Goal: Task Accomplishment & Management: Manage account settings

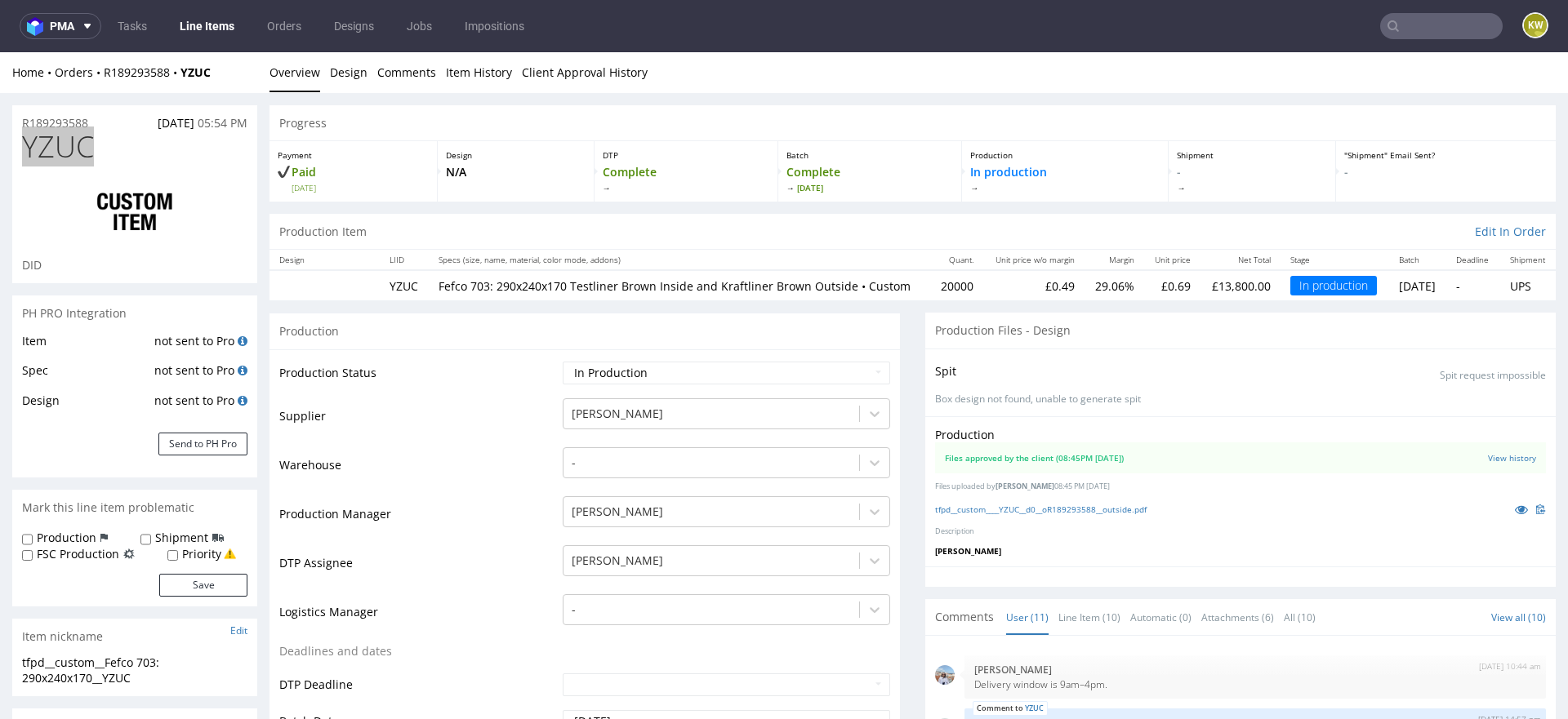
scroll to position [670, 0]
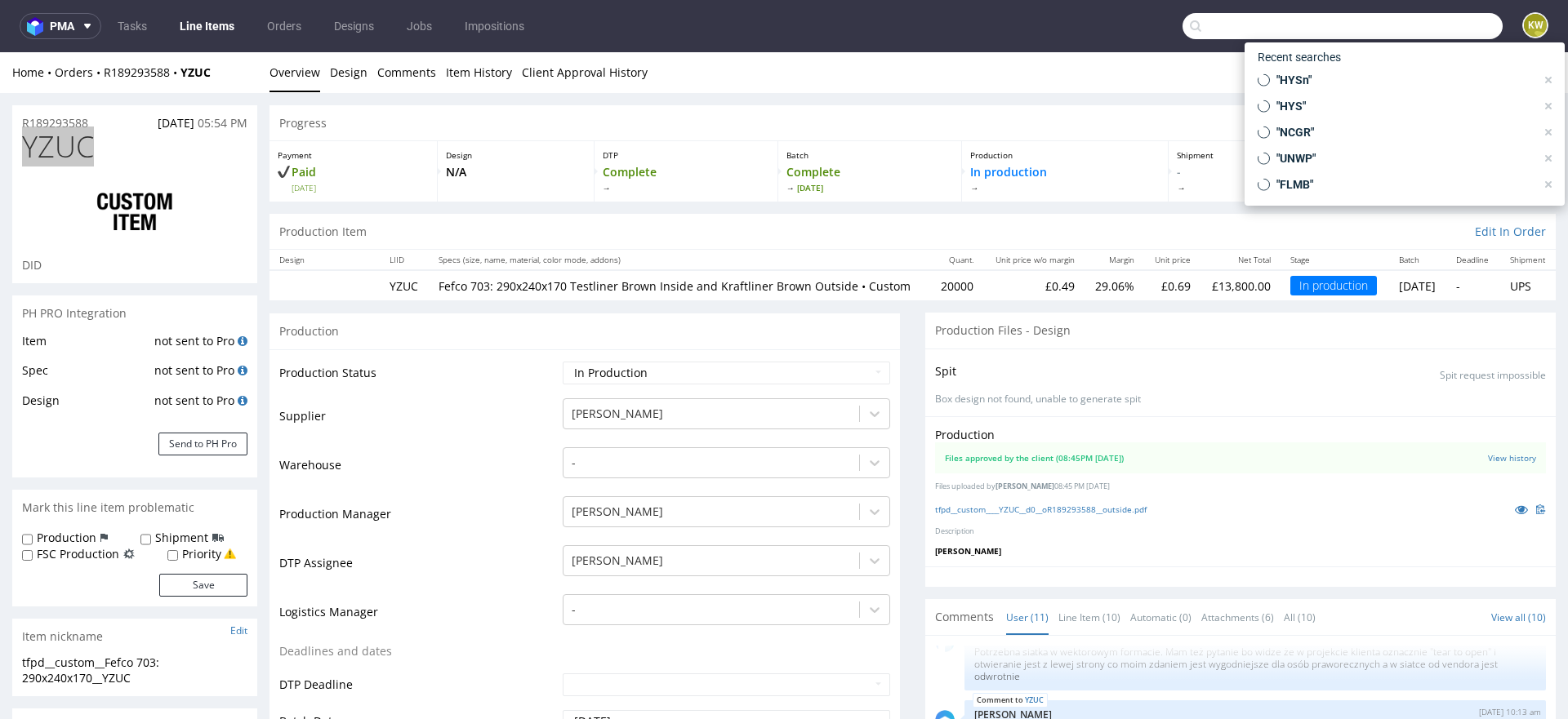
click at [1405, 33] on input "text" at bounding box center [1342, 26] width 320 height 26
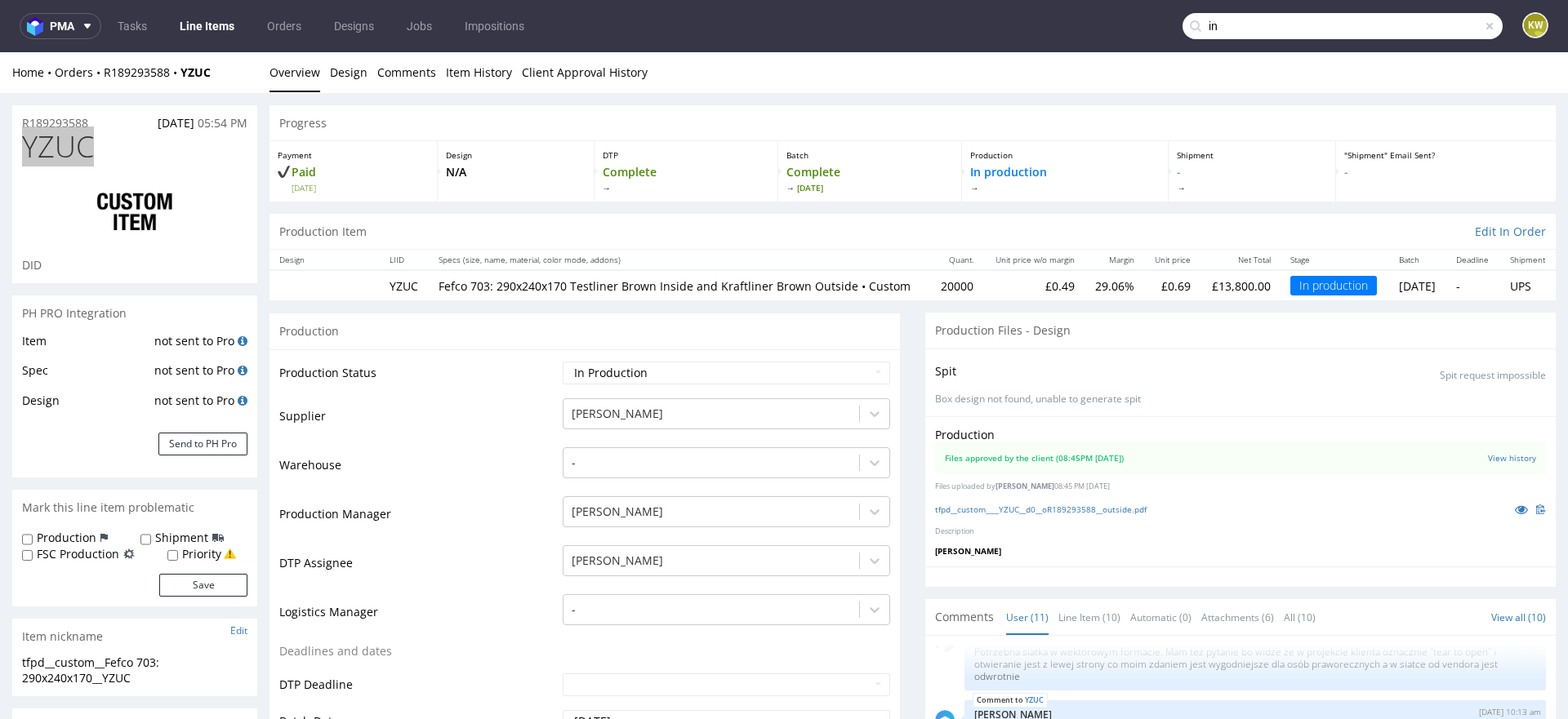
type input "i"
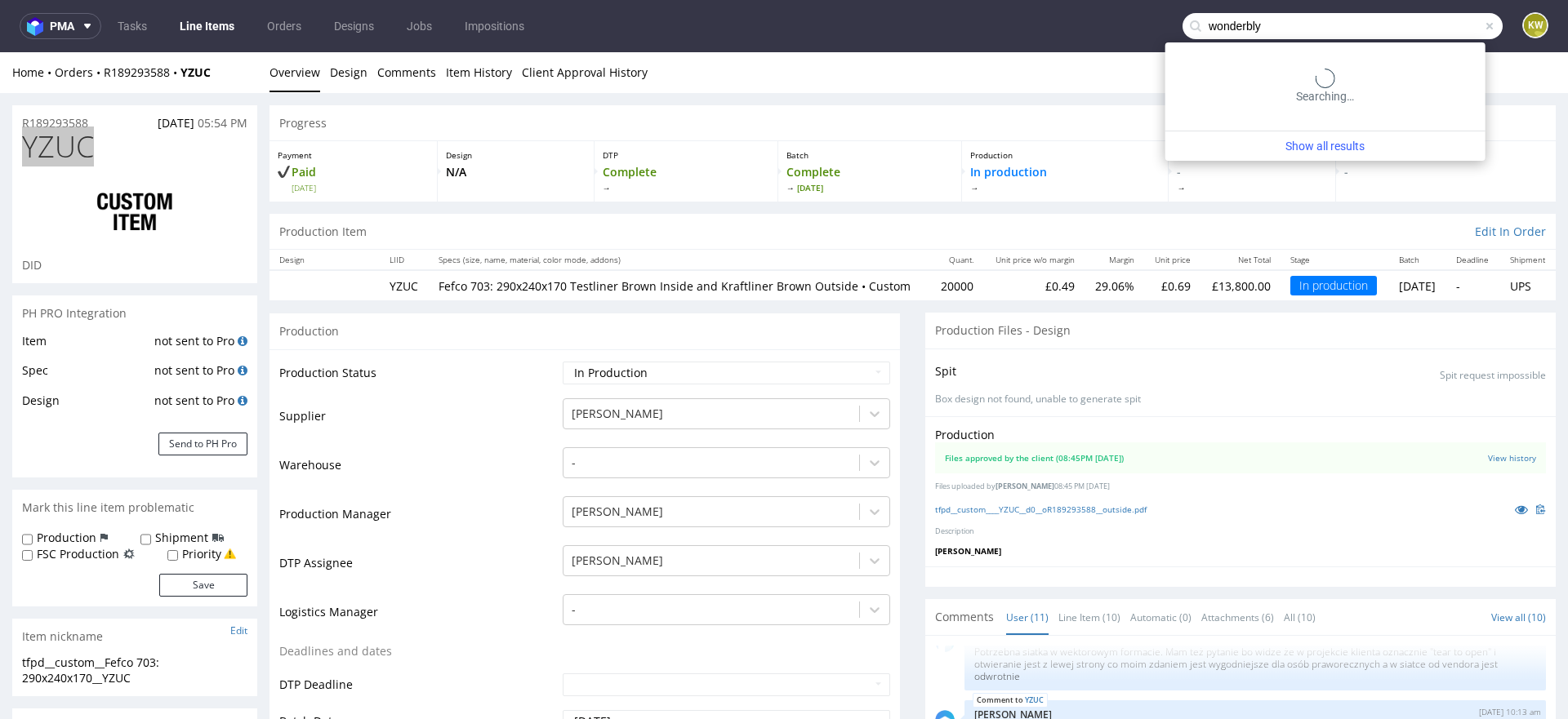
type input "wonderbly"
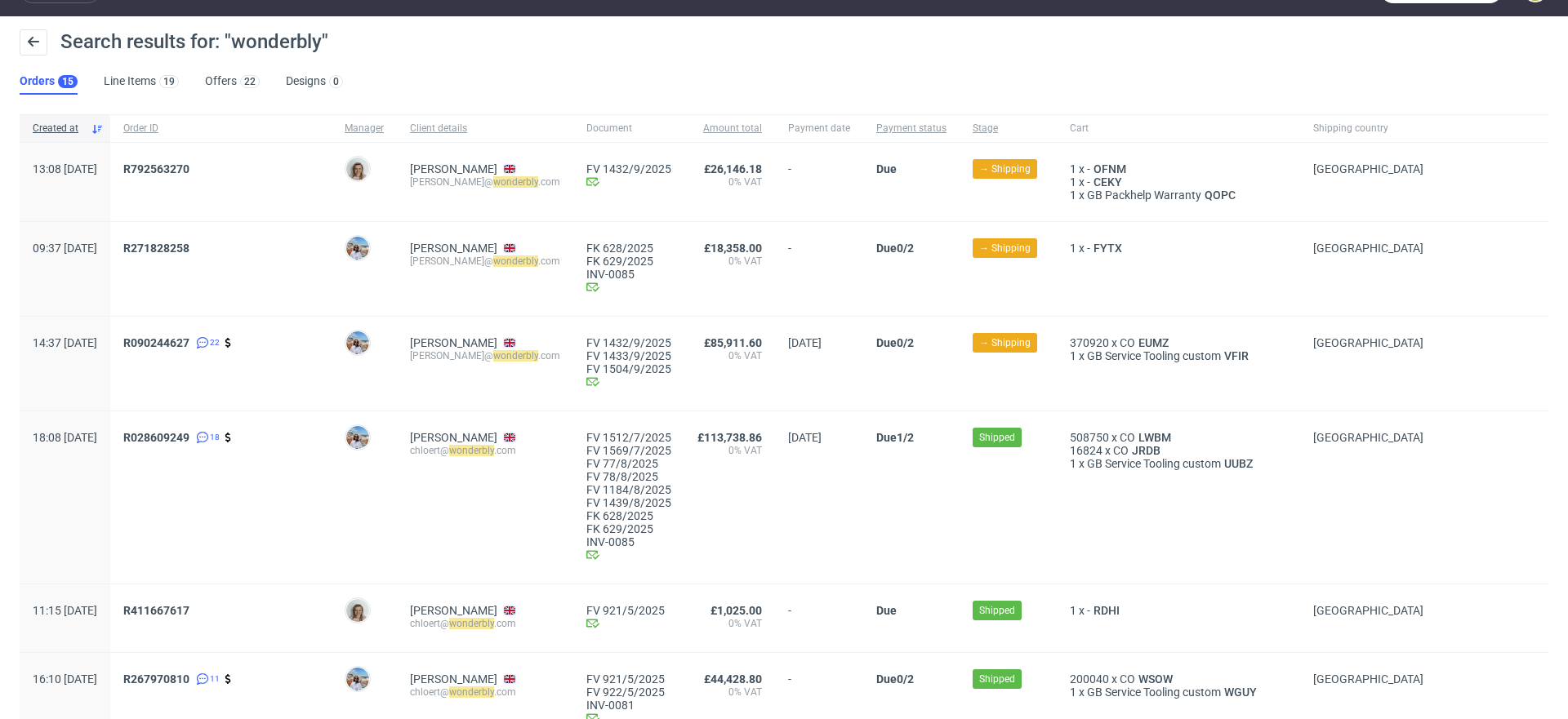
scroll to position [29, 0]
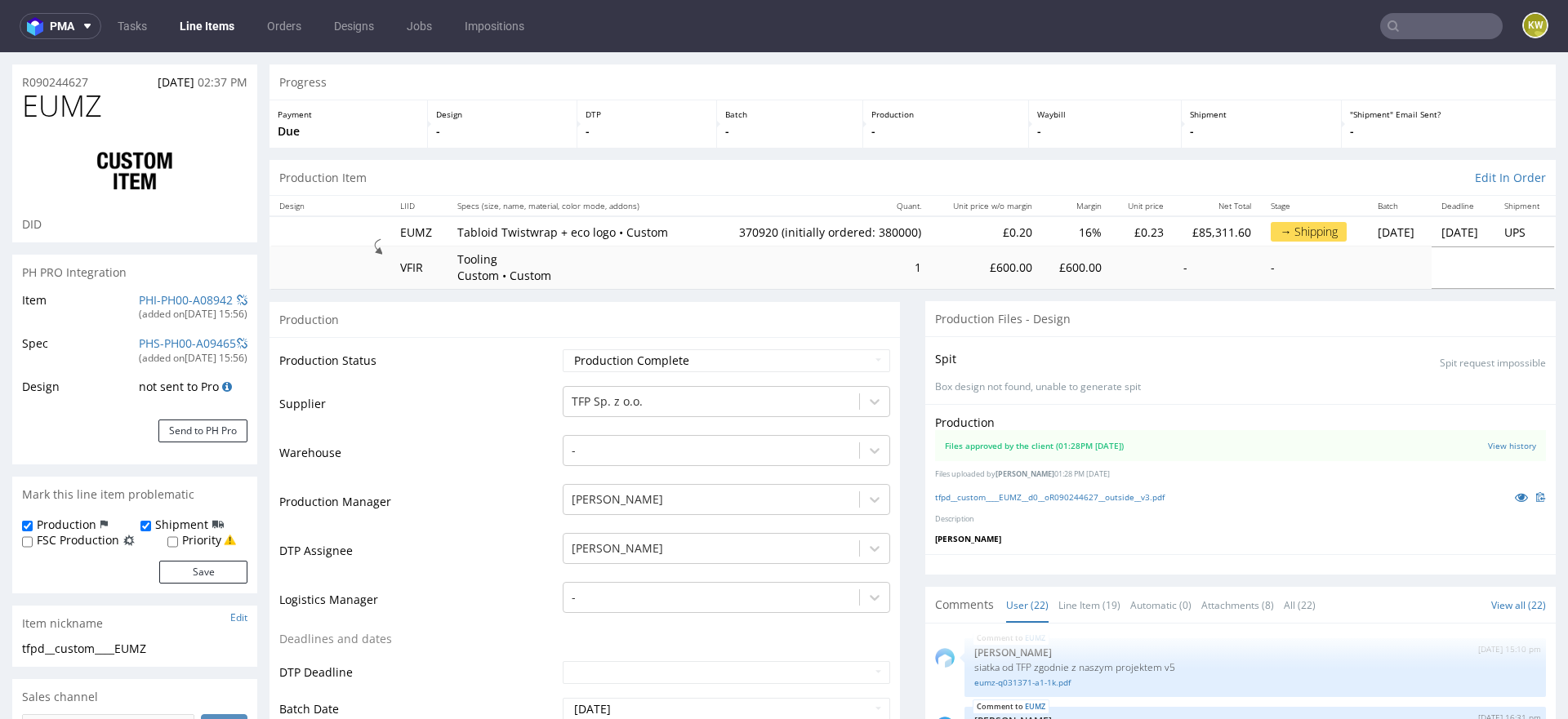
scroll to position [59, 0]
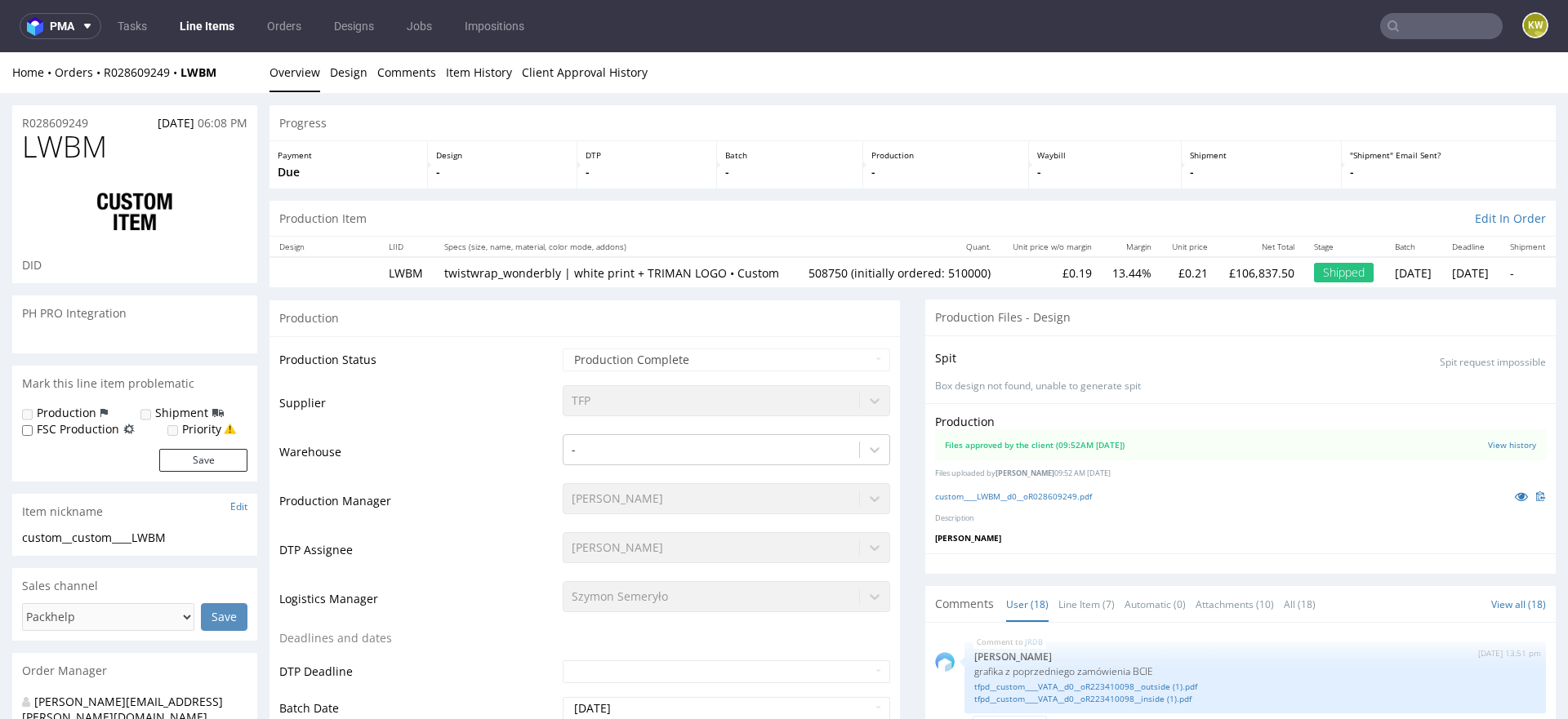
scroll to position [1180, 0]
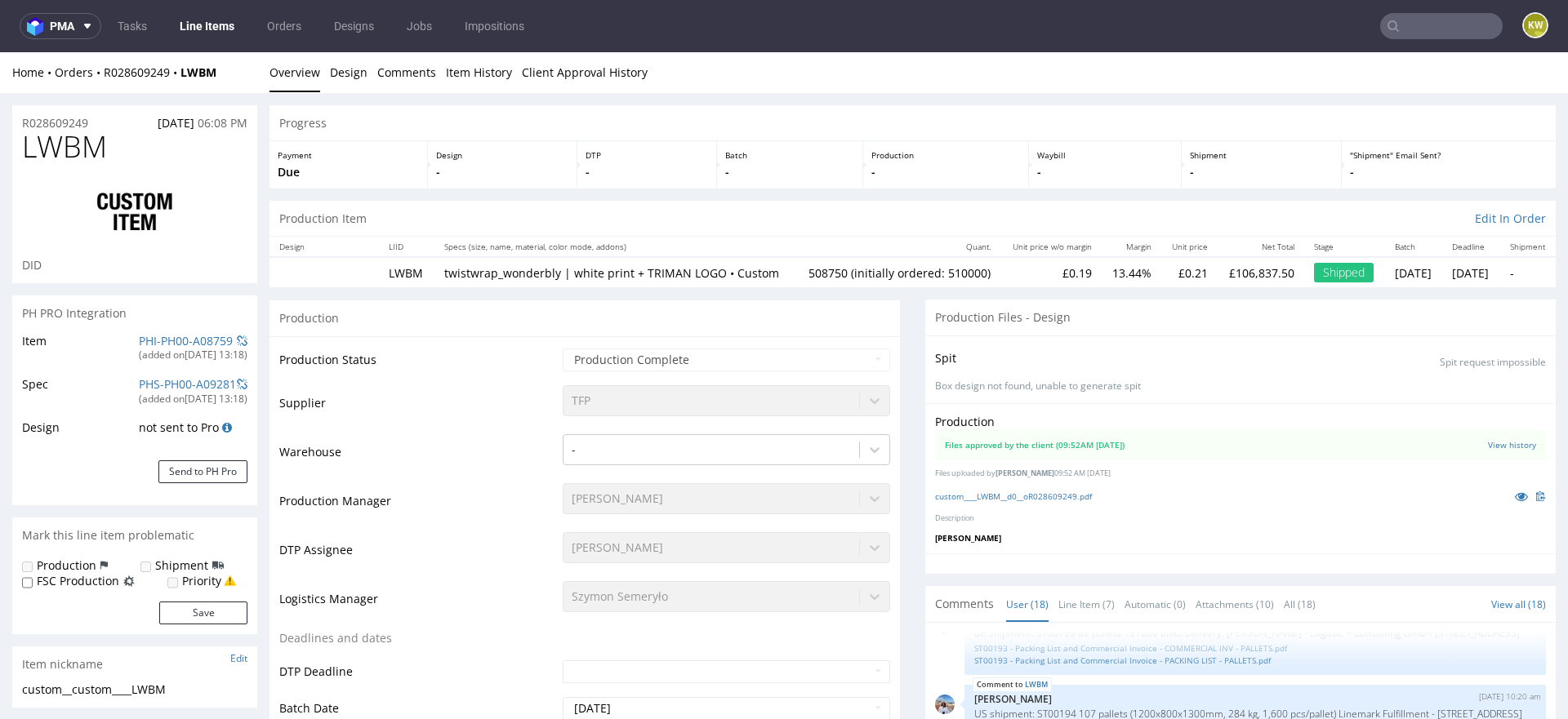
select select "in_progress"
click at [1515, 502] on icon at bounding box center [1521, 496] width 13 height 12
click at [417, 407] on td "Supplier" at bounding box center [419, 408] width 279 height 49
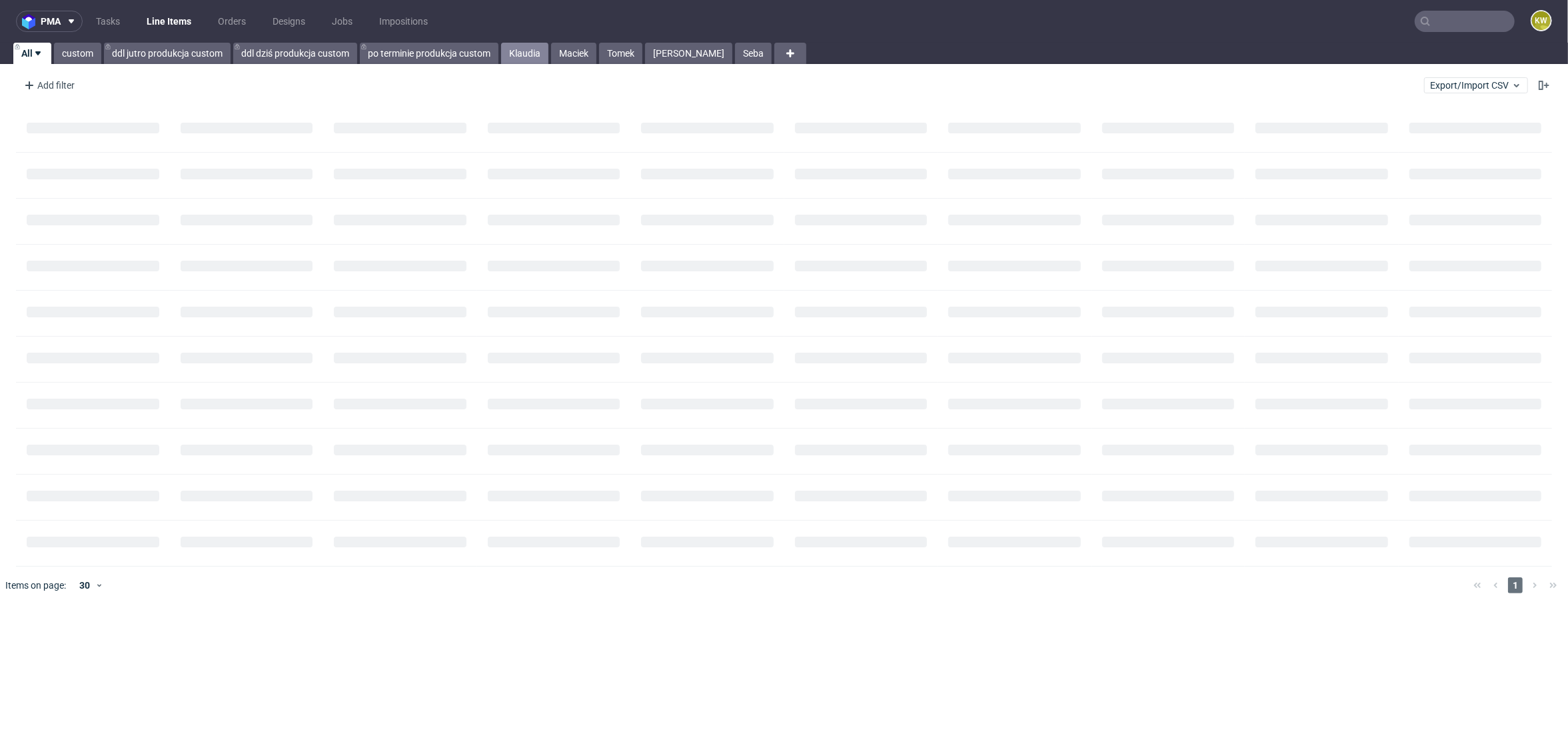
click at [517, 55] on link "Klaudia" at bounding box center [525, 53] width 47 height 21
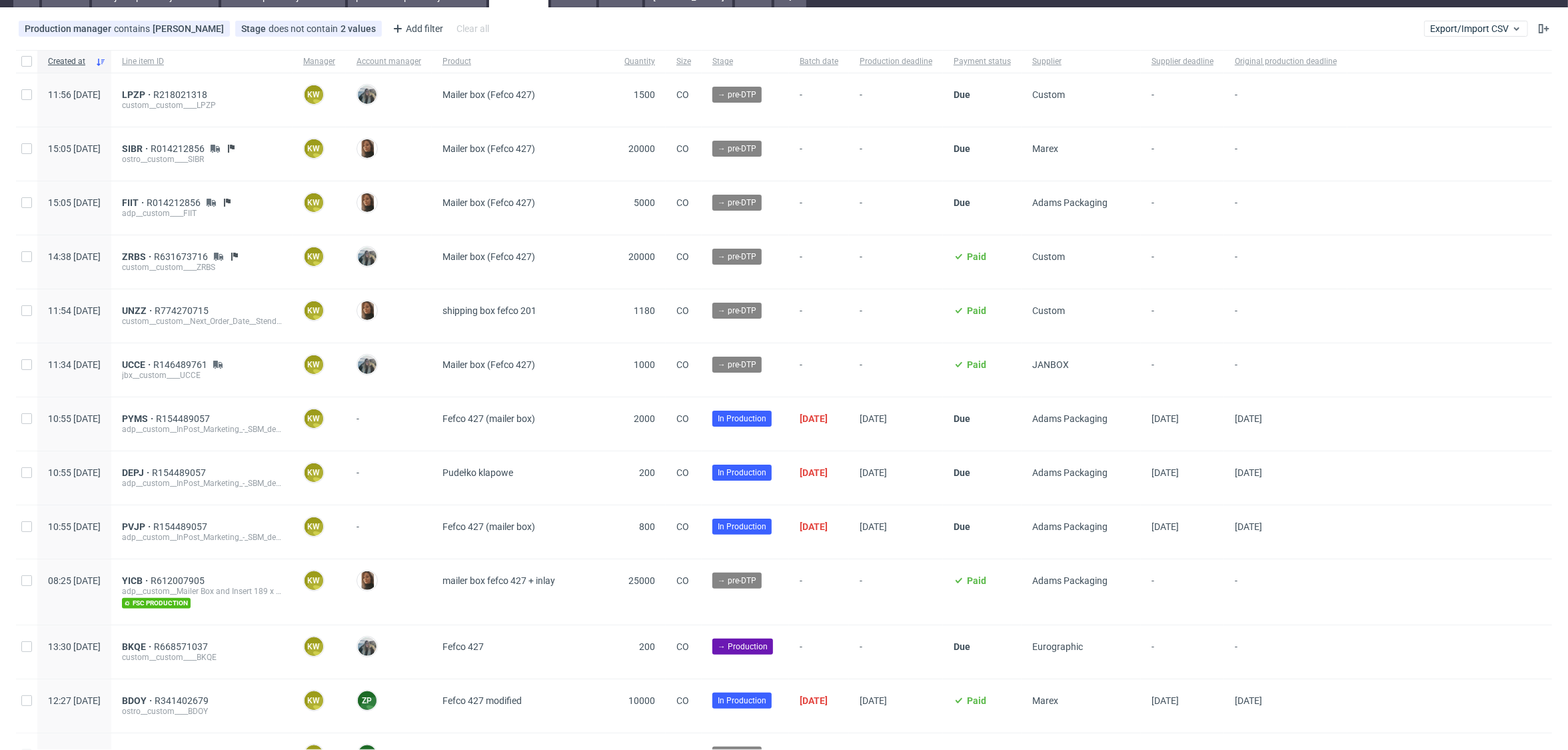
scroll to position [65, 0]
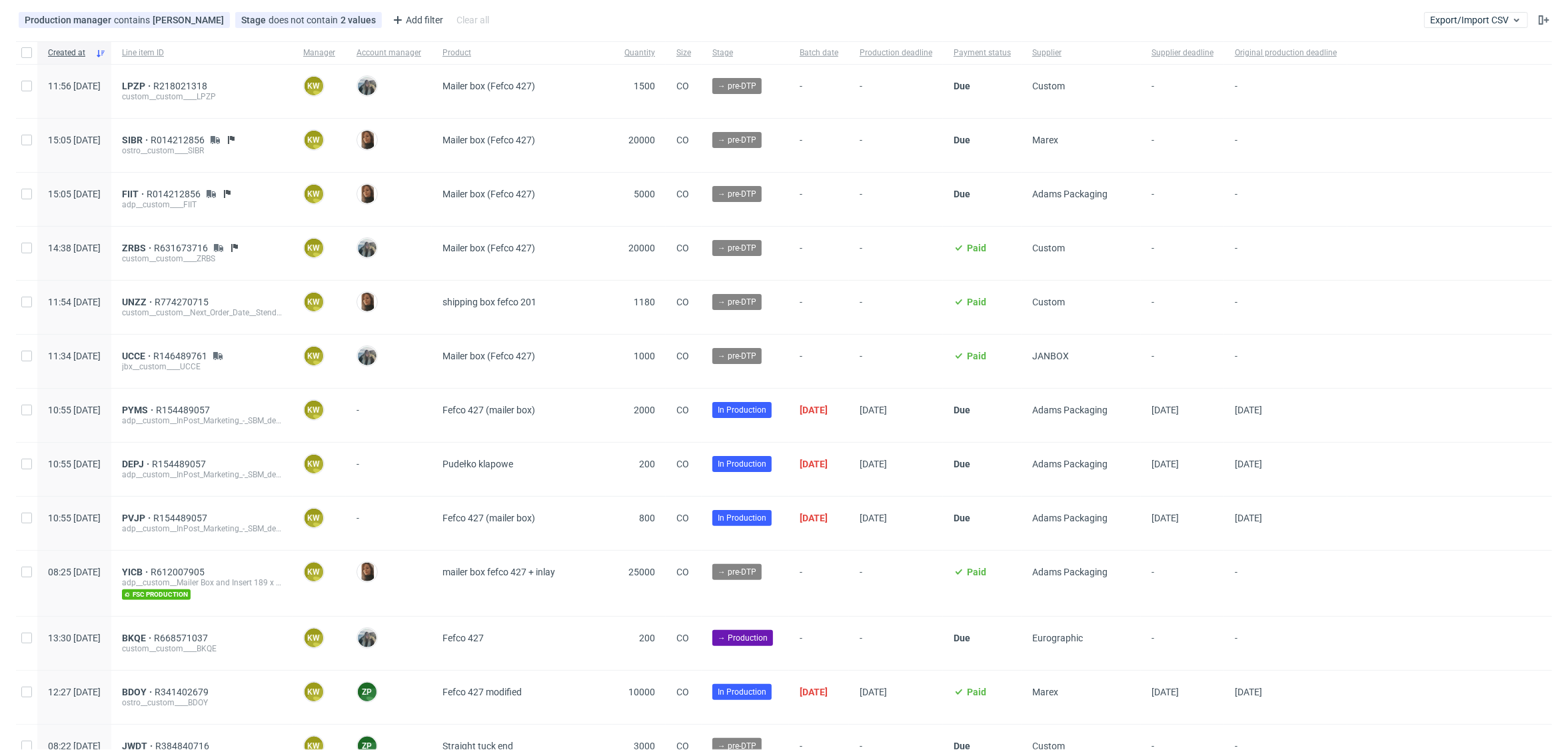
click at [179, 643] on div "custom__custom____BKQE" at bounding box center [202, 649] width 160 height 11
click at [172, 643] on div "custom__custom____BKQE" at bounding box center [202, 649] width 160 height 11
click at [154, 633] on span "BKQE" at bounding box center [138, 638] width 32 height 11
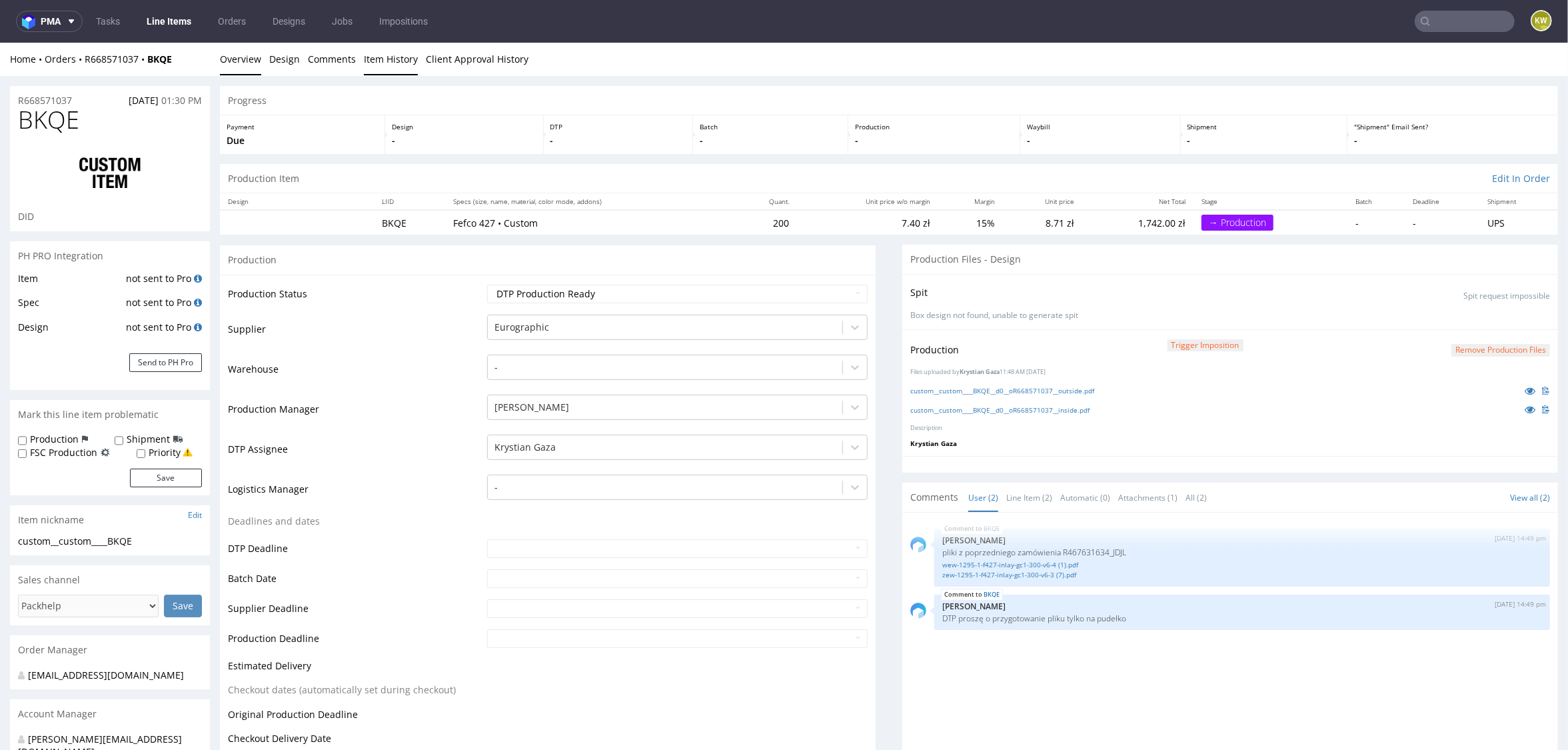
click at [383, 62] on link "Item History" at bounding box center [391, 58] width 54 height 33
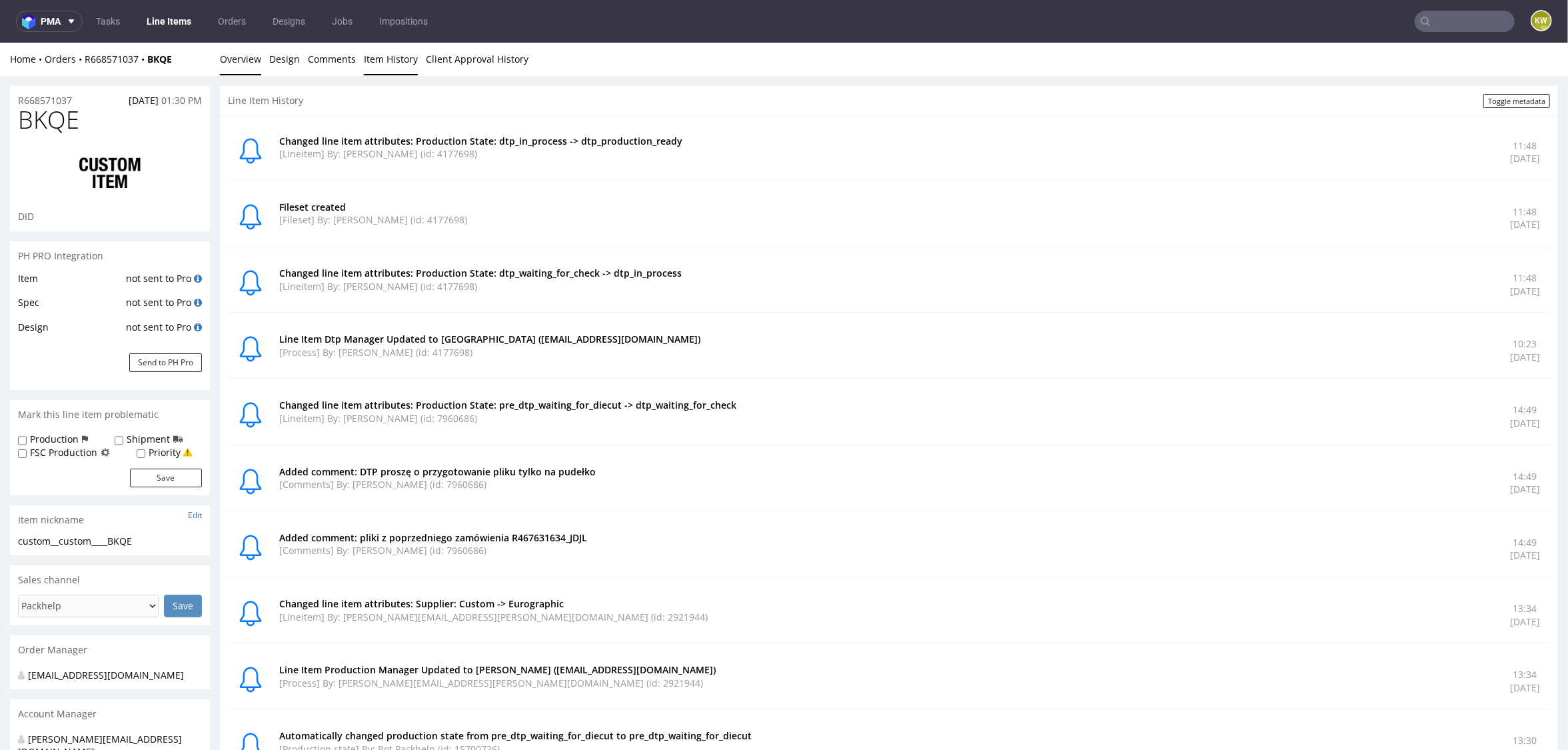
click at [237, 54] on link "Overview" at bounding box center [240, 58] width 41 height 33
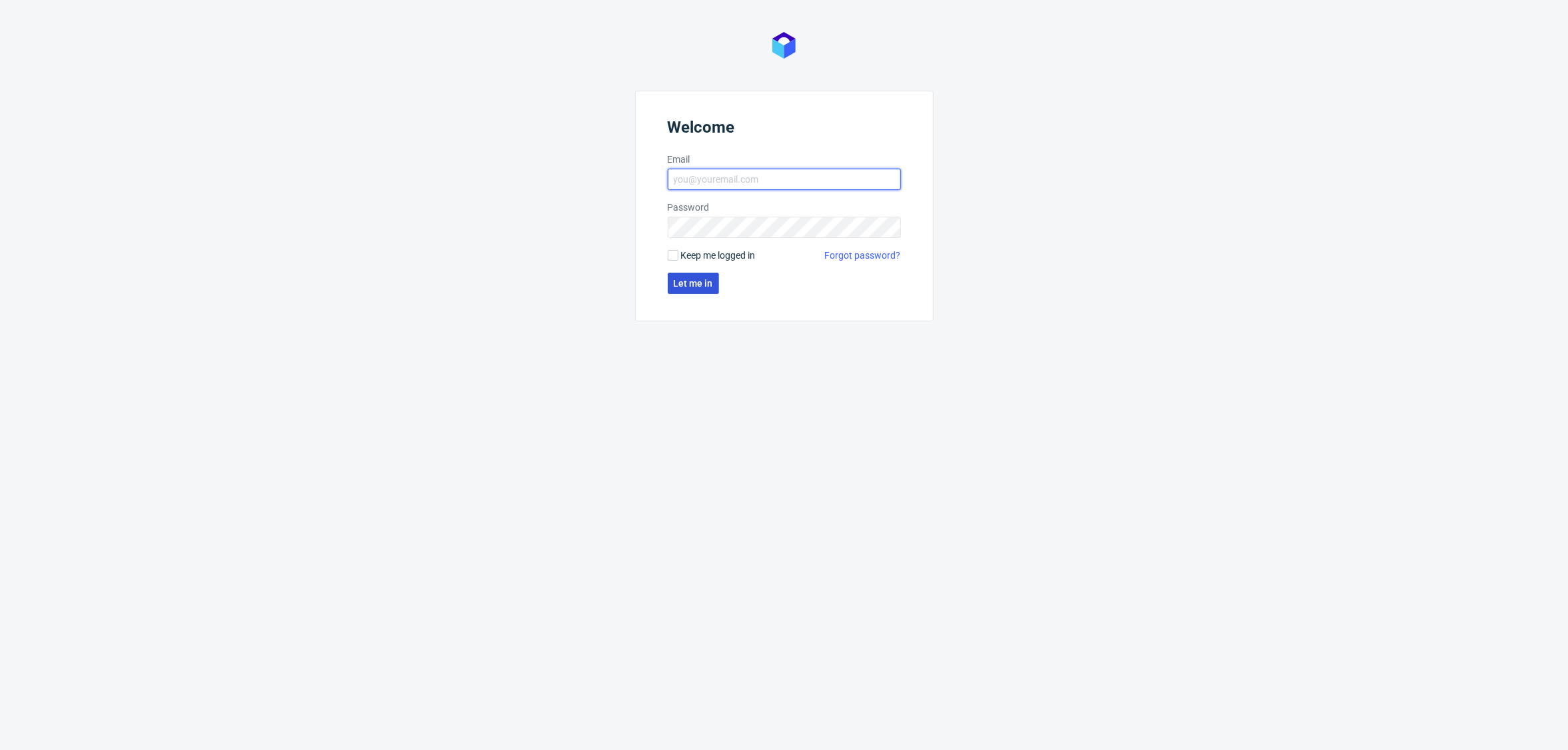
type input "klaudia.wisniewska@packhelp.com"
click at [685, 279] on span "Let me in" at bounding box center [693, 284] width 39 height 10
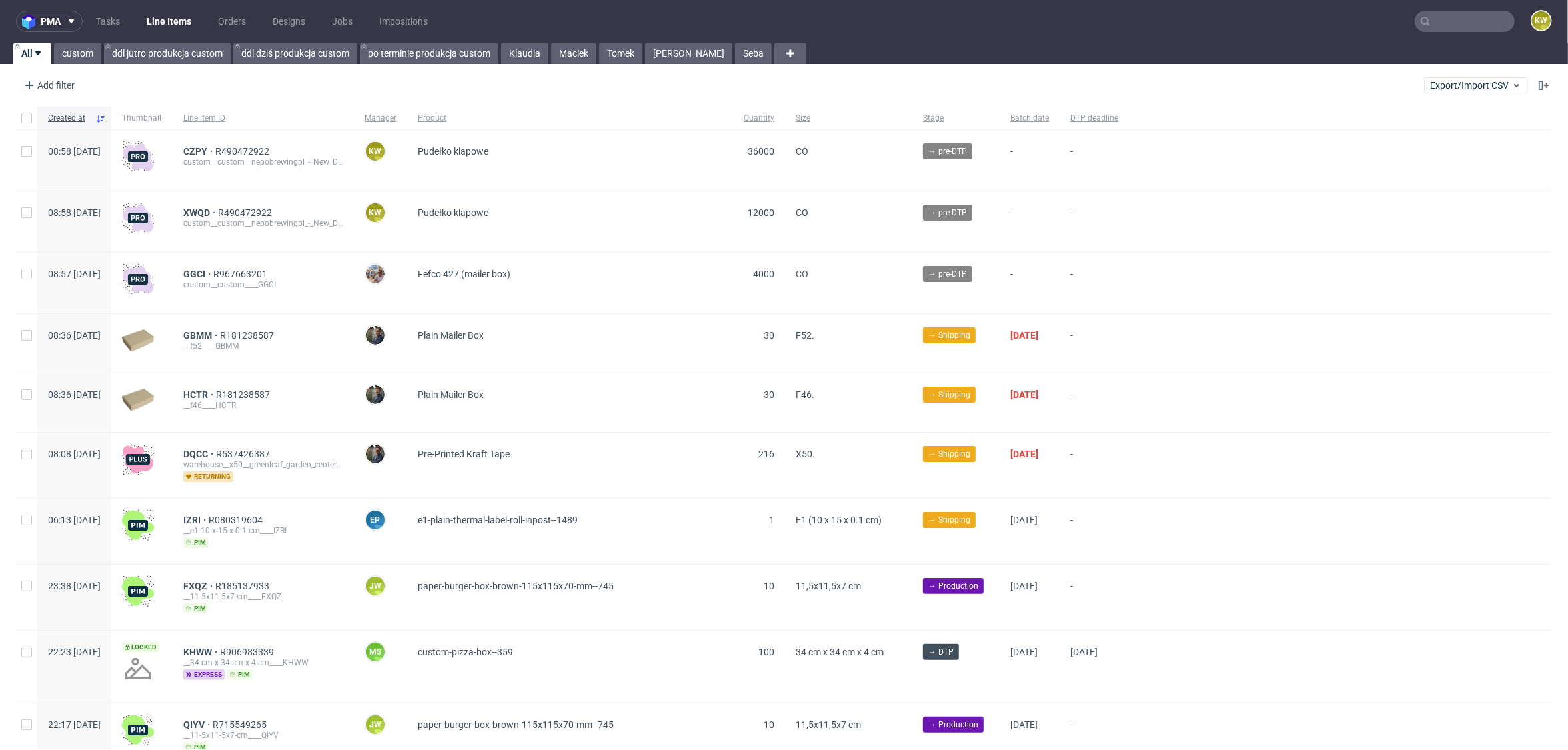
click at [1450, 32] on nav "pma Tasks Line Items Orders Designs Jobs Impositions KW" at bounding box center [784, 21] width 1568 height 43
click at [1450, 24] on input "text" at bounding box center [1464, 21] width 100 height 21
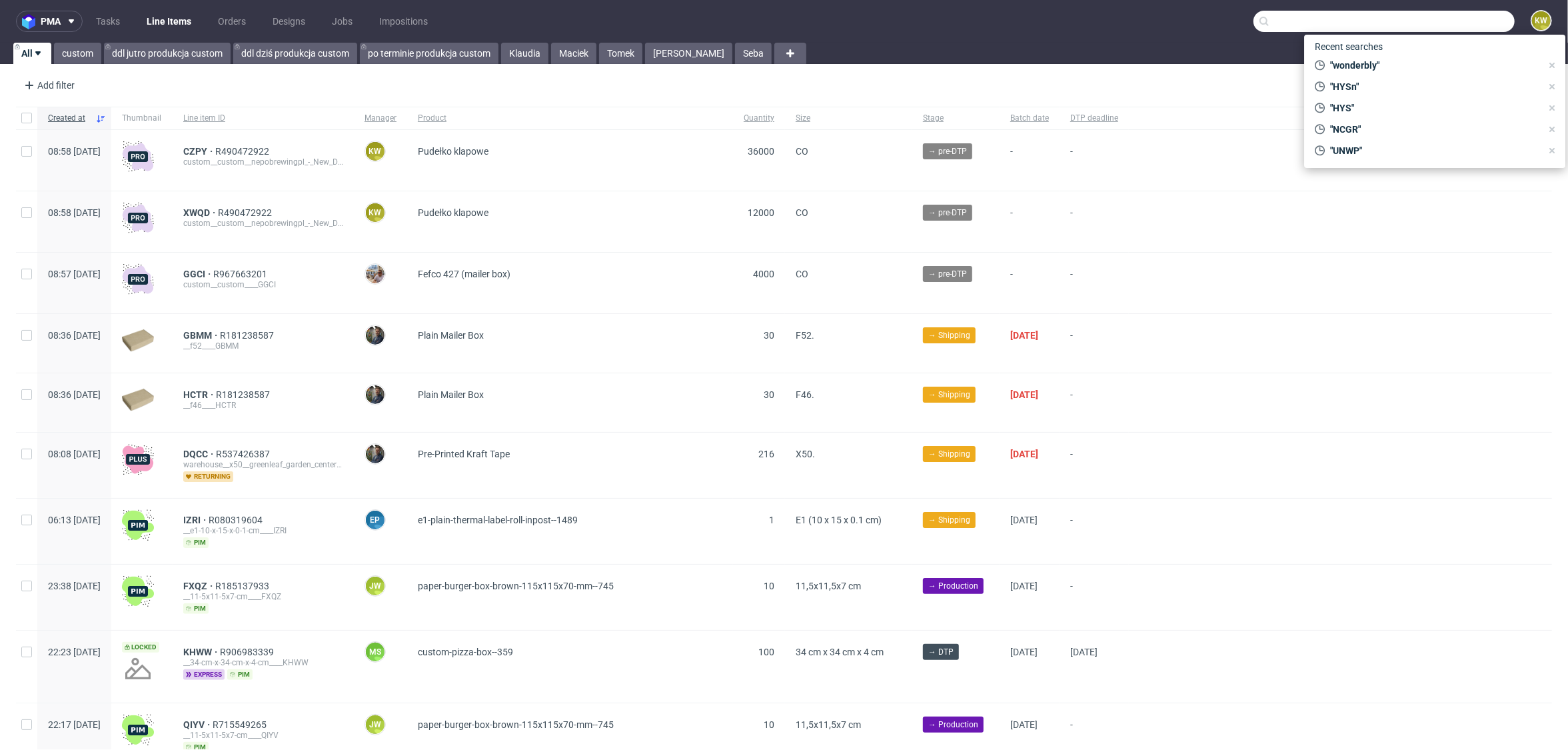
paste input "QTIS"
type input "QTIS"
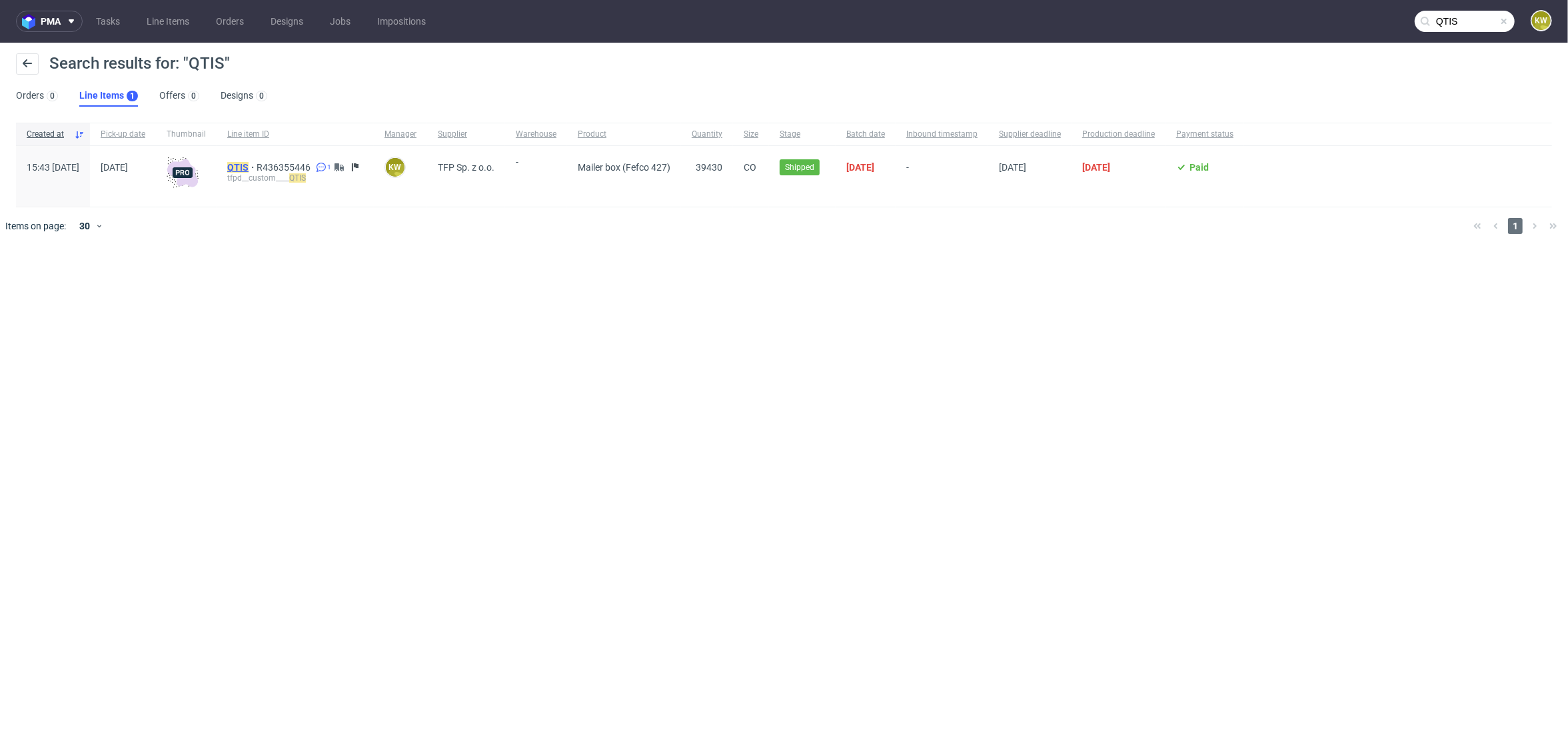
click at [248, 163] on mark "QTIS" at bounding box center [237, 168] width 21 height 11
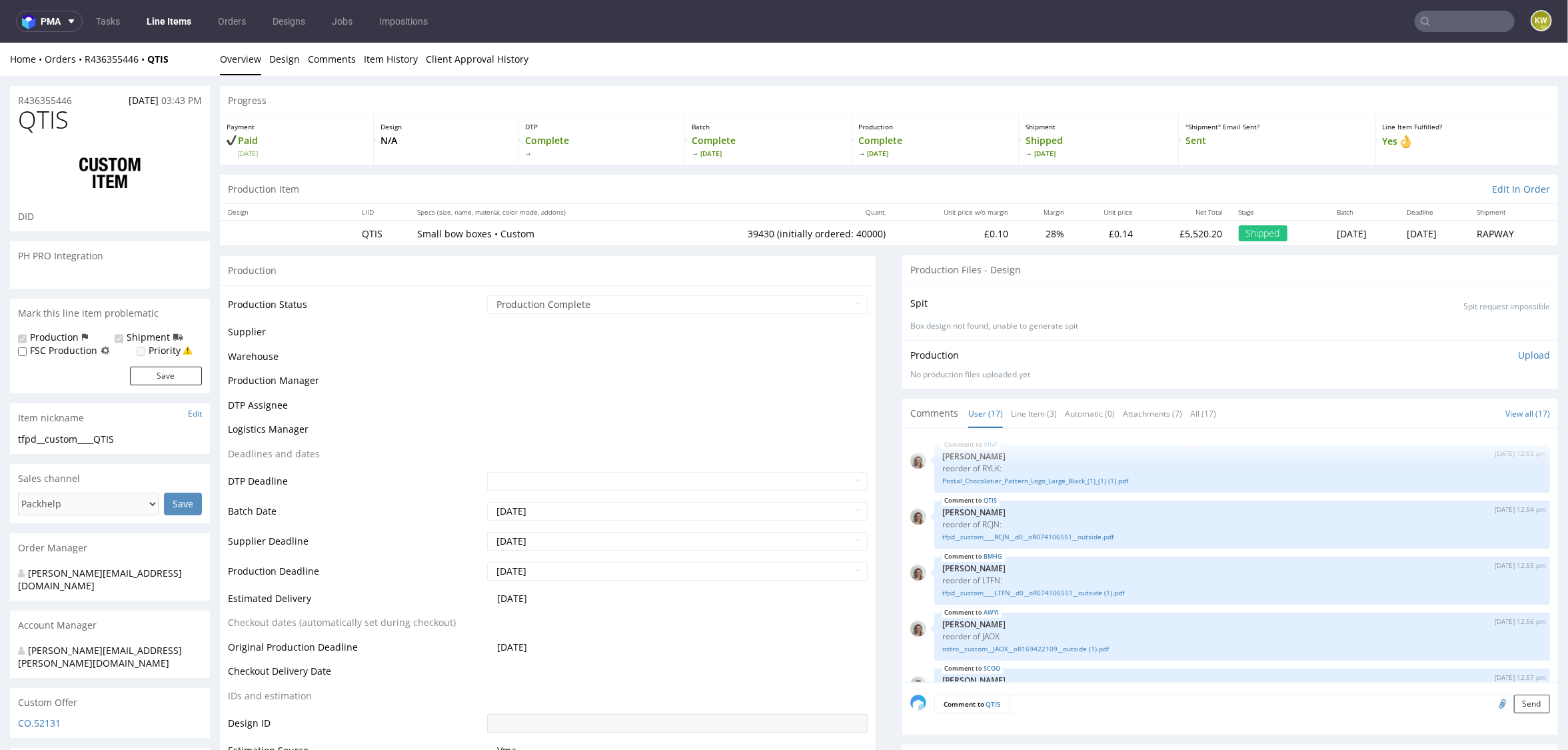
scroll to position [588, 0]
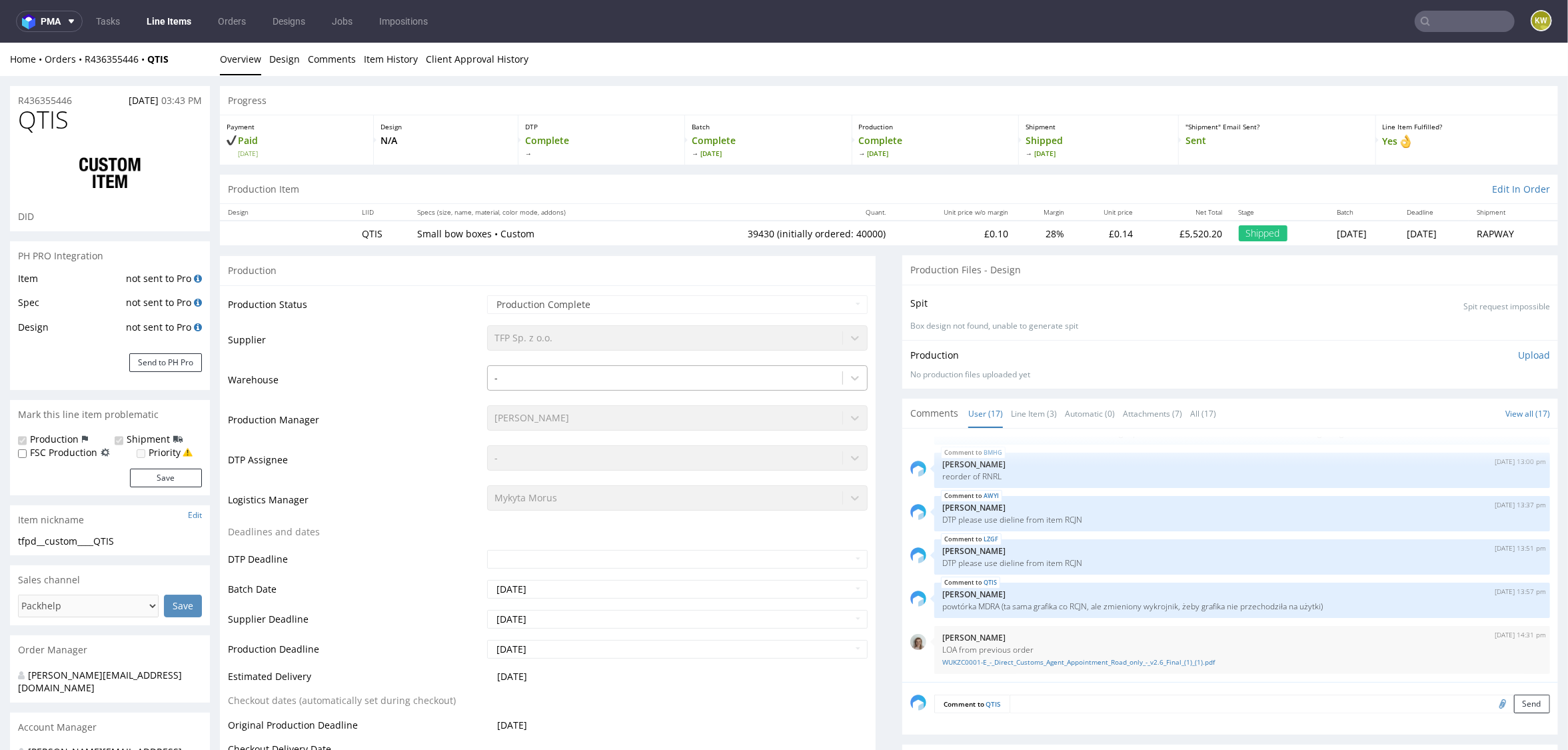
select select "in_progress"
click at [386, 430] on td "Production Manager" at bounding box center [356, 423] width 256 height 40
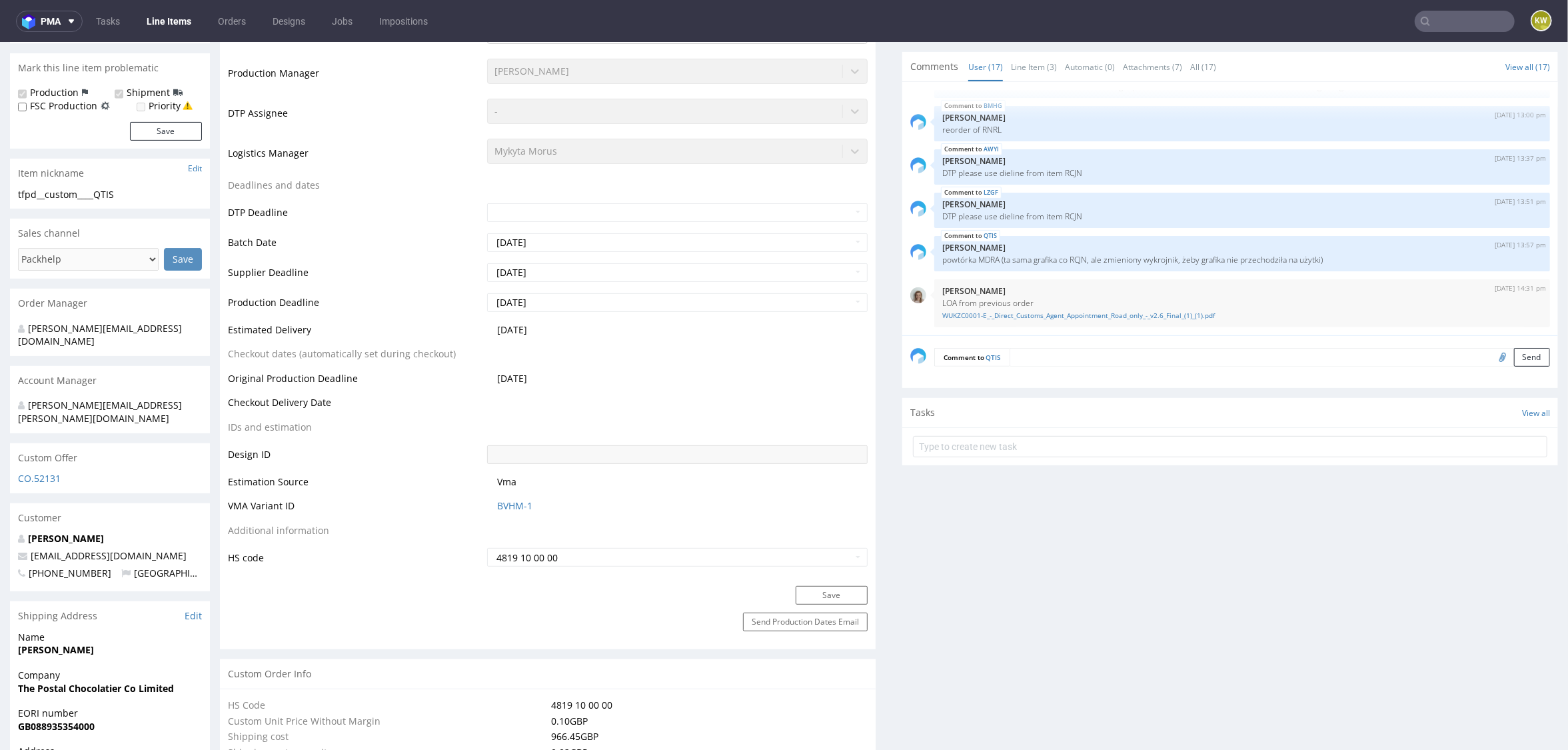
scroll to position [354, 0]
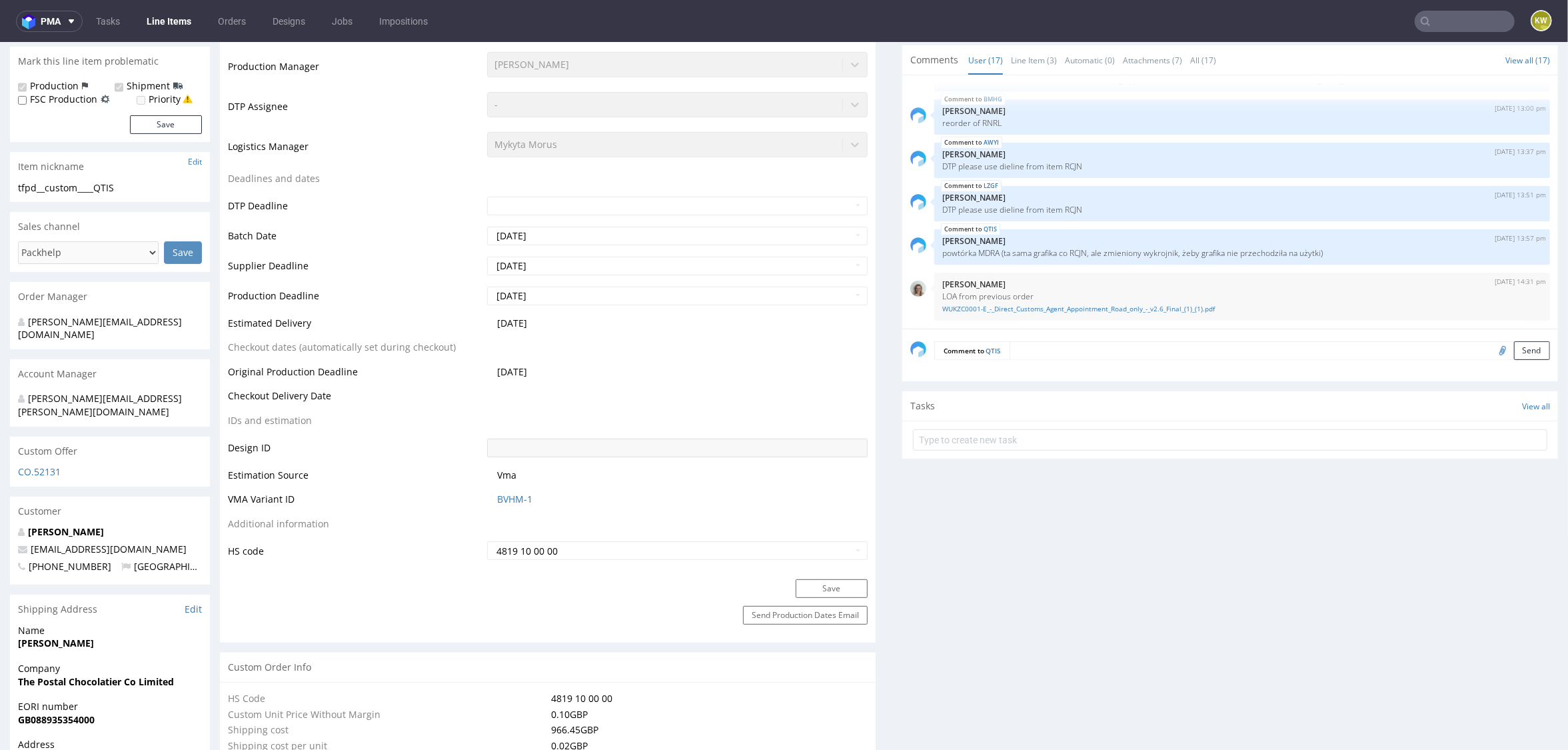
click at [527, 416] on table "Production Status Waiting for Artwork Waiting for Diecut Waiting for Mockup Wai…" at bounding box center [548, 250] width 640 height 620
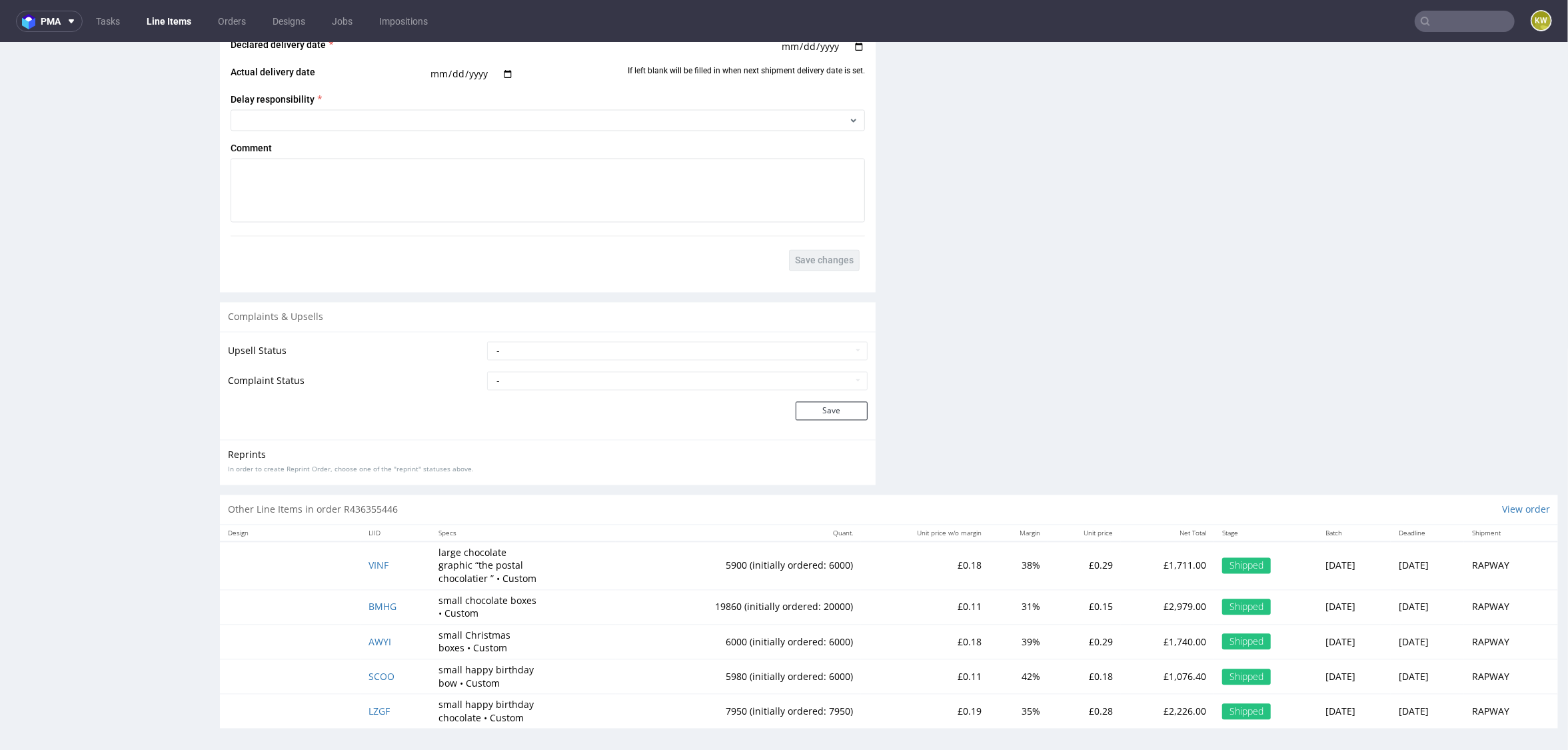
scroll to position [3, 0]
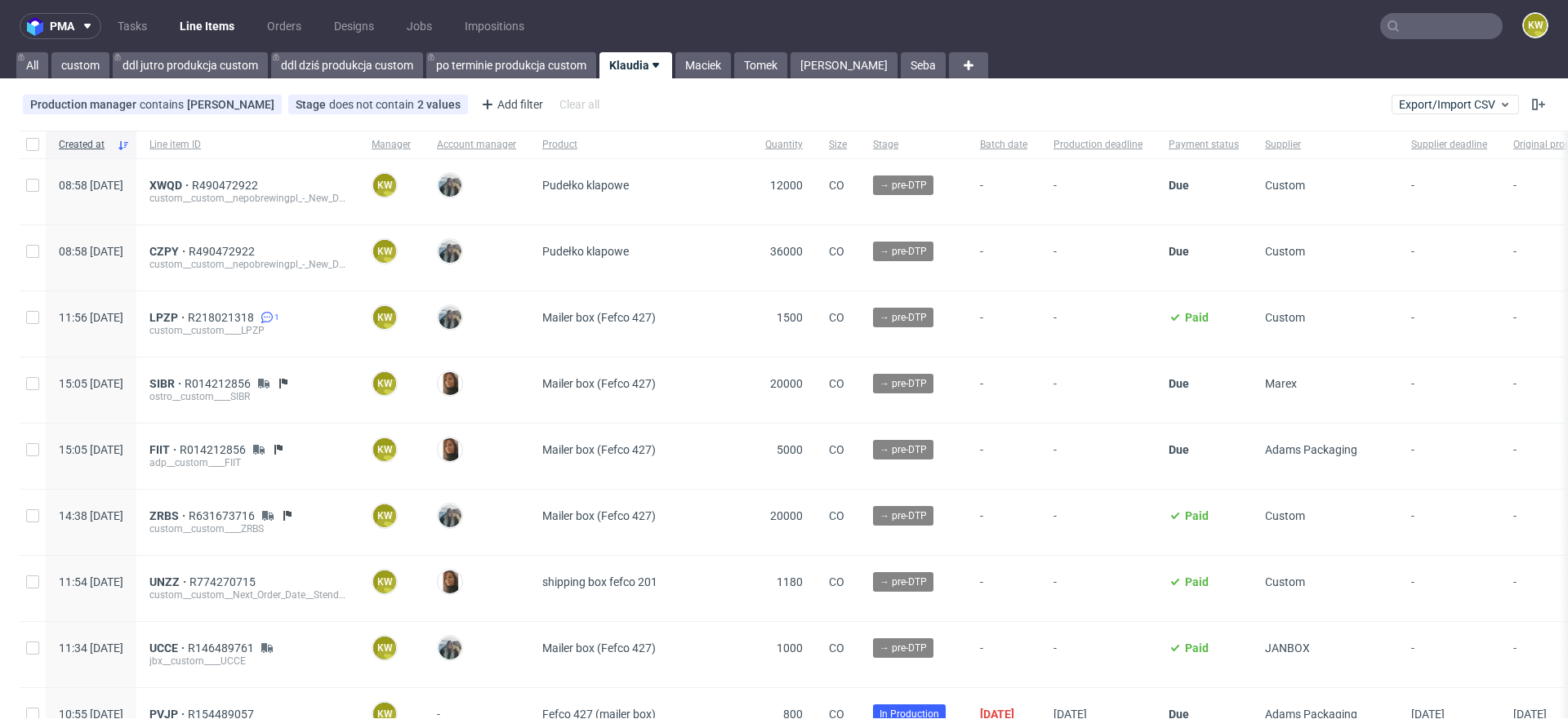
click at [1405, 27] on input "text" at bounding box center [1441, 26] width 122 height 26
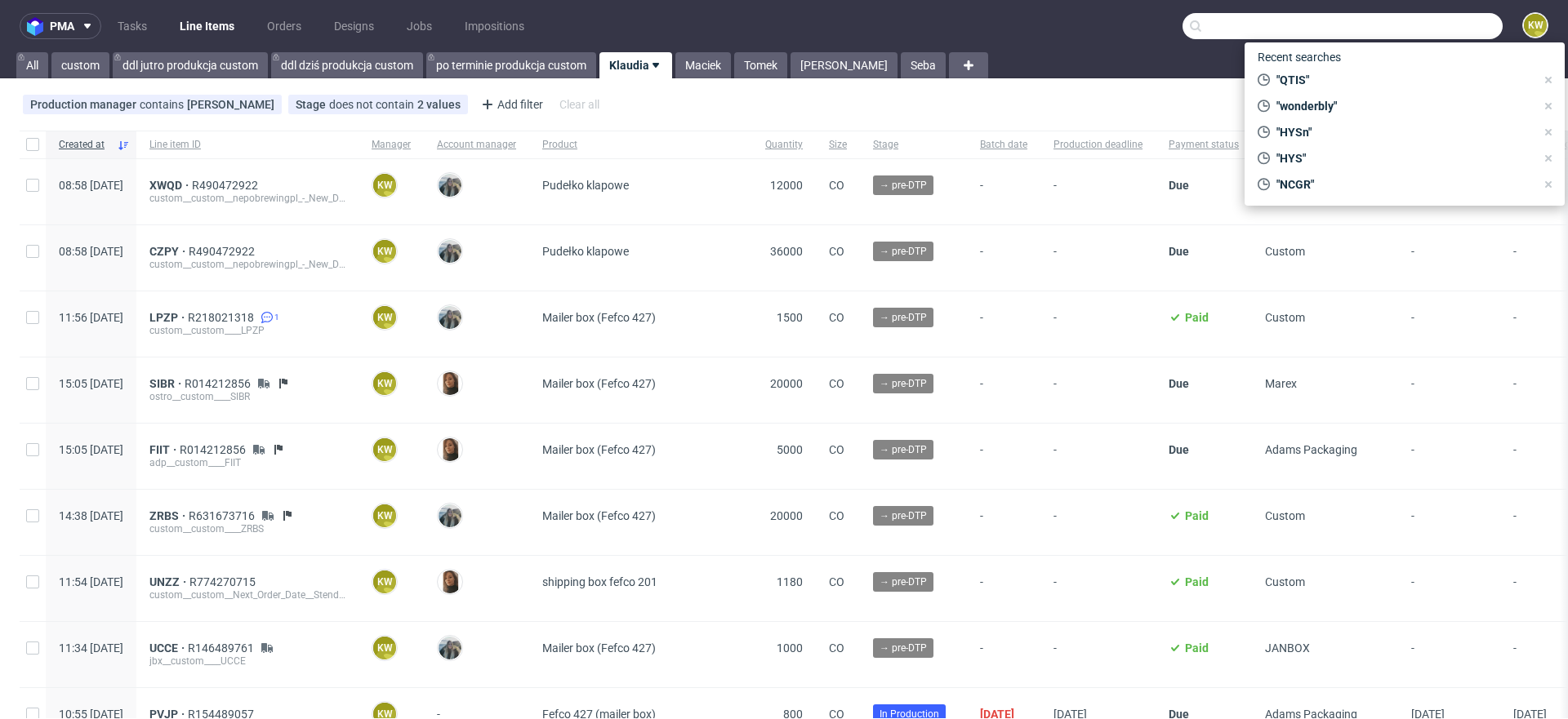
click at [1405, 27] on input "text" at bounding box center [1342, 26] width 320 height 26
paste input "DQJT"
type input "DQJT"
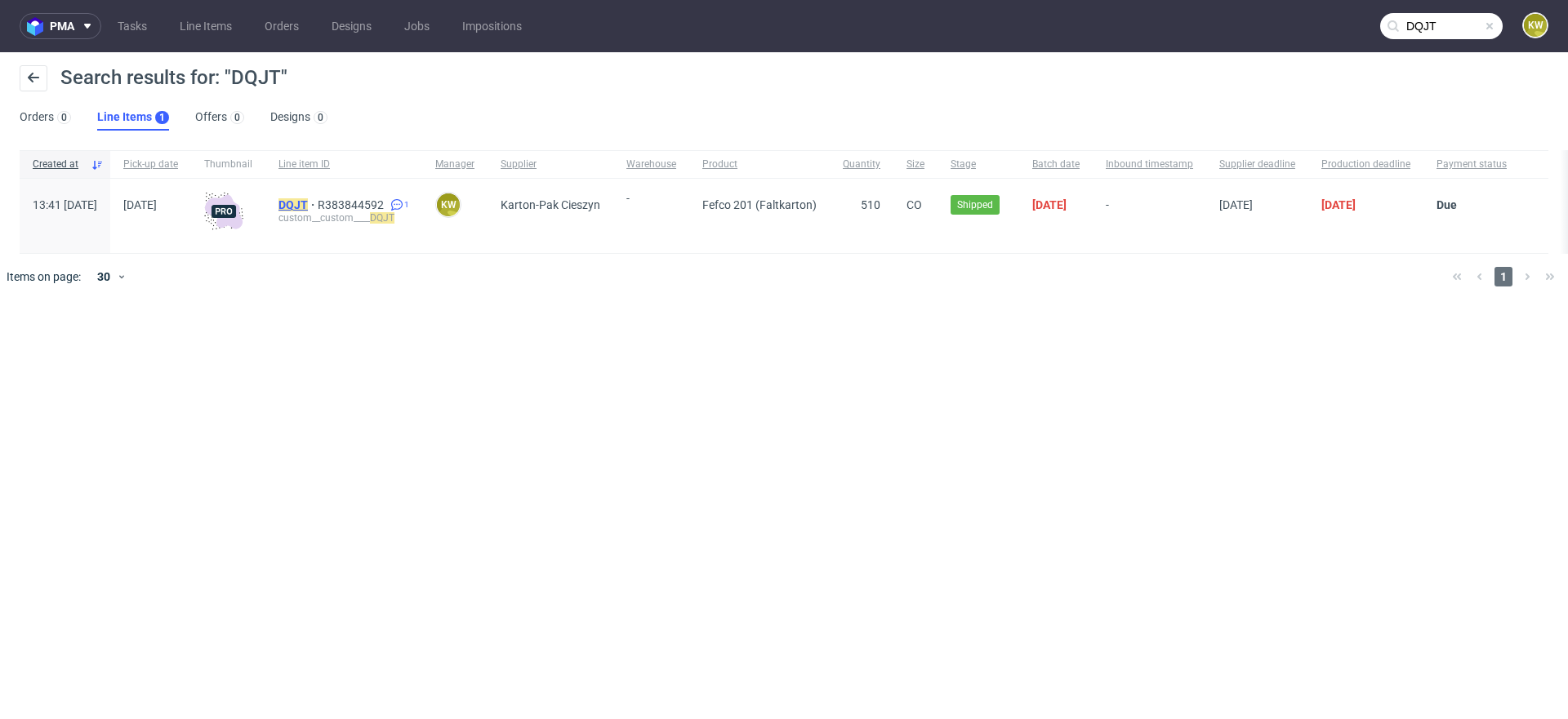
click at [308, 203] on mark "DQJT" at bounding box center [293, 205] width 29 height 13
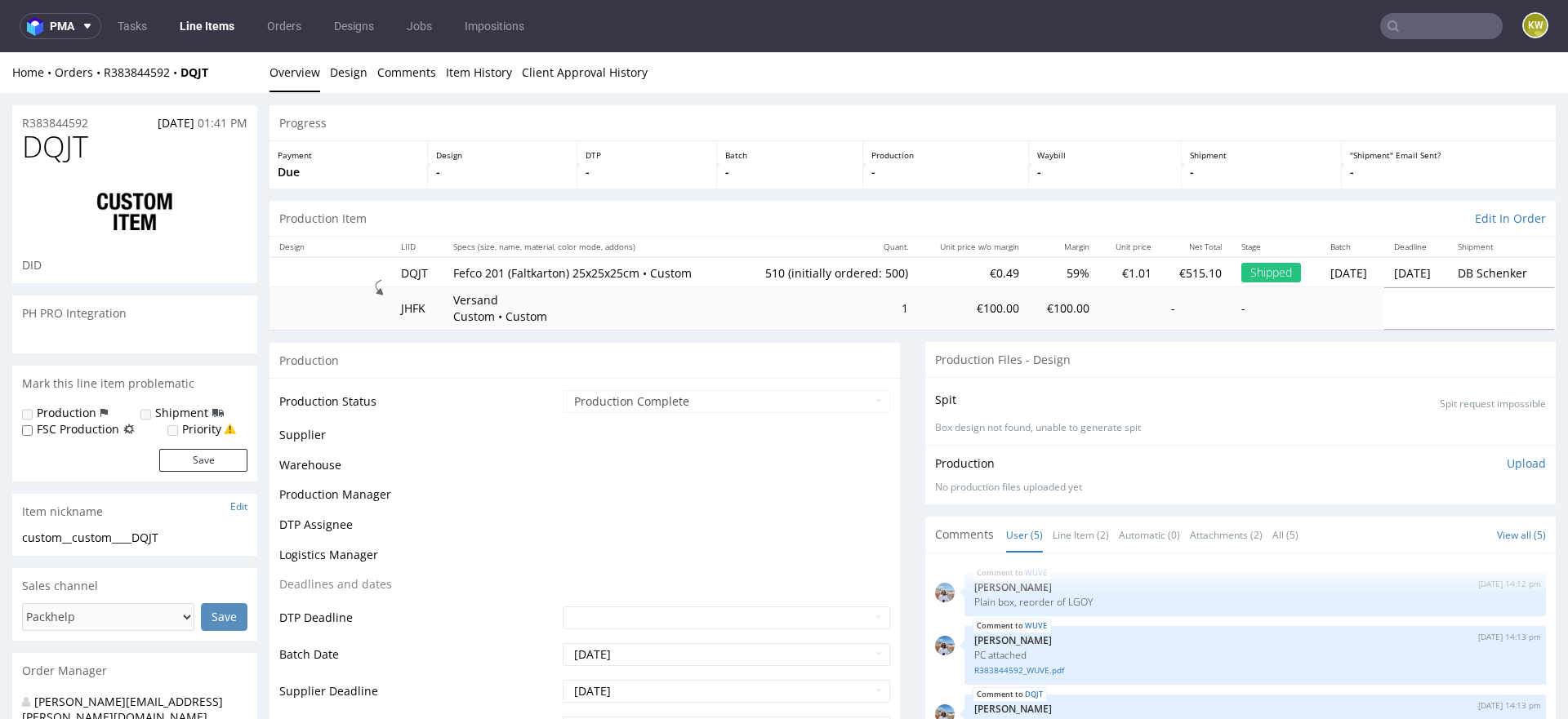
scroll to position [6, 0]
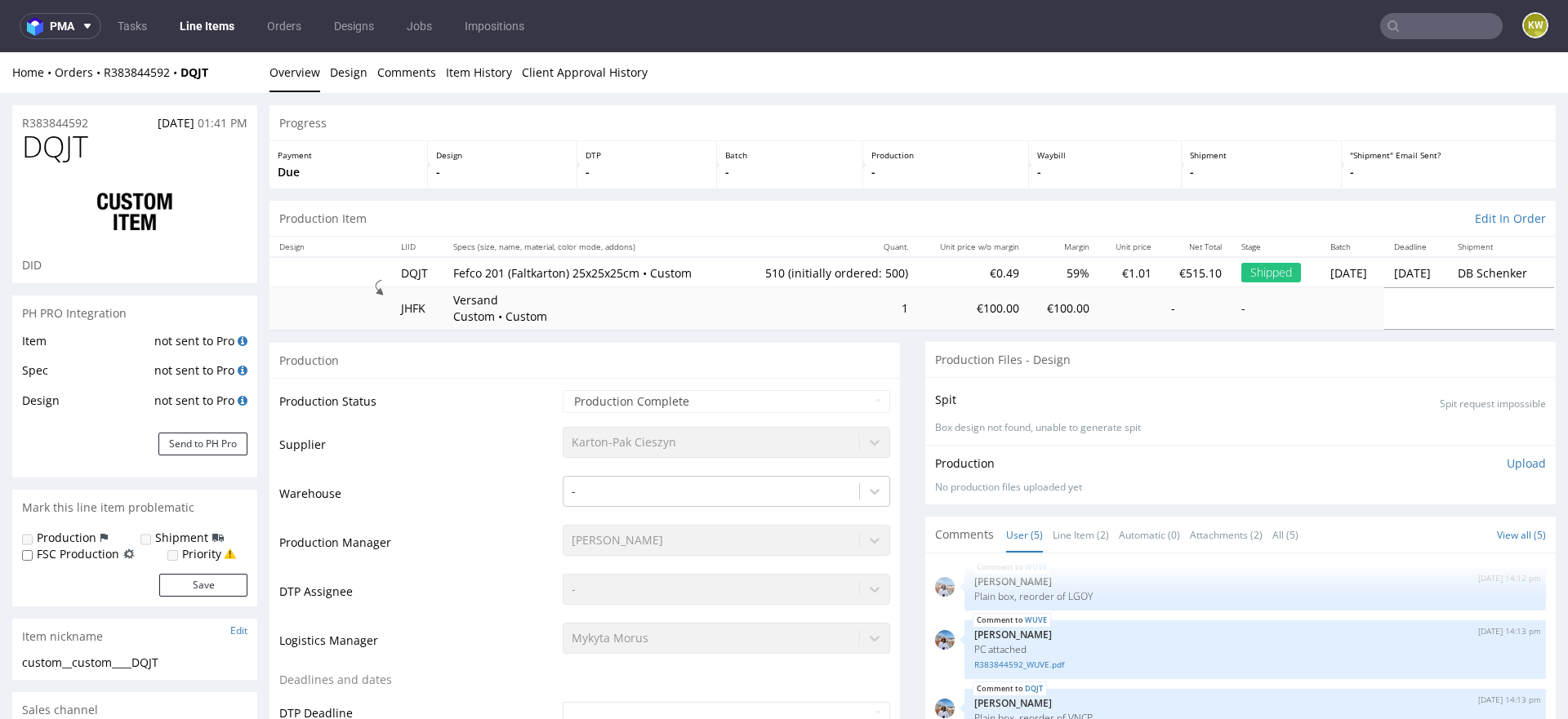
select select "in_progress"
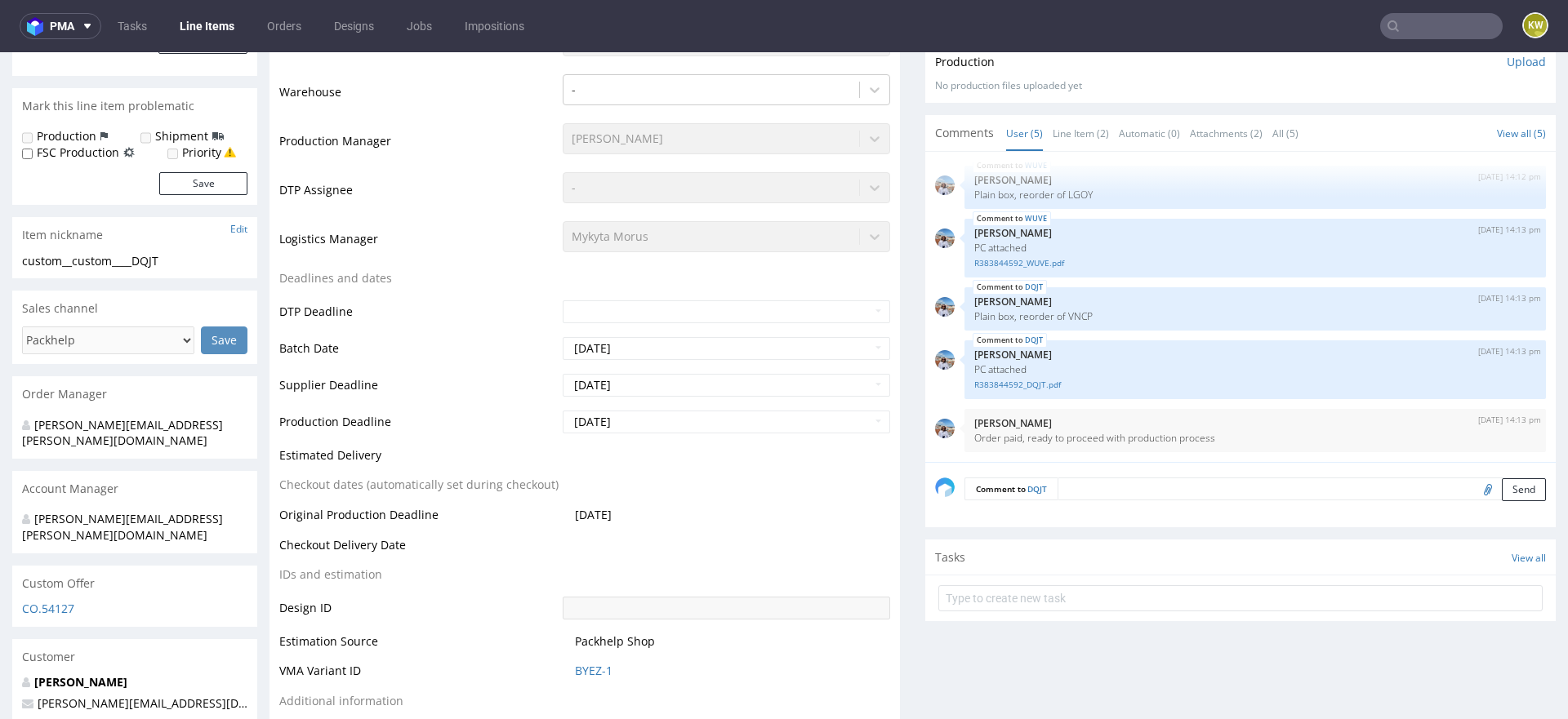
scroll to position [366, 0]
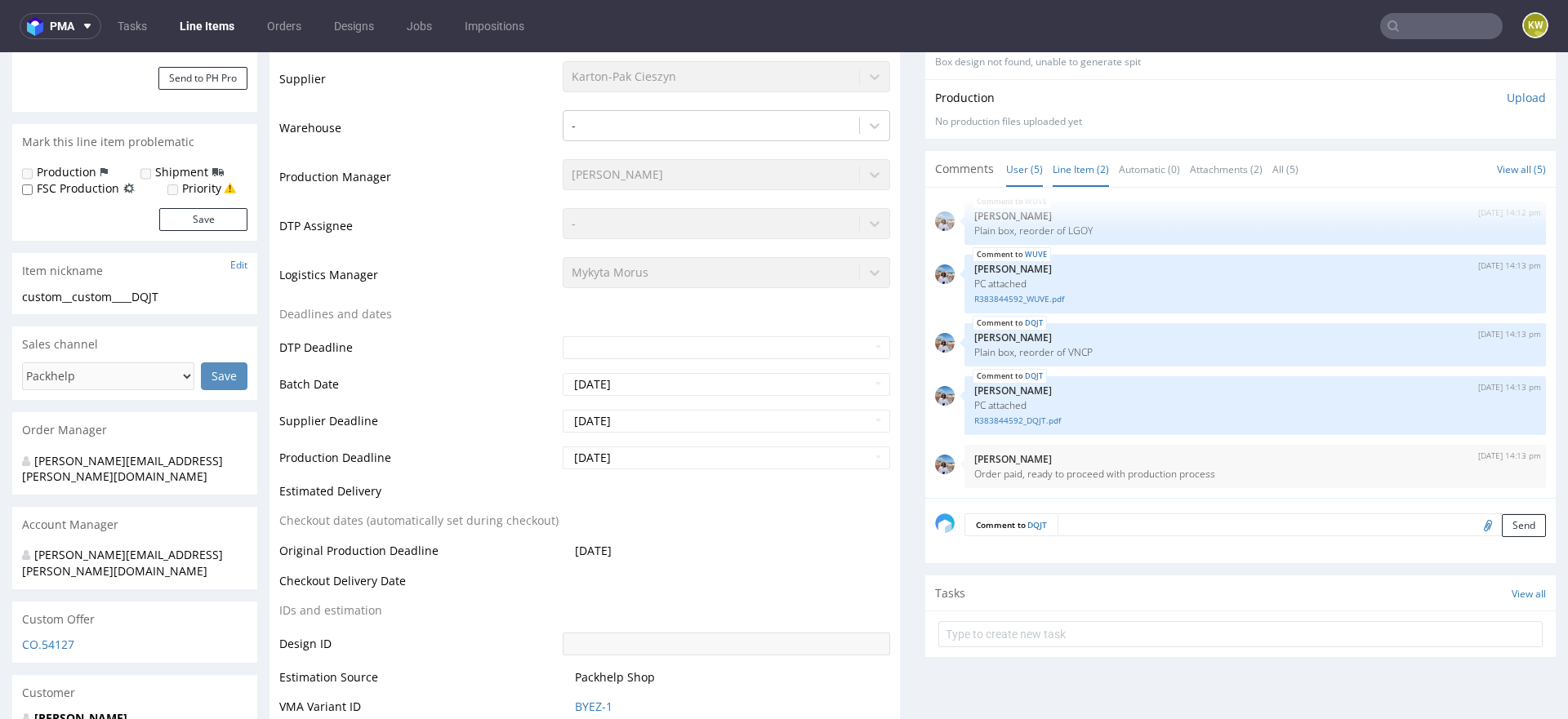
click at [1066, 155] on link "Line Item (2)" at bounding box center [1081, 170] width 57 height 35
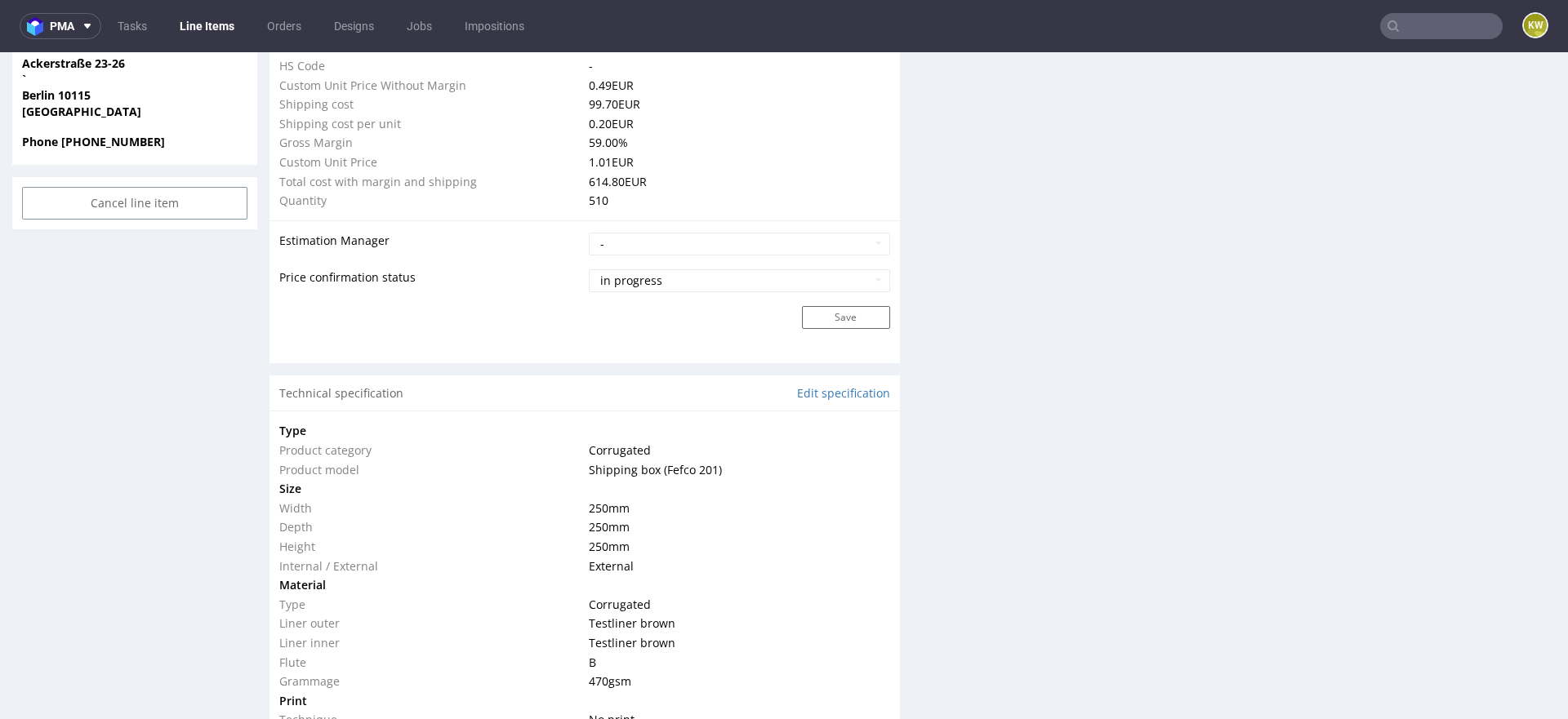
scroll to position [863, 0]
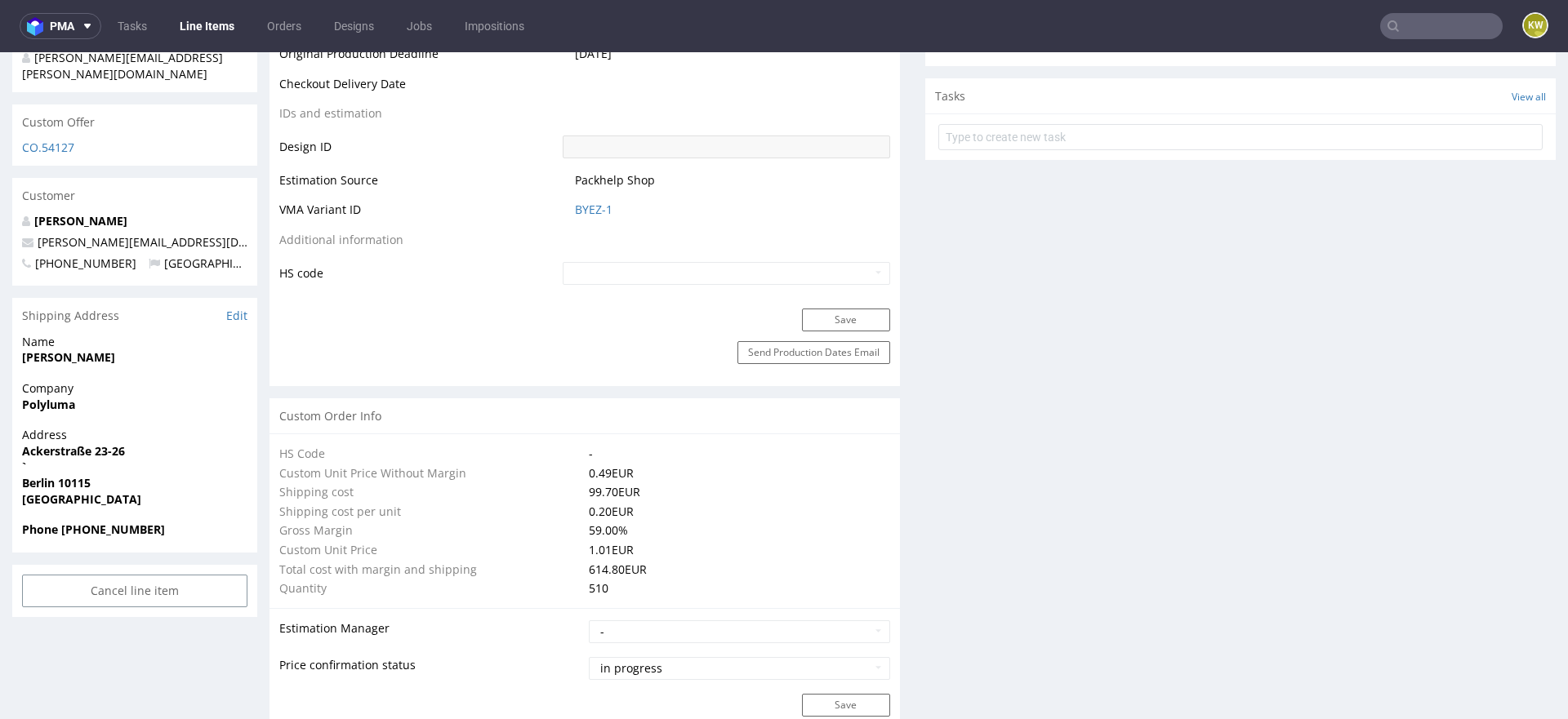
click at [604, 196] on td "Packhelp Shop" at bounding box center [724, 185] width 332 height 30
click at [597, 202] on link "BYEZ-1" at bounding box center [593, 210] width 37 height 17
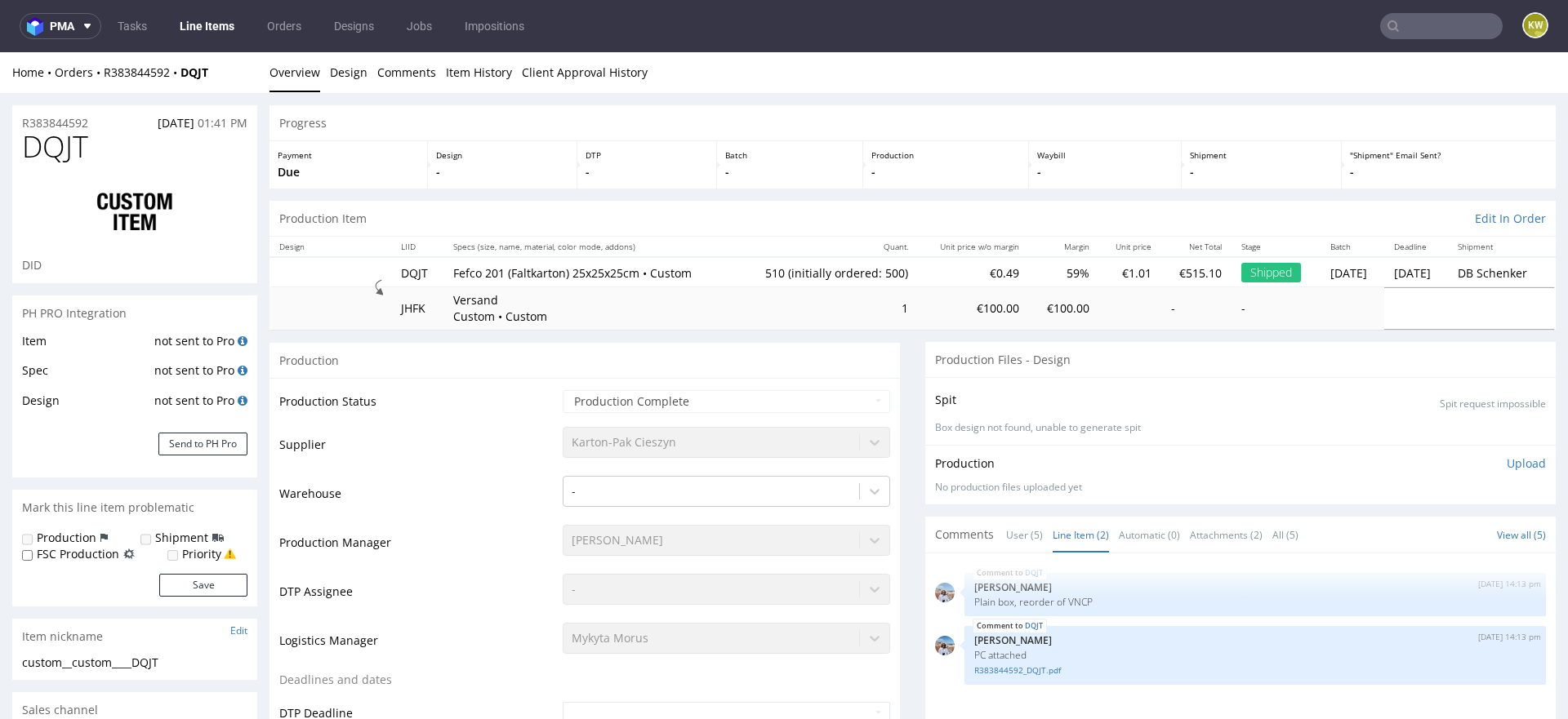
click at [76, 150] on span "DQJT" at bounding box center [56, 146] width 67 height 32
click at [75, 151] on span "DQJT" at bounding box center [56, 146] width 67 height 32
copy span "DQJT"
click at [222, 20] on link "Line Items" at bounding box center [206, 26] width 74 height 26
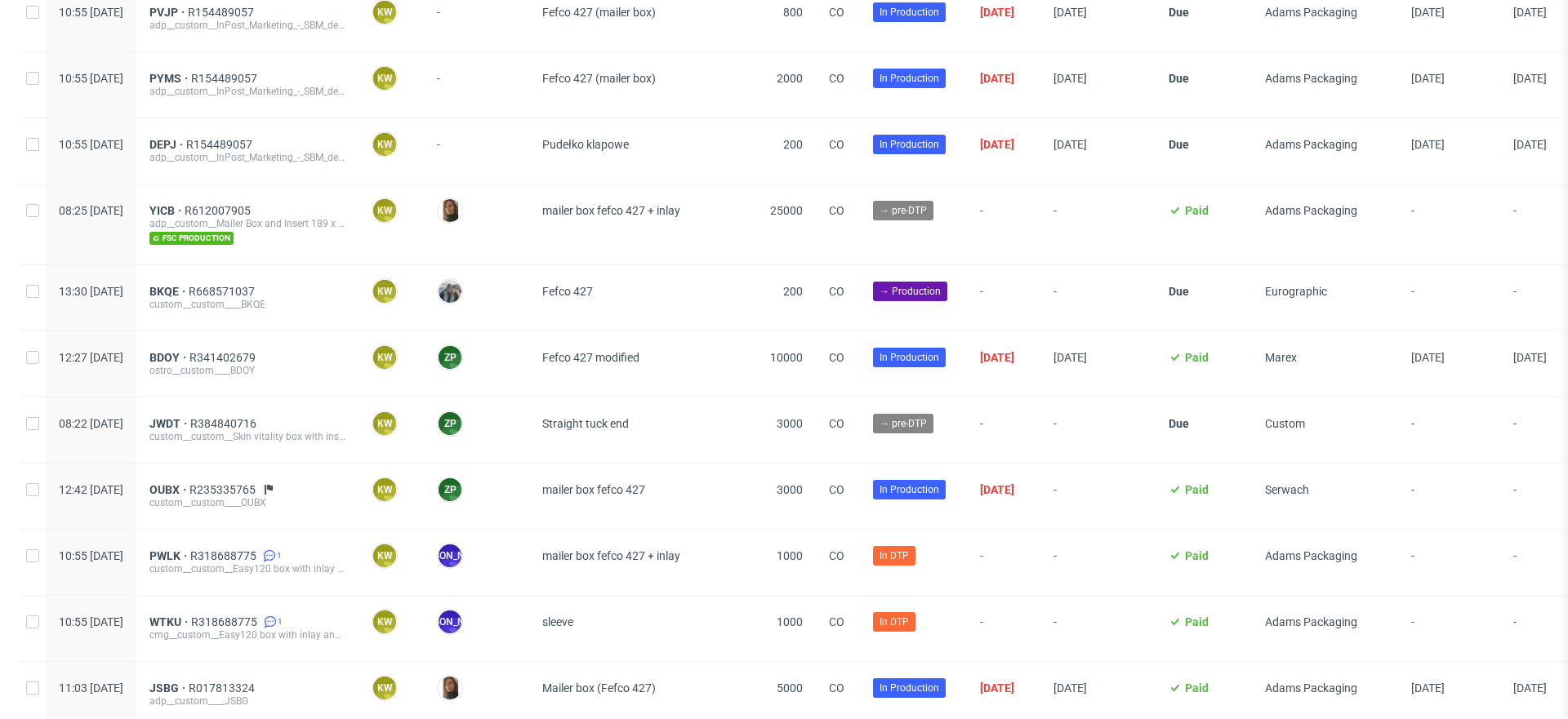
scroll to position [706, 0]
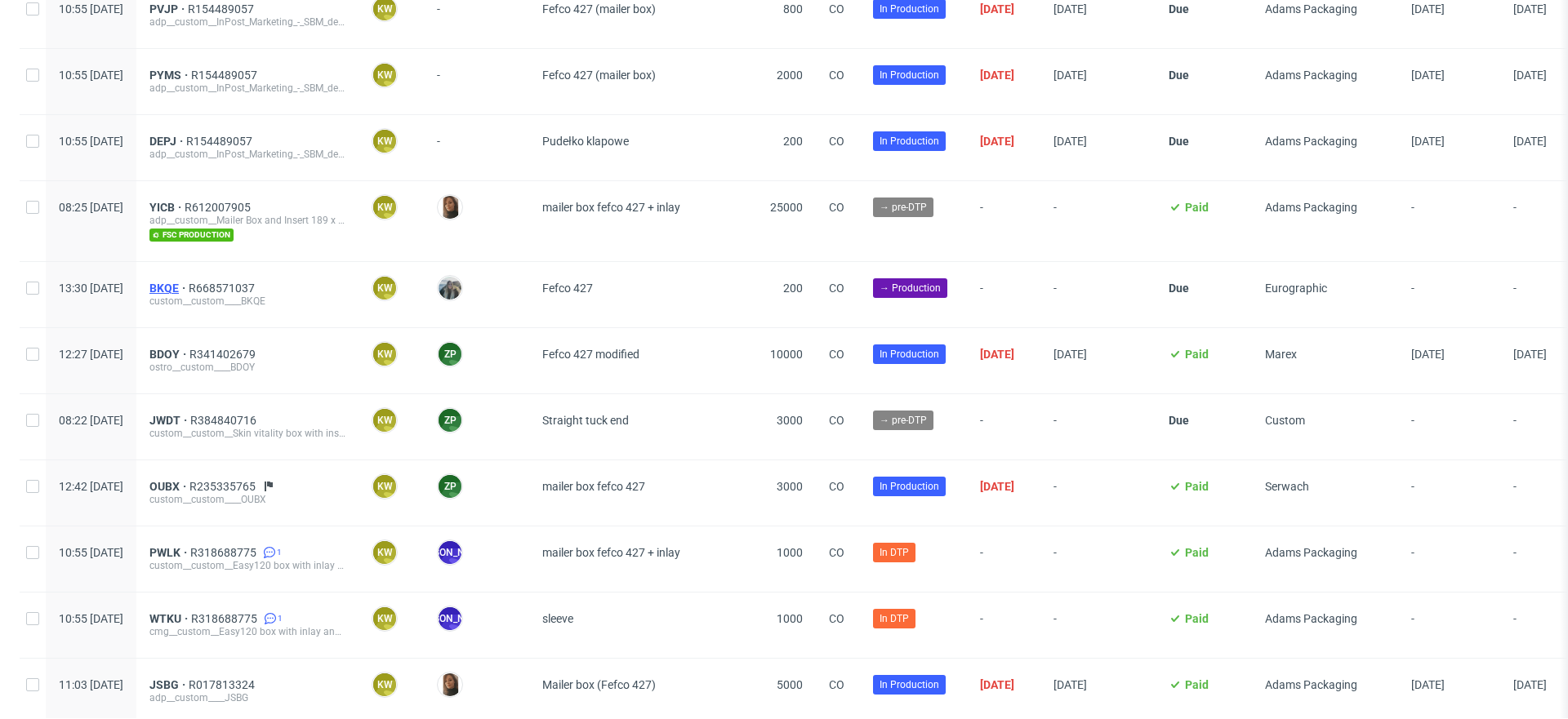
click at [189, 282] on span "BKQE" at bounding box center [169, 288] width 39 height 13
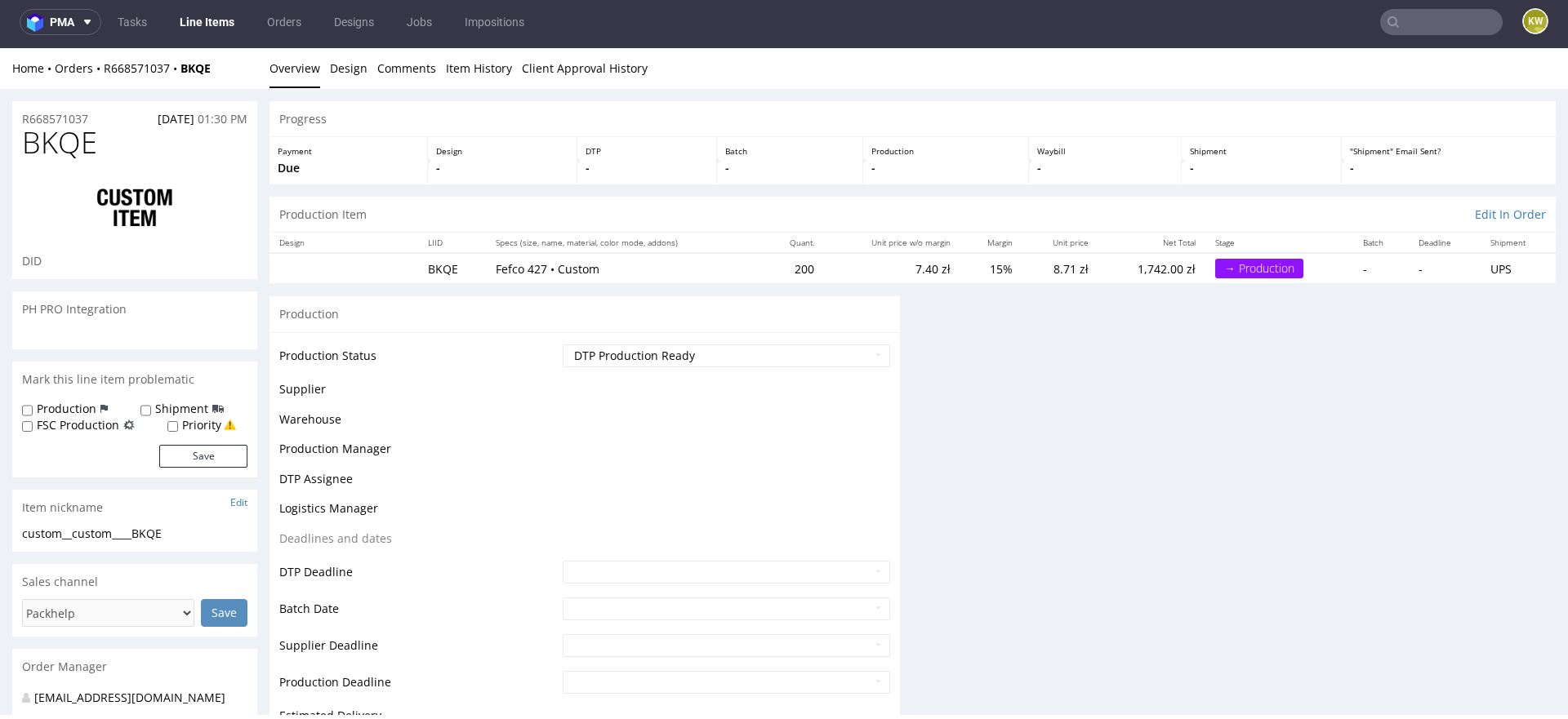
scroll to position [4, 0]
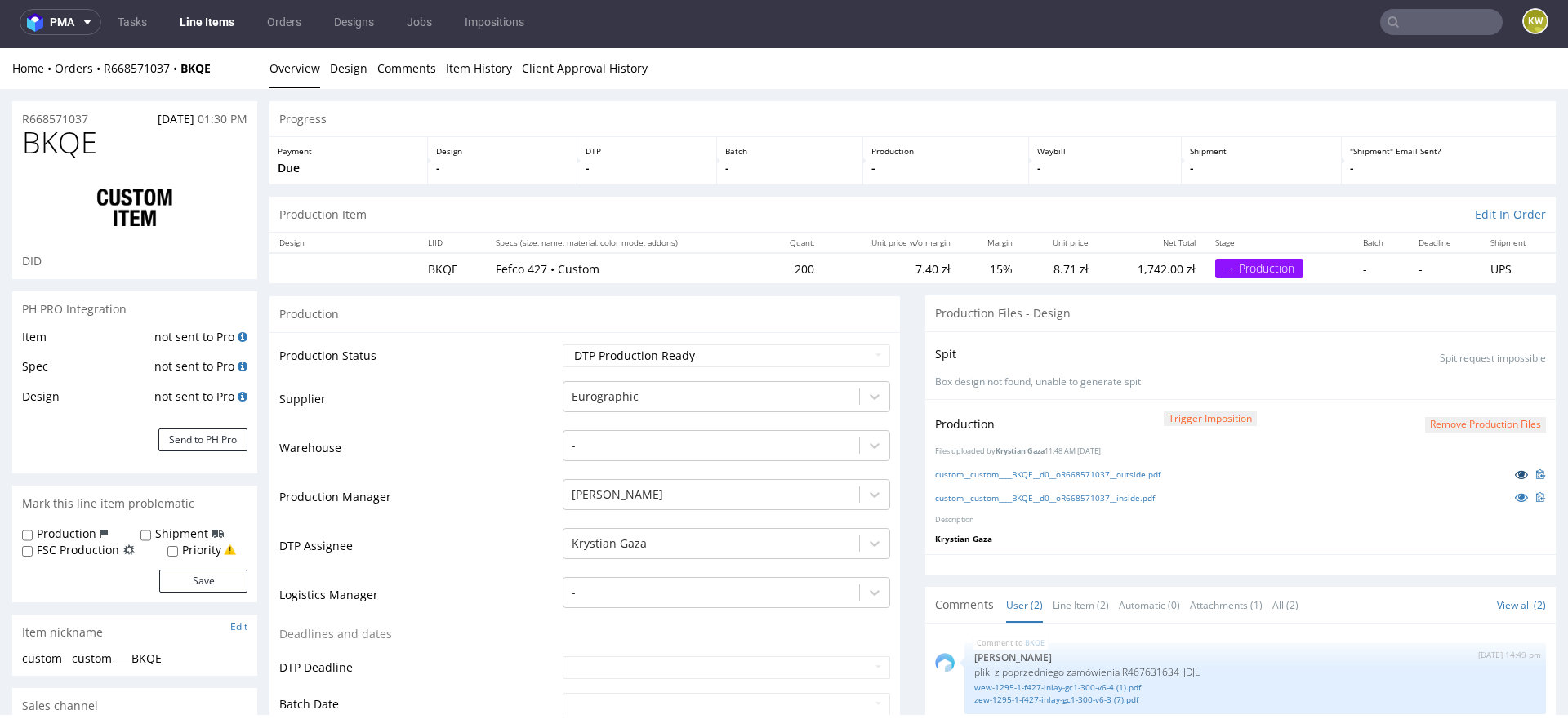
click at [1515, 478] on icon at bounding box center [1521, 475] width 13 height 12
click at [1515, 497] on icon at bounding box center [1521, 497] width 13 height 12
click at [1131, 478] on div "custom__custom____BKQE__d0__oR668571037__outside.pdf" at bounding box center [1240, 475] width 611 height 18
click at [1132, 473] on link "custom__custom____BKQE__d0__oR668571037__outside.pdf" at bounding box center [1048, 475] width 225 height 12
click at [1096, 495] on link "custom__custom____BKQE__d0__oR668571037__inside.pdf" at bounding box center [1045, 498] width 219 height 12
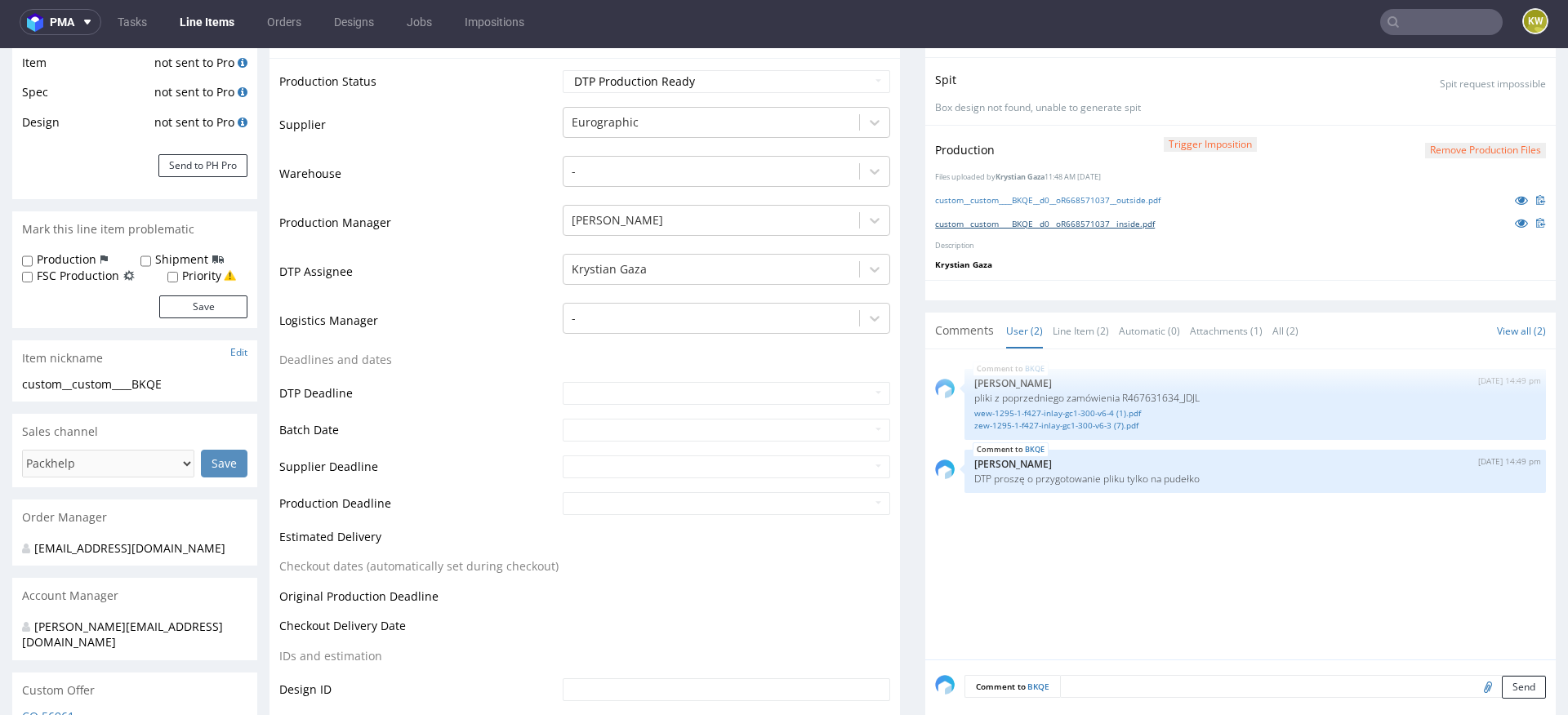
scroll to position [0, 0]
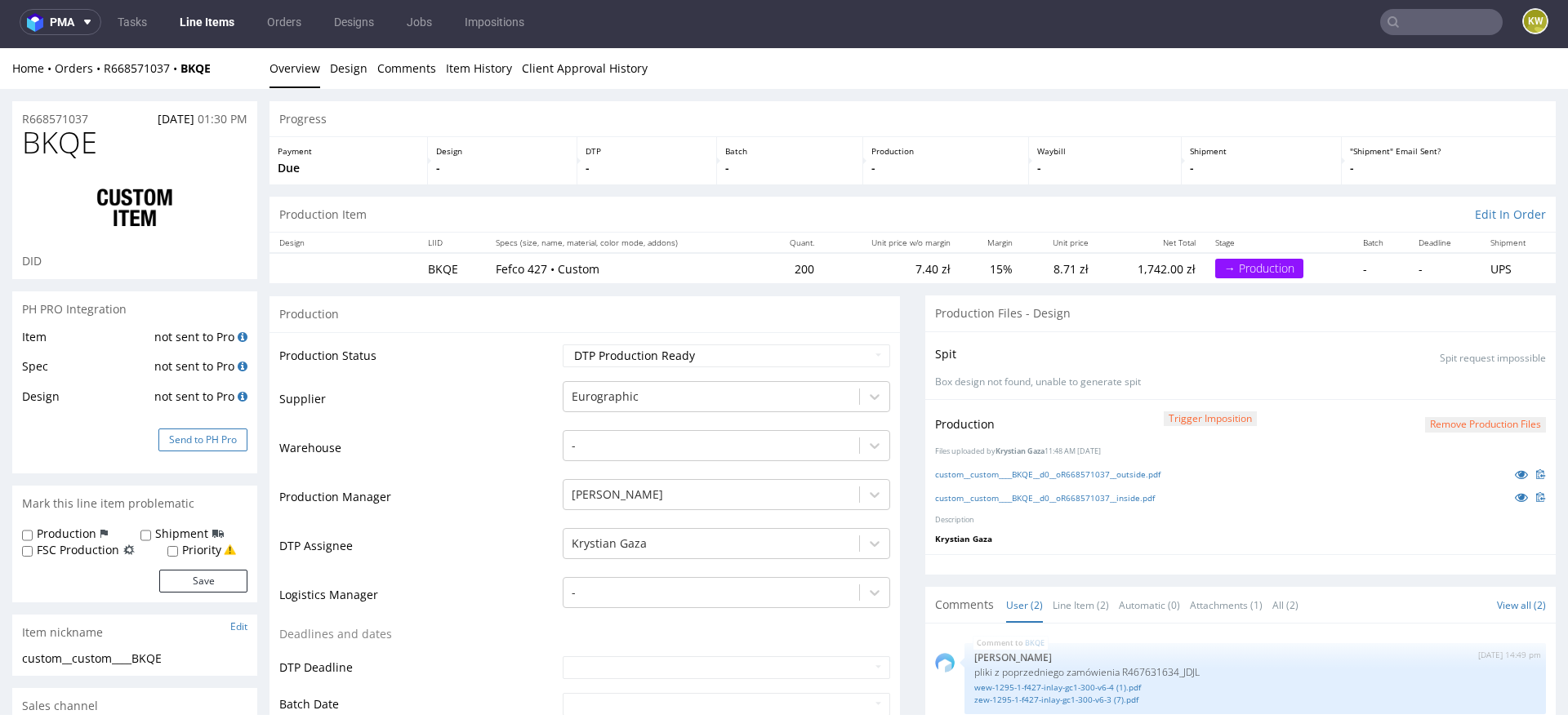
click at [187, 431] on button "Send to PH Pro" at bounding box center [203, 441] width 89 height 23
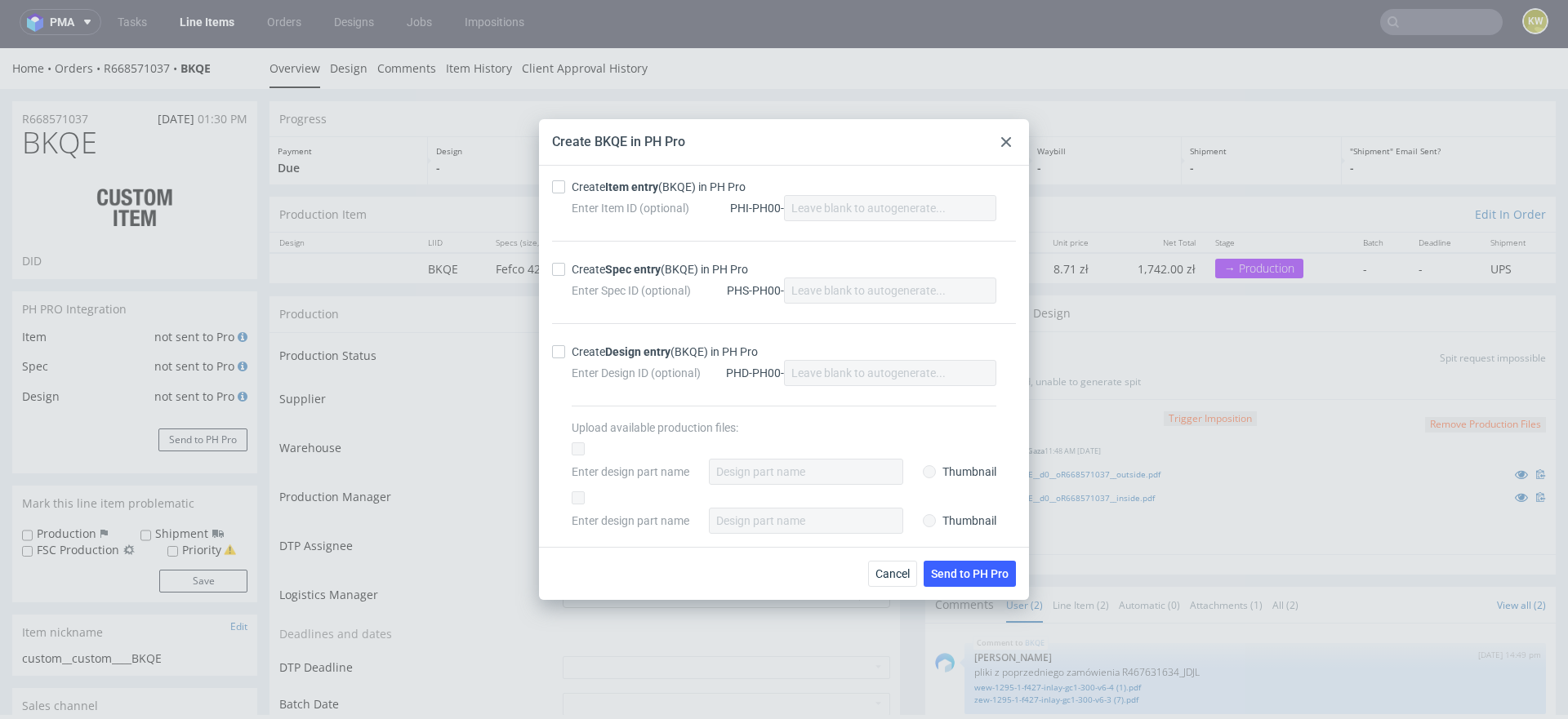
click at [567, 190] on div at bounding box center [562, 187] width 20 height 13
click at [565, 190] on input "Create Item entry (BKQE) in PH Pro" at bounding box center [559, 187] width 13 height 13
checkbox input "true"
click at [566, 273] on div at bounding box center [562, 269] width 20 height 13
click at [565, 273] on input "Create Spec entry (BKQE) in PH Pro" at bounding box center [559, 269] width 13 height 13
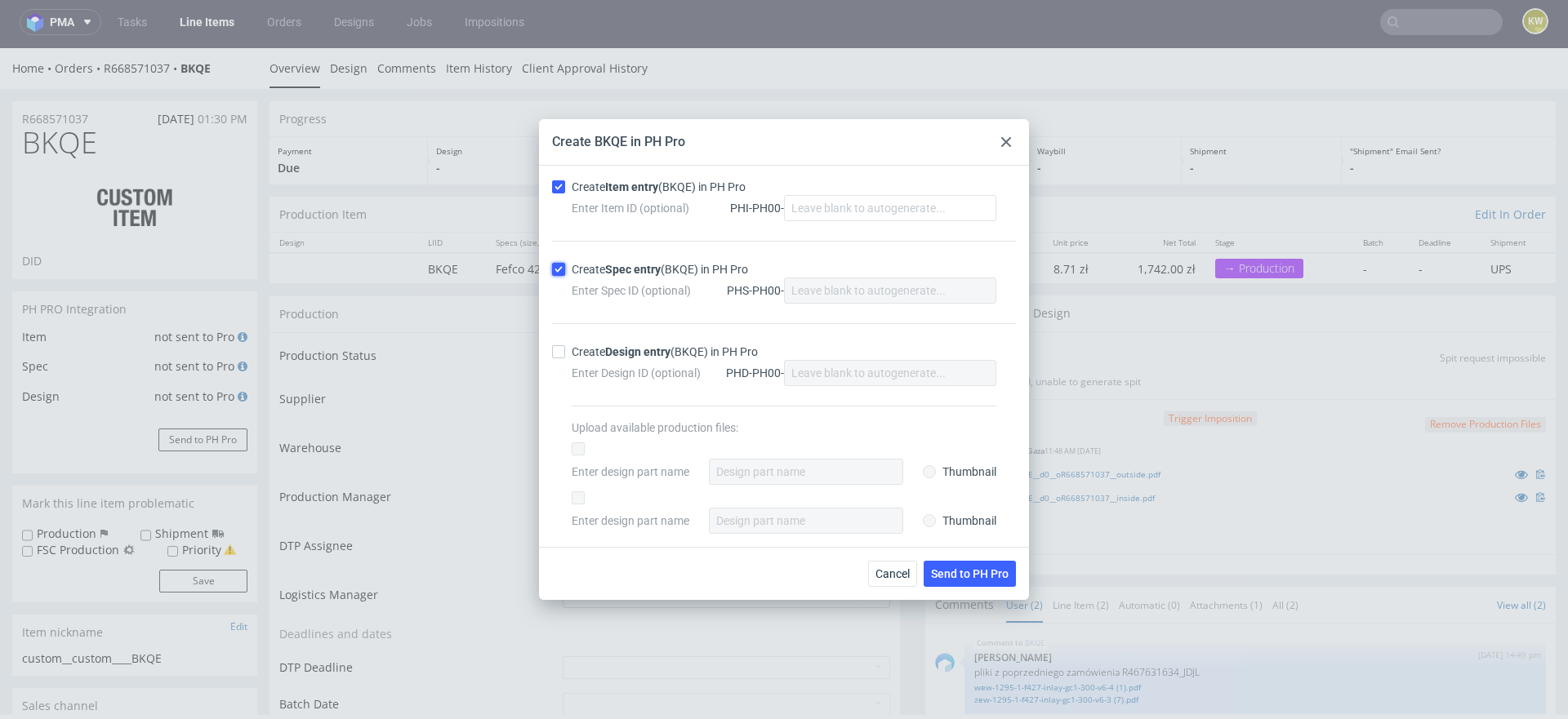
checkbox input "true"
click at [940, 569] on span "Send to PH Pro" at bounding box center [969, 574] width 77 height 12
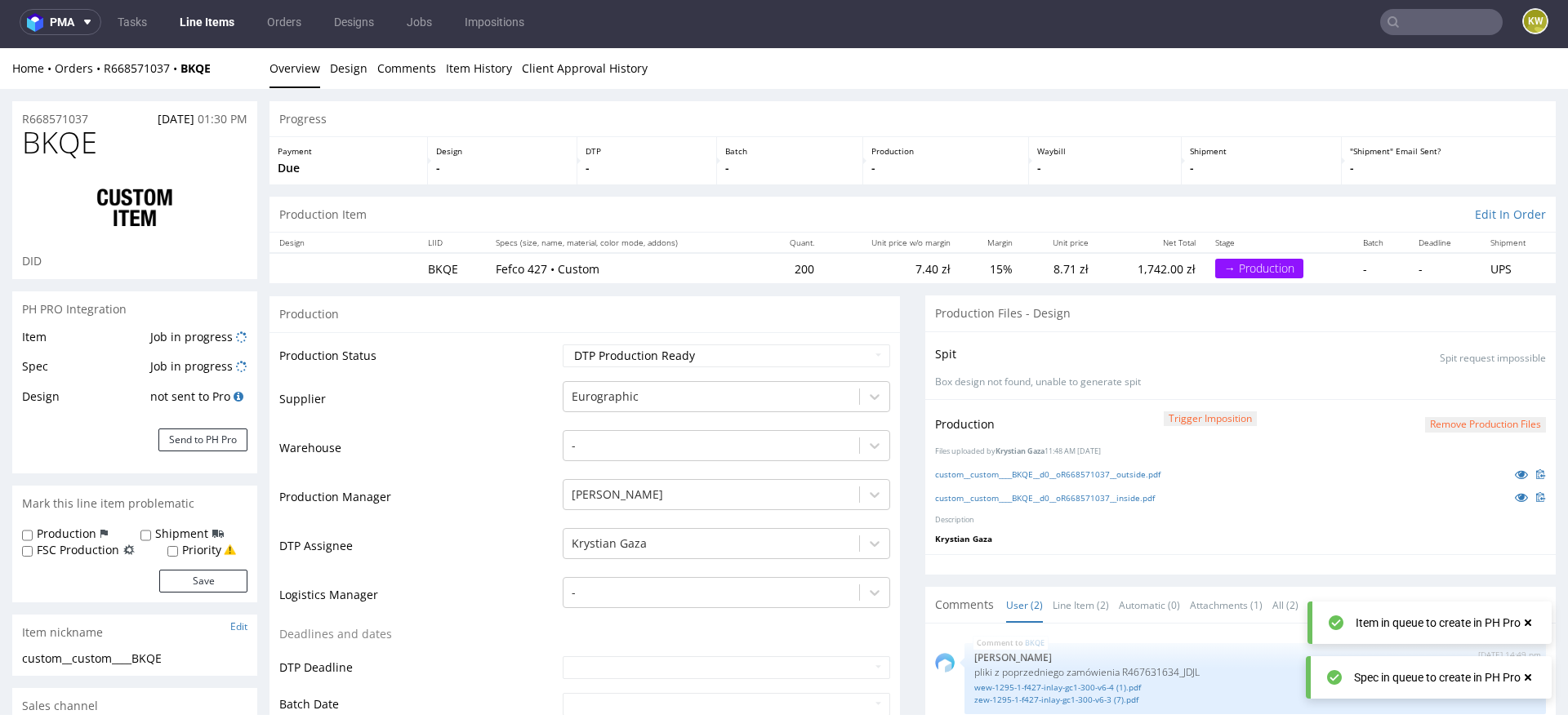
click at [249, 336] on div "Item Job in progress Spec Job in progress Design not sent to Pro Send to PH Pro" at bounding box center [135, 401] width 245 height 147
click at [52, 138] on span "BKQE" at bounding box center [60, 142] width 75 height 32
copy span "BKQE"
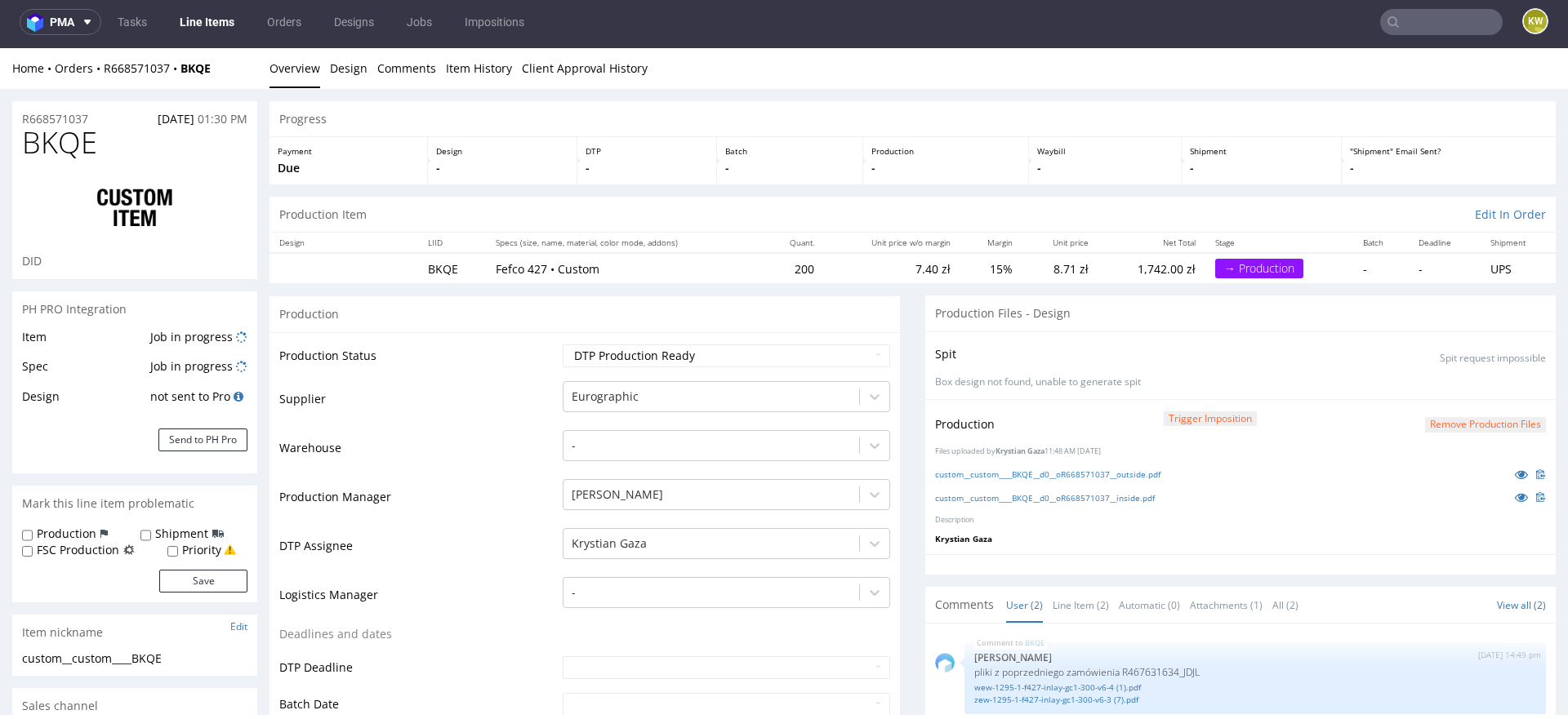
click at [234, 342] on td "Job in progress" at bounding box center [197, 342] width 101 height 30
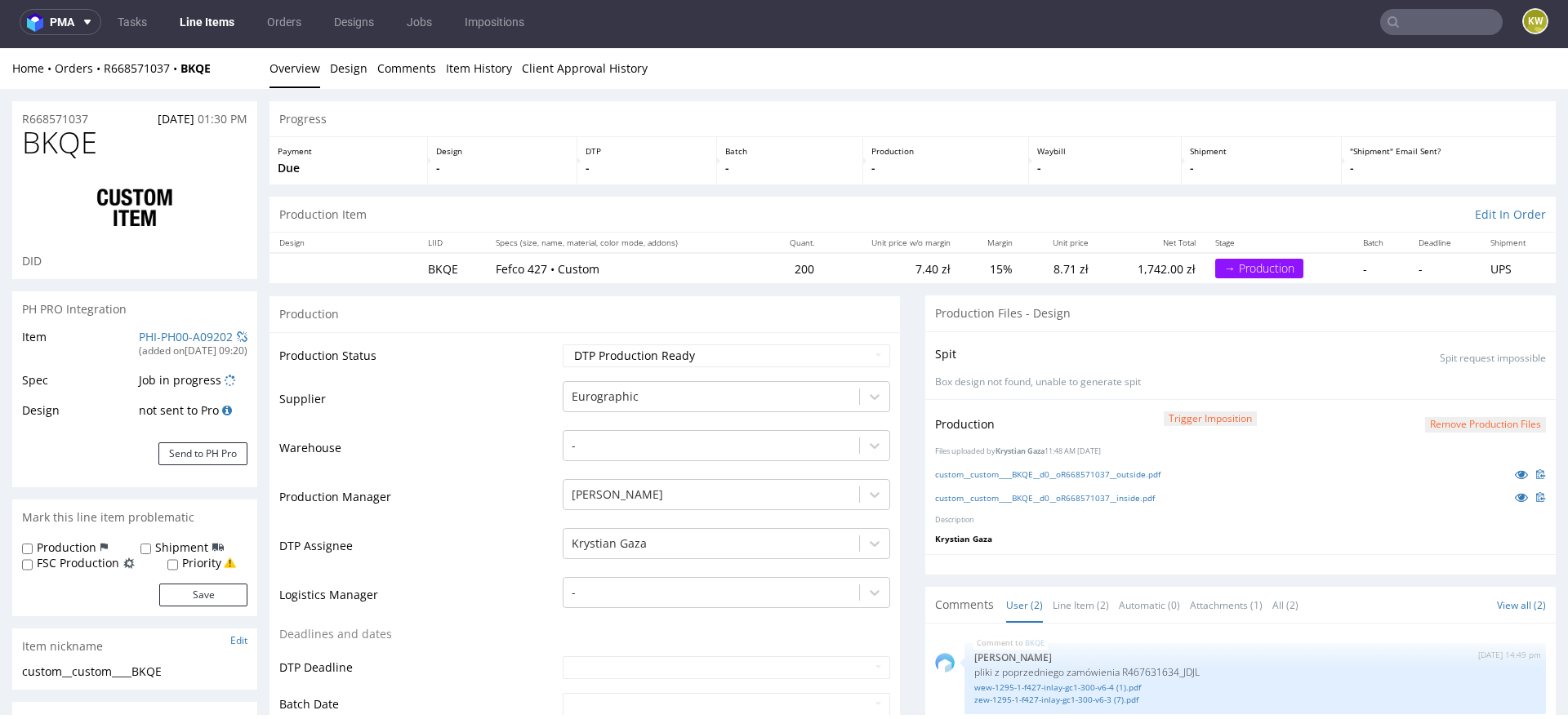
click at [169, 346] on div "(added on 02.10.2025, 09:20 )" at bounding box center [193, 351] width 109 height 14
click at [168, 335] on link "PHI-PH00-A09202" at bounding box center [185, 337] width 94 height 16
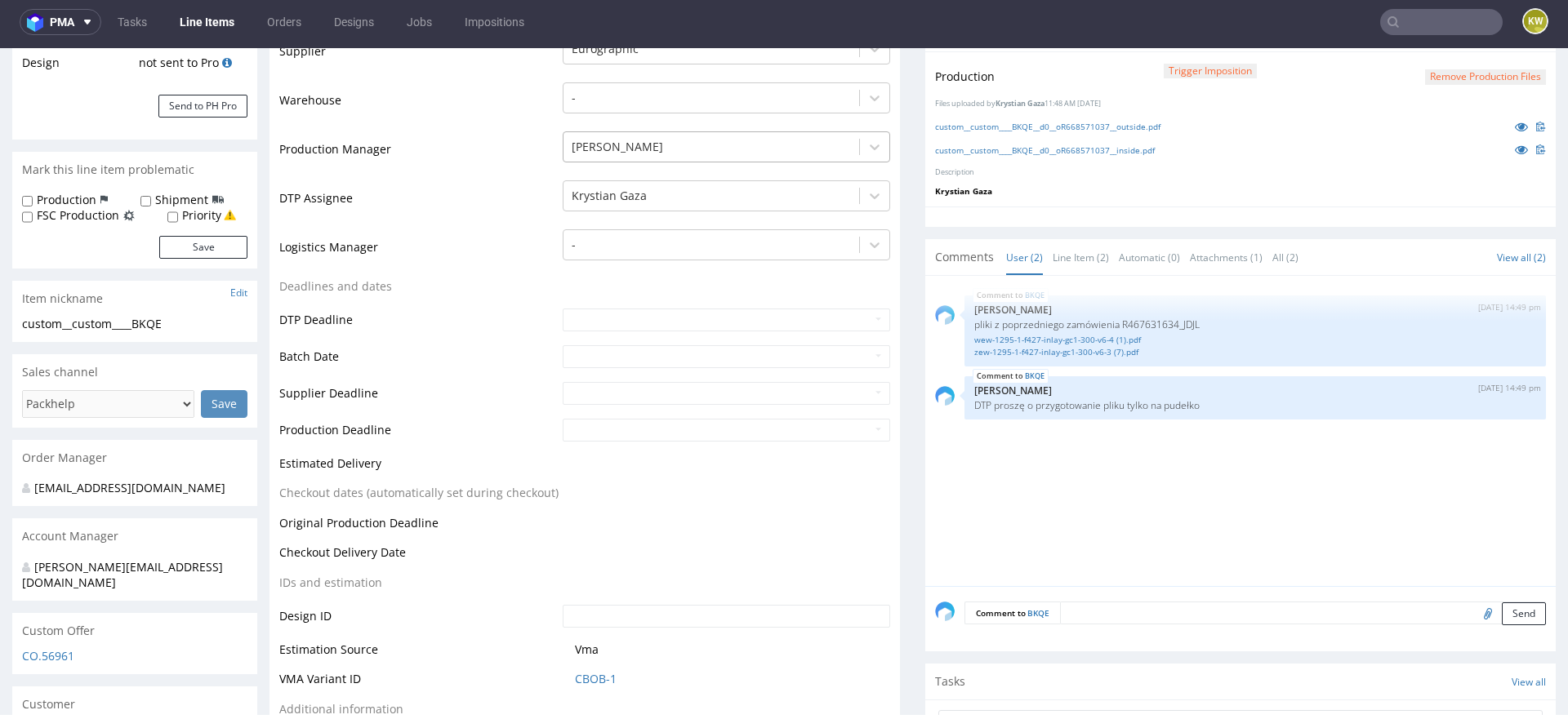
scroll to position [513, 0]
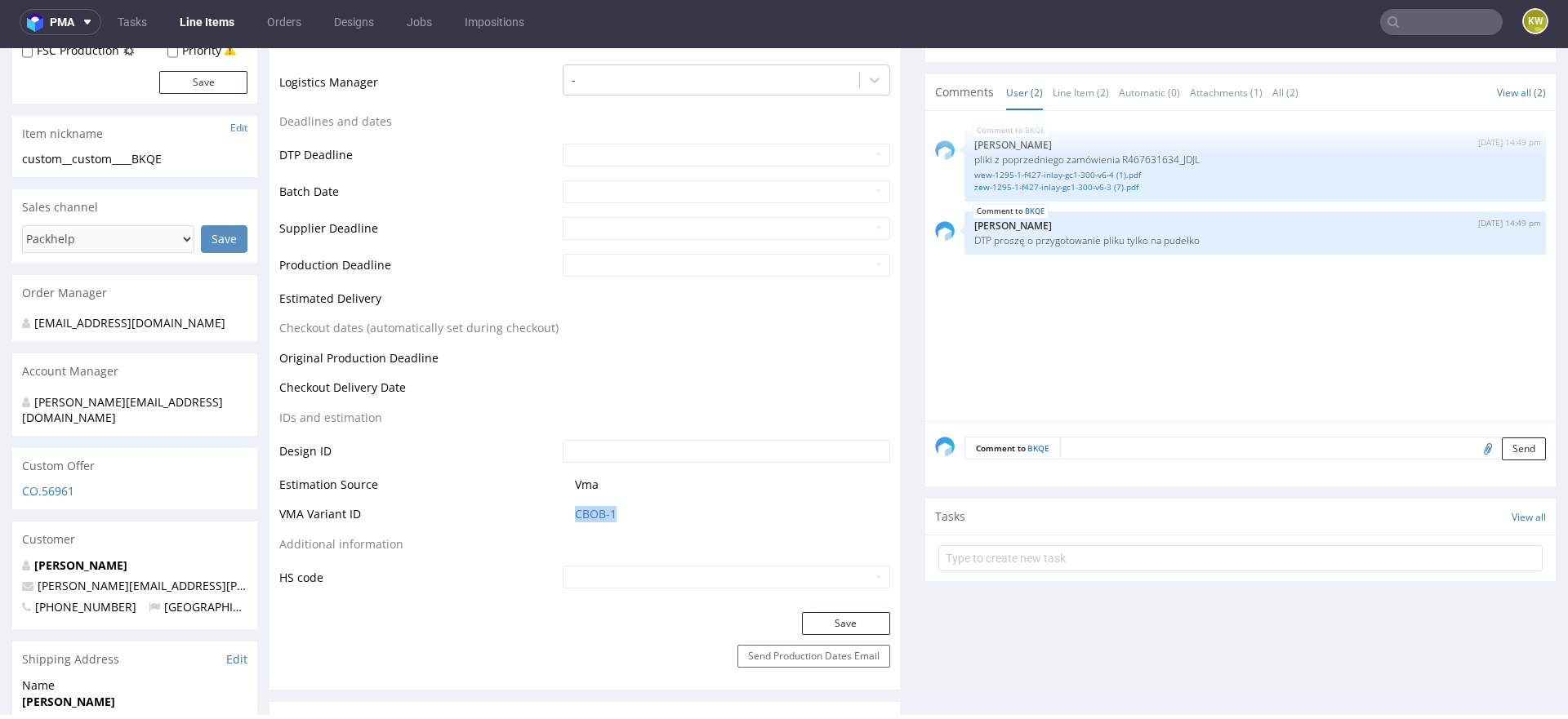
drag, startPoint x: 614, startPoint y: 516, endPoint x: 538, endPoint y: 516, distance: 76.0
click at [538, 516] on tr "VMA Variant ID CBOB-1" at bounding box center [584, 520] width 611 height 30
copy tr "CBOB-1"
click at [589, 509] on link "CBOB-1" at bounding box center [595, 515] width 42 height 17
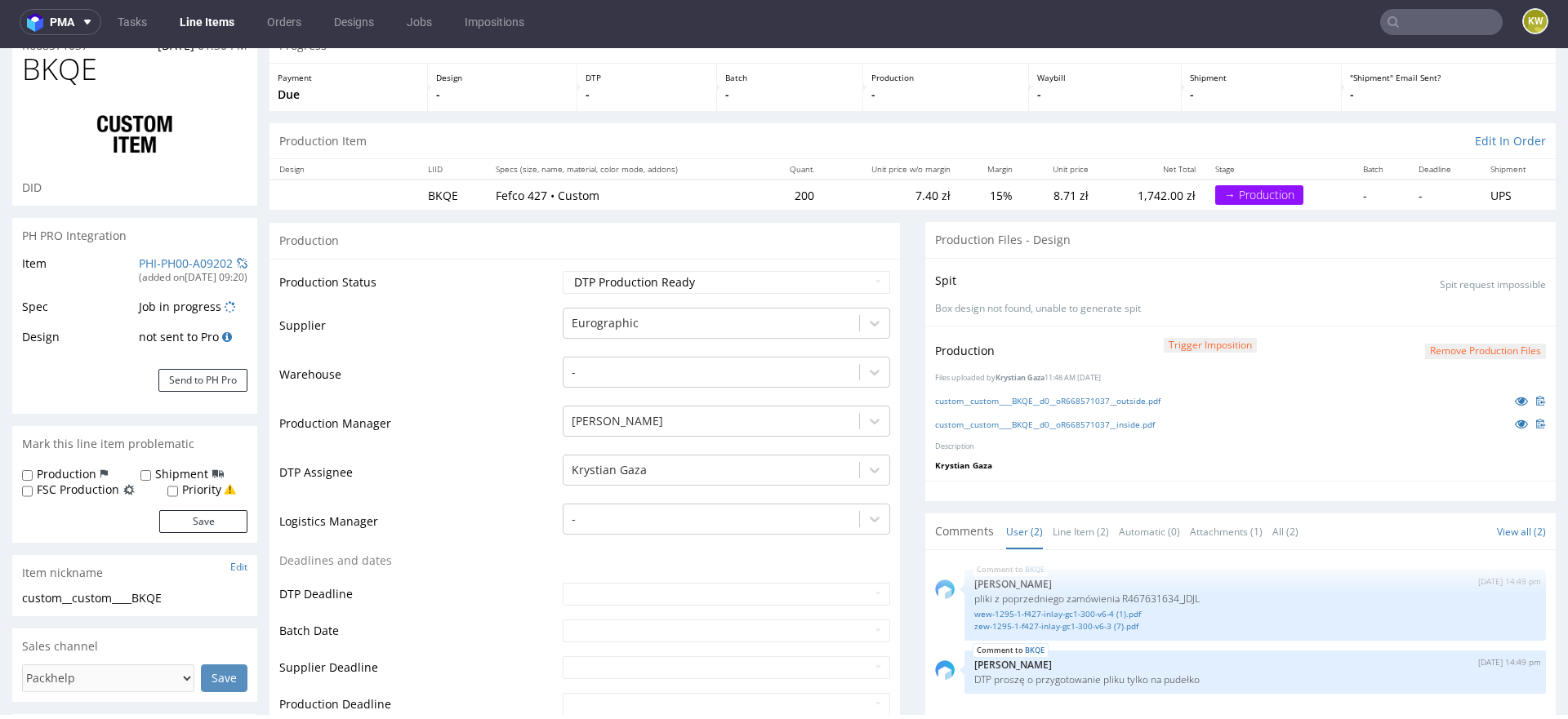
scroll to position [0, 0]
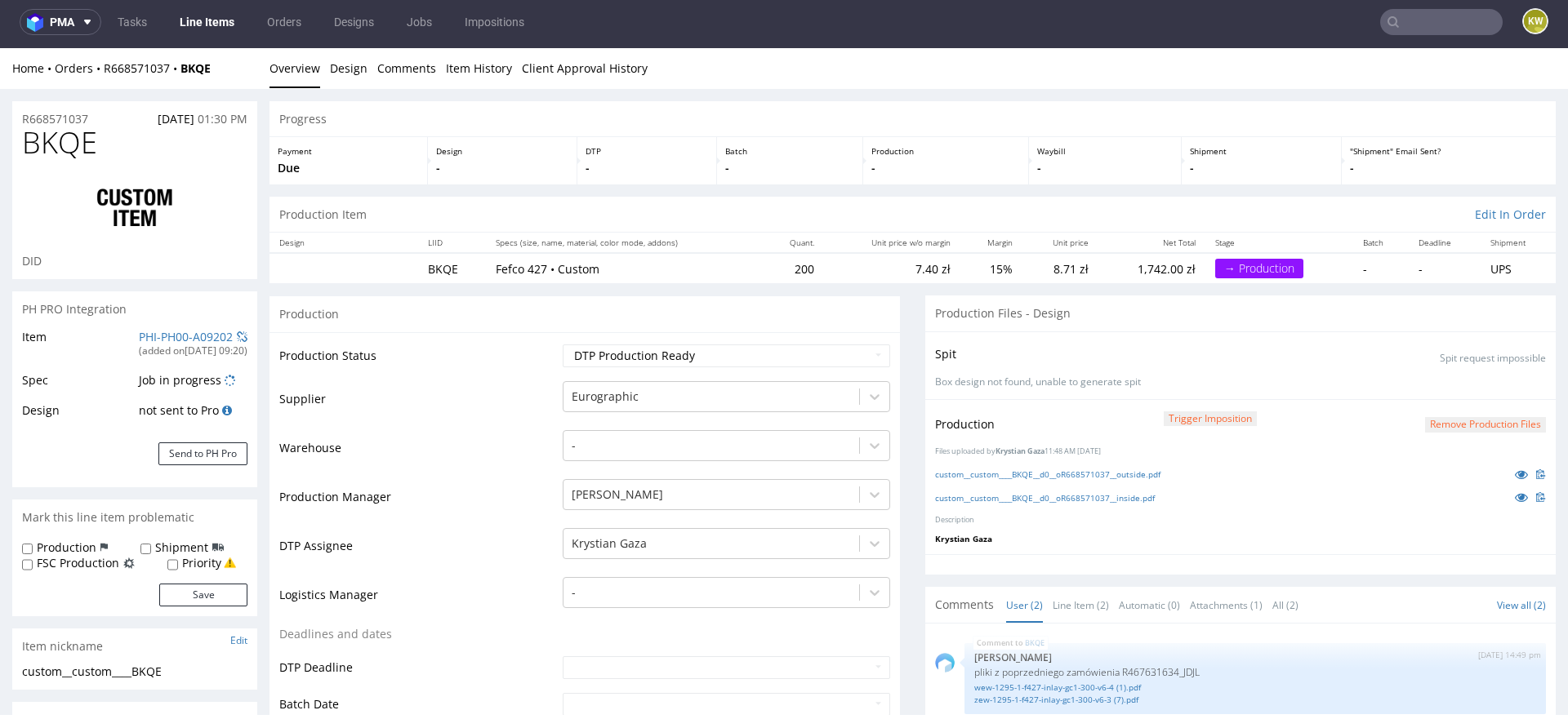
click at [80, 155] on span "BKQE" at bounding box center [60, 142] width 75 height 32
click at [79, 155] on span "BKQE" at bounding box center [60, 142] width 75 height 32
copy span "BKQE"
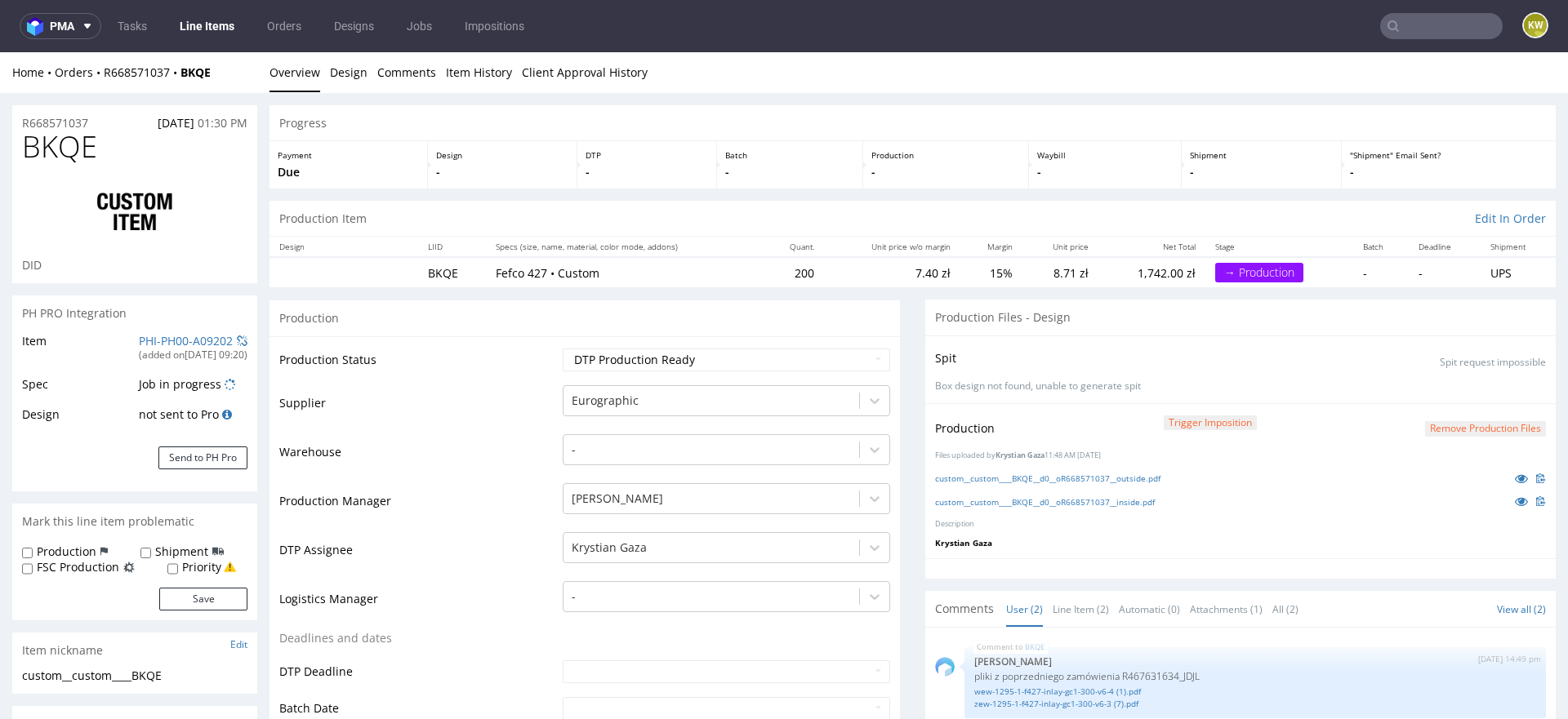
click at [51, 151] on span "BKQE" at bounding box center [60, 146] width 75 height 32
click at [51, 152] on span "BKQE" at bounding box center [60, 146] width 75 height 32
copy span "BKQE"
click at [588, 347] on td "Waiting for Artwork Waiting for Diecut Waiting for Mockup Waiting for DTP Waiti…" at bounding box center [724, 365] width 332 height 37
click at [588, 358] on select "Waiting for Artwork Waiting for Diecut Waiting for Mockup Waiting for DTP Waiti…" at bounding box center [727, 360] width 328 height 23
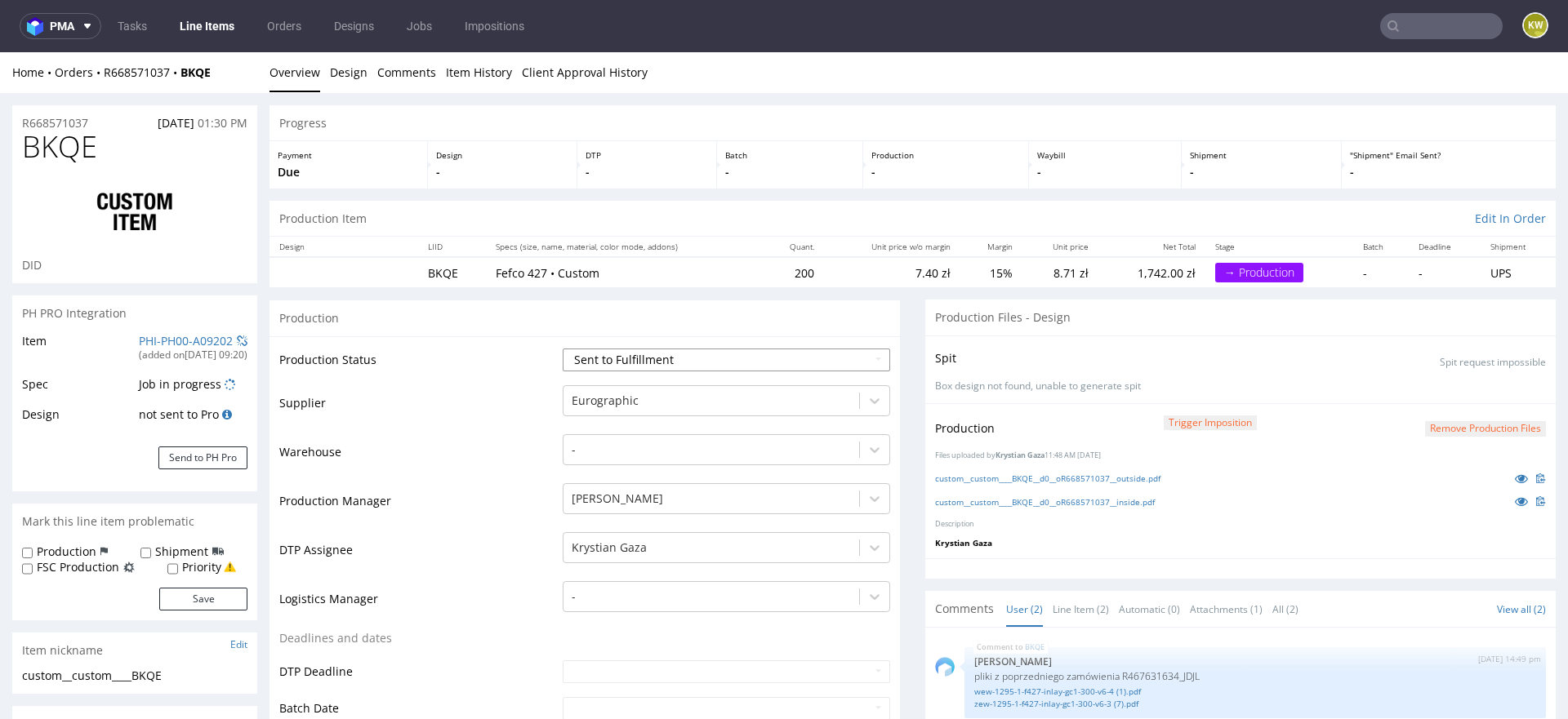
click at [563, 348] on select "Waiting for Artwork Waiting for Diecut Waiting for Mockup Waiting for DTP Waiti…" at bounding box center [727, 360] width 328 height 23
click at [604, 375] on td "Waiting for Artwork Waiting for Diecut Waiting for Mockup Waiting for DTP Waiti…" at bounding box center [724, 365] width 332 height 37
click at [604, 360] on select "Waiting for Artwork Waiting for Diecut Waiting for Mockup Waiting for DTP Waiti…" at bounding box center [727, 360] width 328 height 23
select select "production_in_process"
click at [563, 348] on select "Waiting for Artwork Waiting for Diecut Waiting for Mockup Waiting for DTP Waiti…" at bounding box center [727, 360] width 328 height 23
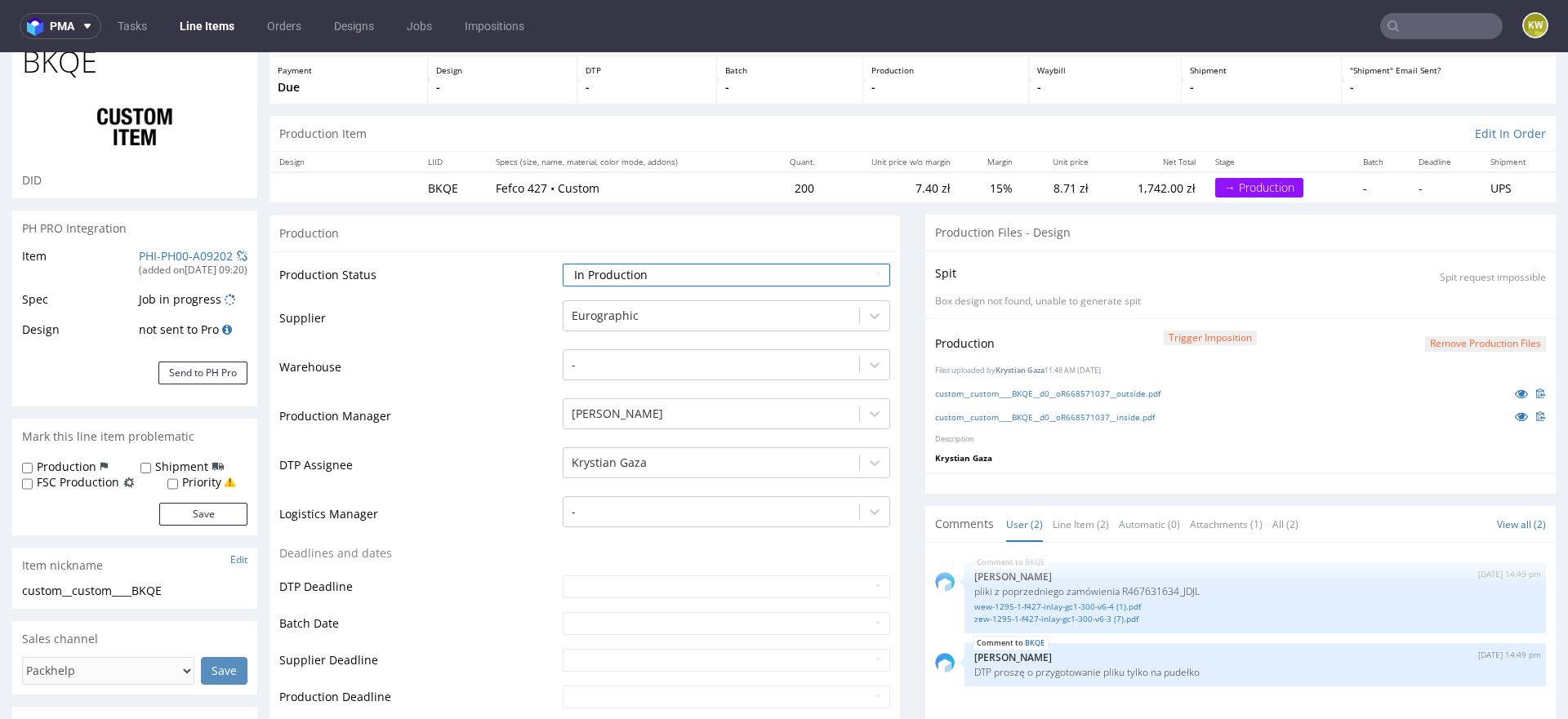
scroll to position [112, 0]
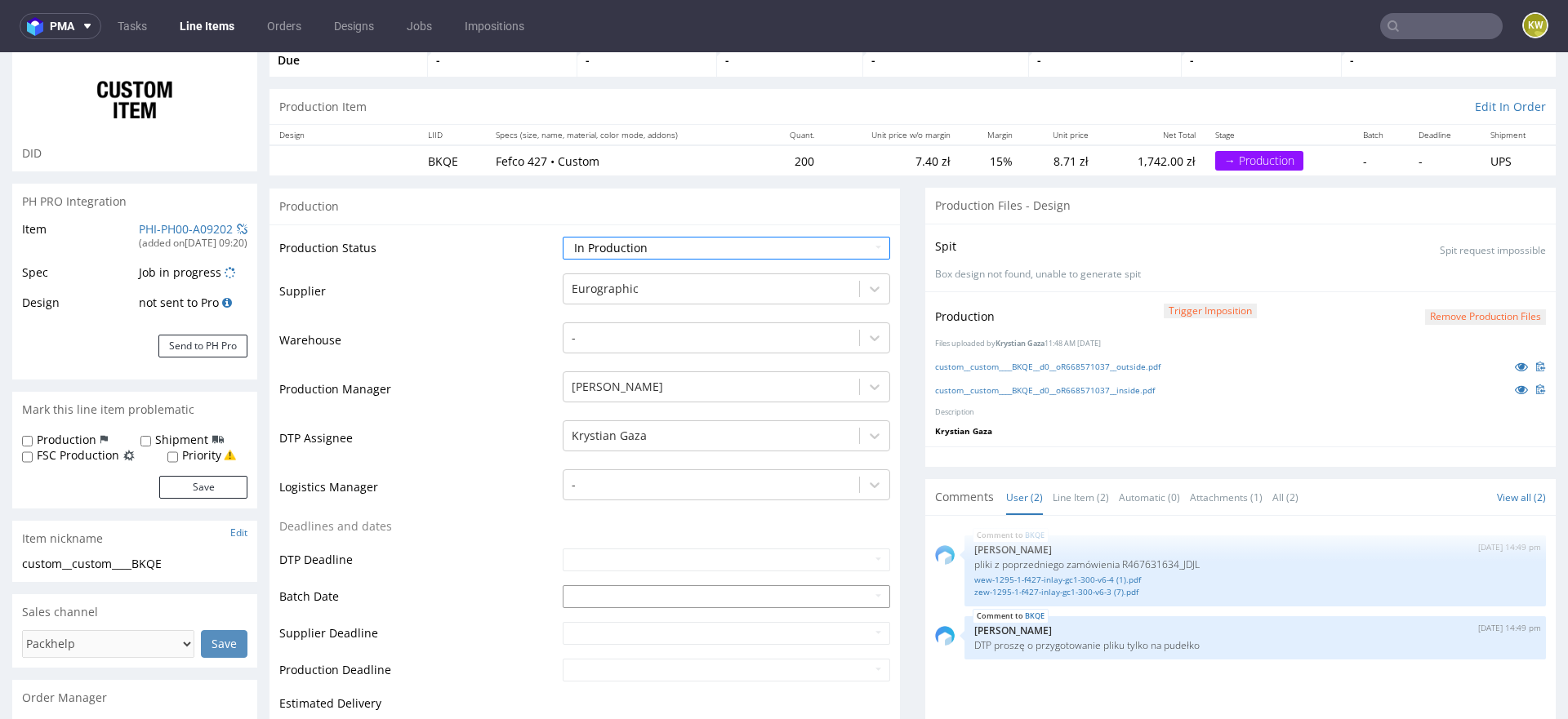
click at [584, 595] on input "text" at bounding box center [727, 597] width 328 height 23
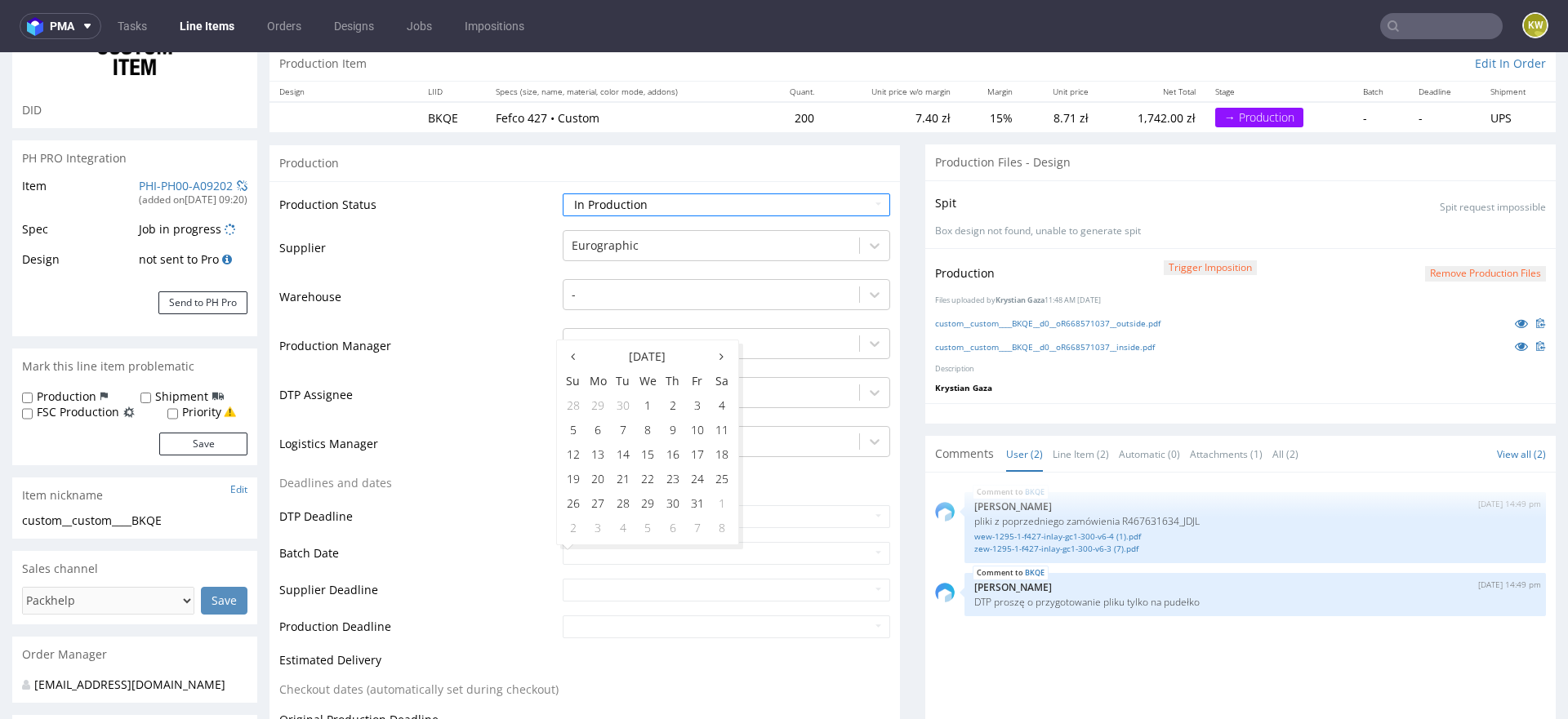
scroll to position [160, 0]
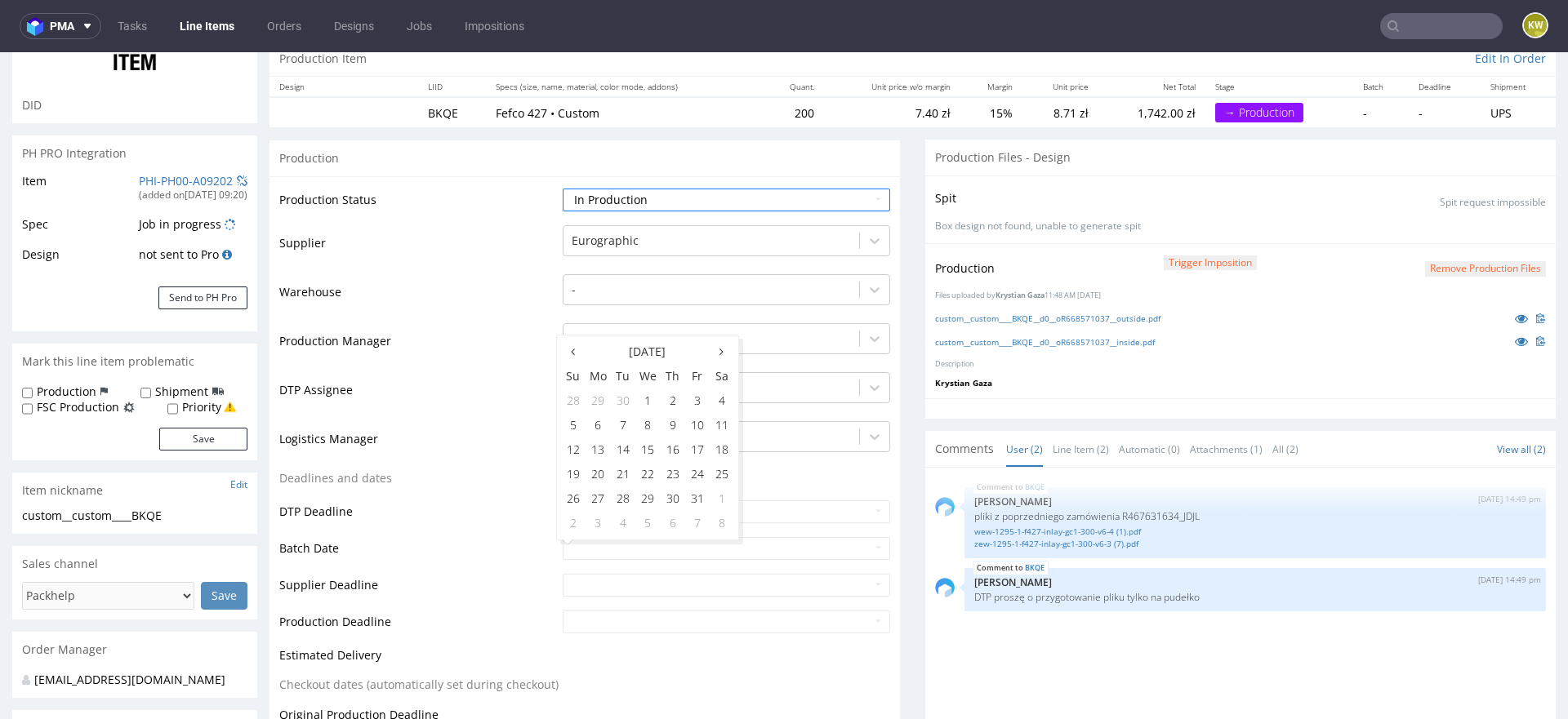
click at [665, 408] on td "2" at bounding box center [673, 401] width 24 height 24
type input "[DATE]"
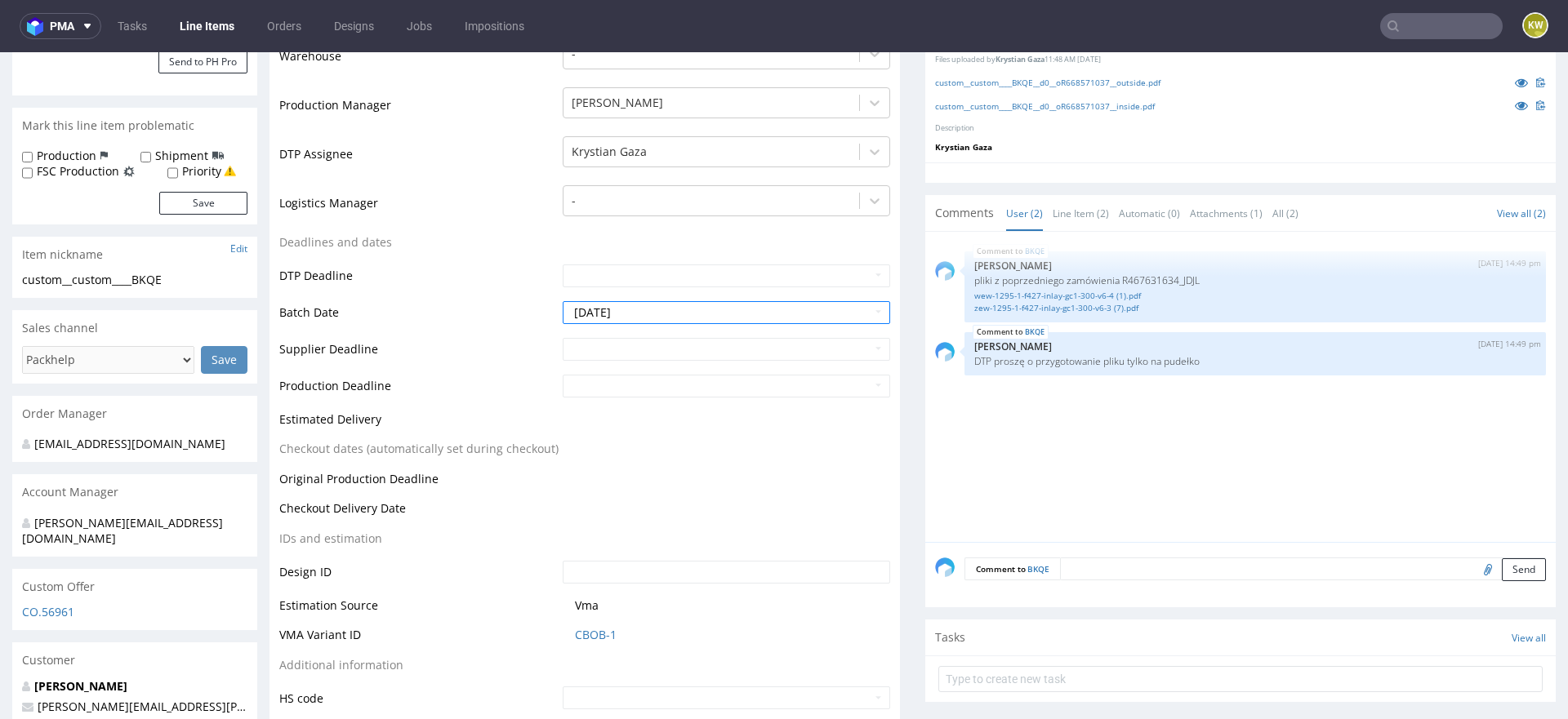
scroll to position [505, 0]
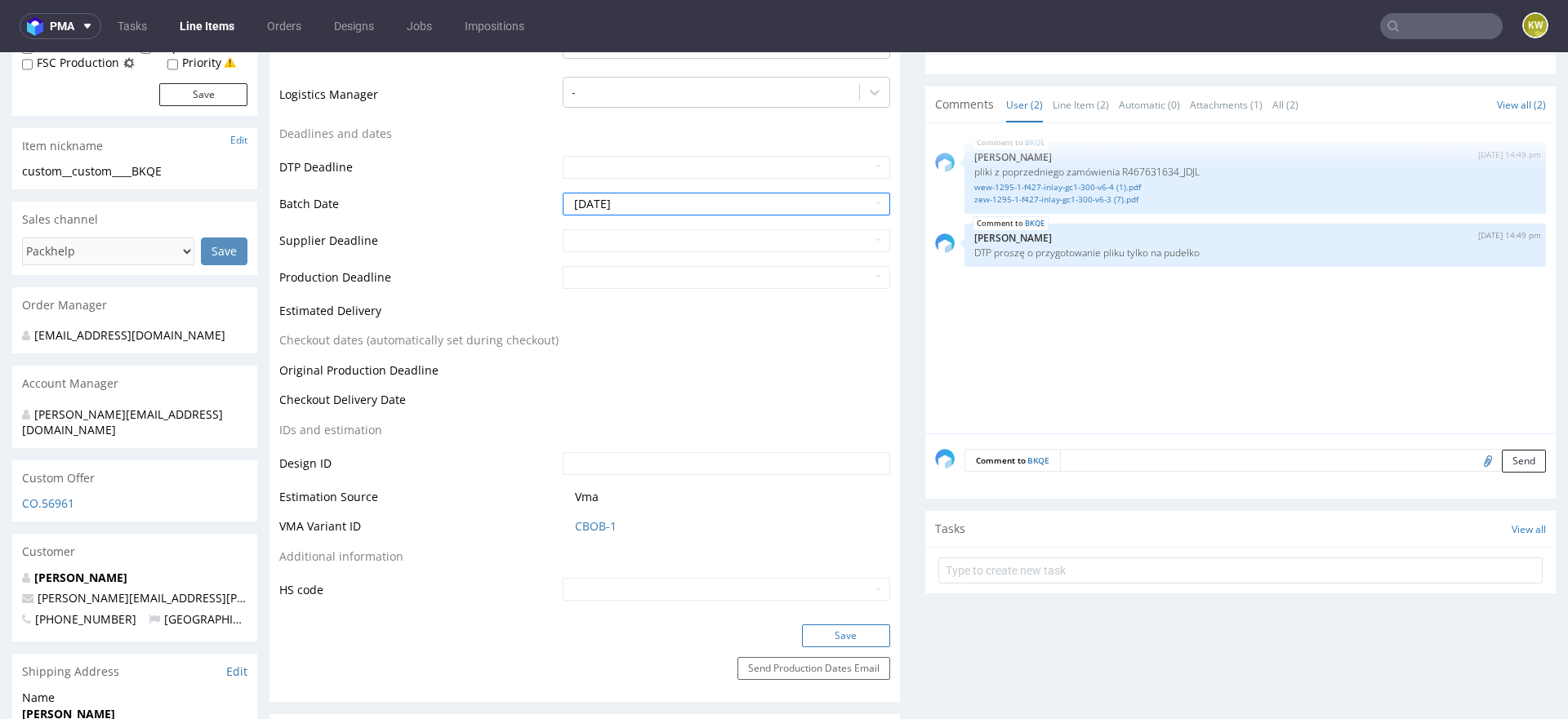
click at [840, 625] on button "Save" at bounding box center [846, 636] width 88 height 23
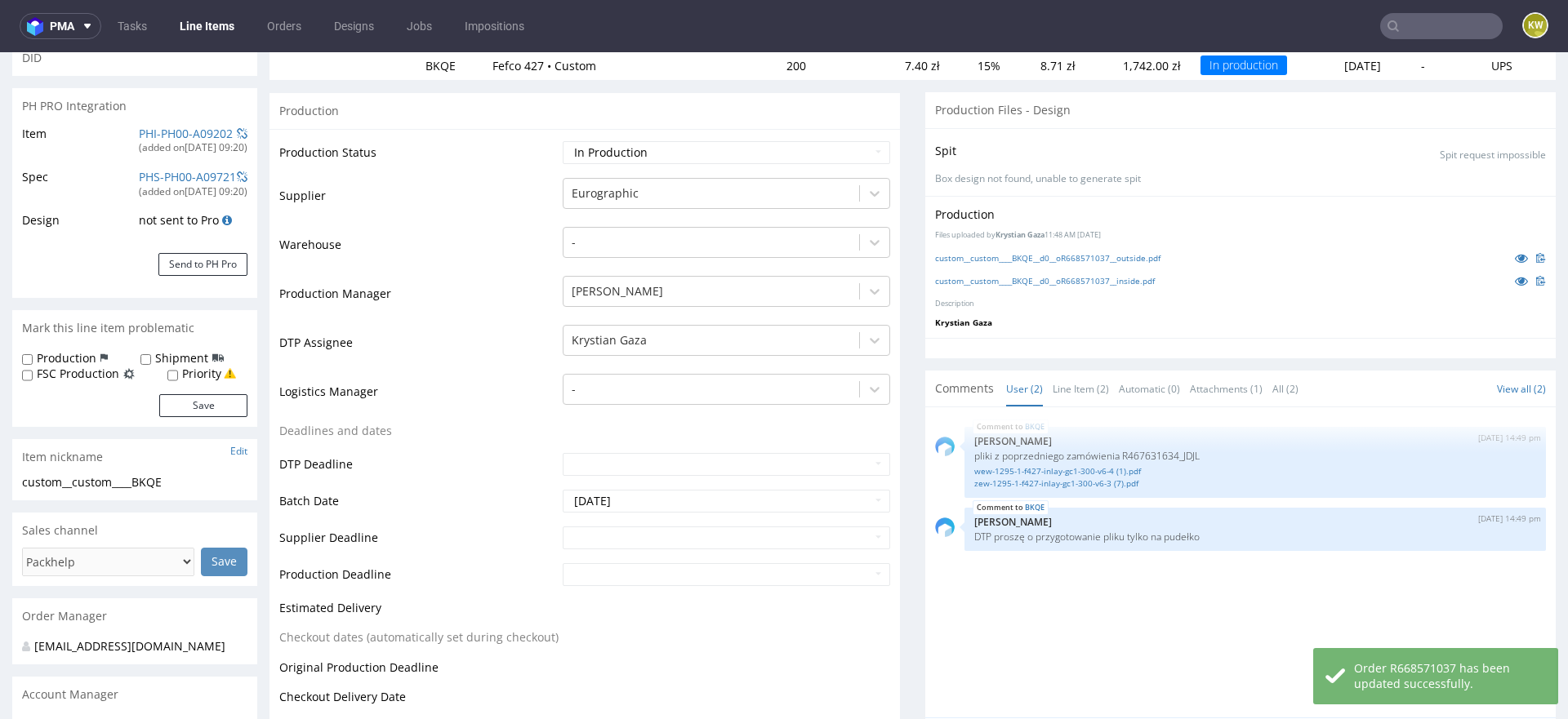
scroll to position [217, 0]
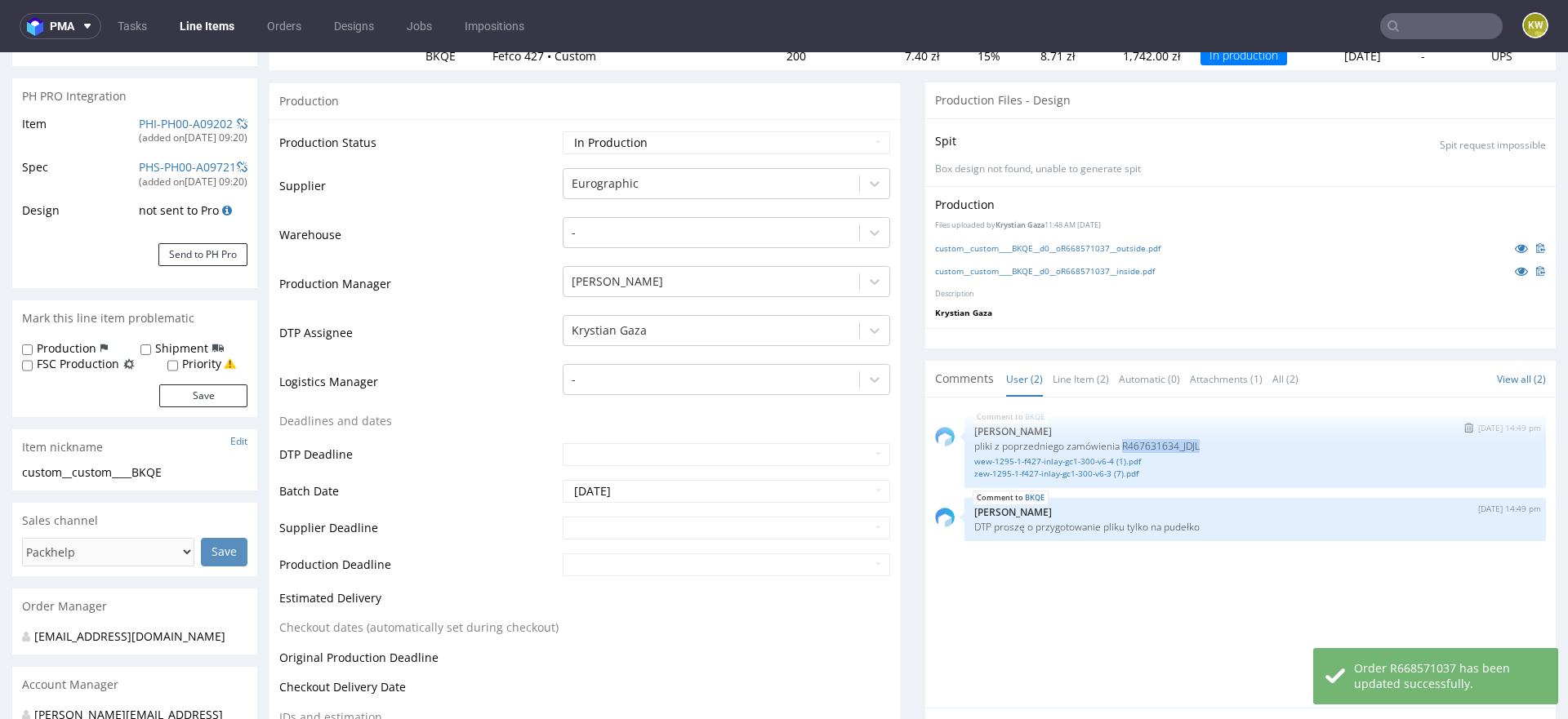
drag, startPoint x: 1119, startPoint y: 439, endPoint x: 1205, endPoint y: 443, distance: 86.1
click at [1205, 443] on p "pliki z poprzedniego zamówienia R467631634_JDJL" at bounding box center [1255, 446] width 562 height 12
copy p "R467631634_JDJL"
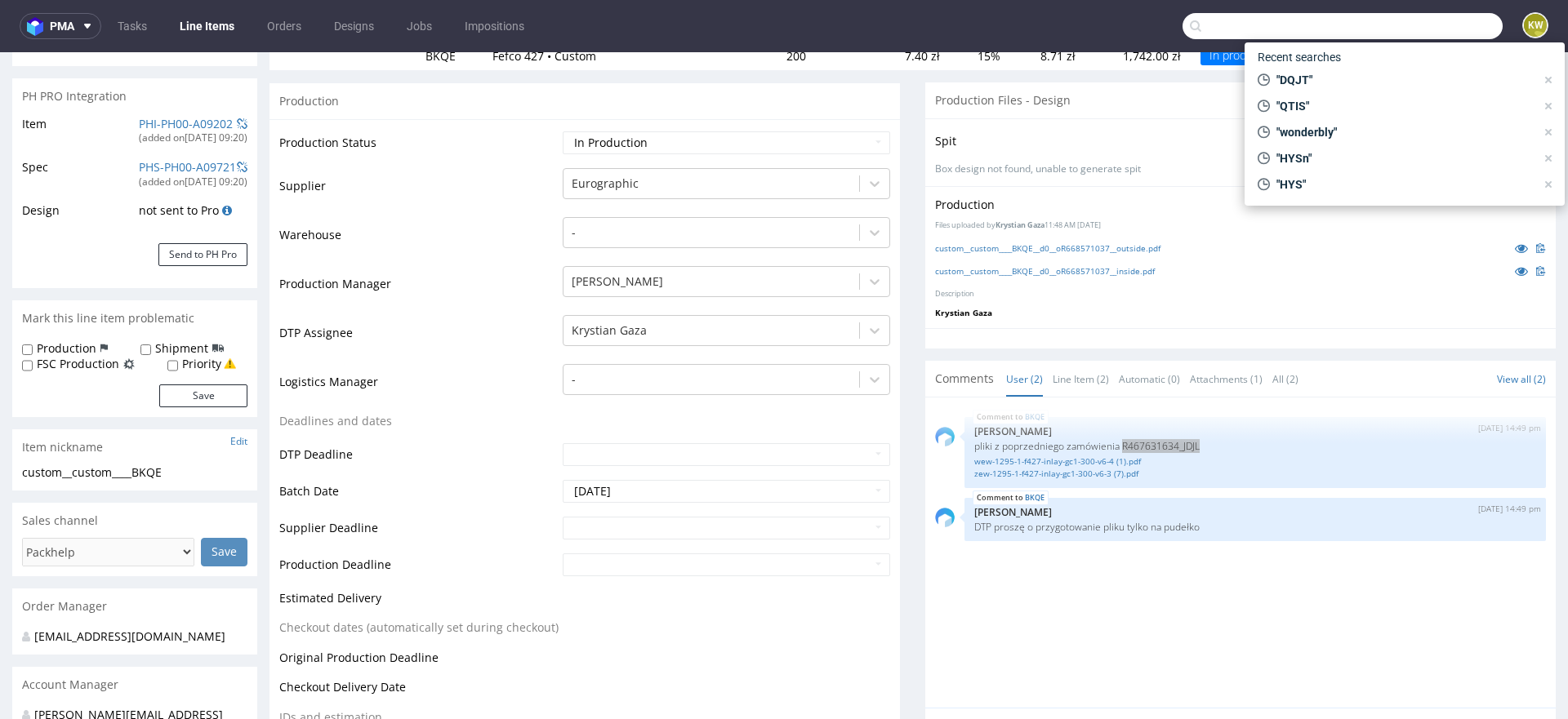
click at [1412, 33] on input "text" at bounding box center [1342, 26] width 320 height 26
paste input "SBWE"
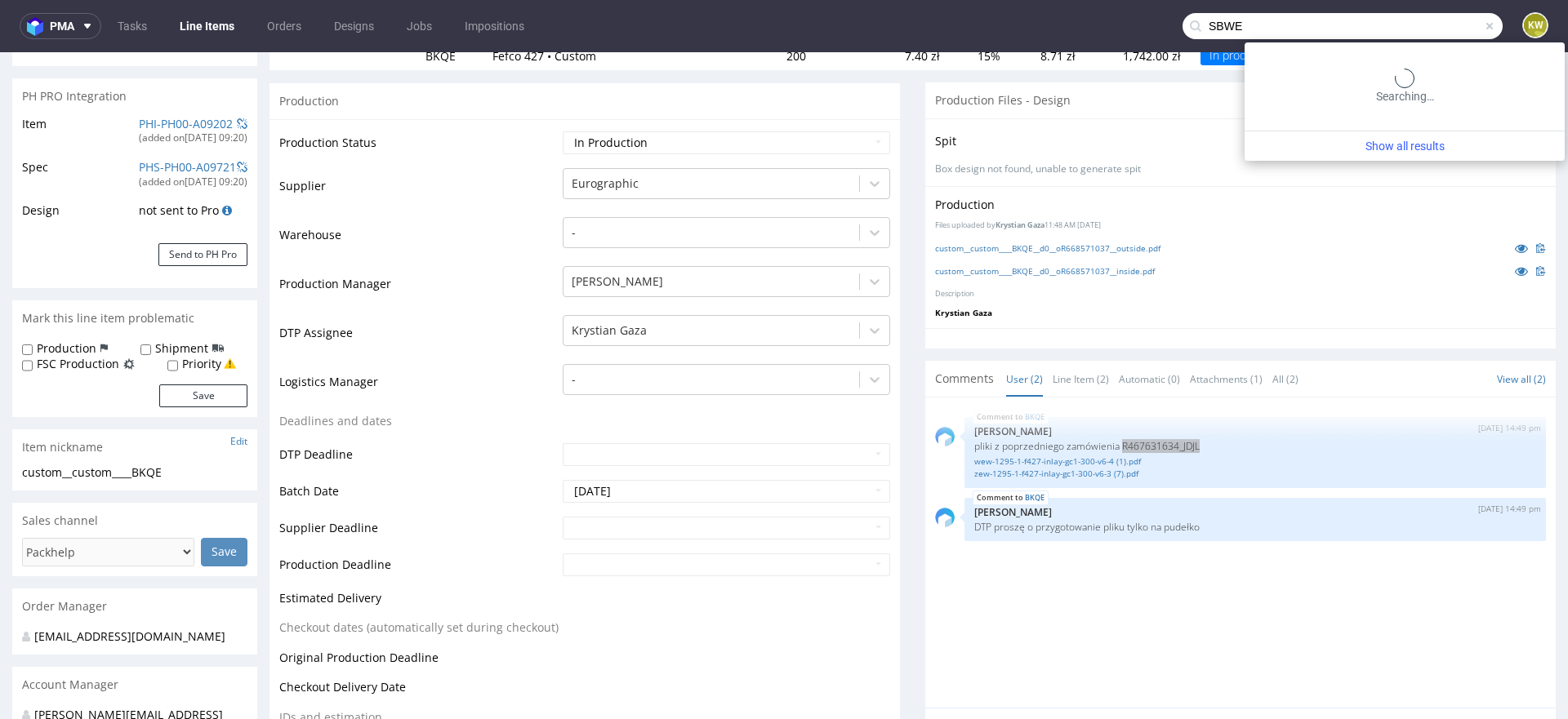
type input "SBWE"
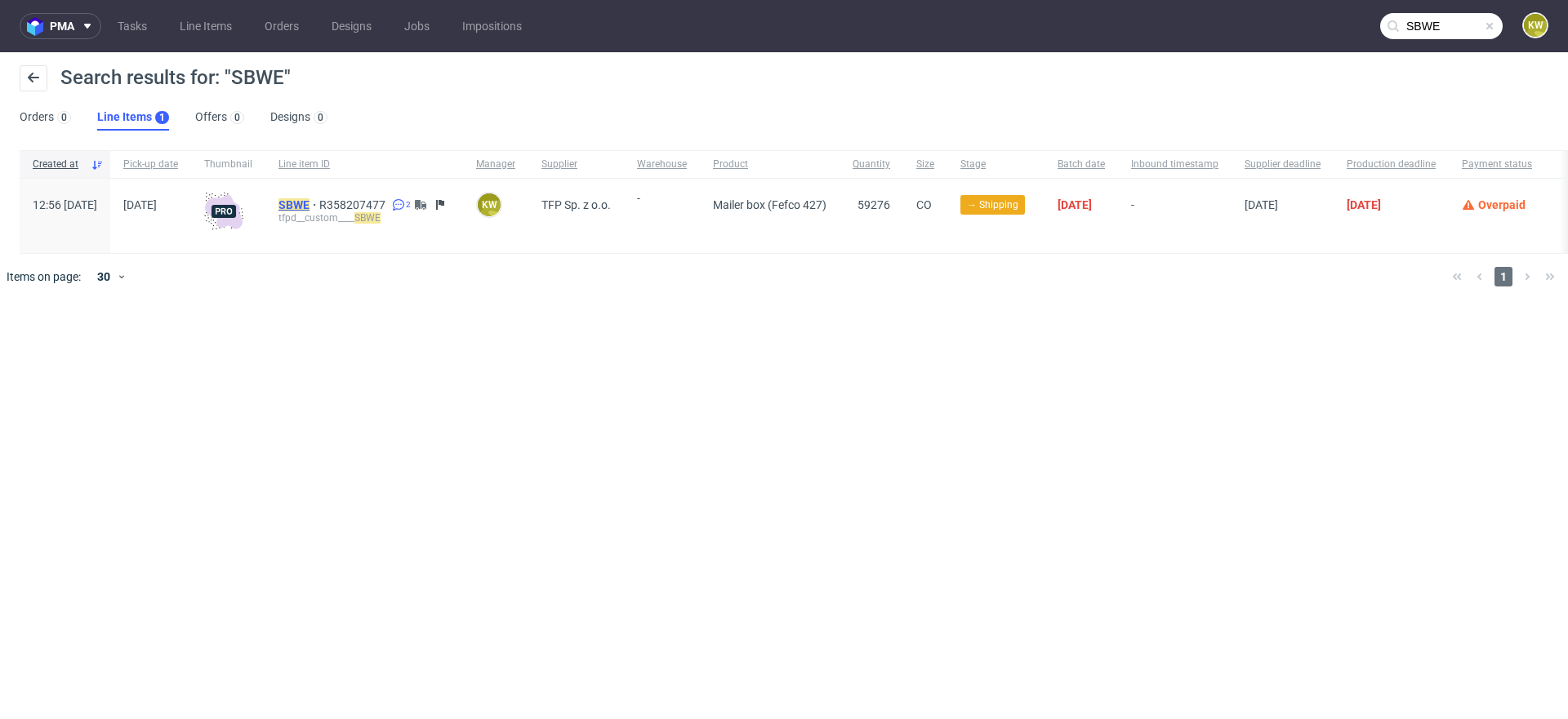
click at [309, 200] on mark "SBWE" at bounding box center [293, 205] width 31 height 13
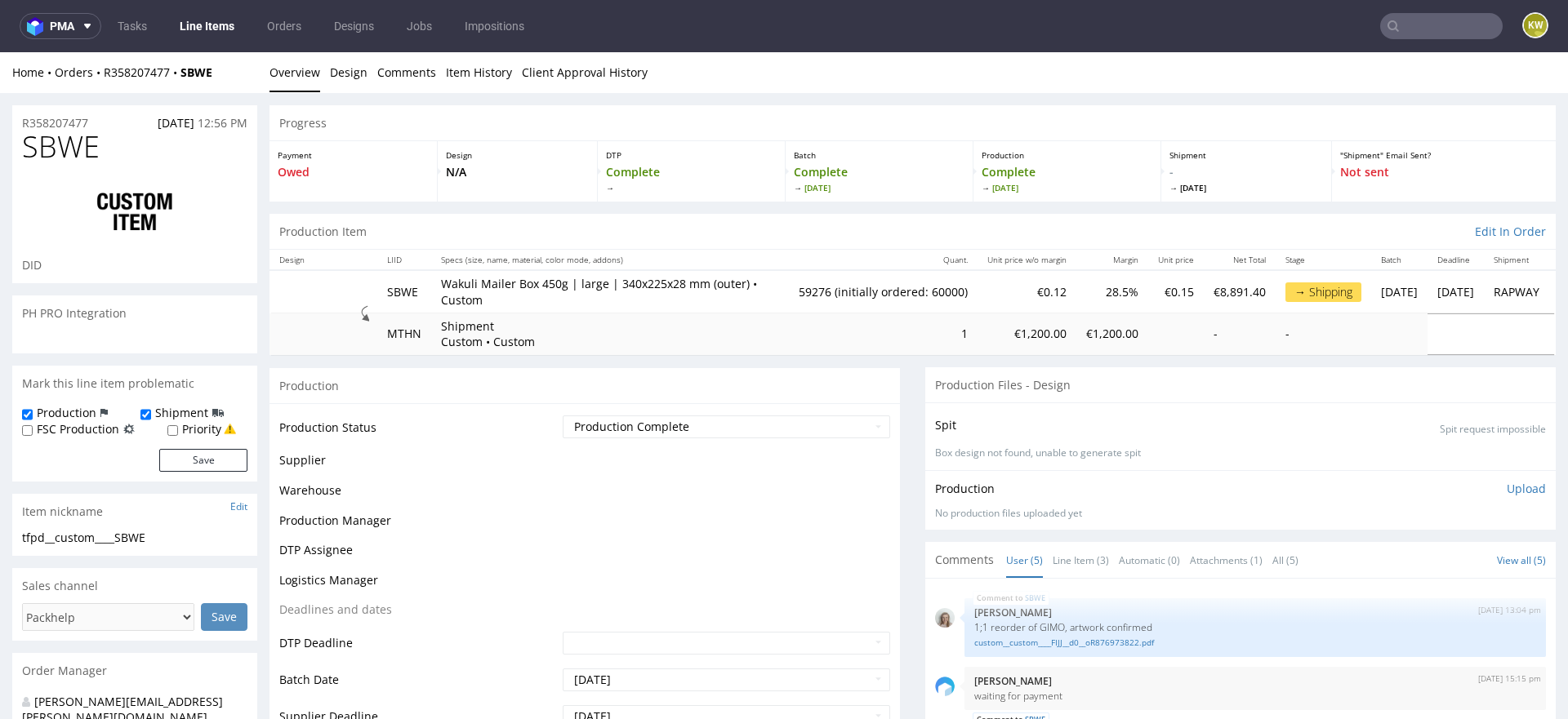
scroll to position [2, 0]
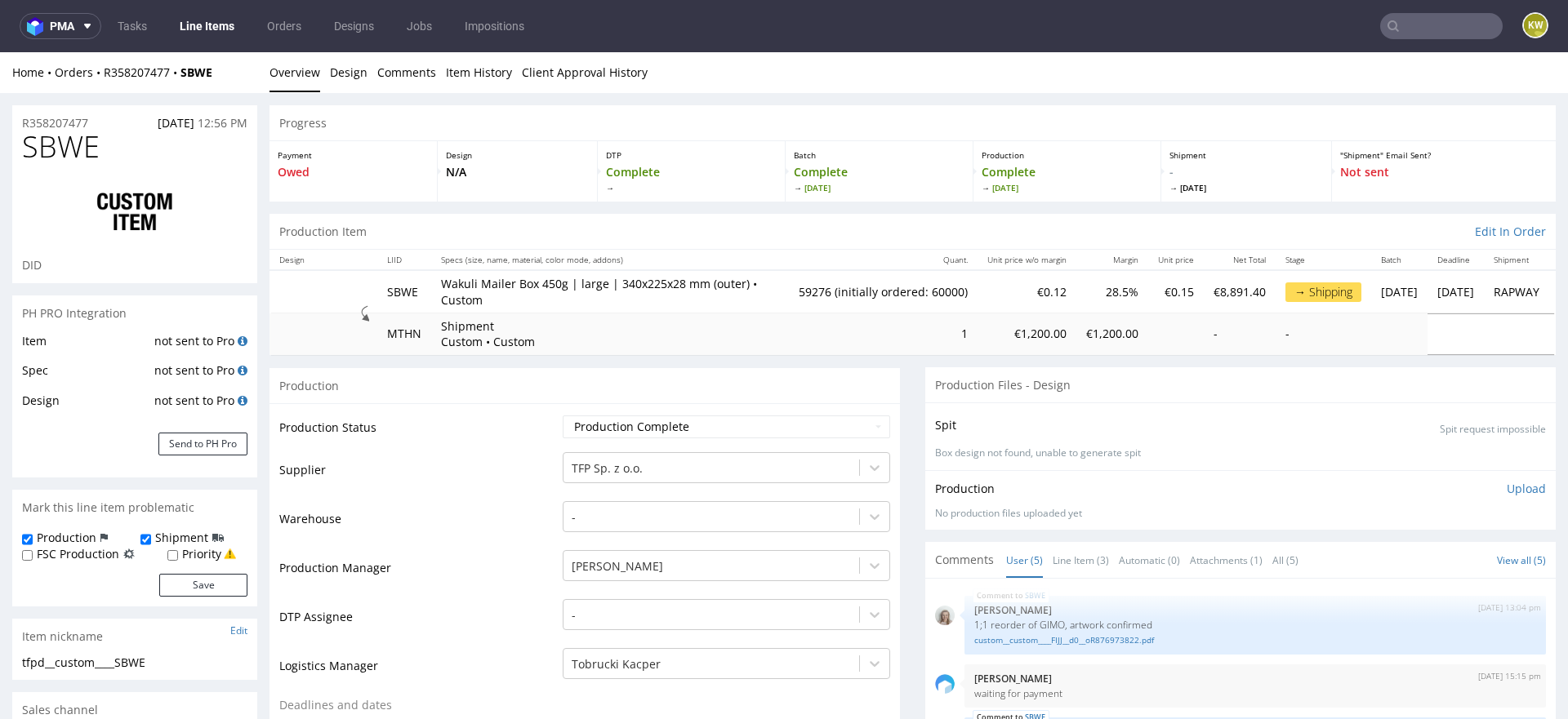
click at [214, 47] on nav "pma Tasks Line Items Orders Designs Jobs Impositions KW" at bounding box center [784, 26] width 1568 height 52
click at [210, 25] on link "Line Items" at bounding box center [206, 26] width 74 height 26
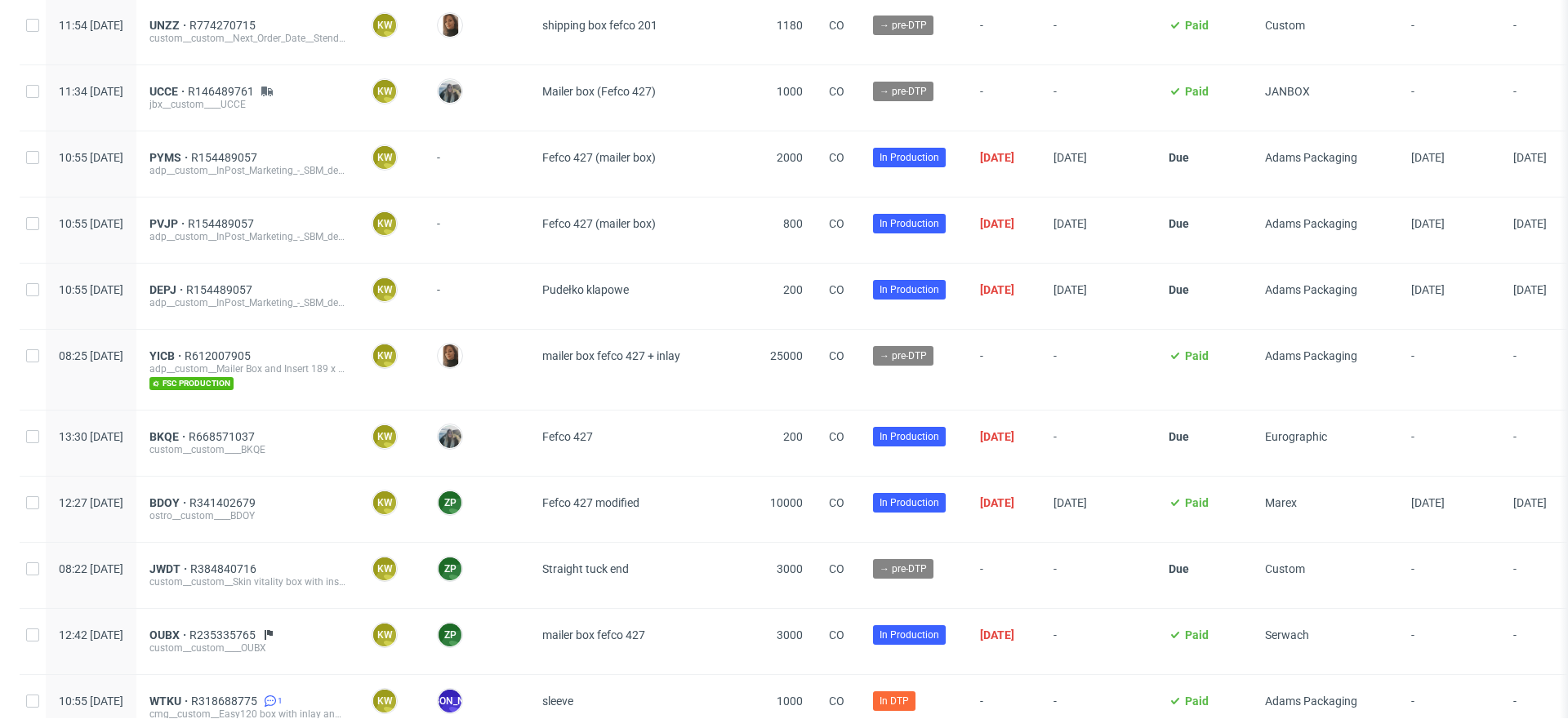
scroll to position [559, 0]
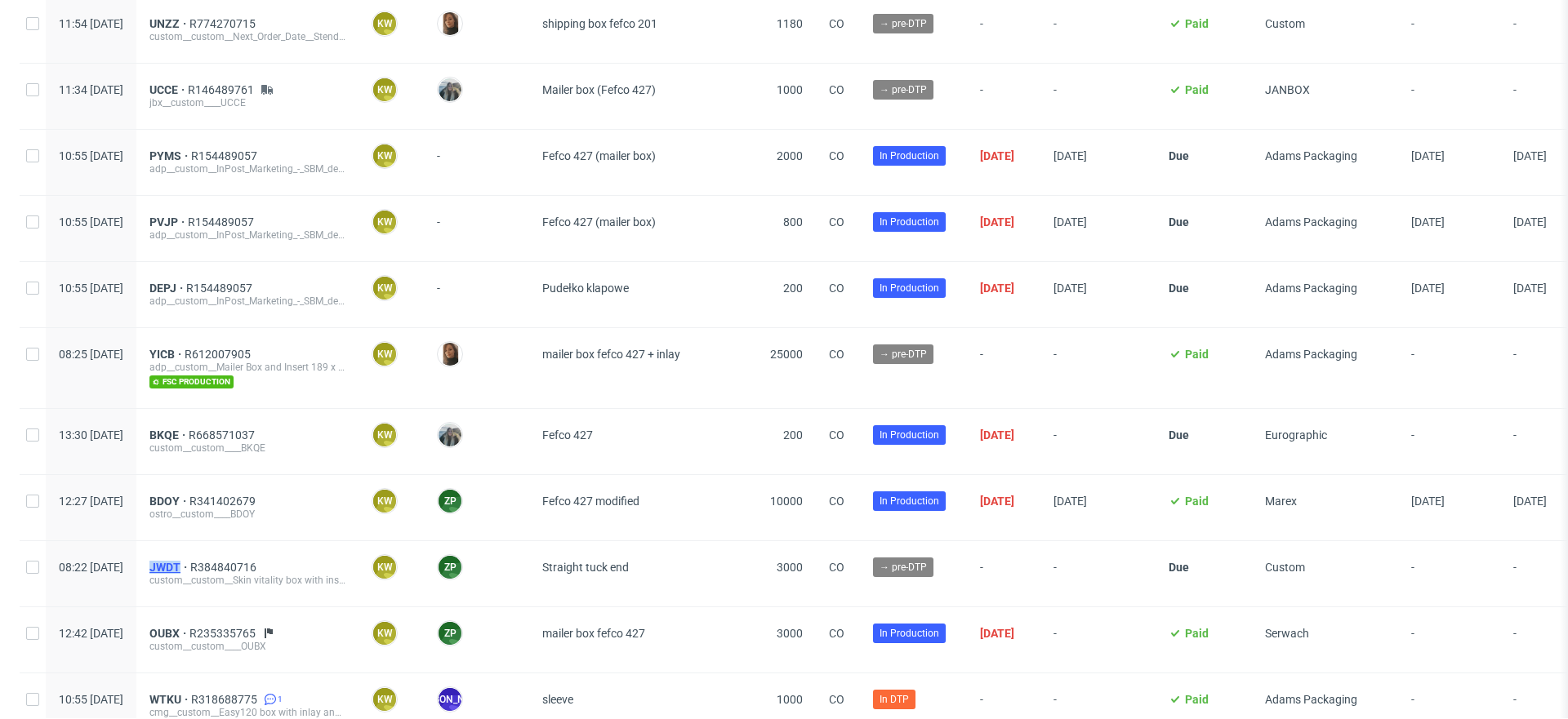
drag, startPoint x: 190, startPoint y: 560, endPoint x: 230, endPoint y: 562, distance: 40.0
click at [231, 562] on div "JWDT R384840716 custom__custom__Skin vitality box with insert __JWDT" at bounding box center [247, 574] width 222 height 66
copy span "JWDT"
click at [186, 498] on div "BDOY R341402679 ostro__custom____BDOY" at bounding box center [247, 508] width 222 height 66
drag, startPoint x: 186, startPoint y: 498, endPoint x: 228, endPoint y: 495, distance: 42.1
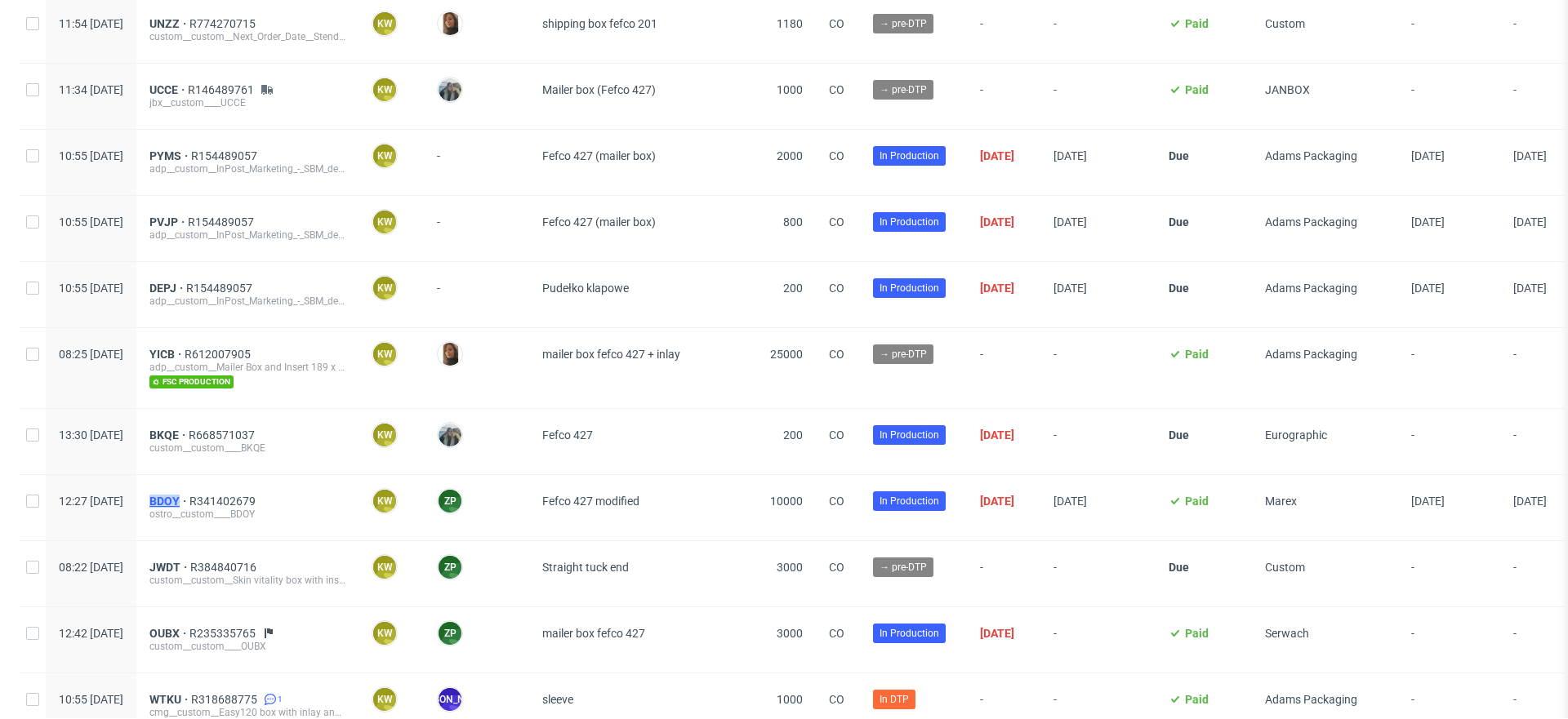
click at [228, 495] on div "BDOY R341402679 ostro__custom____BDOY" at bounding box center [247, 508] width 222 height 66
copy span "BDOY"
click at [190, 428] on div "BKQE R668571037 custom__custom____BKQE" at bounding box center [247, 441] width 222 height 66
drag, startPoint x: 188, startPoint y: 428, endPoint x: 232, endPoint y: 429, distance: 44.0
click at [233, 430] on div "BKQE R668571037 custom__custom____BKQE" at bounding box center [247, 441] width 222 height 66
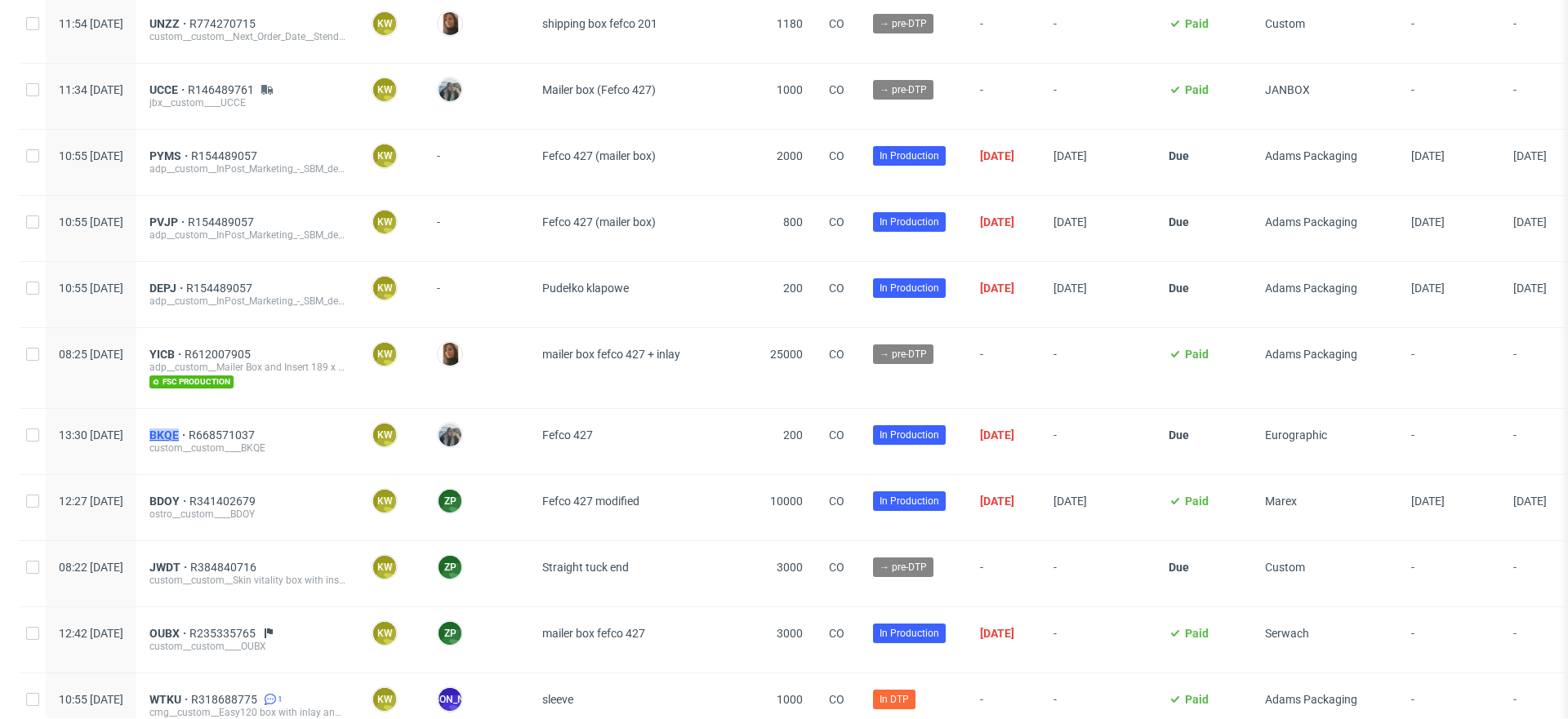
copy span "BKQE"
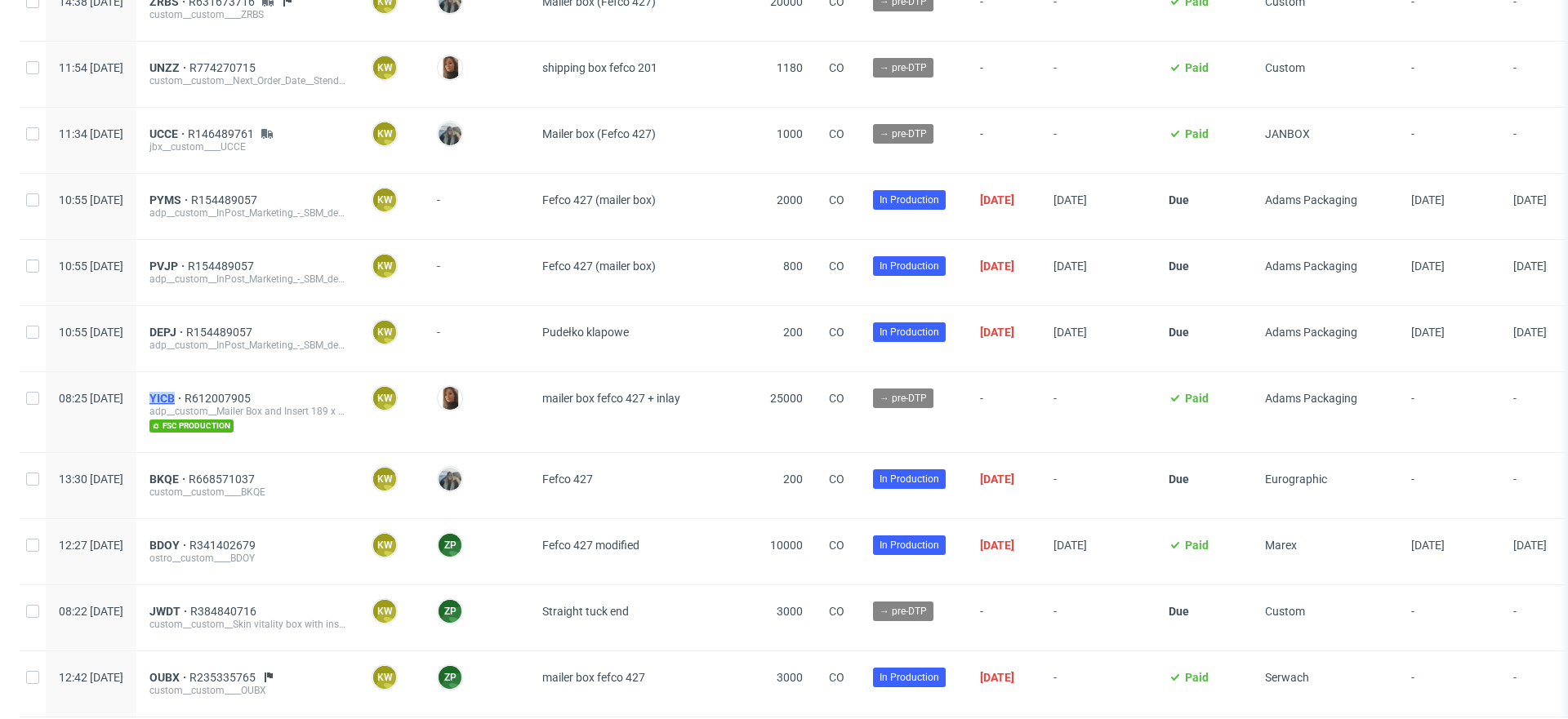
drag, startPoint x: 190, startPoint y: 394, endPoint x: 223, endPoint y: 394, distance: 33.0
click at [223, 394] on div "YICB R612007905 adp__custom__Mailer Box and Insert 189 x 115 x 64 (HM001/HMF002…" at bounding box center [247, 412] width 222 height 80
copy span "YICB"
drag, startPoint x: 186, startPoint y: 333, endPoint x: 224, endPoint y: 328, distance: 38.3
click at [224, 328] on div "DEPJ R154489057 adp__custom__InPost_Marketing_-_SBM_deal__DEPJ" at bounding box center [247, 338] width 222 height 66
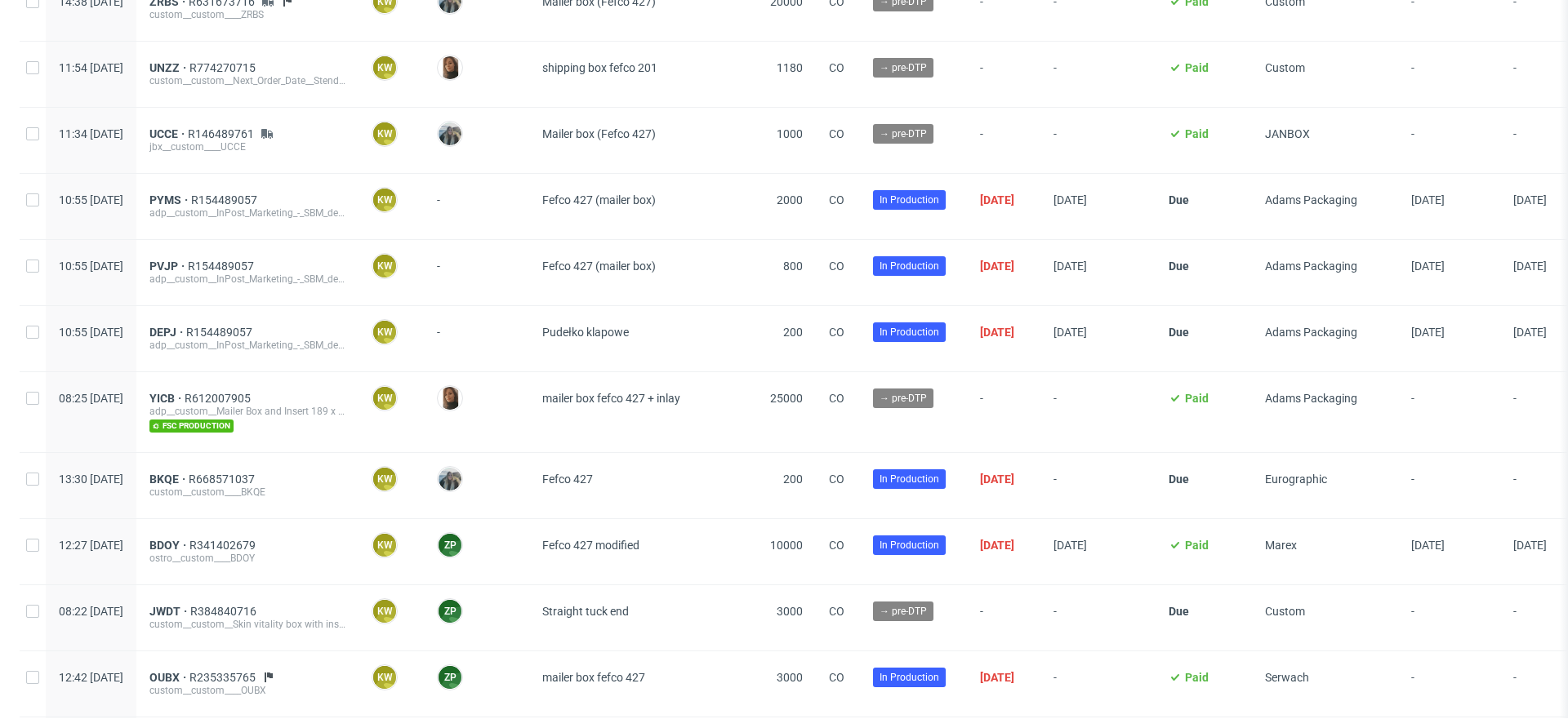
click at [136, 365] on div "10:55 [DATE]" at bounding box center [91, 338] width 91 height 66
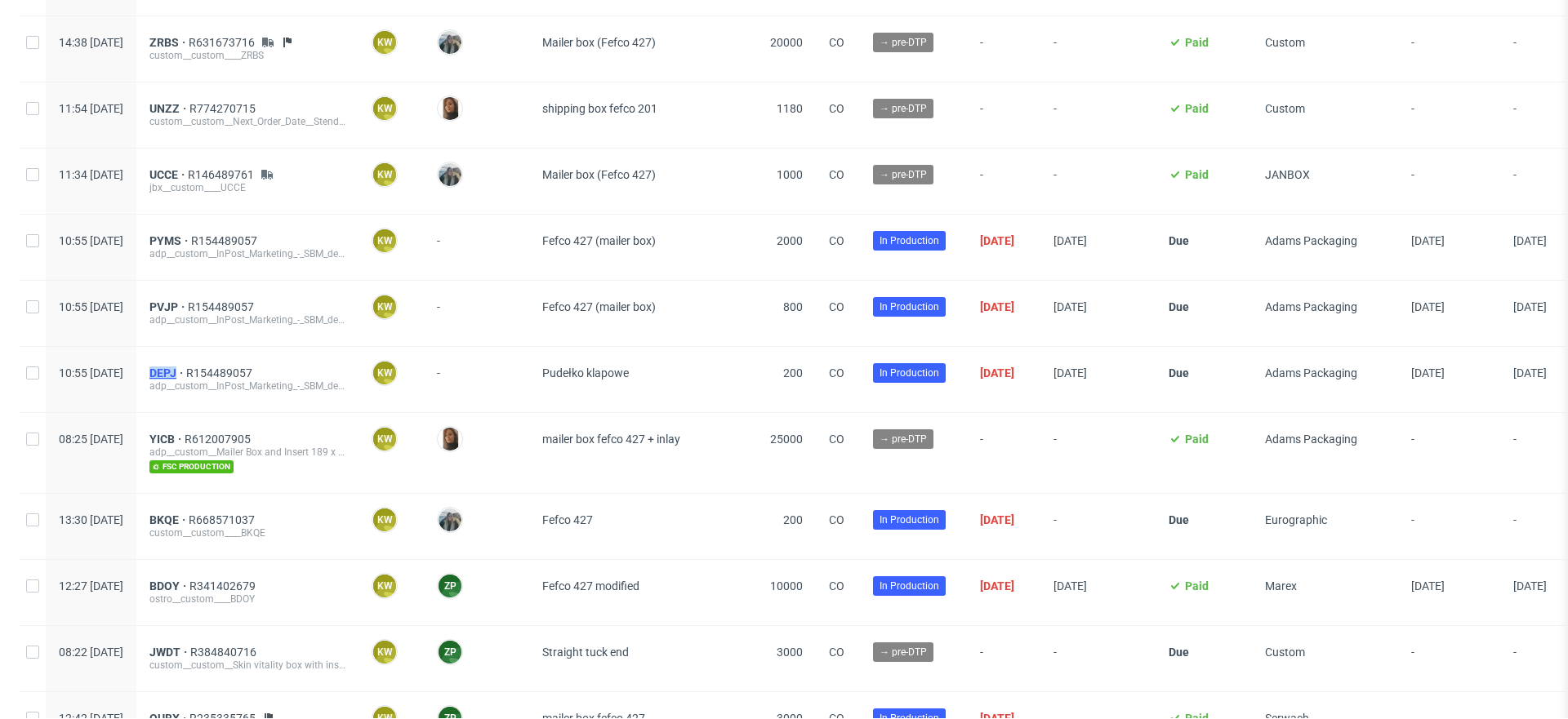
drag, startPoint x: 194, startPoint y: 373, endPoint x: 225, endPoint y: 372, distance: 31.0
click at [225, 372] on div "DEPJ R154489057 adp__custom__InPost_Marketing_-_SBM_deal__DEPJ" at bounding box center [247, 379] width 222 height 66
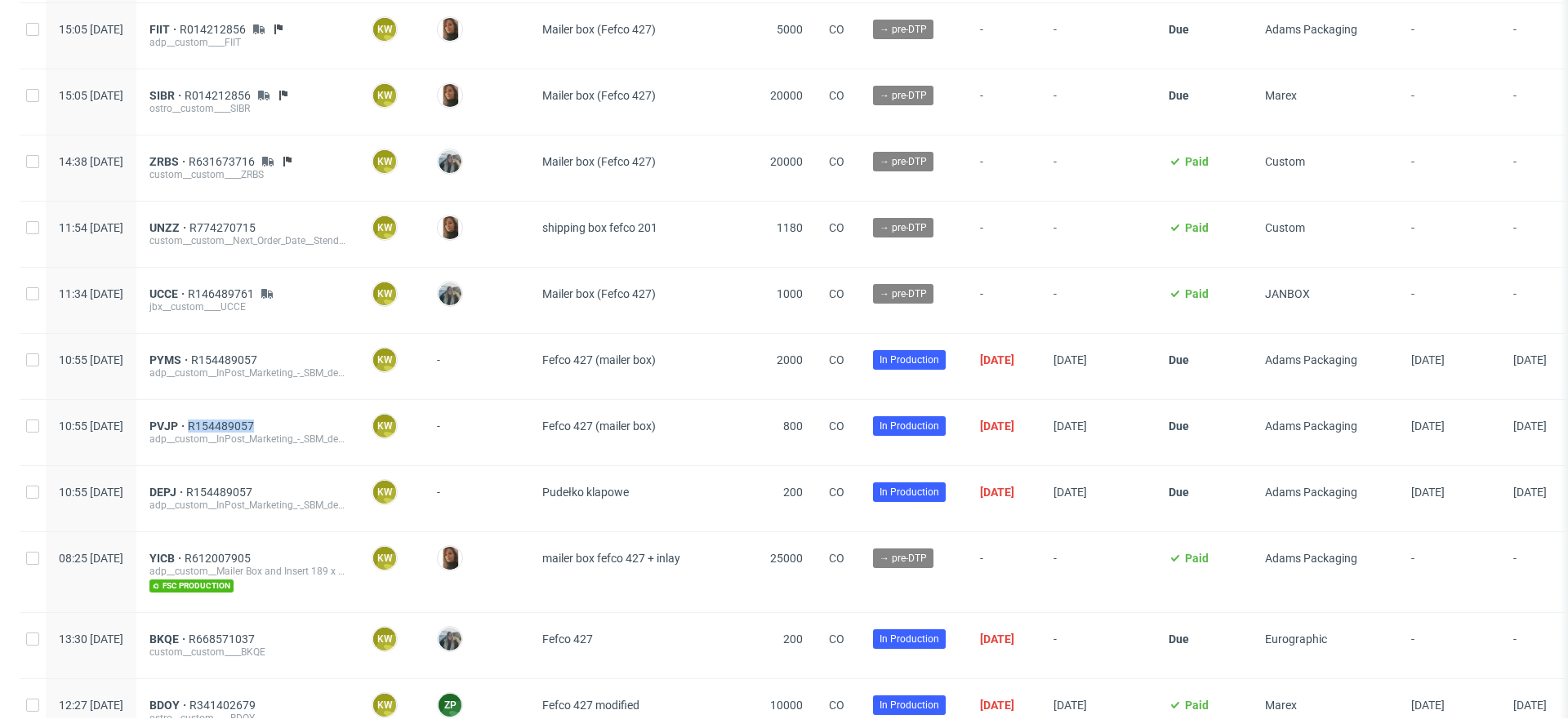
scroll to position [354, 0]
click at [186, 291] on div "UCCE R146489761 jbx__custom____UCCE" at bounding box center [247, 300] width 222 height 66
drag, startPoint x: 184, startPoint y: 292, endPoint x: 227, endPoint y: 293, distance: 43.0
click at [227, 293] on div "11:34 Tue 30.09.2025 UCCE R146489761 jbx__custom____UCCE KW Klaudia Wiśniewska …" at bounding box center [849, 301] width 1658 height 66
click at [196, 226] on div "UNZZ R774270715 custom__custom__Next_Order_Date__Stendig_Calendars__UNZZ" at bounding box center [247, 234] width 222 height 66
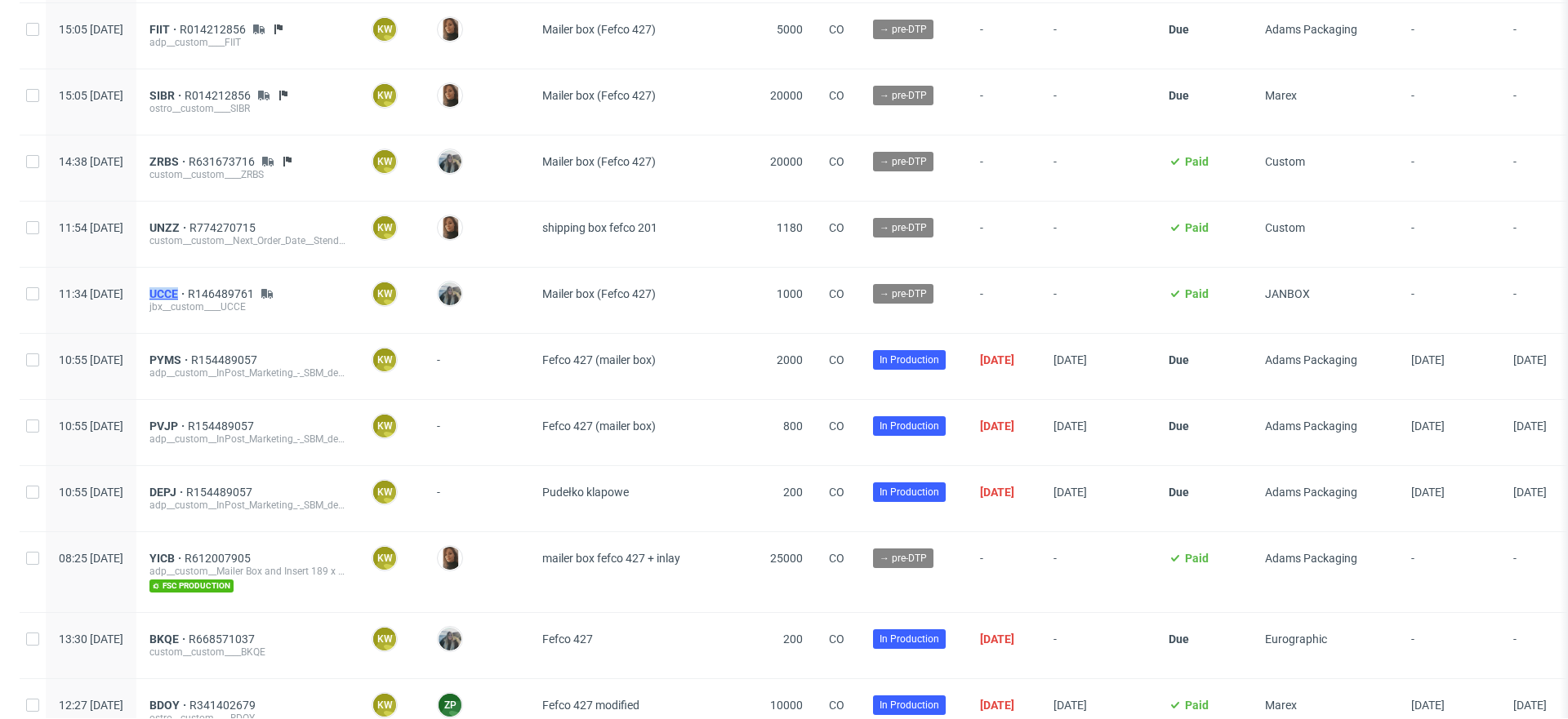
drag, startPoint x: 187, startPoint y: 285, endPoint x: 232, endPoint y: 285, distance: 45.0
click at [232, 285] on div "UCCE R146489761 jbx__custom____UCCE" at bounding box center [247, 300] width 222 height 66
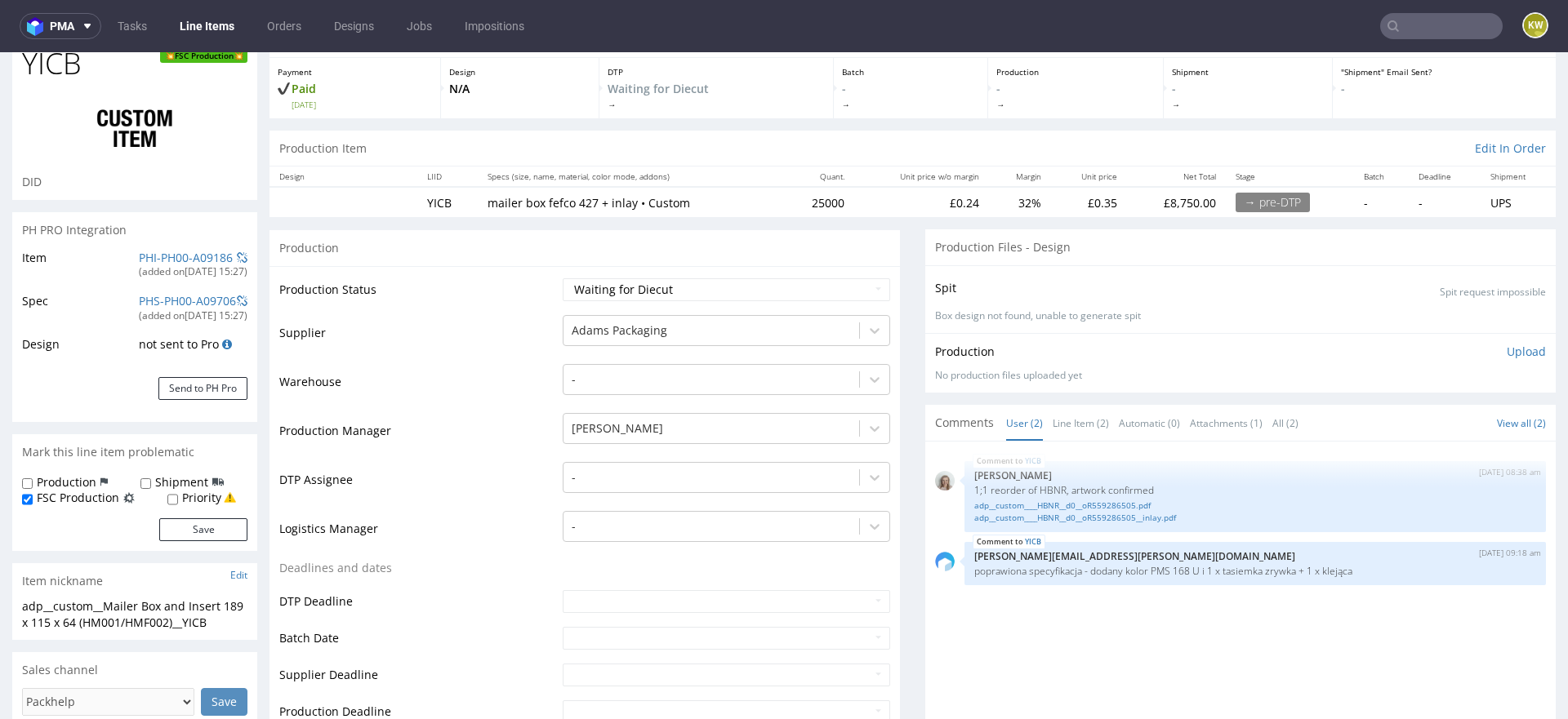
scroll to position [86, 0]
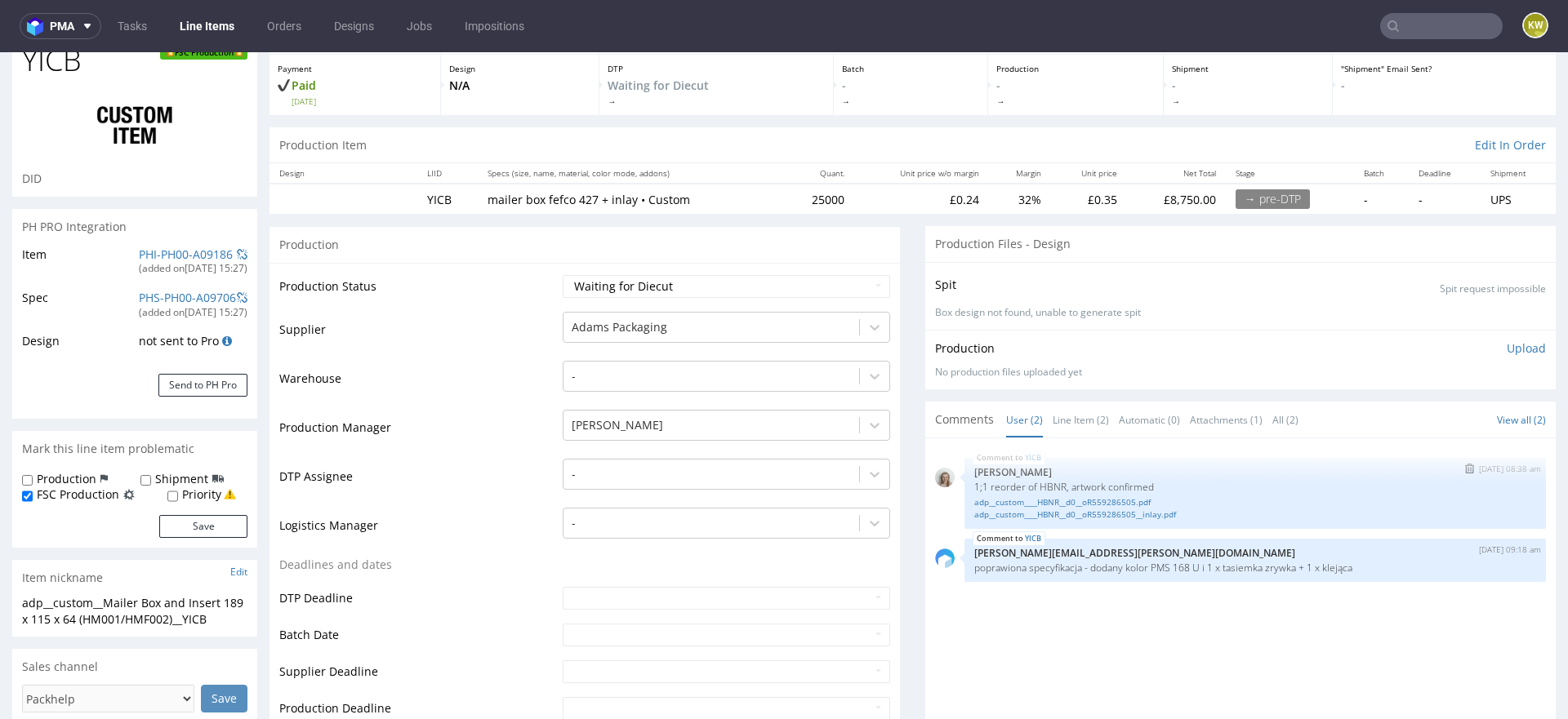
click at [1041, 477] on div "YICB [DATE] 08:38 am [PERSON_NAME] 1;1 reorder of HBNR, artwork confirmed adp__…" at bounding box center [1255, 493] width 581 height 71
click at [1040, 483] on p "1;1 reorder of HBNR, artwork confirmed" at bounding box center [1255, 487] width 562 height 12
click at [1039, 483] on p "1;1 reorder of HBNR, artwork confirmed" at bounding box center [1255, 487] width 562 height 12
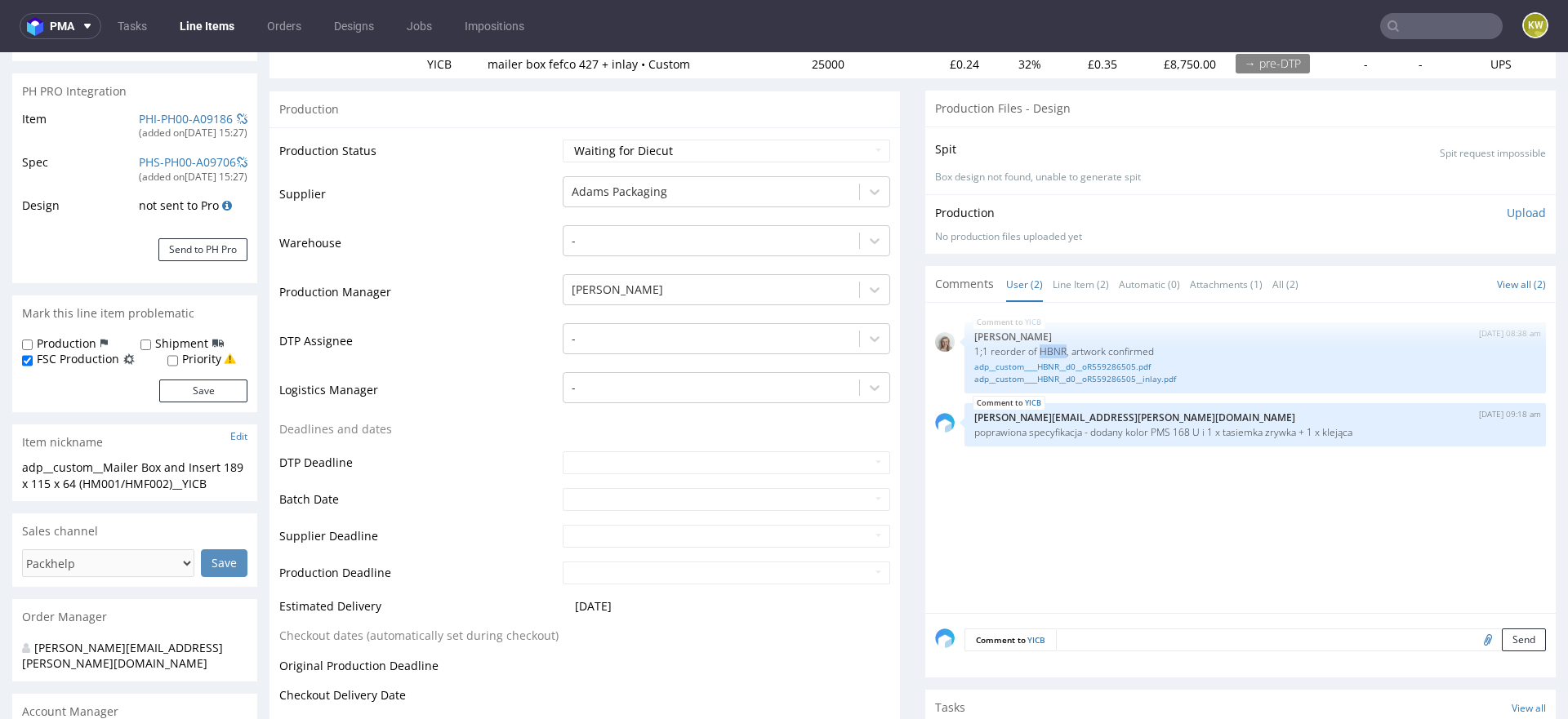
scroll to position [0, 0]
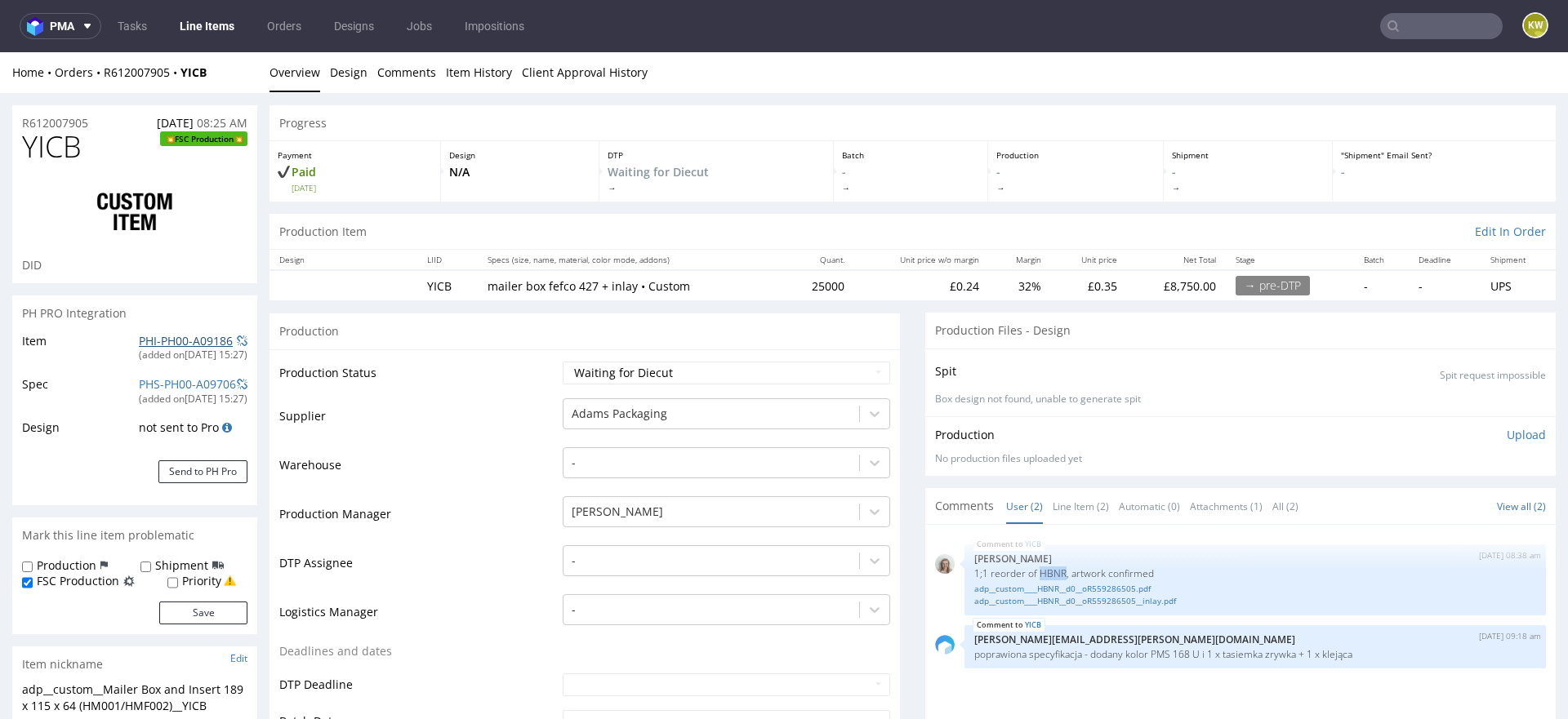
click at [166, 342] on link "PHI-PH00-A09186" at bounding box center [185, 341] width 94 height 16
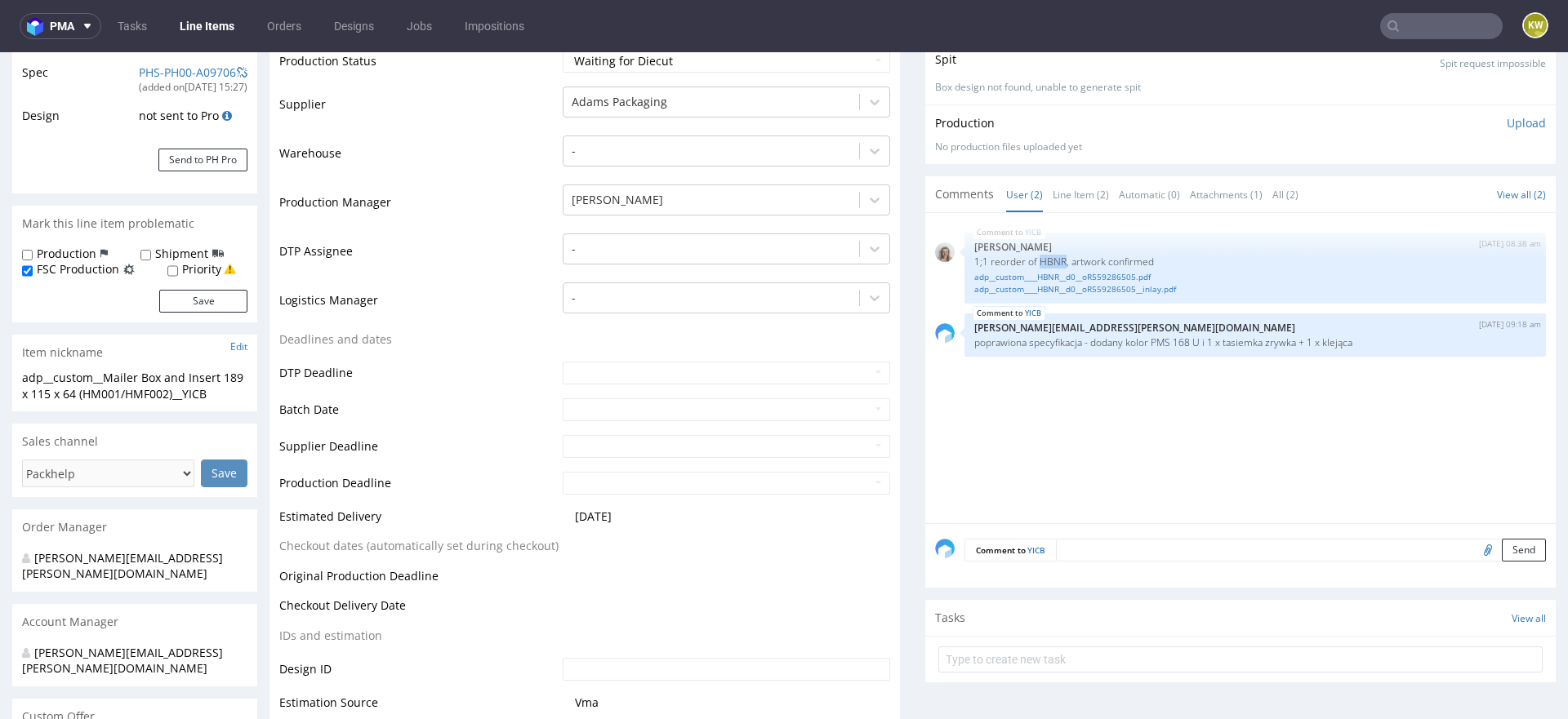
scroll to position [412, 0]
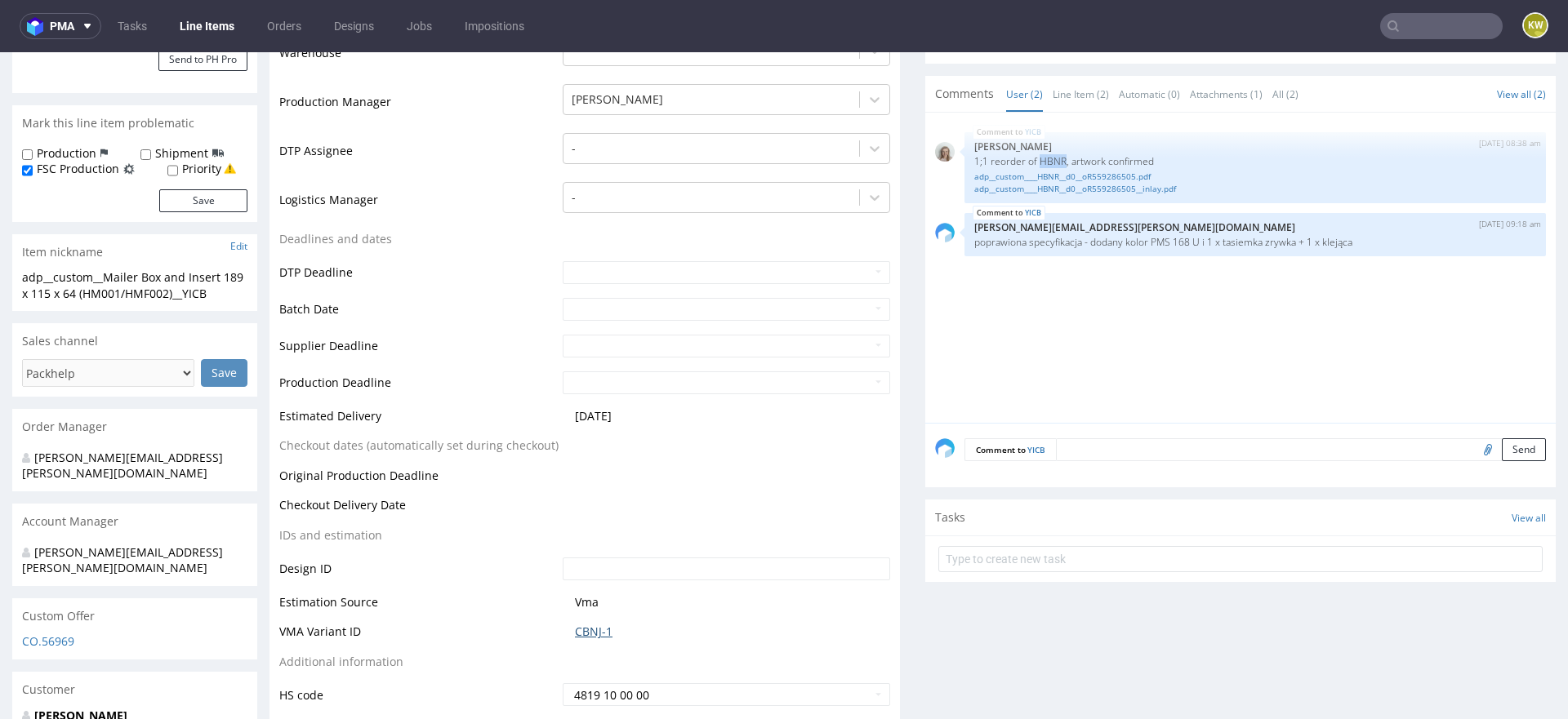
click at [584, 623] on link "CBNJ-1" at bounding box center [593, 632] width 37 height 17
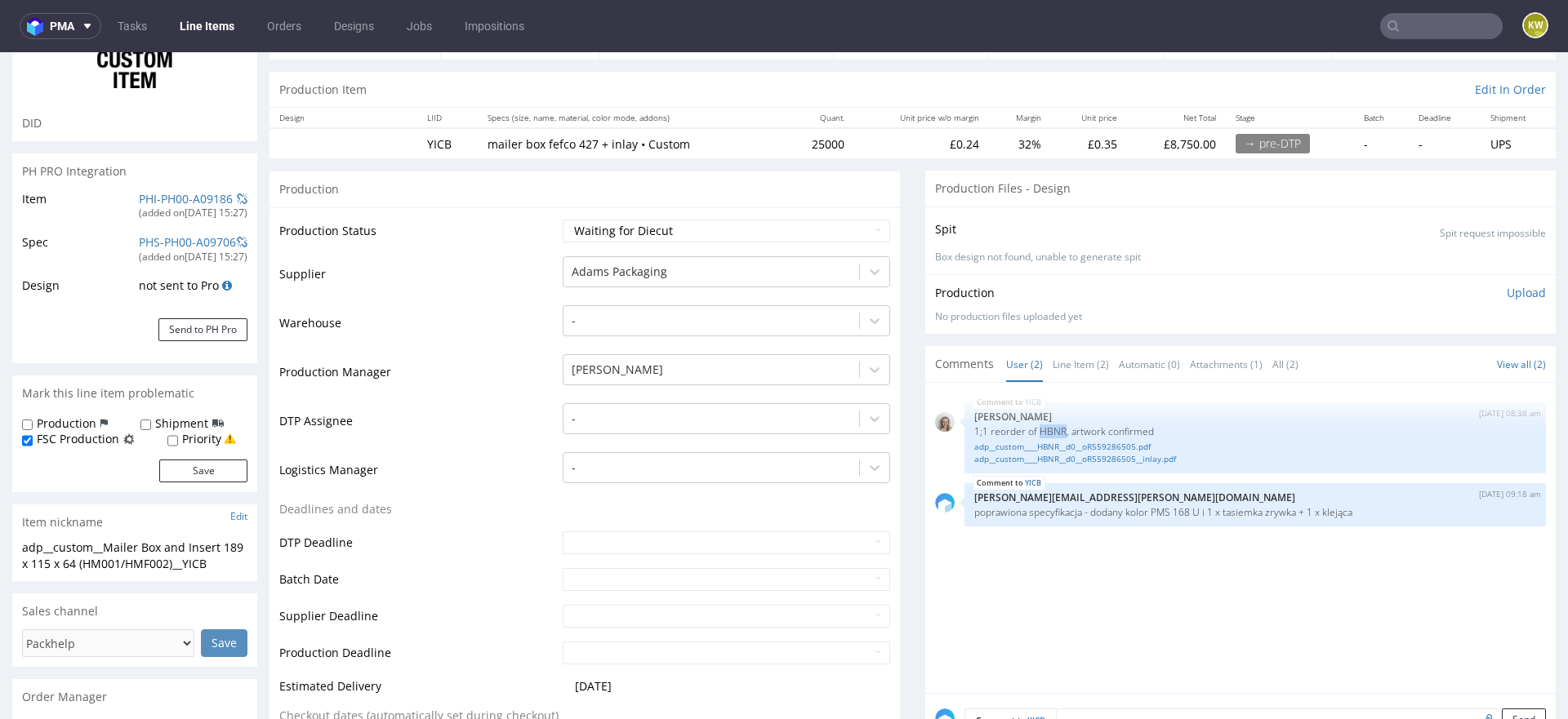
scroll to position [0, 0]
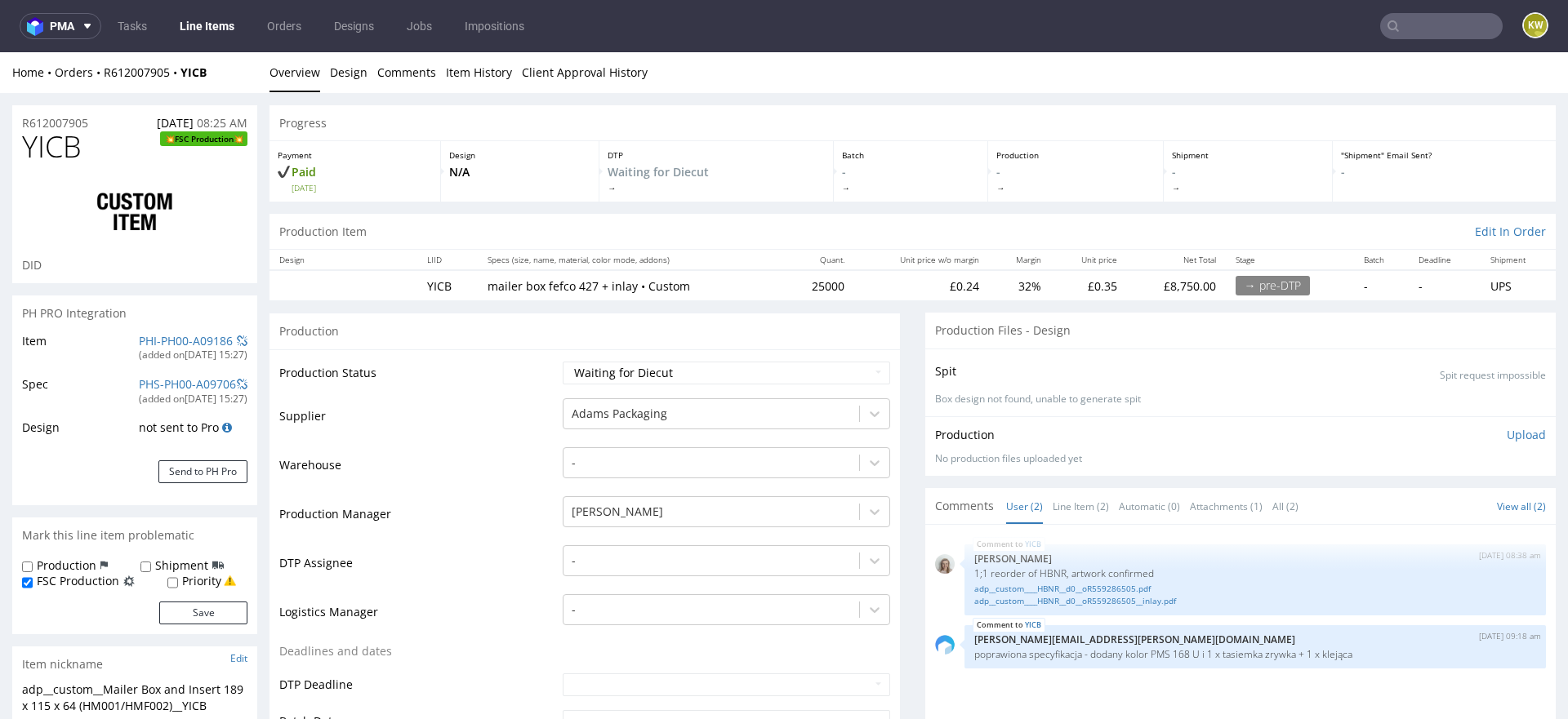
click at [62, 160] on span "YICB" at bounding box center [52, 146] width 60 height 32
click at [62, 160] on span "YICB" at bounding box center [52, 146] width 60 height 32
copy span "YICB"
click at [619, 376] on select "Waiting for Artwork Waiting for Diecut Waiting for Mockup Waiting for DTP Waiti…" at bounding box center [727, 373] width 328 height 23
select select "production_in_process"
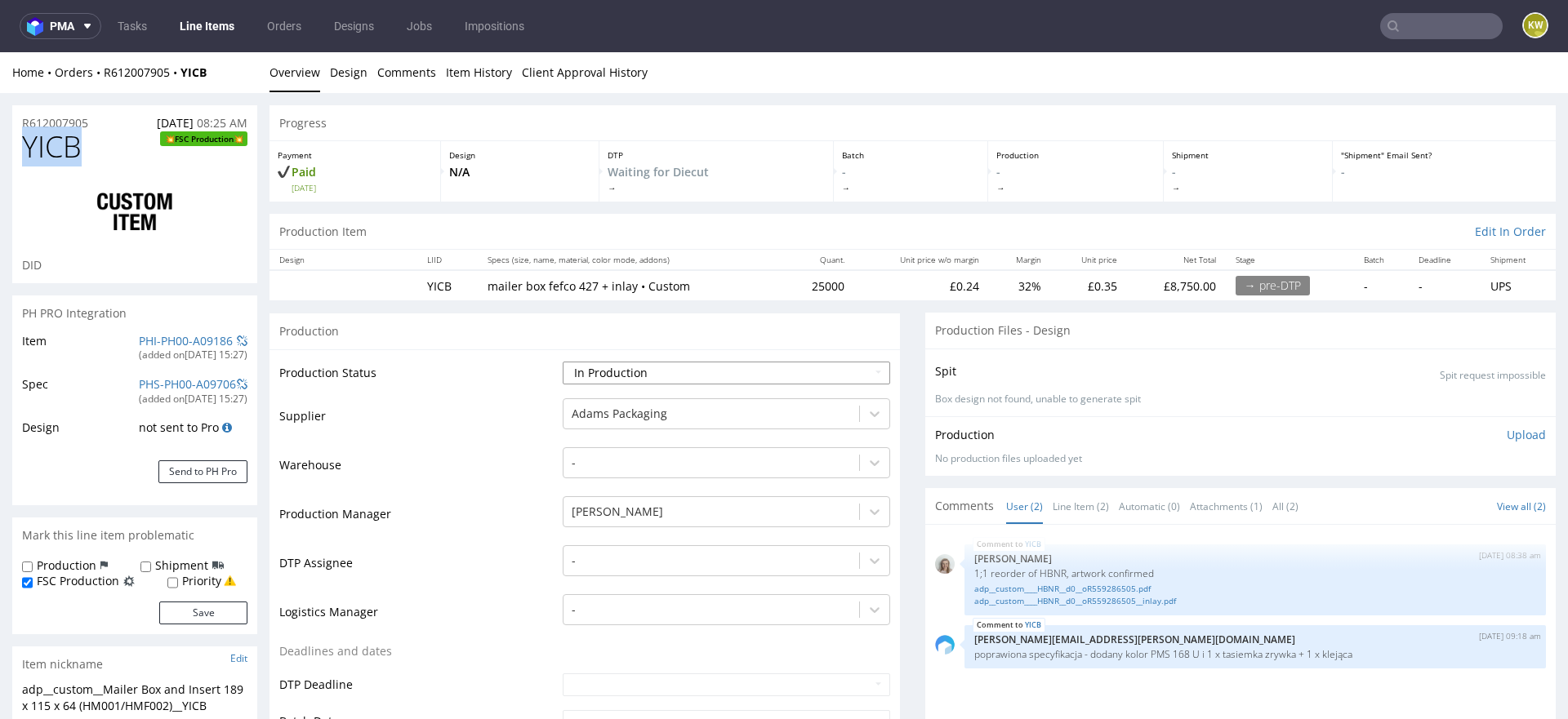
click at [563, 362] on select "Waiting for Artwork Waiting for Diecut Waiting for Mockup Waiting for DTP Waiti…" at bounding box center [727, 373] width 328 height 23
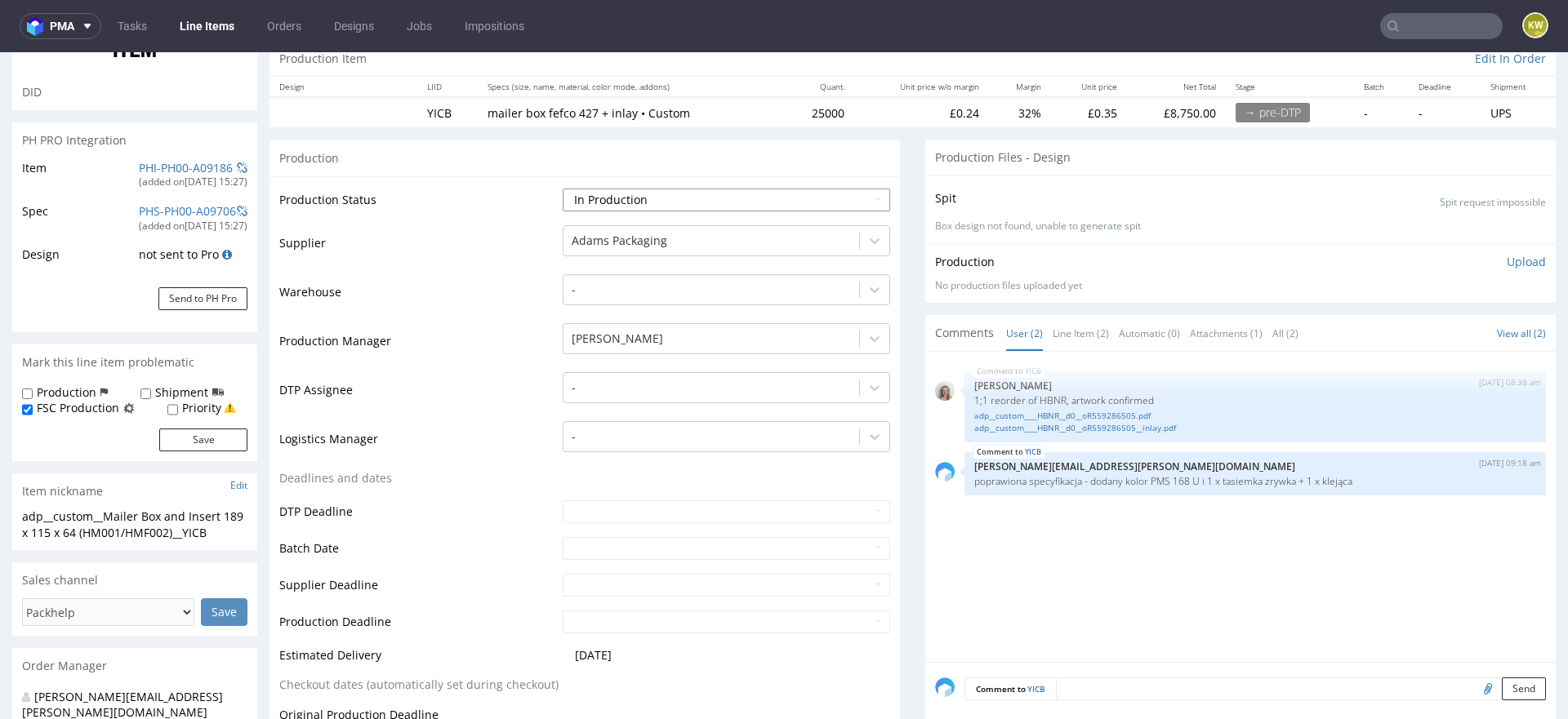
scroll to position [174, 0]
click at [582, 549] on input "text" at bounding box center [727, 548] width 328 height 23
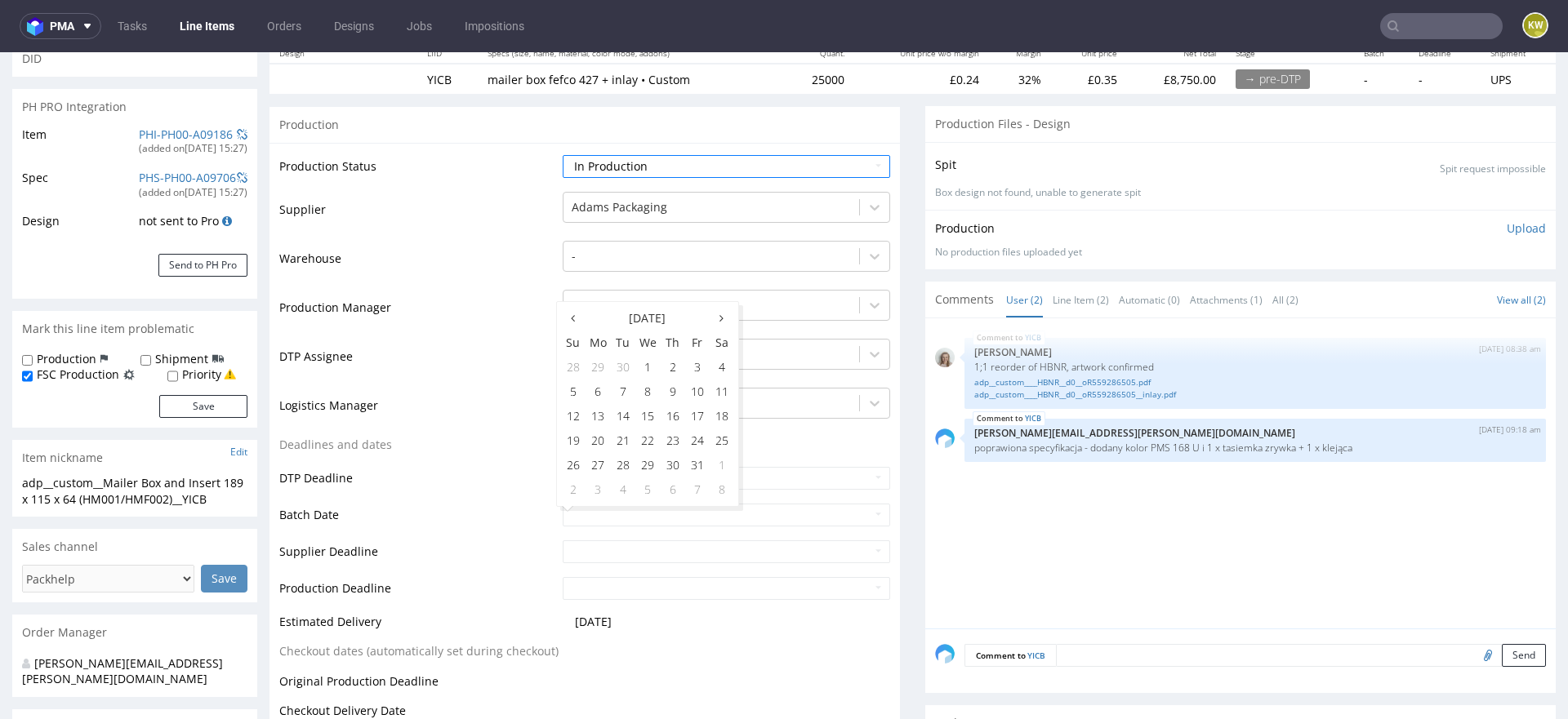
scroll to position [207, 0]
click at [672, 363] on td "2" at bounding box center [673, 366] width 24 height 24
type input "[DATE]"
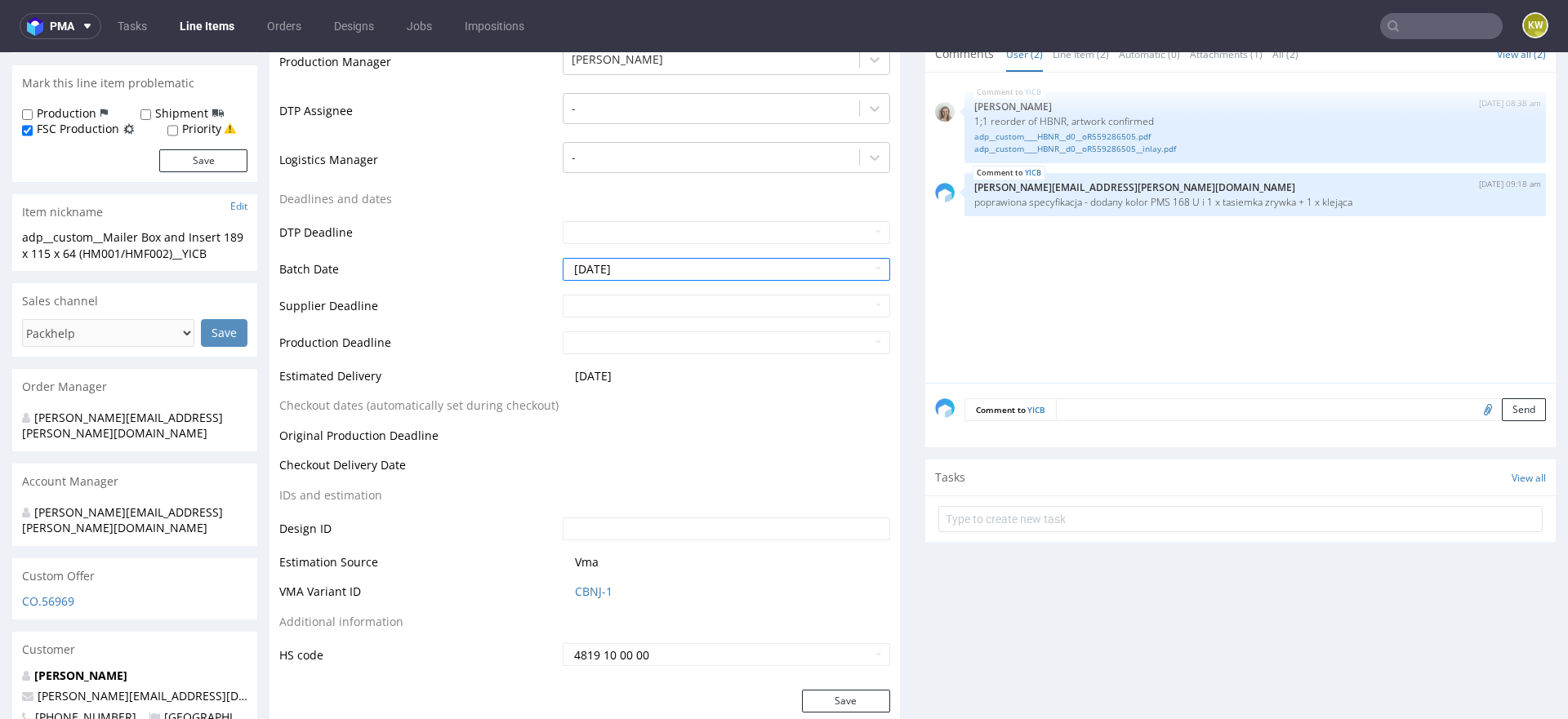
scroll to position [483, 0]
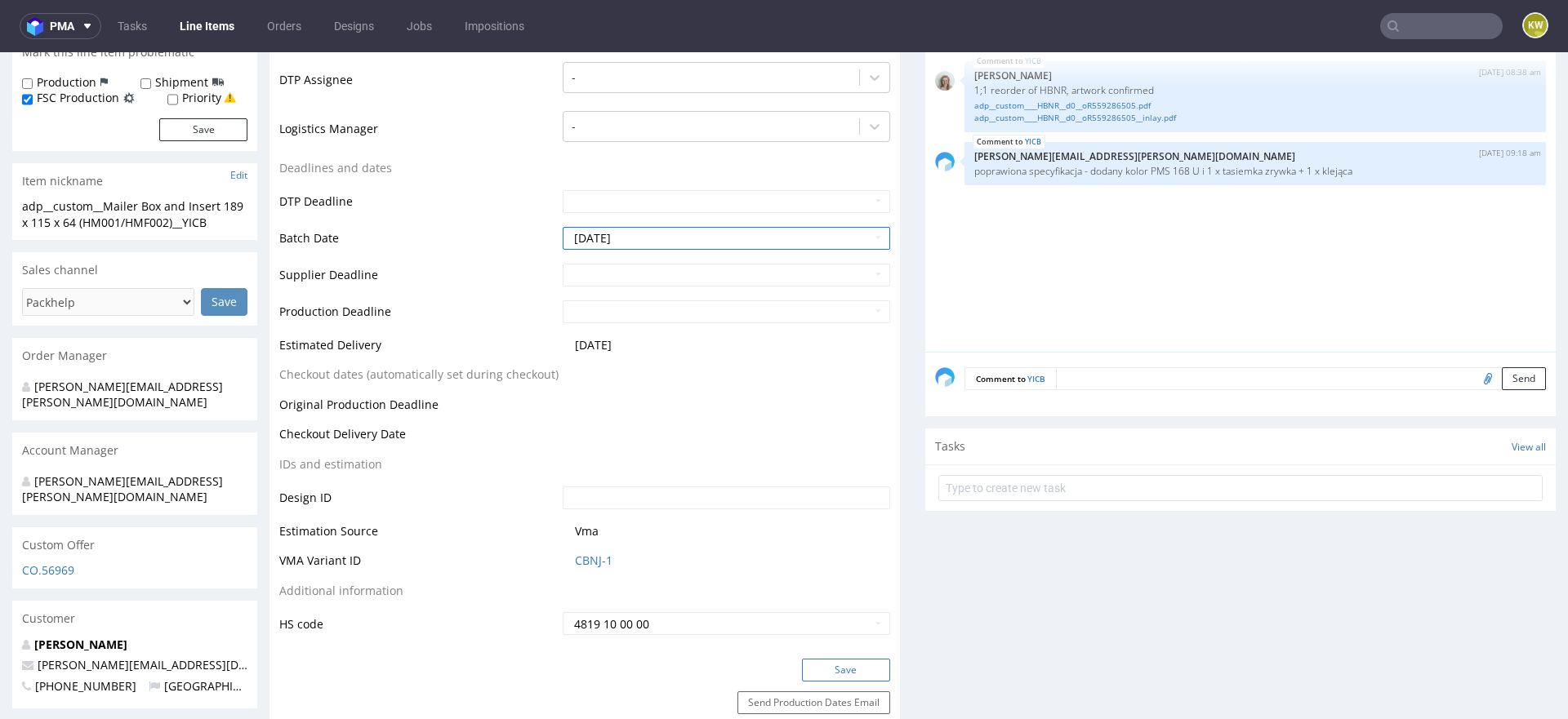
click at [831, 668] on button "Save" at bounding box center [846, 671] width 88 height 23
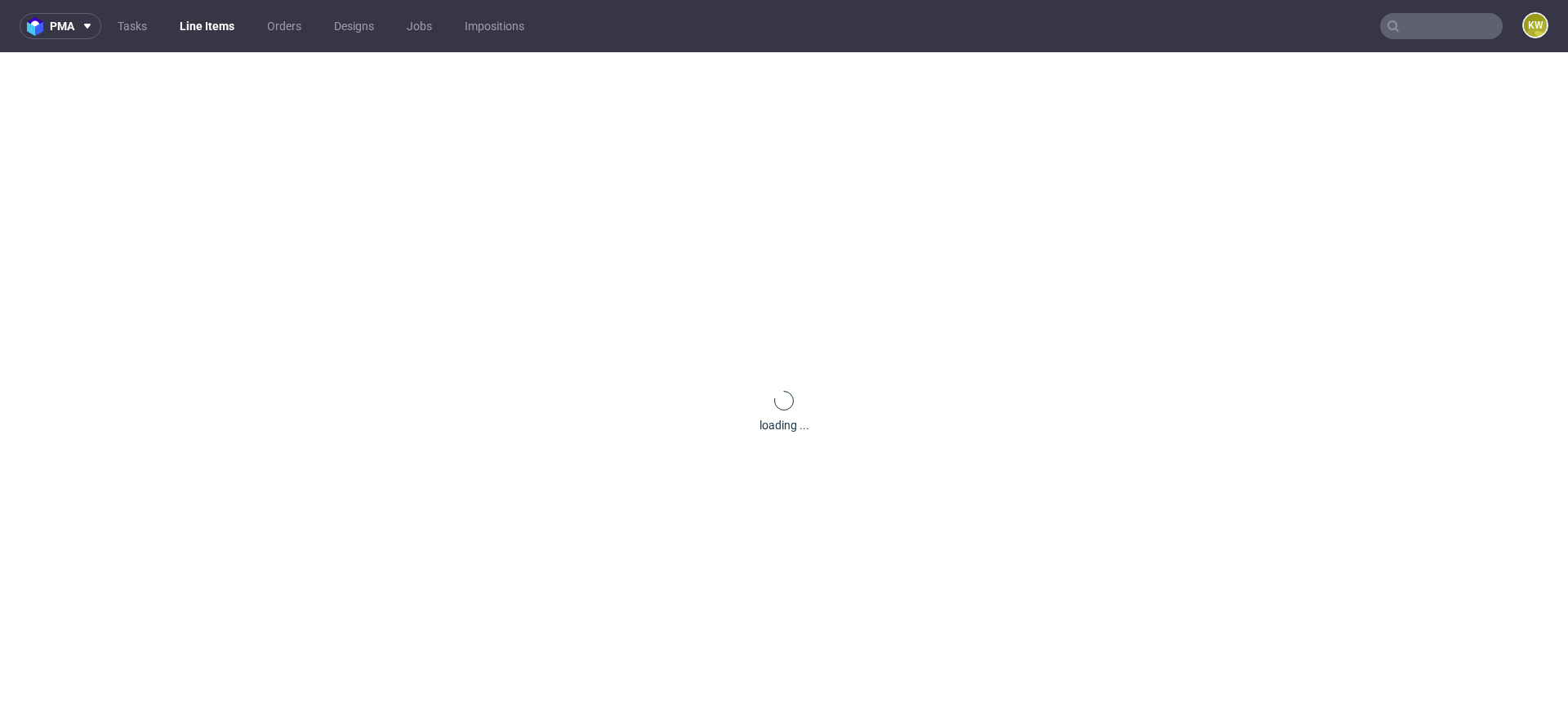
scroll to position [0, 0]
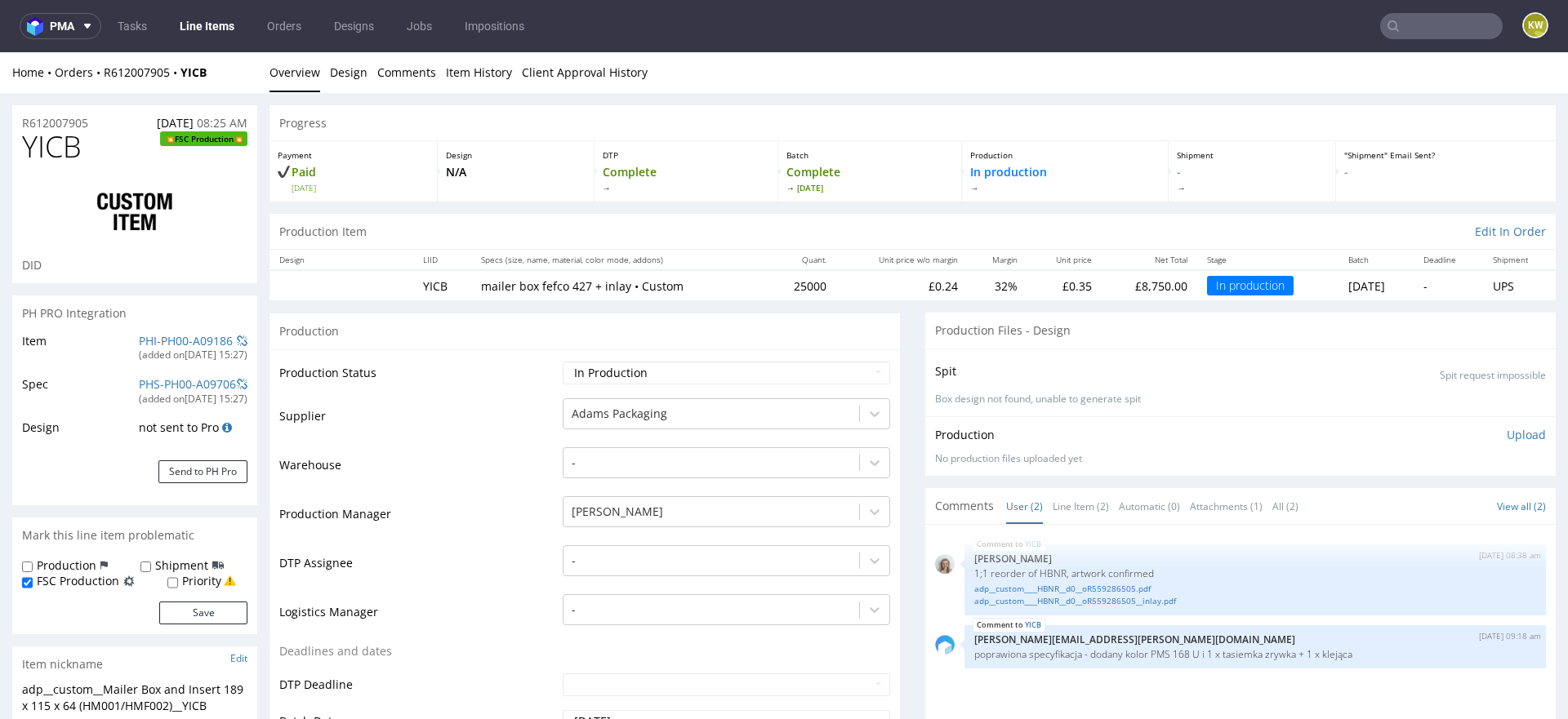
click at [1432, 23] on input "text" at bounding box center [1441, 26] width 122 height 26
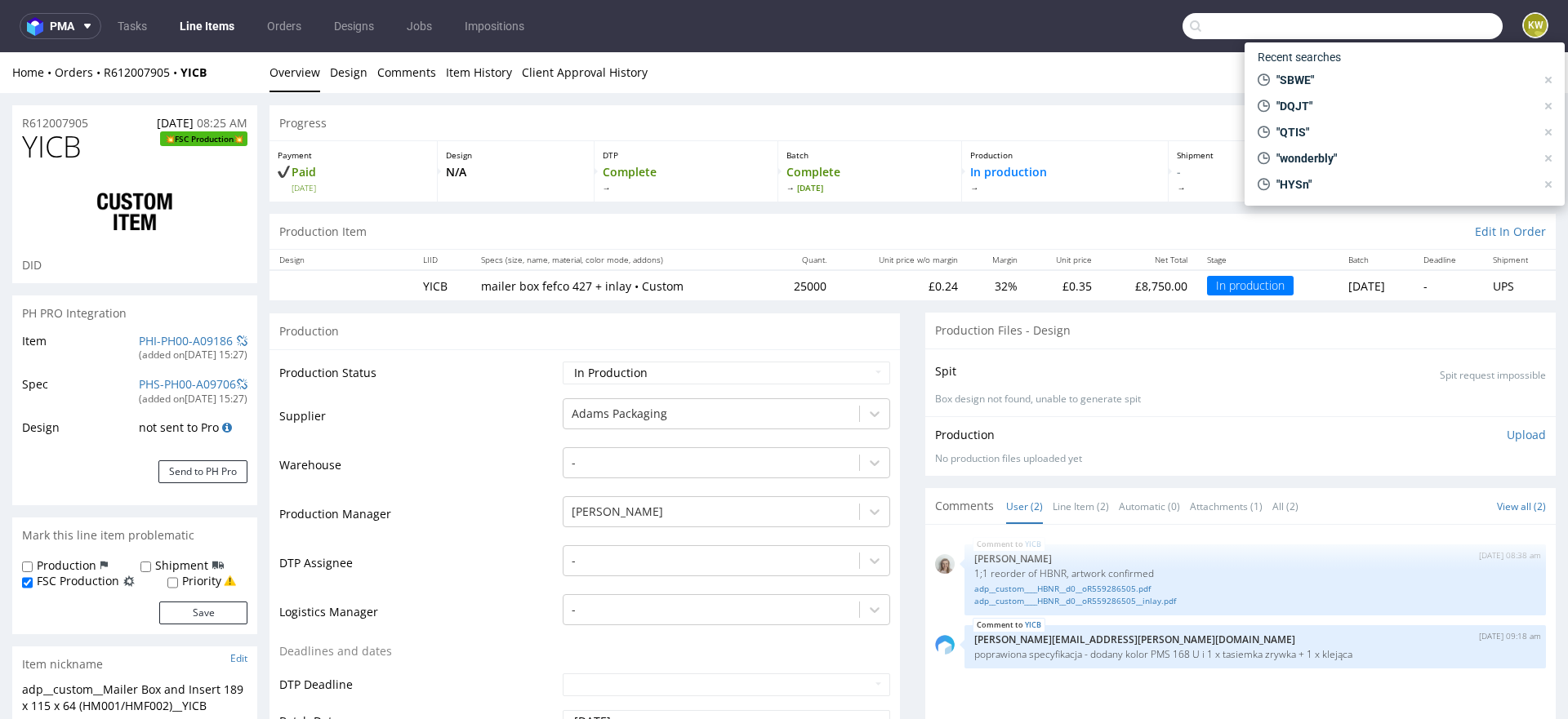
paste input "R383844592_DQJT"
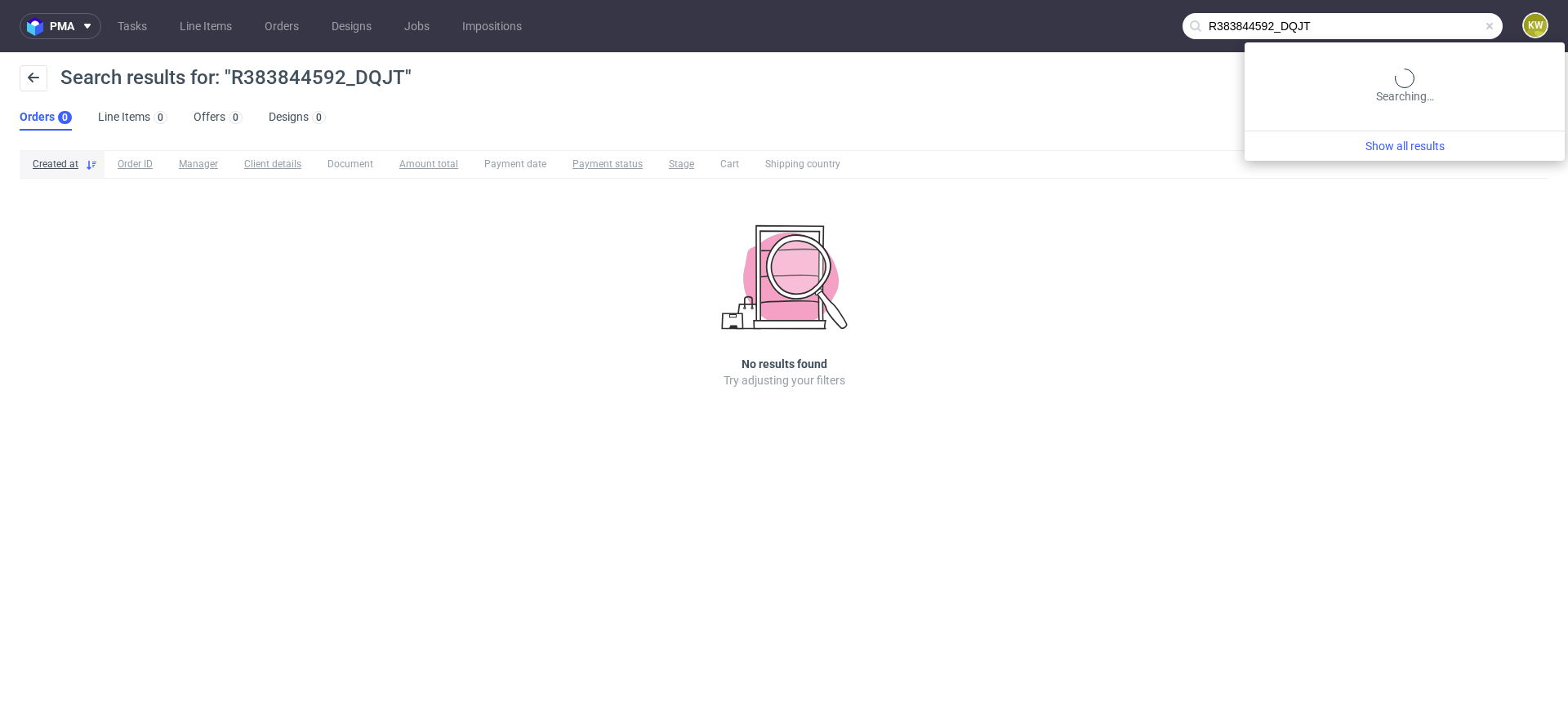
click at [1443, 23] on input "R383844592_DQJT" at bounding box center [1342, 26] width 320 height 26
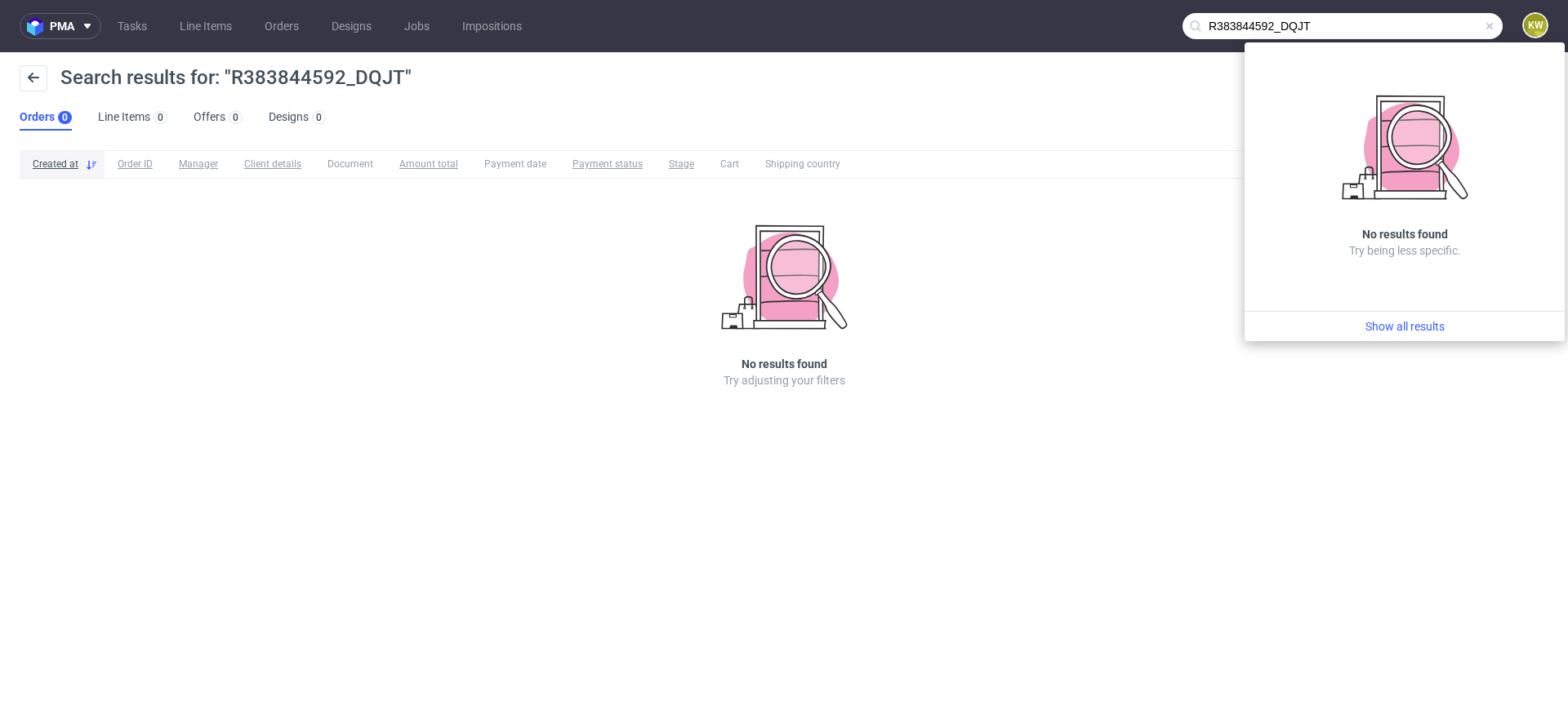
click at [1370, 24] on input "R383844592_DQJT" at bounding box center [1342, 26] width 320 height 26
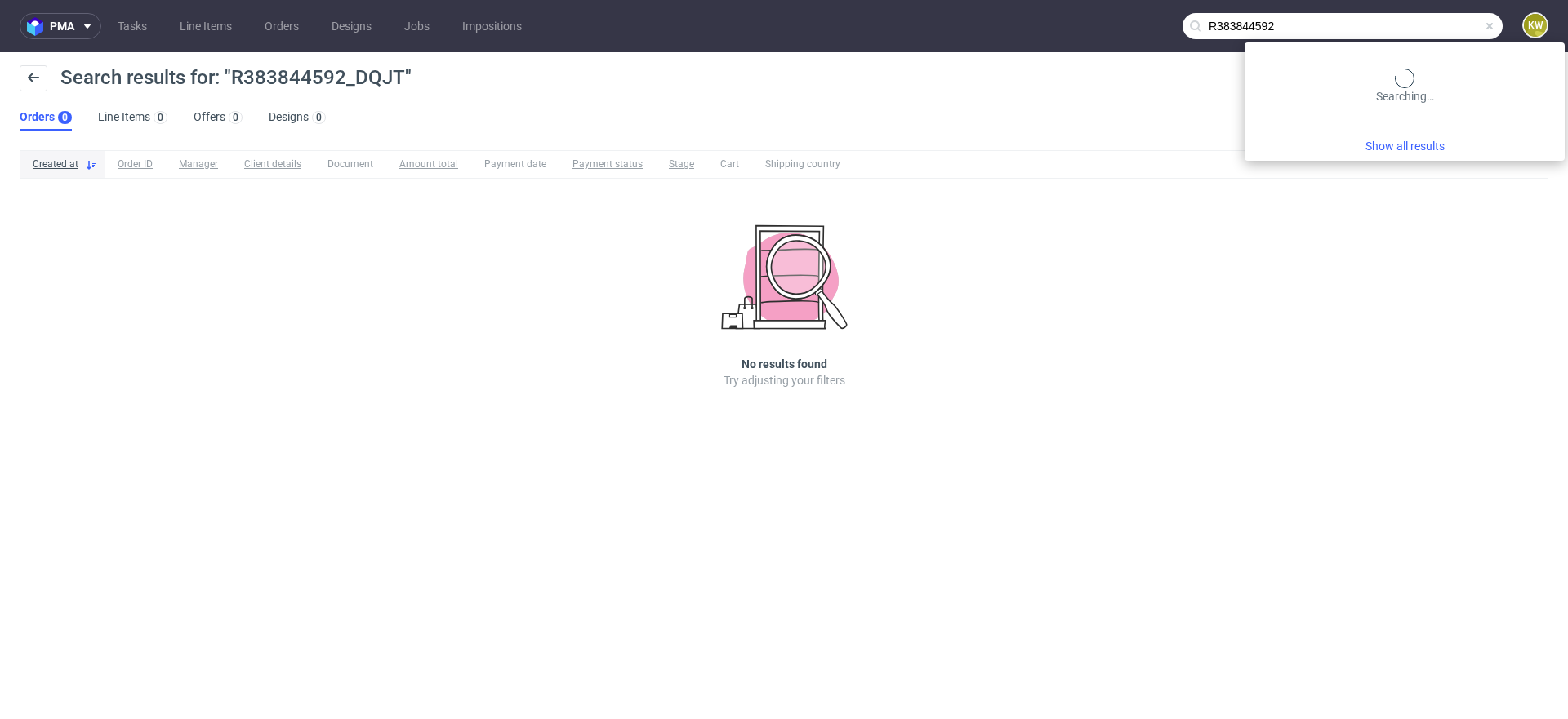
type input "R383844592"
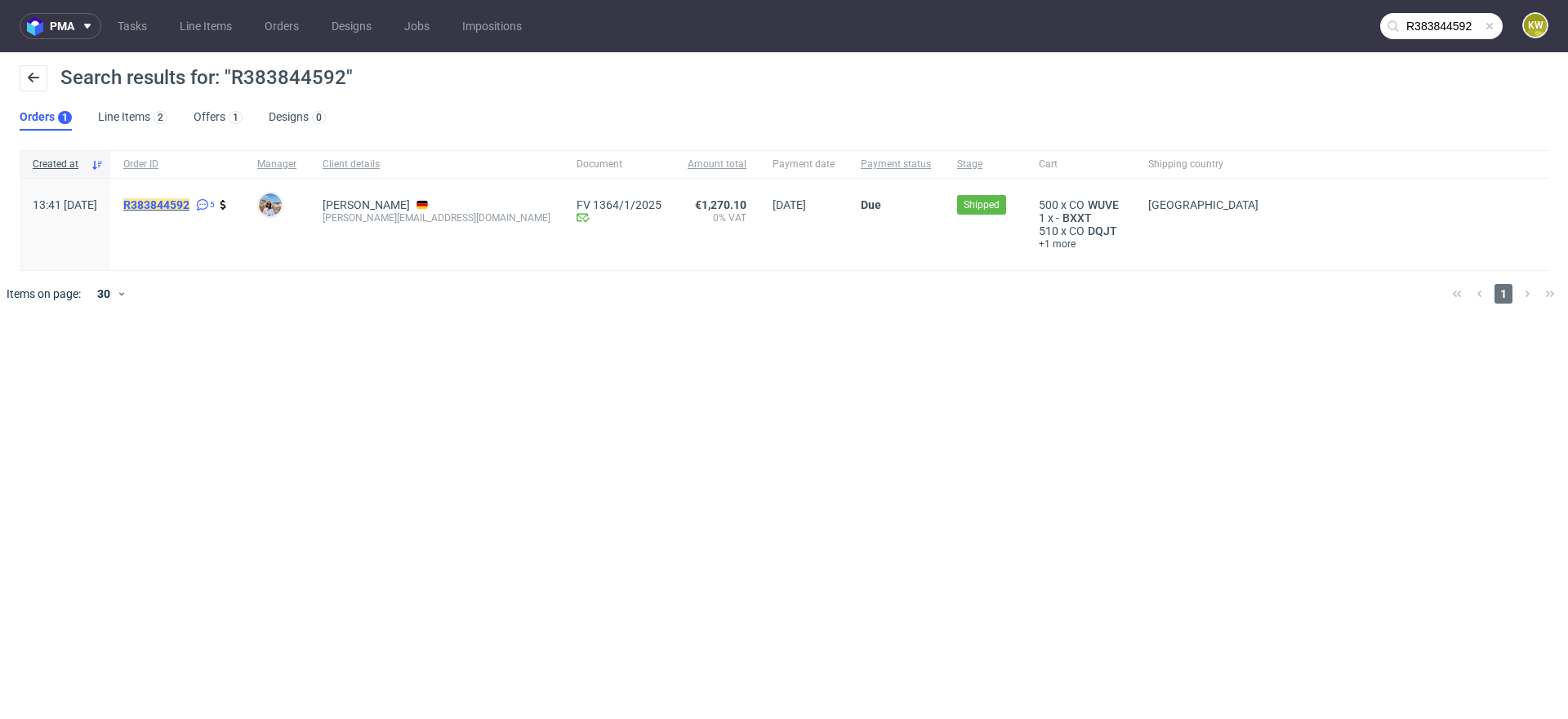
click at [190, 206] on mark "R383844592" at bounding box center [156, 205] width 67 height 13
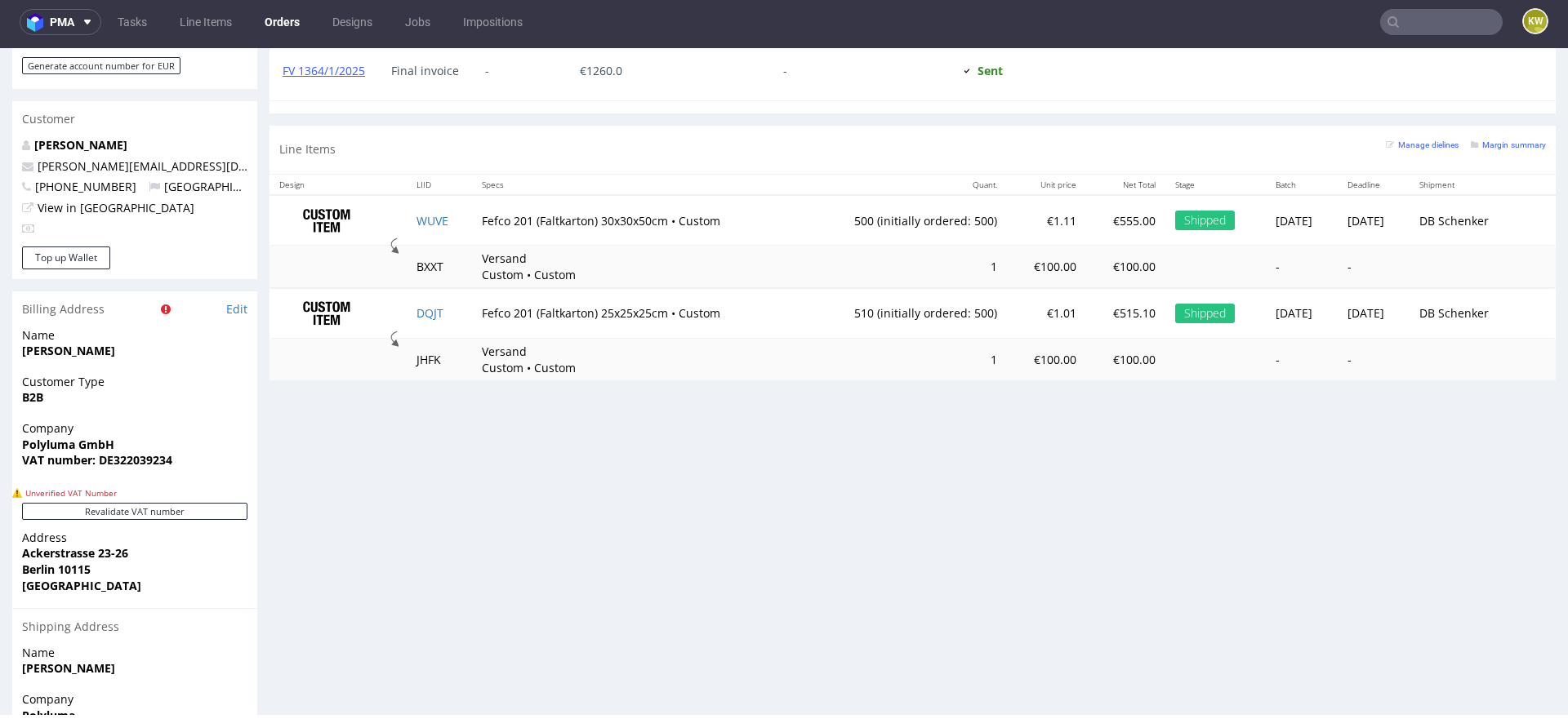
scroll to position [731, 0]
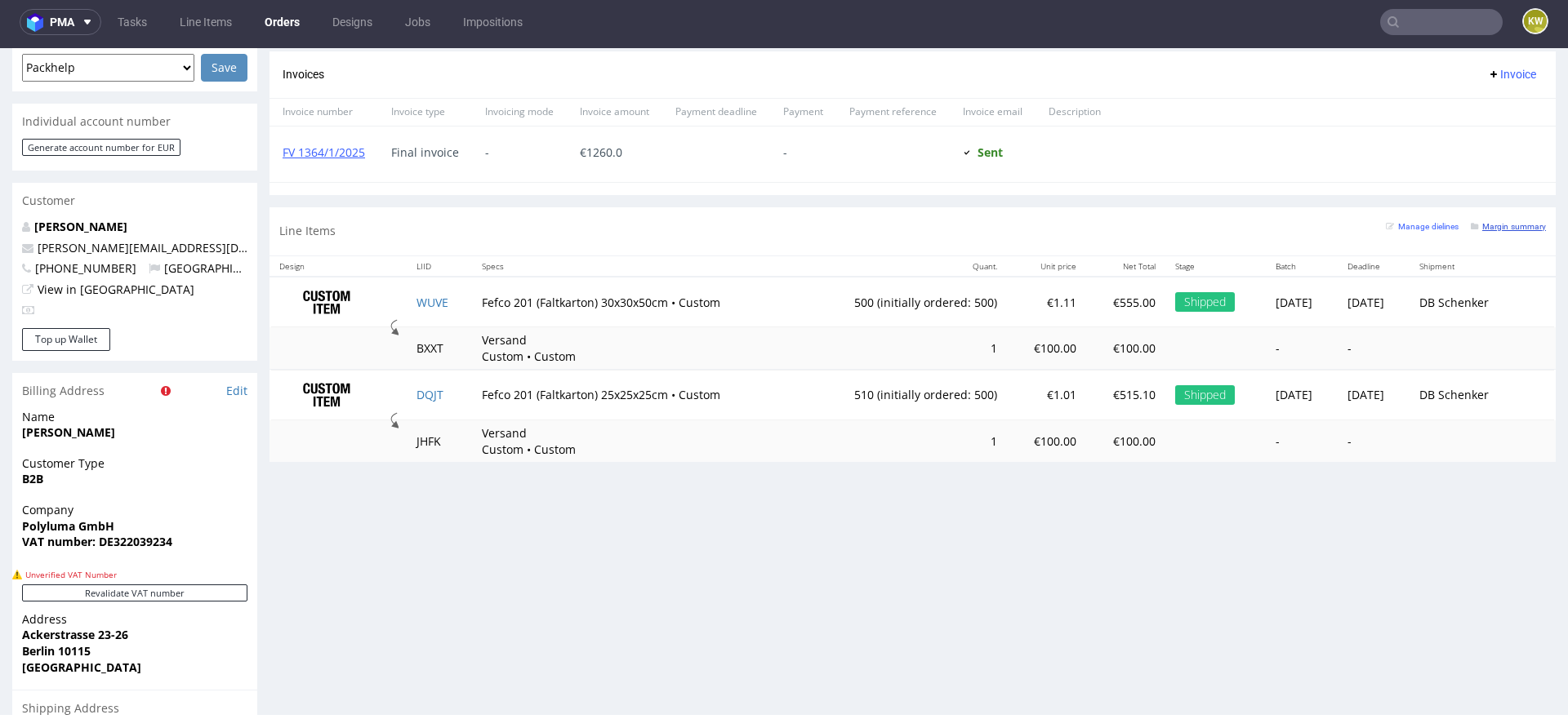
click at [1505, 222] on small "Margin summary" at bounding box center [1508, 226] width 75 height 9
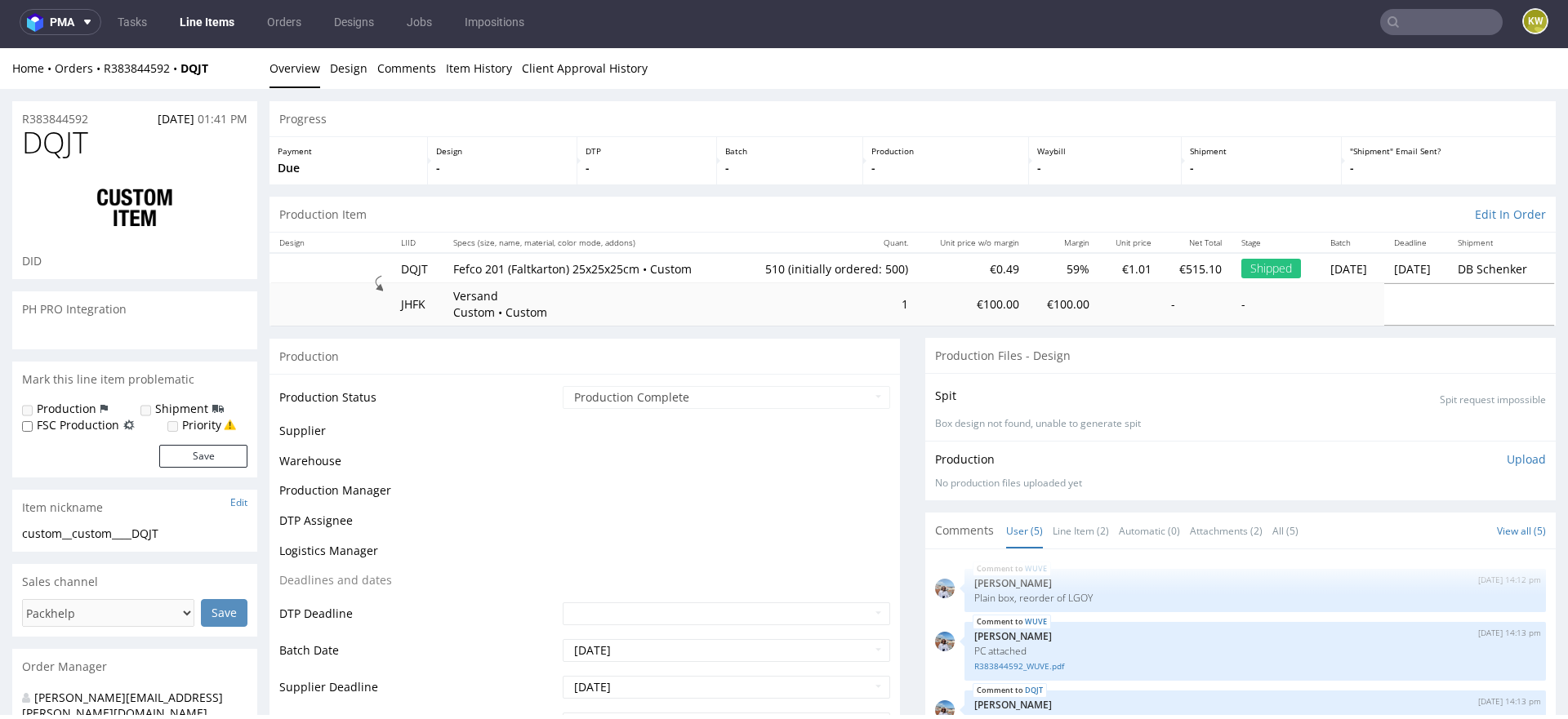
scroll to position [6, 0]
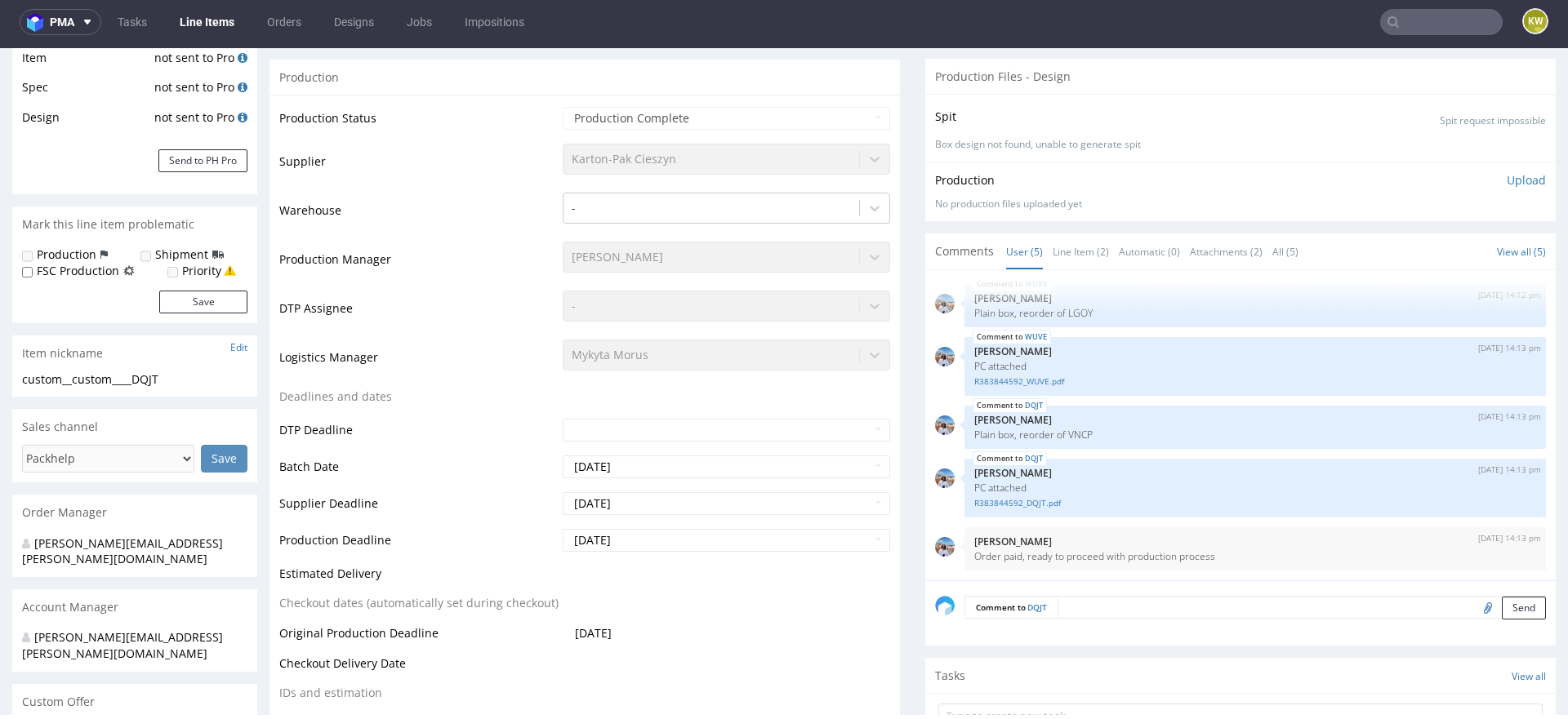
select select "in_progress"
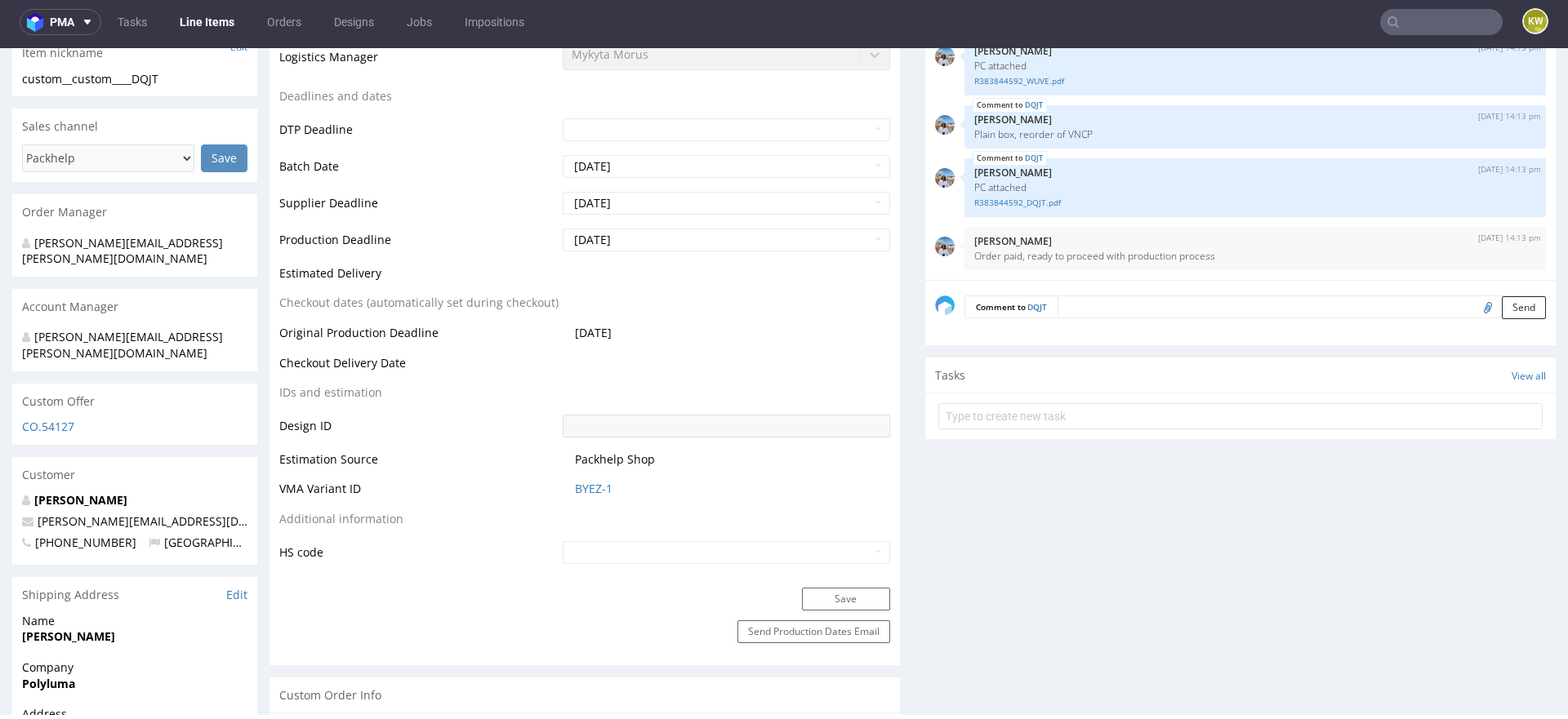
scroll to position [583, 0]
click at [594, 483] on link "BYEZ-1" at bounding box center [593, 486] width 37 height 17
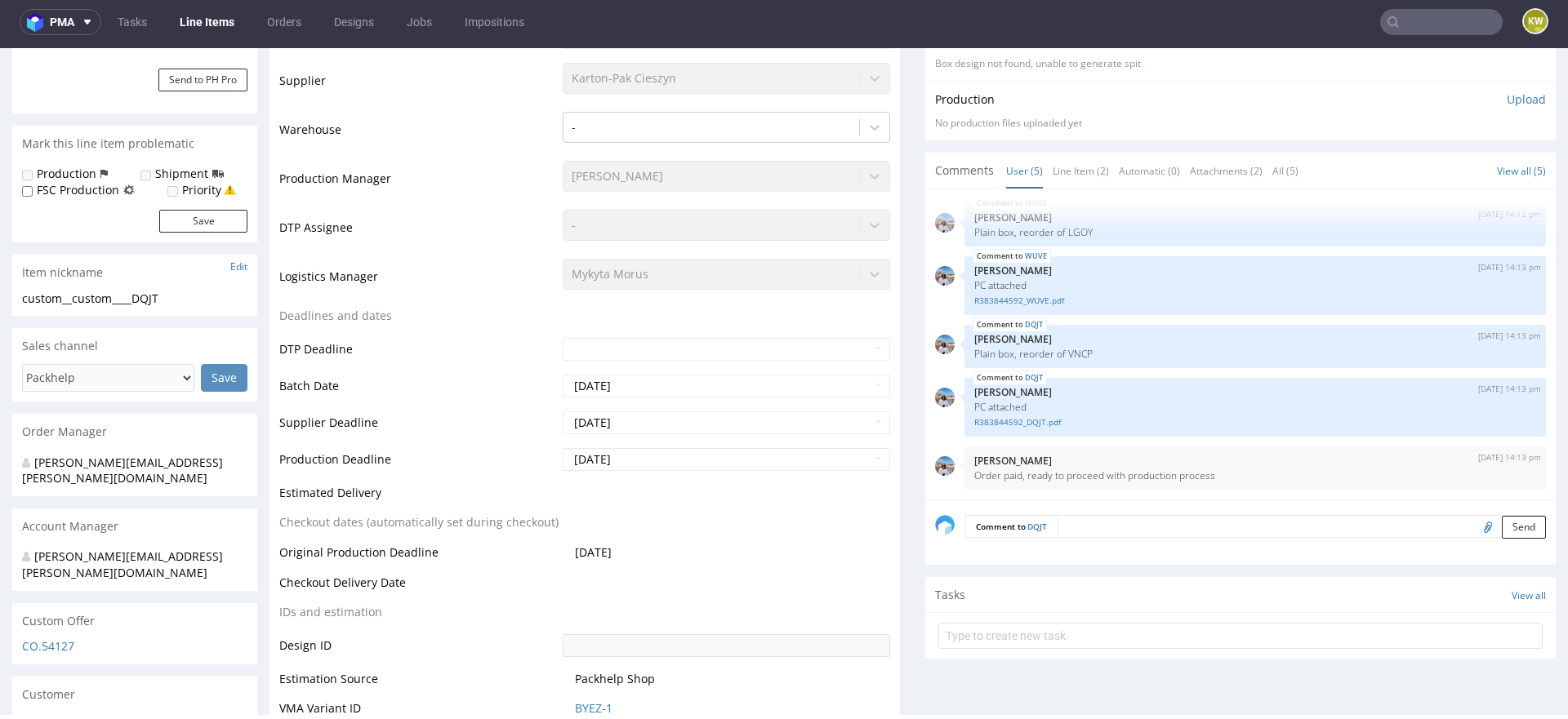
scroll to position [0, 0]
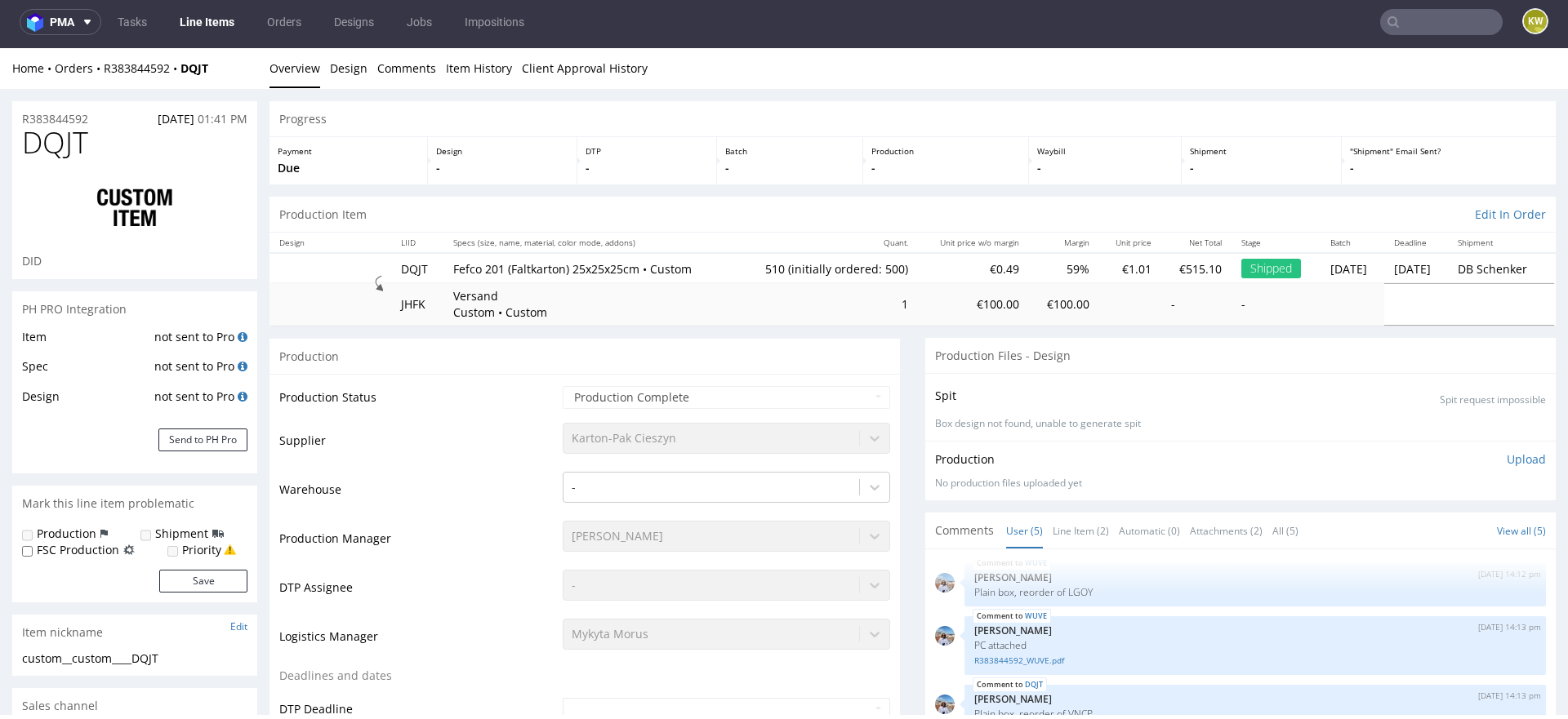
click at [1394, 37] on nav "pma Tasks Line Items Orders Designs Jobs Impositions KW" at bounding box center [784, 22] width 1568 height 52
click at [1394, 23] on input "text" at bounding box center [1441, 22] width 122 height 26
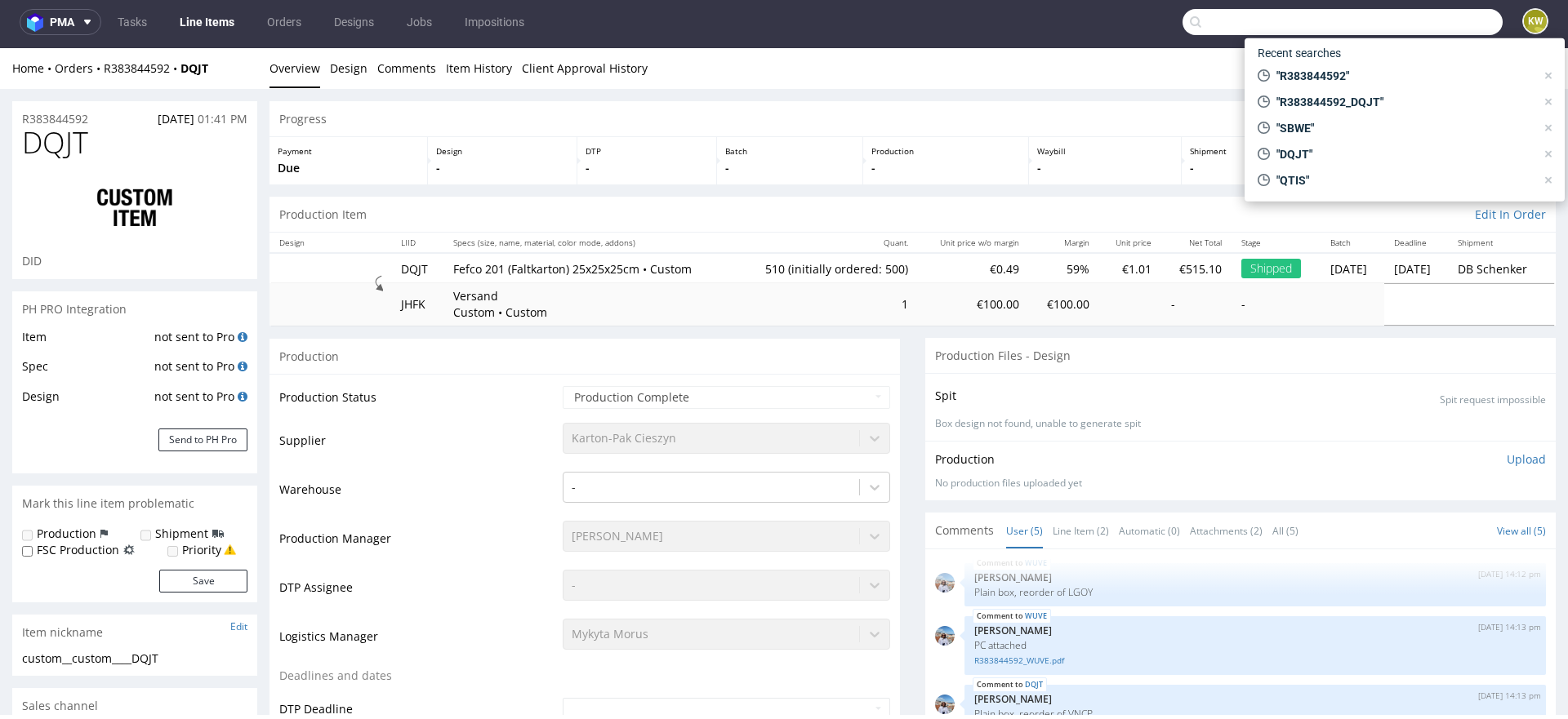
paste input "OUBX"
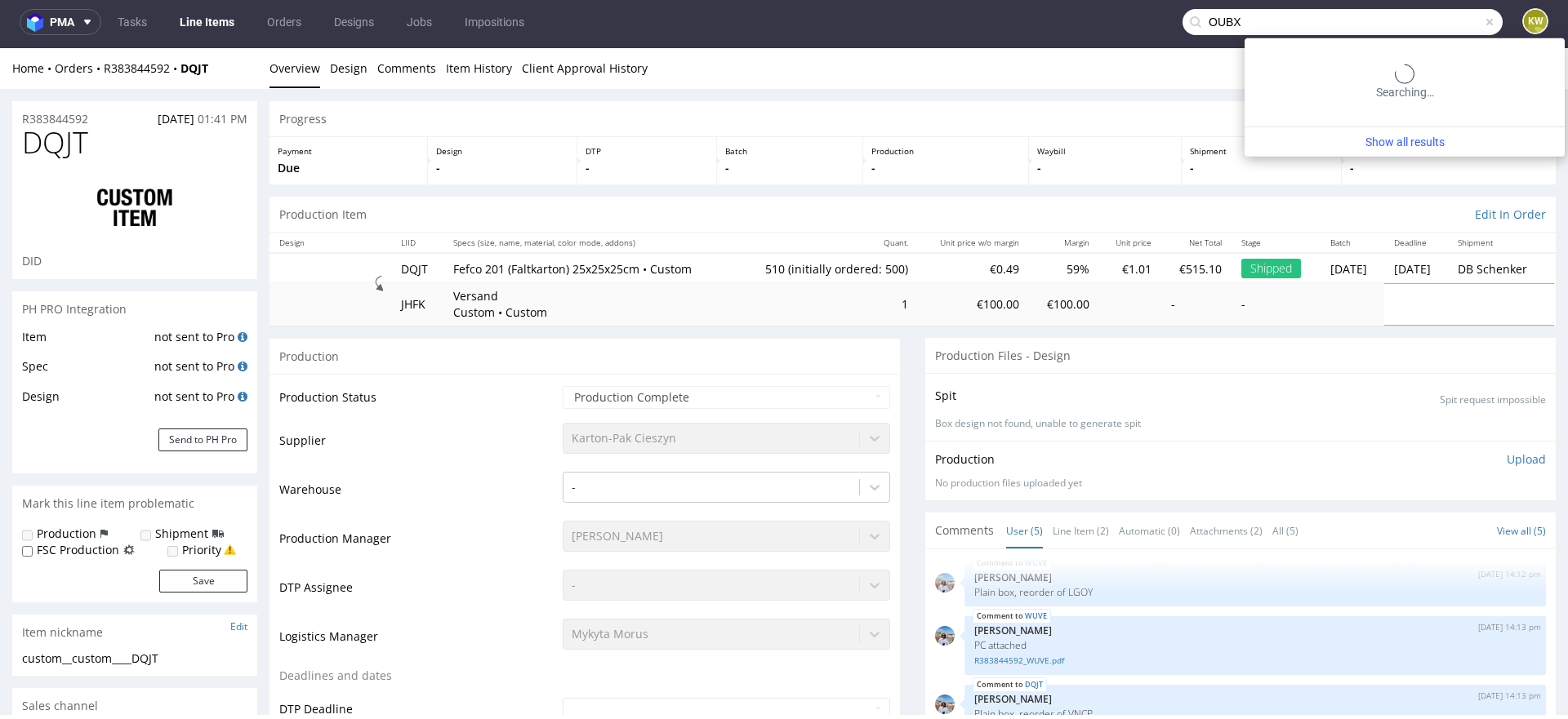
type input "OUBX"
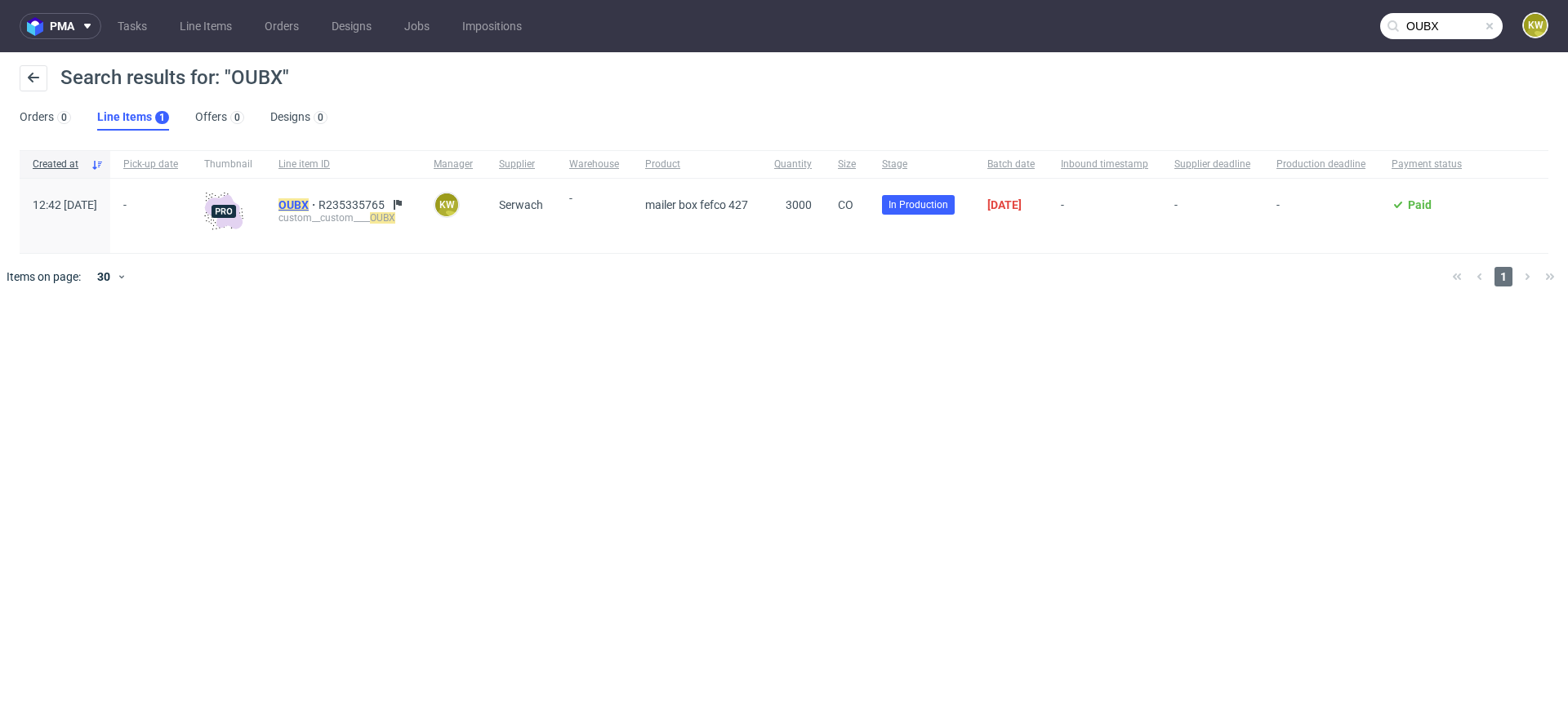
click at [308, 202] on mark "OUBX" at bounding box center [293, 205] width 30 height 13
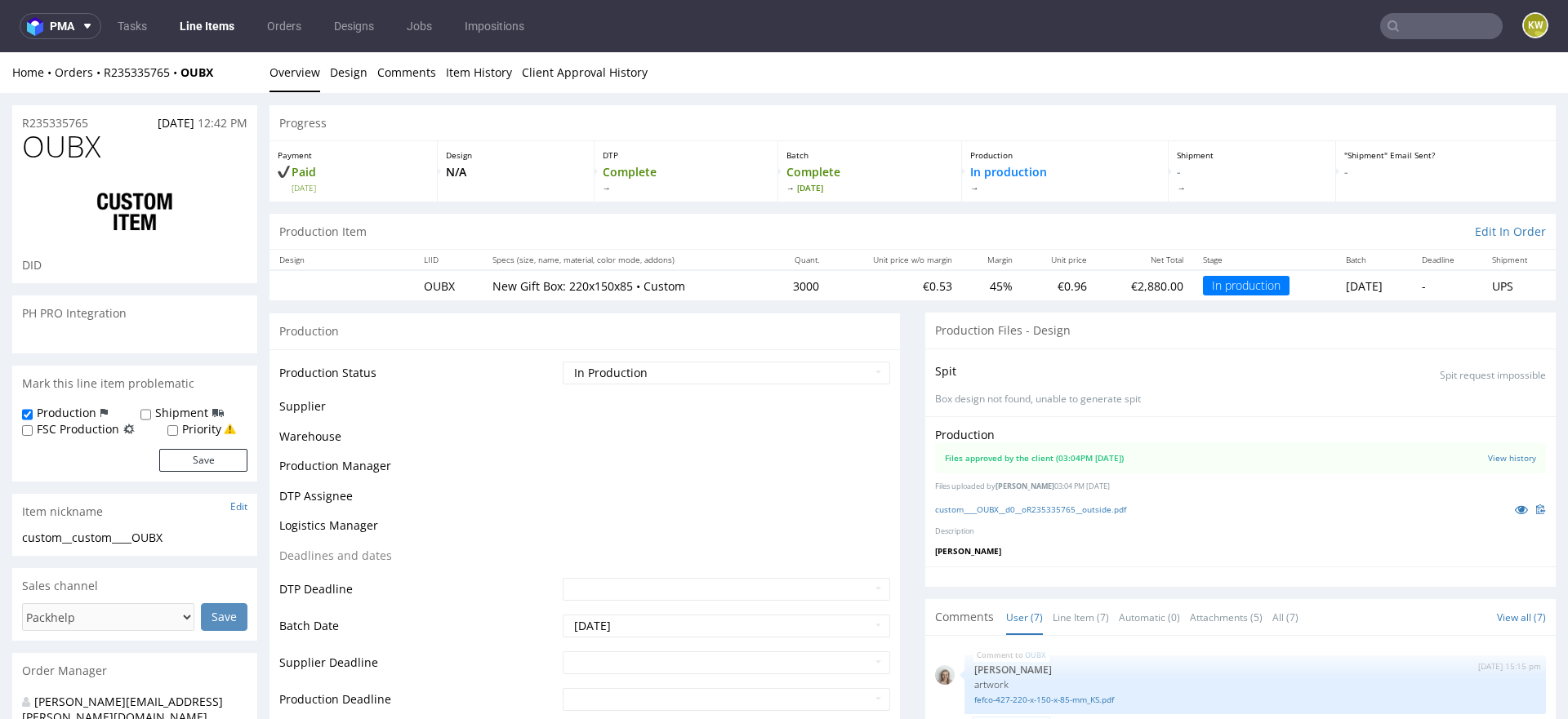
scroll to position [343, 0]
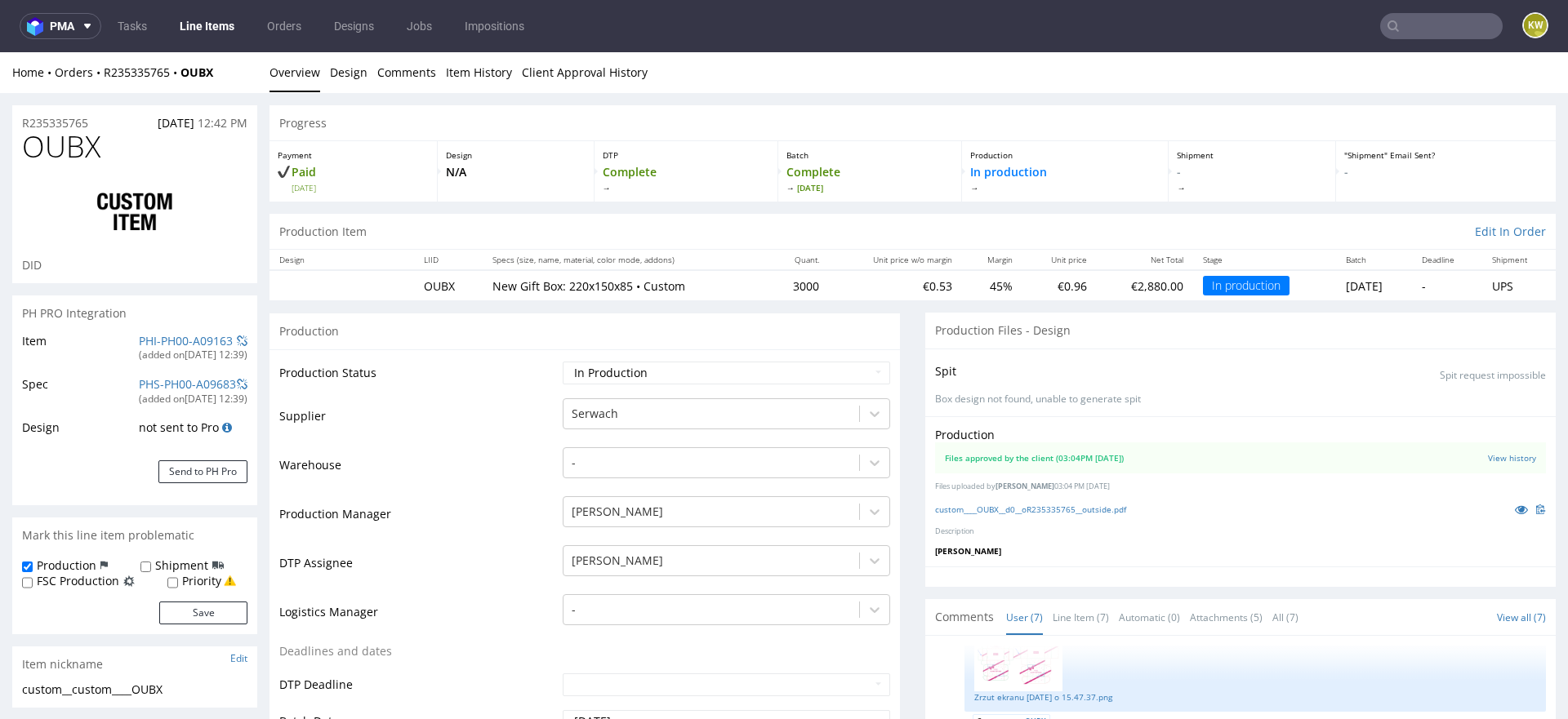
click at [485, 385] on td "Production Status" at bounding box center [419, 378] width 279 height 37
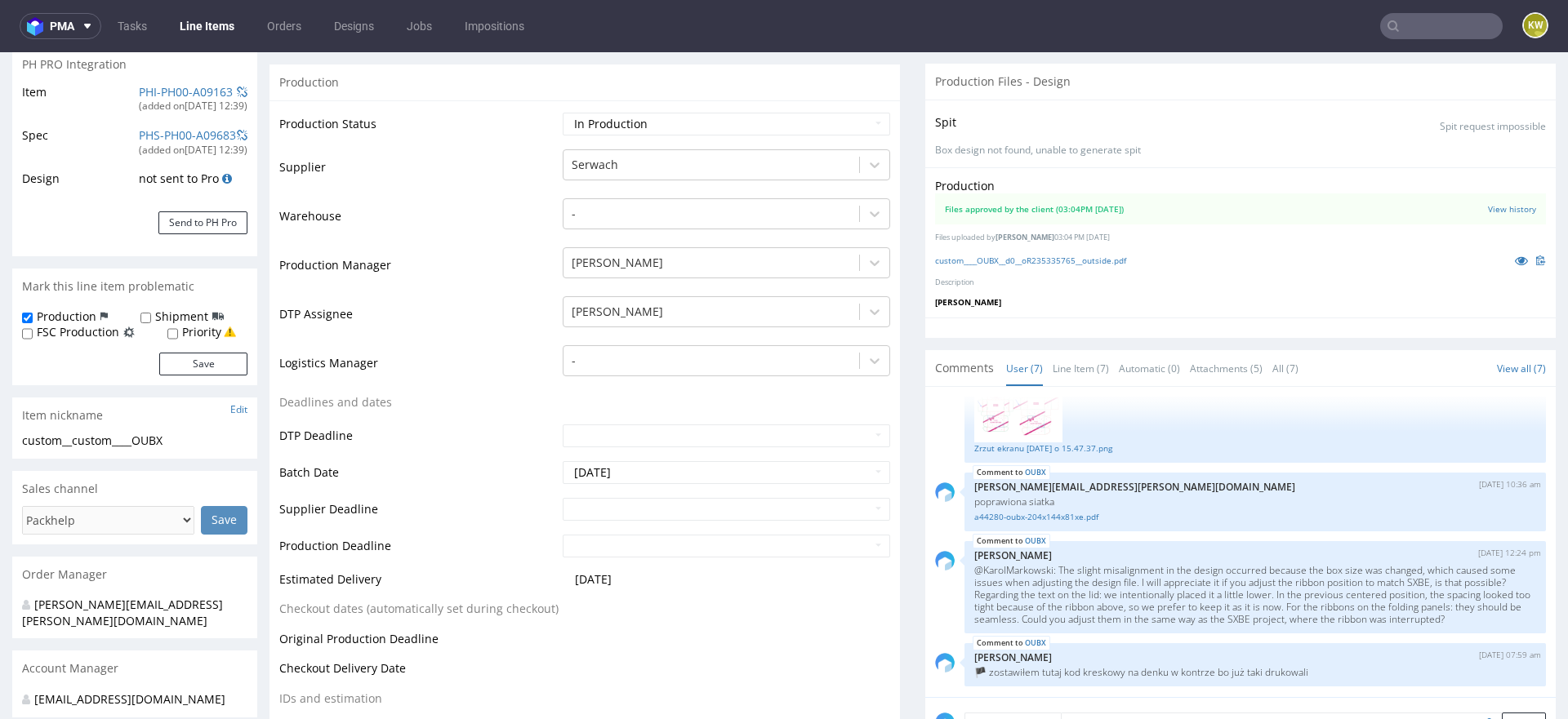
scroll to position [225, 0]
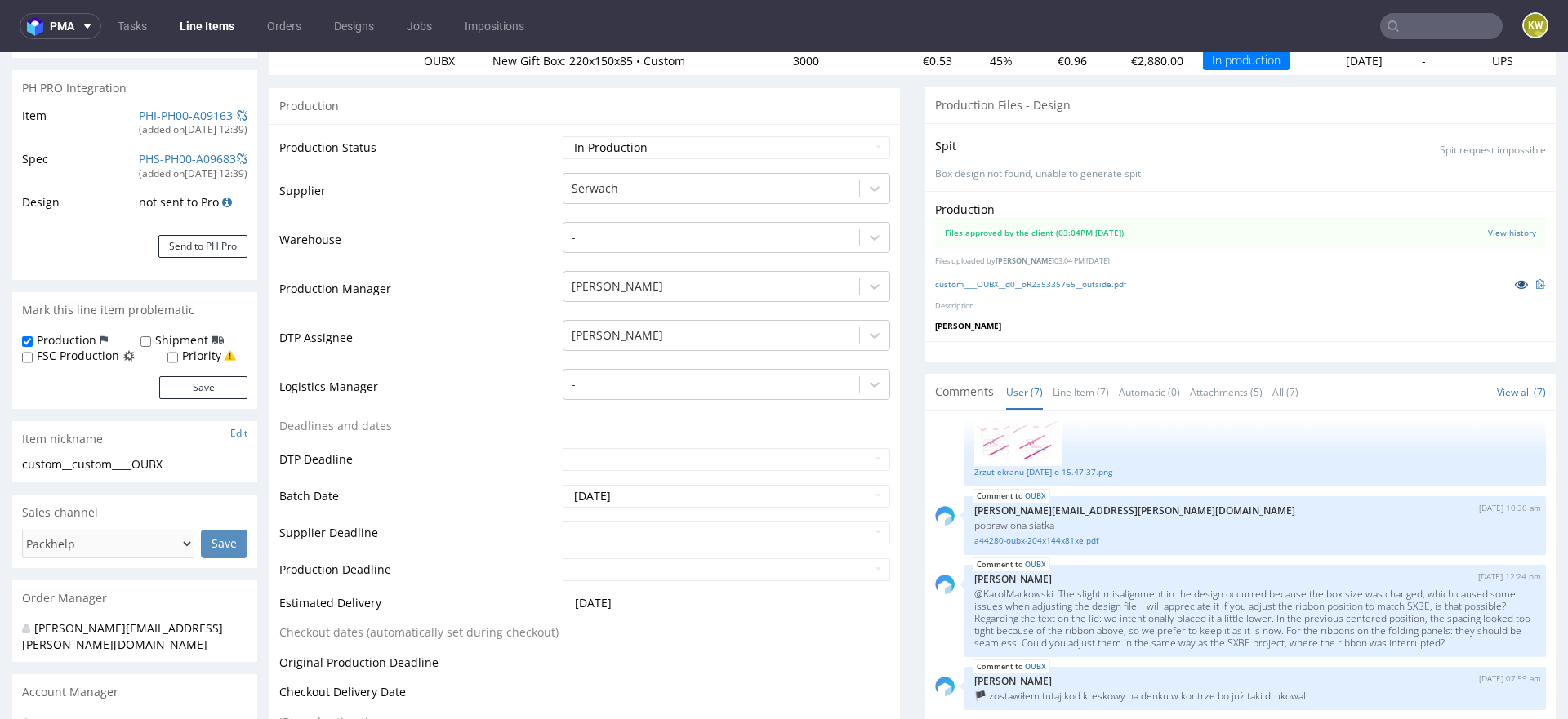
click at [1515, 283] on icon at bounding box center [1521, 284] width 13 height 12
click at [1515, 287] on icon at bounding box center [1521, 284] width 13 height 12
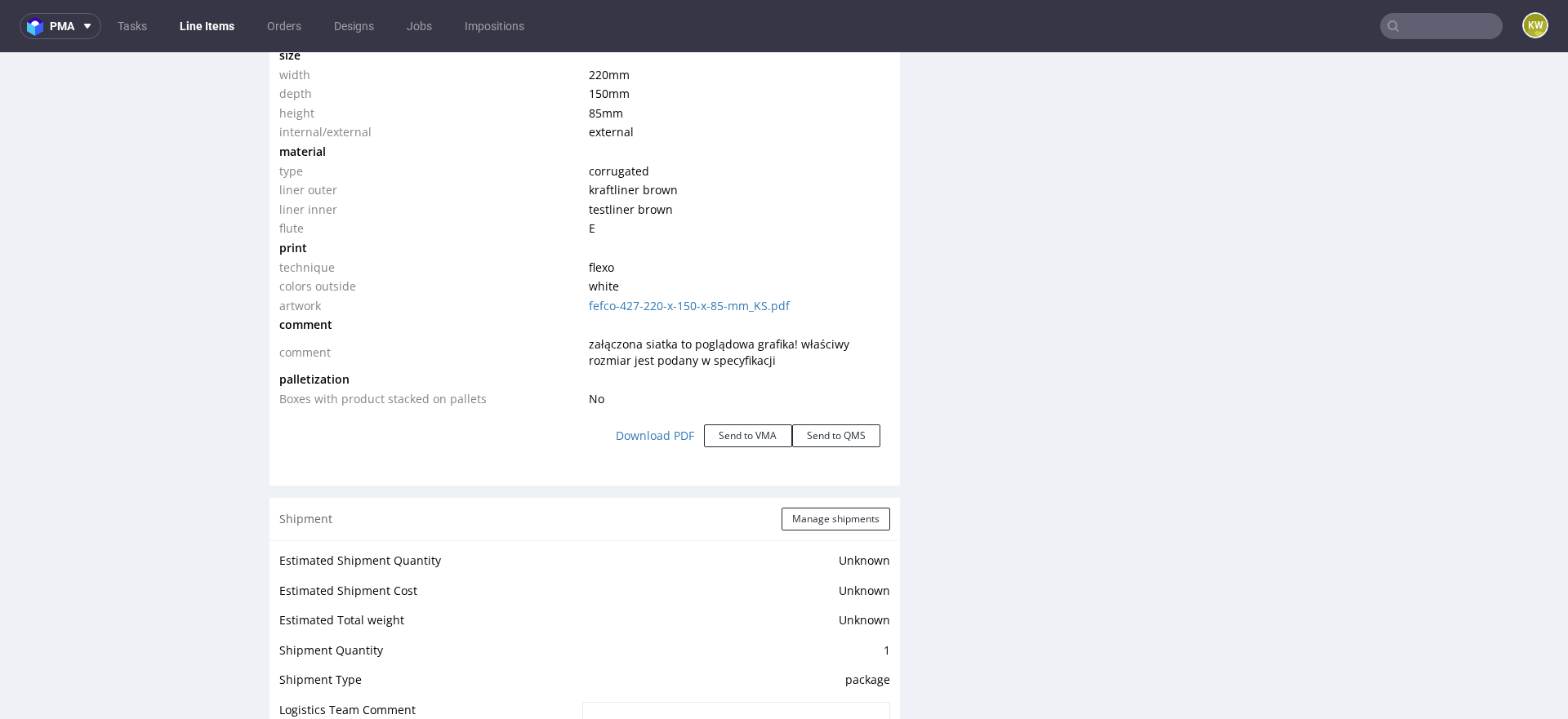
scroll to position [1651, 0]
click at [1051, 306] on div "Production Files - Design Spit Spit request impossible Box design not found, un…" at bounding box center [1240, 161] width 630 height 2999
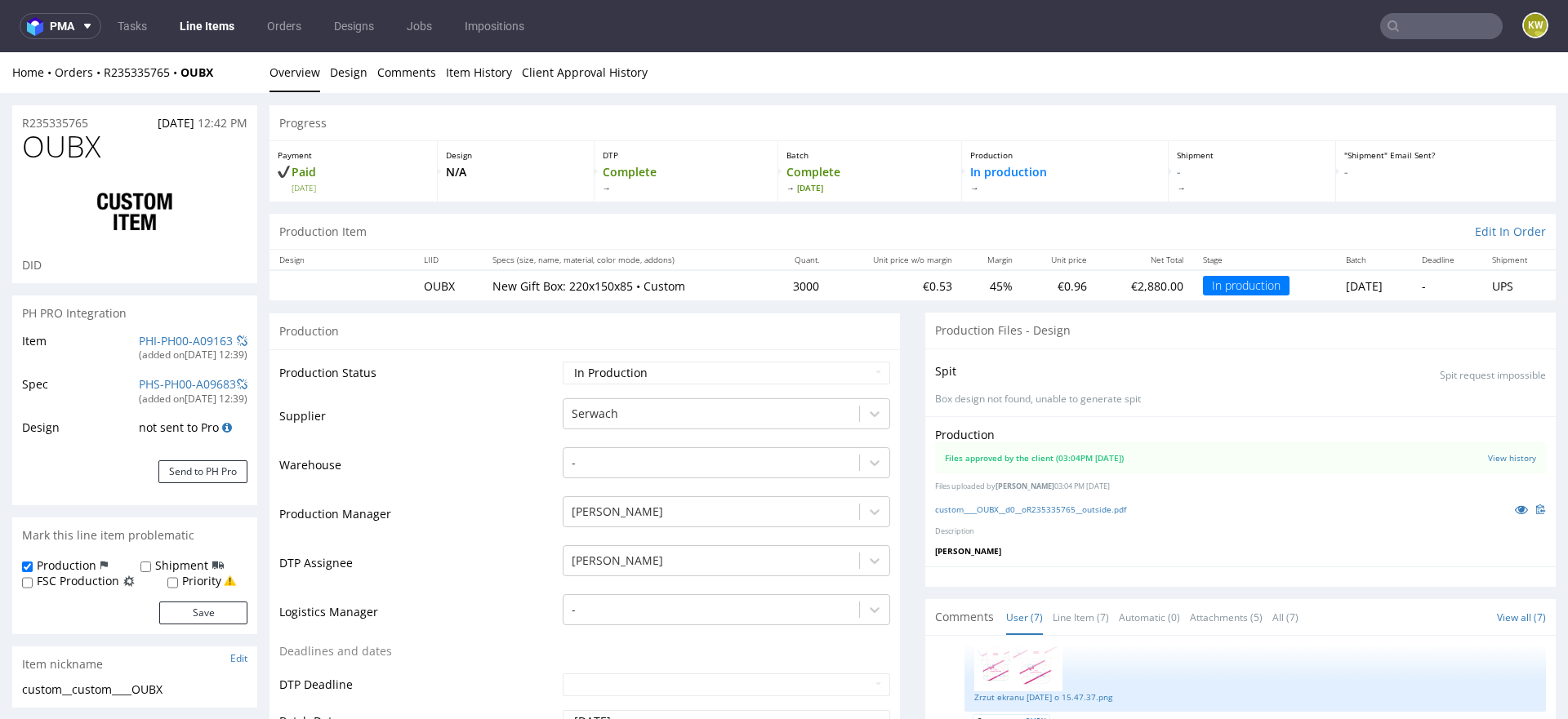
click at [44, 109] on div "R235335765 25.09.2025 12:42 PM" at bounding box center [135, 118] width 245 height 26
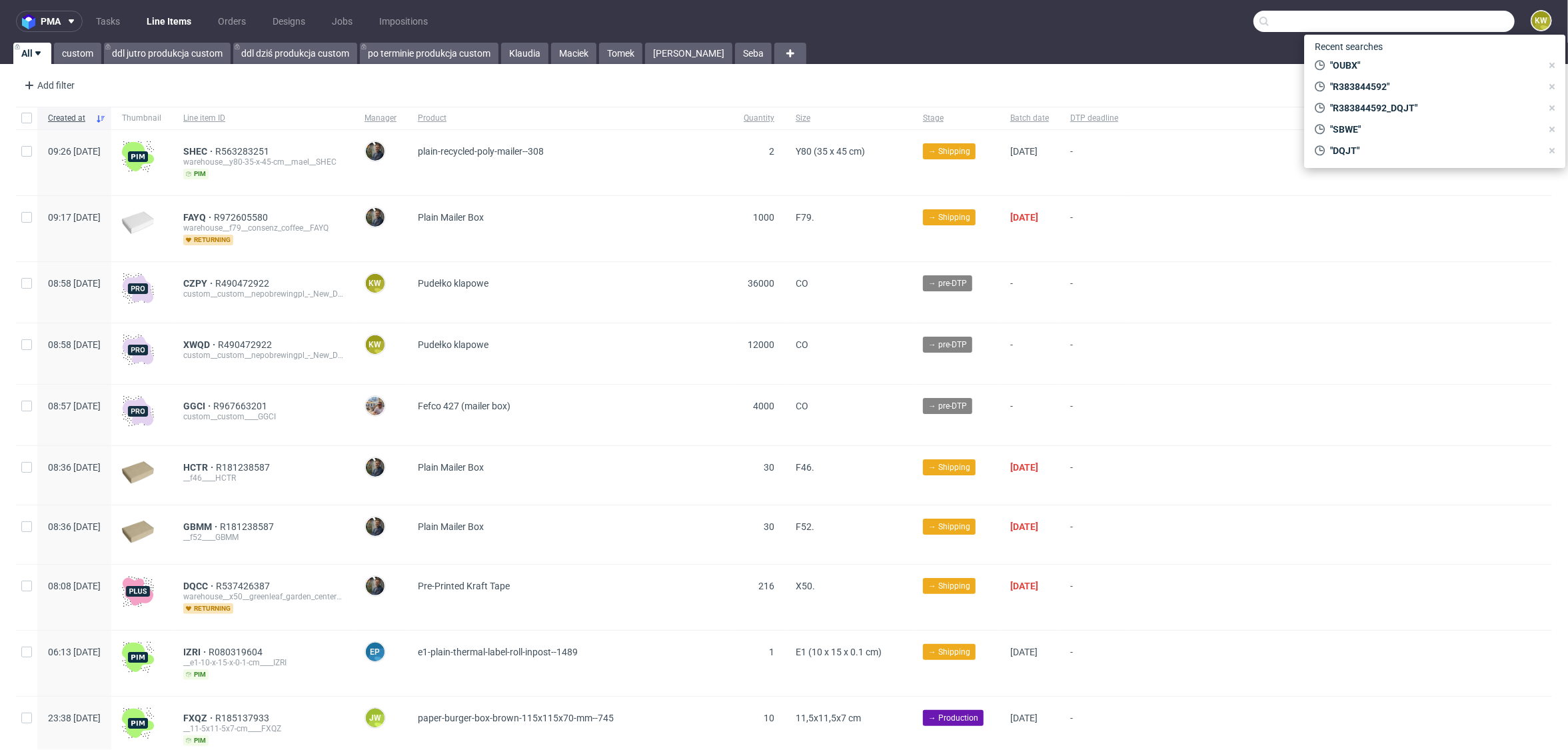
click at [1430, 22] on input "text" at bounding box center [1383, 21] width 261 height 21
paste input "ILIQ"
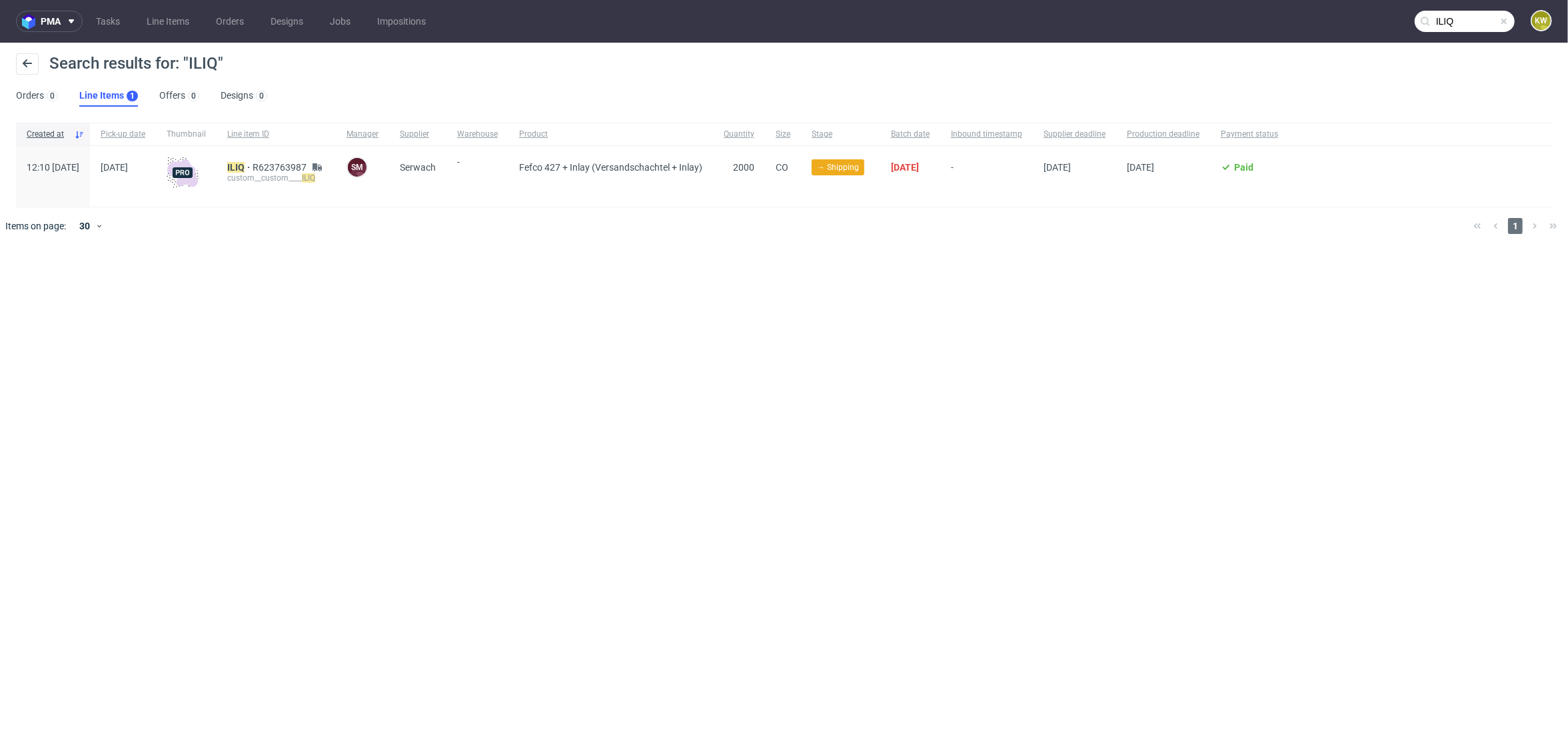
click at [1452, 24] on input "ILIQ" at bounding box center [1464, 21] width 100 height 21
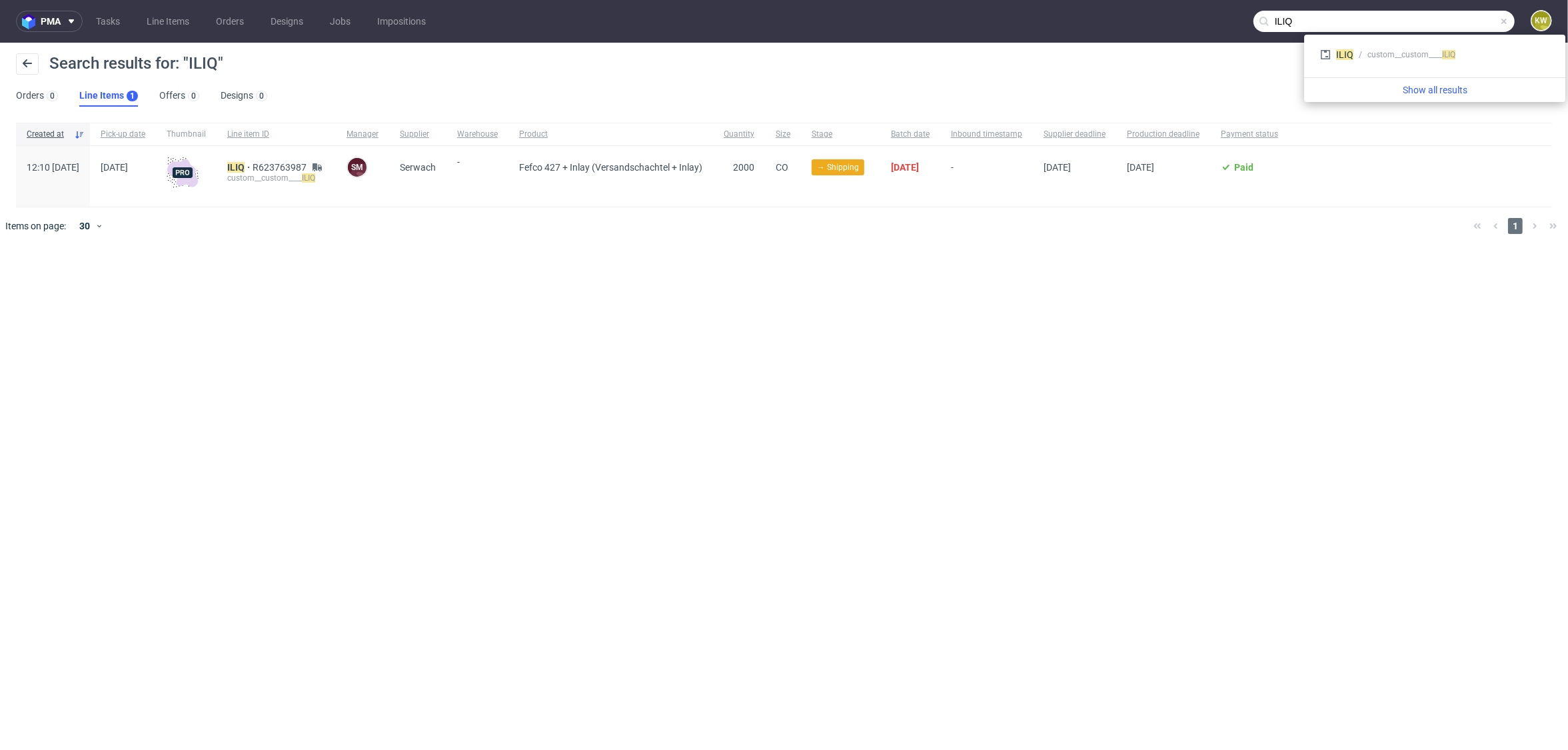
paste input "PQSG"
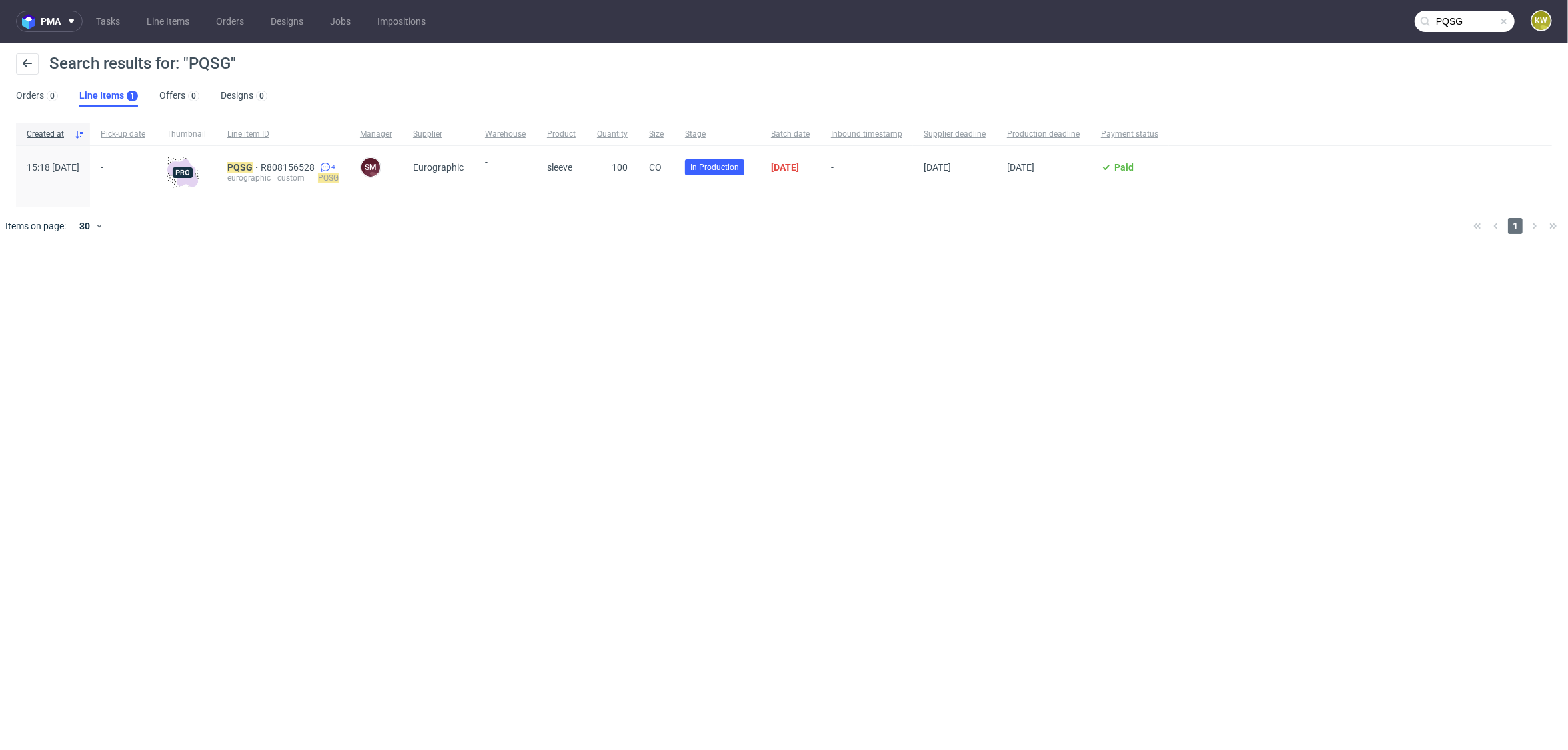
click at [1478, 28] on input "PQSG" at bounding box center [1464, 21] width 100 height 21
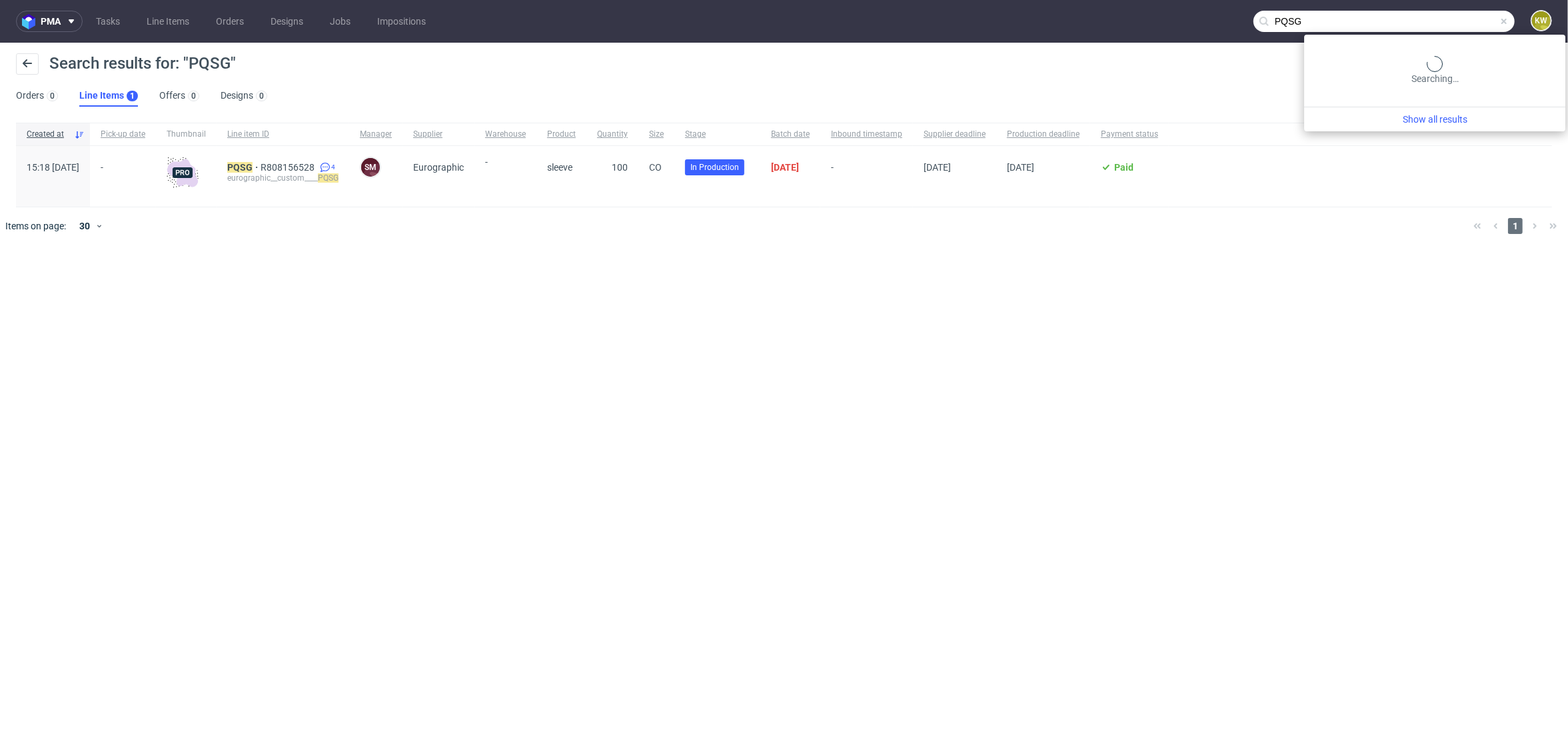
click at [1478, 28] on input "PQSG" at bounding box center [1383, 21] width 261 height 21
paste input "XBDT"
type input "XBDT"
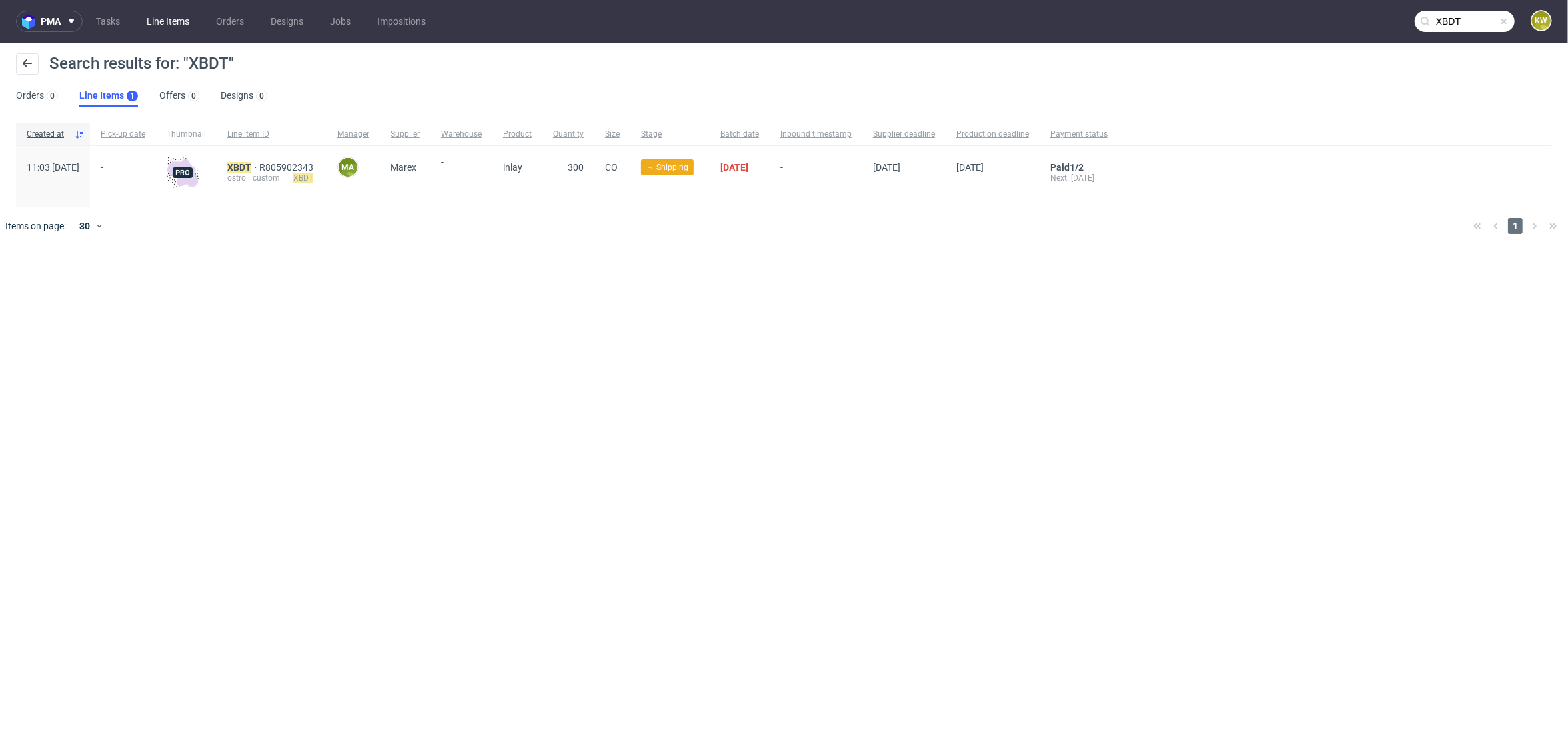
click at [157, 22] on link "Line Items" at bounding box center [168, 21] width 58 height 21
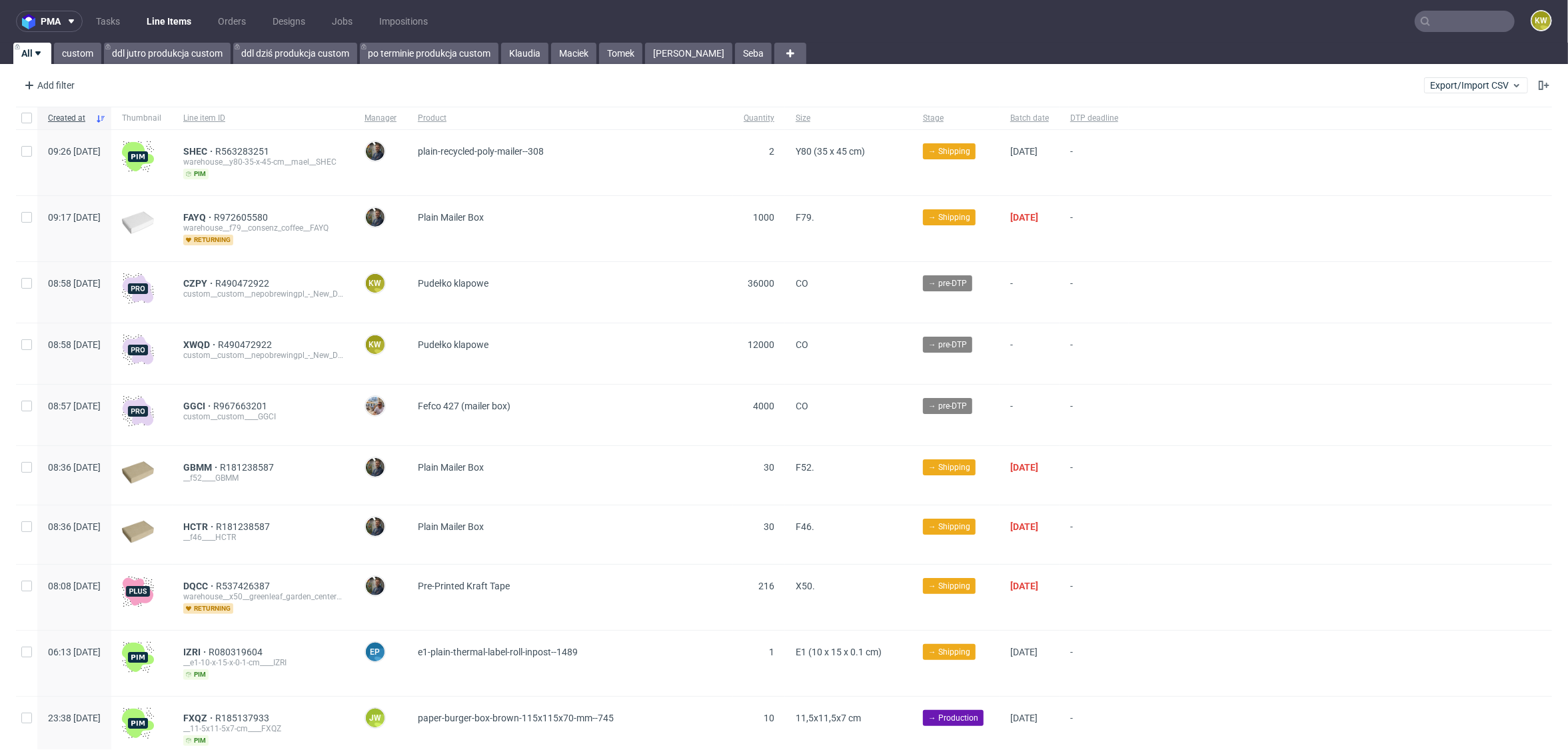
click at [526, 27] on nav "pma Tasks Line Items Orders Designs Jobs Impositions KW" at bounding box center [784, 21] width 1568 height 43
click at [525, 47] on link "Klaudia" at bounding box center [525, 53] width 47 height 21
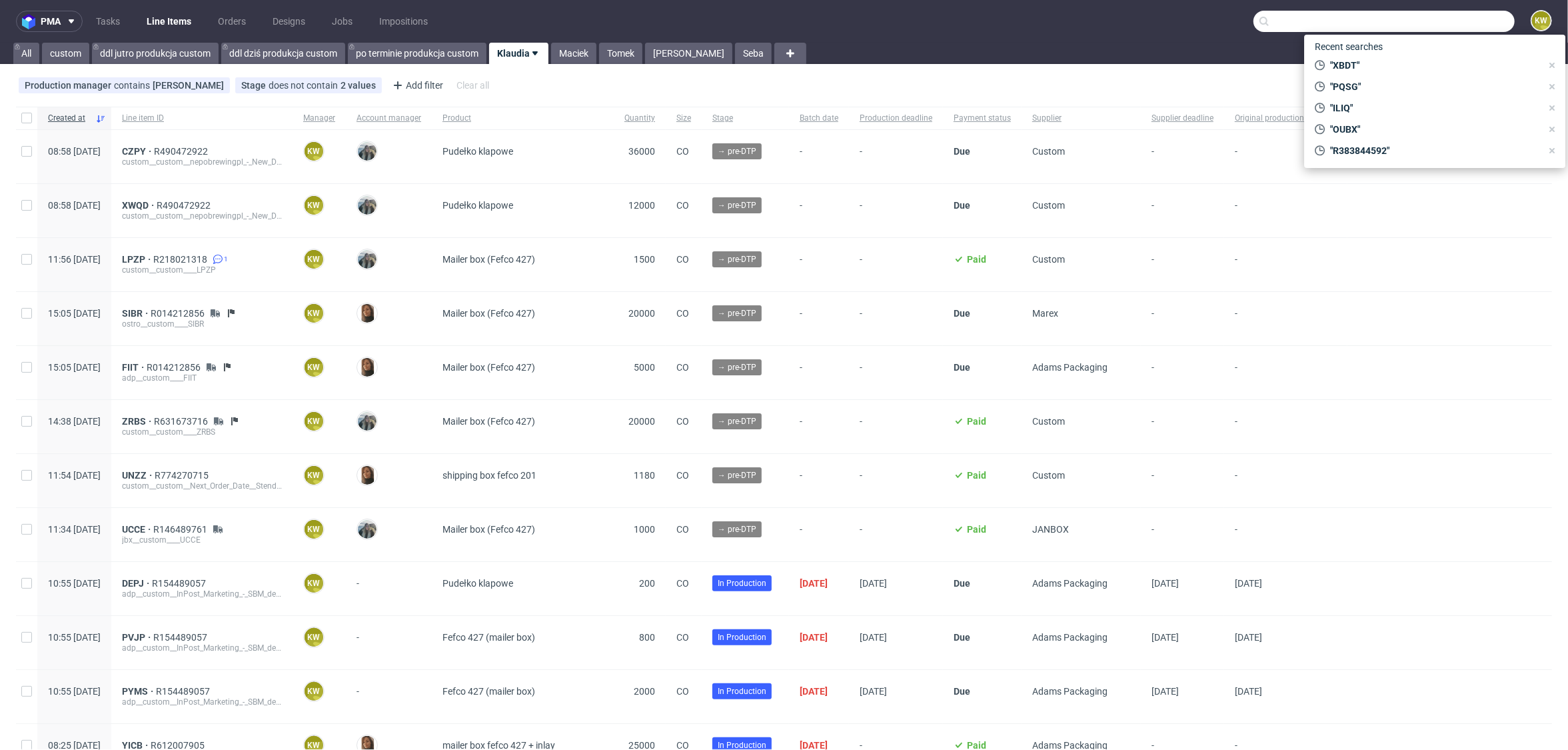
click at [1438, 24] on input "text" at bounding box center [1383, 21] width 261 height 21
paste input "QTVD"
type input "QTVD"
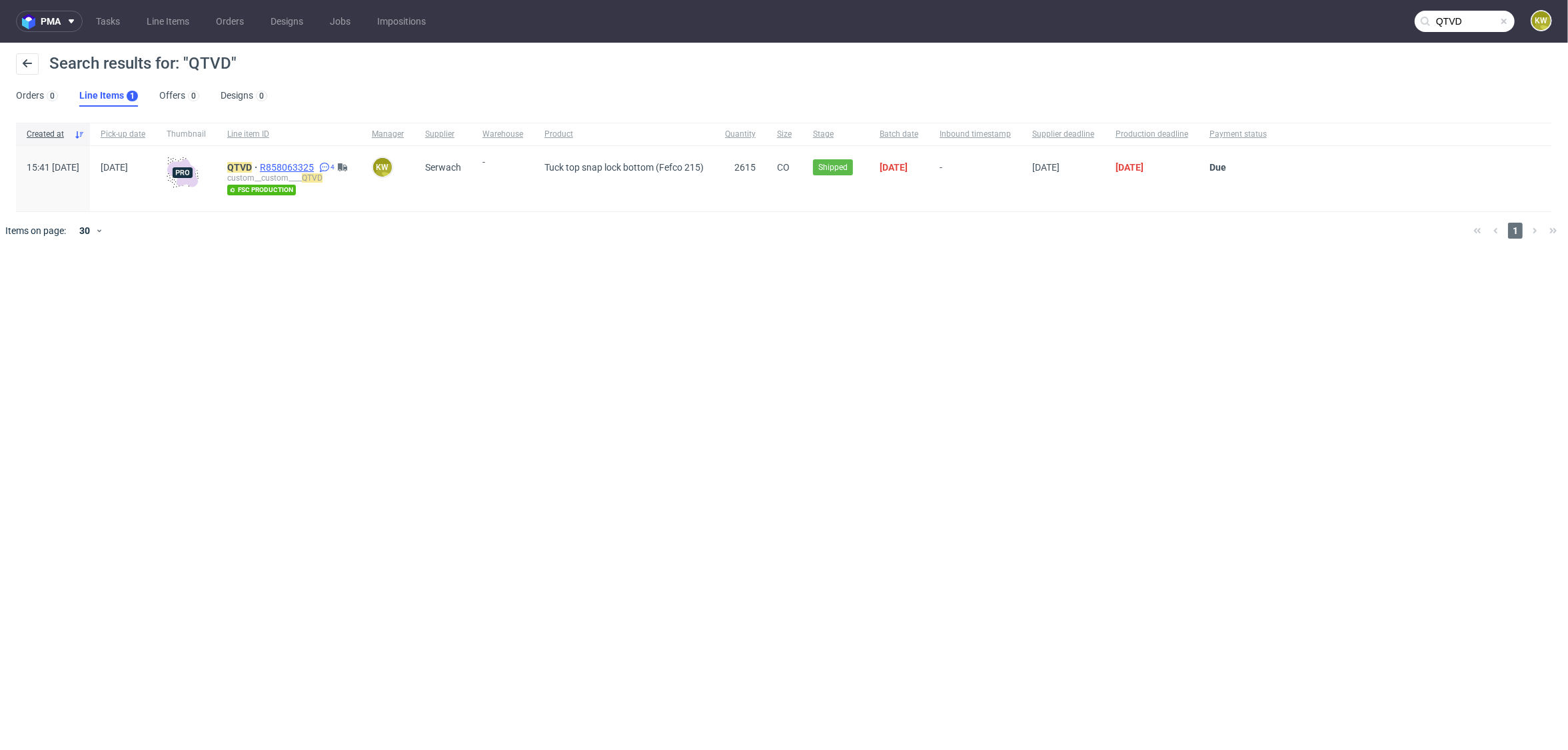
click at [317, 166] on span "R858063325" at bounding box center [288, 168] width 56 height 11
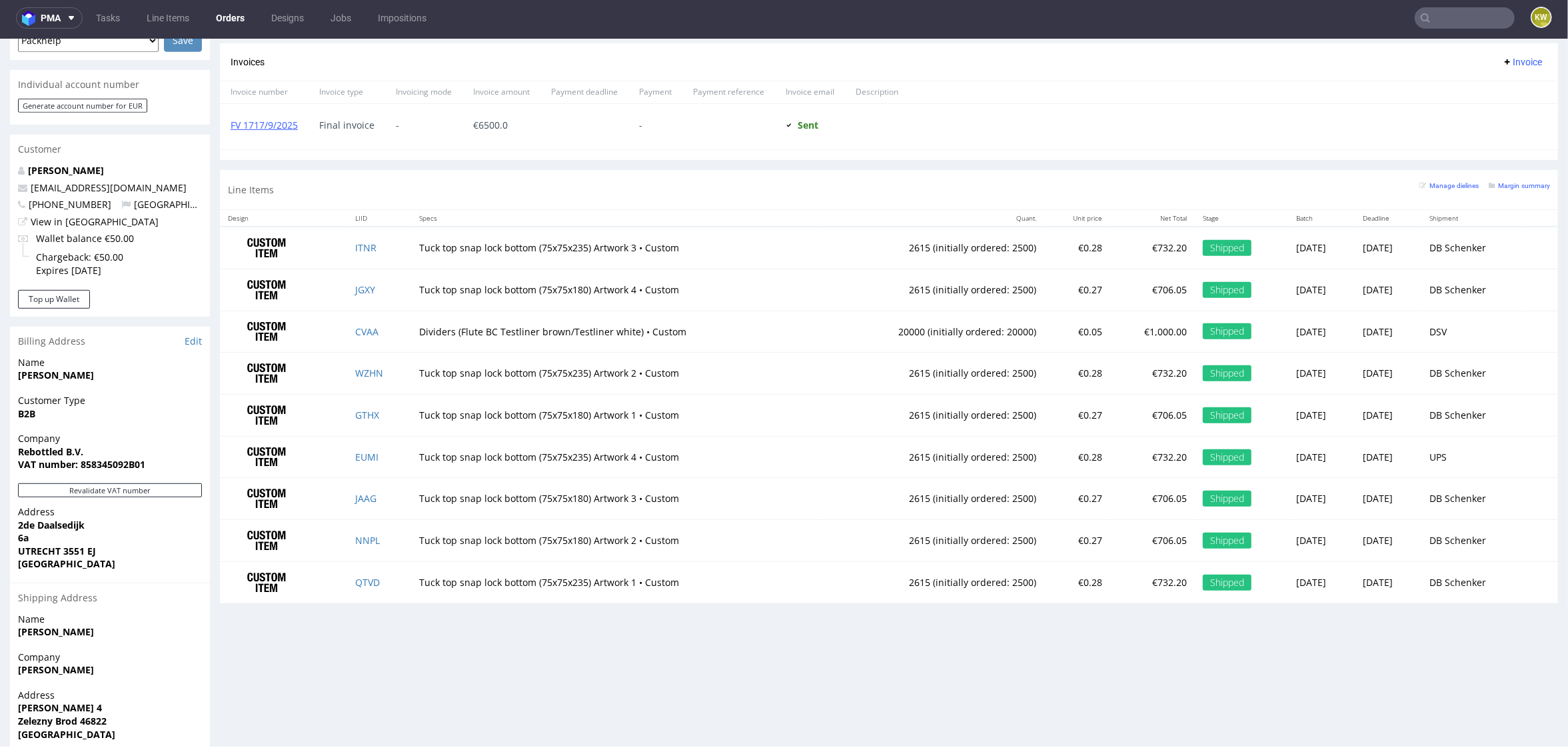
scroll to position [611, 0]
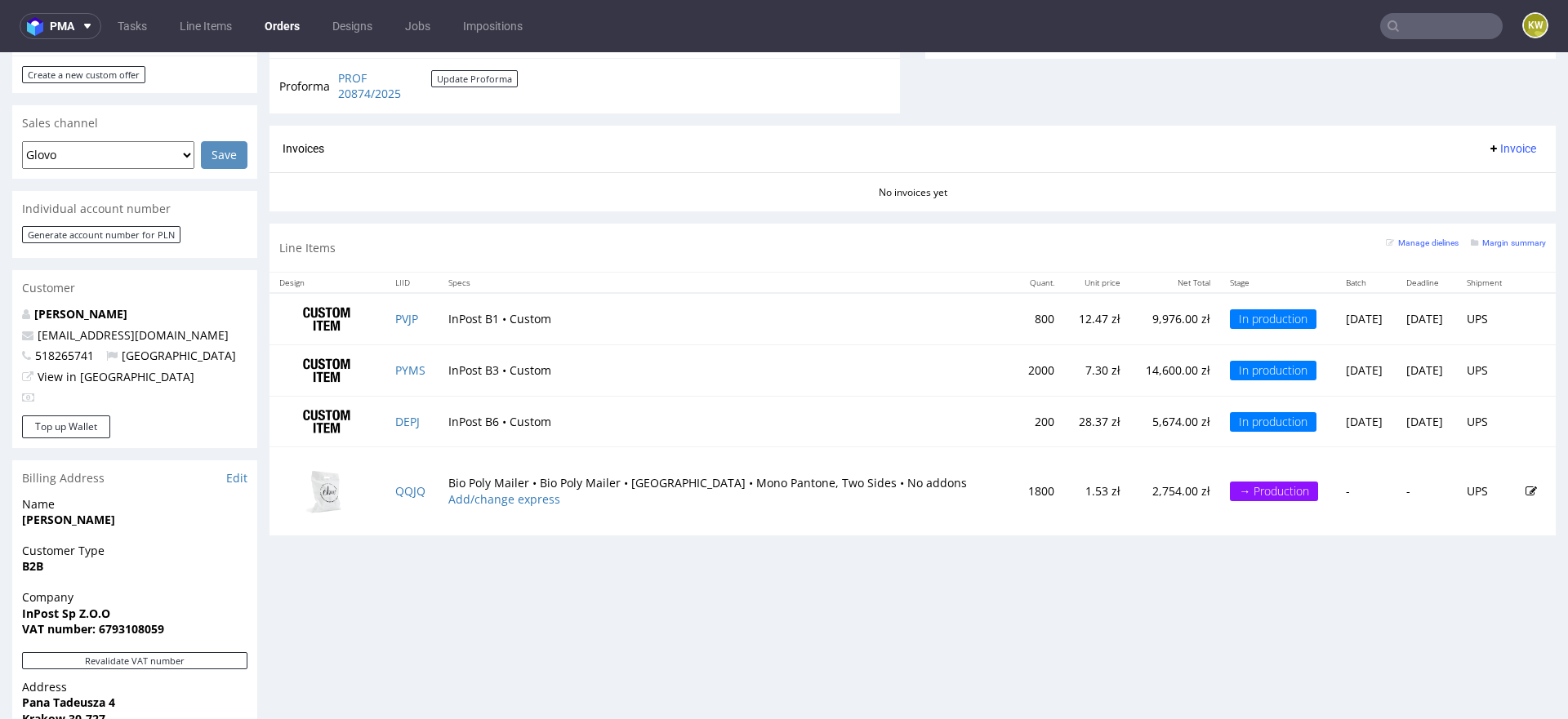
scroll to position [650, 0]
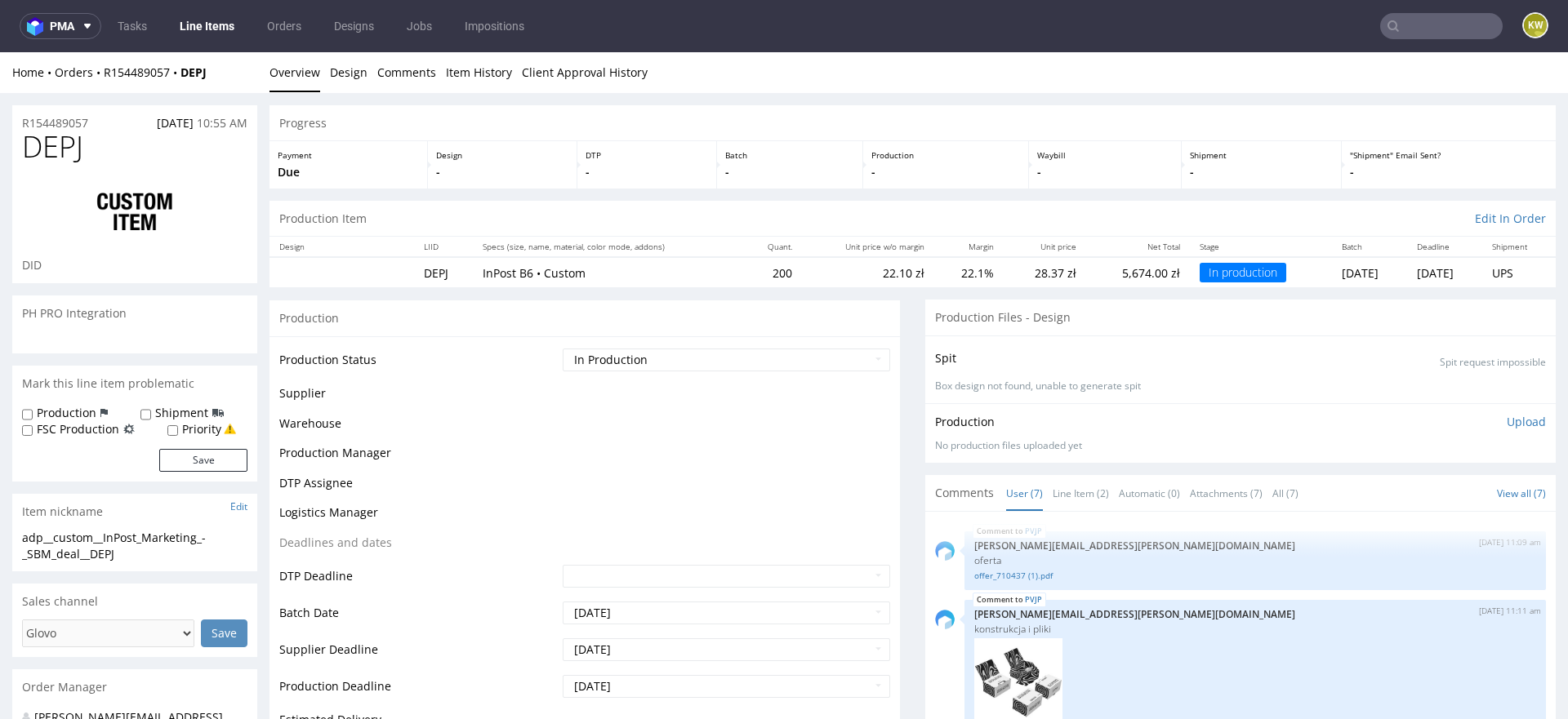
scroll to position [564, 0]
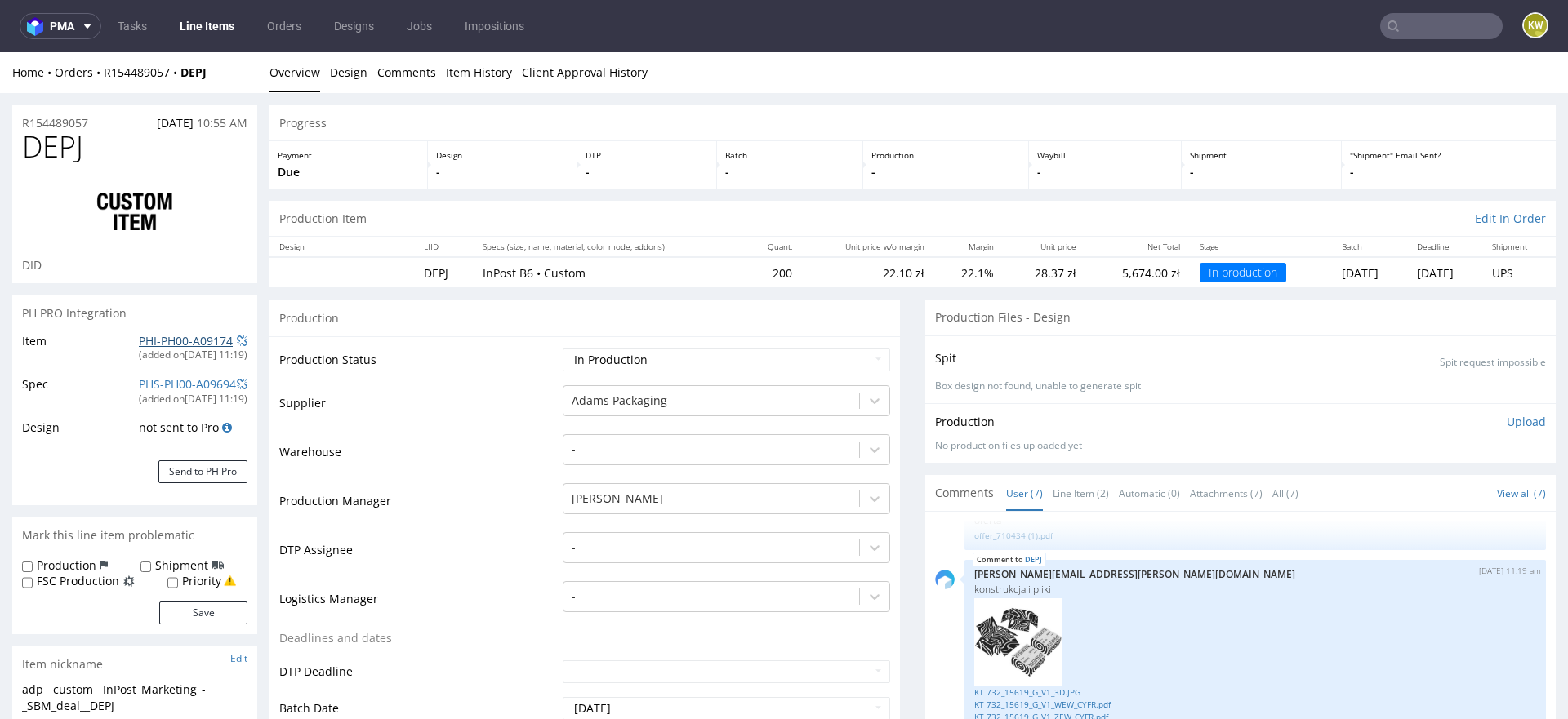
click at [154, 337] on link "PHI-PH00-A09174" at bounding box center [185, 341] width 94 height 16
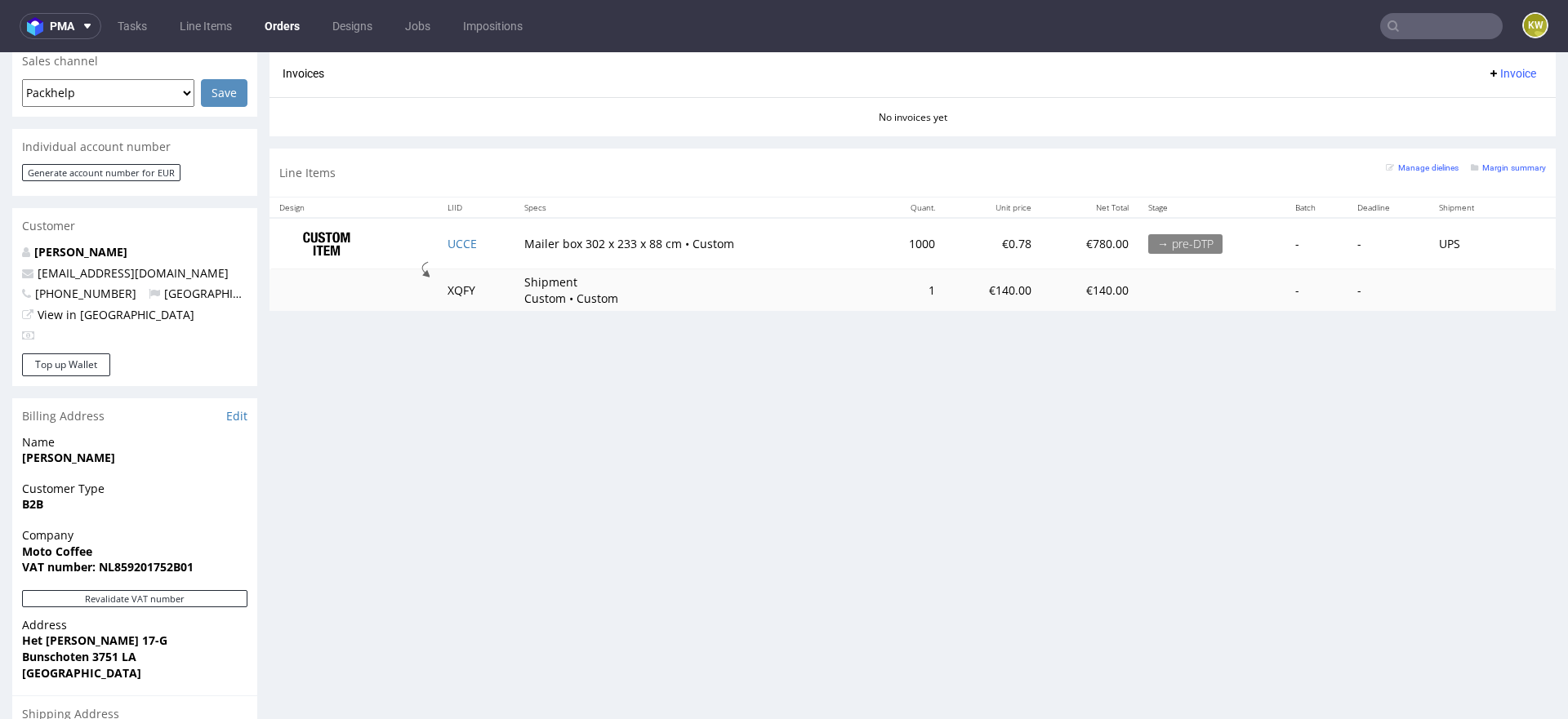
scroll to position [712, 0]
click at [475, 238] on td "UCCE" at bounding box center [476, 242] width 76 height 52
click at [573, 458] on div "Progress Payment Paid [DATE] Payment “Received” Email Sent [DATE] 11:34 Line It…" at bounding box center [912, 163] width 1286 height 1539
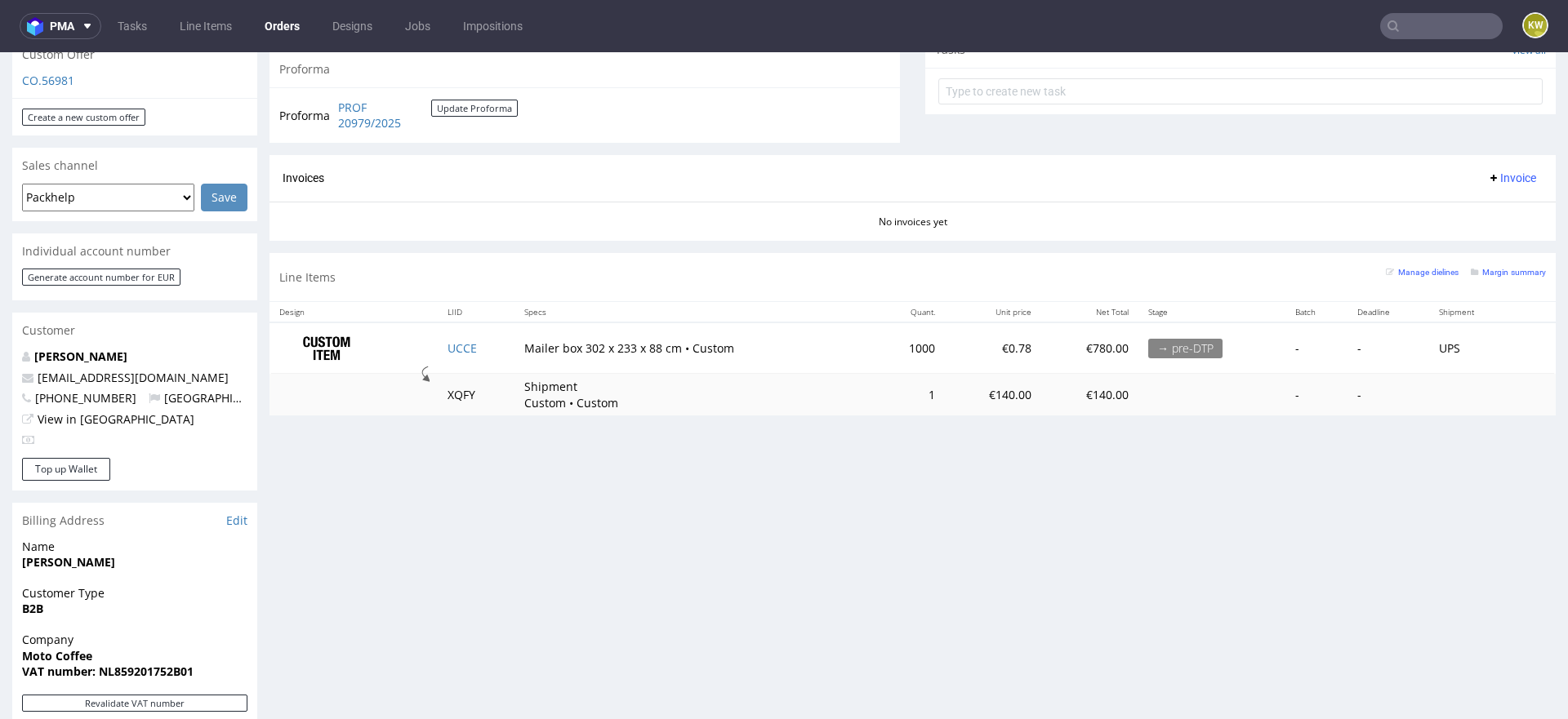
scroll to position [592, 0]
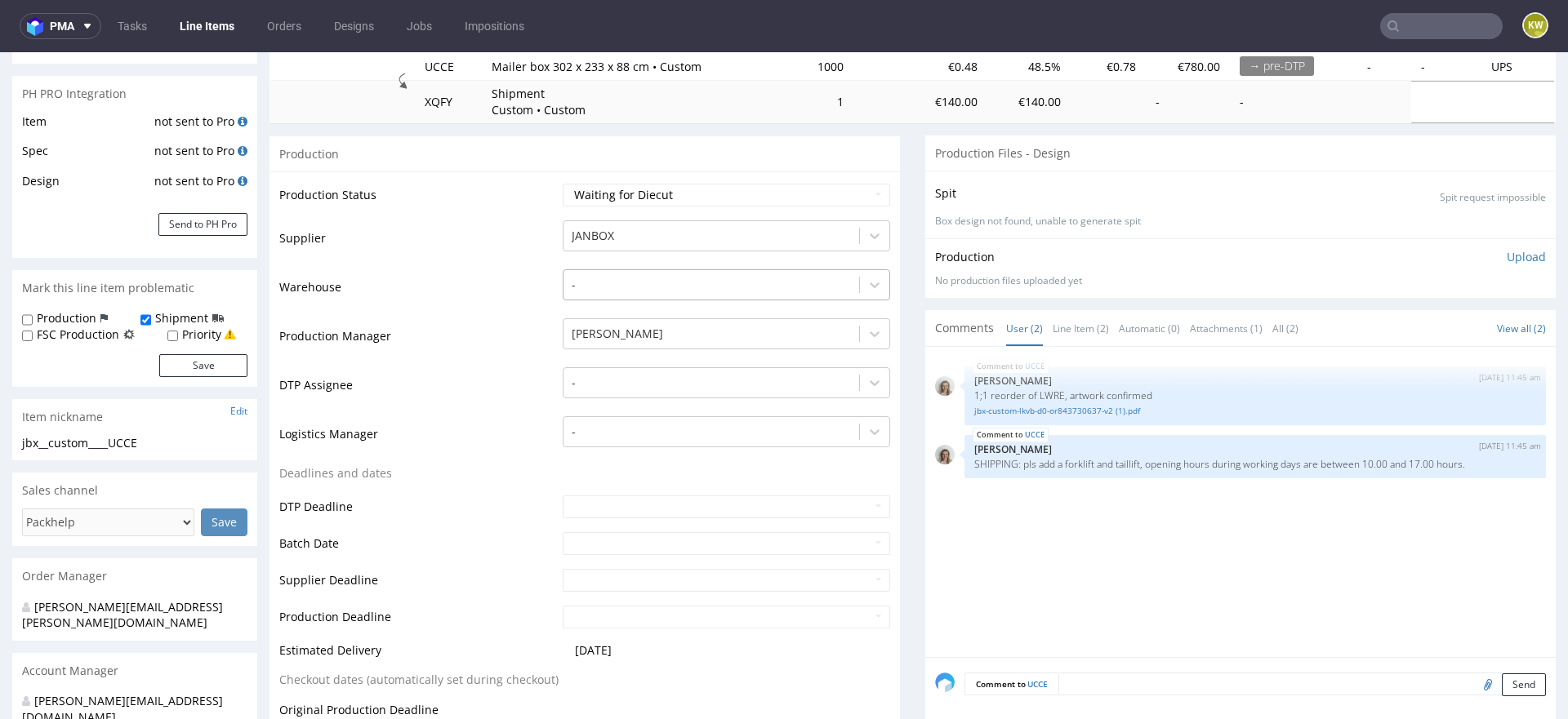
scroll to position [229, 0]
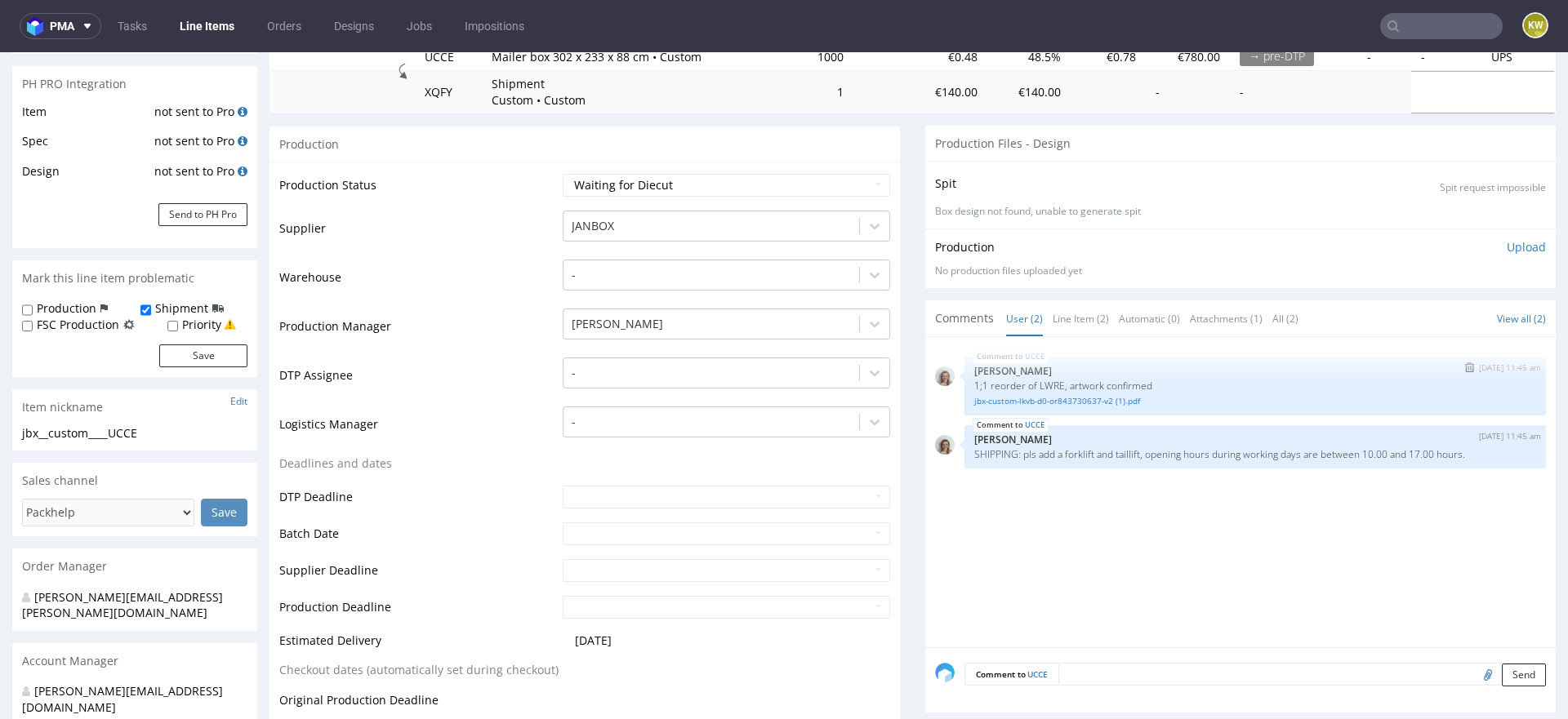
click at [1038, 386] on p "1;1 reorder of LWRE, artwork confirmed" at bounding box center [1255, 386] width 562 height 12
click at [1038, 387] on p "1;1 reorder of LWRE, artwork confirmed" at bounding box center [1255, 386] width 562 height 12
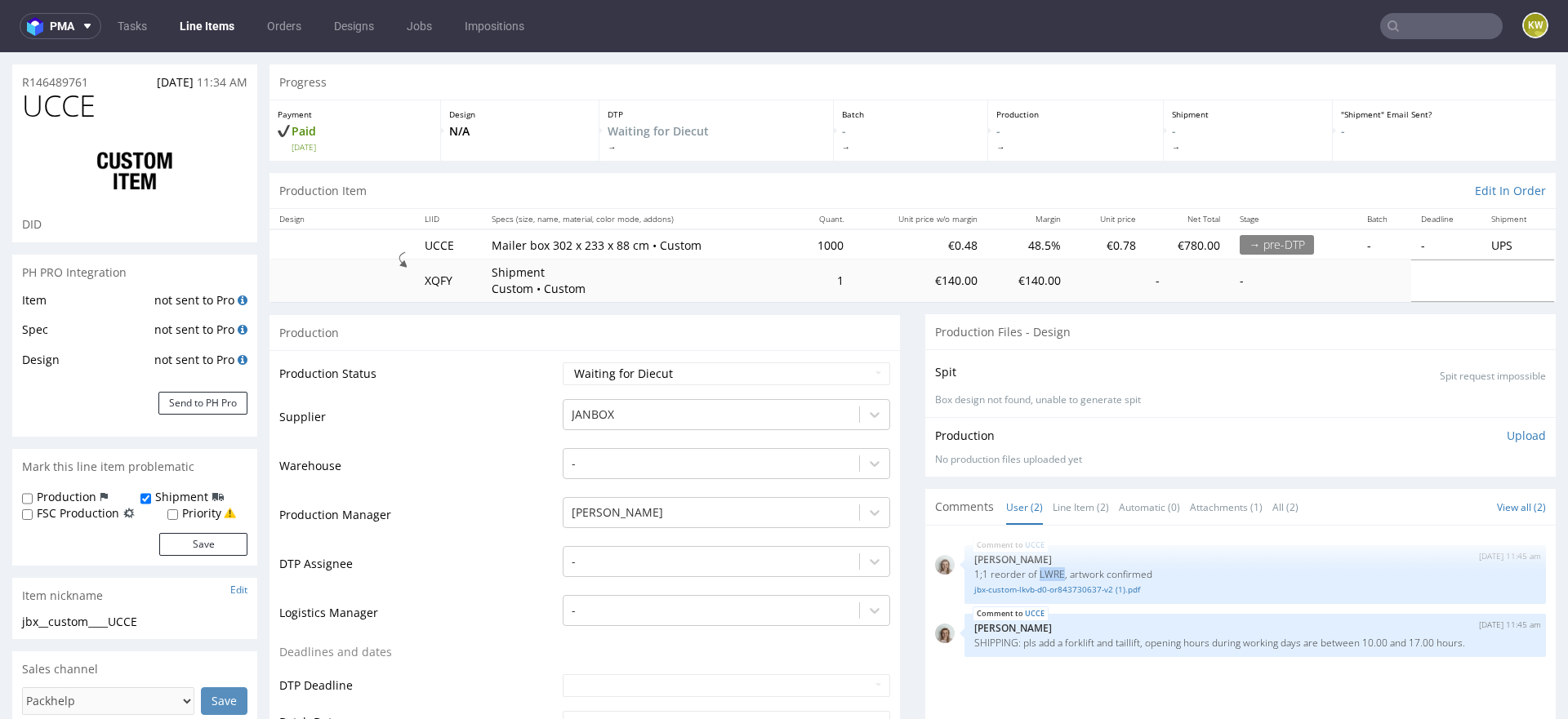
scroll to position [0, 0]
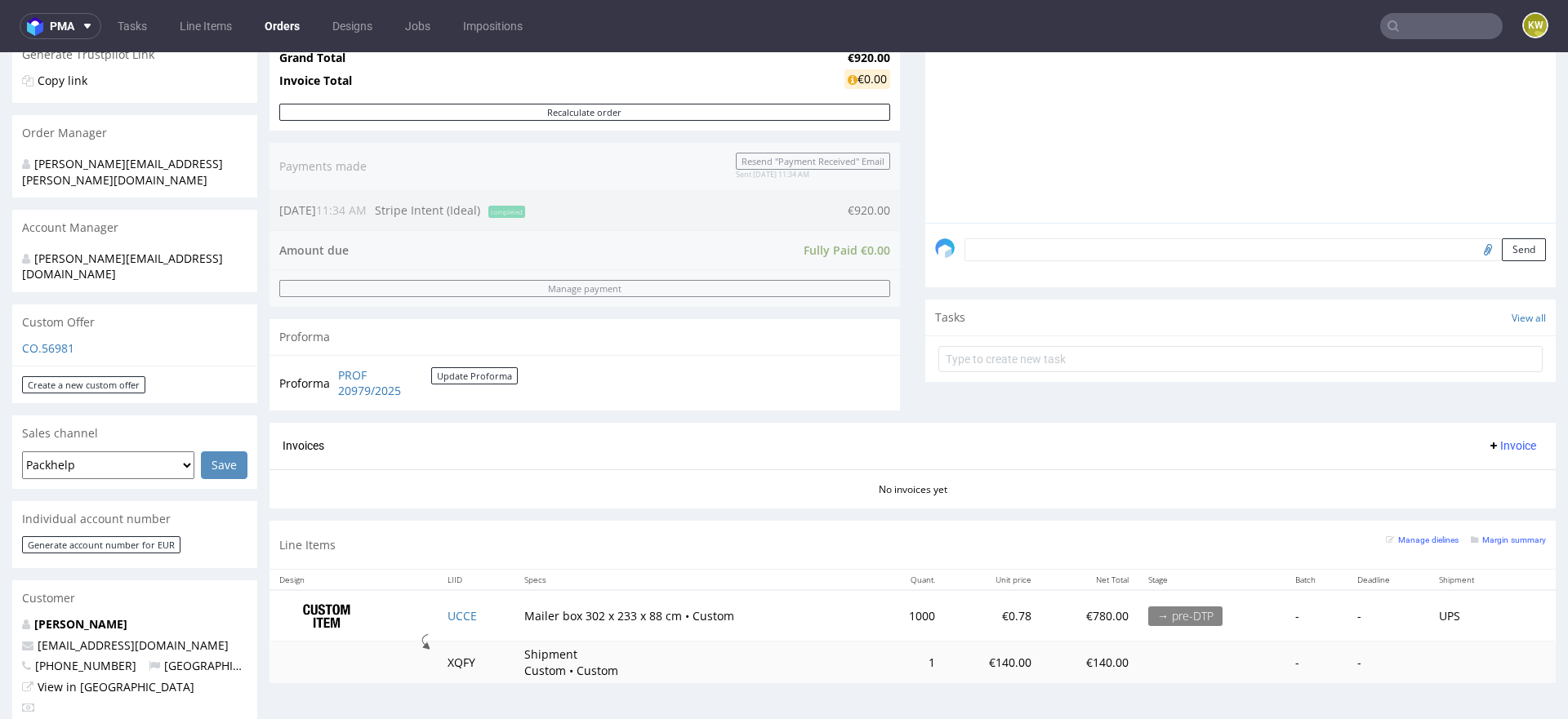
scroll to position [428, 0]
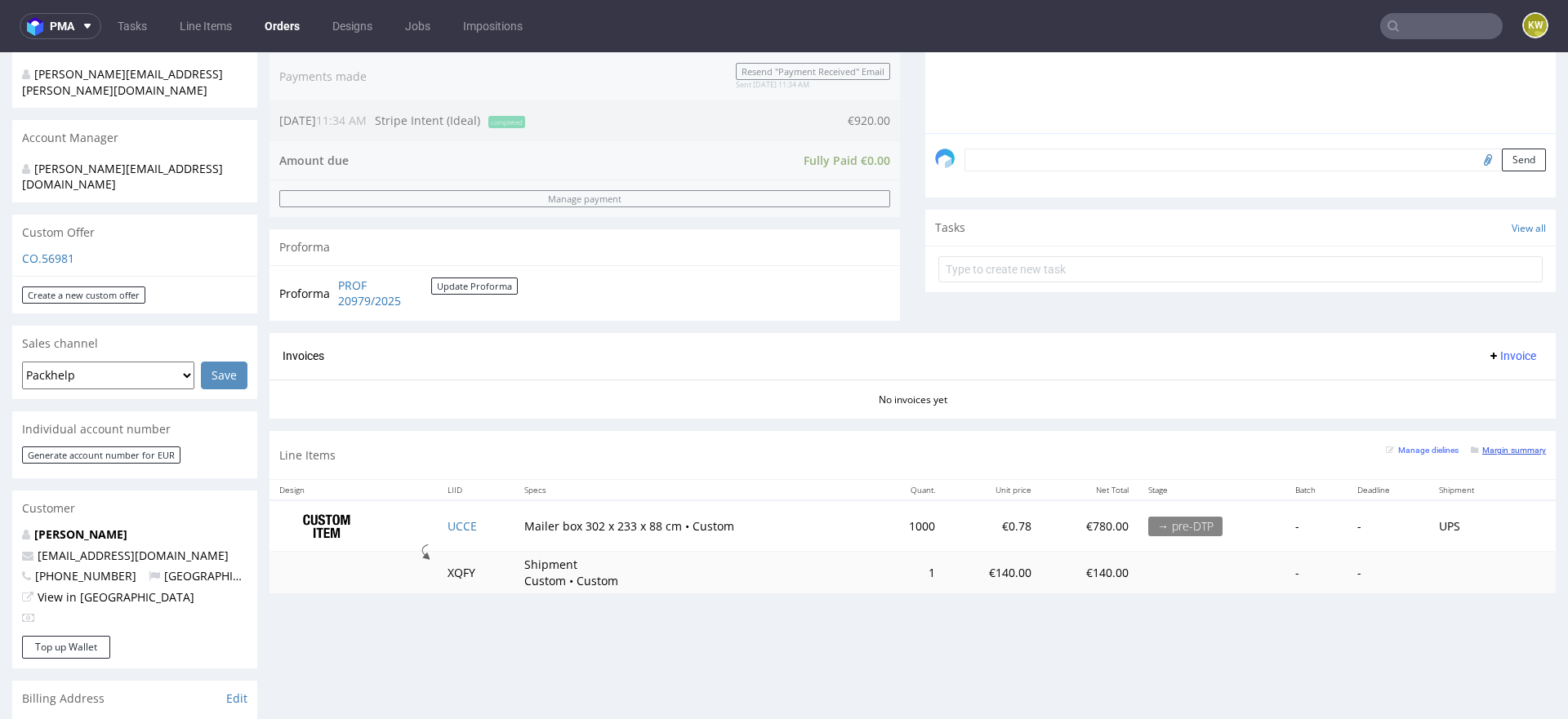
click at [1497, 451] on small "Margin summary" at bounding box center [1508, 450] width 75 height 9
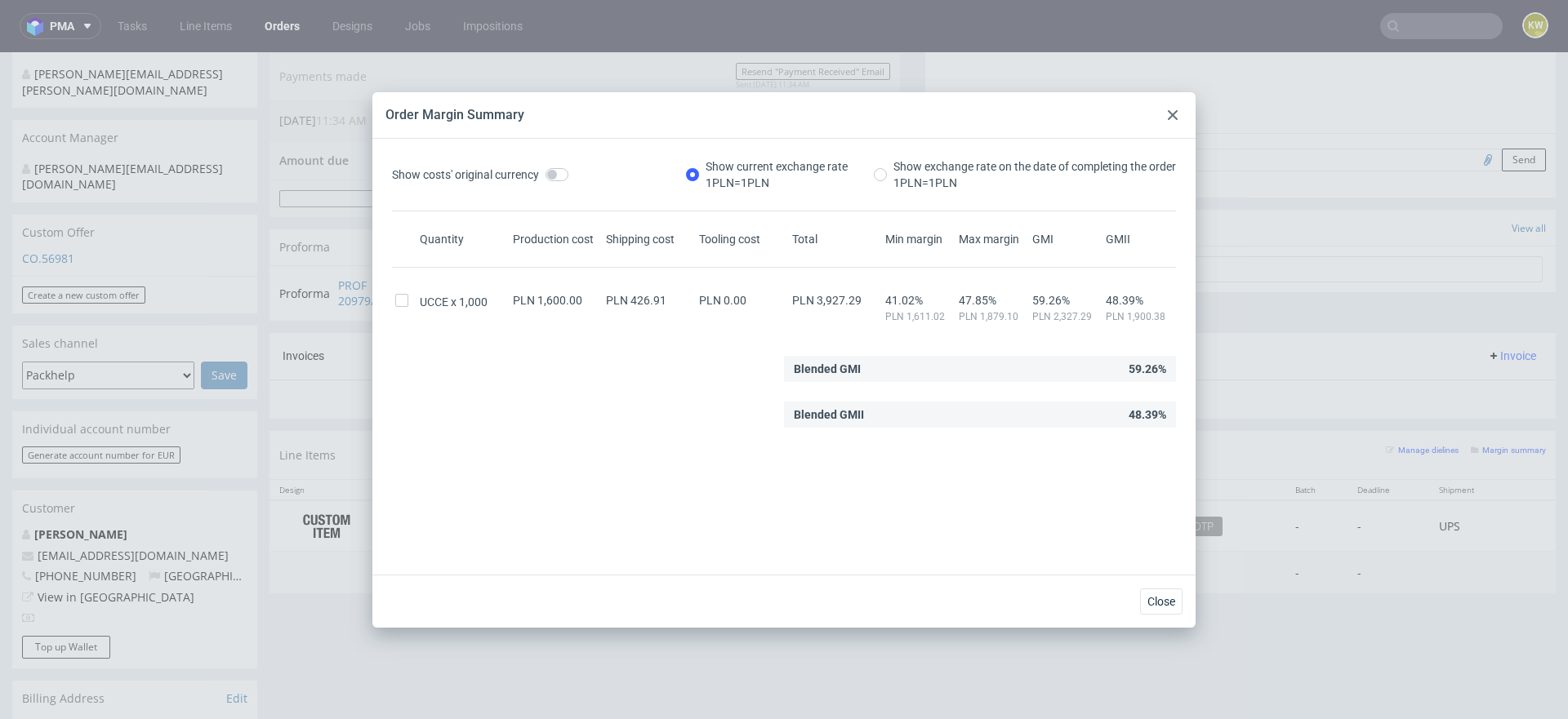
click at [842, 283] on div "UCCE 1,000 PLN 1,600.00 PLN 426.91 PLN 0.00 PLN 3,927.29 41.02% PLN 1,611.02 47…" at bounding box center [783, 302] width 784 height 42
click at [842, 297] on span "PLN 3,927.29" at bounding box center [826, 301] width 69 height 13
click at [841, 298] on span "PLN 3,927.29" at bounding box center [826, 301] width 69 height 13
copy span "3,927.29"
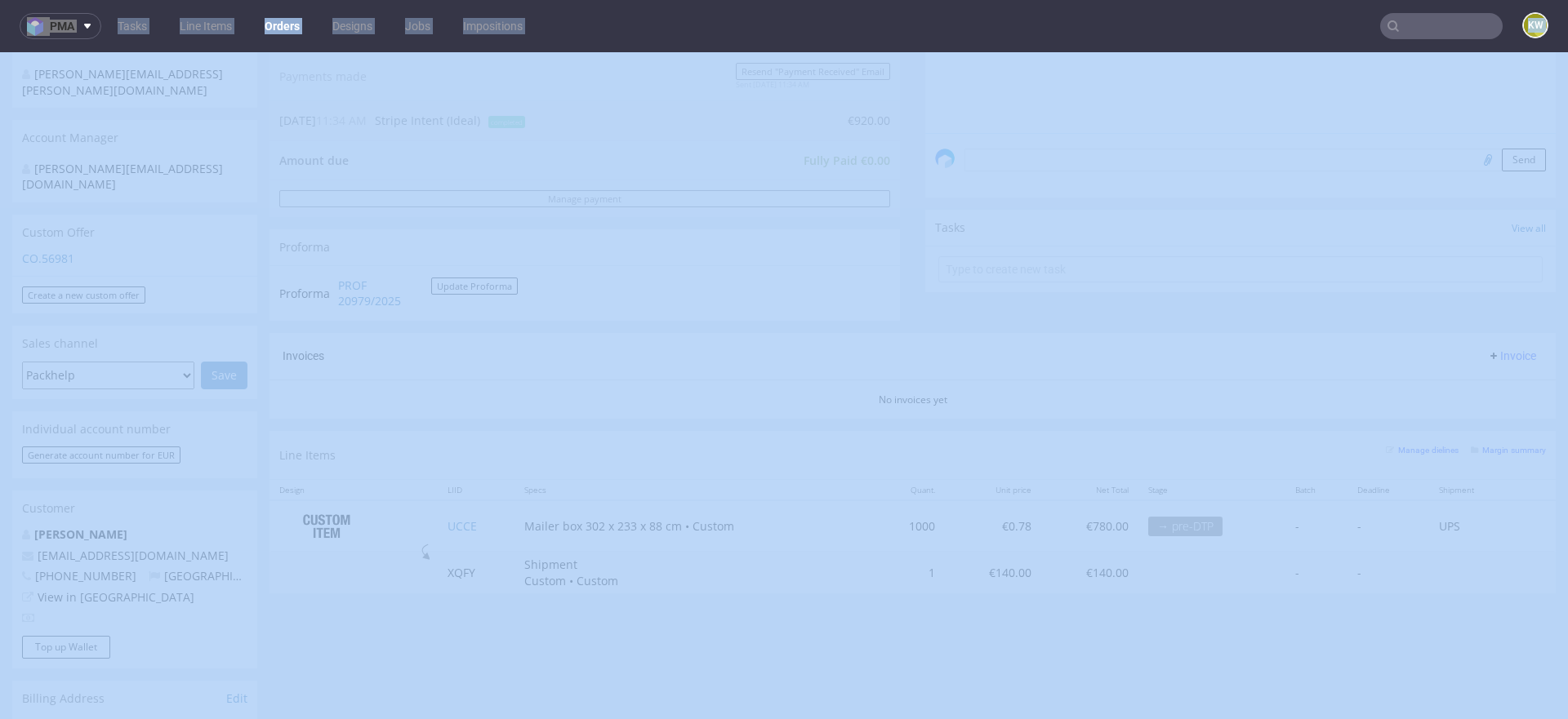
click at [487, 557] on td "XQFY" at bounding box center [476, 573] width 76 height 42
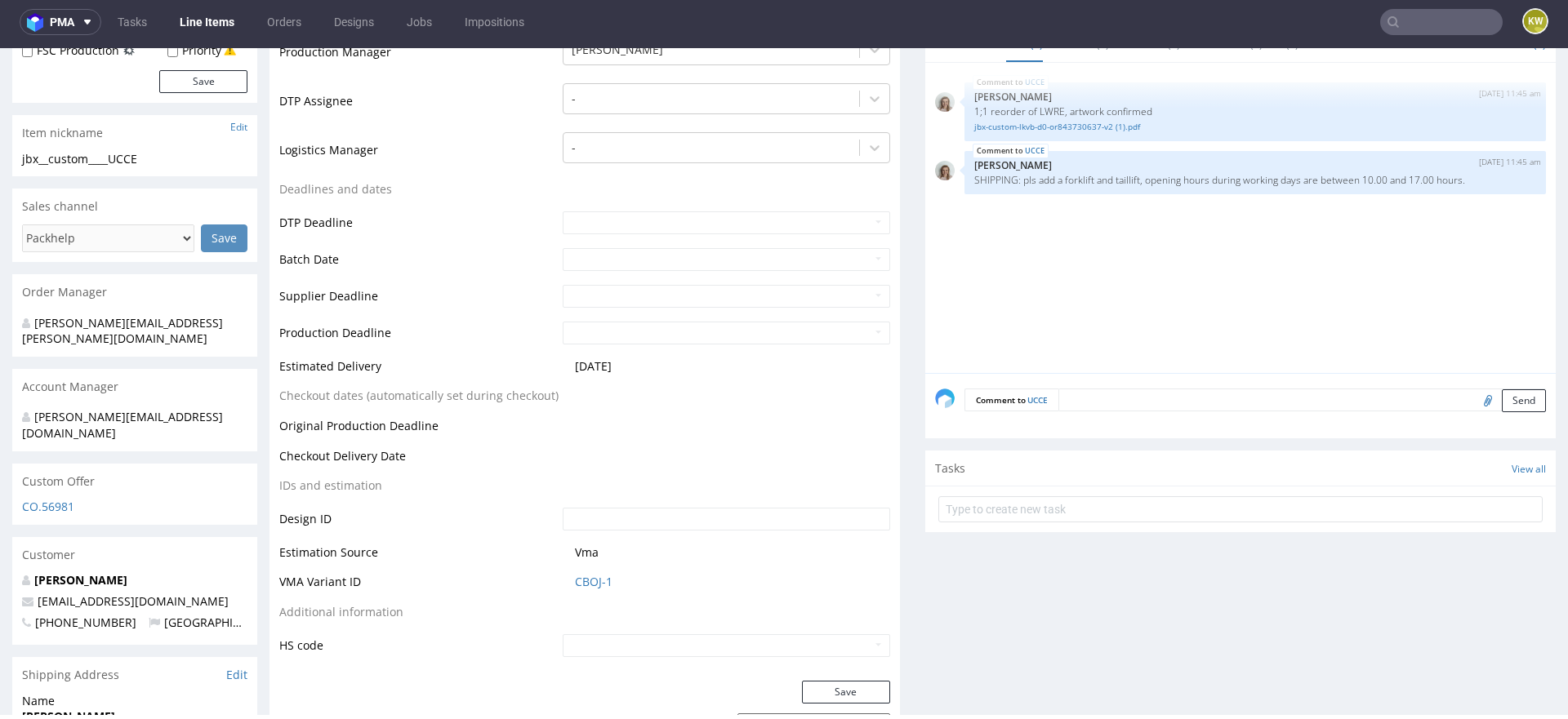
scroll to position [559, 0]
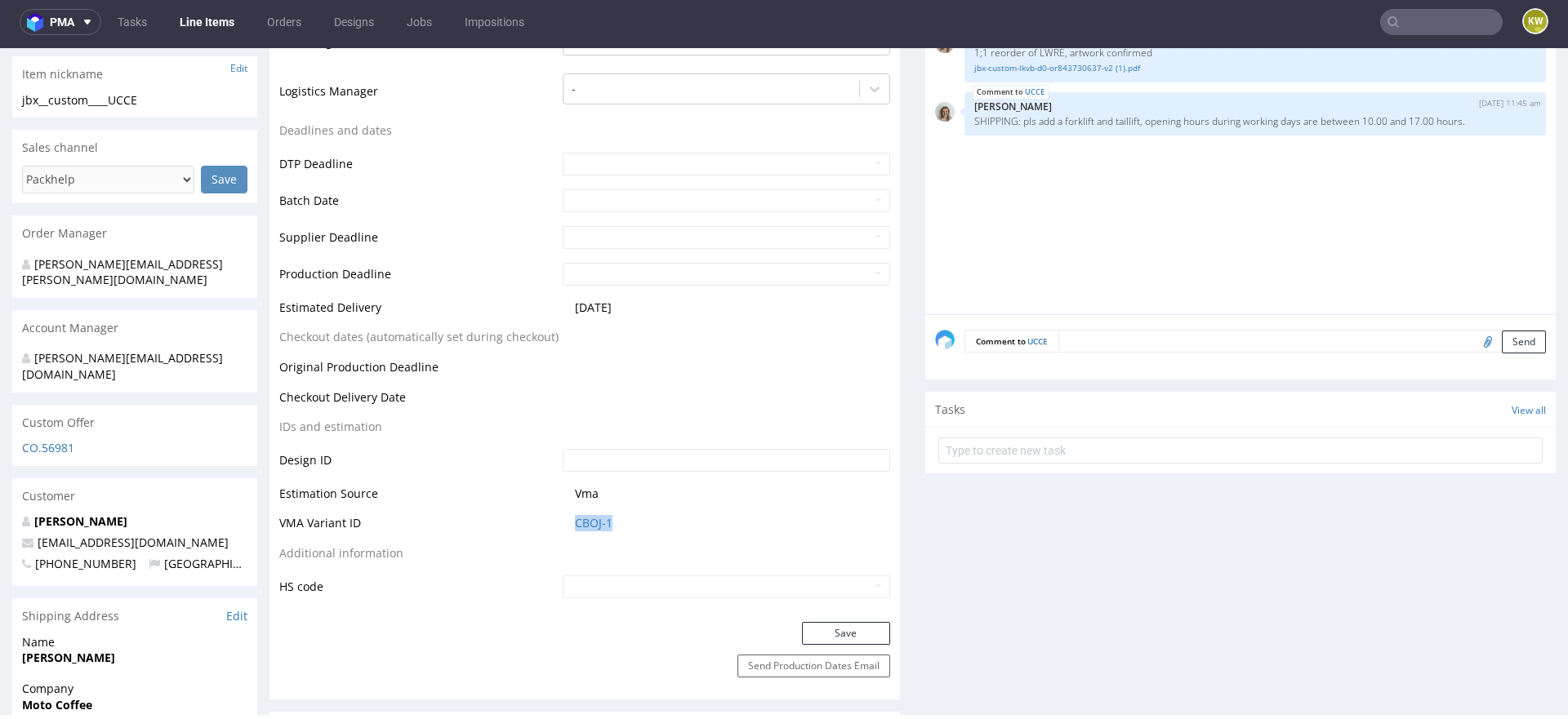
drag, startPoint x: 617, startPoint y: 521, endPoint x: 529, endPoint y: 520, distance: 88.0
click at [529, 520] on tr "VMA Variant ID CBOJ-1" at bounding box center [584, 529] width 611 height 30
copy tr "CBOJ-1"
click at [566, 522] on td "CBOJ-1" at bounding box center [724, 529] width 332 height 30
click at [574, 522] on link "CBOJ-1" at bounding box center [593, 524] width 37 height 17
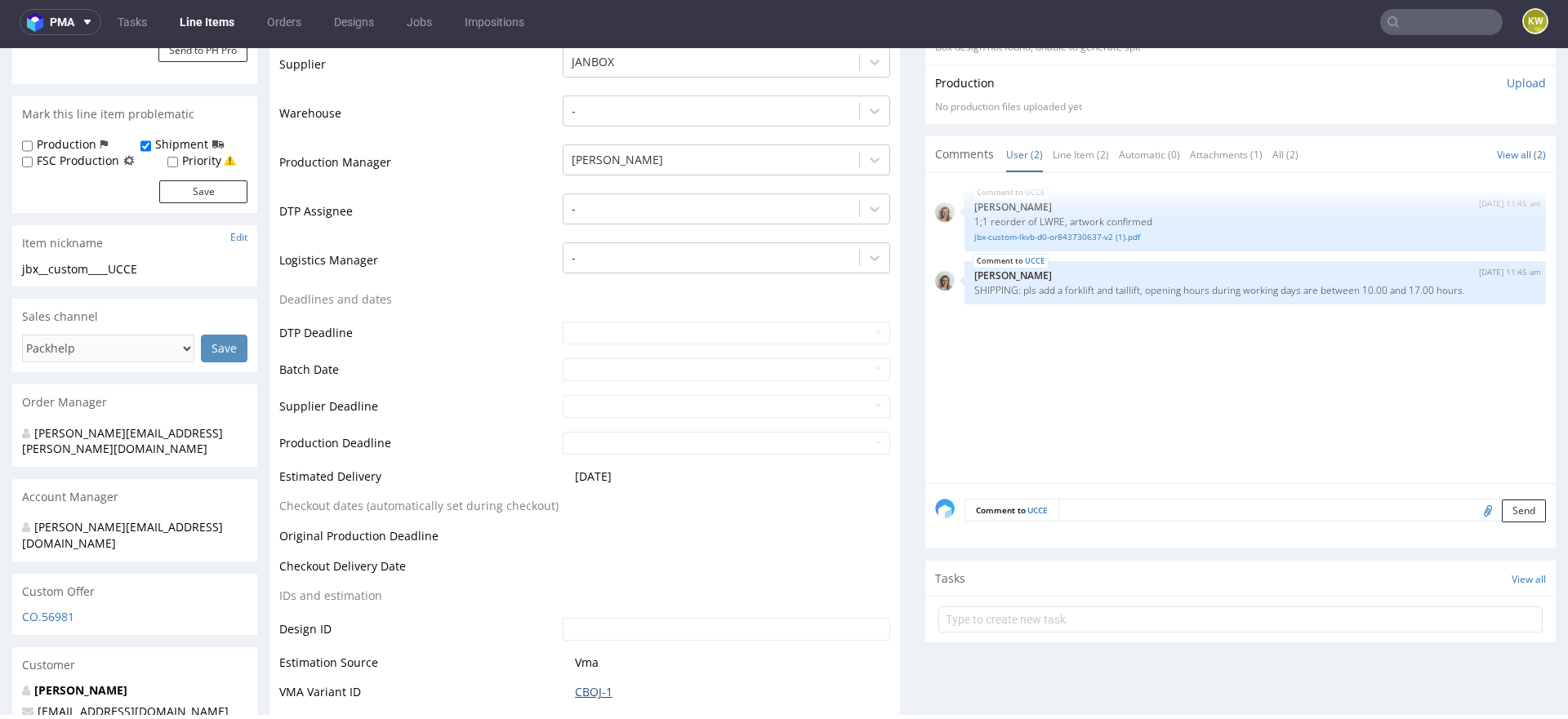
scroll to position [357, 0]
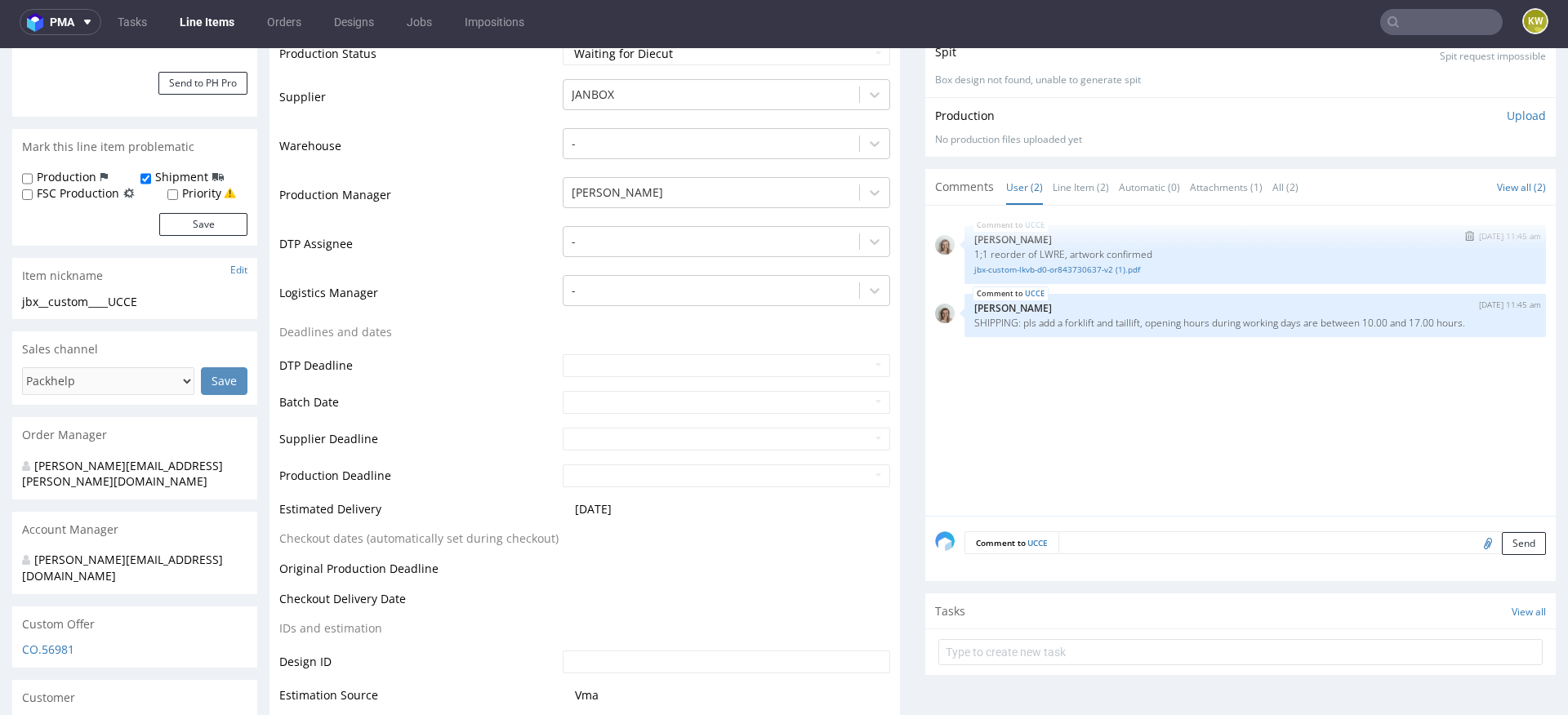
click at [1040, 249] on p "1;1 reorder of LWRE, artwork confirmed" at bounding box center [1255, 254] width 562 height 12
click at [1040, 249] on p "1;1 reorder of LWRE, artwork confirmed" at bounding box center [1255, 254] width 562 height 12
click at [1040, 250] on p "1;1 reorder of LWRE, artwork confirmed" at bounding box center [1255, 254] width 562 height 12
copy p "LWRE"
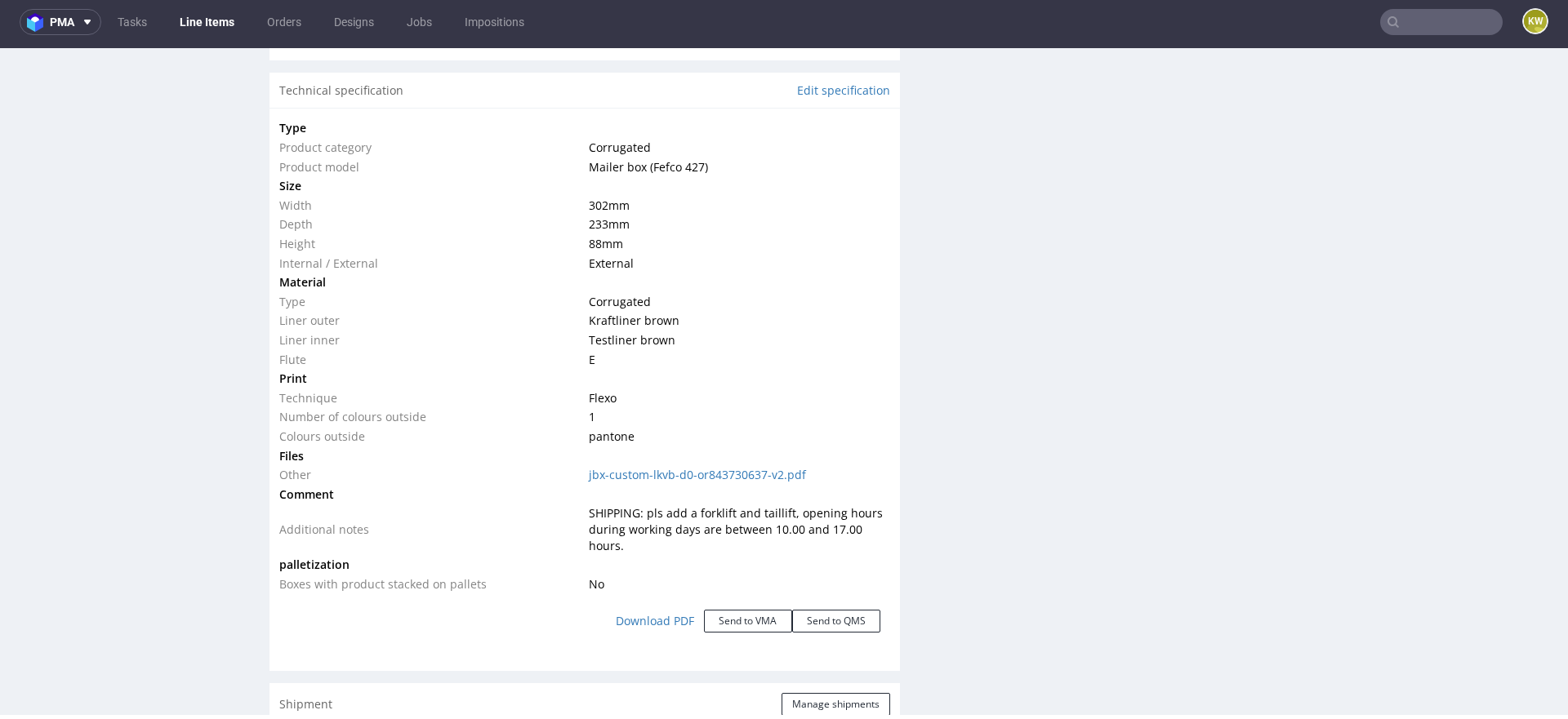
scroll to position [1561, 0]
click at [704, 473] on link "jbx-custom-lkvb-d0-or843730637-v2.pdf" at bounding box center [697, 476] width 217 height 16
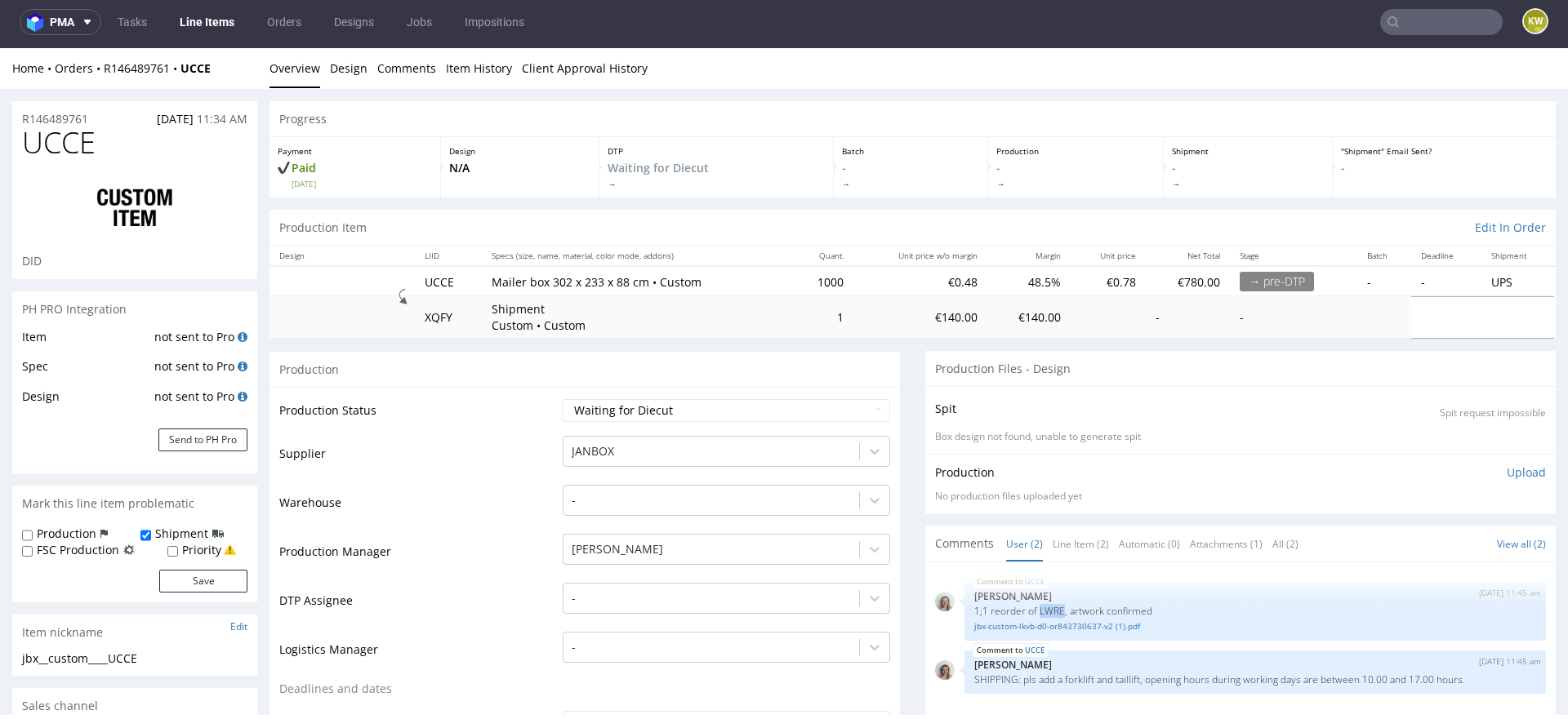
scroll to position [0, 0]
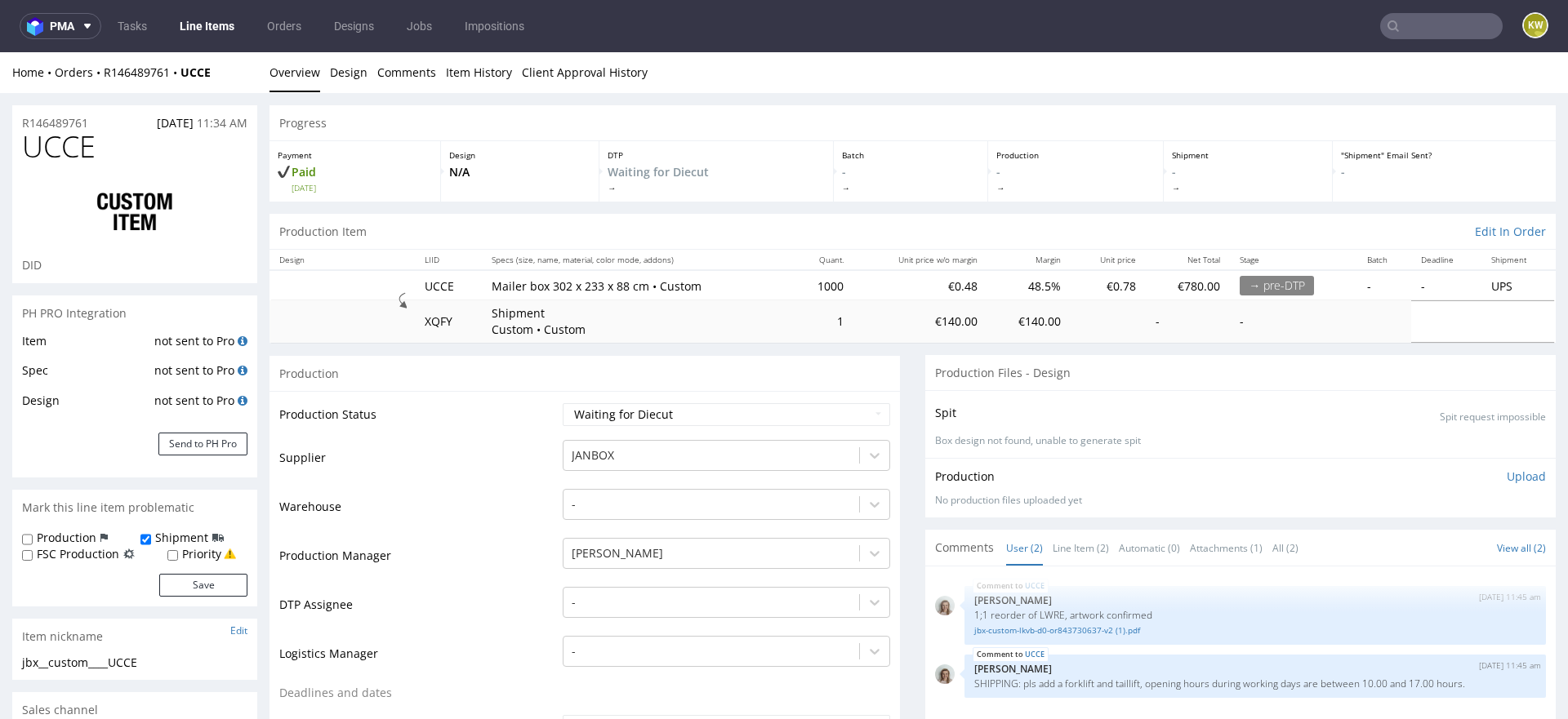
click at [78, 144] on span "UCCE" at bounding box center [59, 146] width 73 height 32
click at [77, 145] on span "UCCE" at bounding box center [59, 146] width 73 height 32
copy span "UCCE"
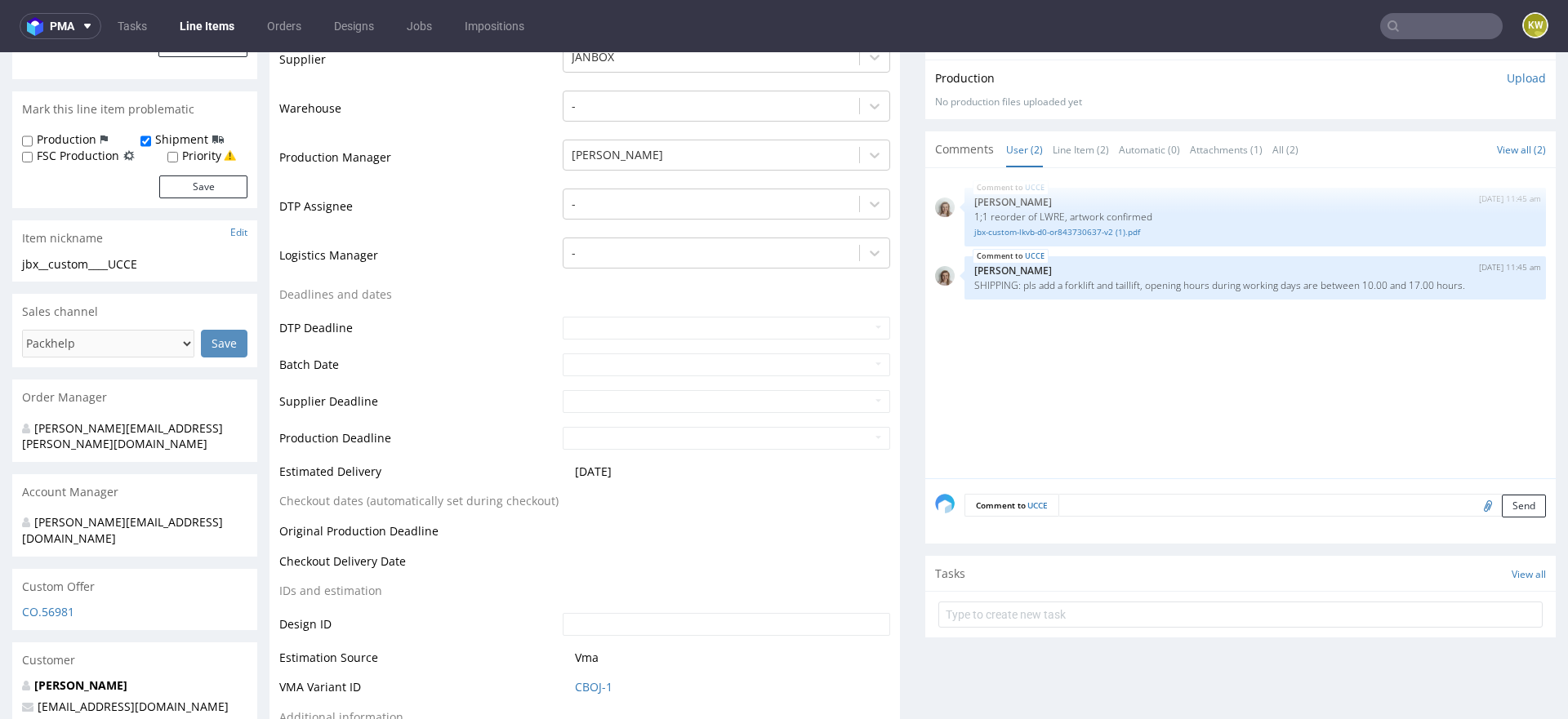
scroll to position [405, 0]
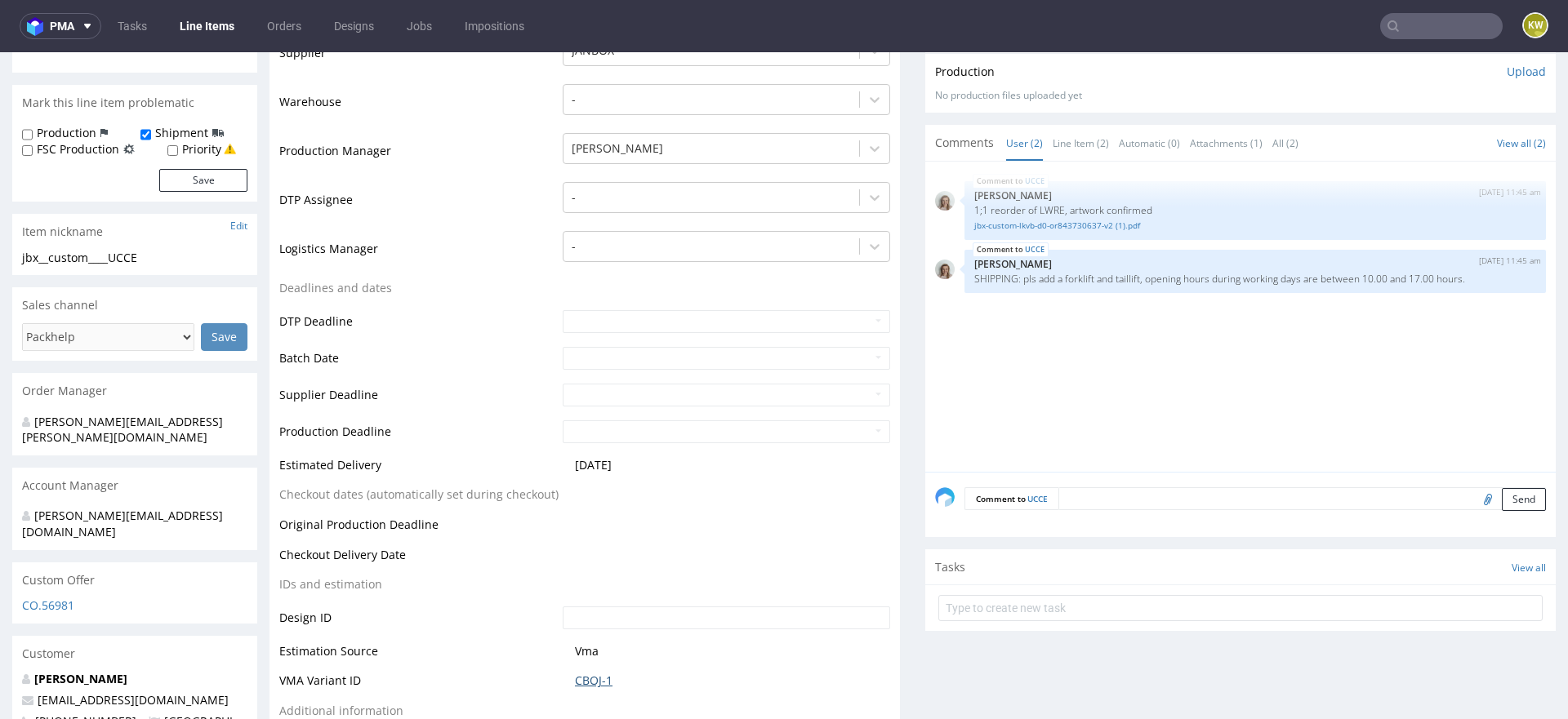
click at [594, 678] on link "CBOJ-1" at bounding box center [593, 681] width 37 height 17
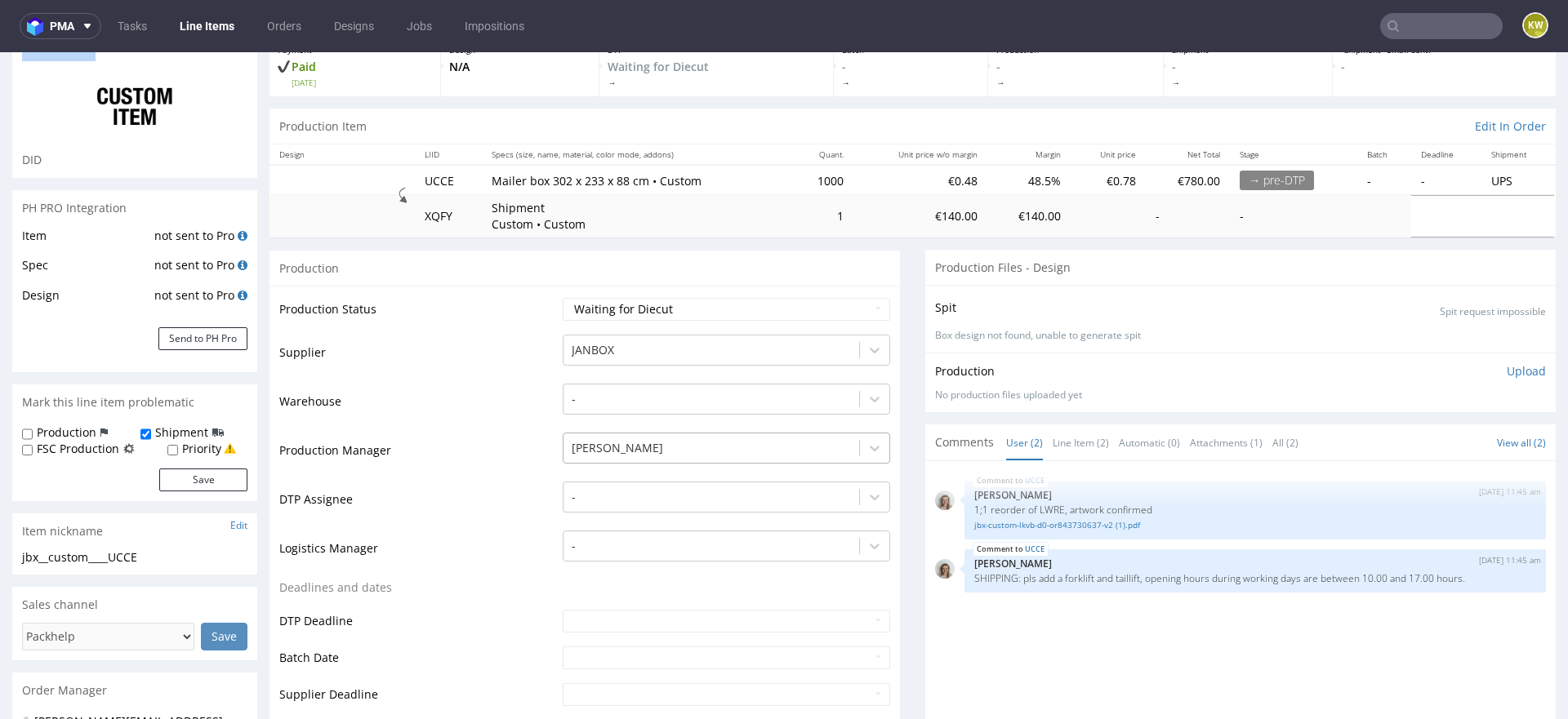
scroll to position [0, 0]
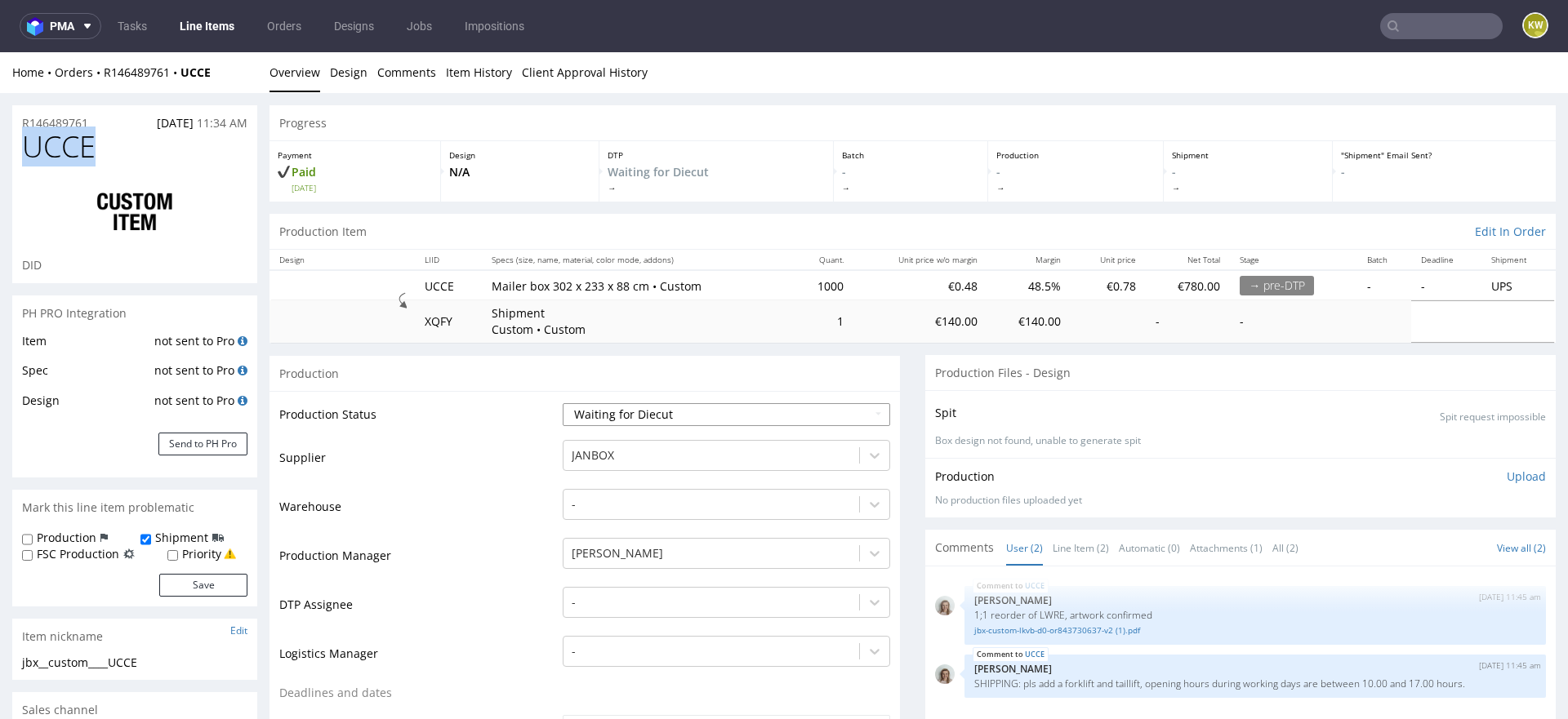
click at [642, 417] on select "Waiting for Artwork Waiting for Diecut Waiting for Mockup Waiting for DTP Waiti…" at bounding box center [727, 415] width 328 height 23
select select "production_in_process"
click at [563, 403] on select "Waiting for Artwork Waiting for Diecut Waiting for Mockup Waiting for DTP Waiti…" at bounding box center [727, 415] width 328 height 23
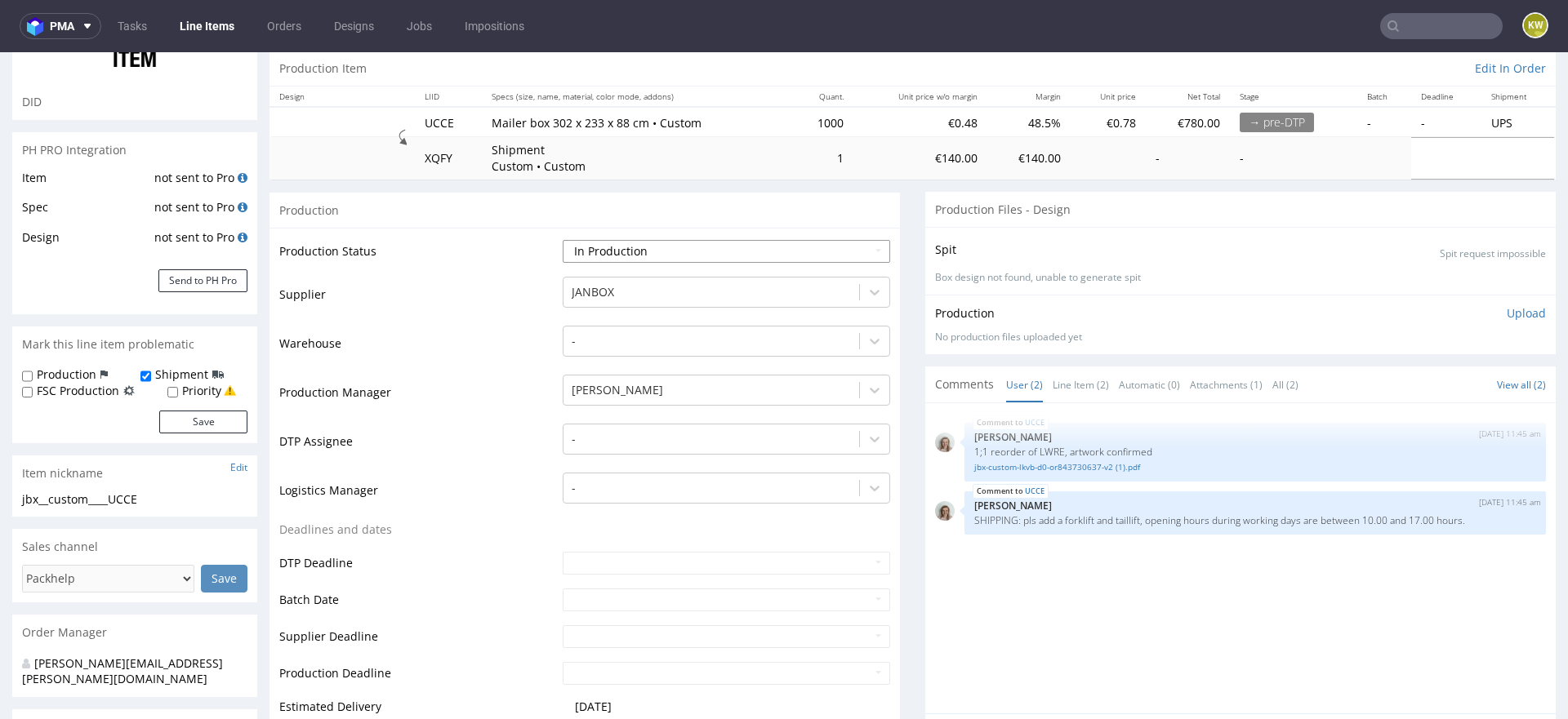
scroll to position [180, 0]
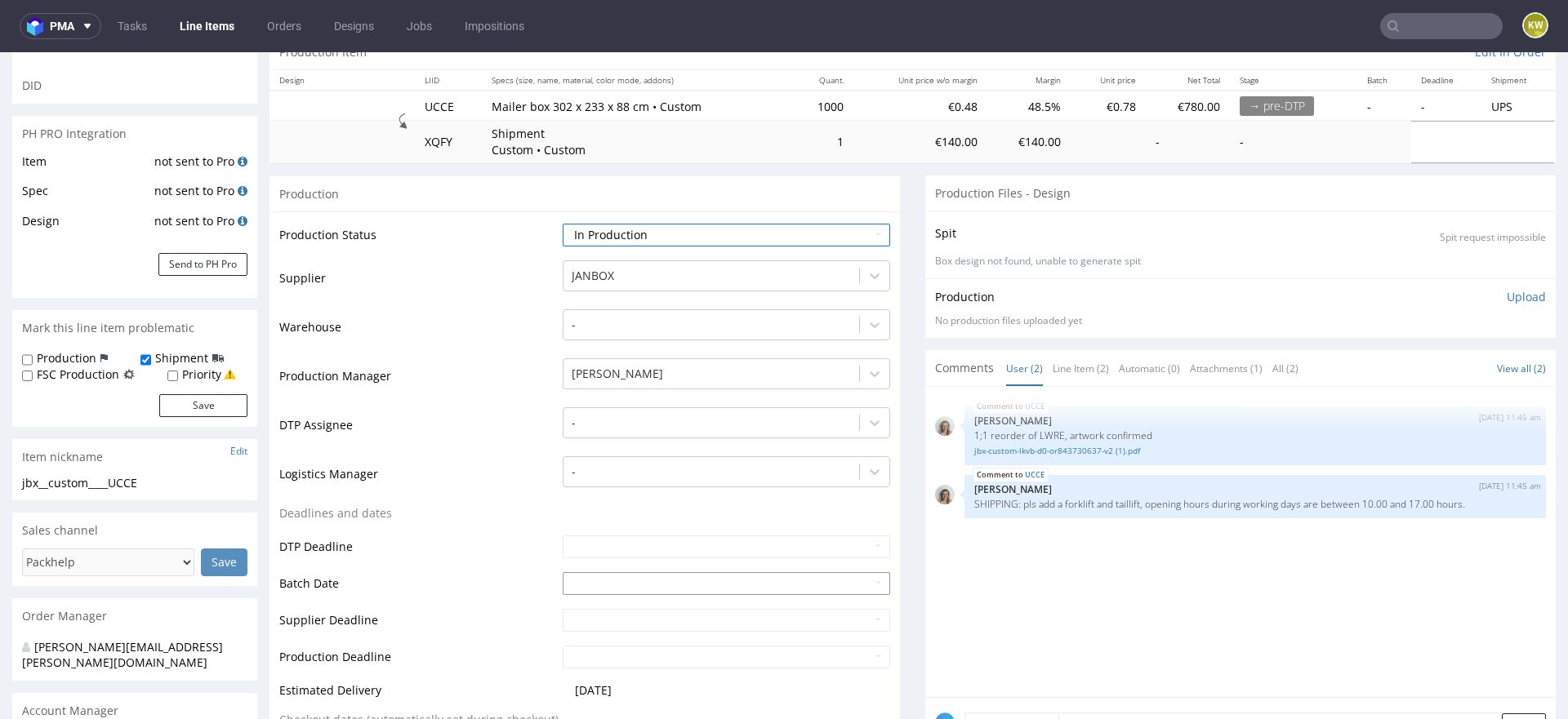
click at [579, 580] on input "text" at bounding box center [727, 584] width 328 height 23
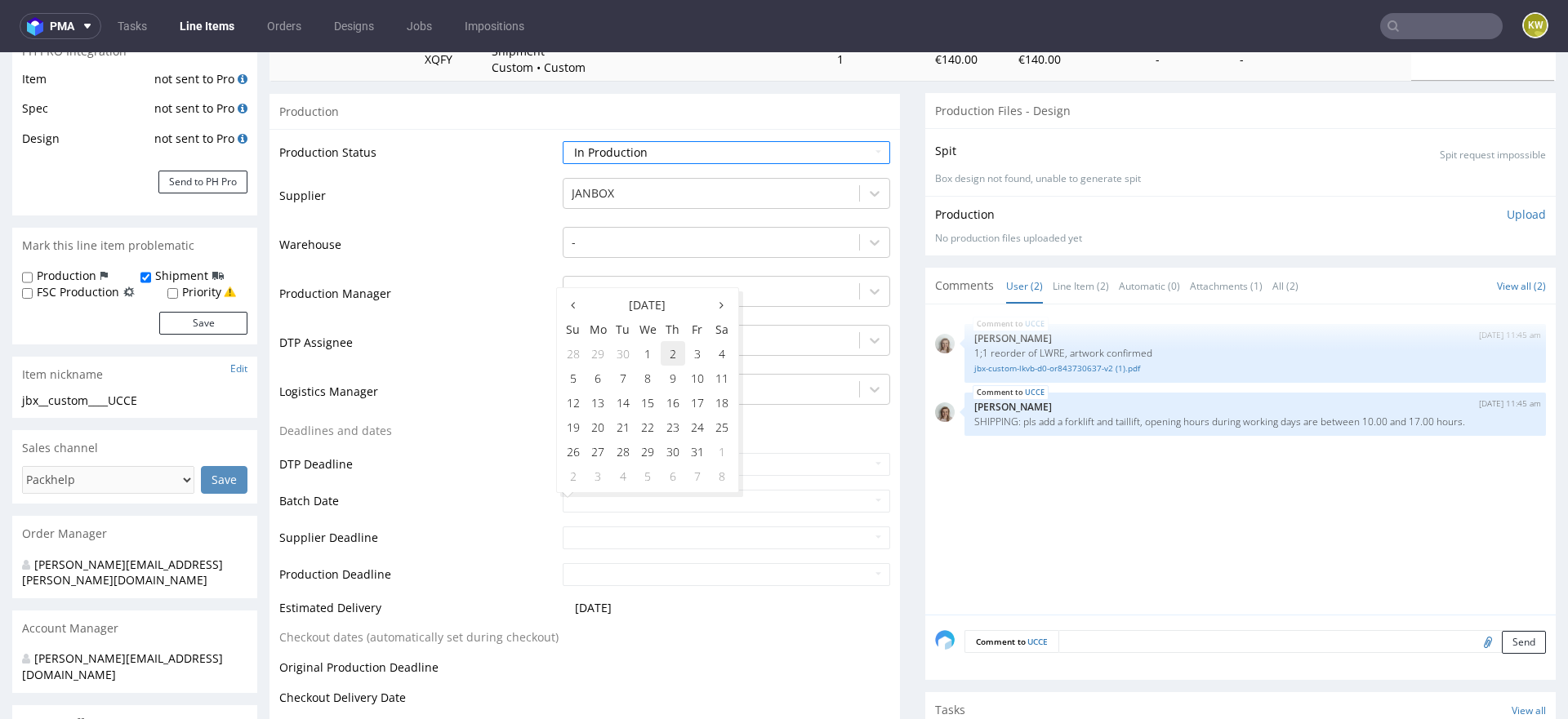
click at [668, 350] on td "2" at bounding box center [673, 353] width 24 height 24
type input "2025-10-02"
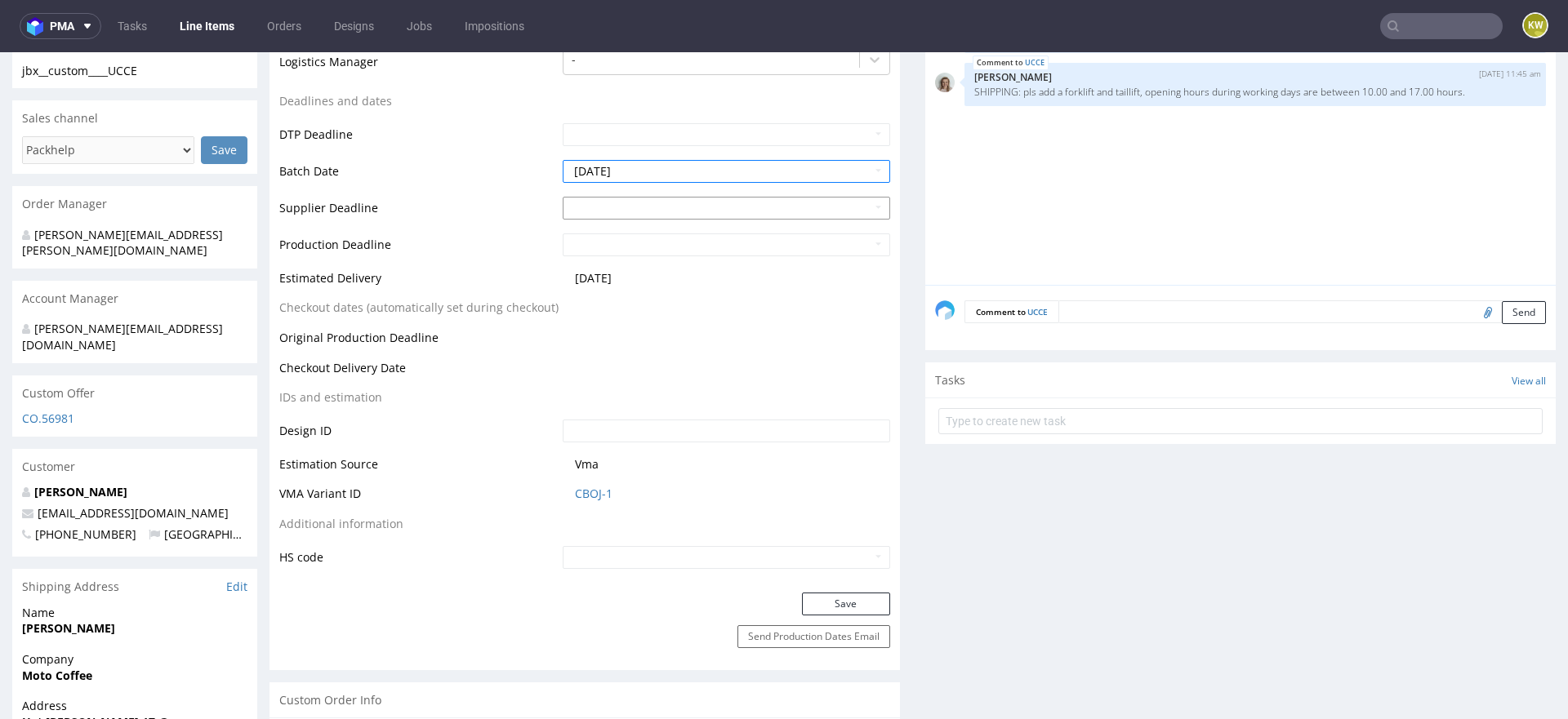
scroll to position [608, 0]
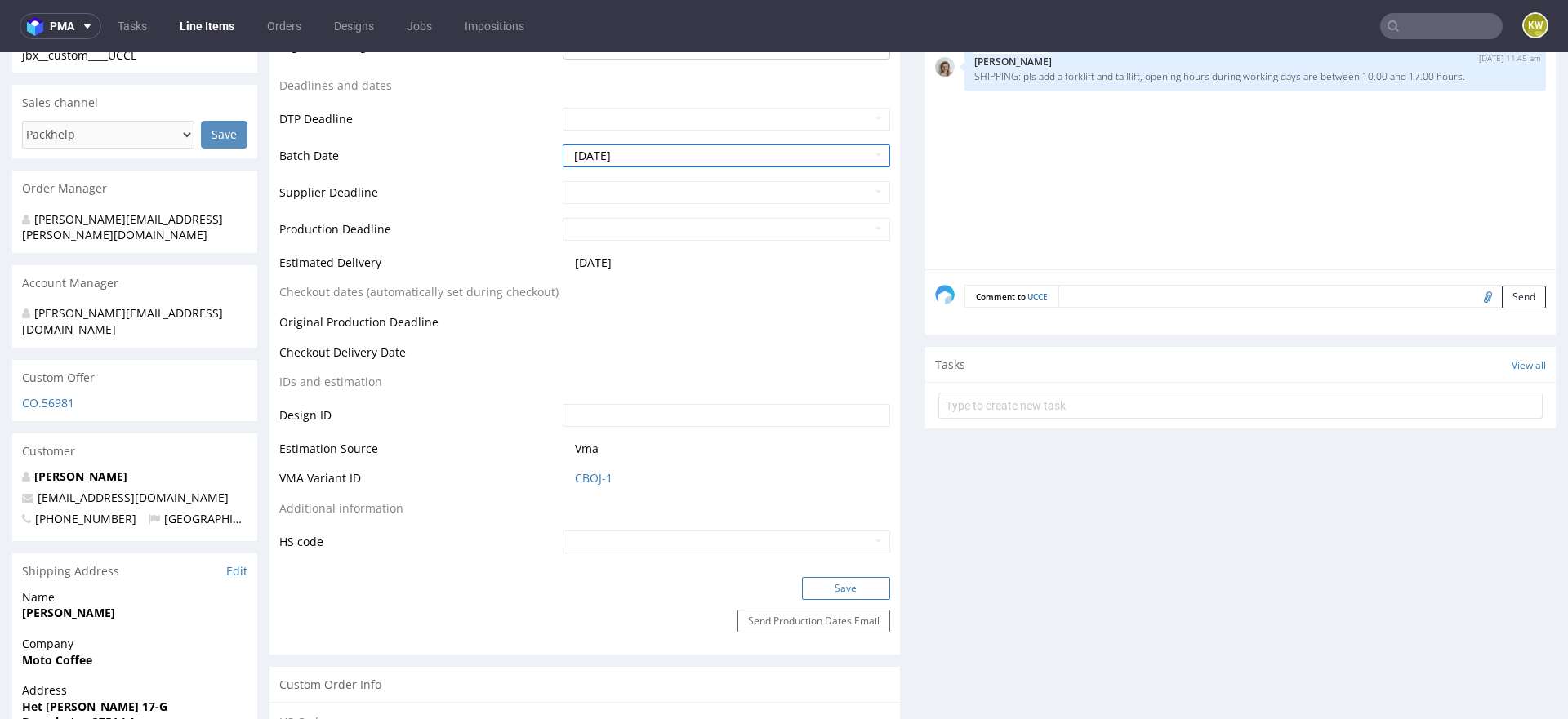
click at [813, 586] on button "Save" at bounding box center [846, 588] width 88 height 23
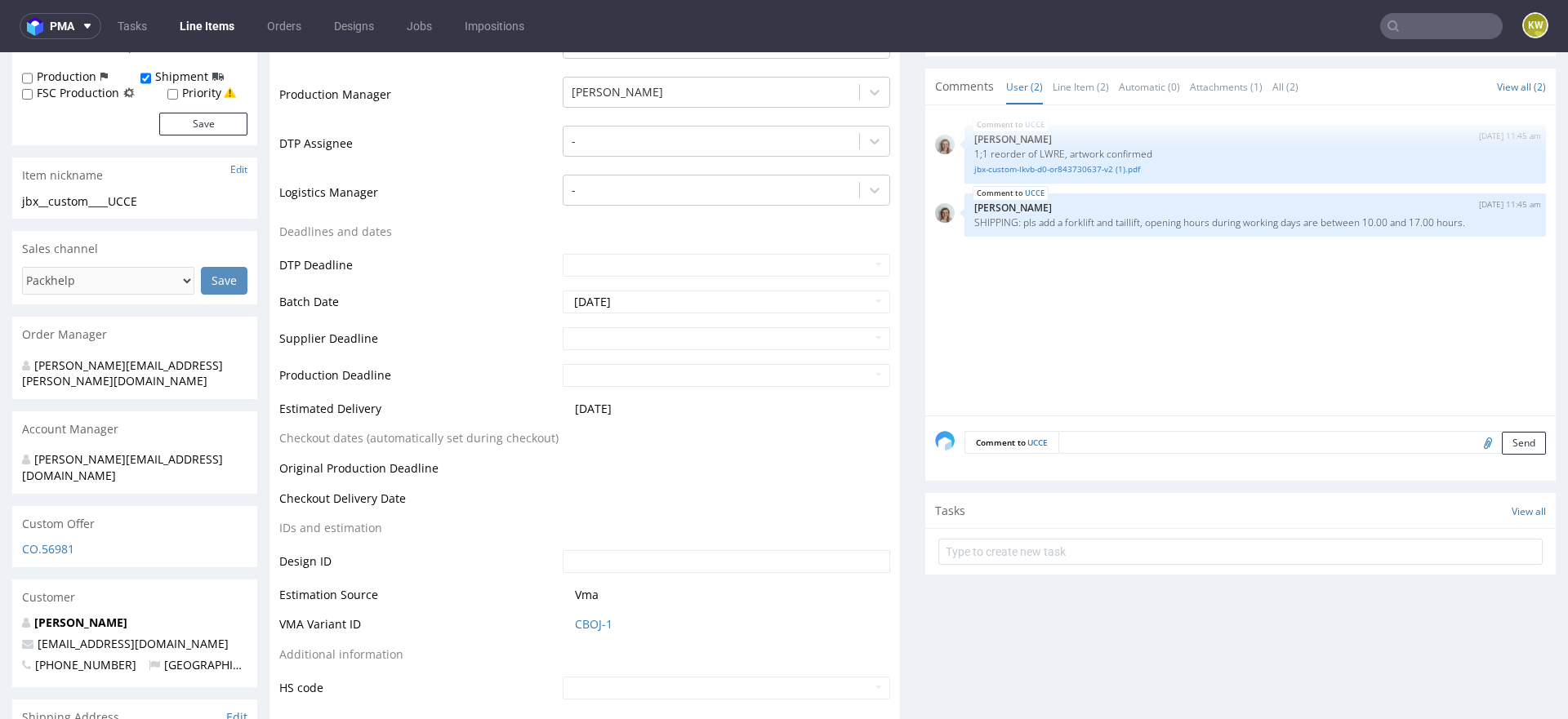
scroll to position [0, 0]
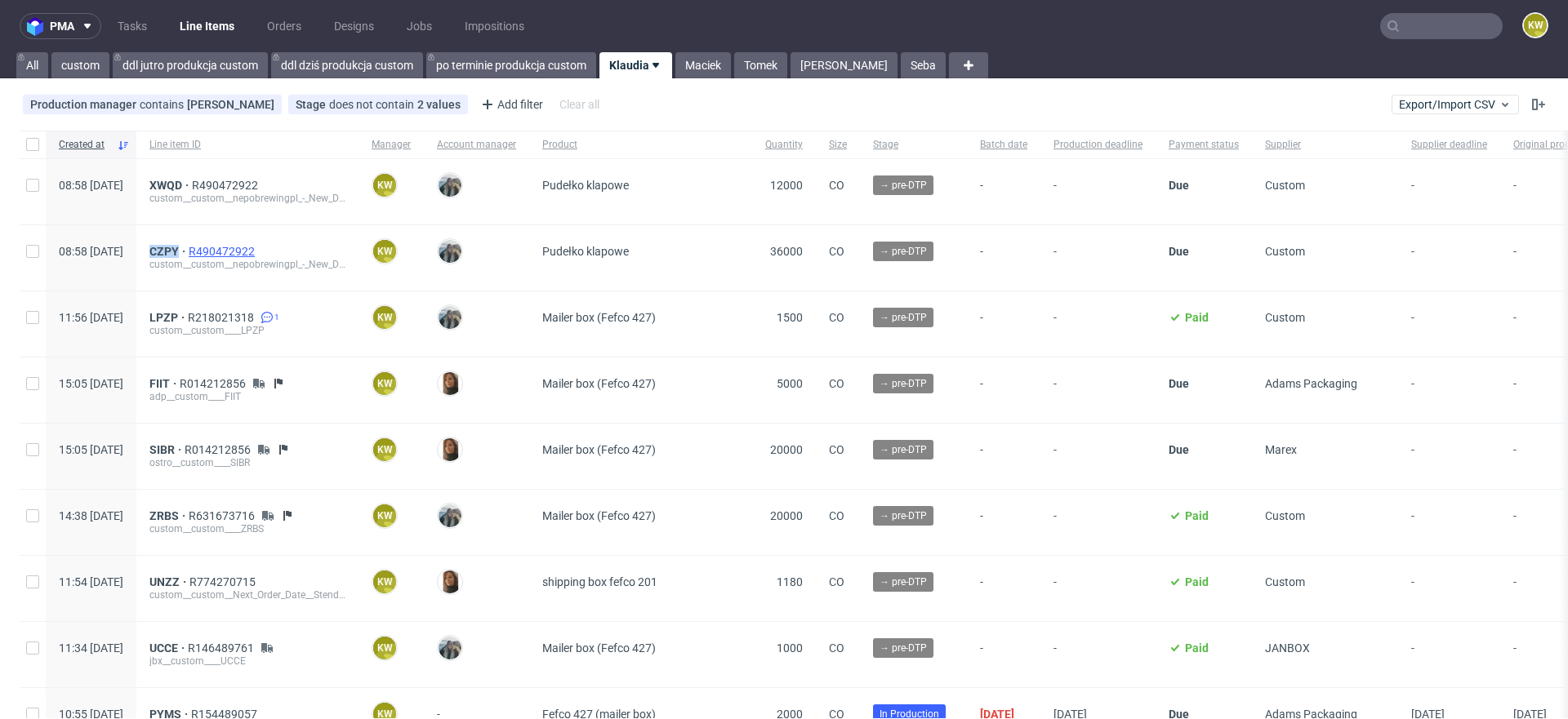
click at [258, 252] on span "R490472922" at bounding box center [223, 252] width 69 height 13
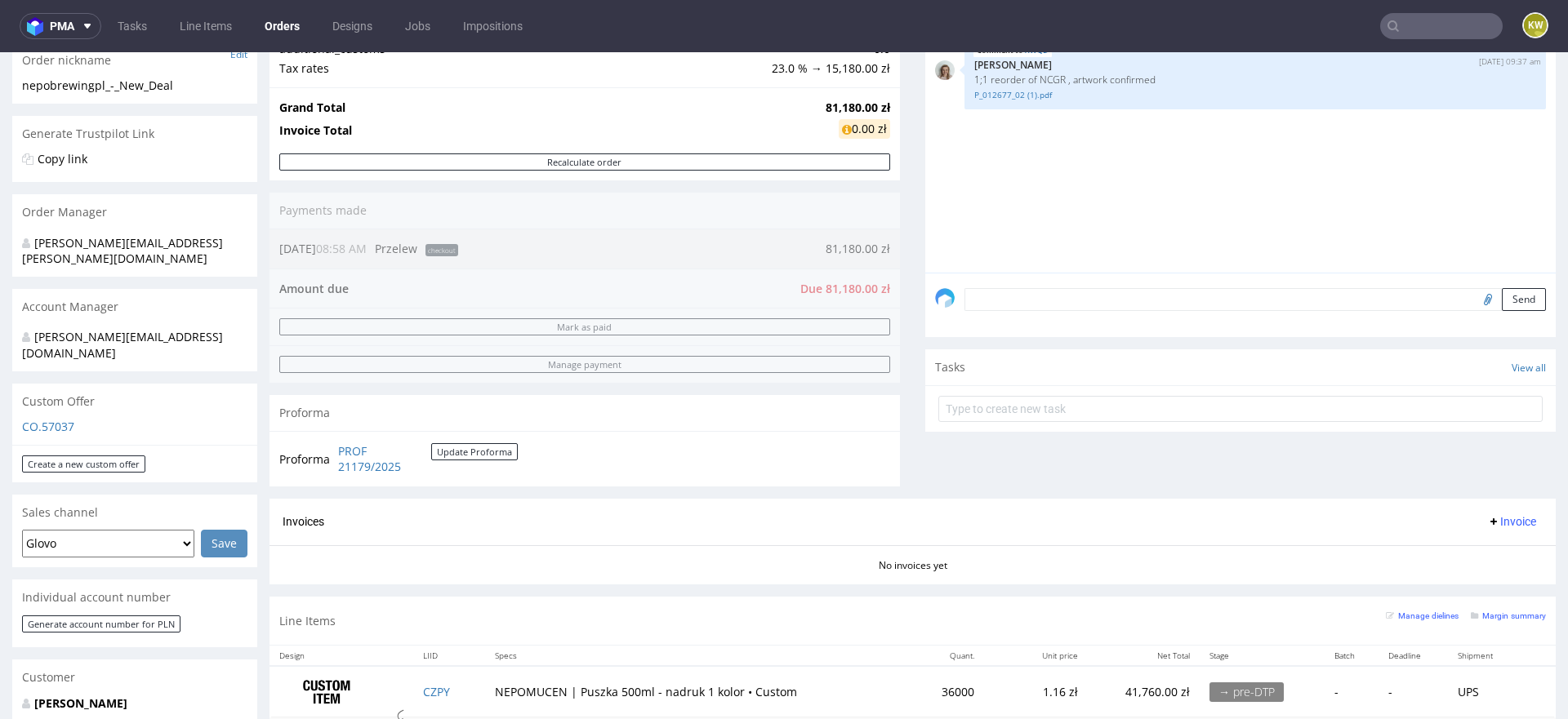
scroll to position [595, 0]
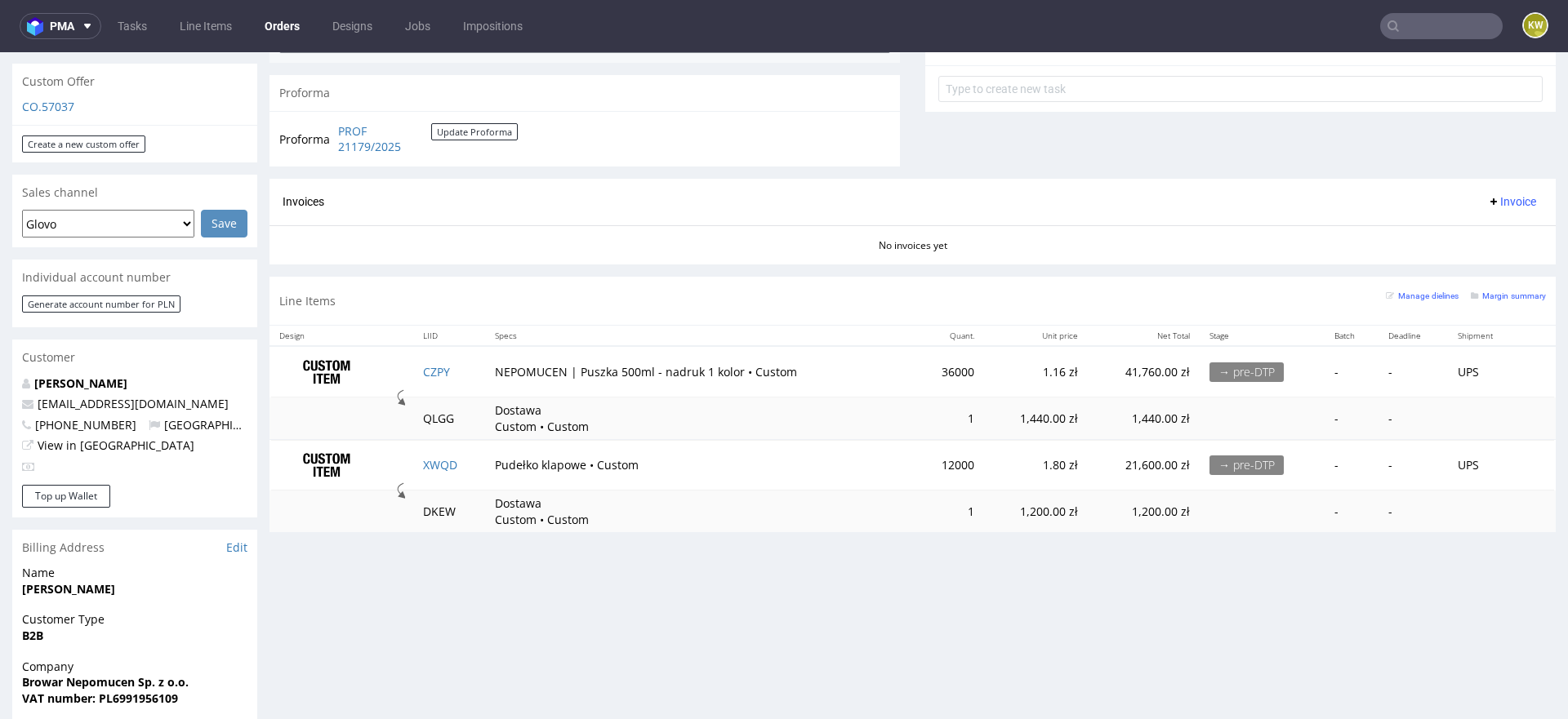
click at [468, 372] on td "CZPY" at bounding box center [449, 372] width 71 height 52
click at [466, 471] on td "XWQD" at bounding box center [449, 465] width 71 height 51
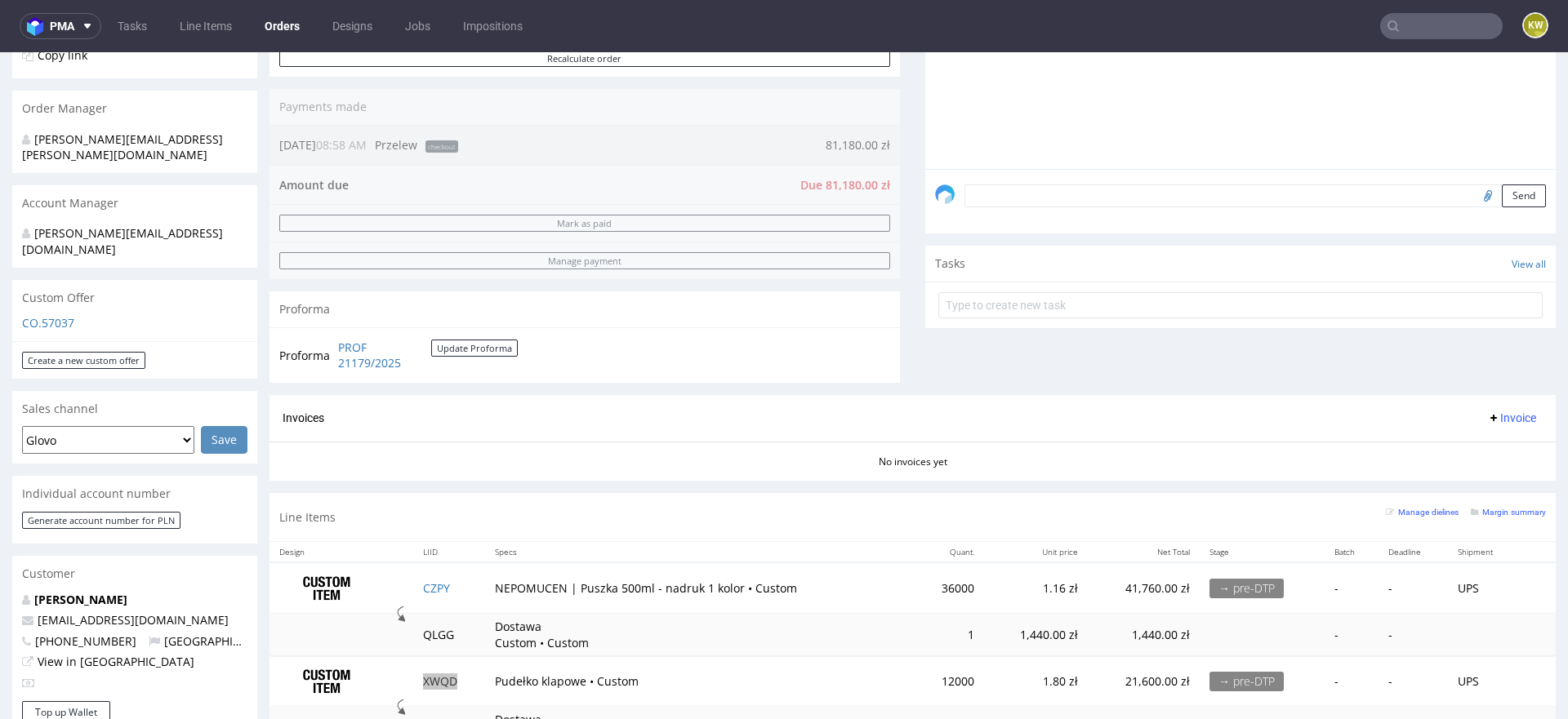
scroll to position [410, 0]
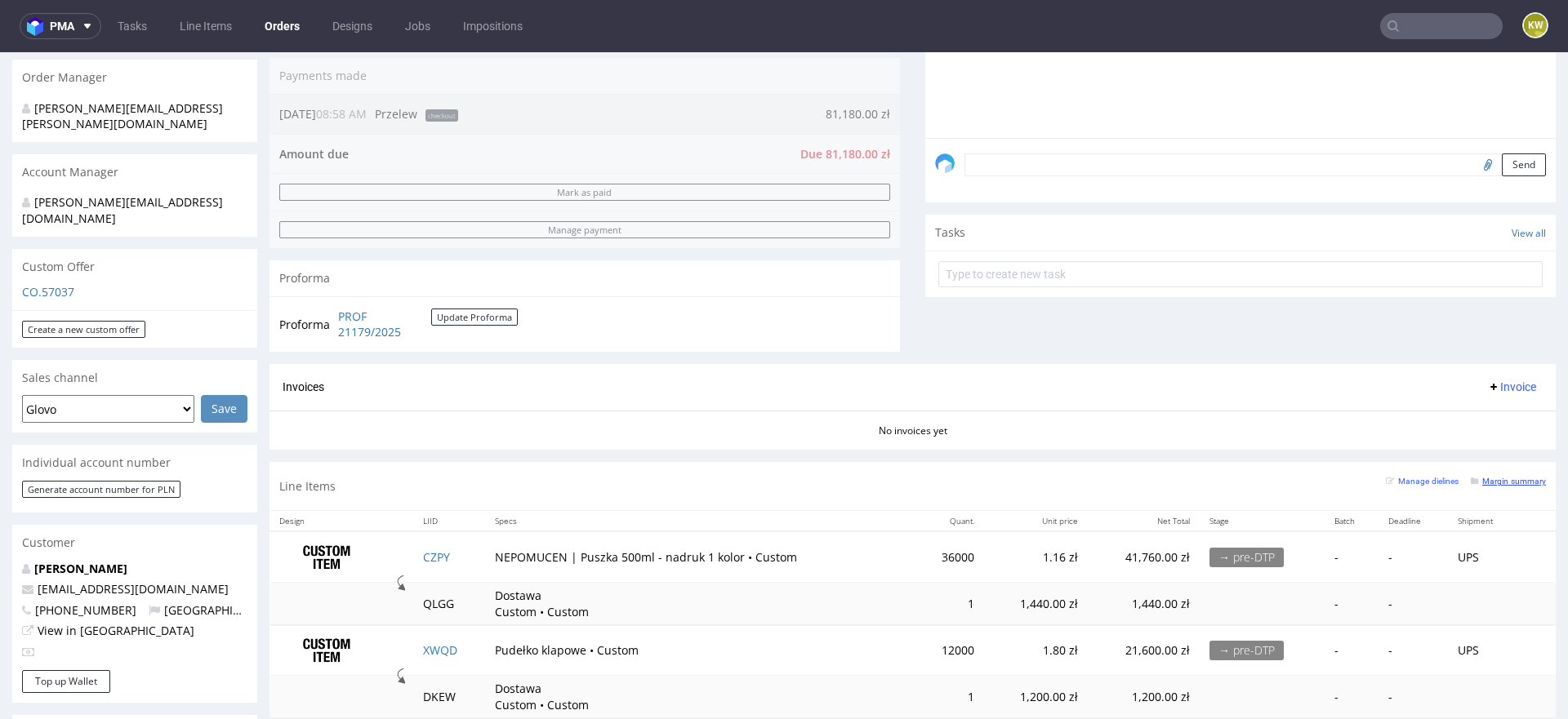
click at [1495, 480] on small "Margin summary" at bounding box center [1508, 481] width 75 height 9
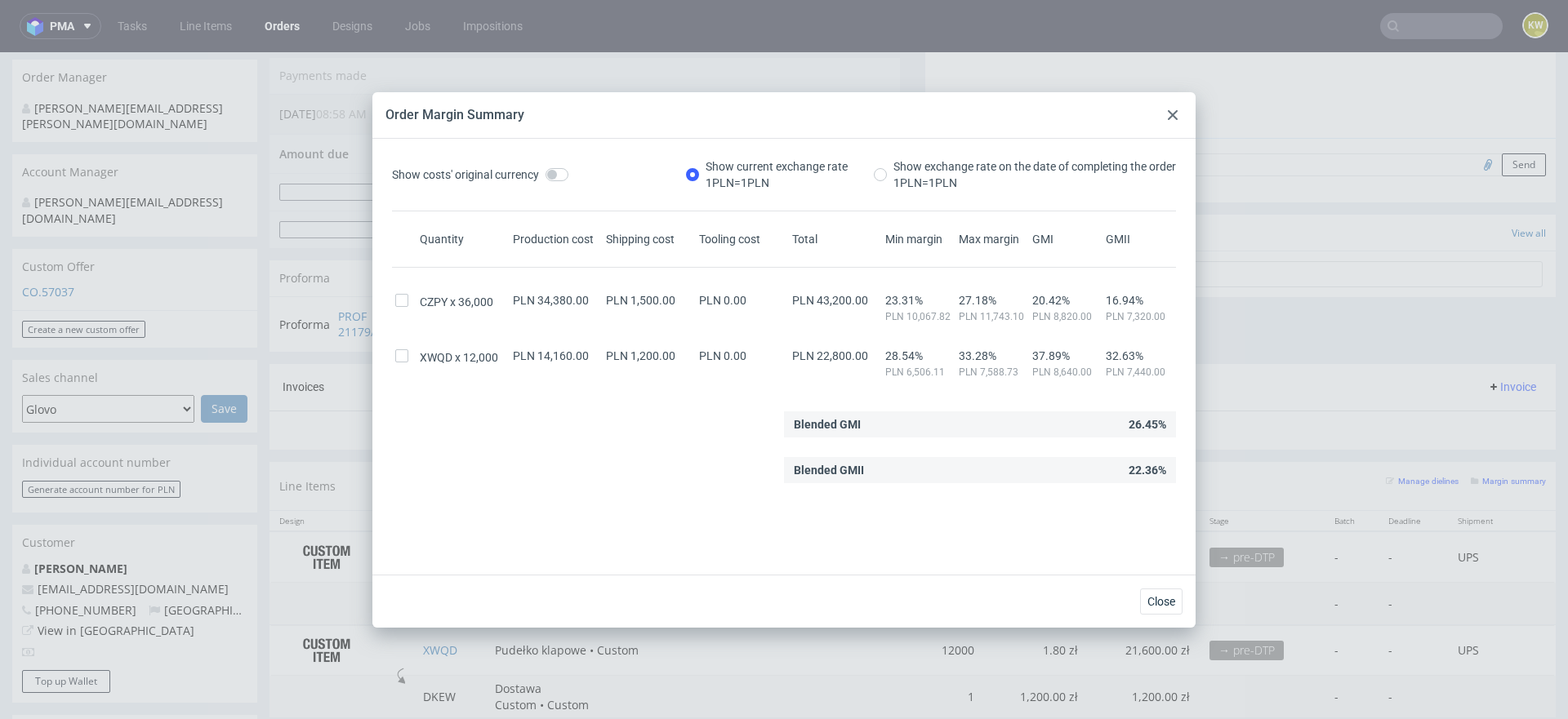
click at [1176, 116] on icon at bounding box center [1173, 116] width 10 height 10
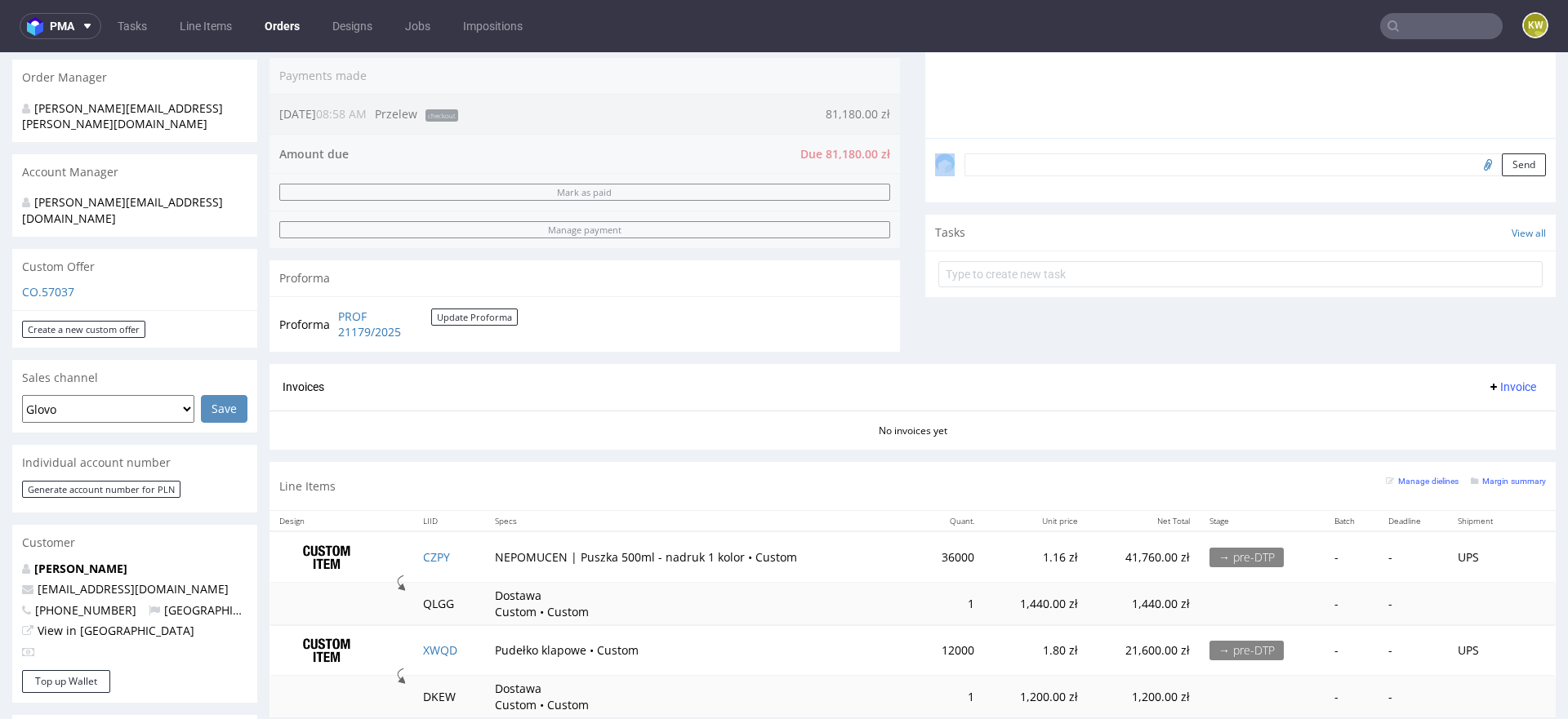
click at [1423, 28] on input "text" at bounding box center [1441, 26] width 122 height 26
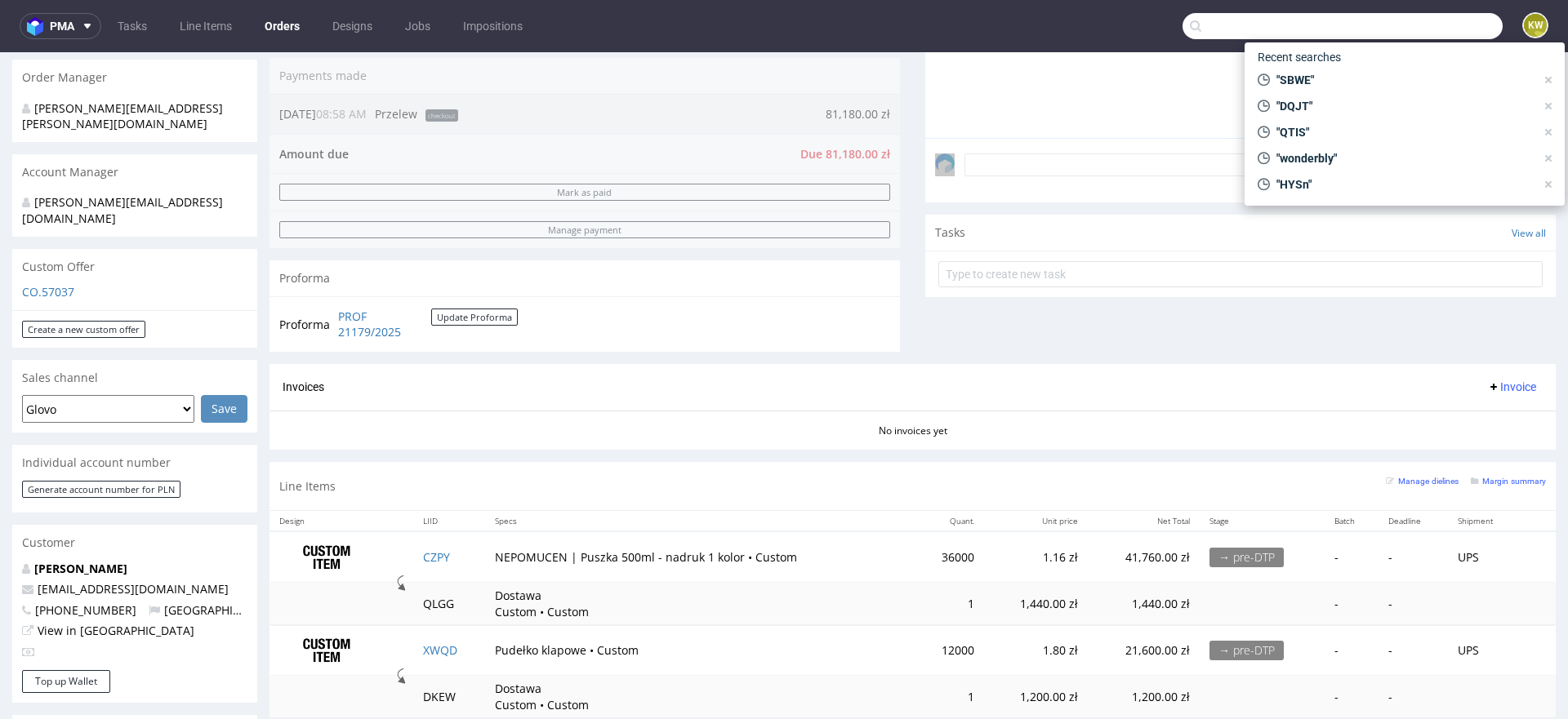
paste input "BKQE"
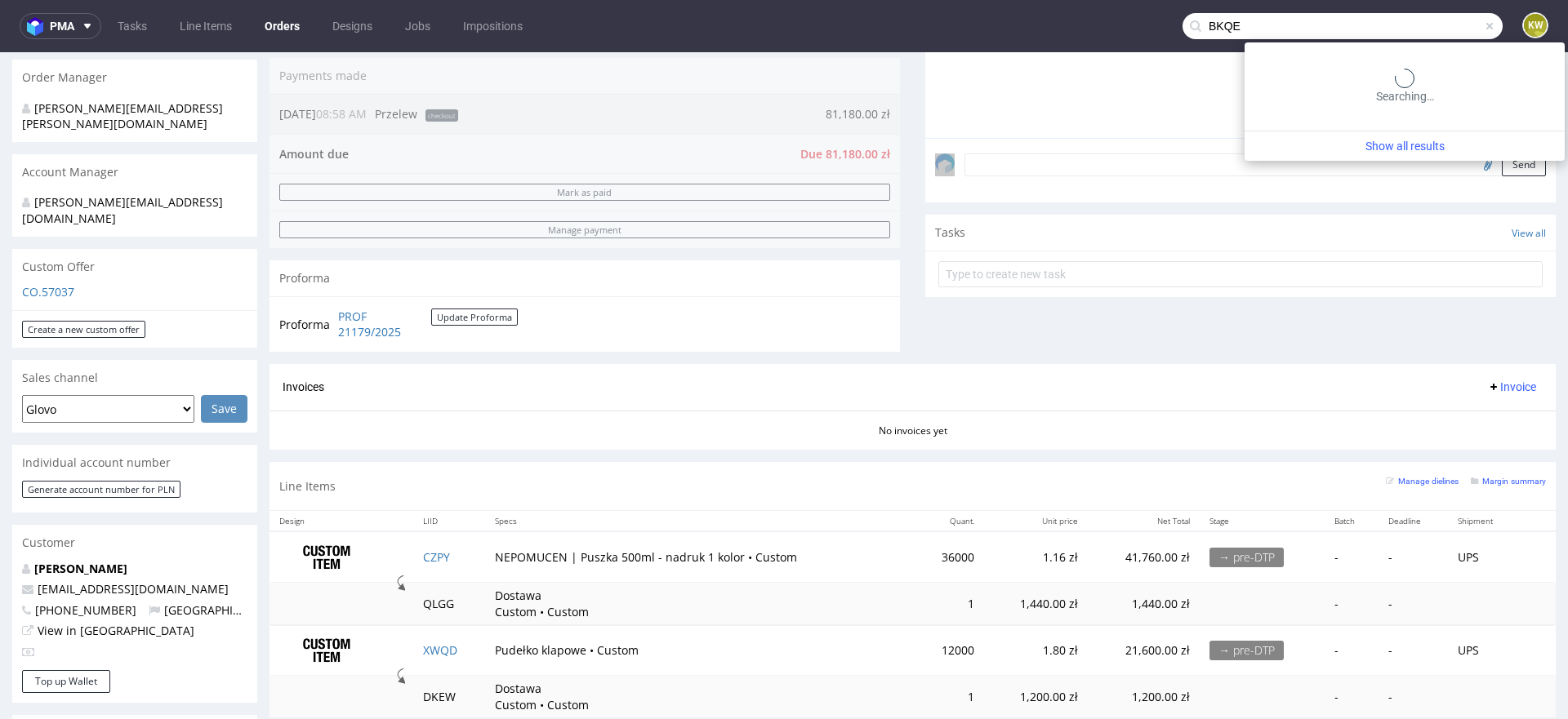
type input "BKQE"
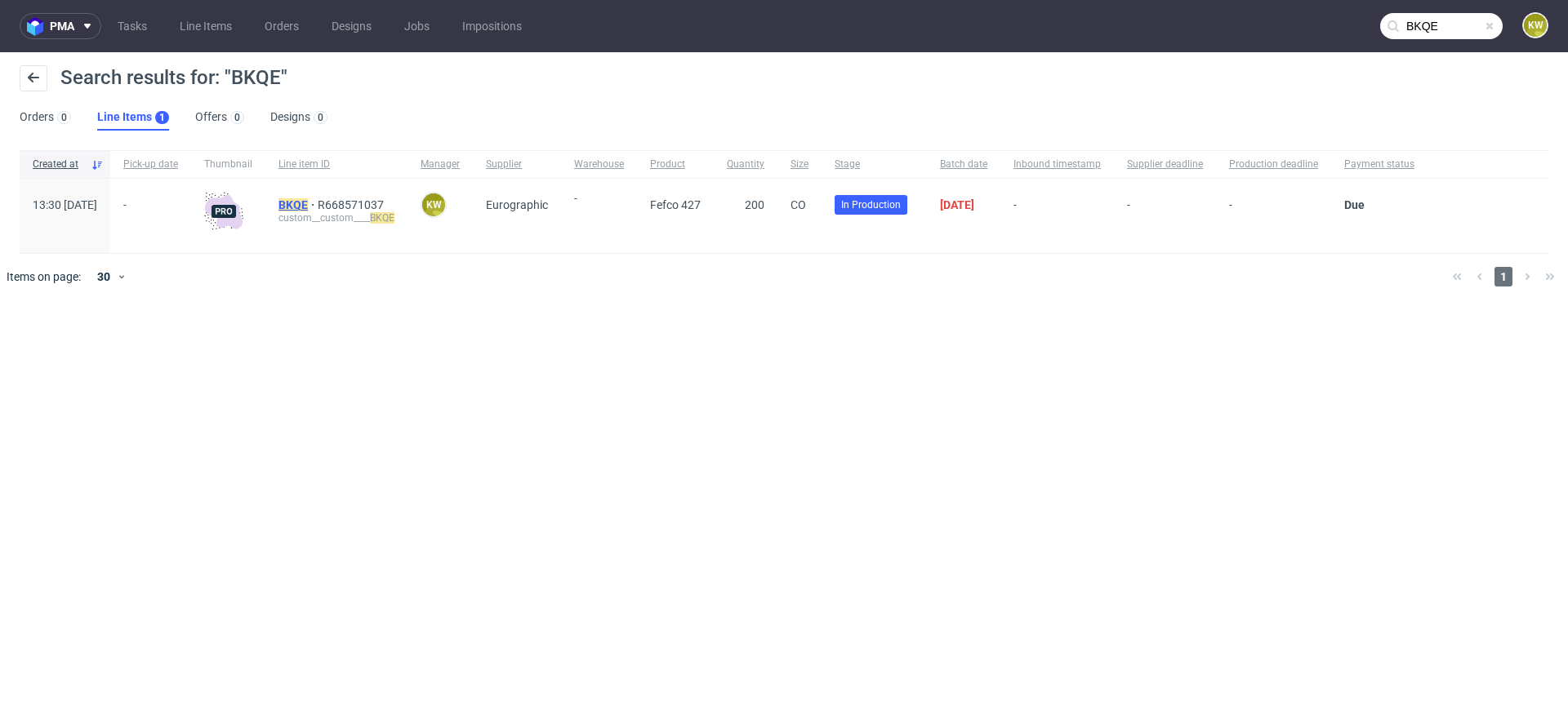
click at [308, 207] on mark "BKQE" at bounding box center [293, 205] width 29 height 13
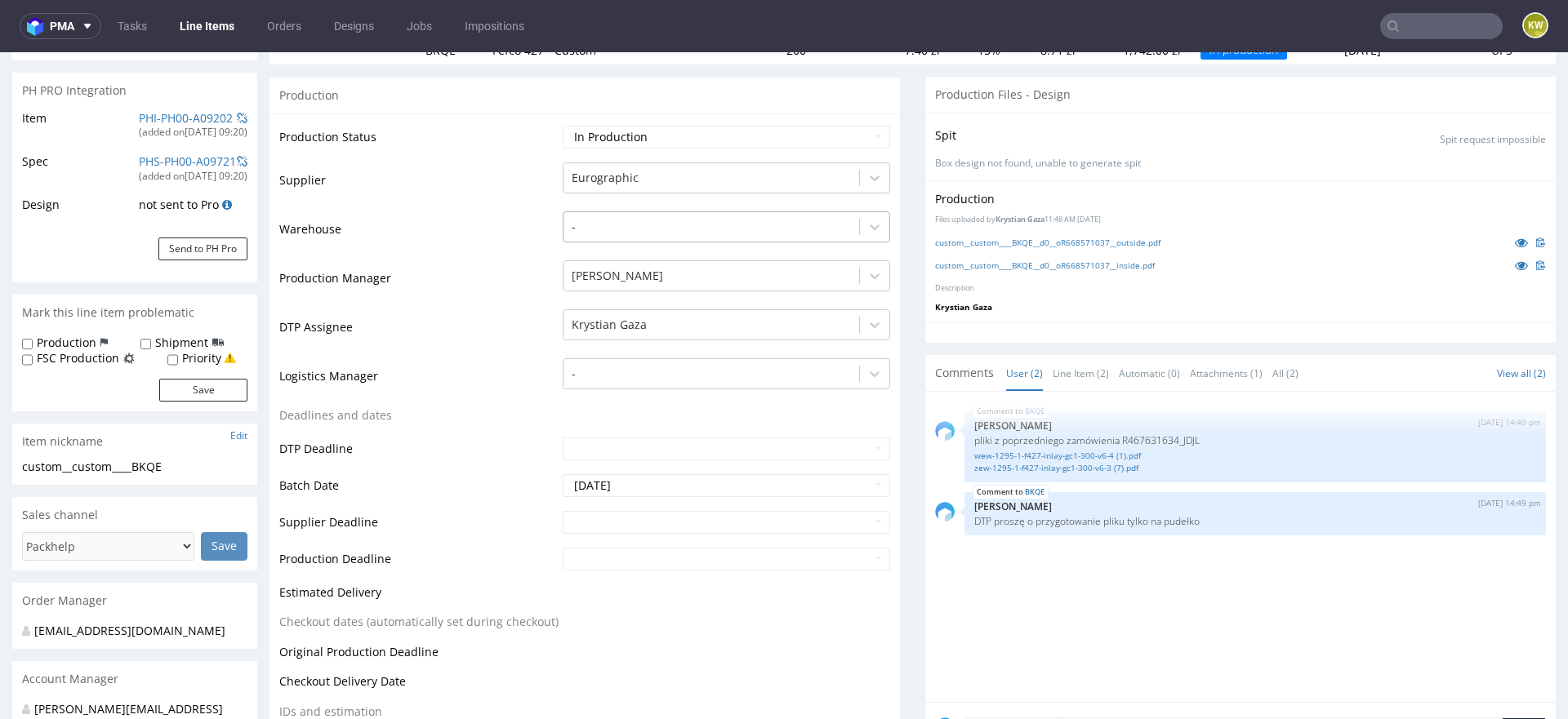
scroll to position [225, 0]
click at [597, 520] on input "text" at bounding box center [727, 520] width 328 height 23
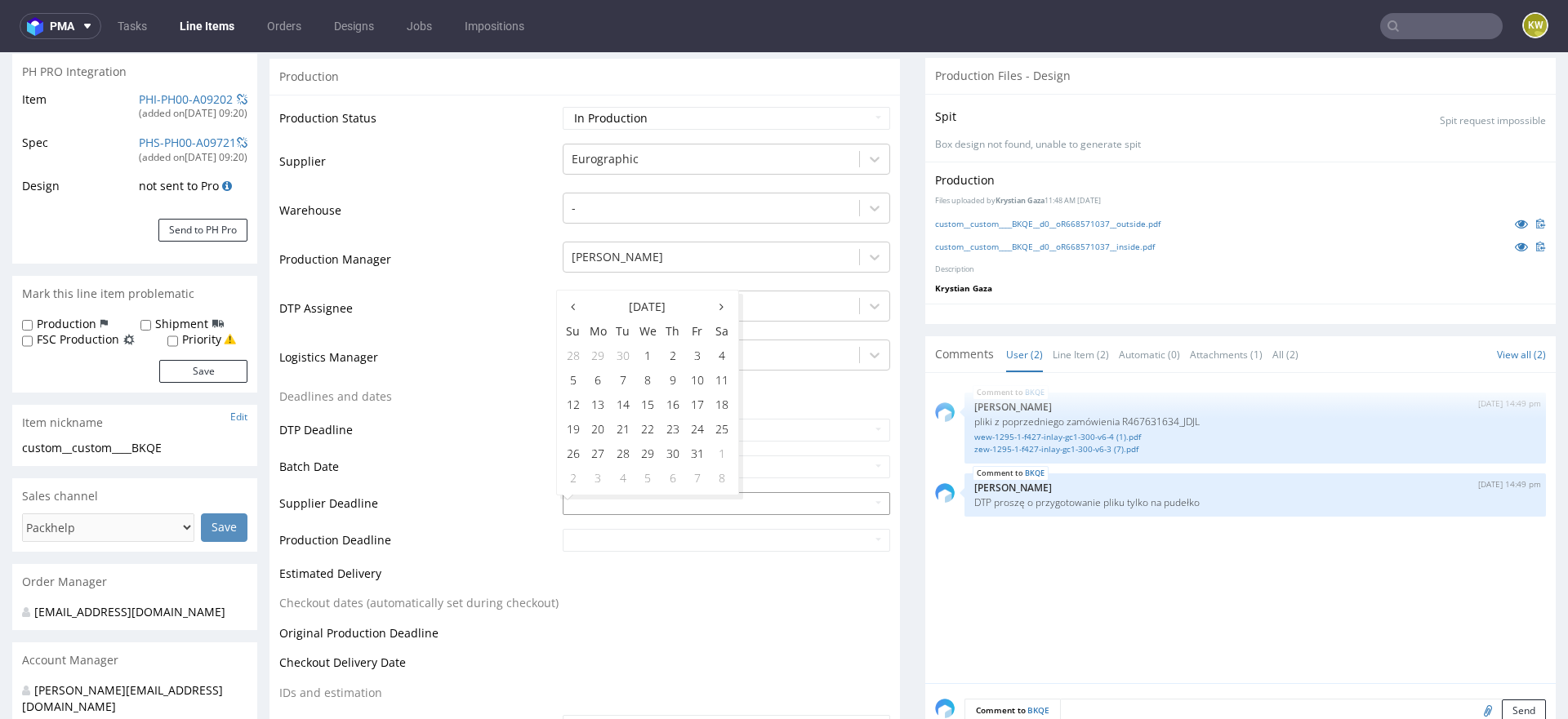
scroll to position [245, 0]
click at [692, 411] on td "17" at bounding box center [697, 401] width 24 height 24
type input "[DATE]"
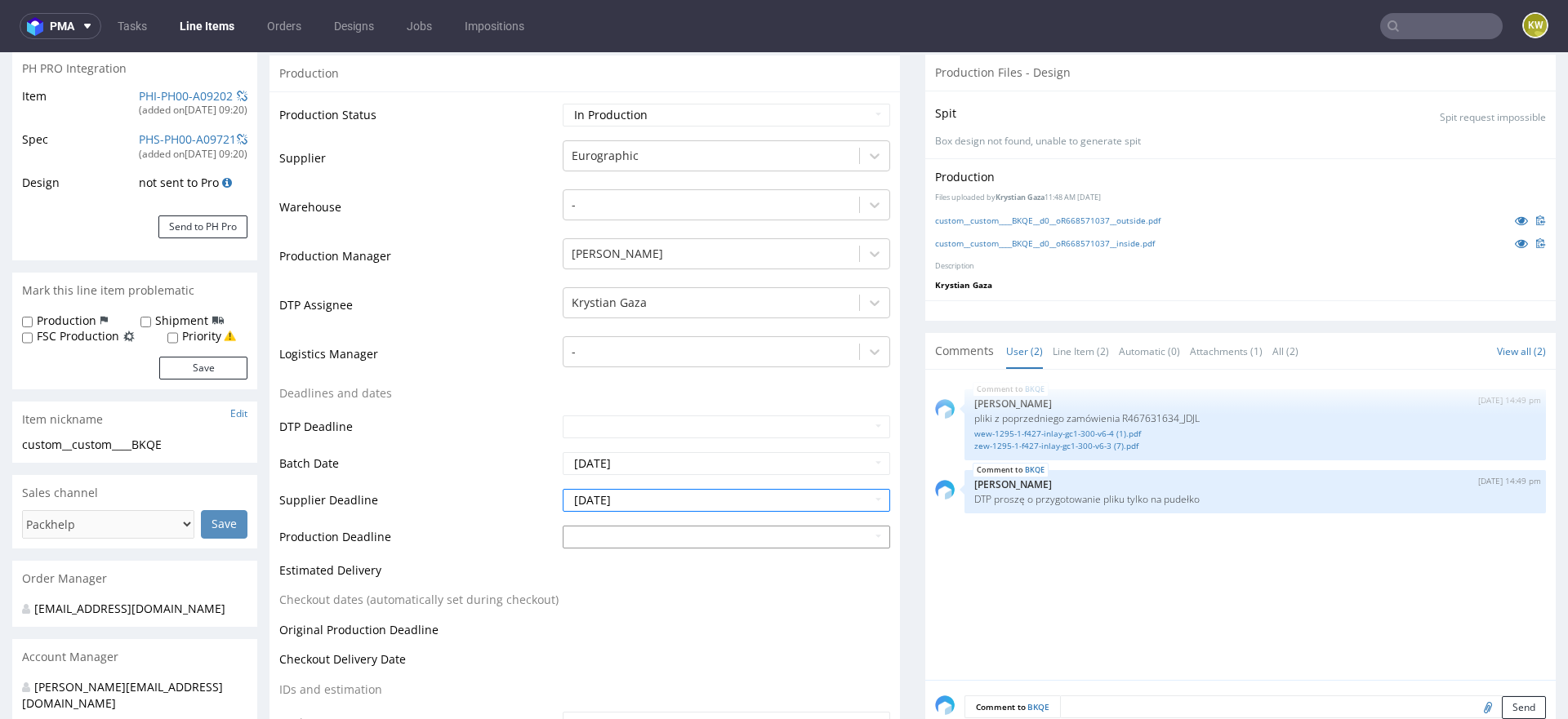
click at [628, 544] on input "text" at bounding box center [727, 538] width 328 height 23
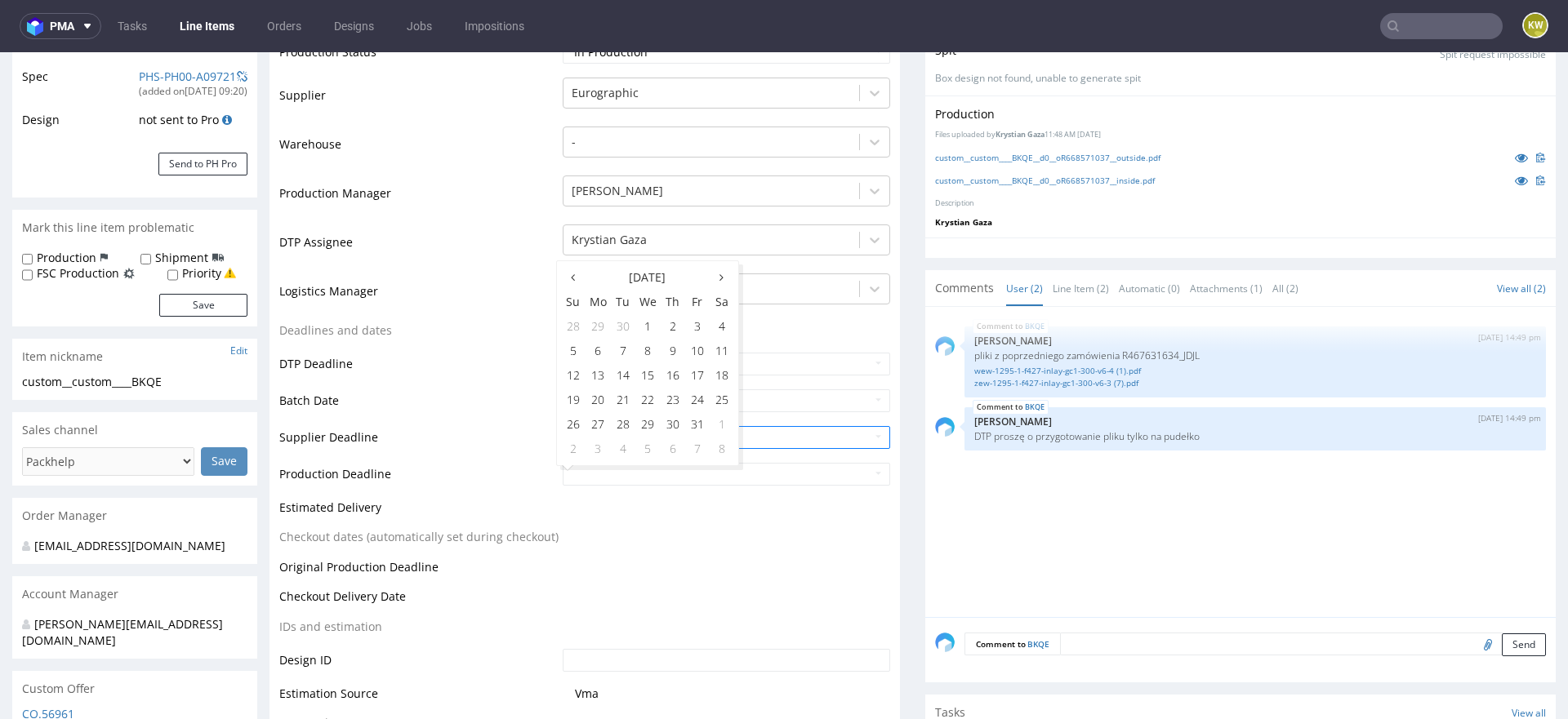
scroll to position [323, 0]
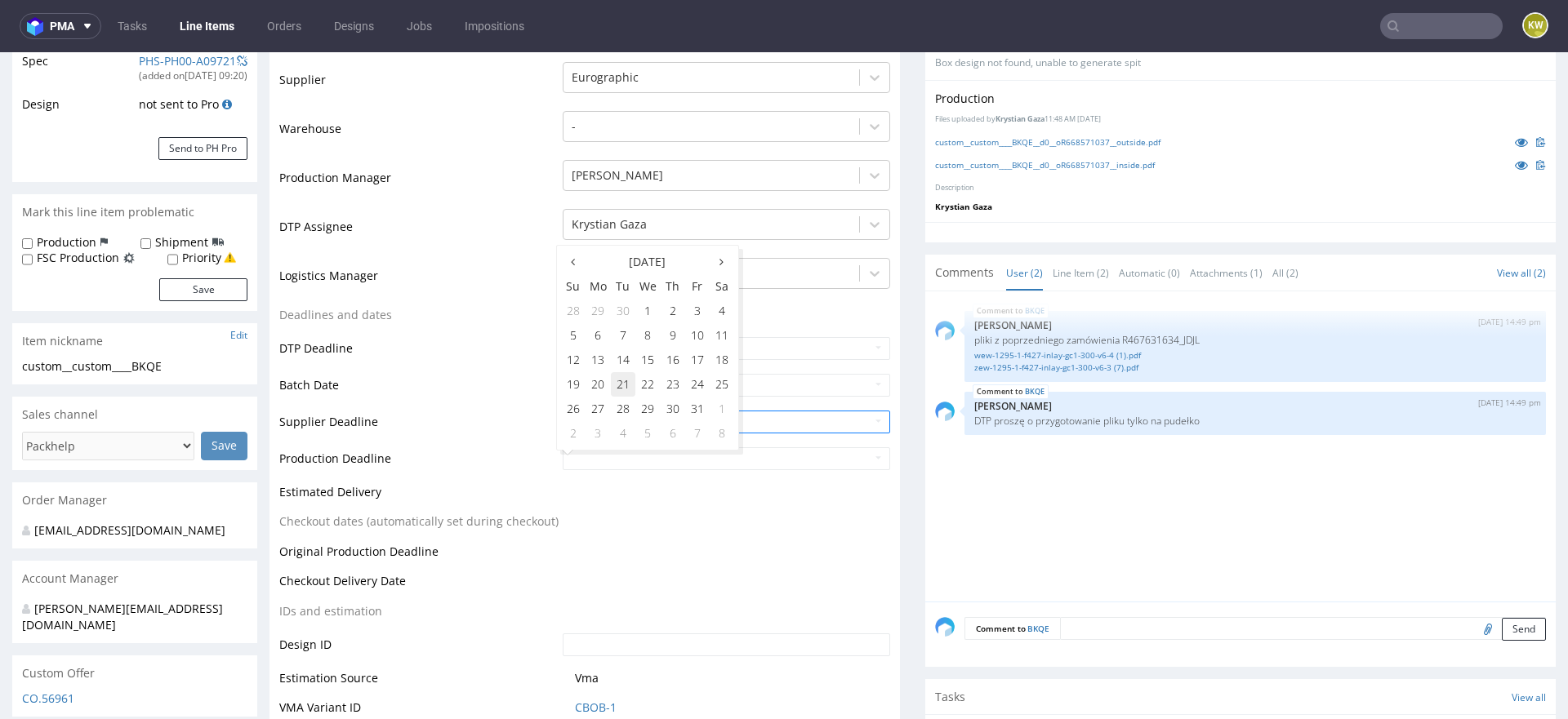
click at [621, 390] on td "21" at bounding box center [623, 384] width 24 height 24
type input "[DATE]"
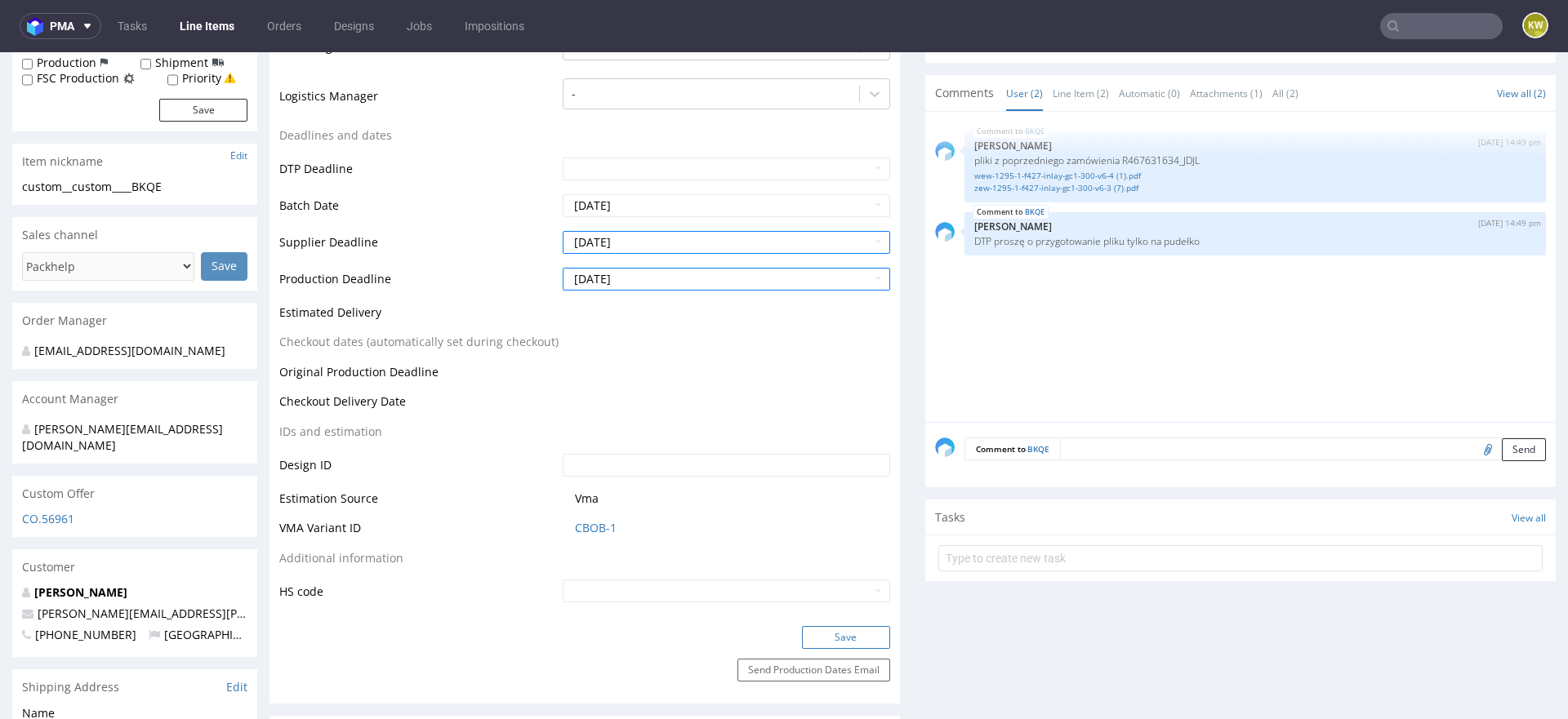
click at [816, 632] on button "Save" at bounding box center [846, 638] width 88 height 23
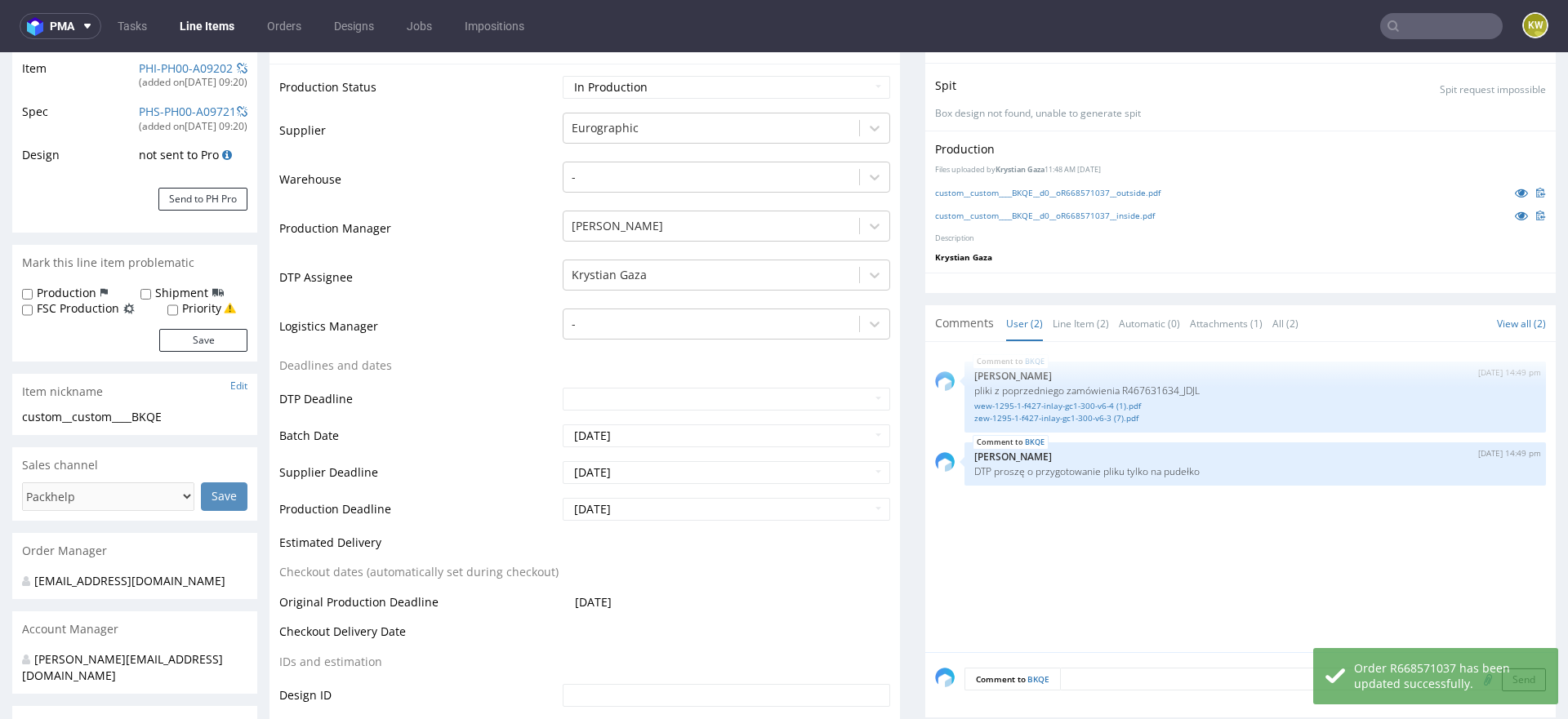
scroll to position [0, 0]
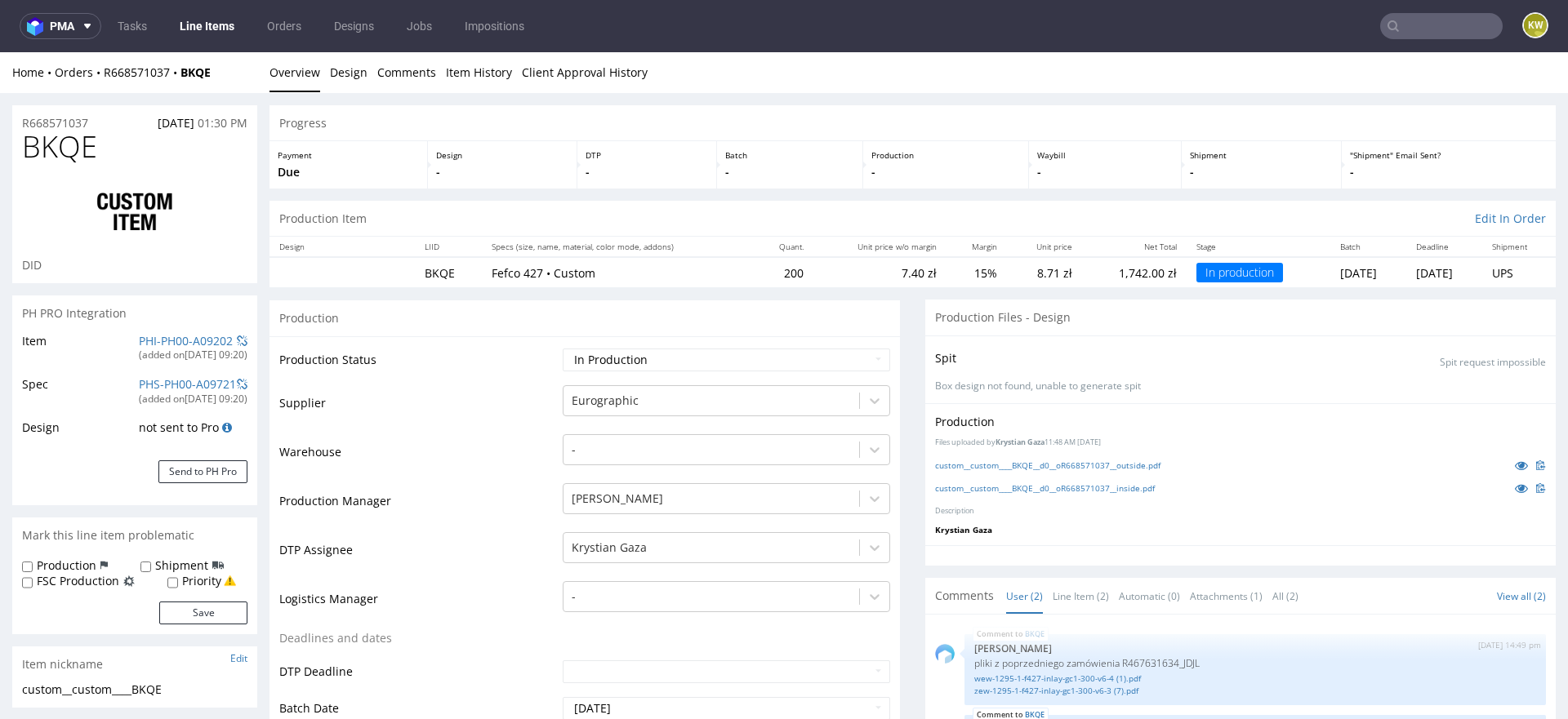
click at [1403, 28] on input "text" at bounding box center [1441, 26] width 122 height 26
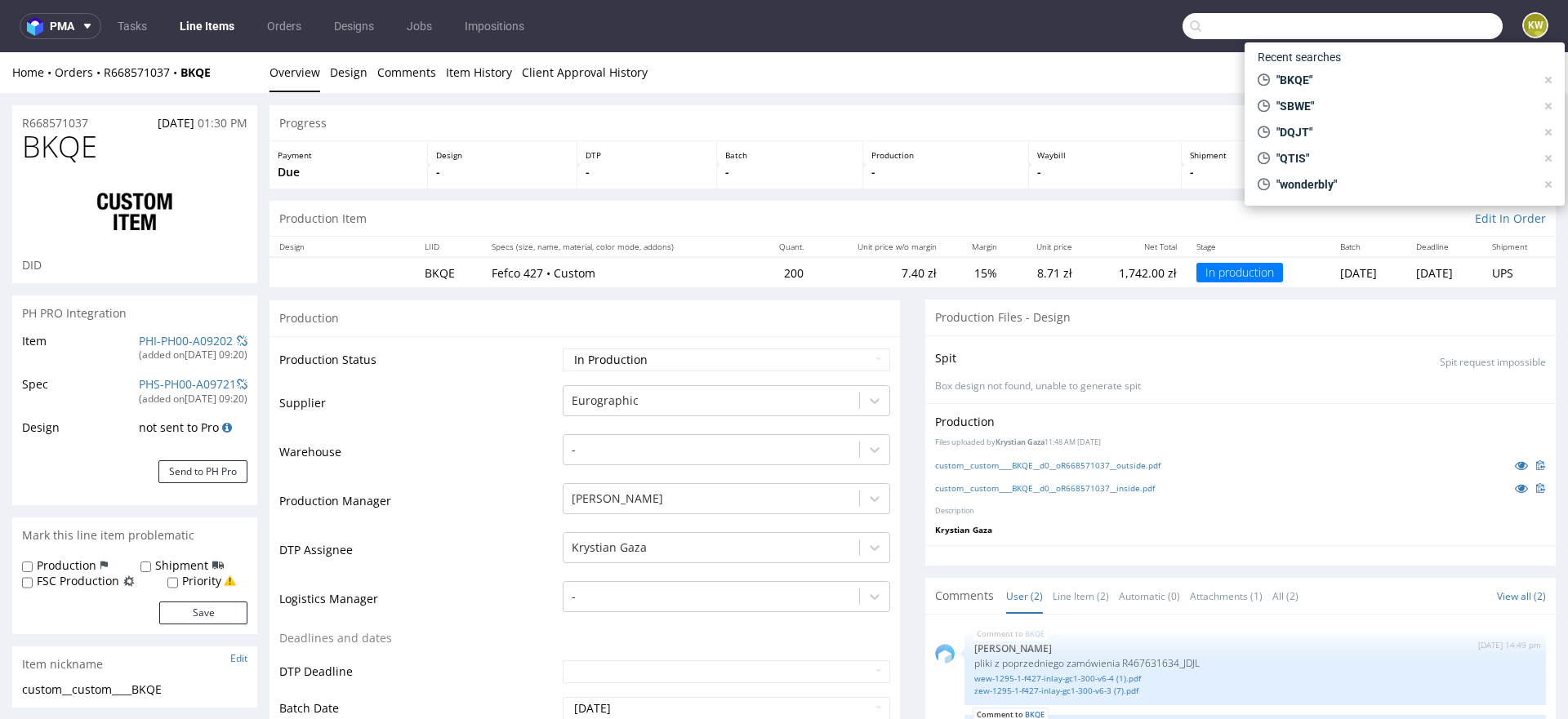
paste input "DBIL"
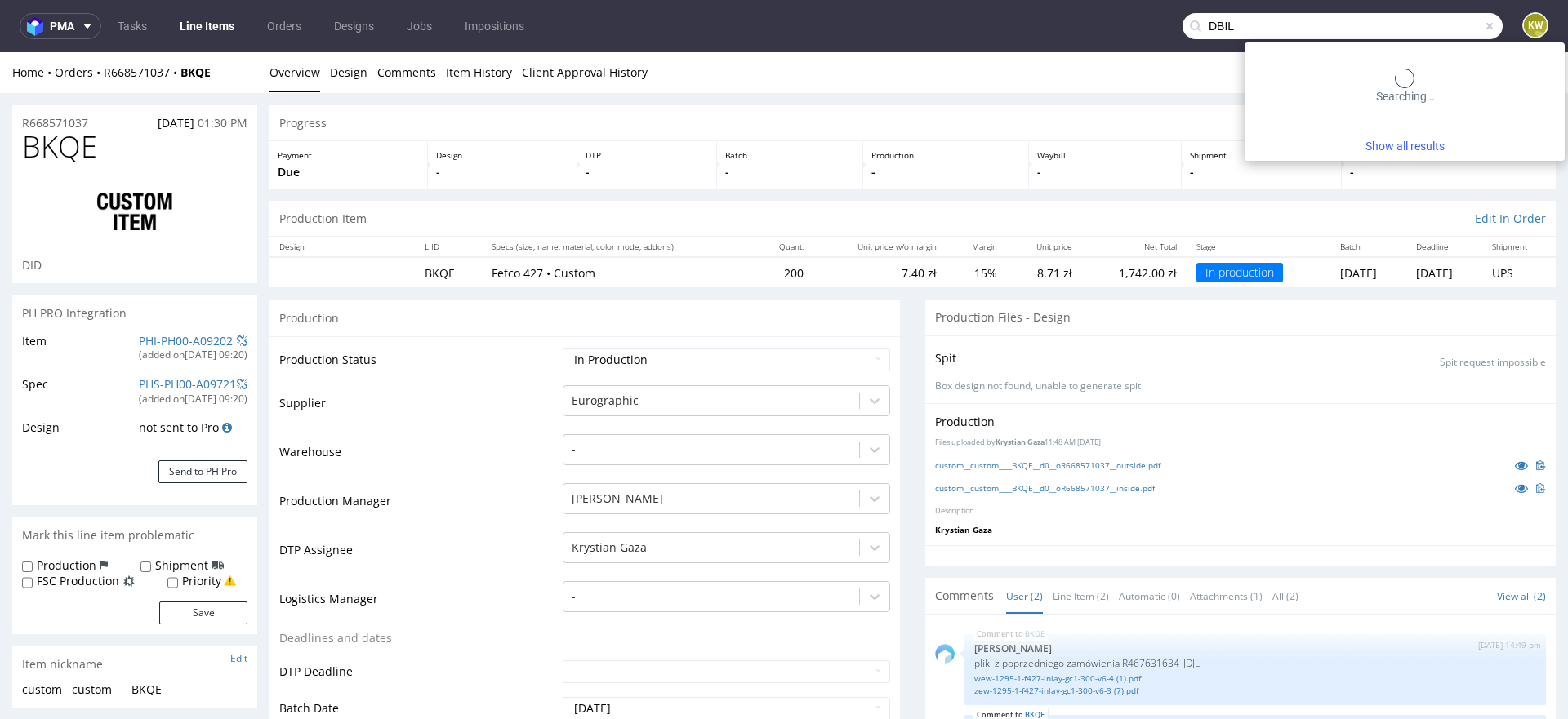
type input "DBIL"
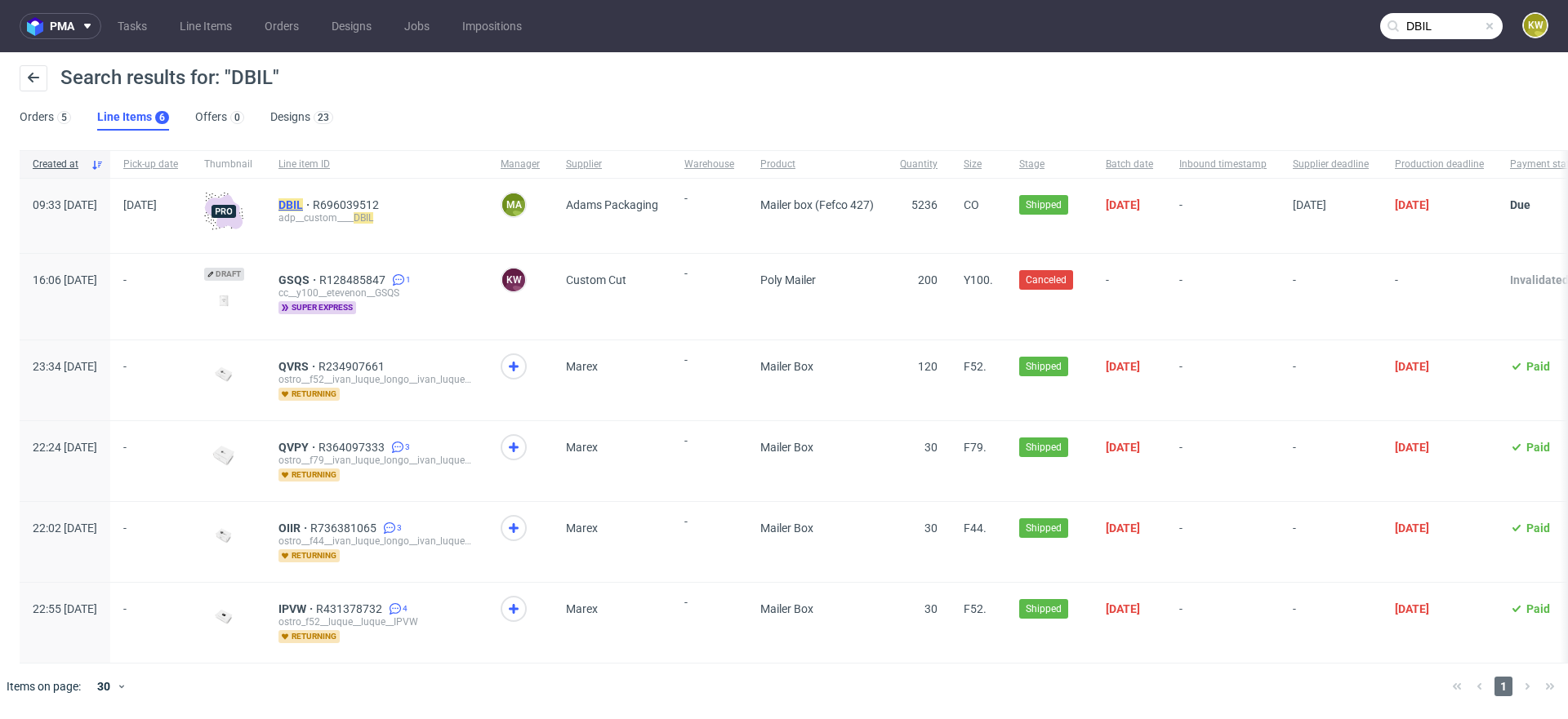
click at [303, 206] on mark "DBIL" at bounding box center [290, 205] width 24 height 13
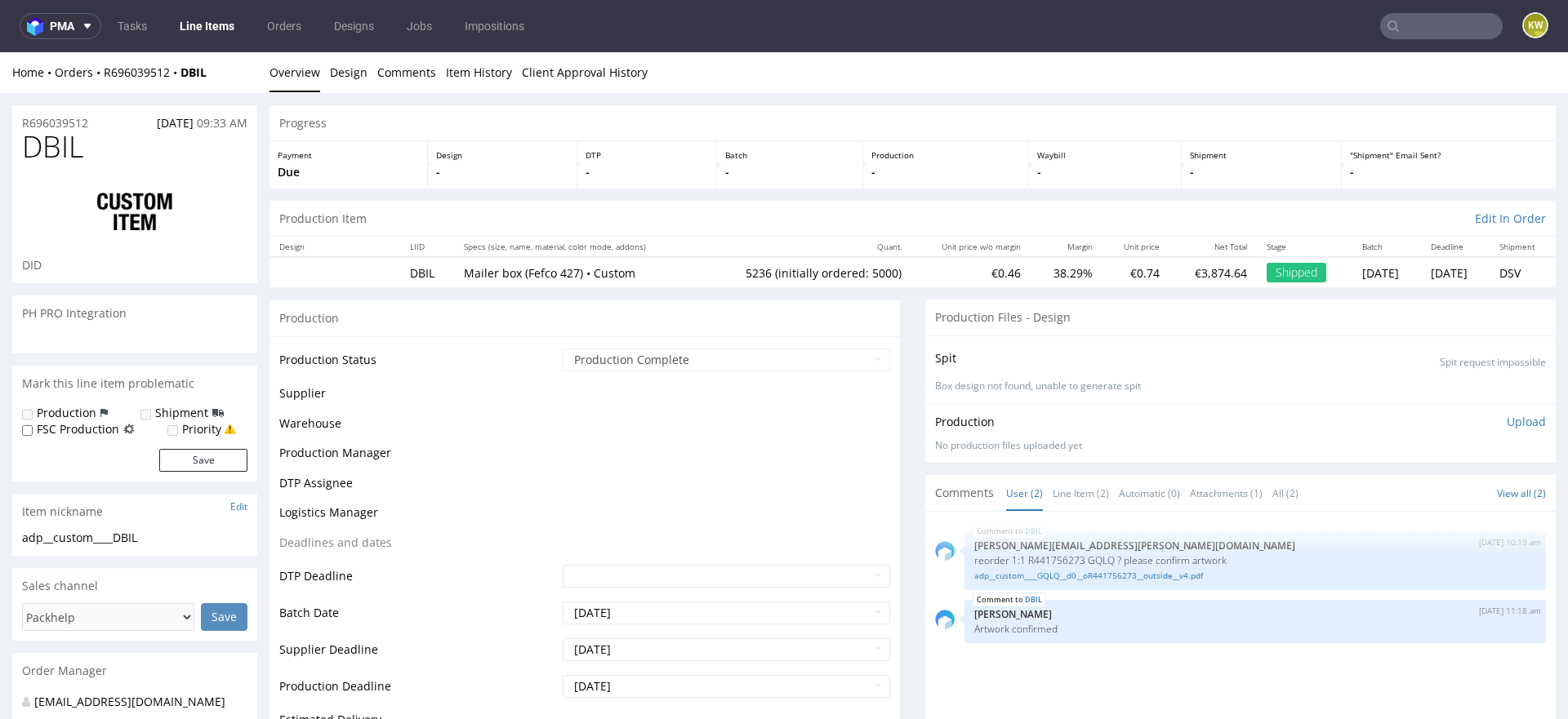
scroll to position [1, 0]
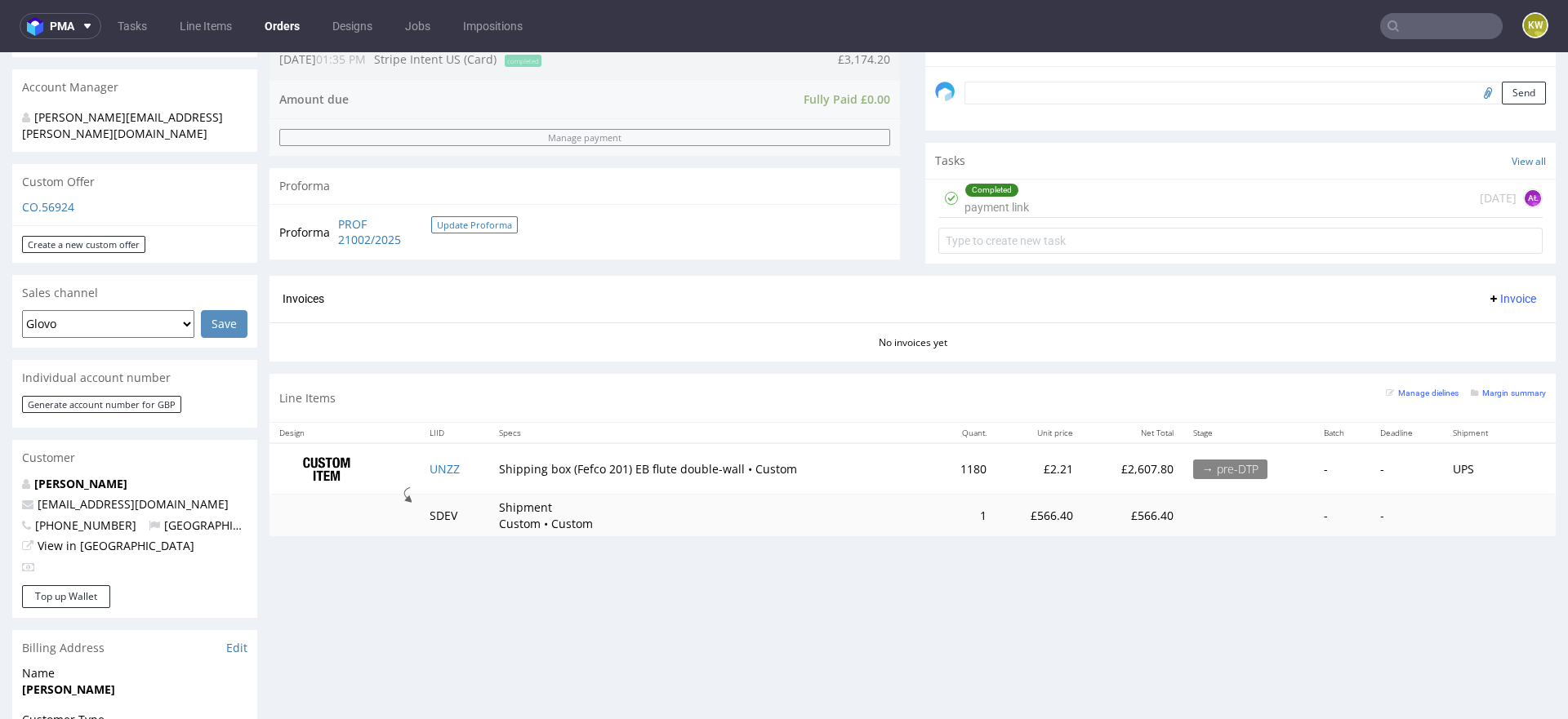
scroll to position [542, 0]
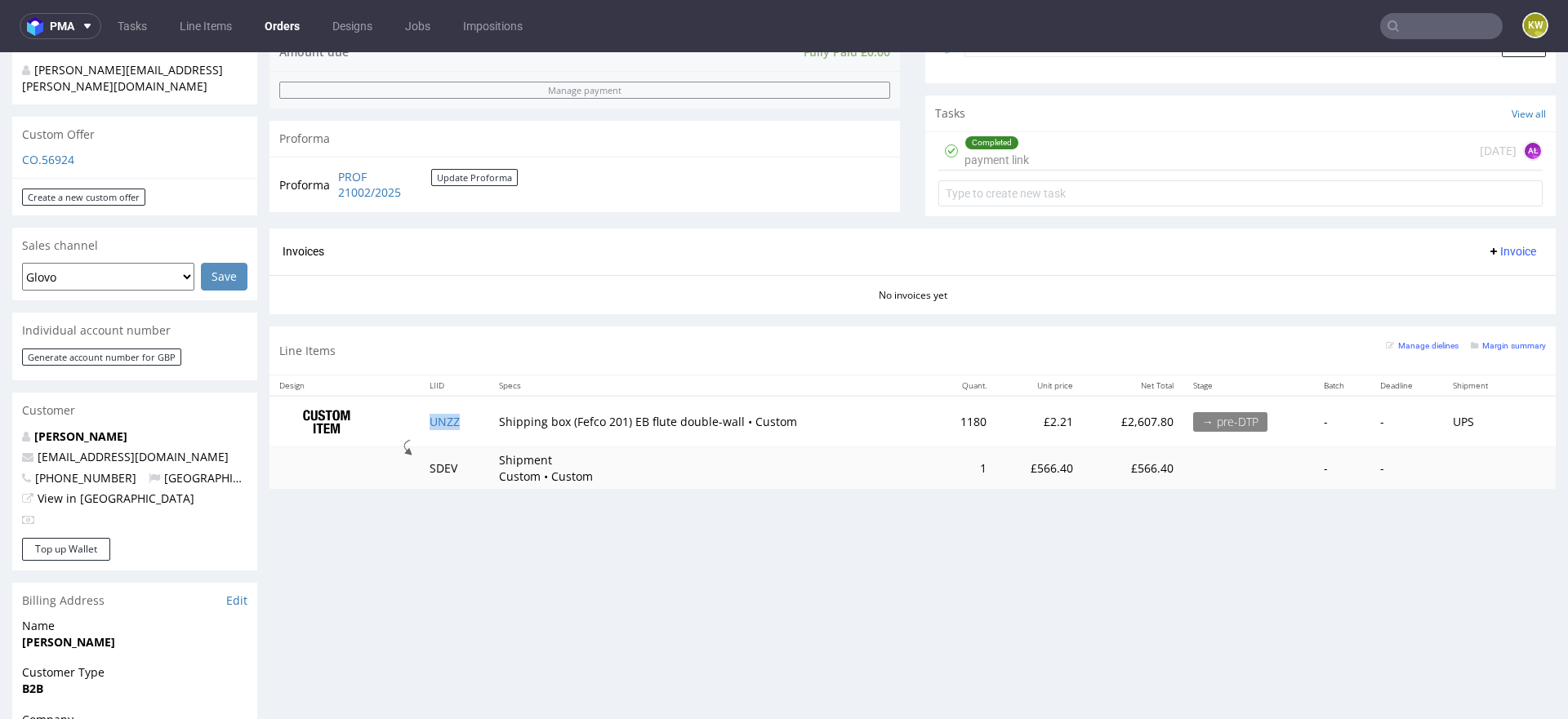
click at [475, 425] on td "UNZZ" at bounding box center [454, 421] width 69 height 52
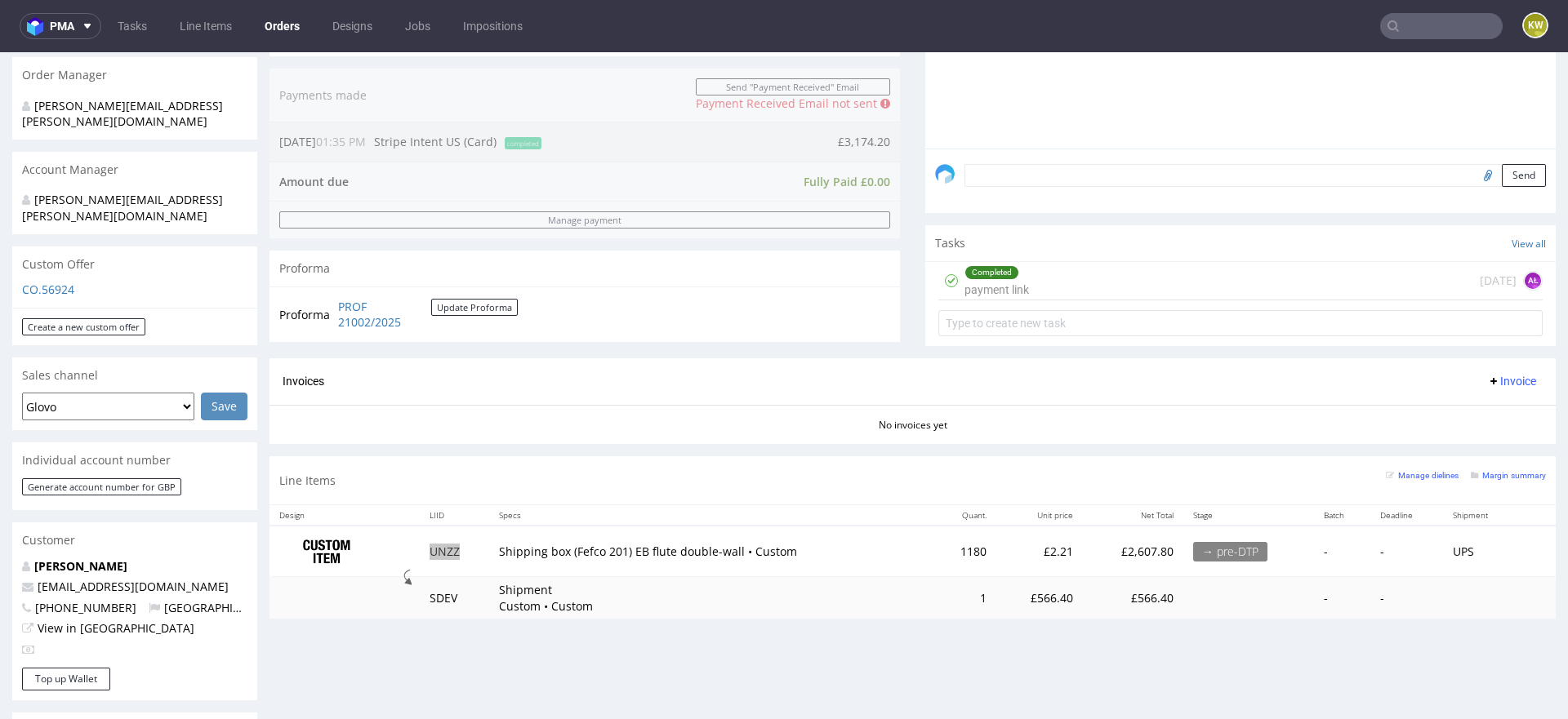
scroll to position [419, 0]
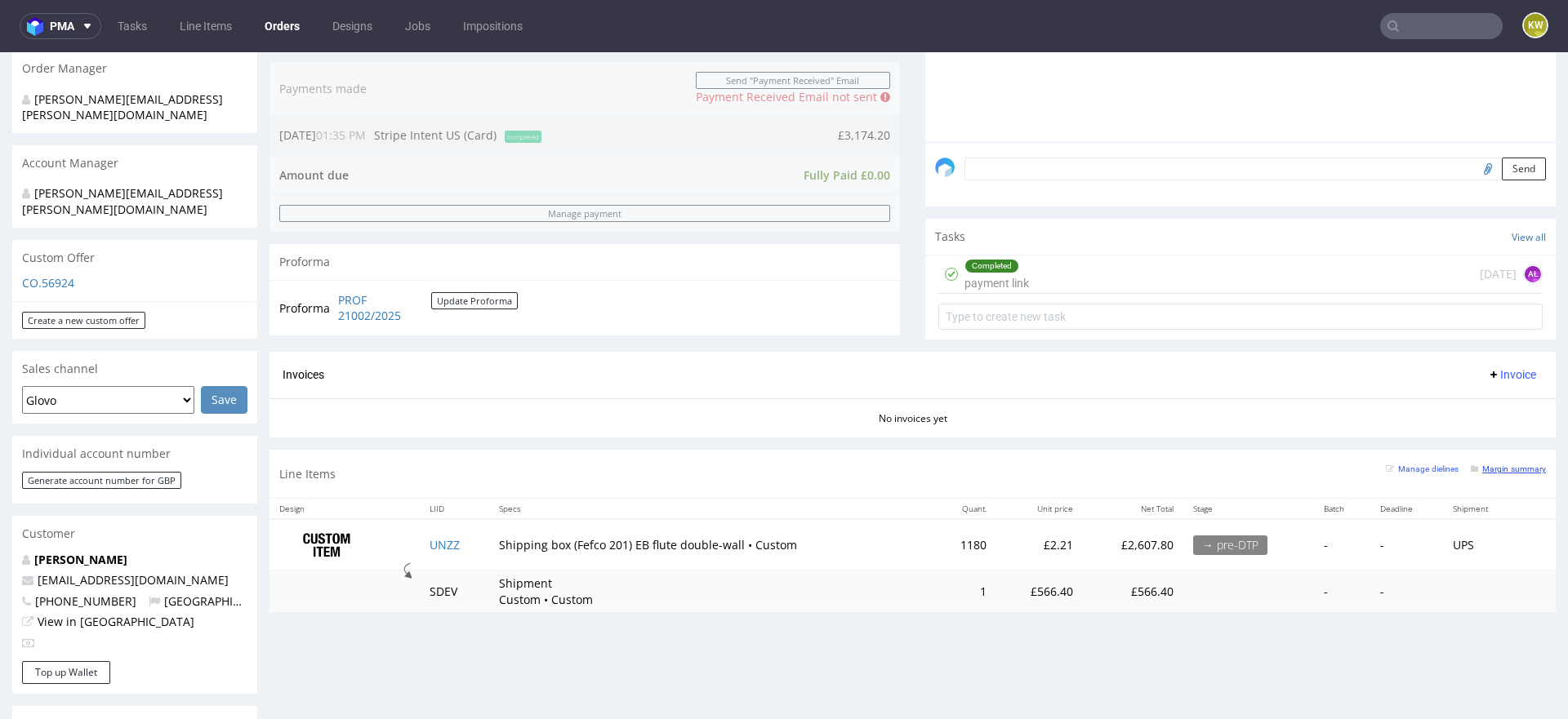
click at [1497, 470] on small "Margin summary" at bounding box center [1508, 469] width 75 height 9
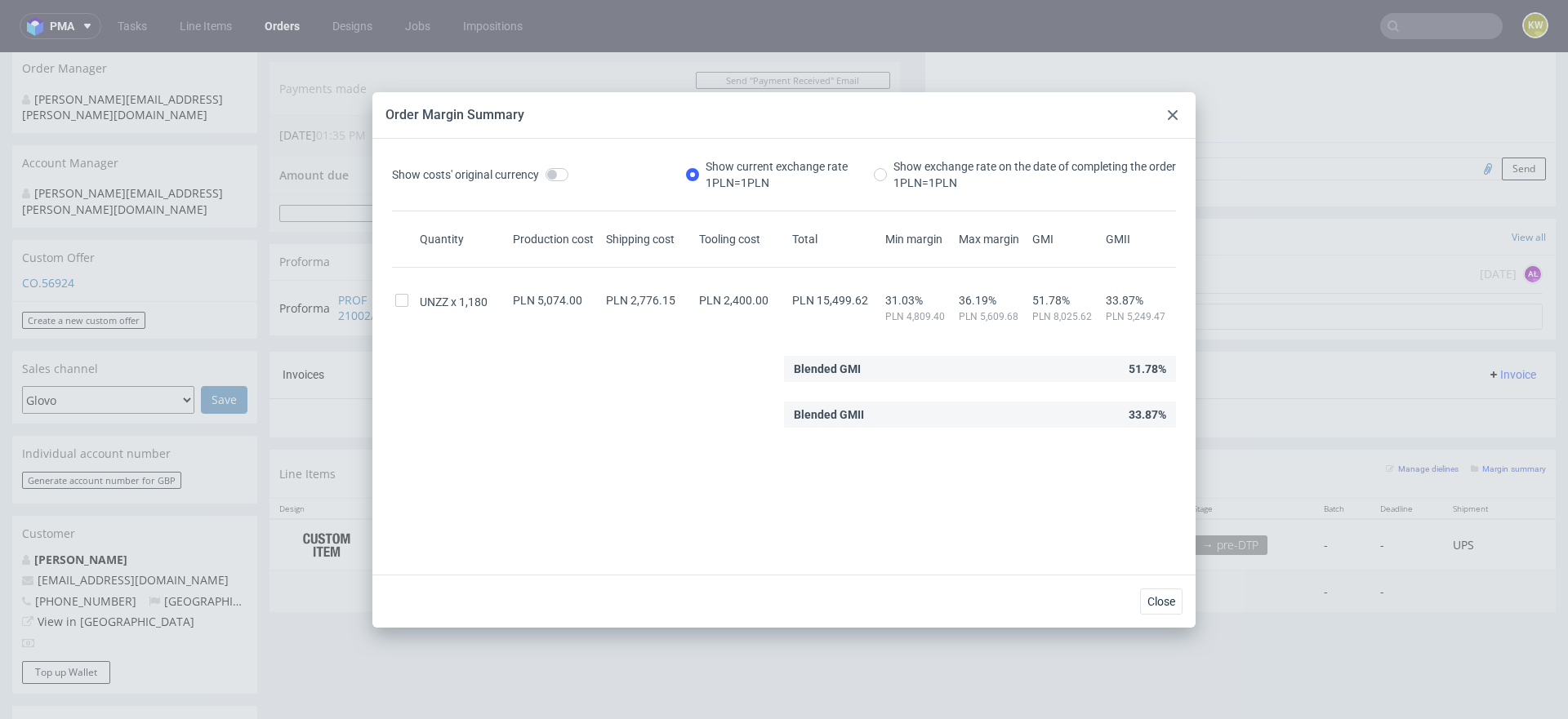
click at [846, 301] on span "PLN 15,499.62" at bounding box center [830, 301] width 76 height 13
copy span "15,499.62"
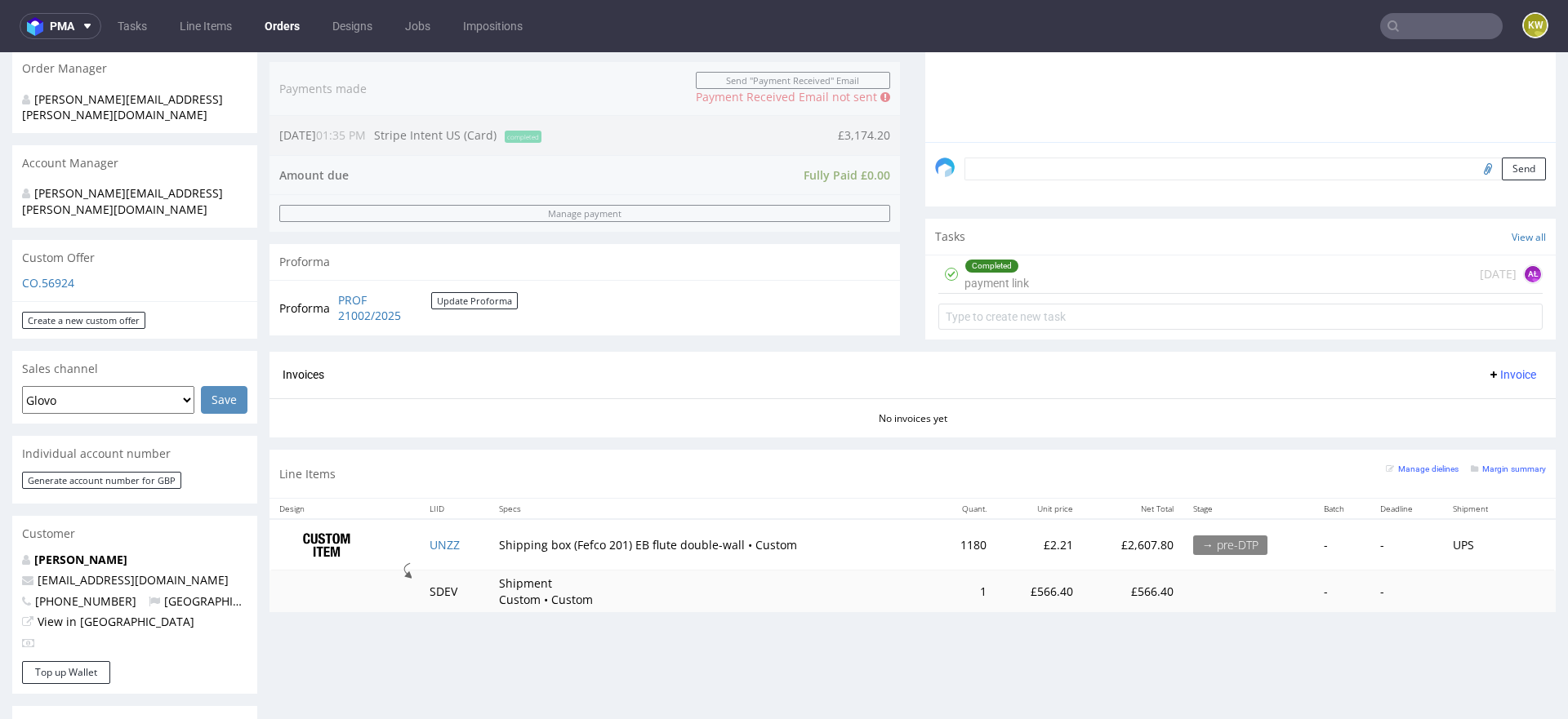
click at [687, 618] on div "Progress Payment Paid [DATE] Payment “Received” Email Not sent Line Items 1 DTP…" at bounding box center [912, 156] width 1286 height 939
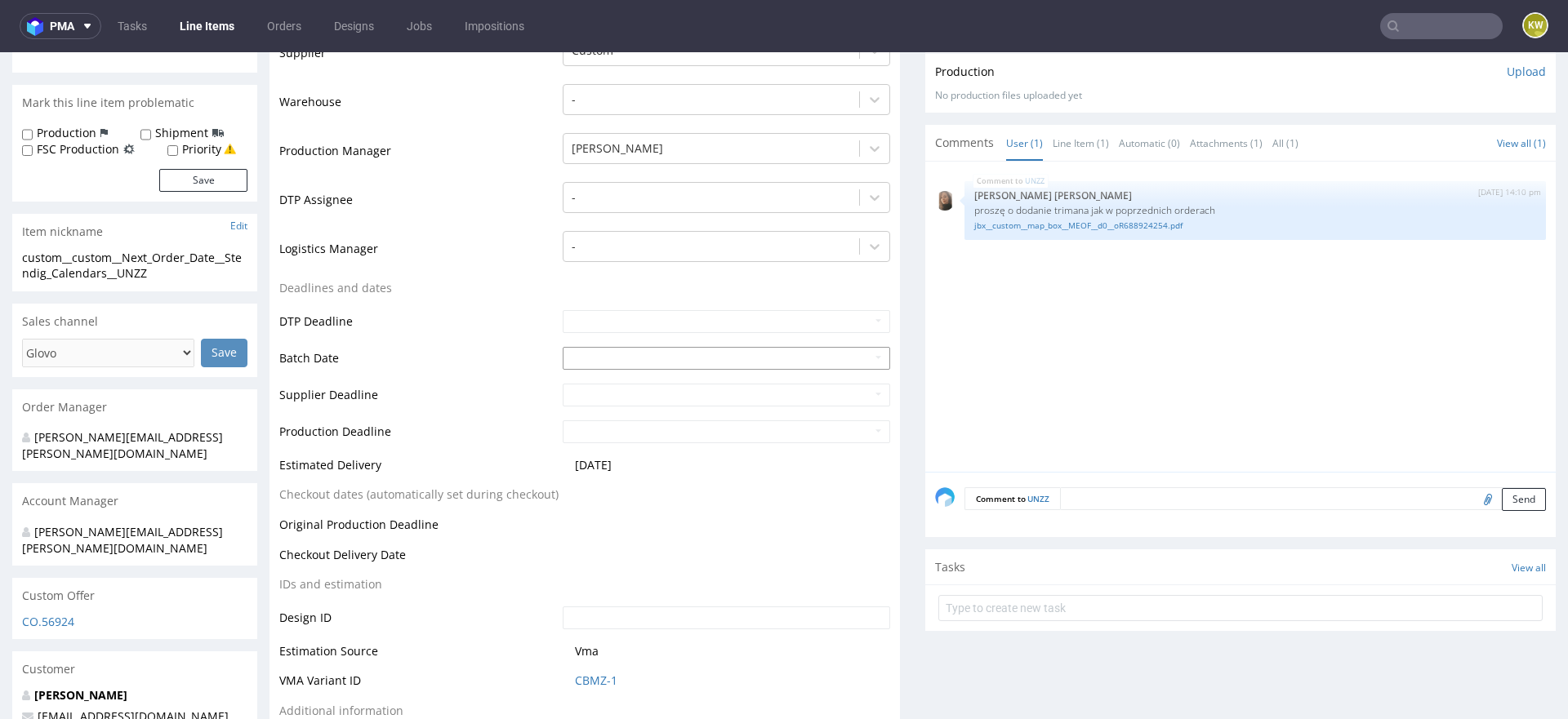
scroll to position [406, 0]
click at [639, 688] on td "CBMZ-1" at bounding box center [724, 684] width 332 height 30
drag, startPoint x: 633, startPoint y: 672, endPoint x: 550, endPoint y: 676, distance: 83.1
click at [550, 676] on tr "VMA Variant ID CBMZ-1" at bounding box center [584, 684] width 611 height 30
copy tr "CBMZ-1"
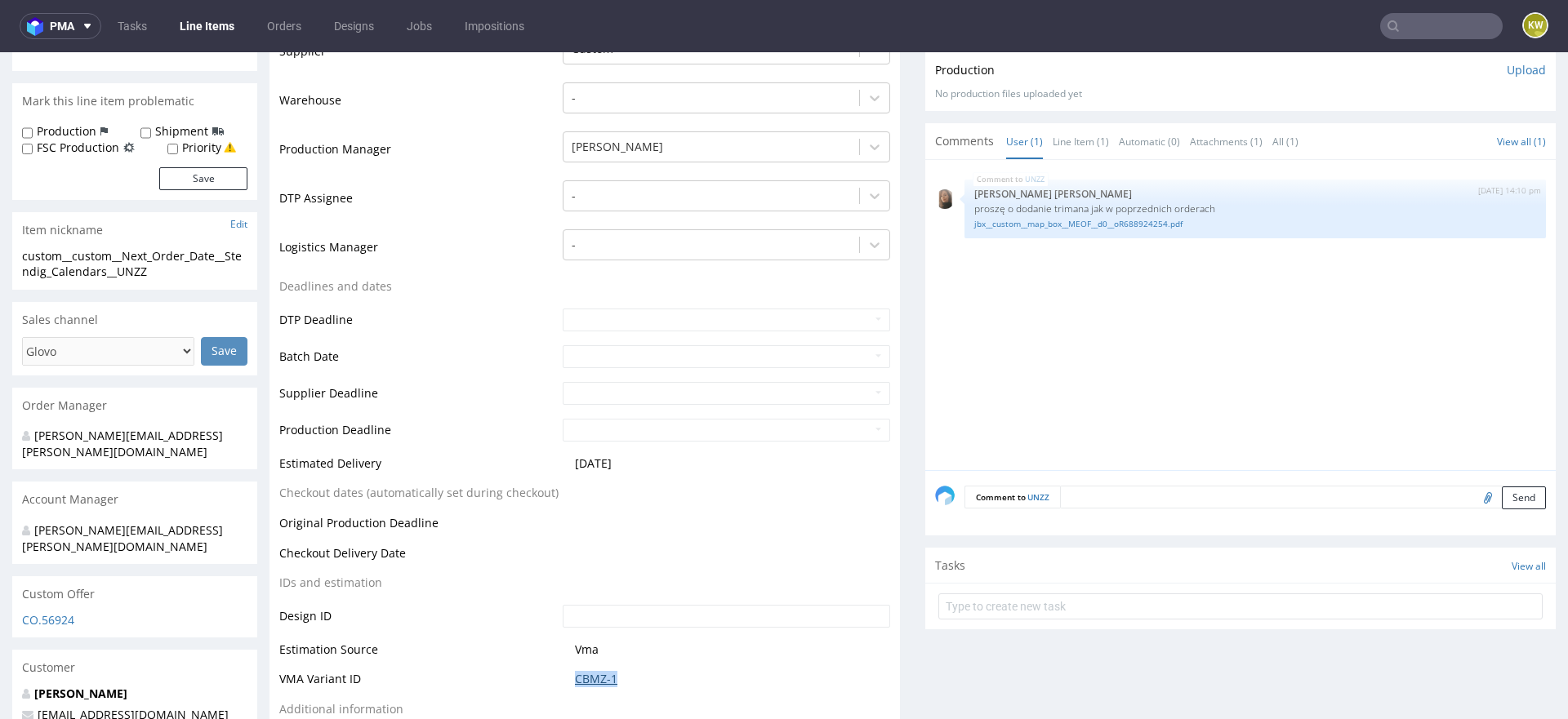
click at [607, 672] on link "CBMZ-1" at bounding box center [595, 679] width 42 height 17
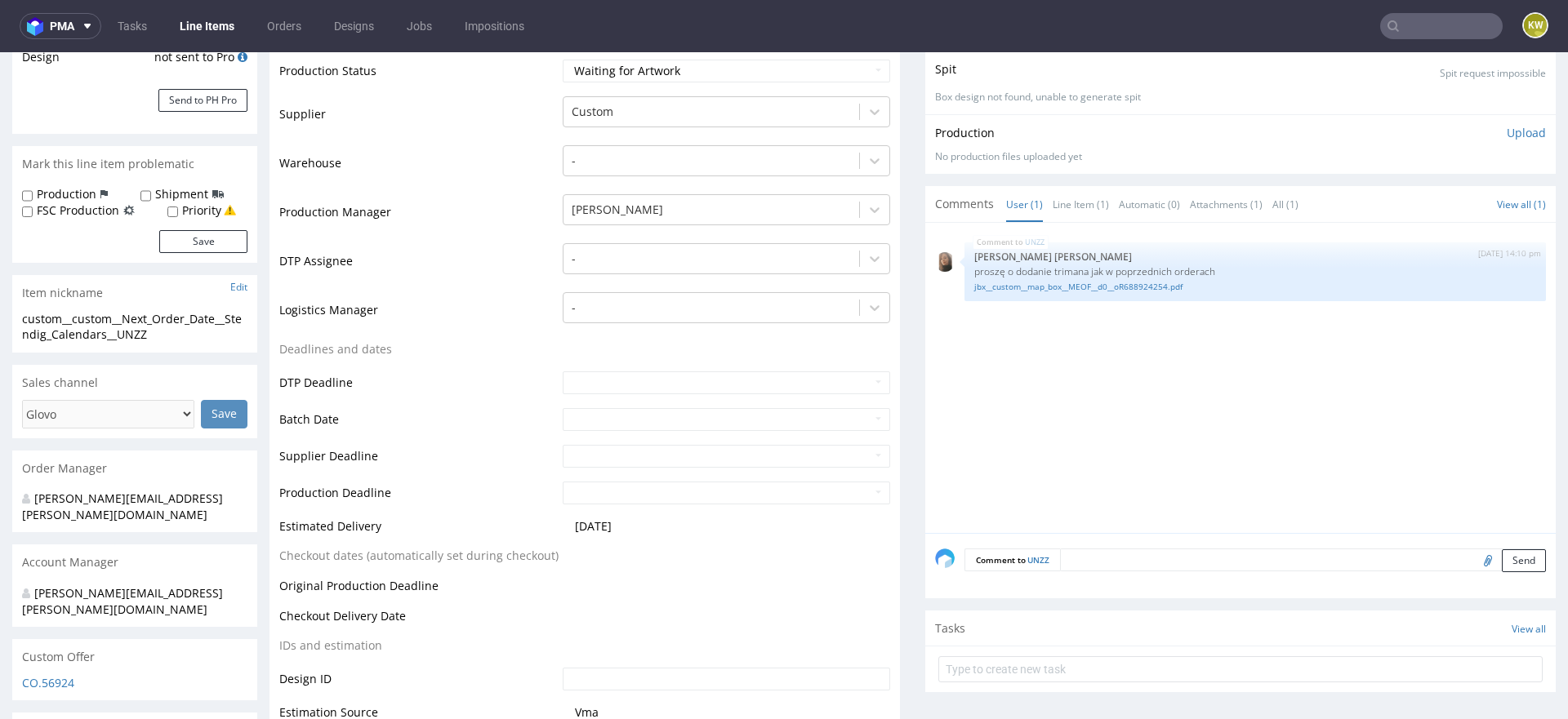
scroll to position [252, 0]
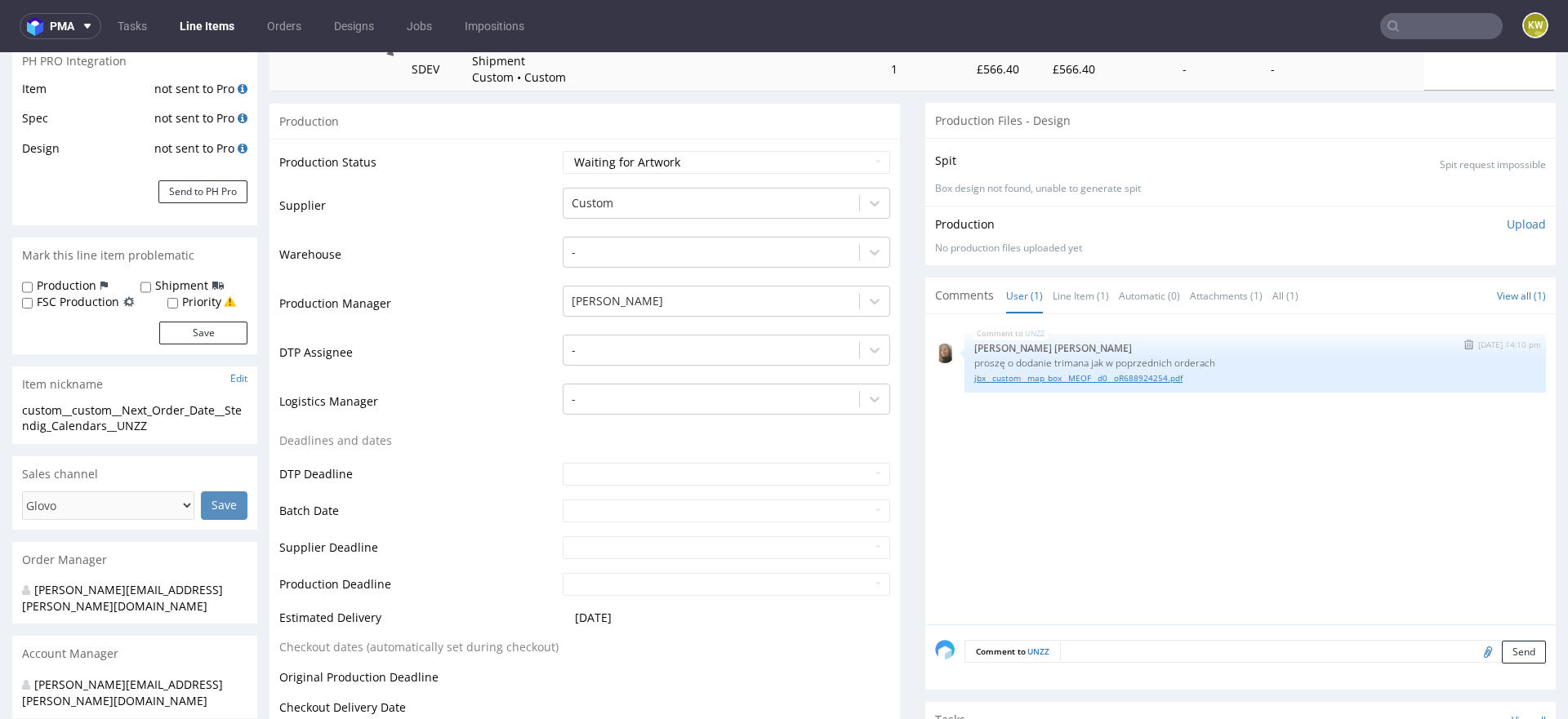
click at [1099, 375] on link "jbx__custom__map_box__MEOF__d0__oR688924254.pdf" at bounding box center [1255, 378] width 562 height 12
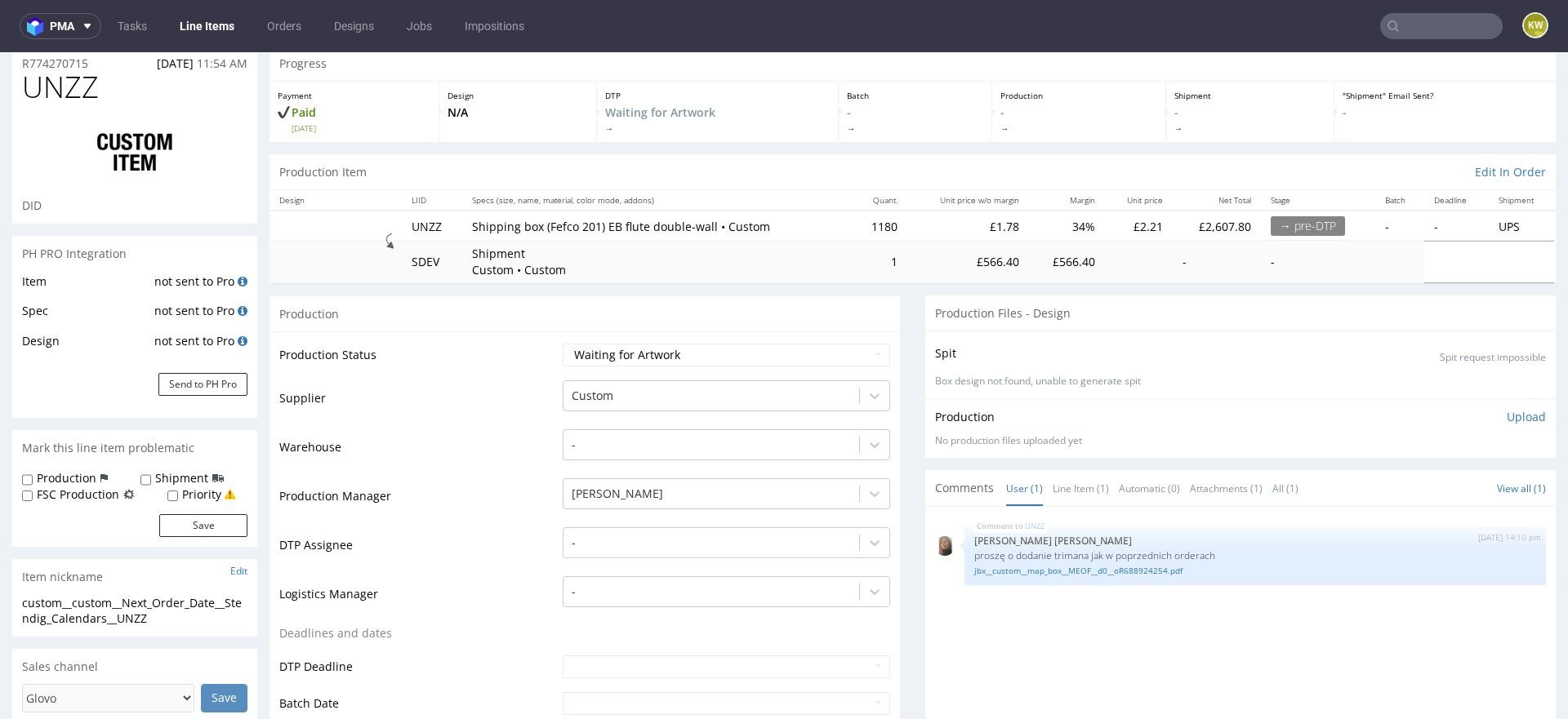
scroll to position [0, 0]
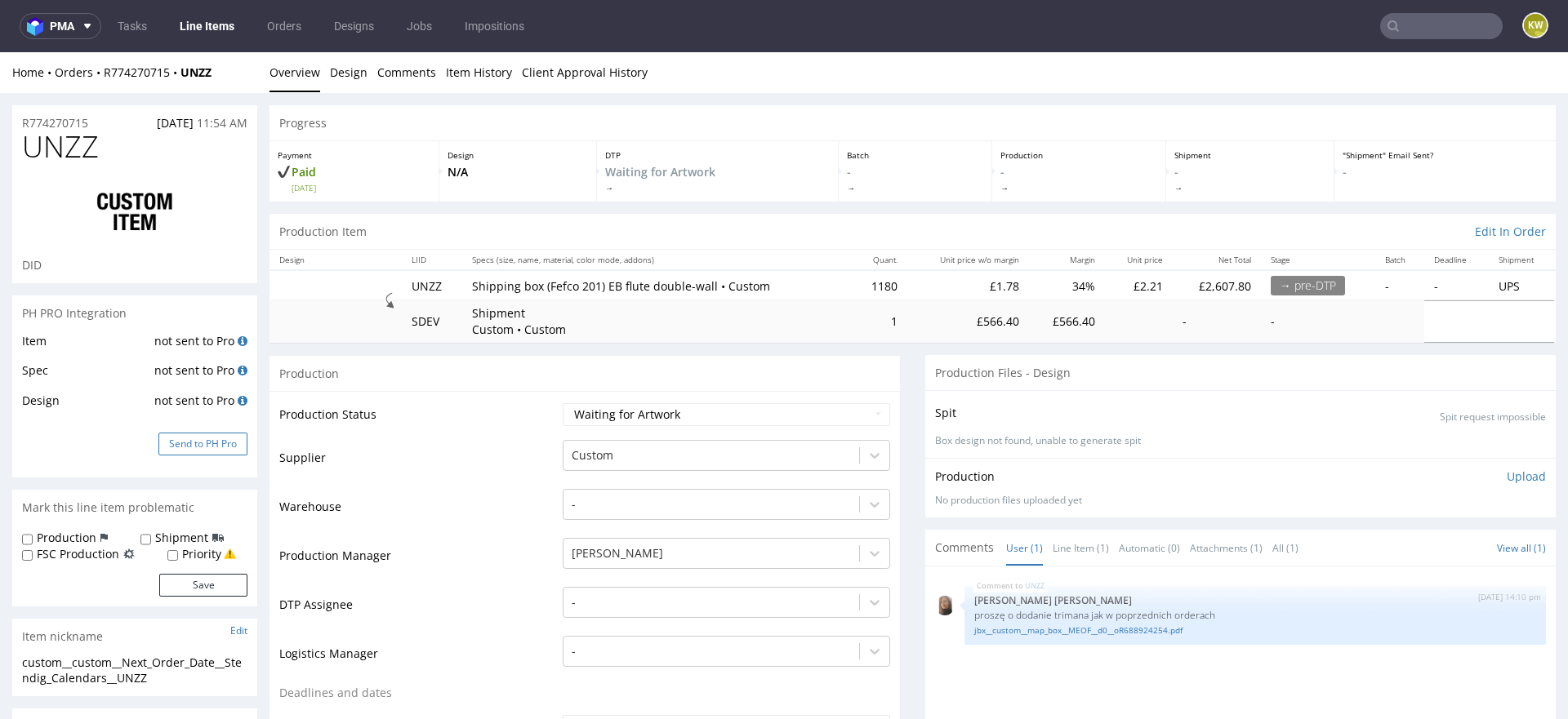
click at [182, 446] on button "Send to PH Pro" at bounding box center [203, 445] width 89 height 23
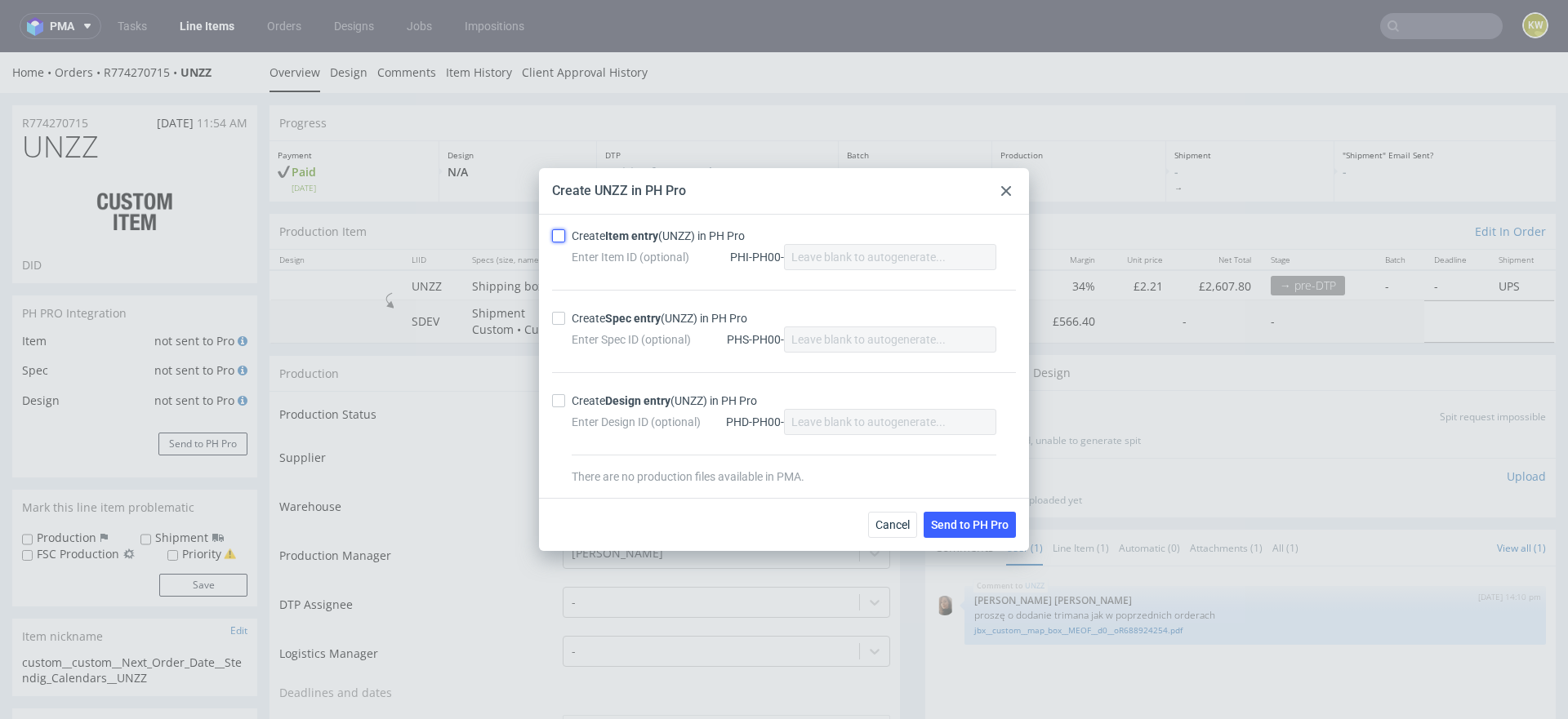
click at [561, 240] on input "Create Item entry (UNZZ) in PH Pro" at bounding box center [559, 236] width 13 height 13
checkbox input "true"
click at [561, 296] on div "Create Spec entry (UNZZ) in PH Pro Enter Spec ID (optional) PHS-PH00-" at bounding box center [784, 331] width 464 height 82
click at [561, 318] on input "Create Spec entry (UNZZ) in PH Pro" at bounding box center [559, 318] width 13 height 13
checkbox input "true"
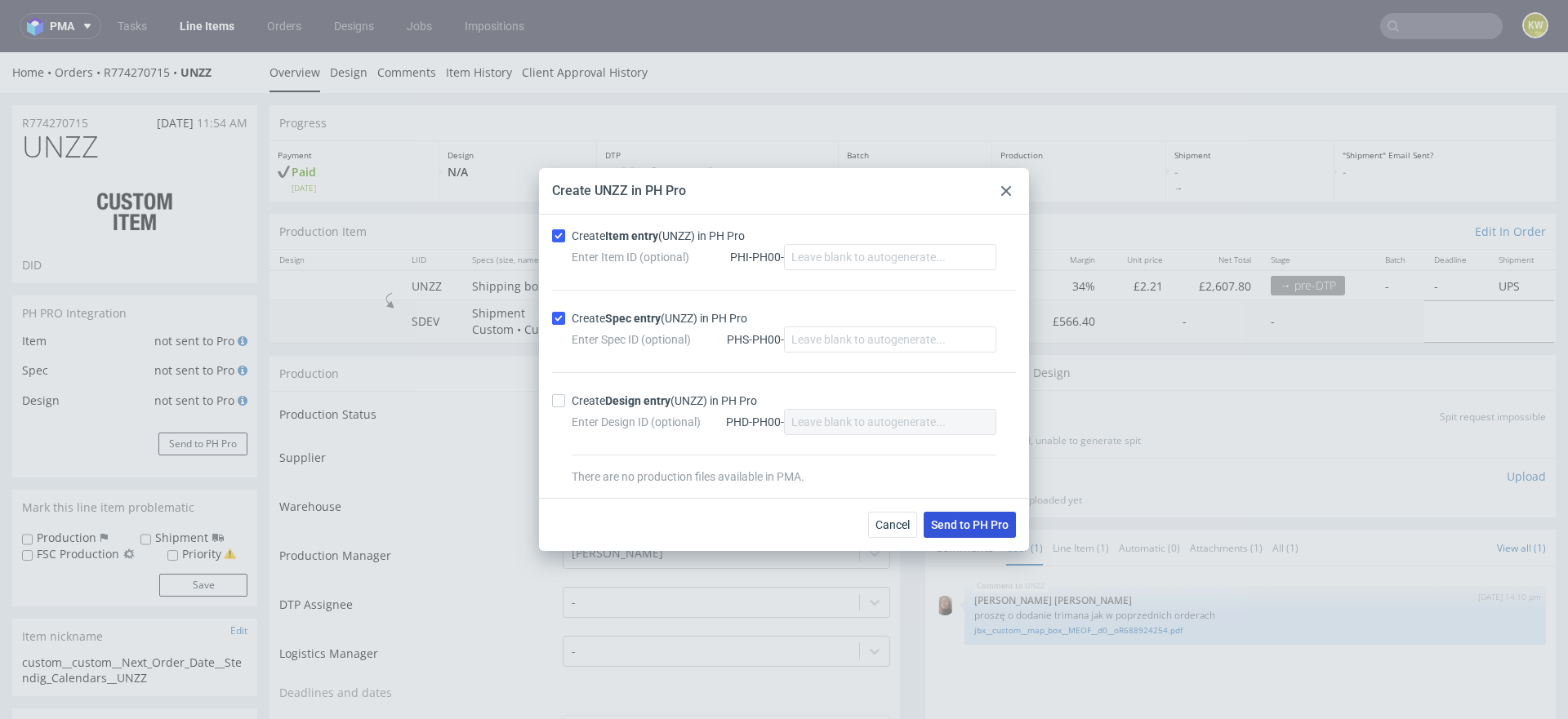
click at [945, 522] on span "Send to PH Pro" at bounding box center [969, 525] width 77 height 12
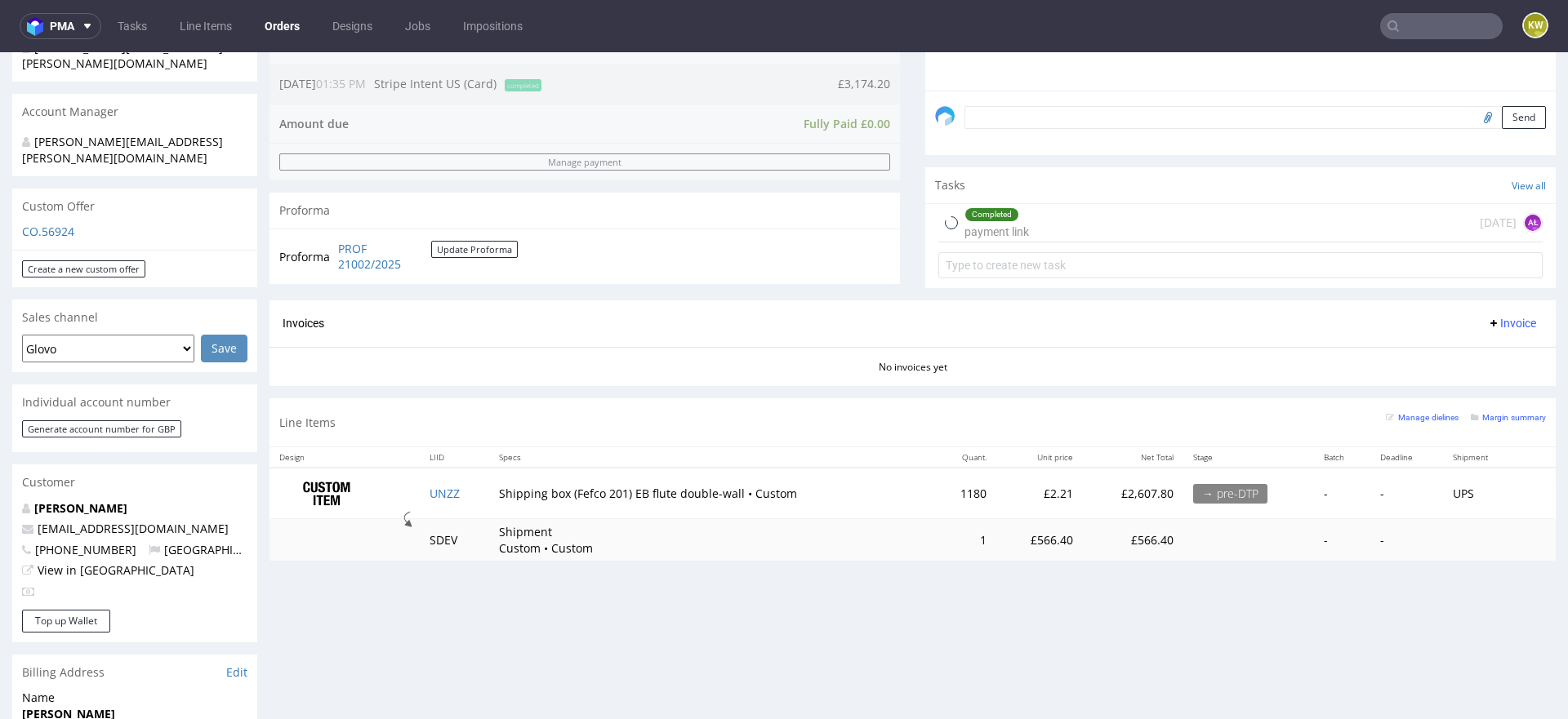
scroll to position [500, 0]
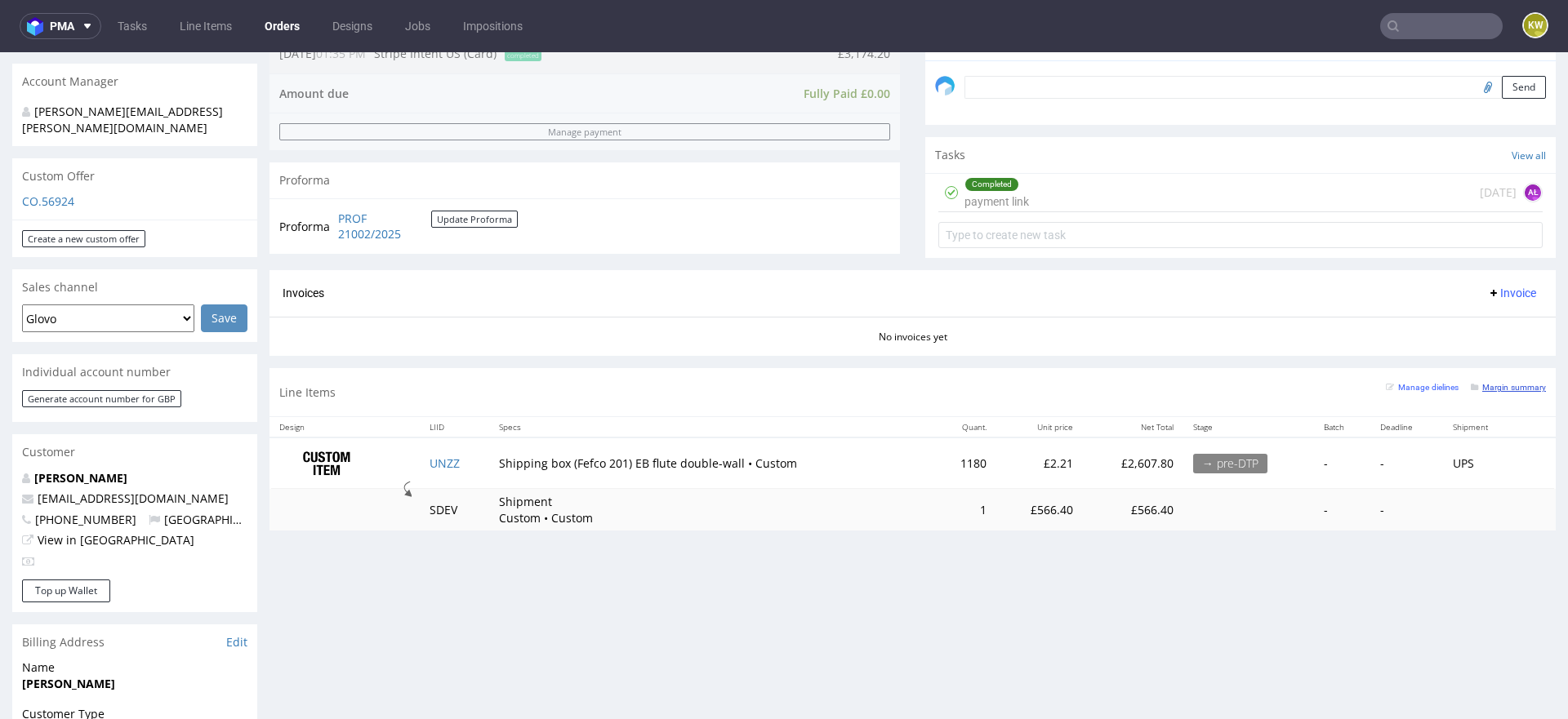
click at [1503, 386] on small "Margin summary" at bounding box center [1508, 387] width 75 height 9
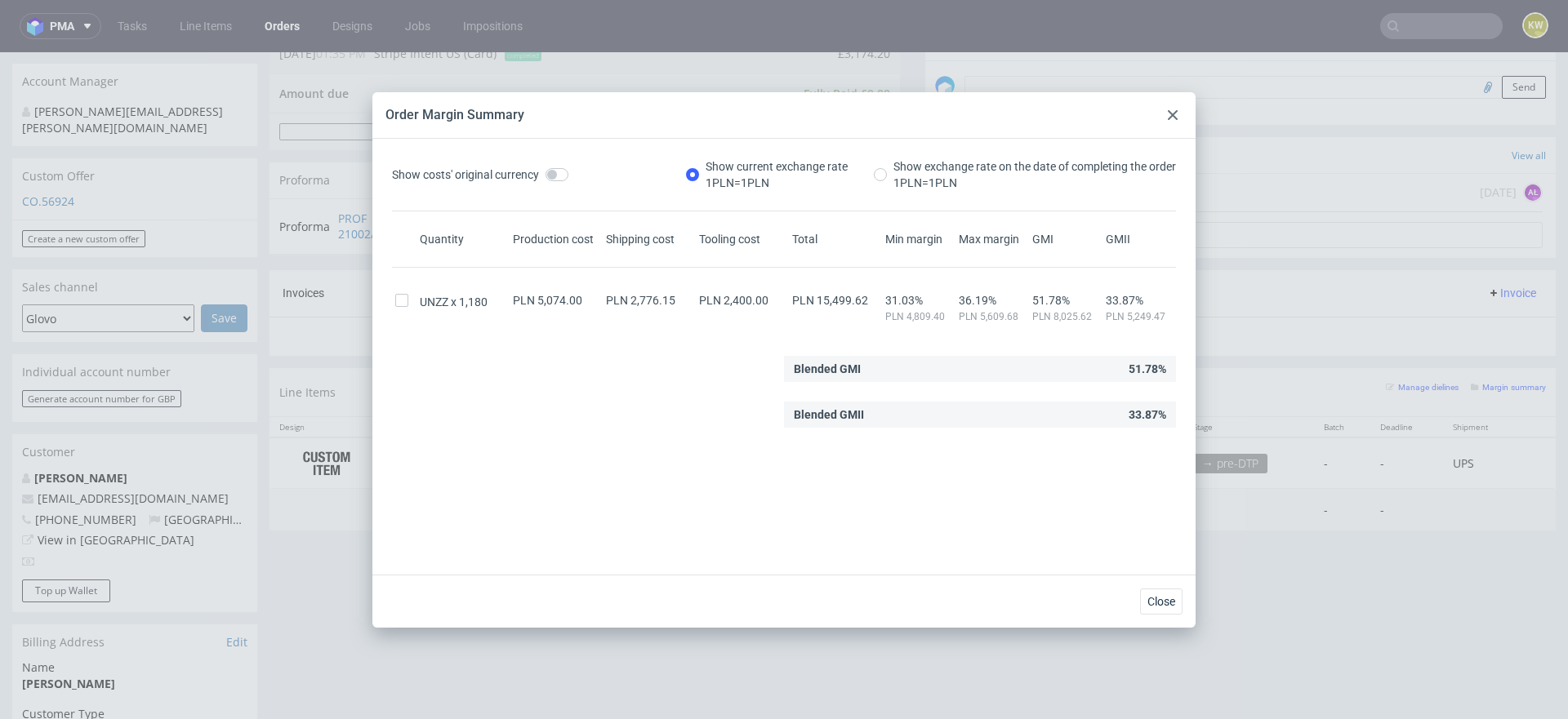
click at [1179, 118] on div at bounding box center [1173, 116] width 20 height 20
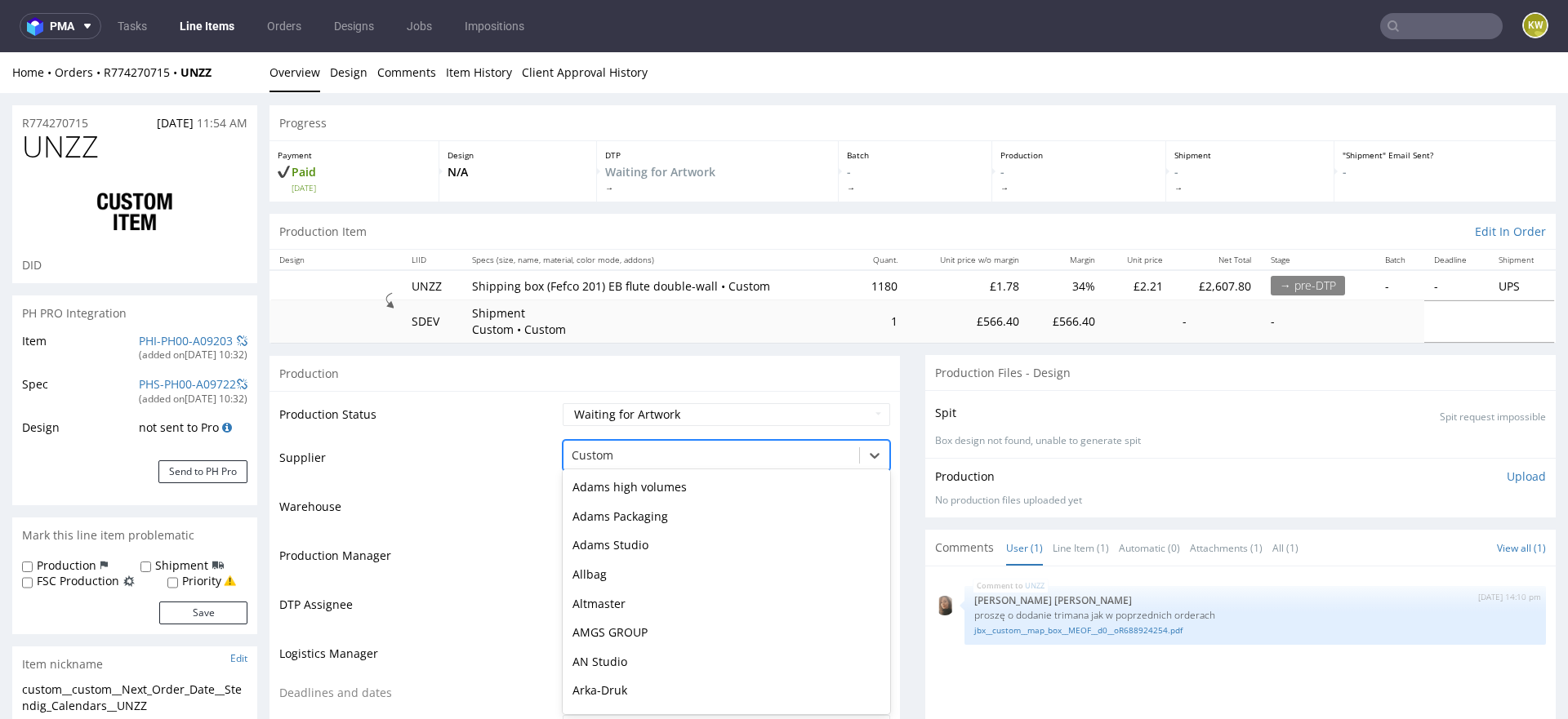
click at [594, 450] on div at bounding box center [712, 456] width 279 height 20
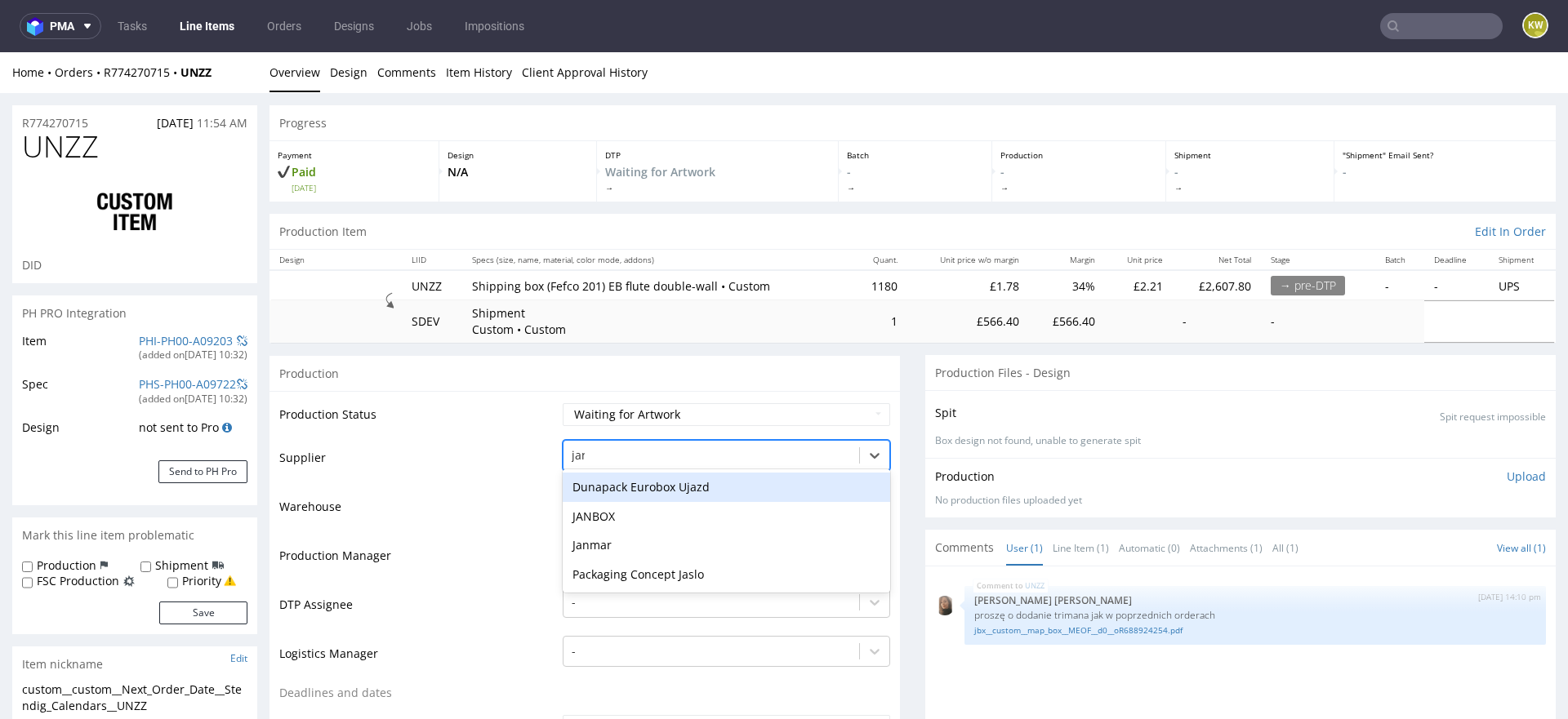
type input "janb"
click at [581, 485] on div "JANBOX" at bounding box center [727, 487] width 328 height 29
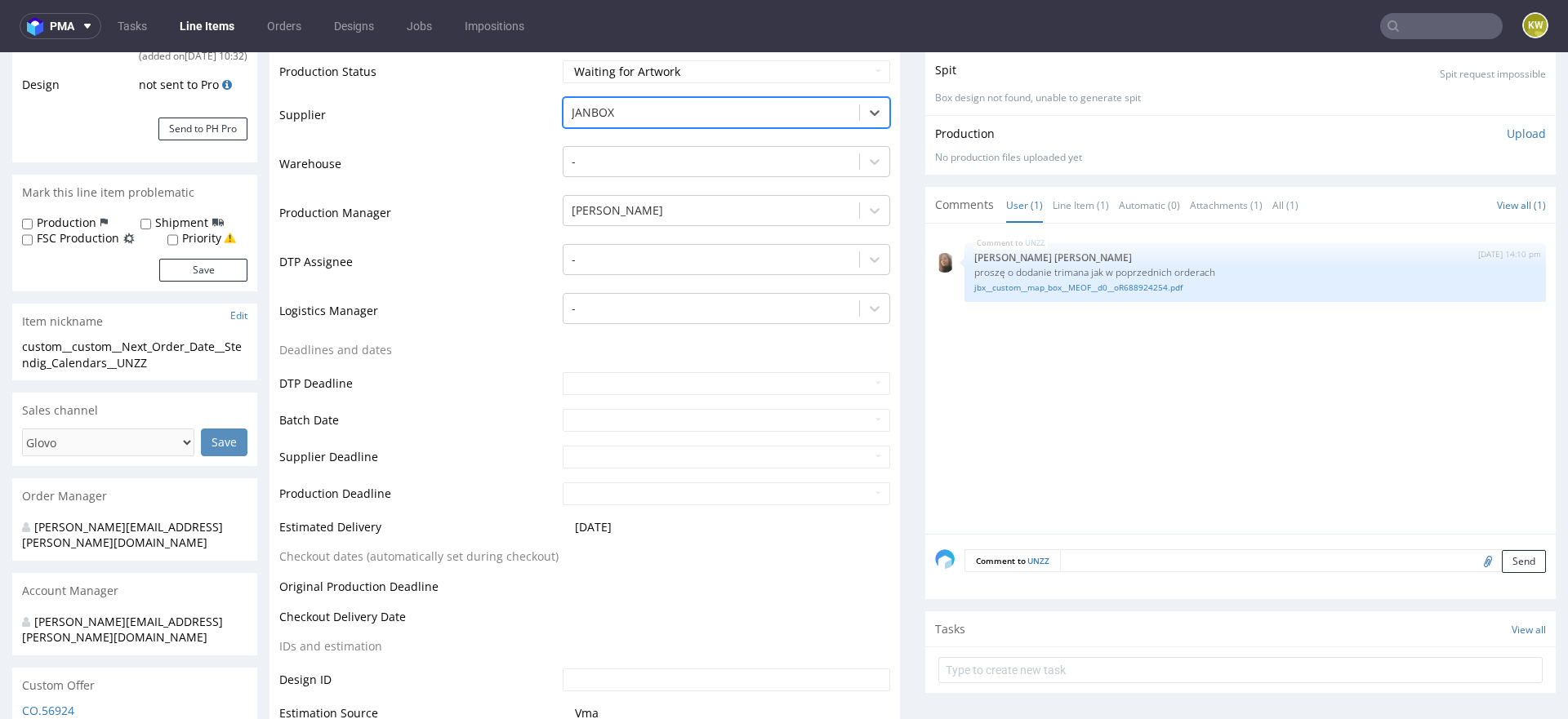
scroll to position [542, 0]
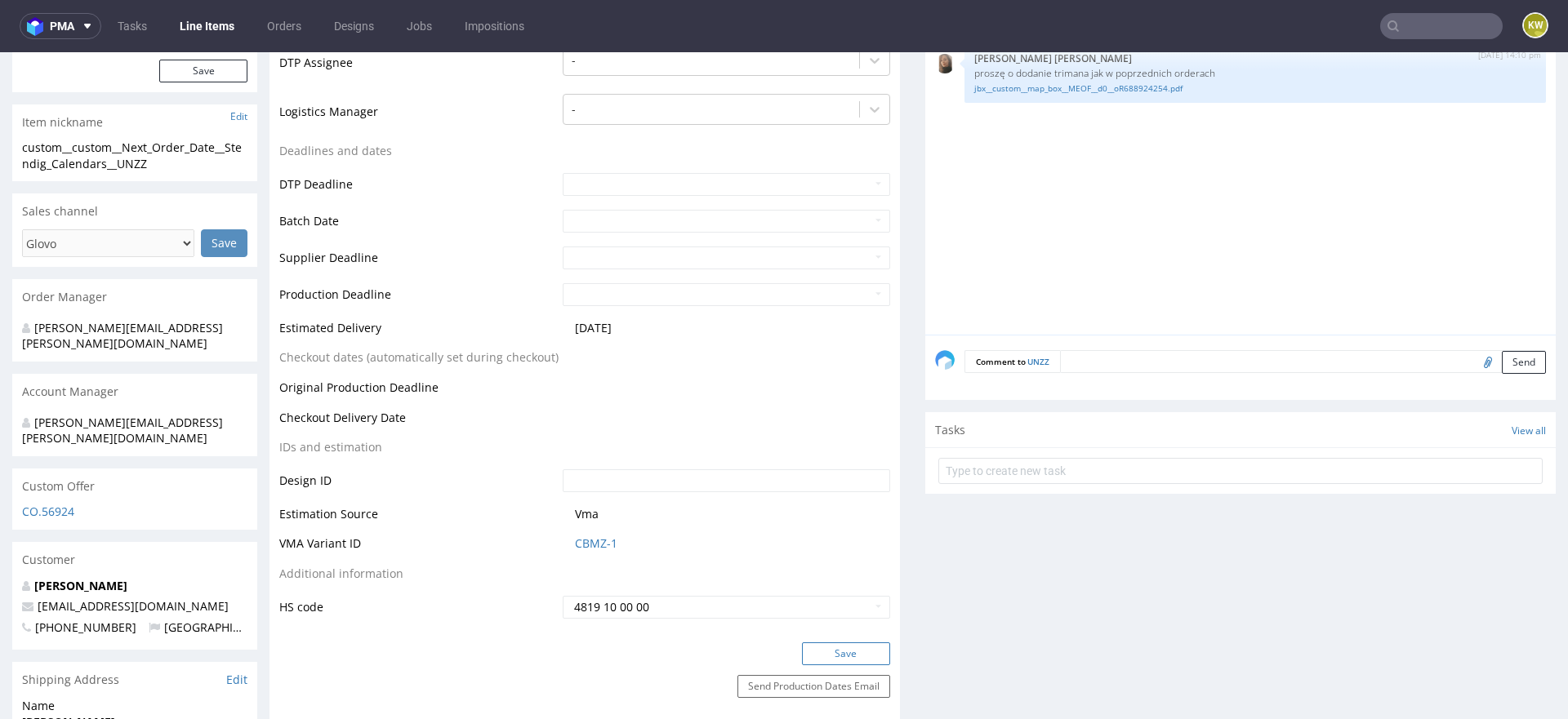
click at [840, 651] on button "Save" at bounding box center [846, 654] width 88 height 23
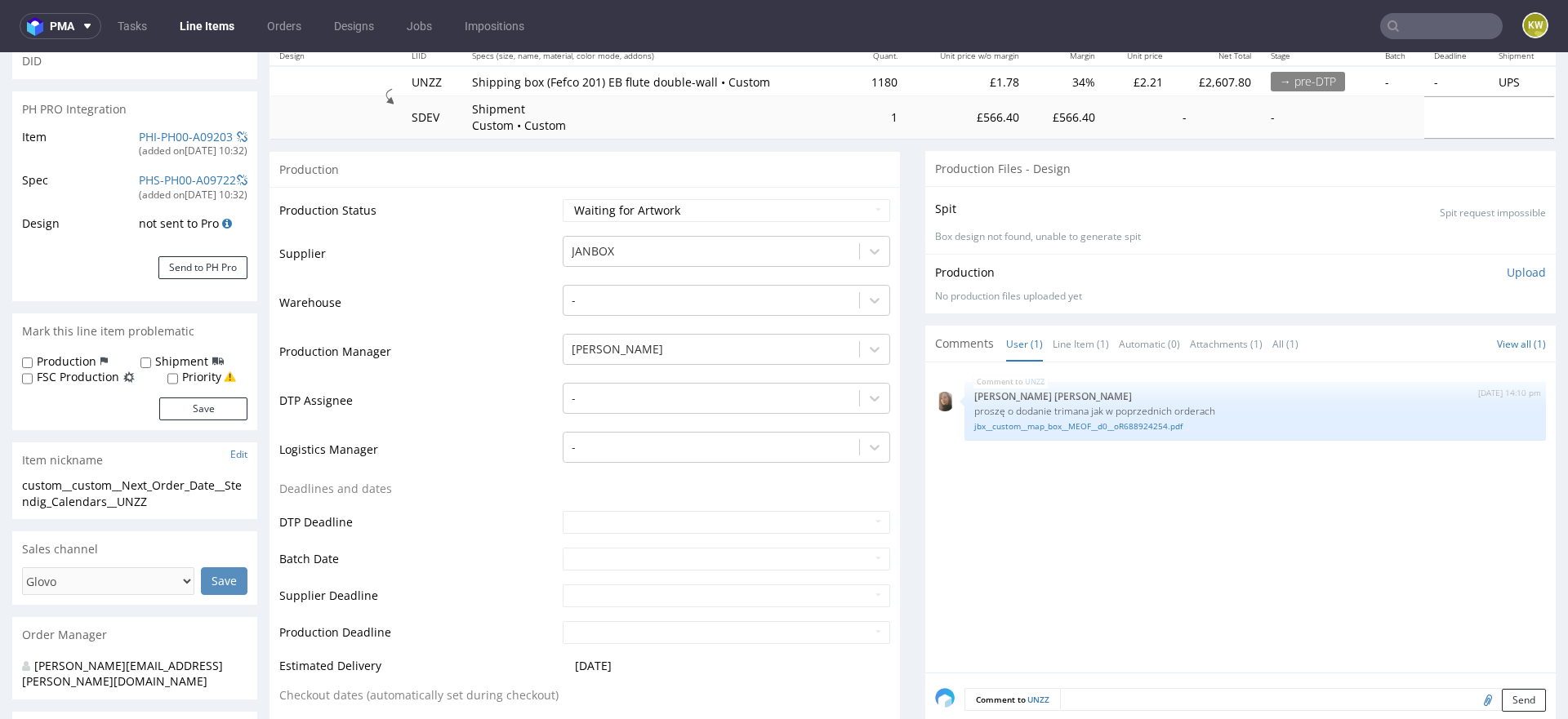
scroll to position [0, 0]
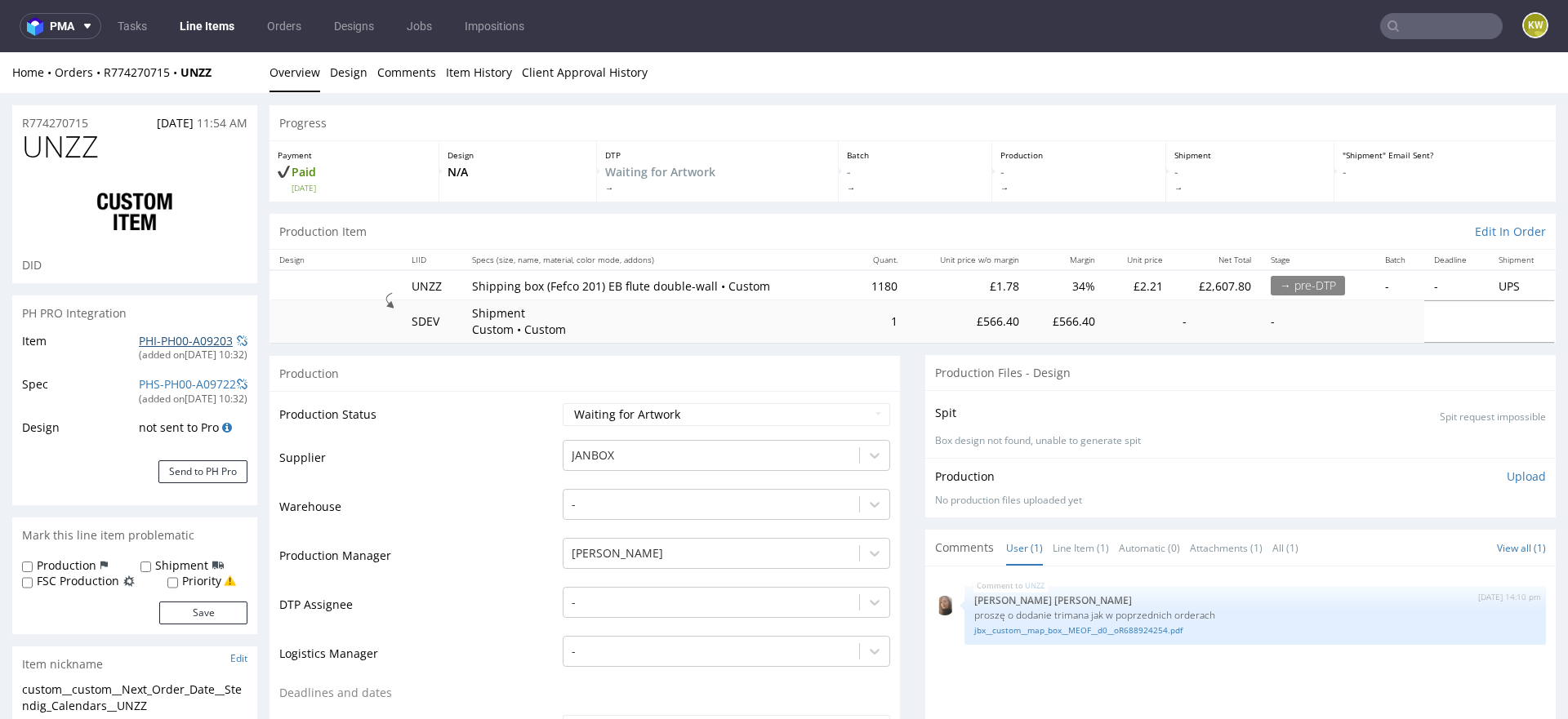
click at [139, 342] on link "PHI-PH00-A09203" at bounding box center [185, 341] width 94 height 16
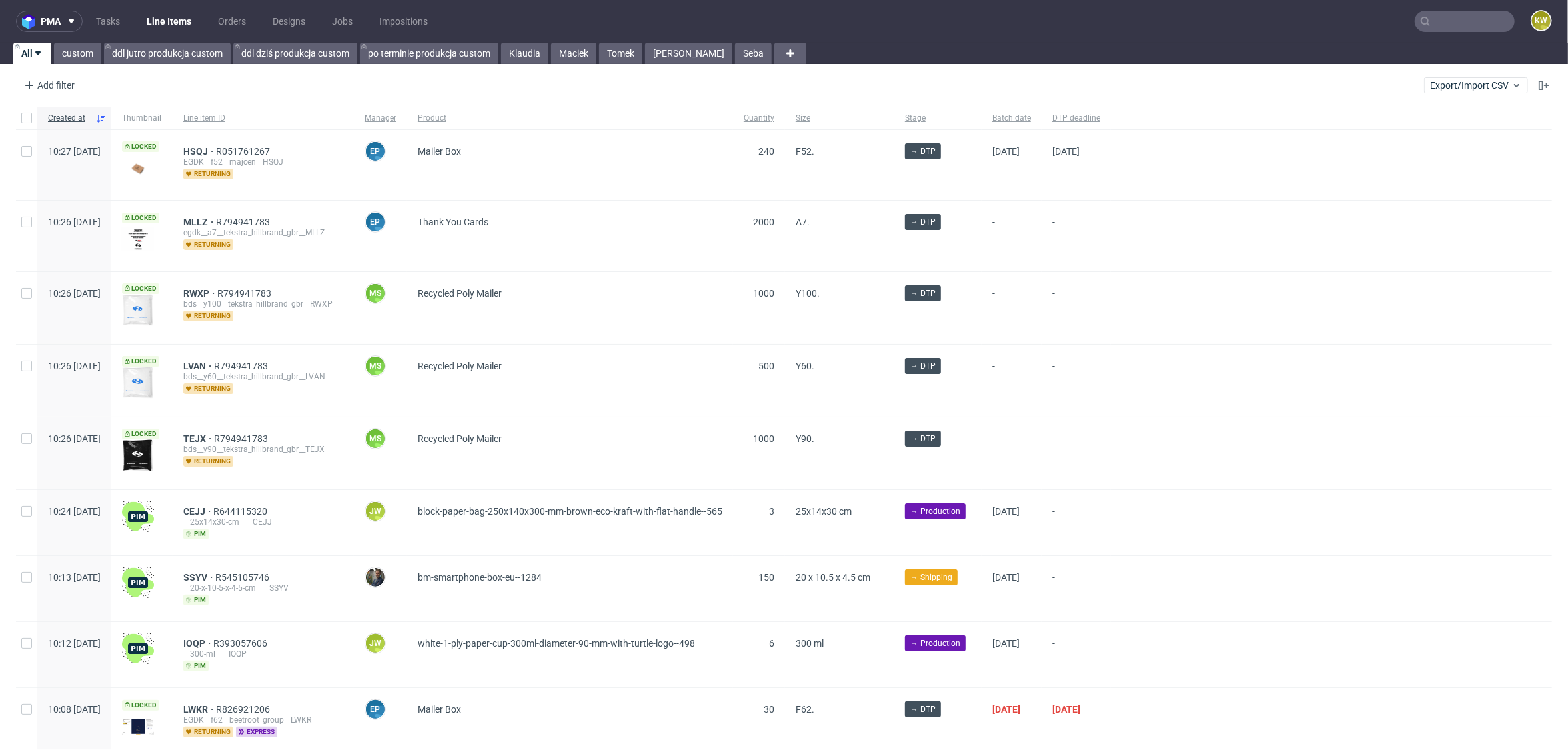
click at [1484, 23] on input "text" at bounding box center [1464, 21] width 100 height 21
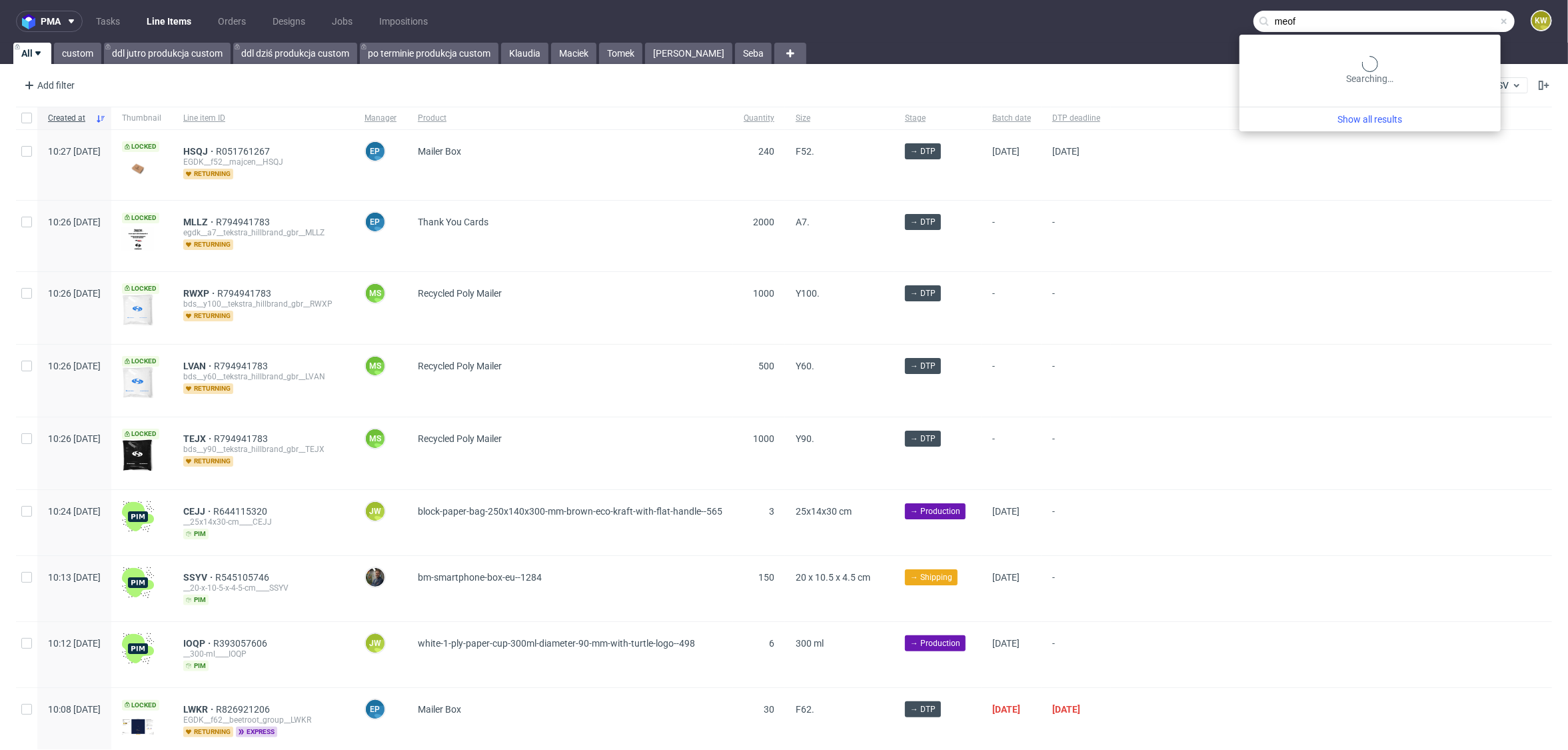
type input "meof"
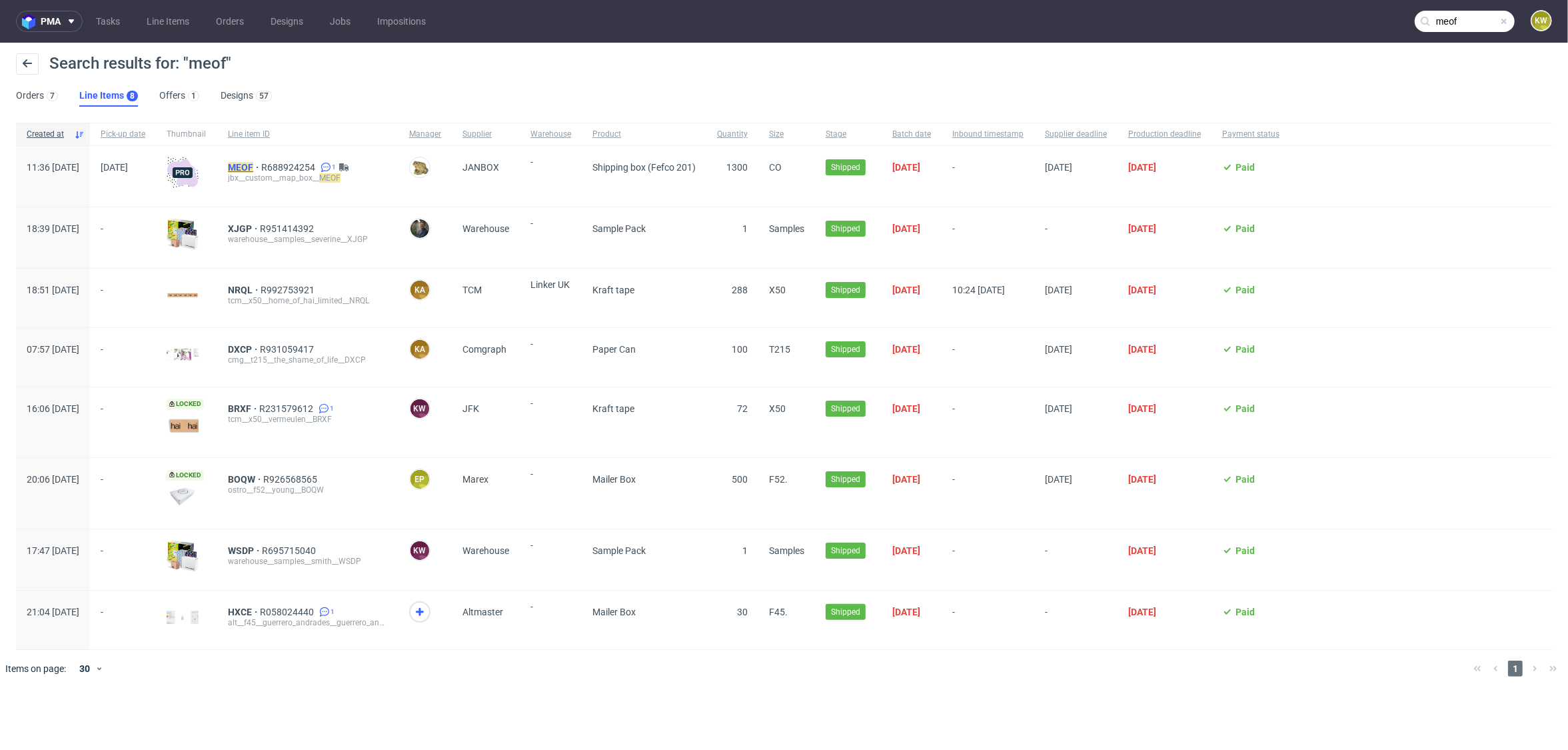
click at [253, 168] on mark "MEOF" at bounding box center [240, 168] width 25 height 11
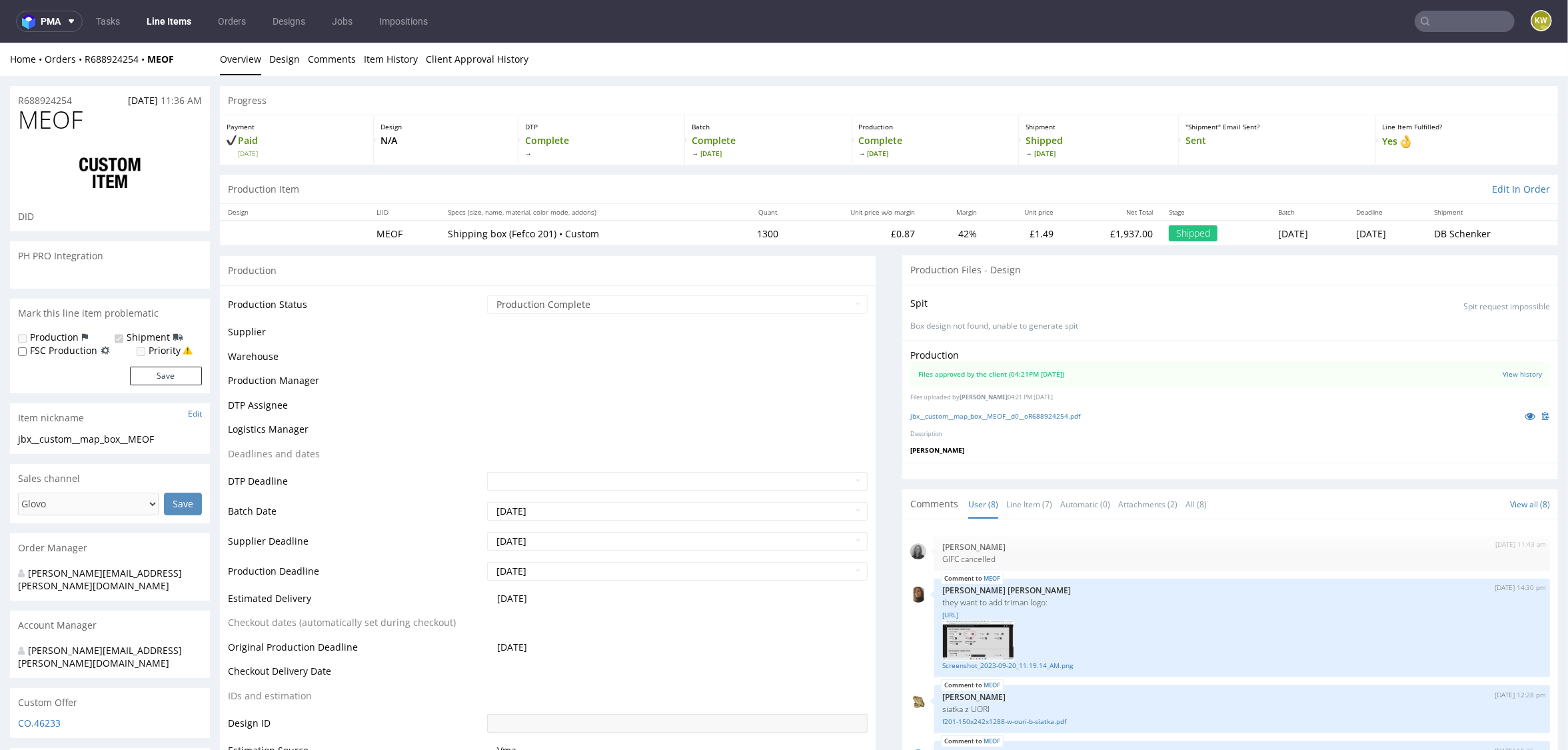
scroll to position [185, 0]
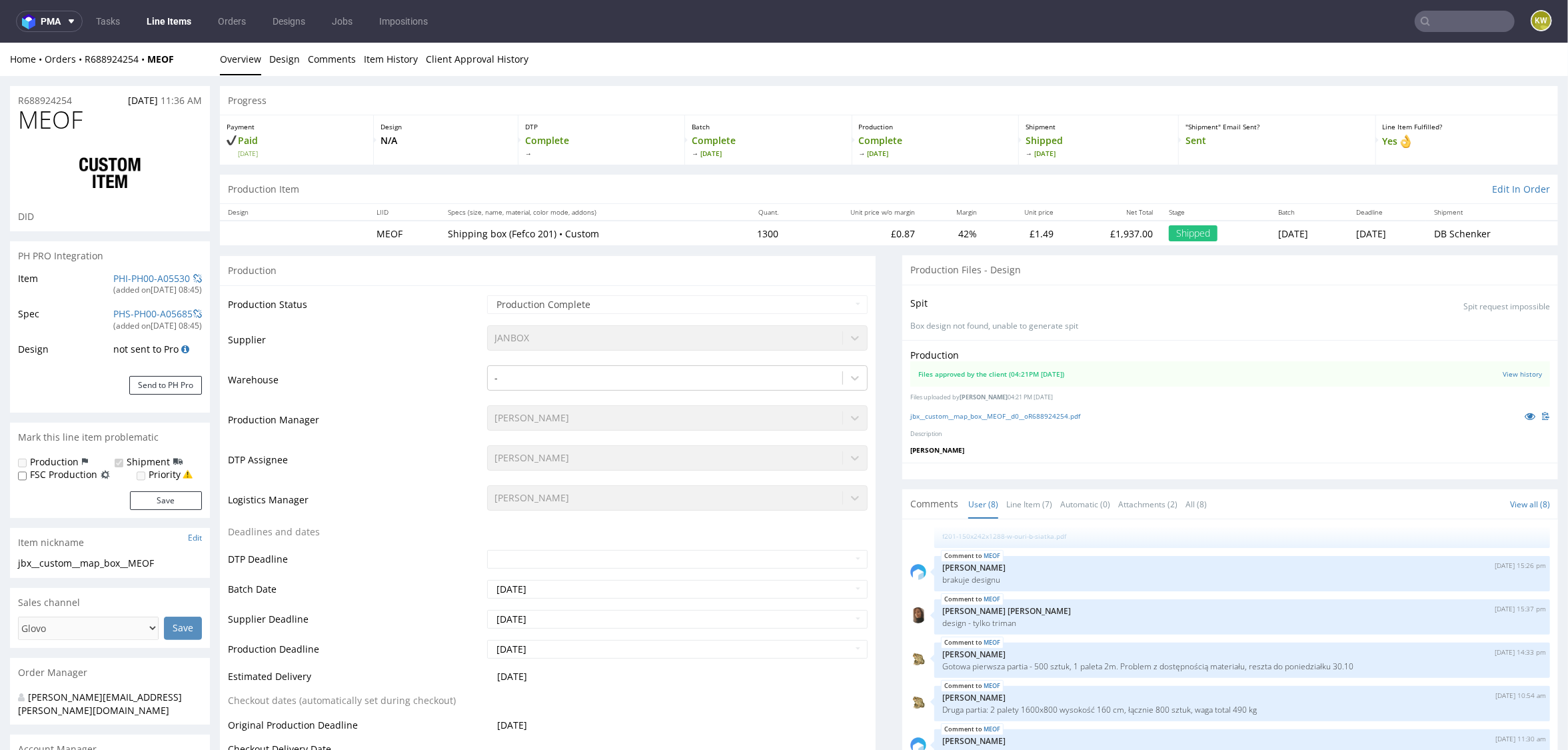
select select "in_progress"
click at [1525, 413] on icon at bounding box center [1530, 415] width 11 height 10
click at [434, 339] on td "Supplier" at bounding box center [356, 343] width 256 height 40
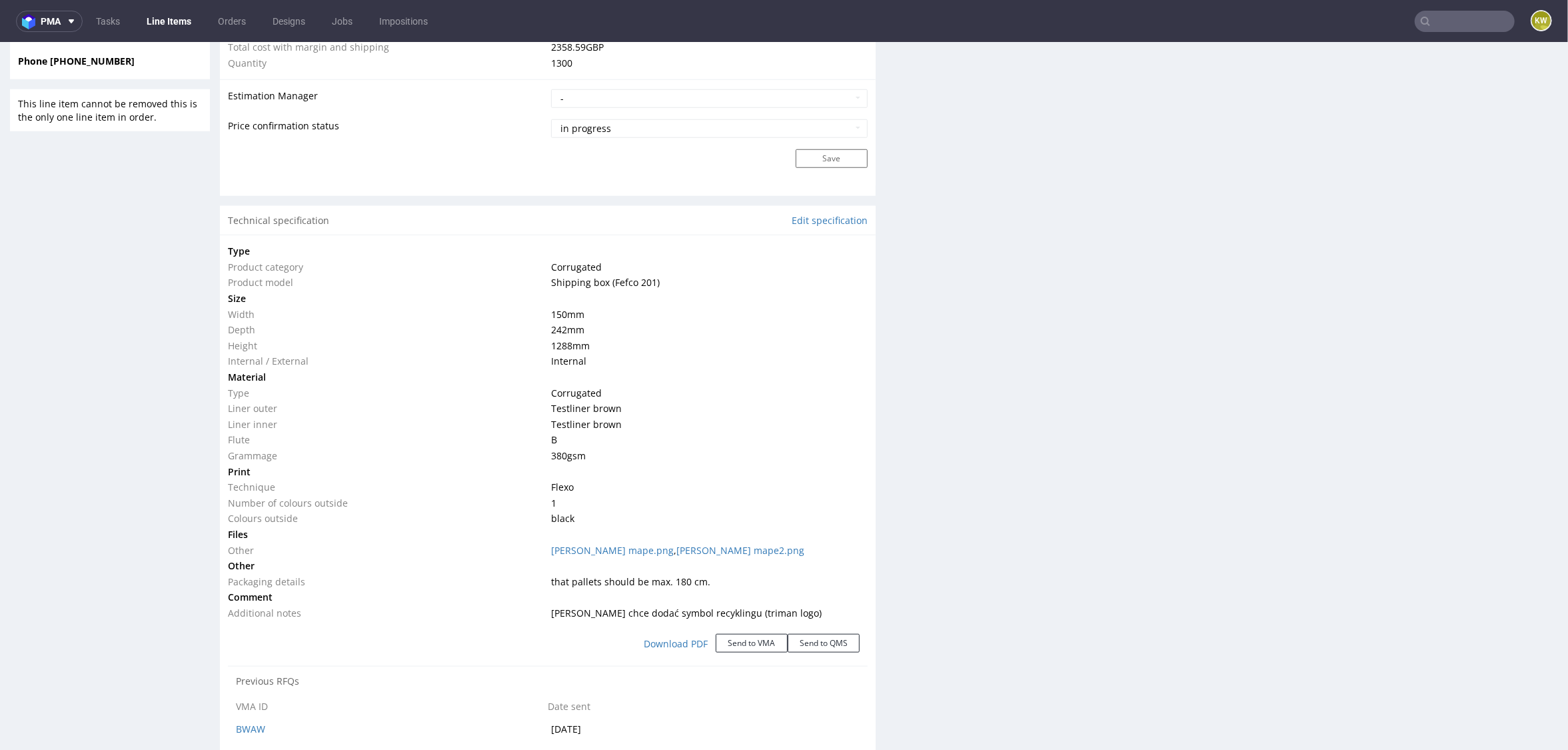
scroll to position [1100, 0]
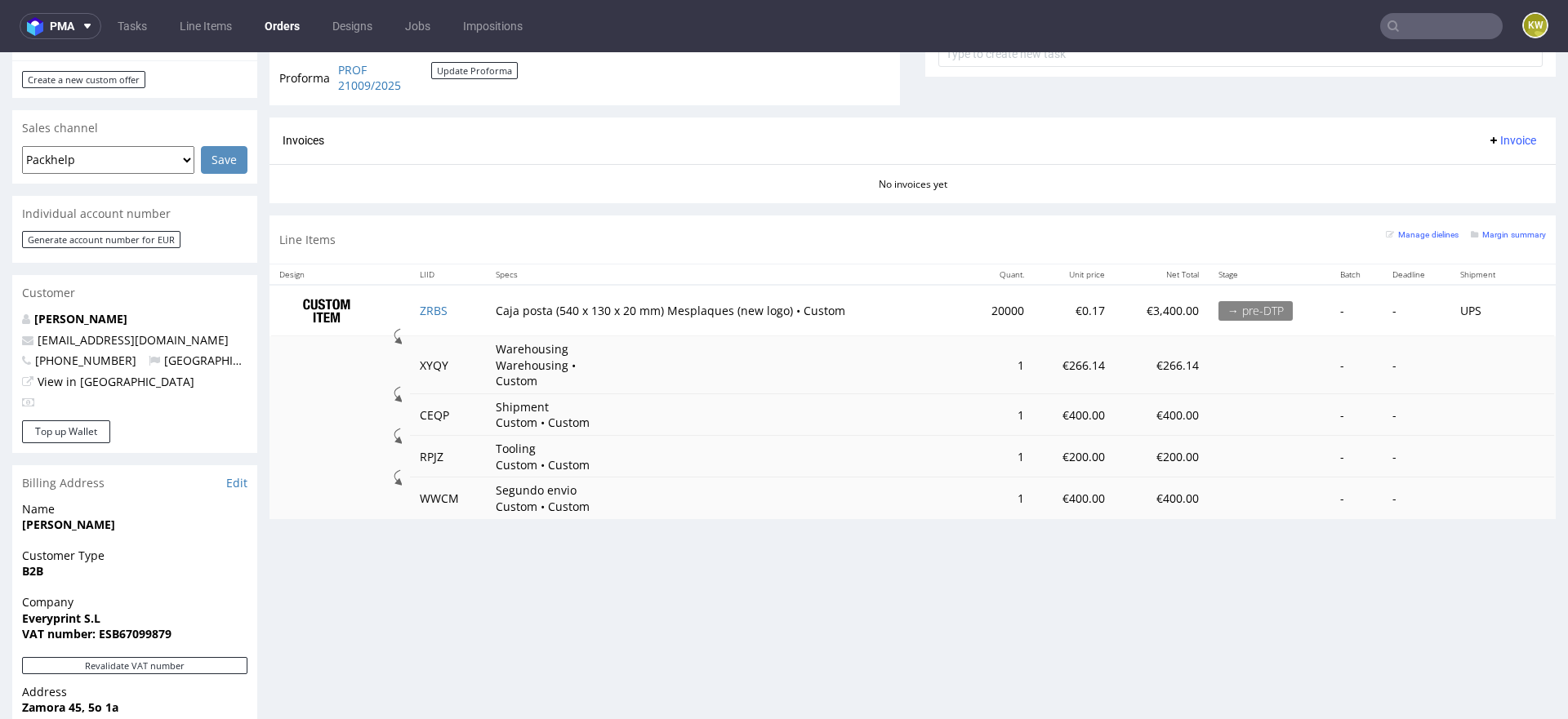
scroll to position [682, 0]
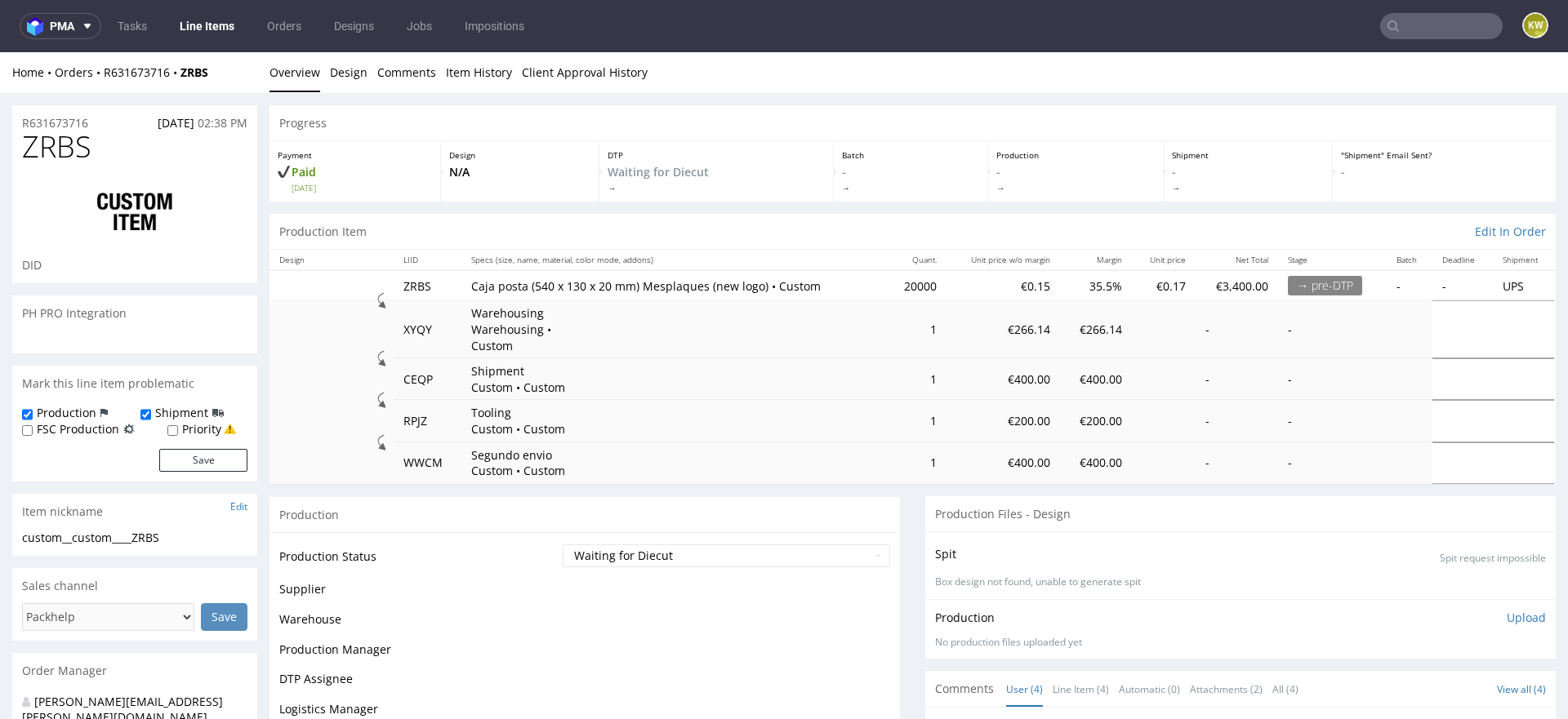
select select "in_progress"
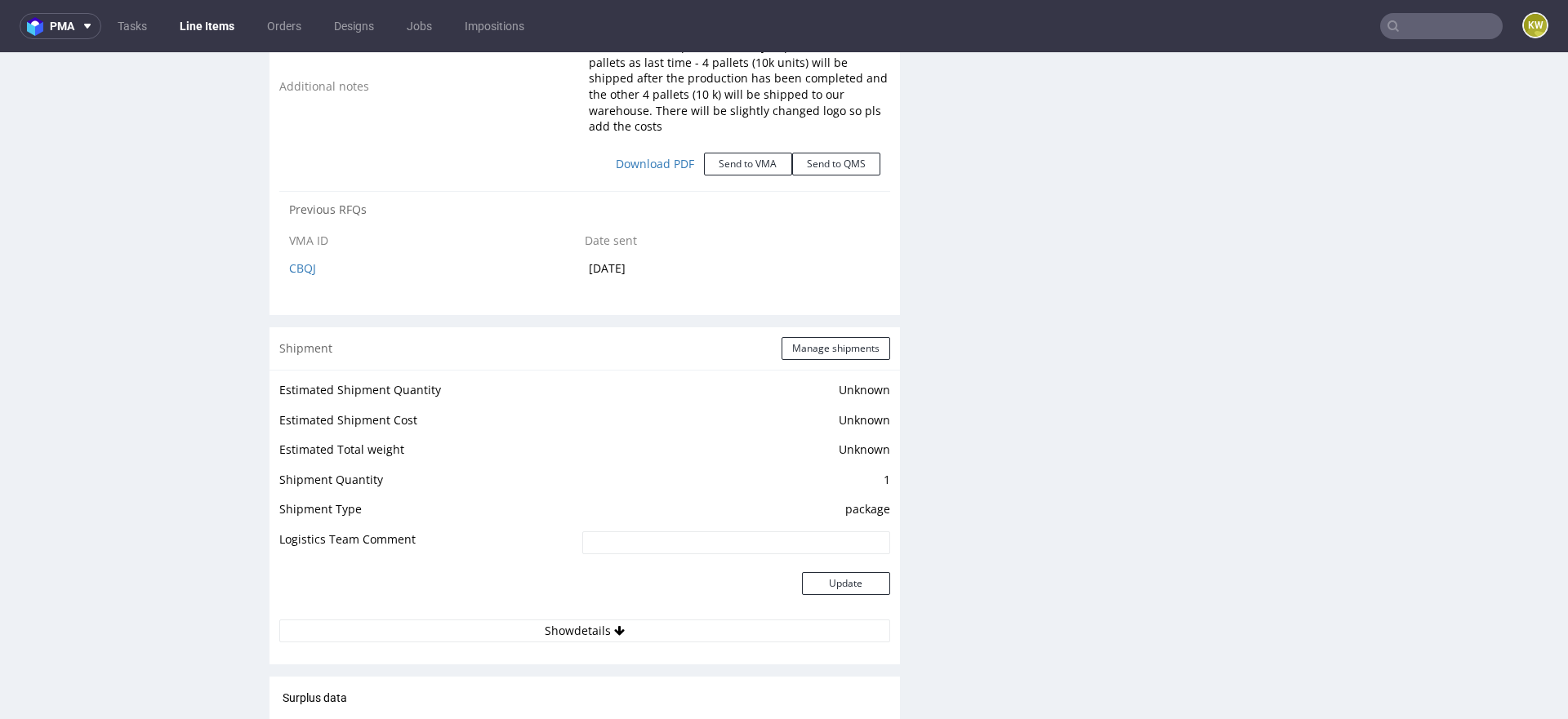
scroll to position [2135, 0]
click at [297, 261] on link "CBQJ" at bounding box center [303, 268] width 27 height 16
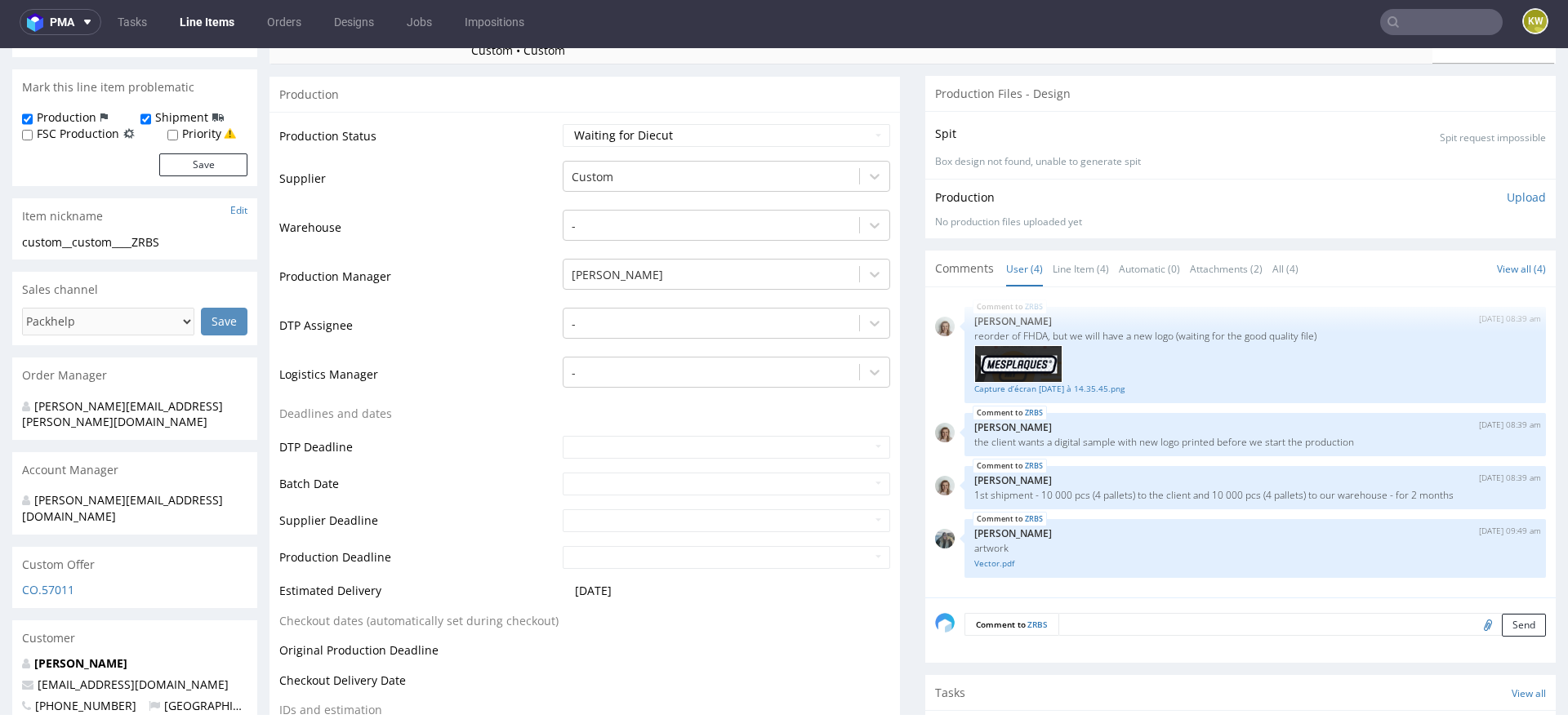
scroll to position [0, 0]
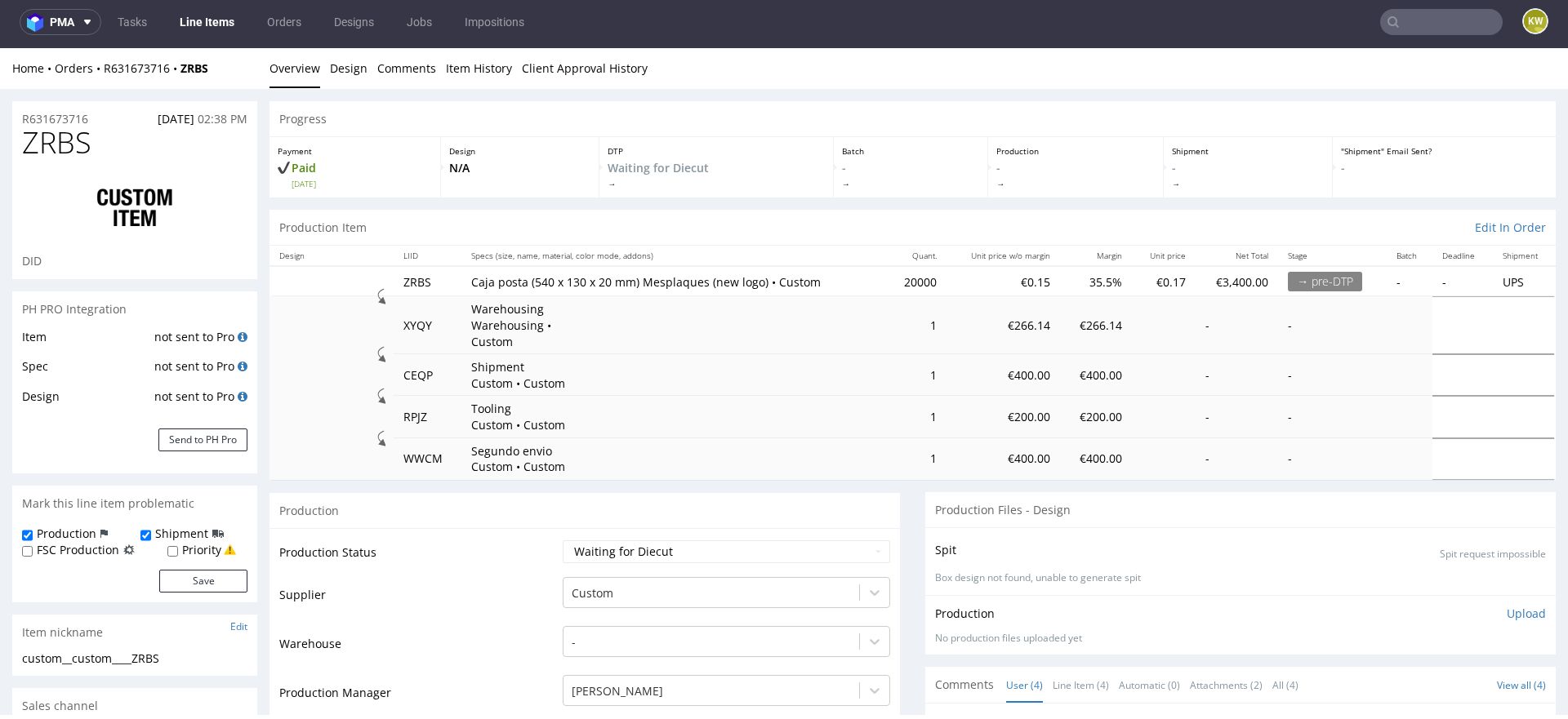
click at [80, 151] on span "ZRBS" at bounding box center [57, 142] width 69 height 32
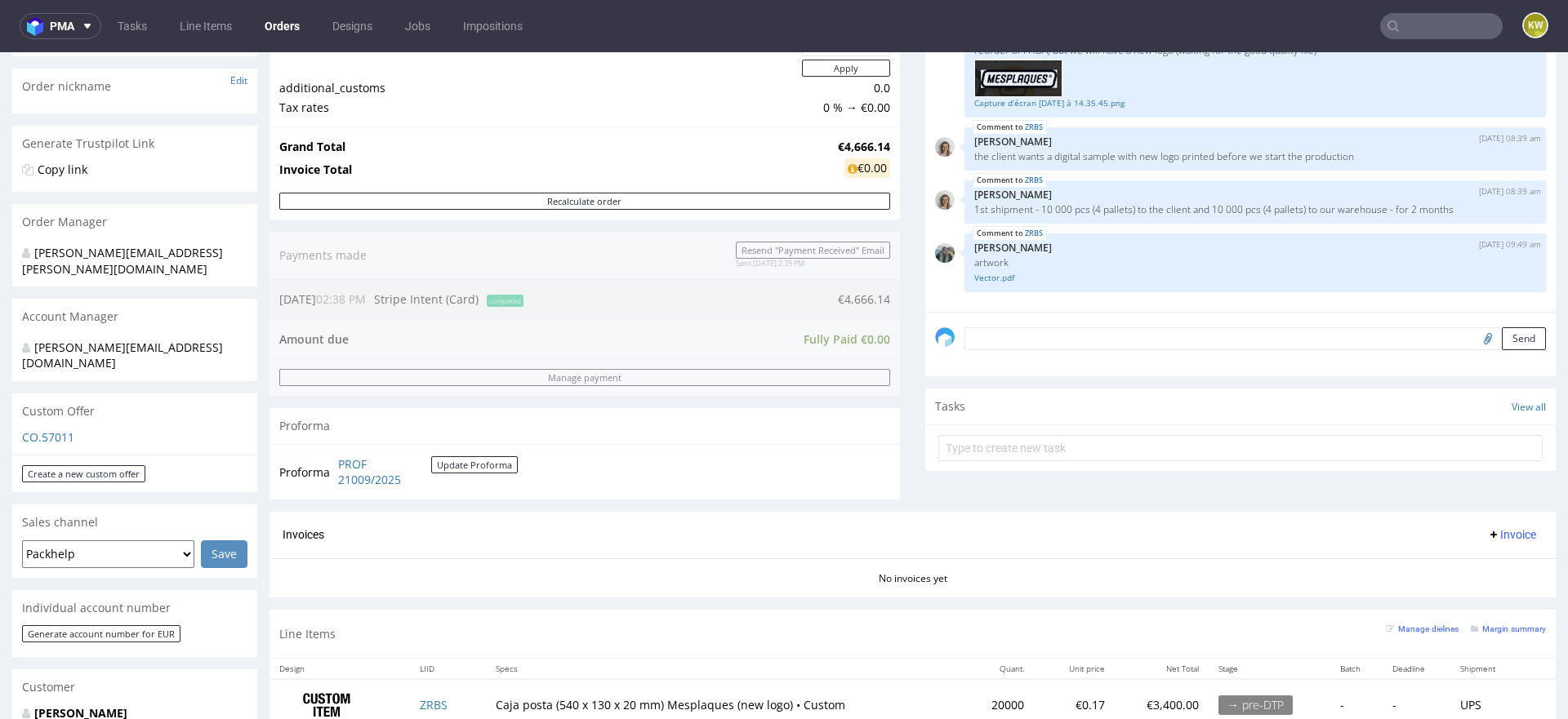
scroll to position [645, 0]
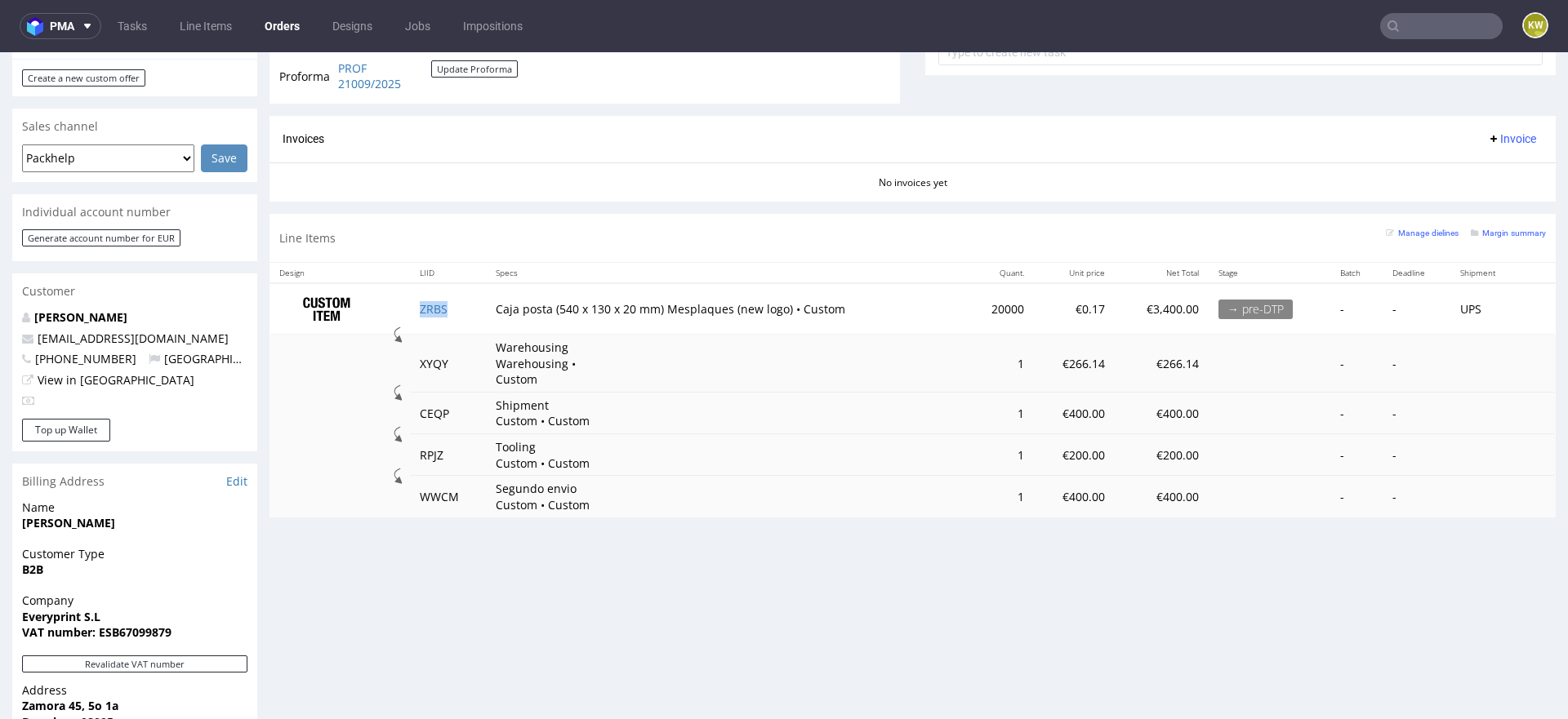
click at [463, 308] on td "ZRBS" at bounding box center [448, 309] width 76 height 52
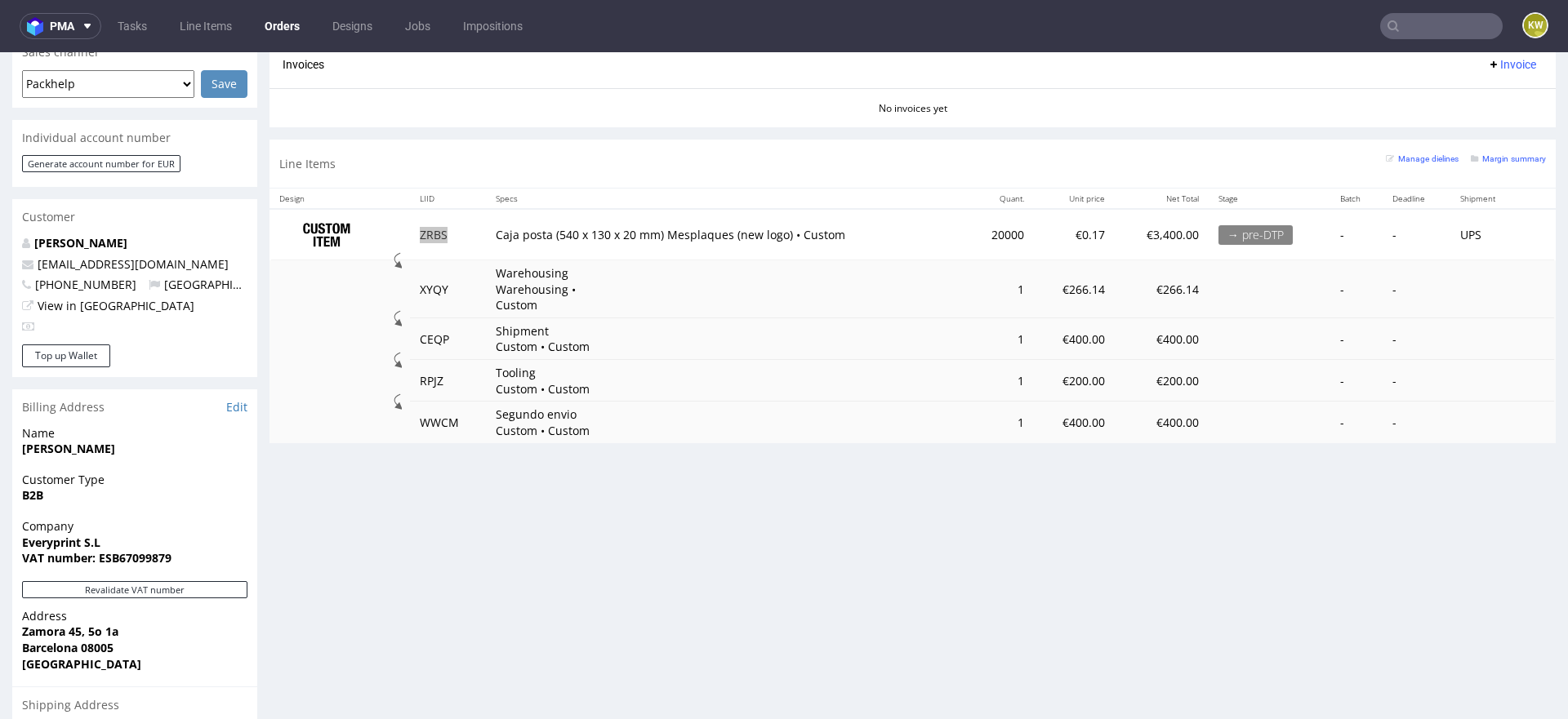
scroll to position [690, 0]
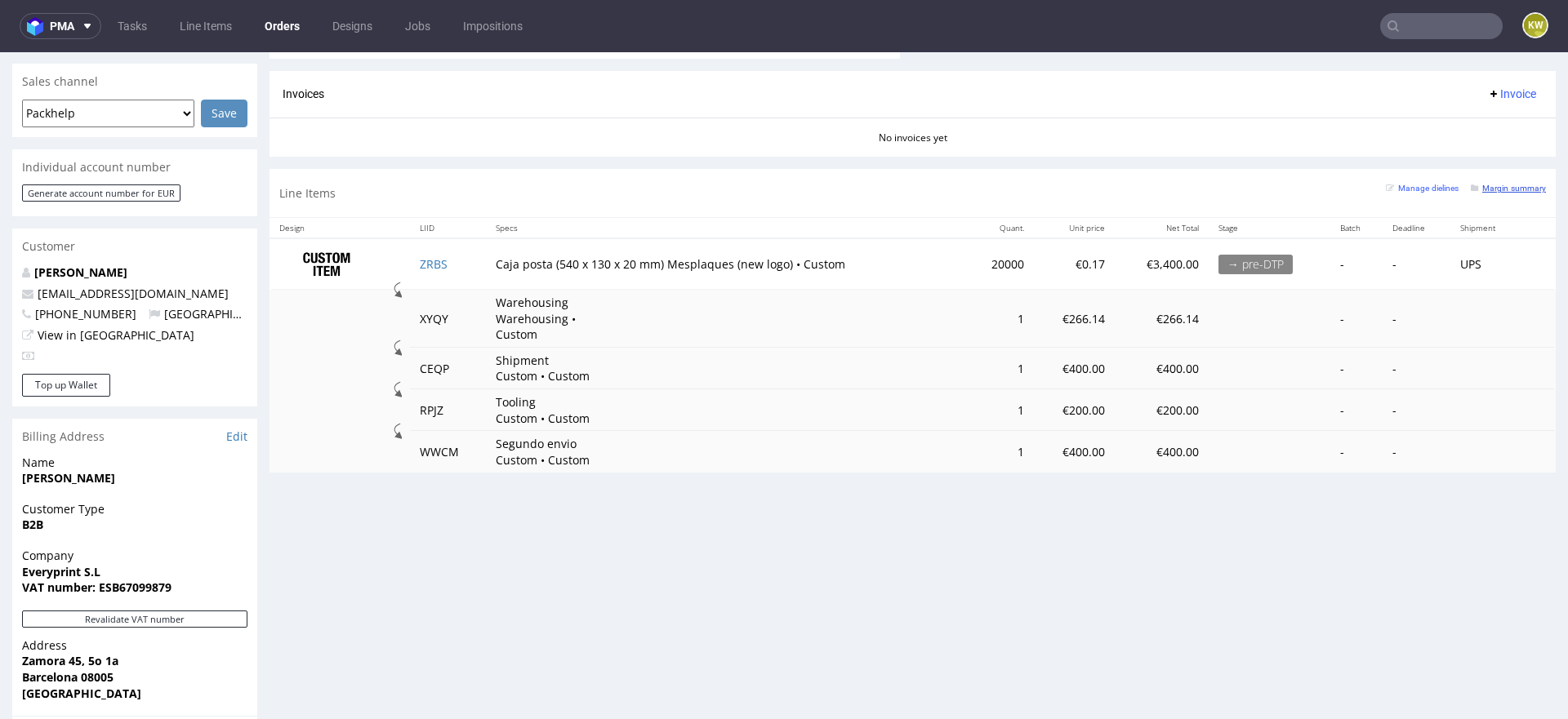
click at [1492, 186] on small "Margin summary" at bounding box center [1508, 188] width 75 height 9
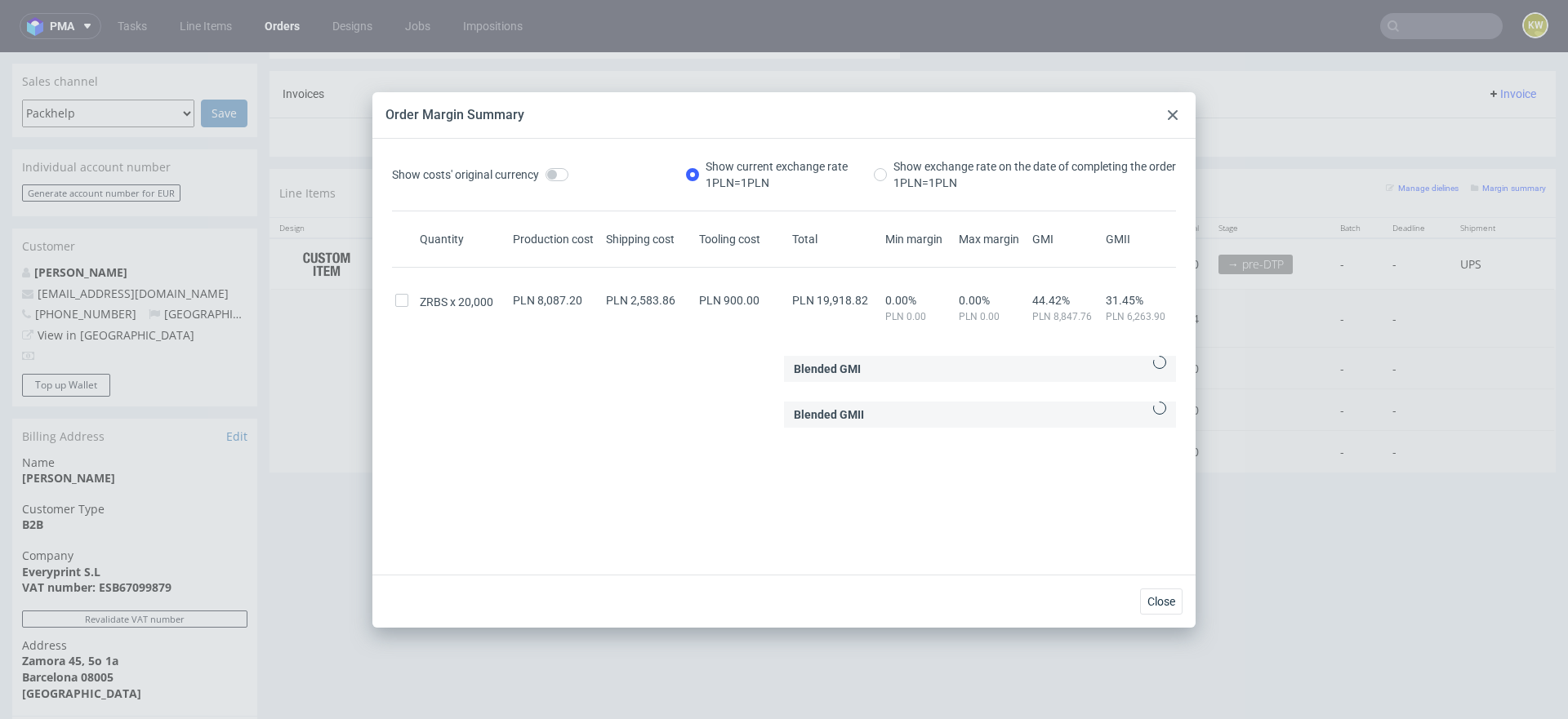
click at [839, 299] on span "PLN 19,918.82" at bounding box center [830, 301] width 76 height 13
click at [838, 299] on span "PLN 19,918.82" at bounding box center [830, 301] width 76 height 13
copy span "19,918.82"
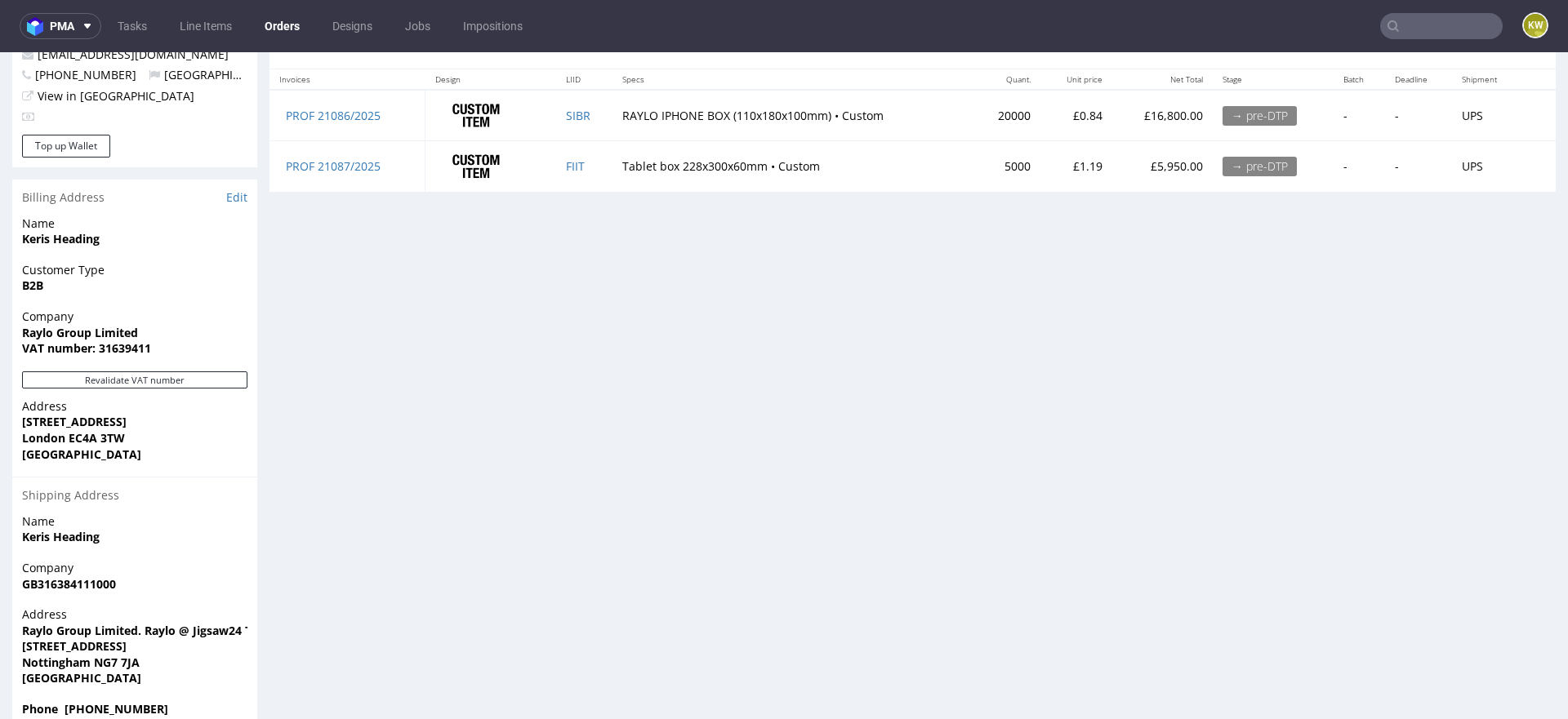
scroll to position [915, 0]
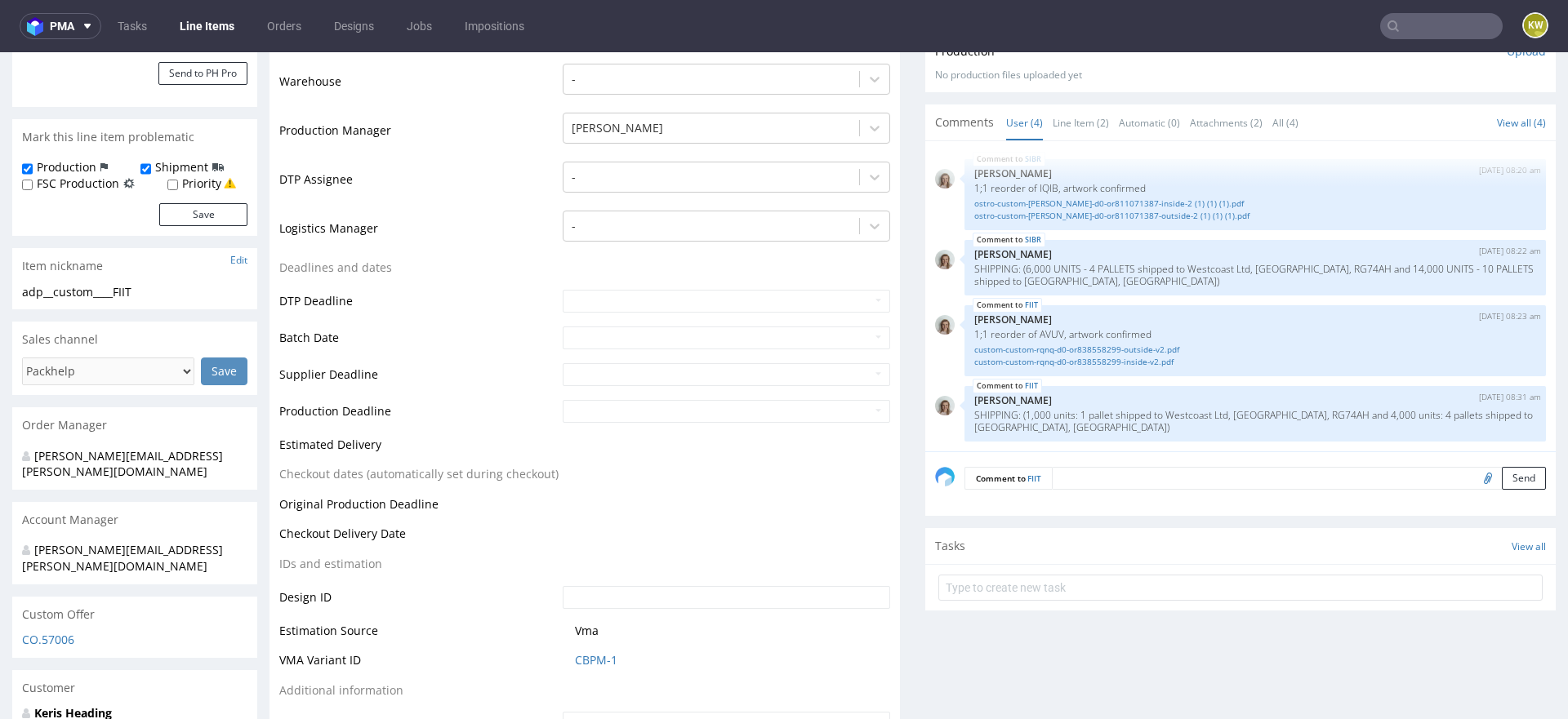
scroll to position [569, 0]
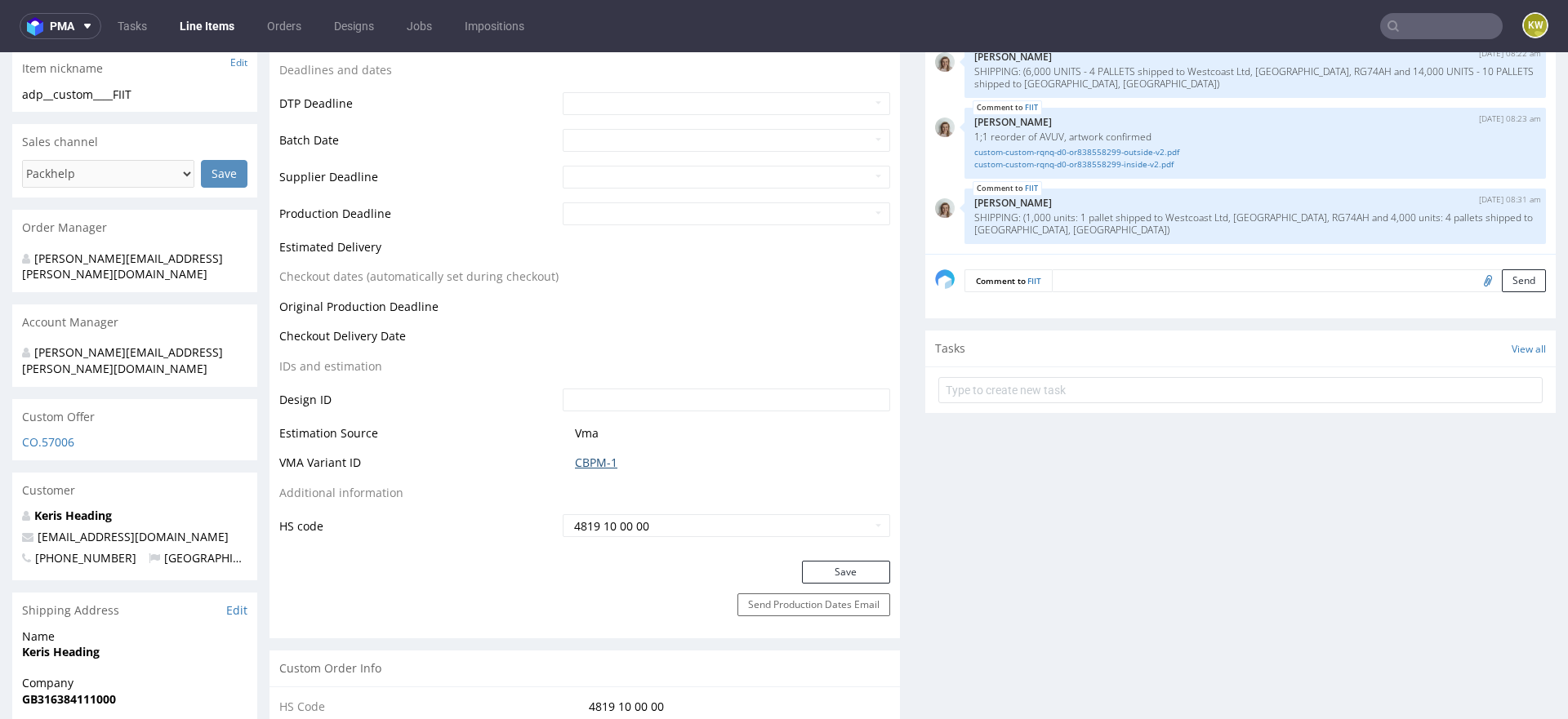
click at [583, 466] on link "CBPM-1" at bounding box center [595, 463] width 42 height 17
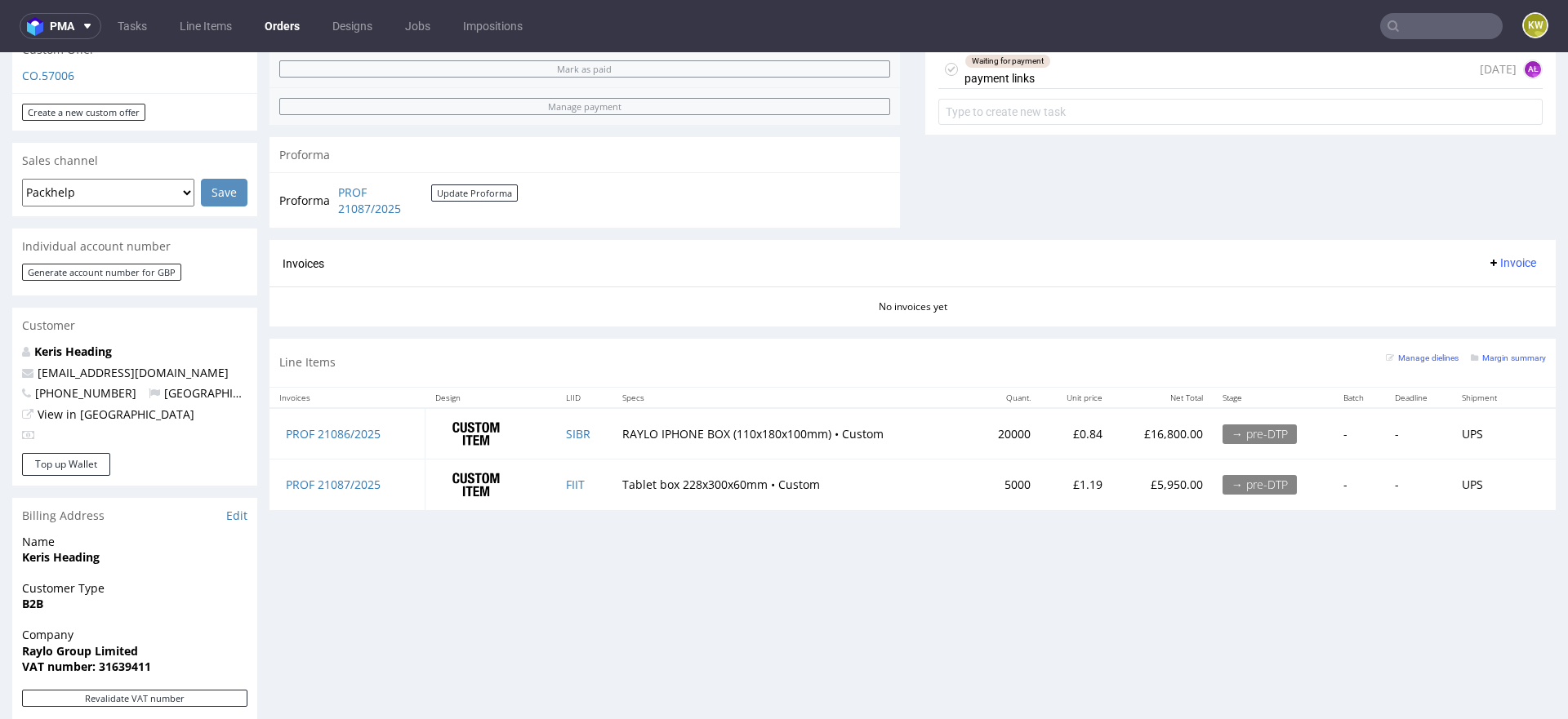
scroll to position [644, 0]
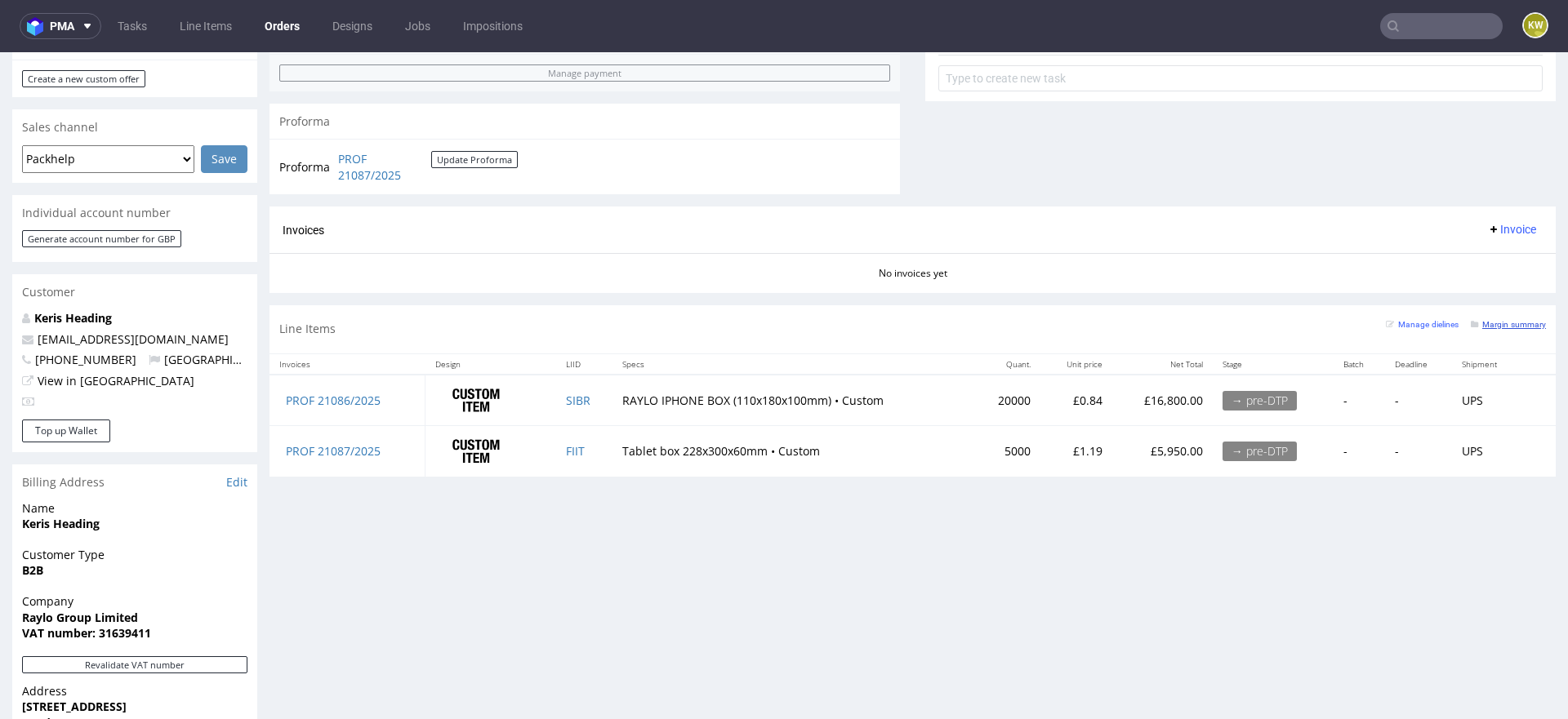
click at [1492, 322] on small "Margin summary" at bounding box center [1508, 324] width 75 height 9
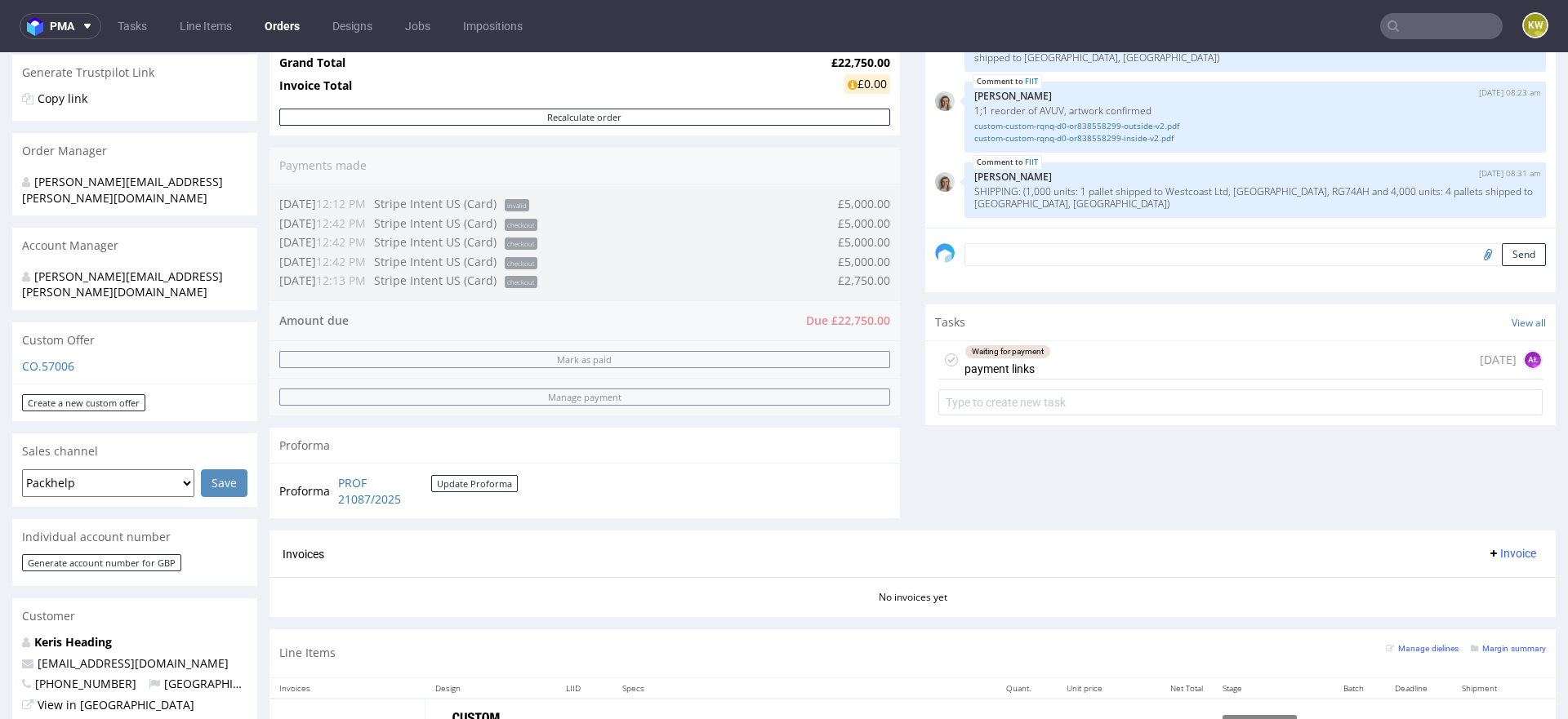
scroll to position [791, 0]
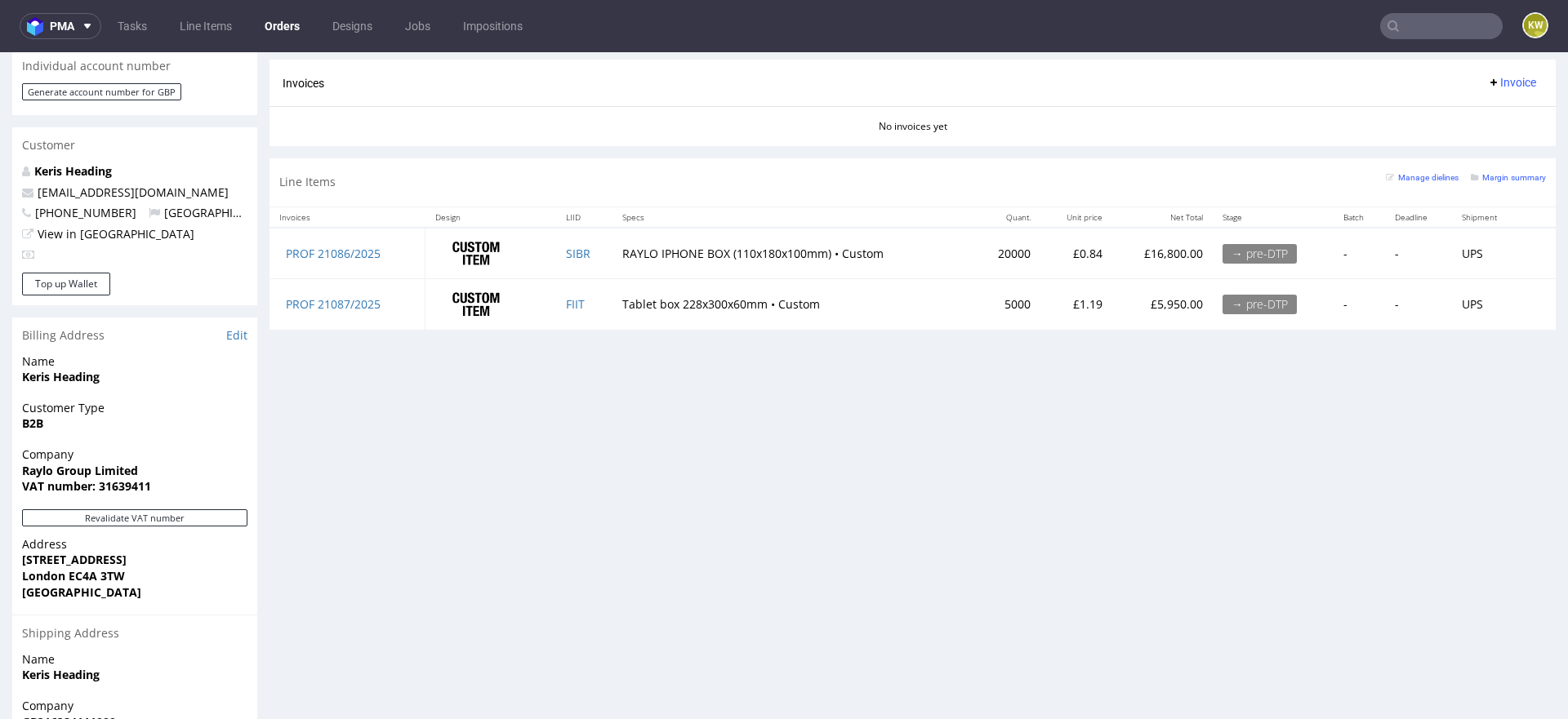
click at [599, 255] on td "SIBR" at bounding box center [584, 254] width 57 height 52
copy link "SIBR"
click at [601, 300] on td "FIIT" at bounding box center [584, 304] width 57 height 51
copy link "FIIT"
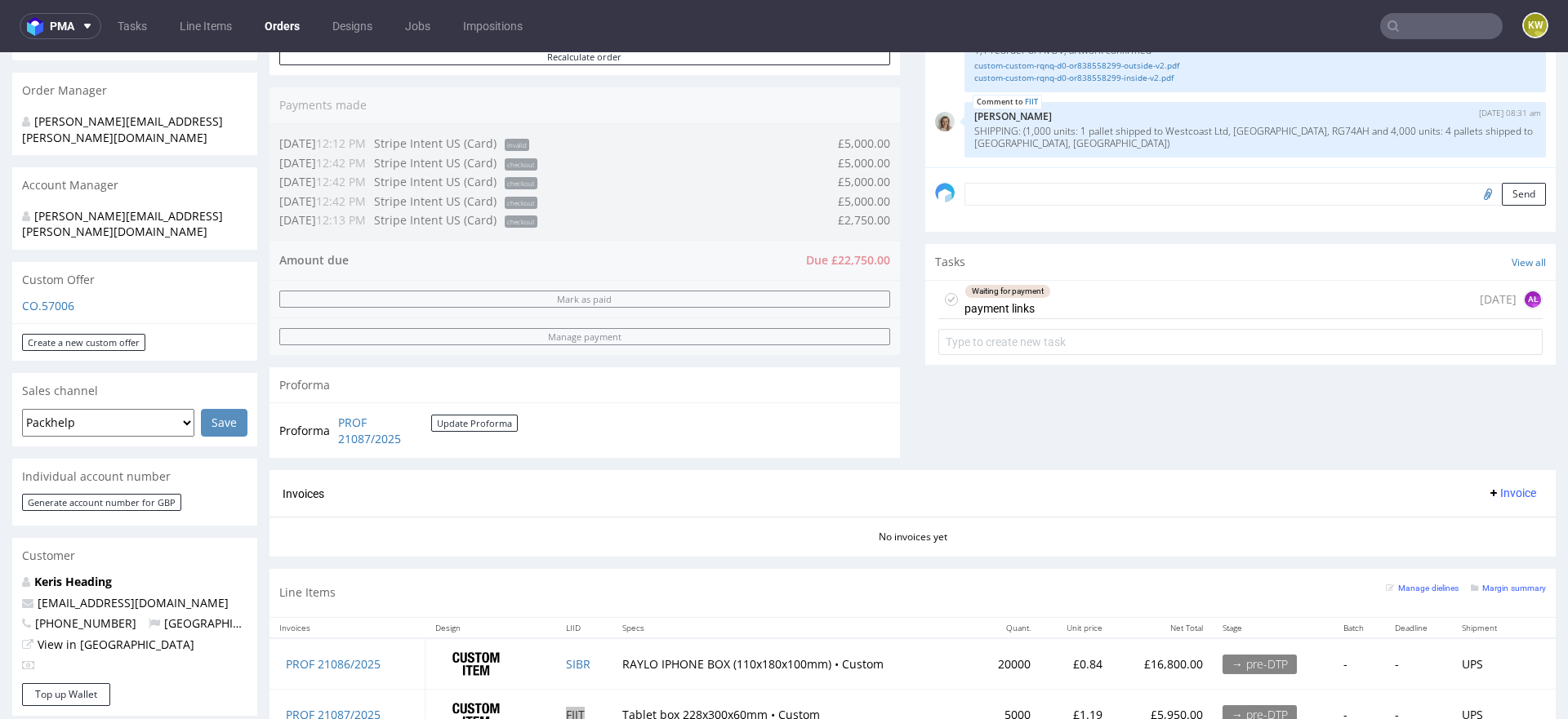
scroll to position [386, 0]
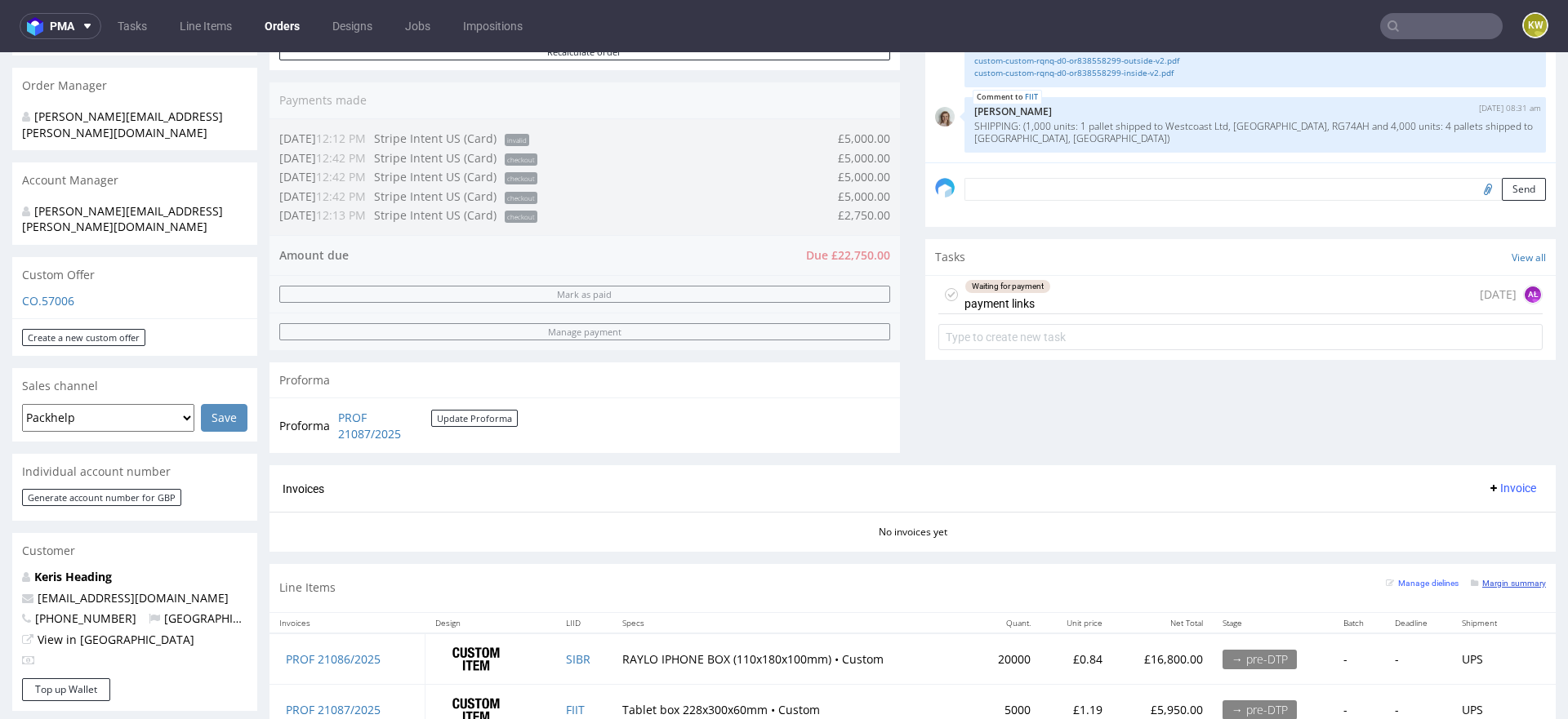
click at [1498, 579] on small "Margin summary" at bounding box center [1508, 583] width 75 height 9
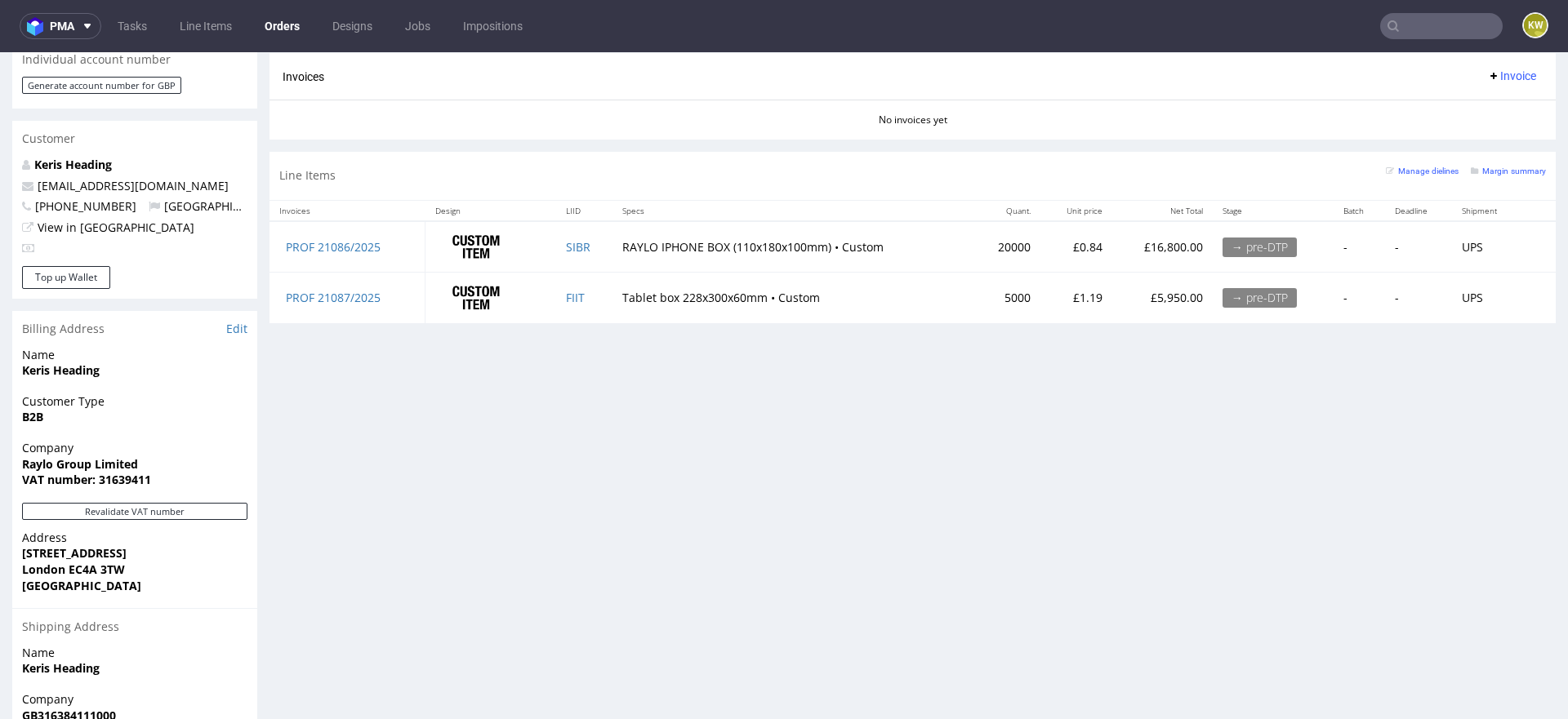
scroll to position [835, 0]
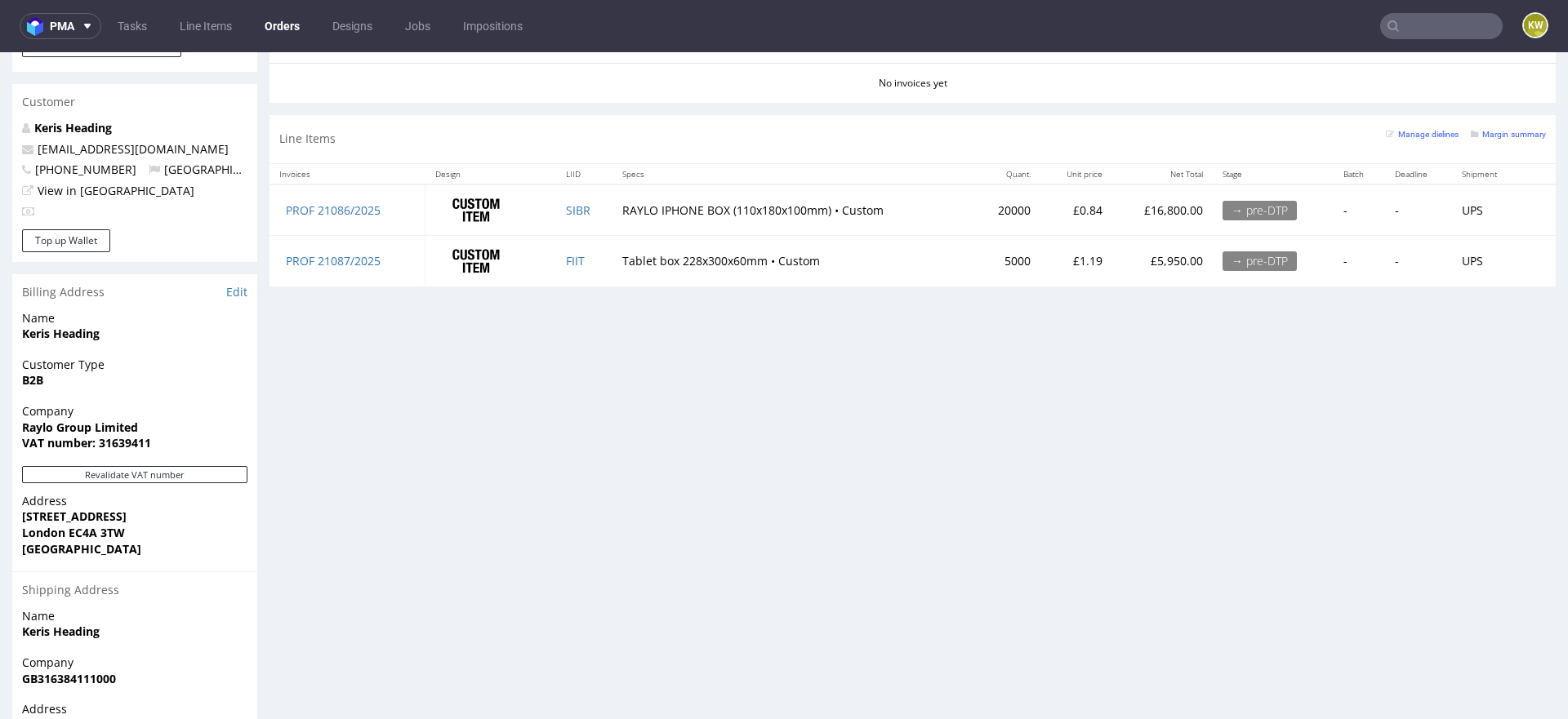
click at [1500, 141] on div "Manage dielines Margin summary" at bounding box center [1466, 139] width 160 height 28
click at [1501, 140] on div "Manage dielines Margin summary" at bounding box center [1466, 139] width 160 height 28
click at [1504, 128] on link "Margin summary" at bounding box center [1508, 134] width 75 height 12
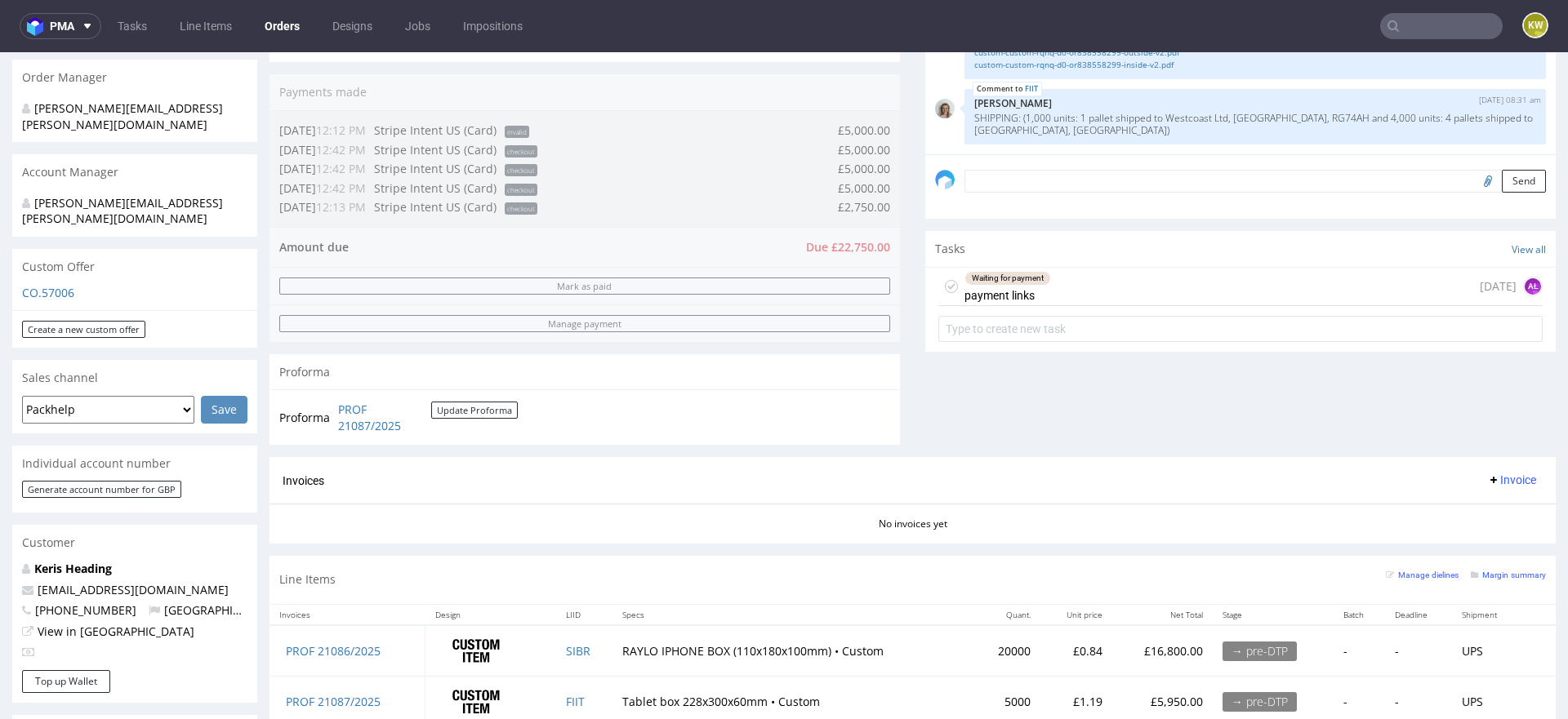
scroll to position [377, 0]
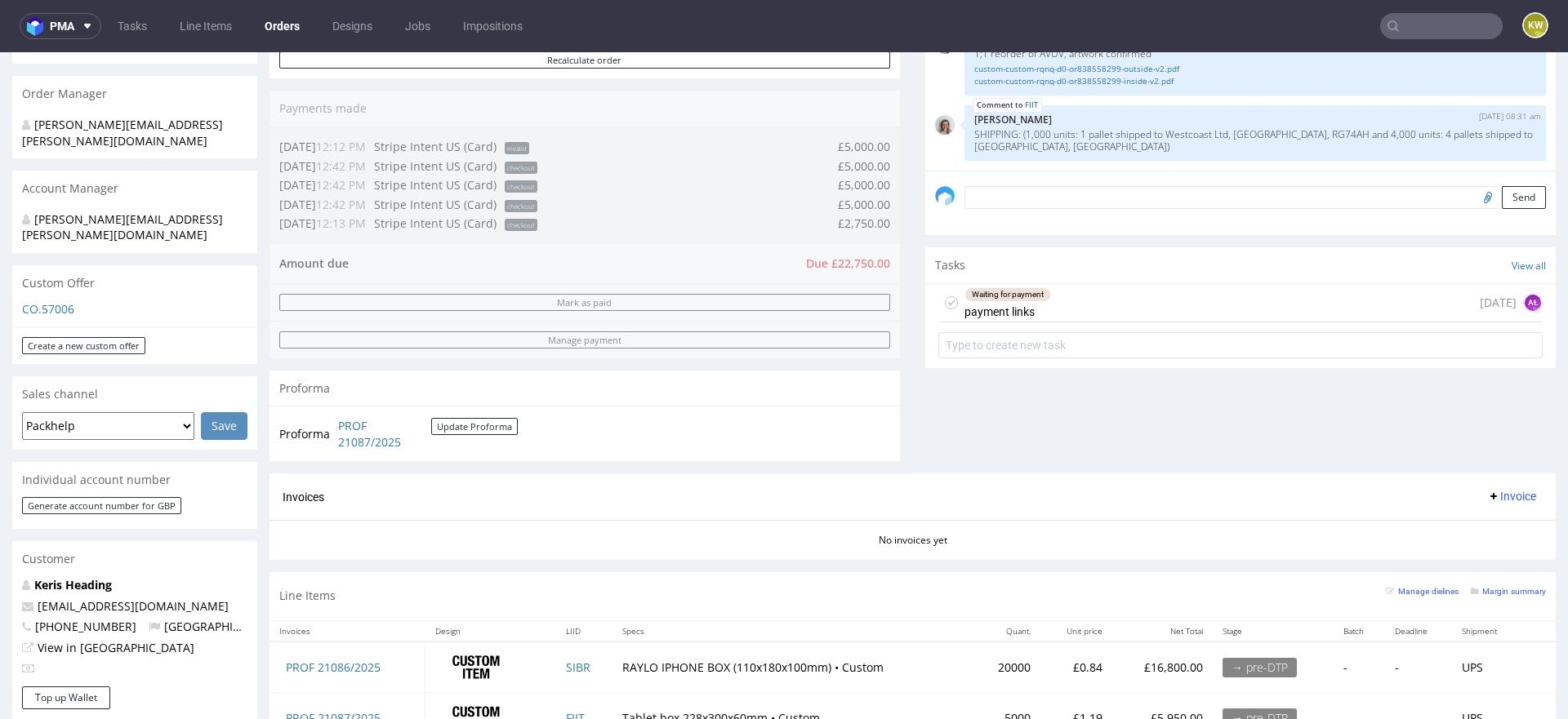
click at [1028, 197] on textarea at bounding box center [1255, 198] width 581 height 23
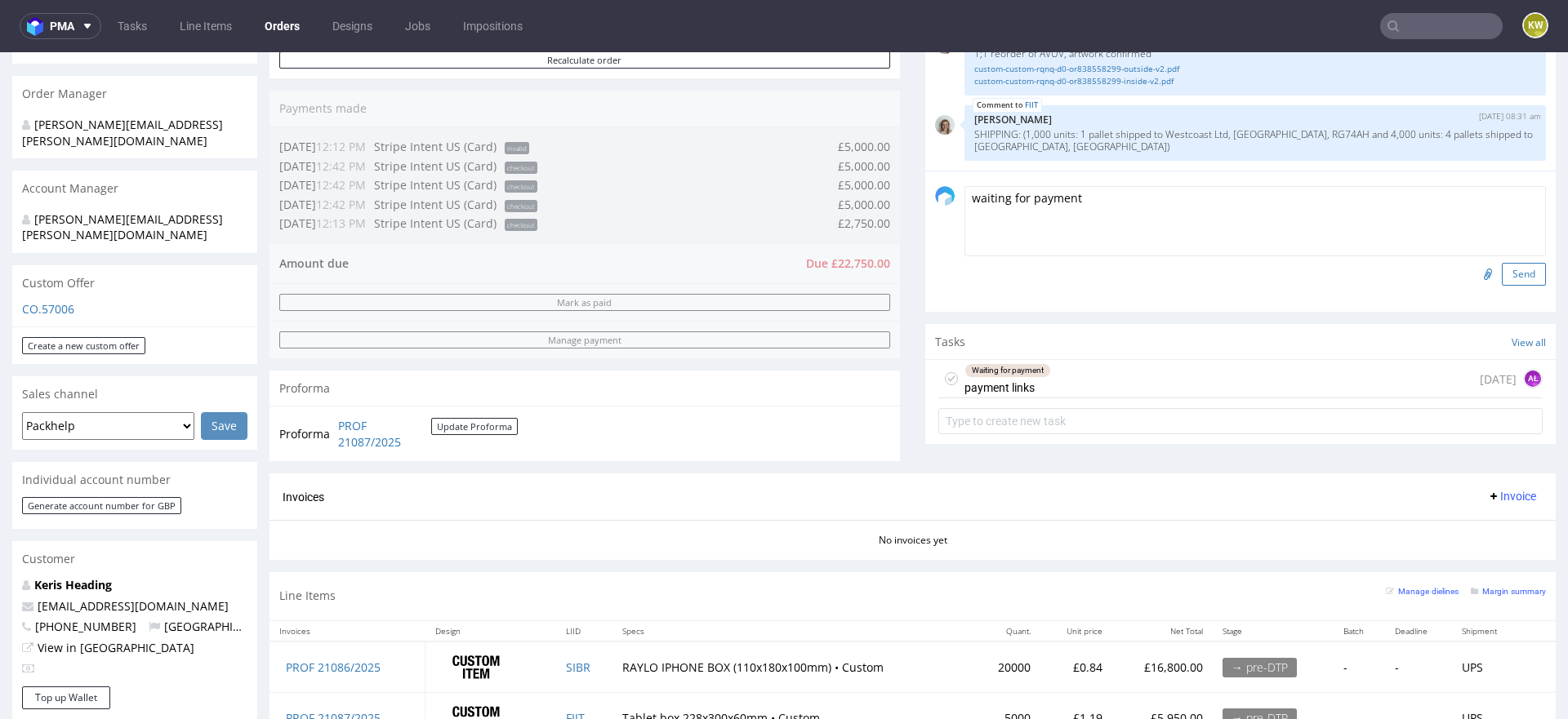
type textarea "waiting for payment"
click at [1501, 278] on button "Send" at bounding box center [1523, 274] width 44 height 23
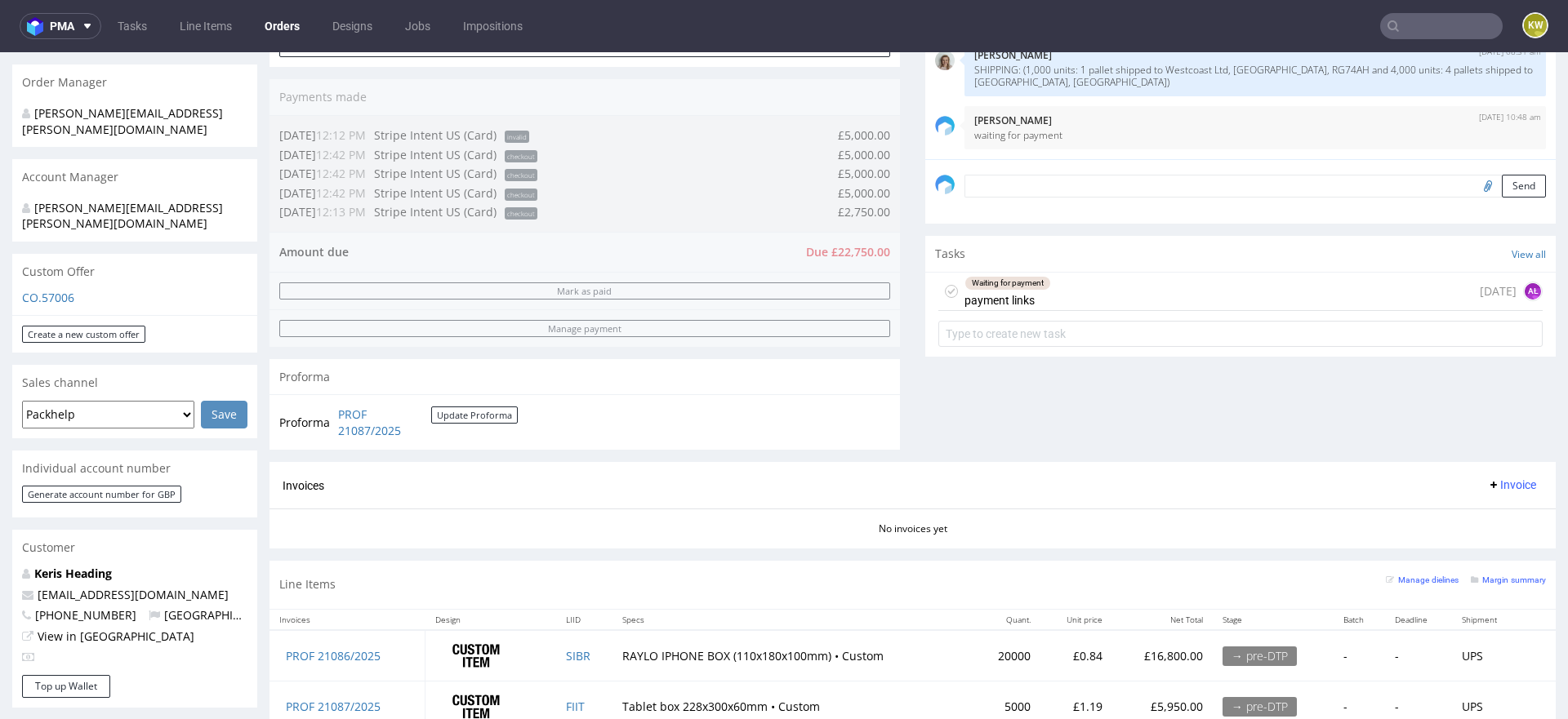
scroll to position [524, 0]
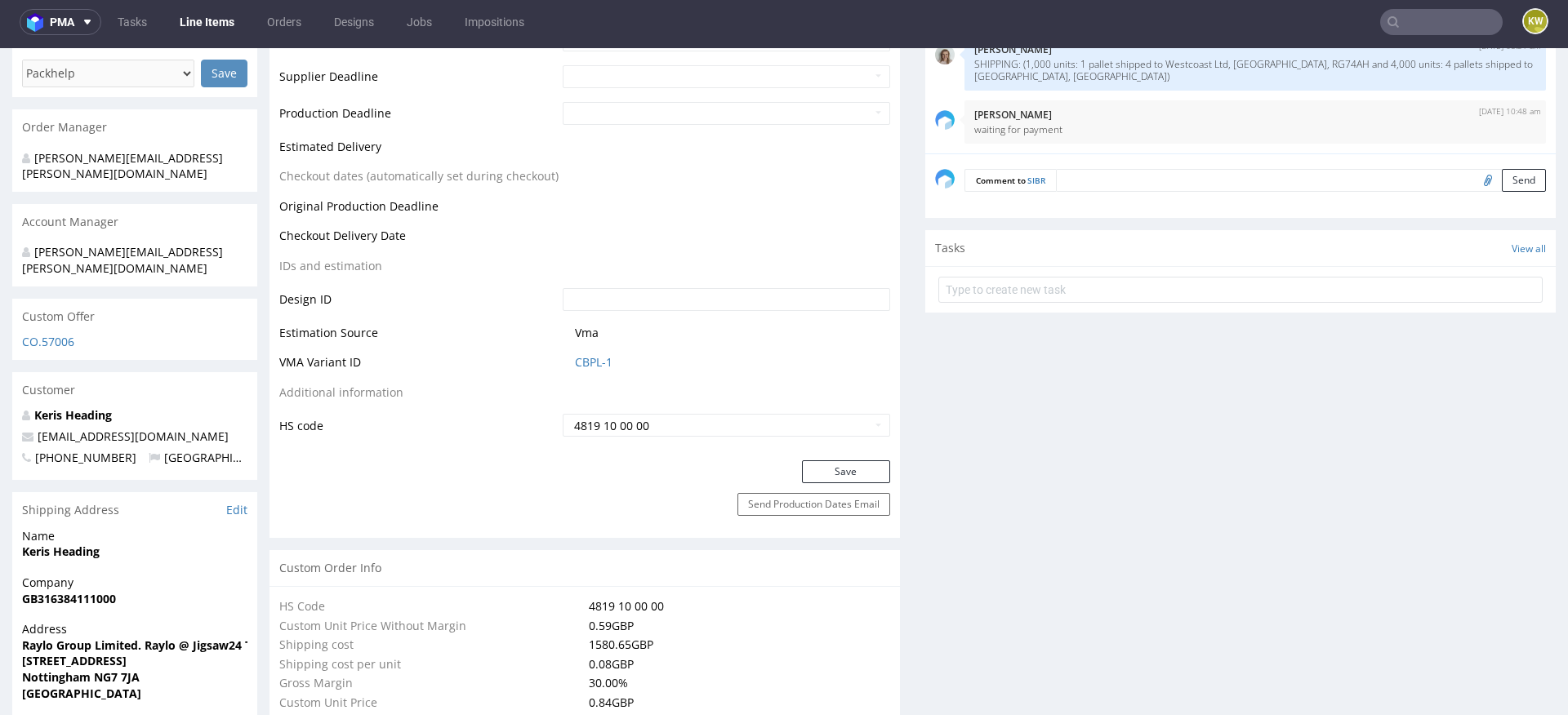
scroll to position [247, 0]
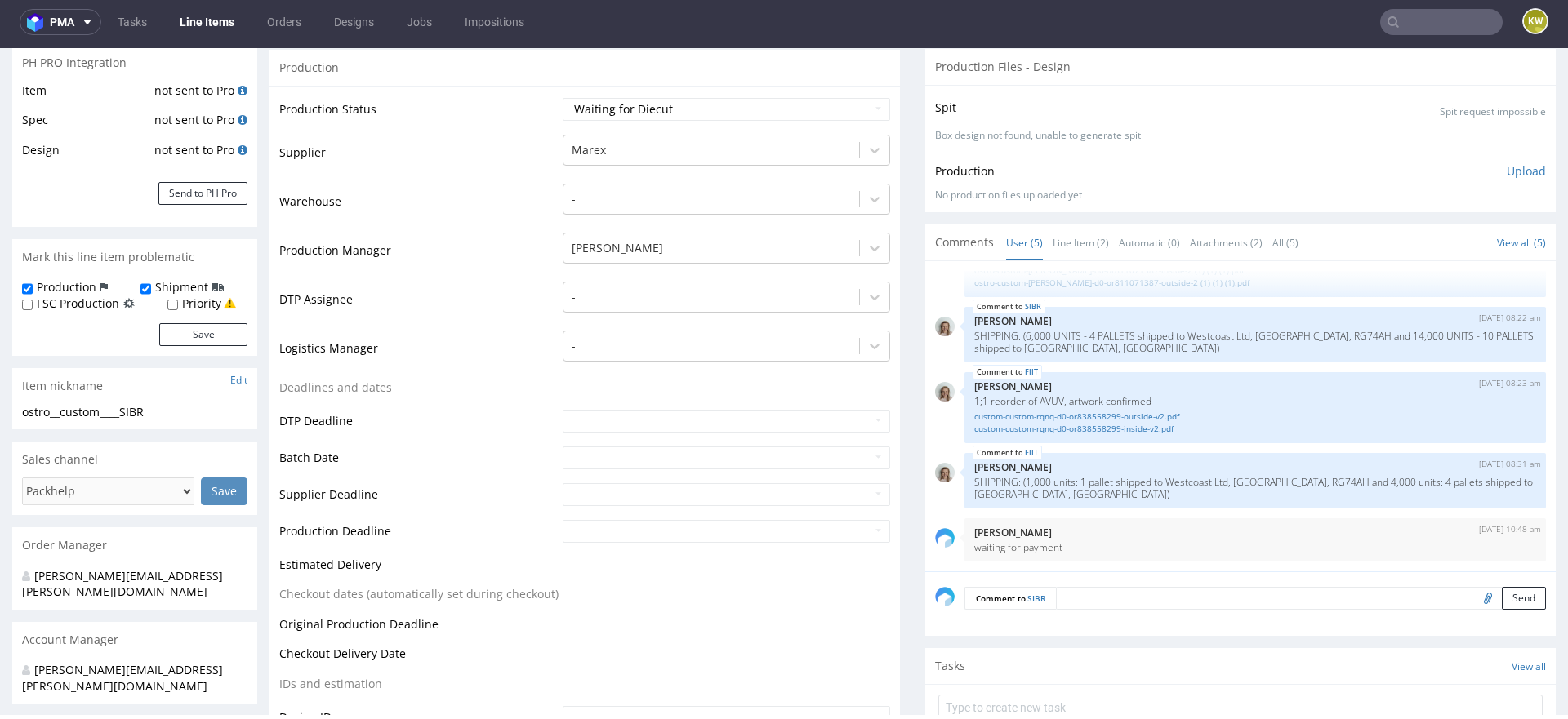
click at [80, 305] on label "FSC Production" at bounding box center [77, 304] width 82 height 17
click at [32, 305] on input "FSC Production" at bounding box center [27, 305] width 11 height 13
click at [171, 332] on button "Save" at bounding box center [204, 335] width 88 height 23
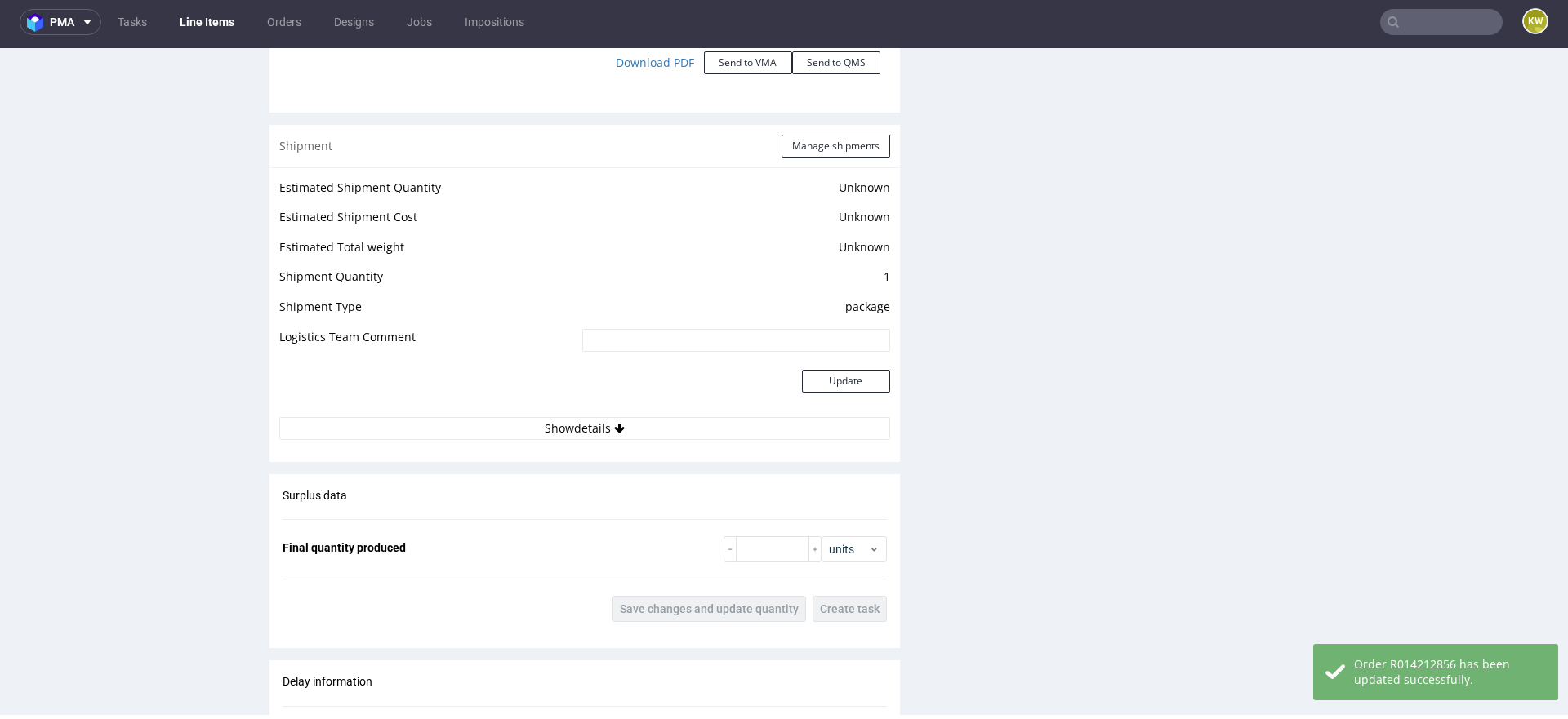
scroll to position [2954, 0]
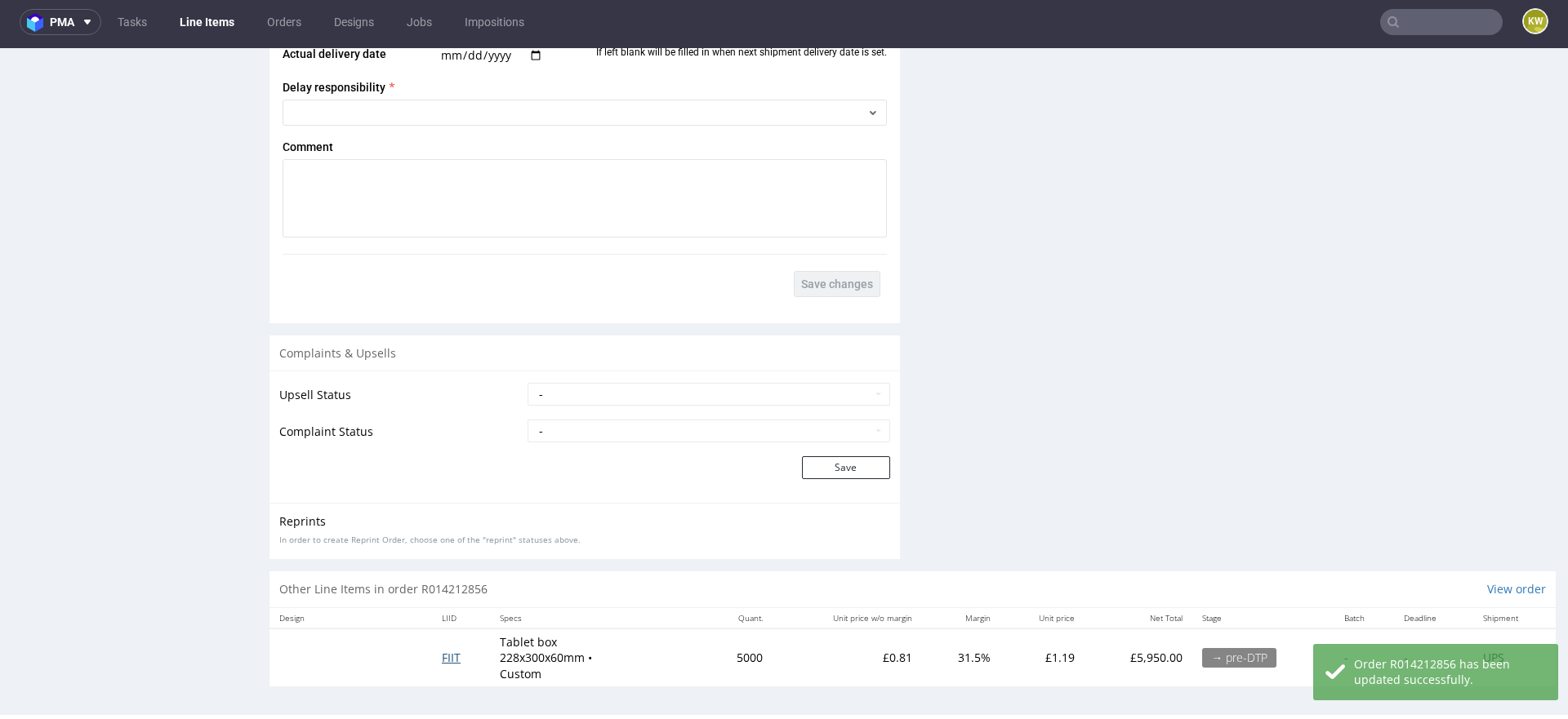
click at [453, 650] on span "FIIT" at bounding box center [451, 657] width 19 height 16
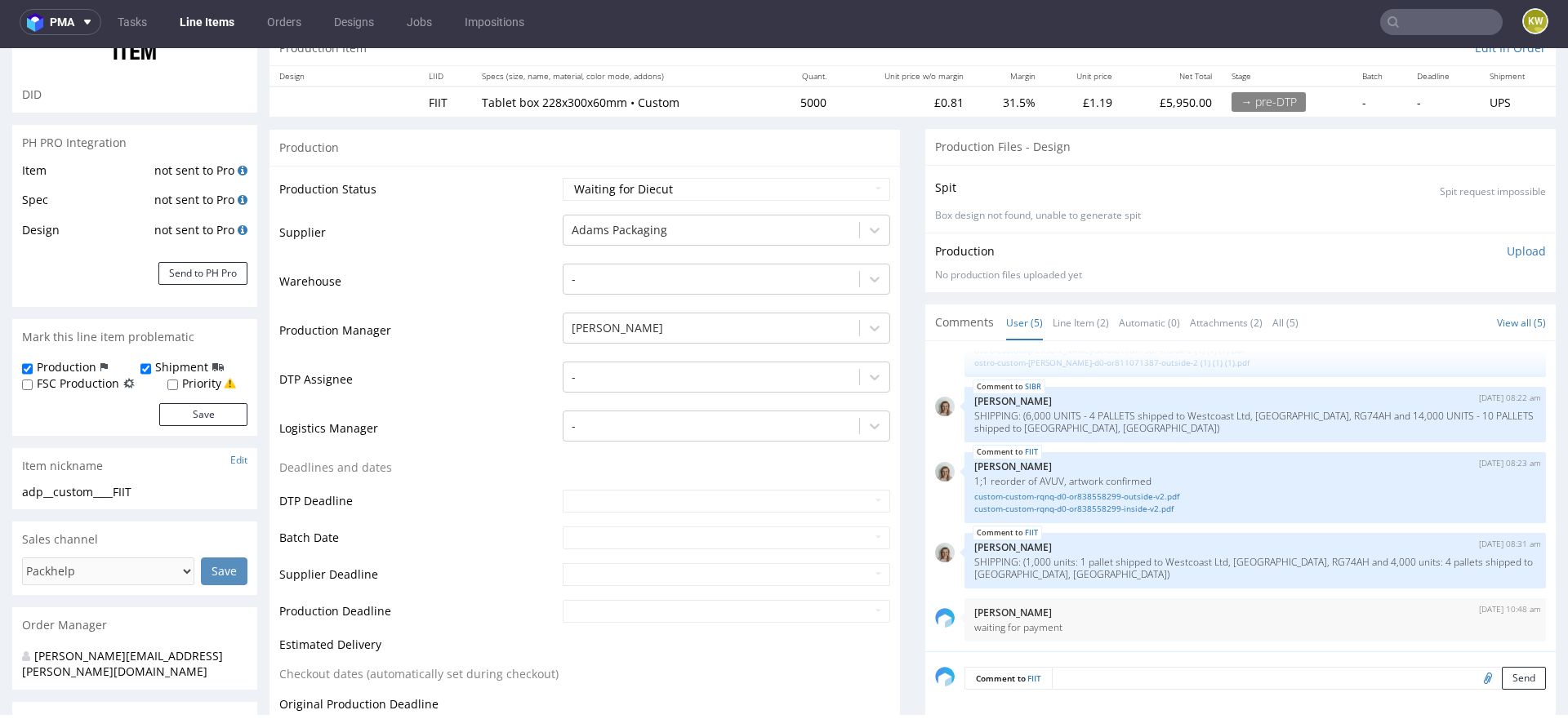
scroll to position [203, 0]
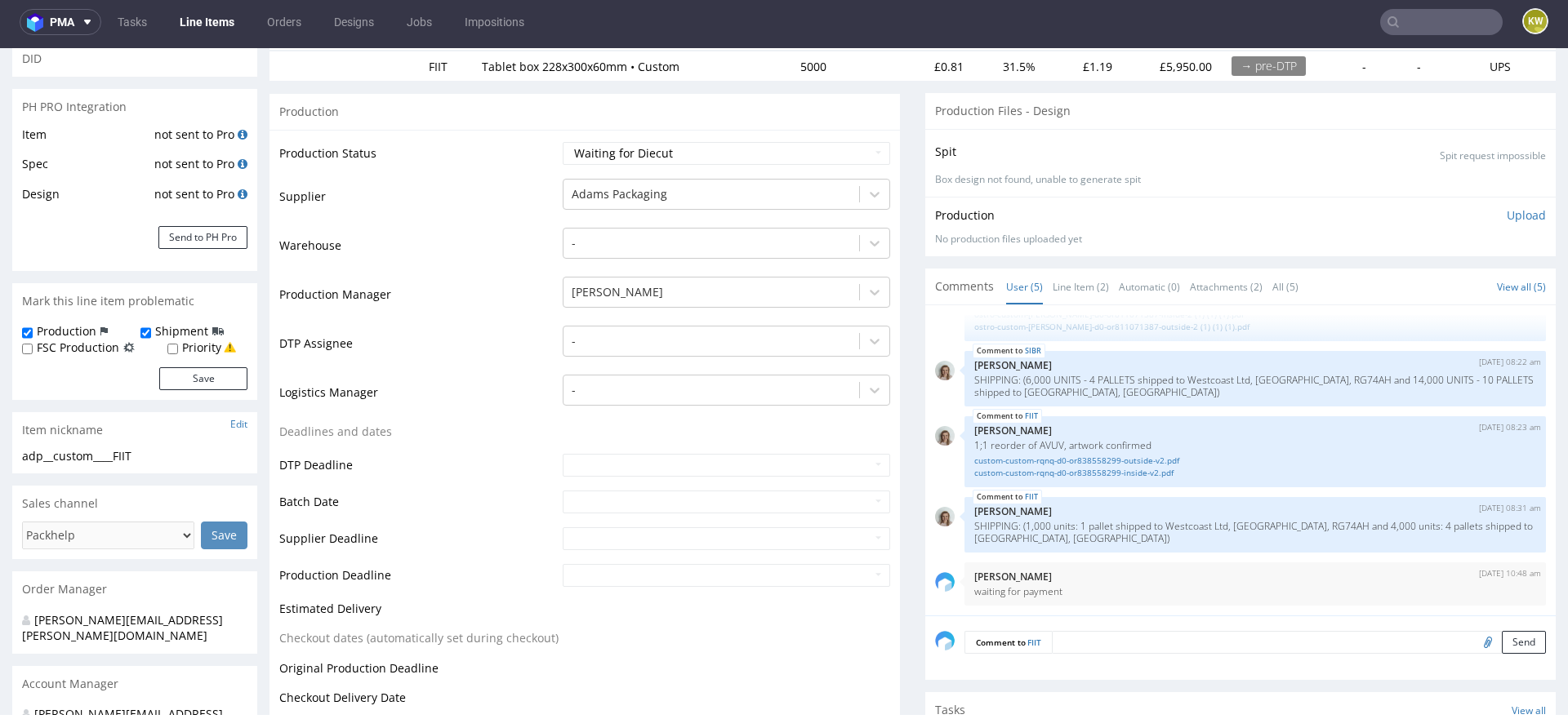
click at [91, 350] on label "FSC Production" at bounding box center [77, 348] width 82 height 17
click at [32, 350] on input "FSC Production" at bounding box center [27, 350] width 11 height 13
checkbox input "true"
click at [189, 387] on button "Save" at bounding box center [204, 379] width 88 height 23
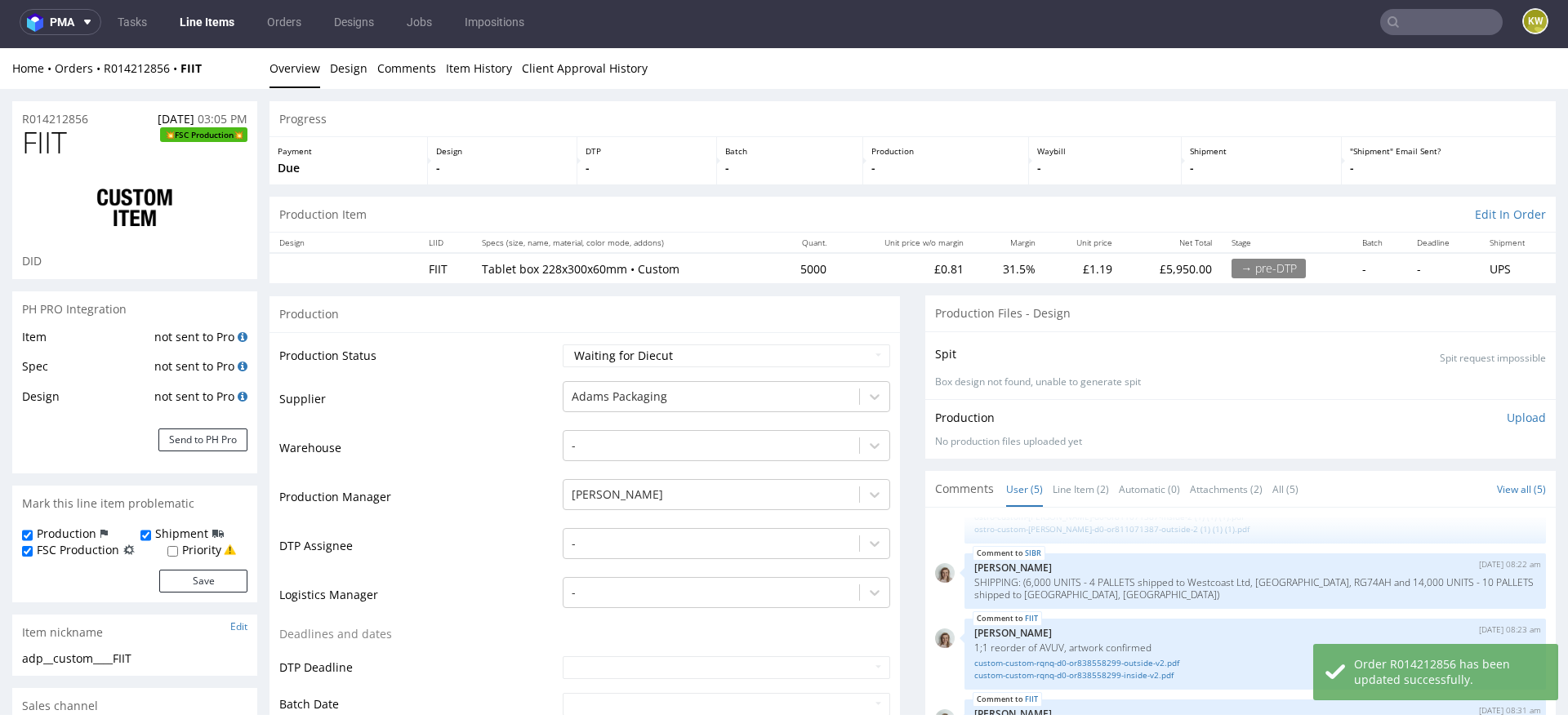
scroll to position [0, 0]
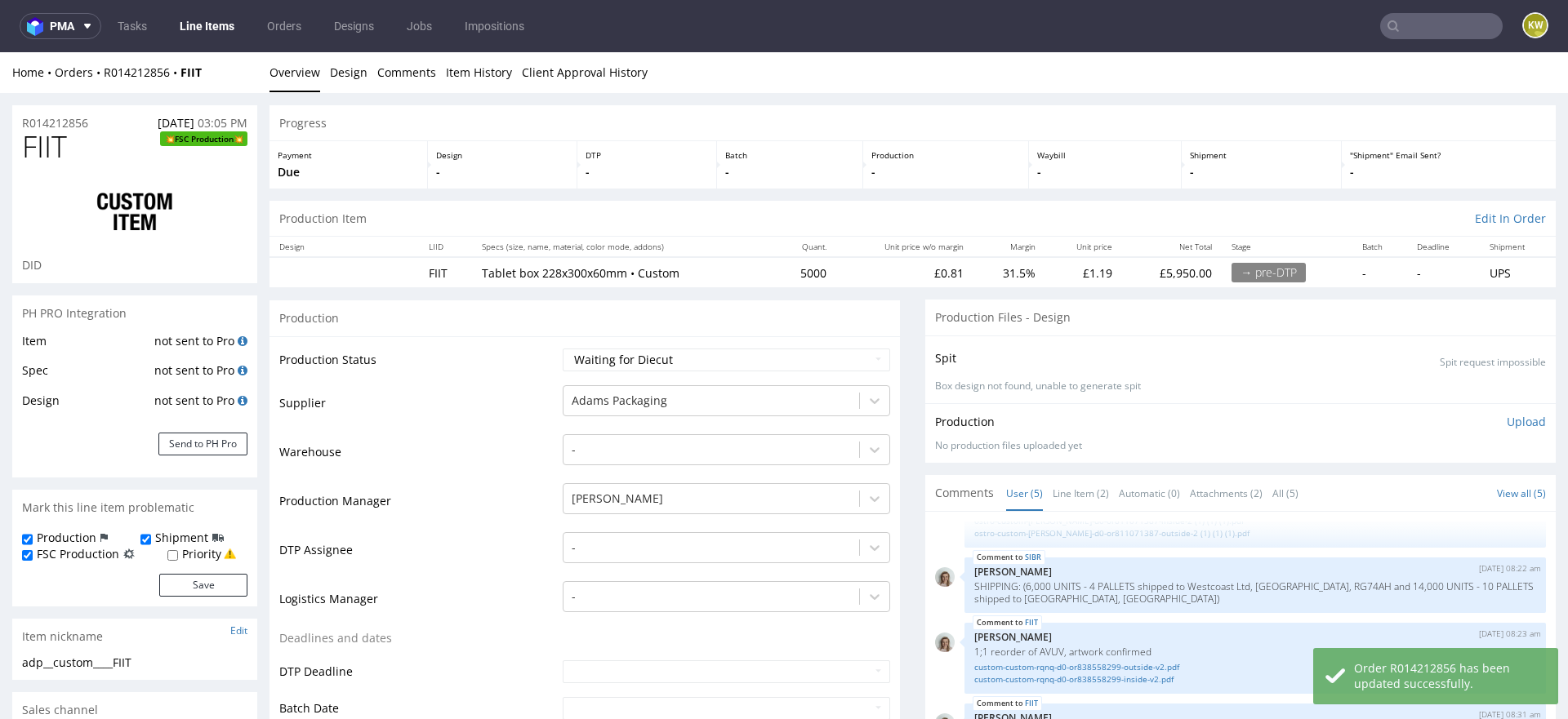
click at [39, 108] on div "R014212856 30.09.2025 03:05 PM" at bounding box center [135, 118] width 245 height 26
click at [52, 133] on span "FIIT" at bounding box center [45, 146] width 45 height 32
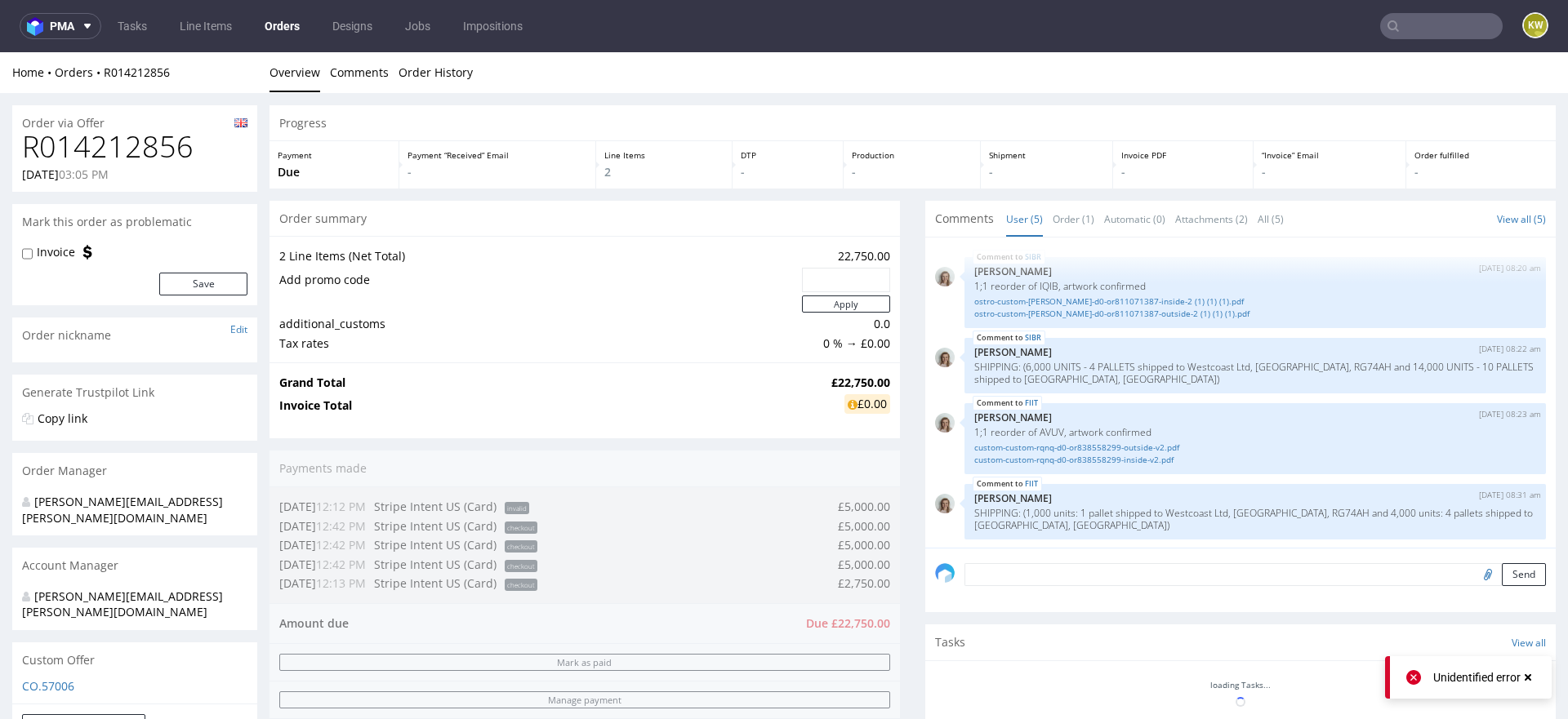
scroll to position [55, 0]
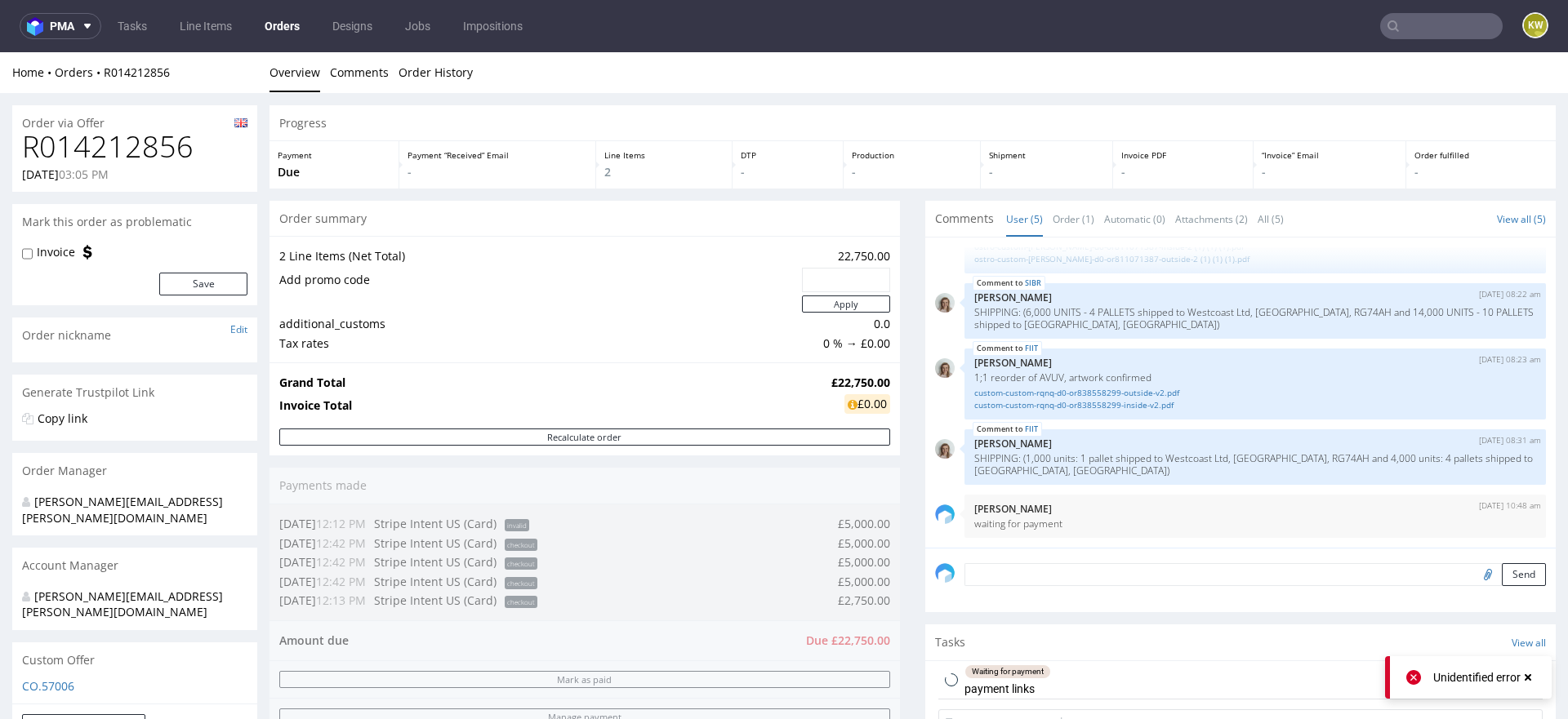
click at [45, 245] on label "Invoice" at bounding box center [56, 253] width 38 height 17
click at [32, 248] on input "Invoice" at bounding box center [27, 254] width 11 height 13
checkbox input "true"
click at [191, 288] on button "Save" at bounding box center [204, 284] width 88 height 23
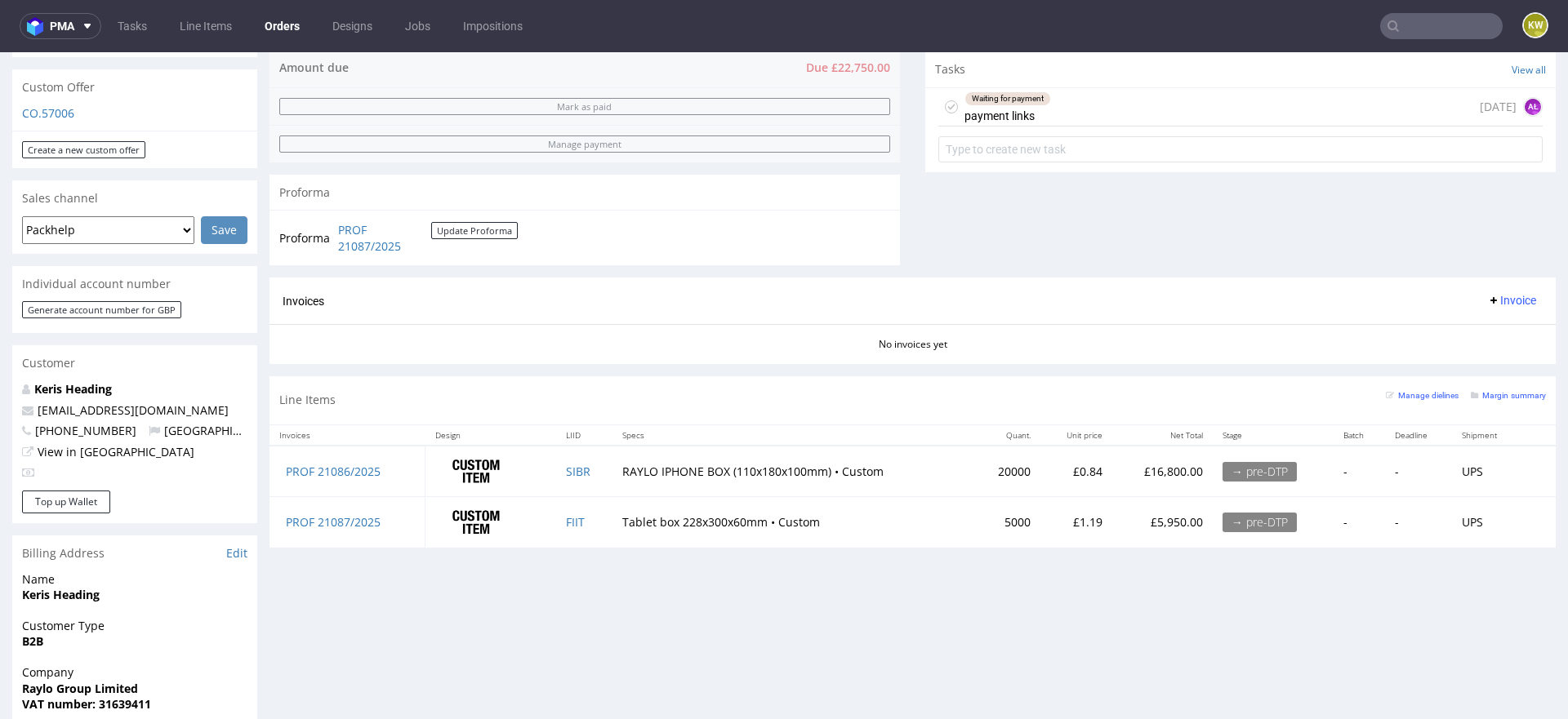
scroll to position [0, 0]
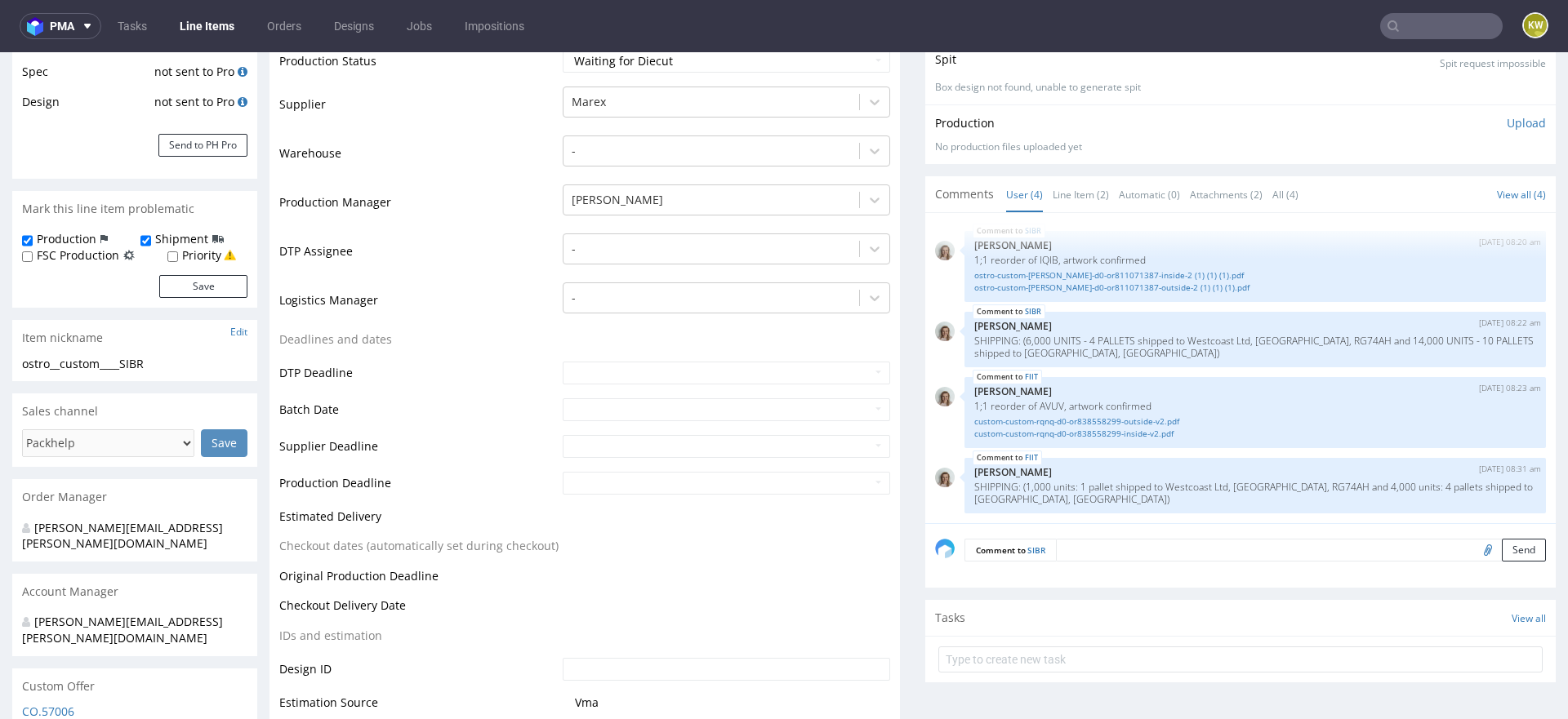
scroll to position [421, 0]
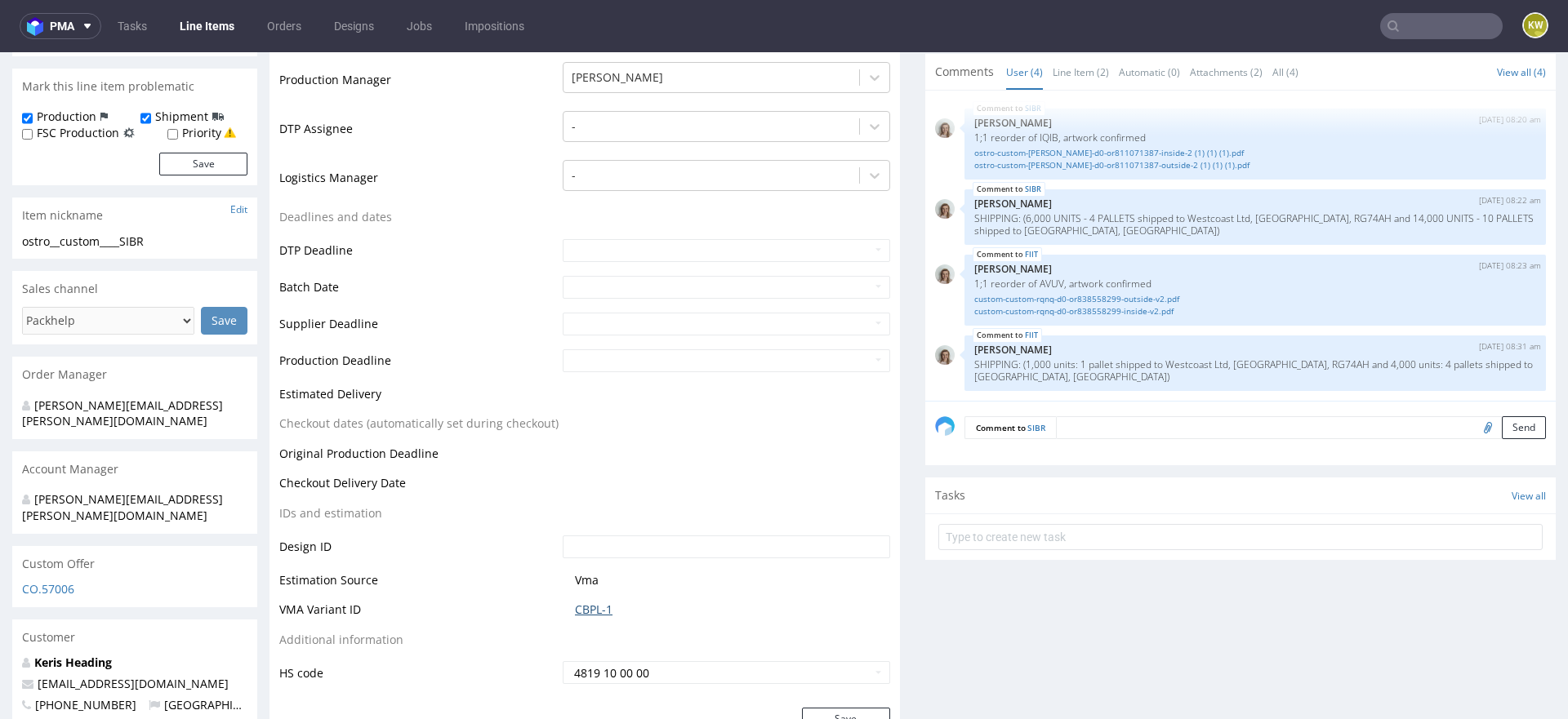
click at [591, 604] on link "CBPL-1" at bounding box center [593, 610] width 37 height 17
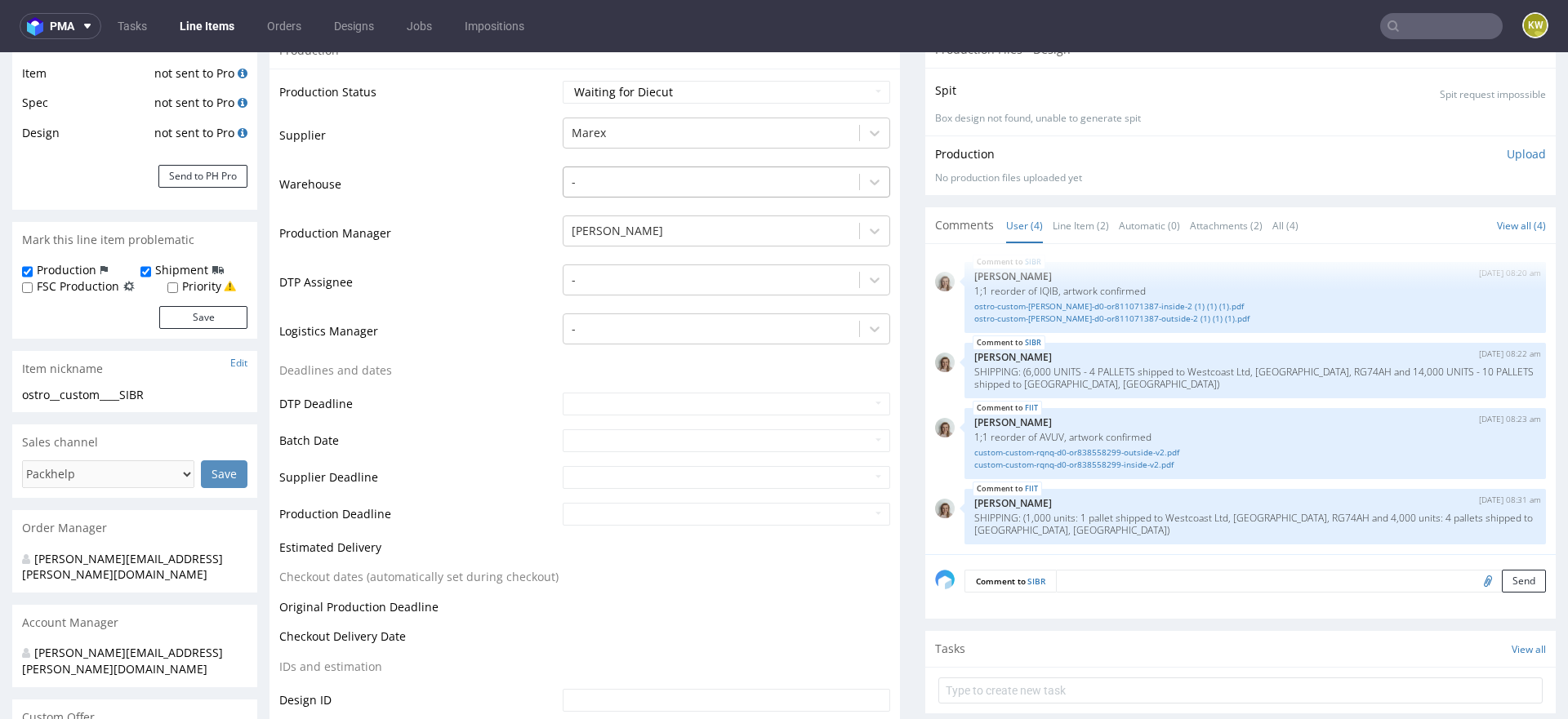
scroll to position [673, 0]
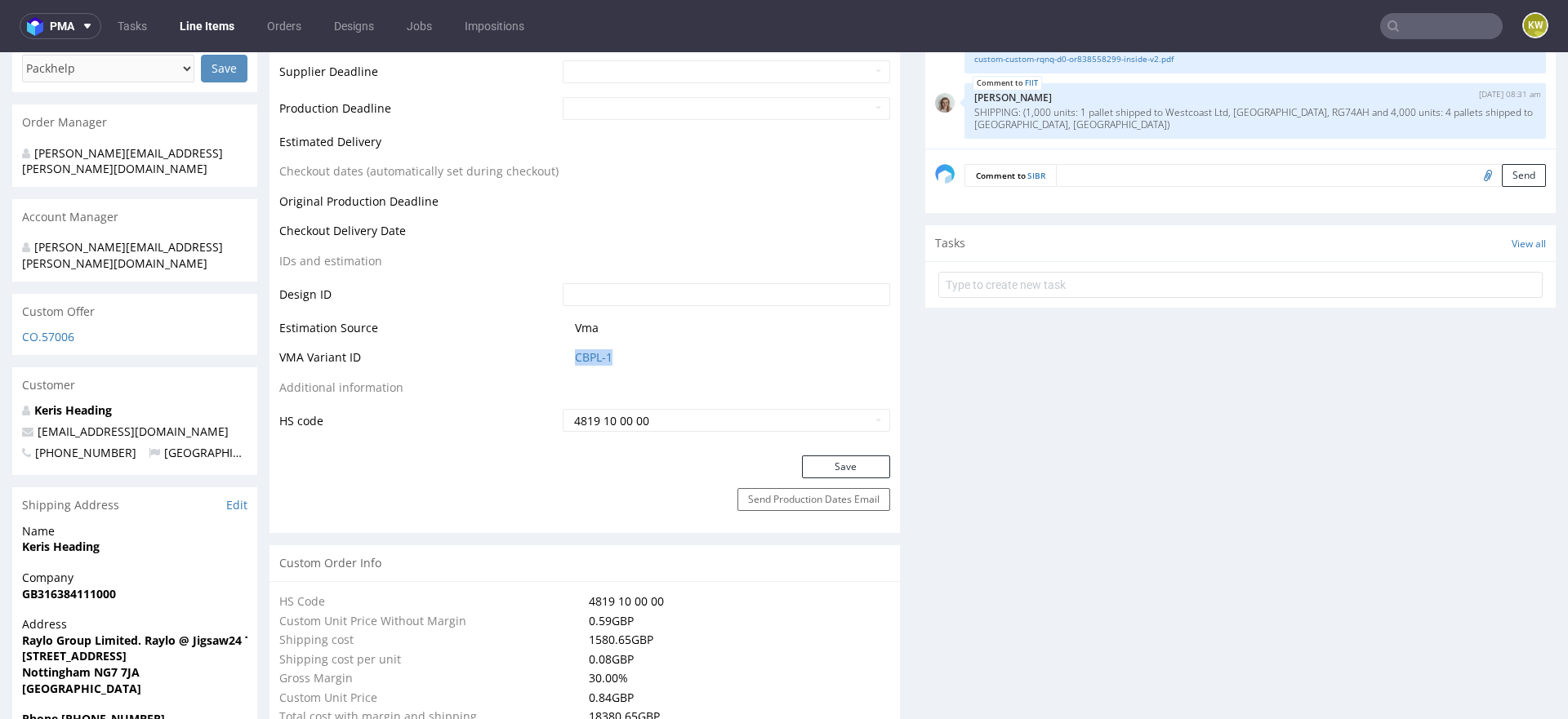
drag, startPoint x: 620, startPoint y: 356, endPoint x: 552, endPoint y: 354, distance: 68.0
click at [550, 356] on tr "VMA Variant ID CBPL-1" at bounding box center [584, 362] width 611 height 30
copy tr "CBPL-1"
click at [595, 359] on link "CBPL-1" at bounding box center [593, 357] width 37 height 17
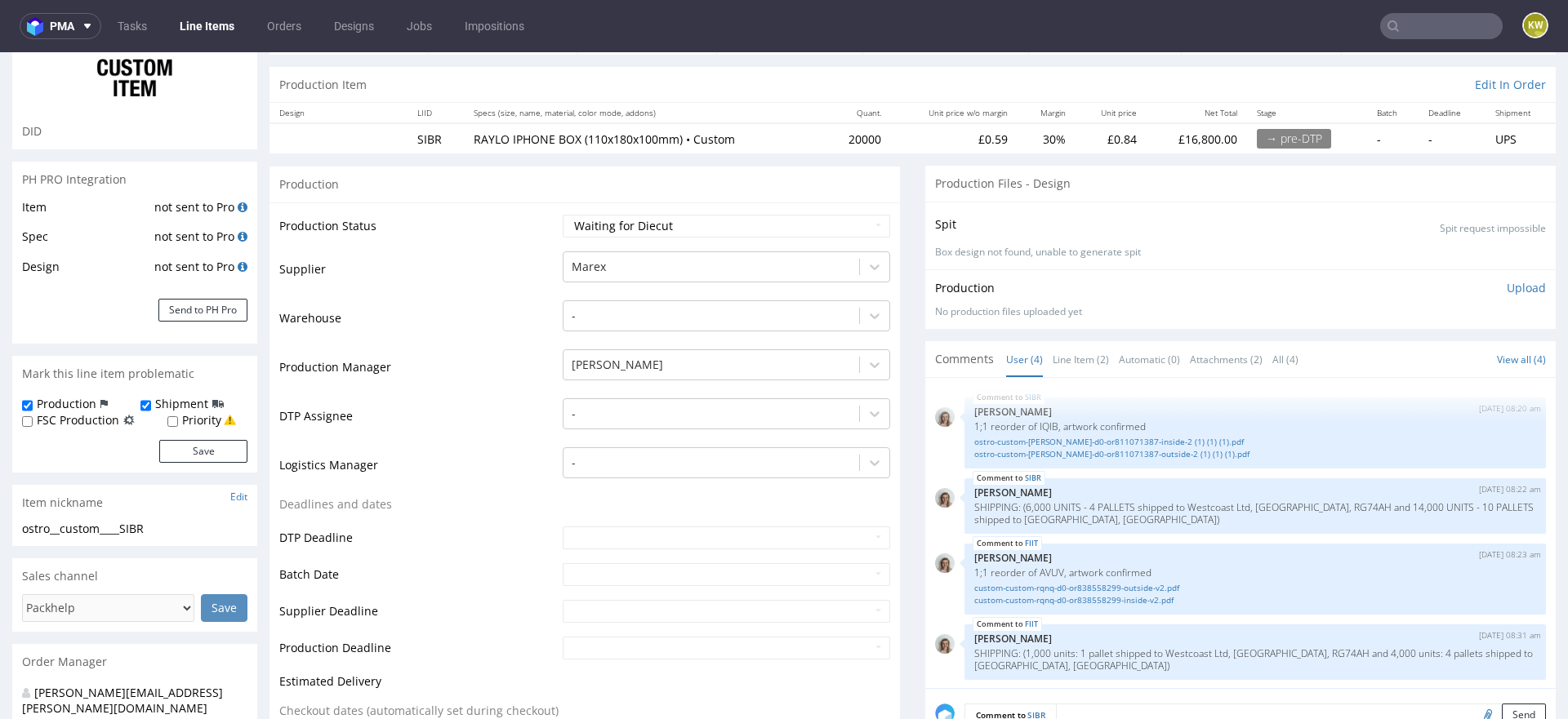
scroll to position [0, 0]
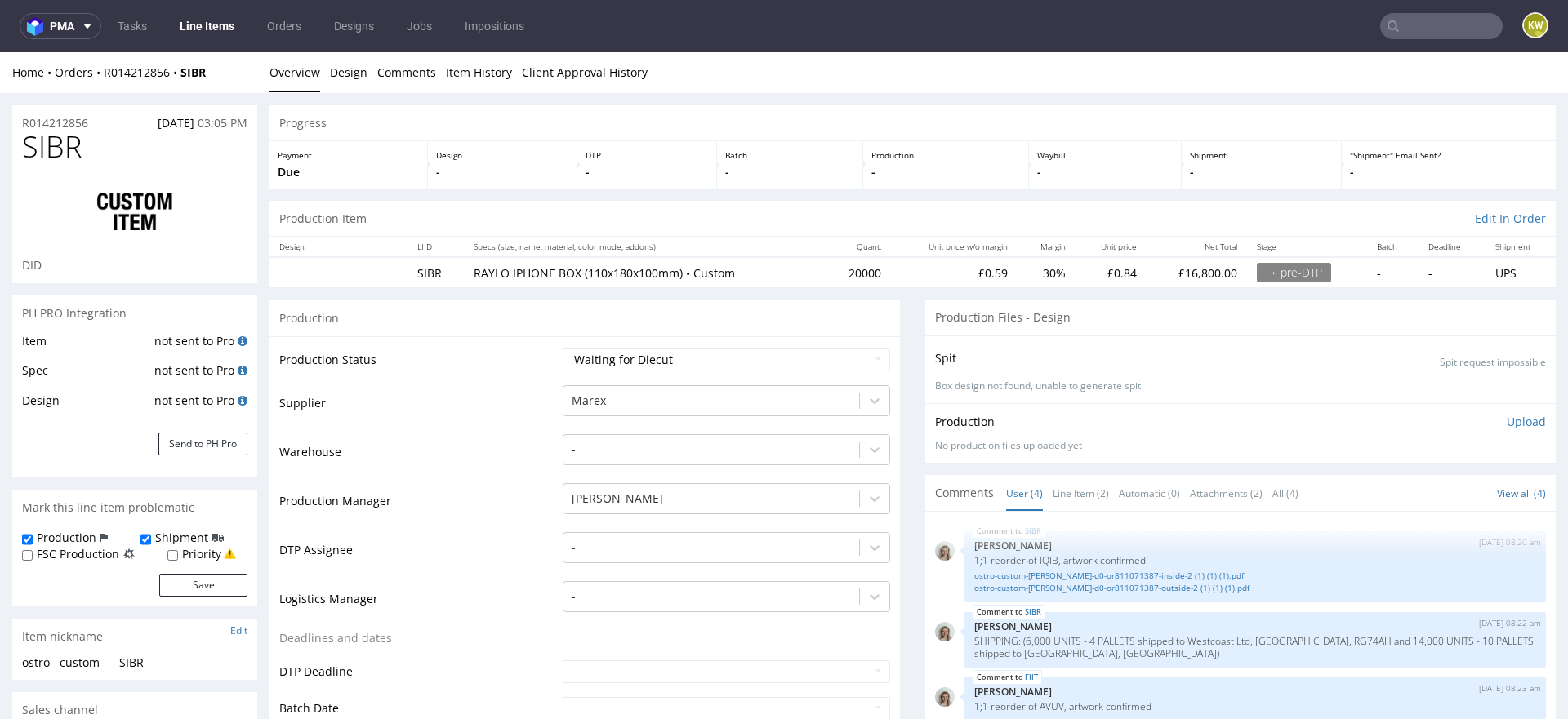
click at [57, 112] on div "R014212856 30.09.2025 03:05 PM" at bounding box center [135, 118] width 245 height 26
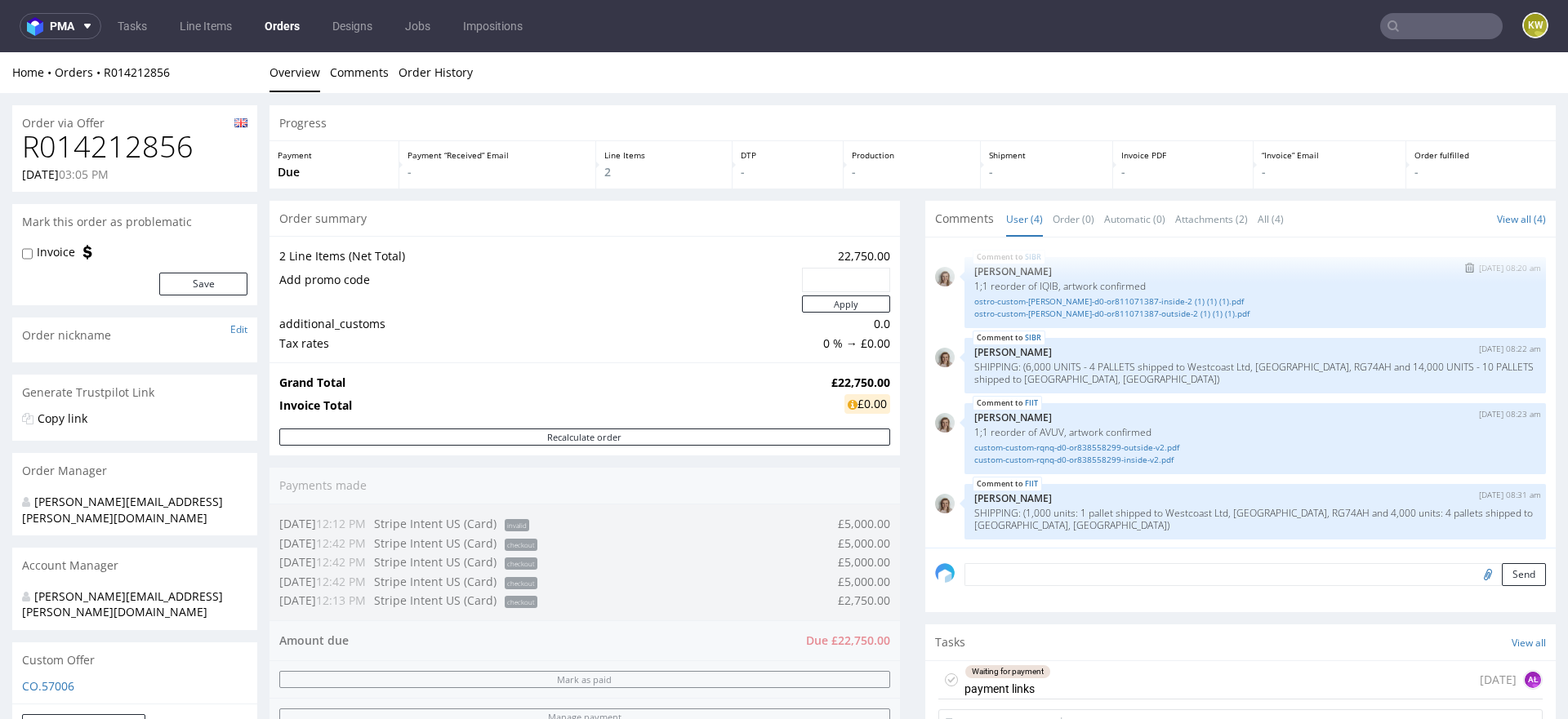
click at [1097, 293] on div "ostro-custom-hauk-d0-or811071387-inside-2 (1) (1) (1).pdf ostro-custom-hauk-d0-…" at bounding box center [1255, 306] width 562 height 27
click at [1105, 315] on link "ostro-custom-hauk-d0-or811071387-outside-2 (1) (1) (1).pdf" at bounding box center [1255, 313] width 562 height 12
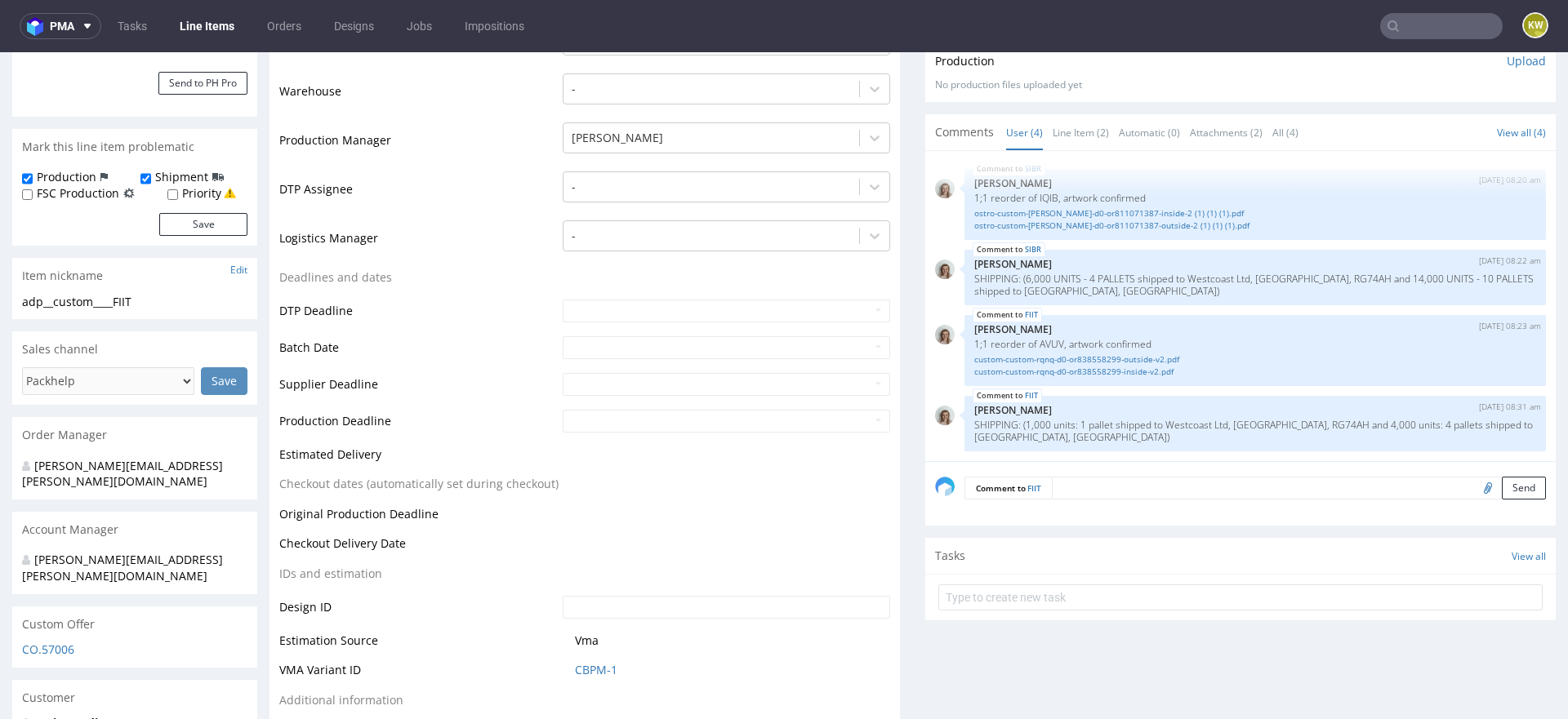
scroll to position [481, 0]
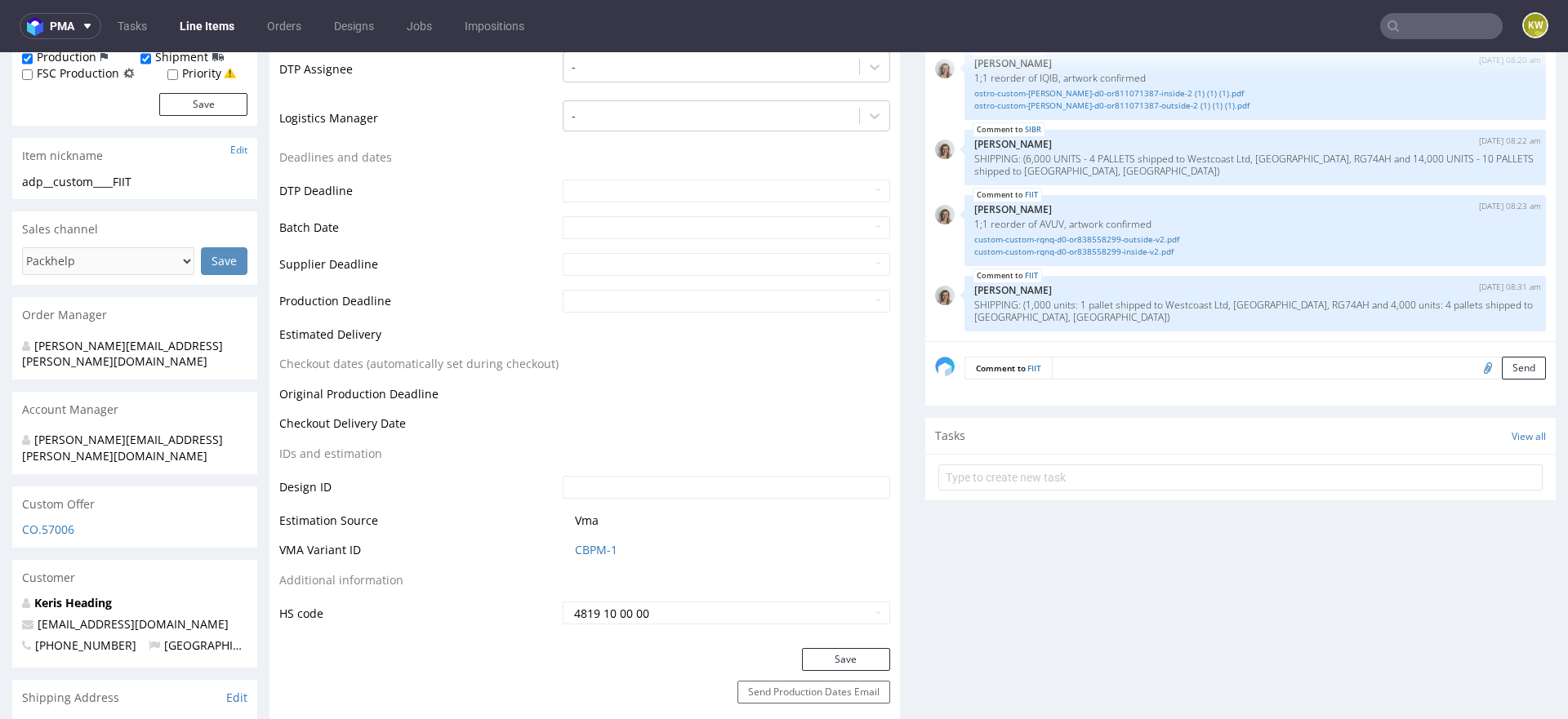
click at [619, 554] on span "CBPM-1" at bounding box center [732, 550] width 315 height 17
drag, startPoint x: 635, startPoint y: 553, endPoint x: 537, endPoint y: 553, distance: 98.0
click at [536, 553] on tr "VMA Variant ID CBPM-1" at bounding box center [584, 555] width 611 height 30
copy tr "CBPM-1"
click at [599, 544] on link "CBPM-1" at bounding box center [595, 550] width 42 height 17
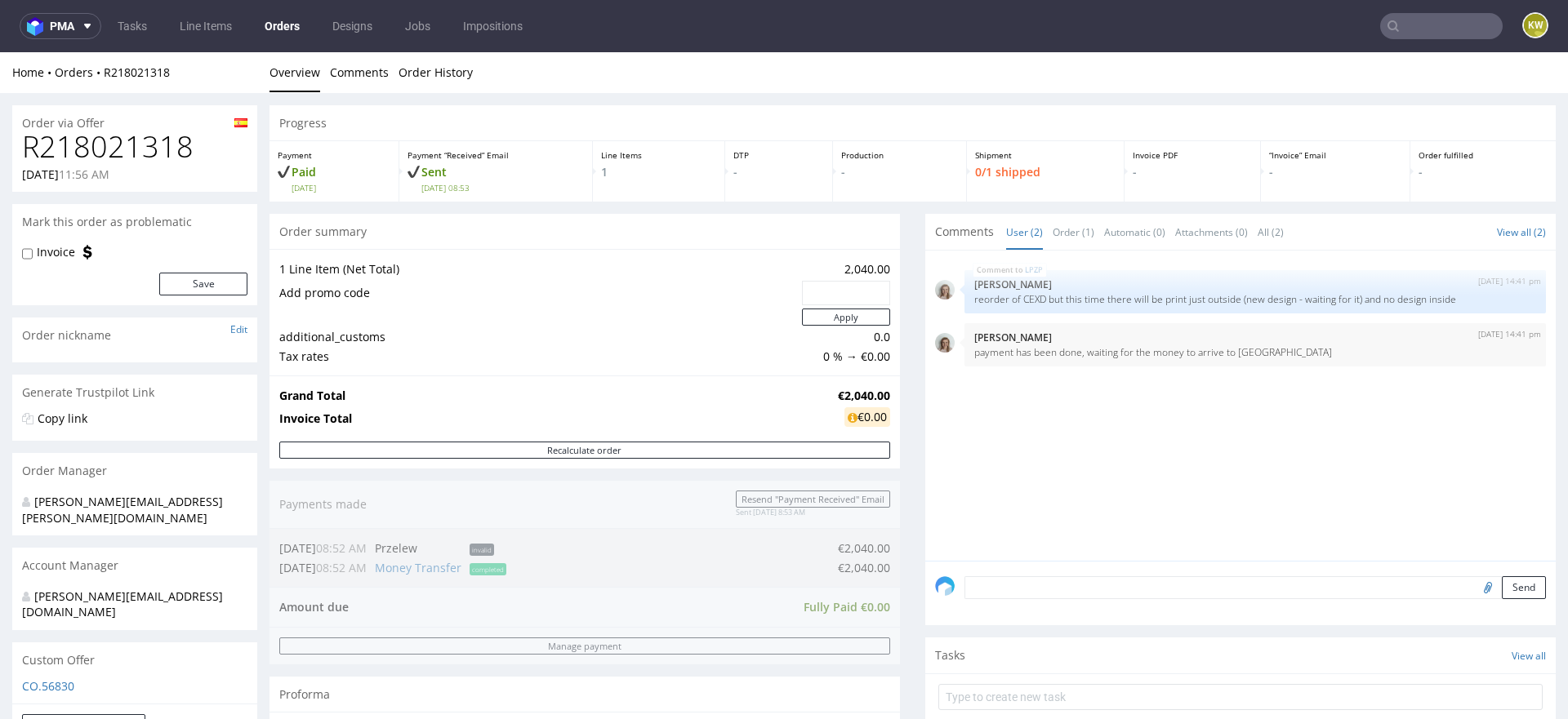
scroll to position [347, 0]
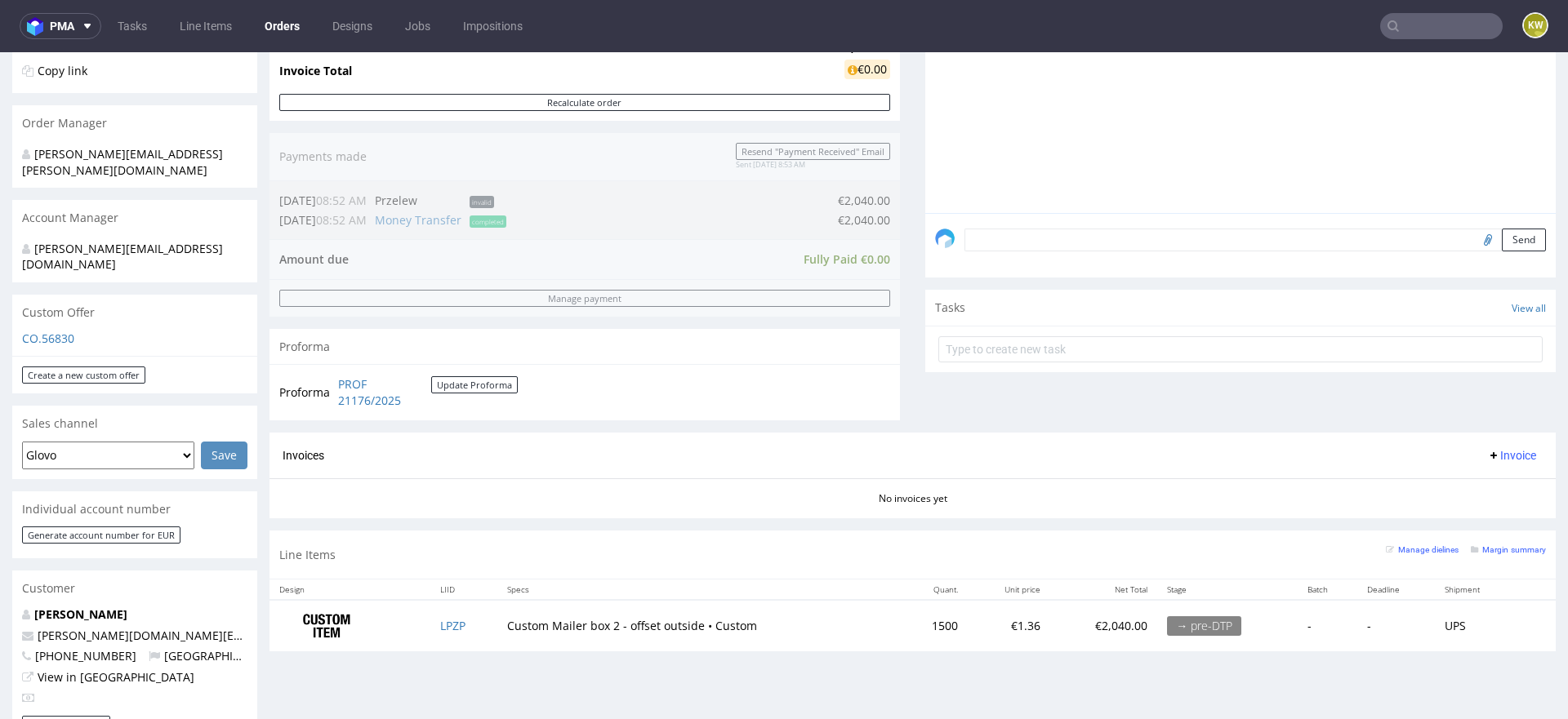
click at [476, 622] on td "LPZP" at bounding box center [464, 626] width 67 height 52
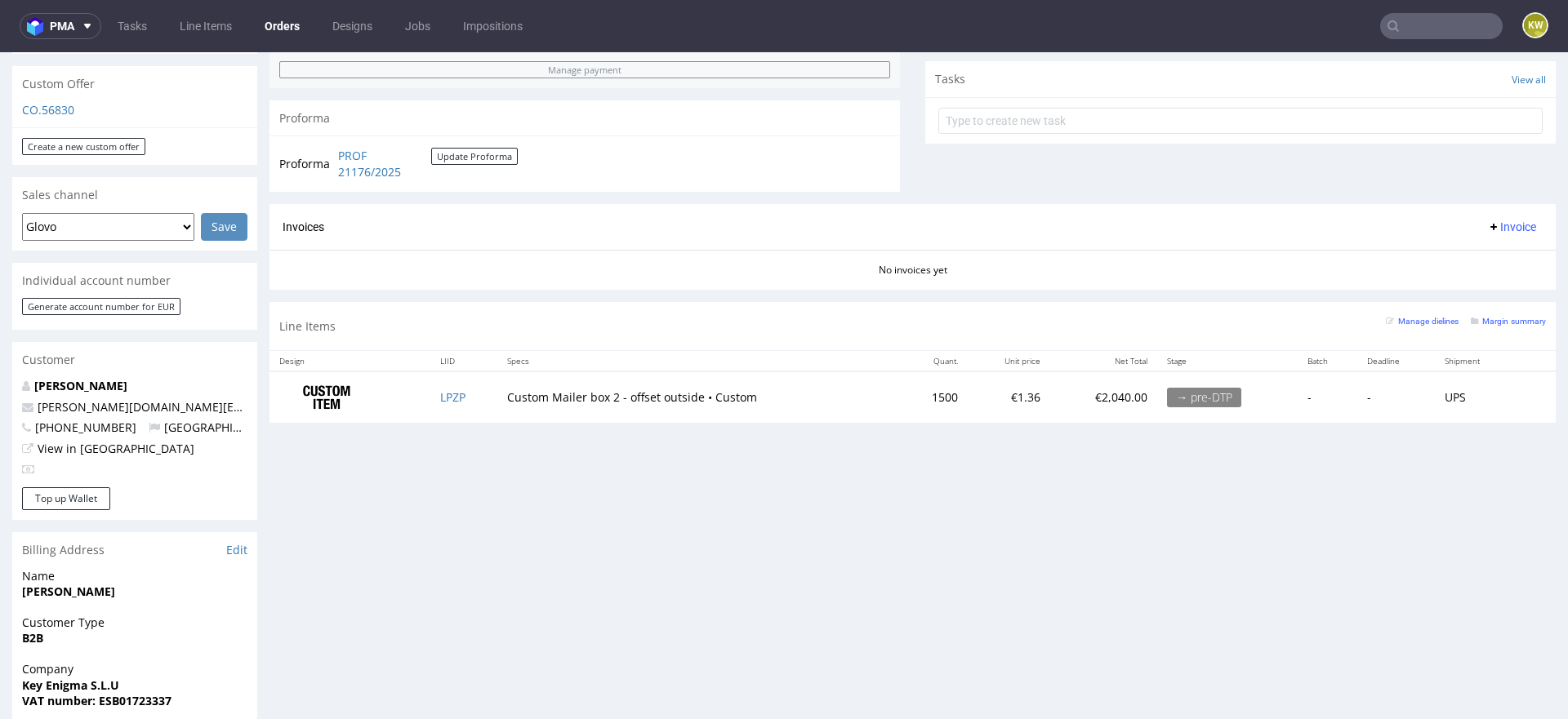
scroll to position [584, 0]
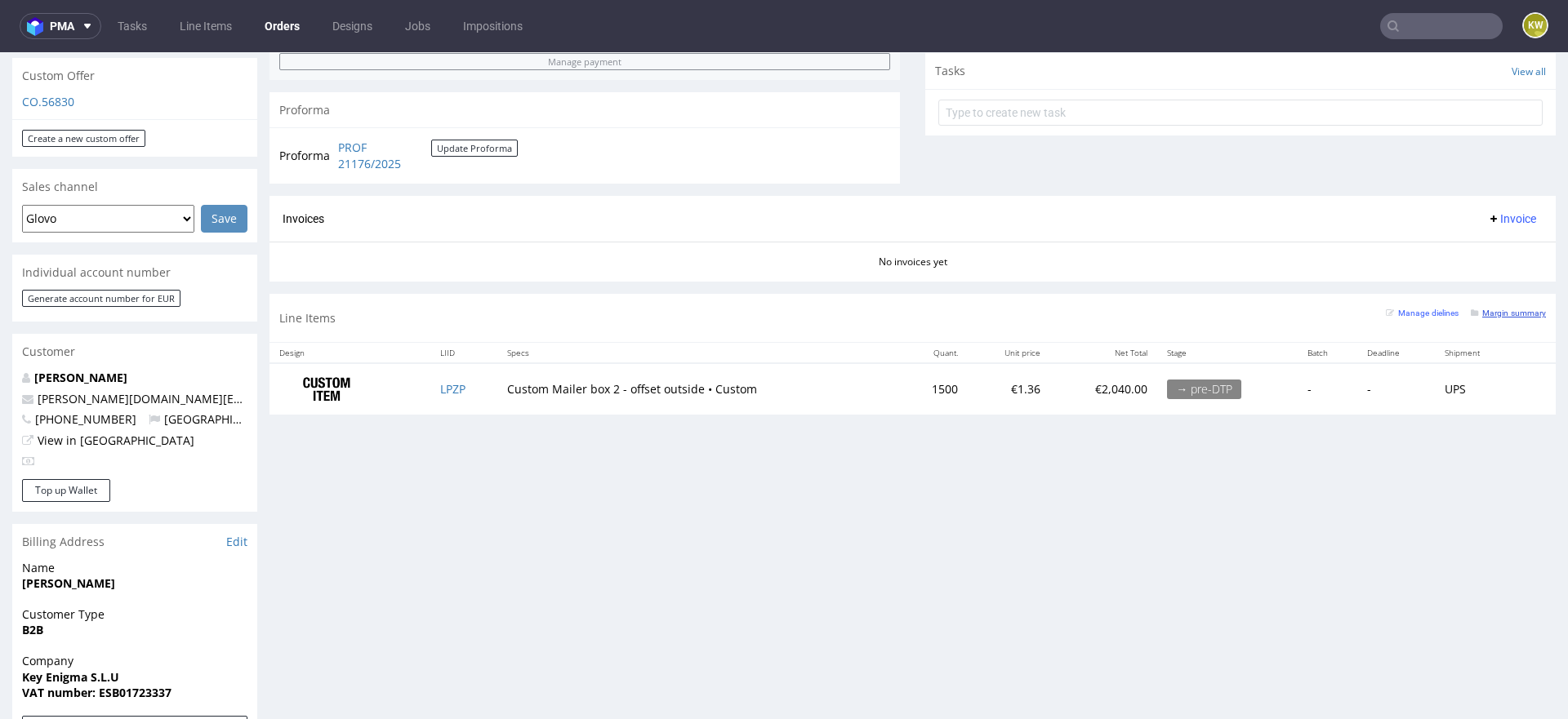
click at [1497, 308] on small "Margin summary" at bounding box center [1508, 313] width 75 height 9
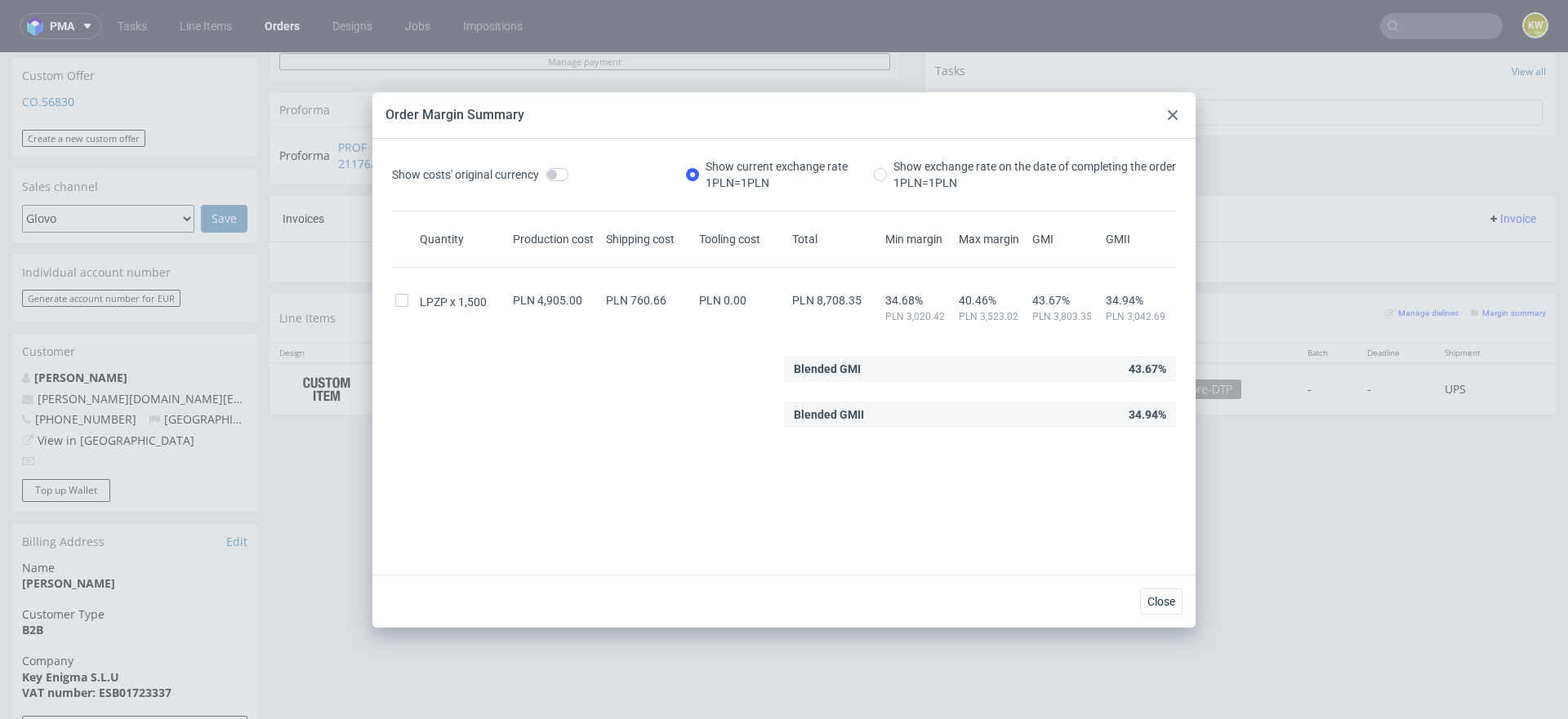
click at [841, 298] on span "PLN 8,708.35" at bounding box center [826, 301] width 69 height 13
click at [841, 299] on span "PLN 8,708.35" at bounding box center [826, 301] width 69 height 13
copy span "8,708.35"
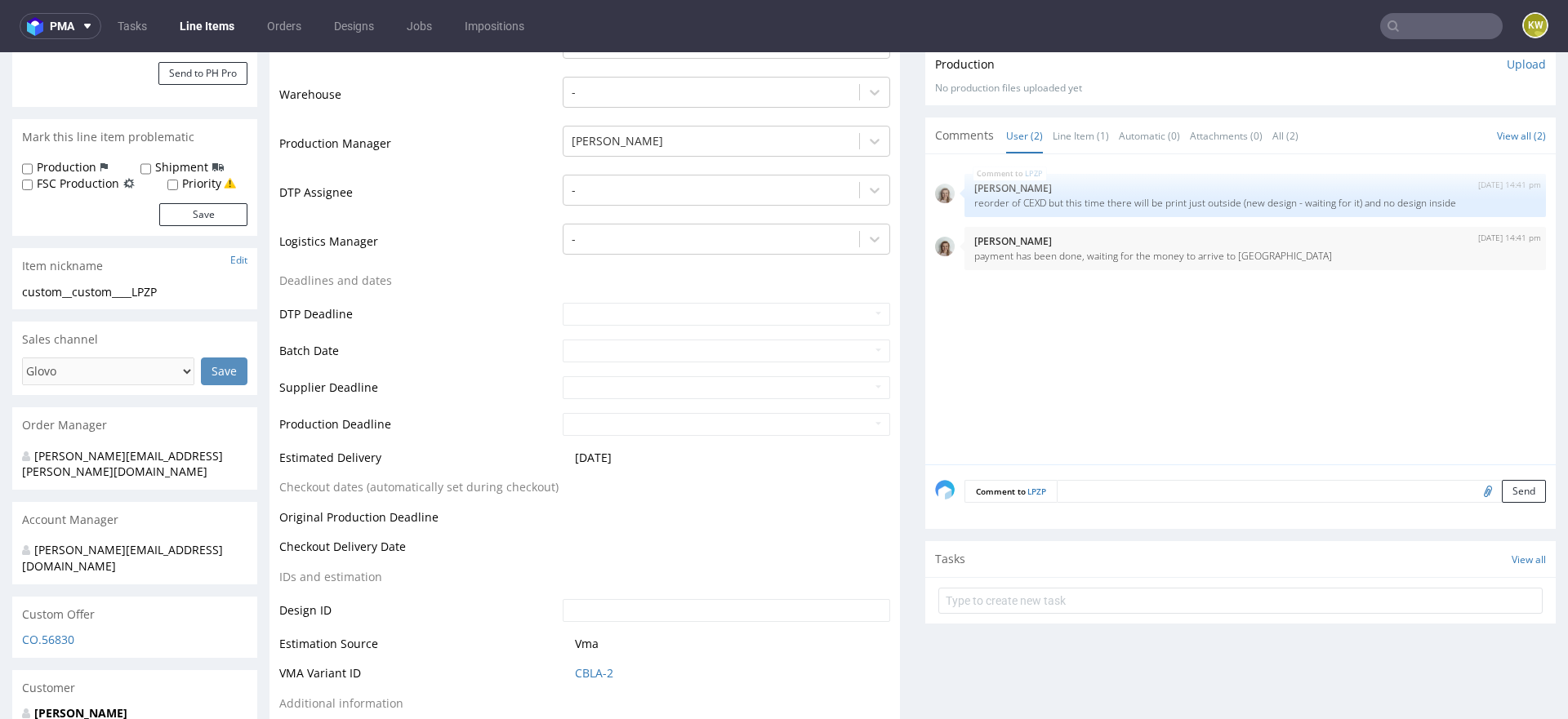
scroll to position [537, 0]
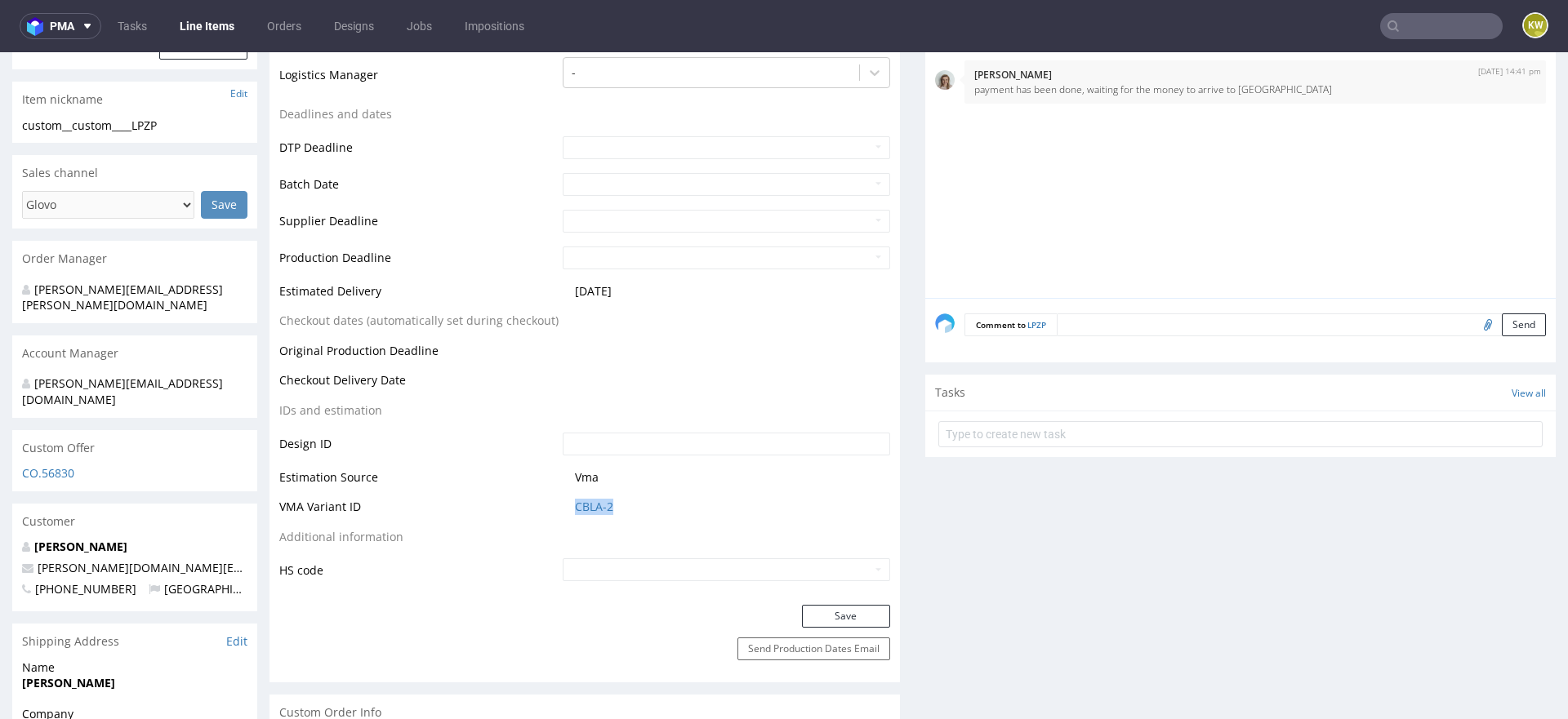
drag, startPoint x: 623, startPoint y: 513, endPoint x: 514, endPoint y: 505, distance: 109.3
click at [514, 505] on tr "VMA Variant ID CBLA-2" at bounding box center [584, 512] width 611 height 30
copy tr "CBLA-2"
click at [574, 508] on link "CBLA-2" at bounding box center [594, 507] width 38 height 17
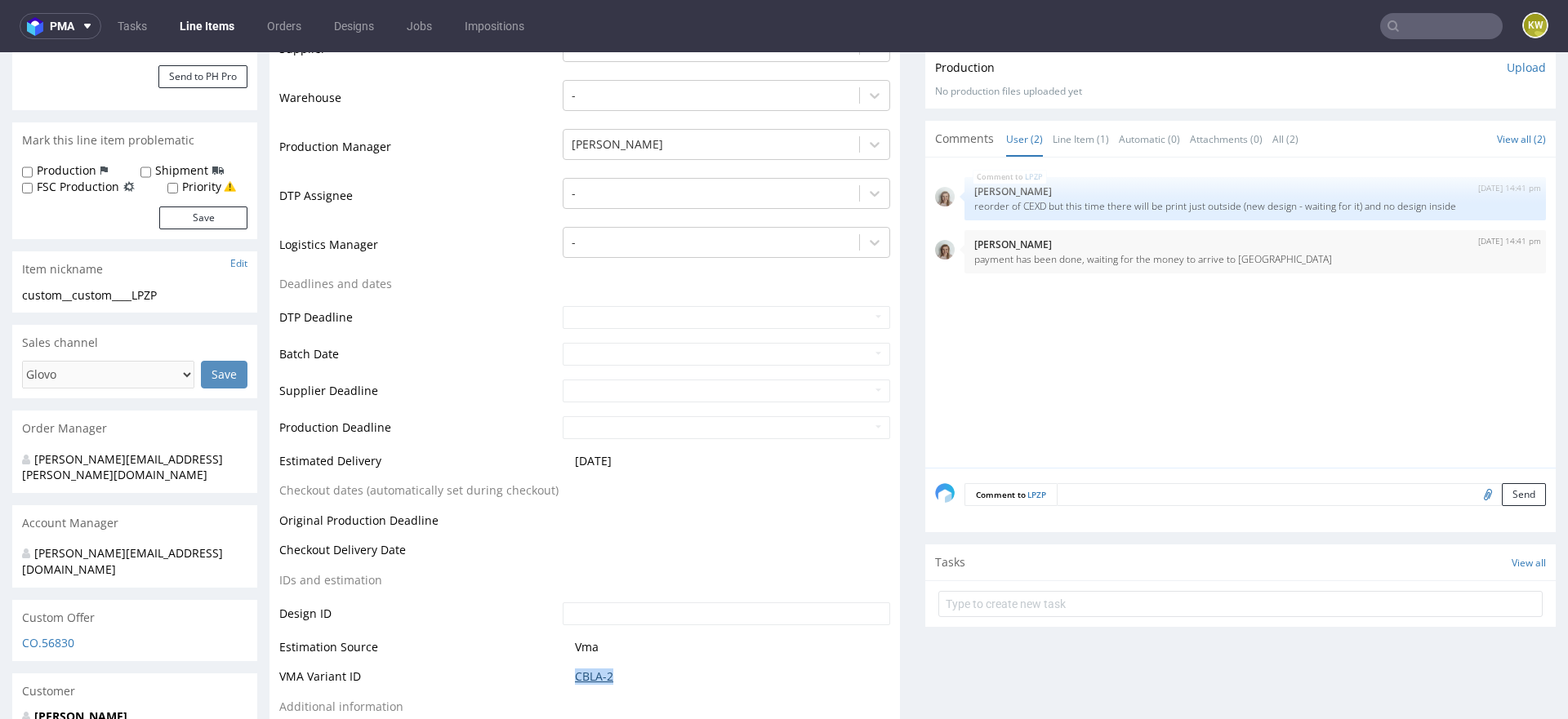
scroll to position [370, 0]
click at [1033, 351] on div "LPZP 1st Oct 25 | 14:41 pm Monika Poźniak reorder of CEXD but this time there w…" at bounding box center [1245, 314] width 620 height 300
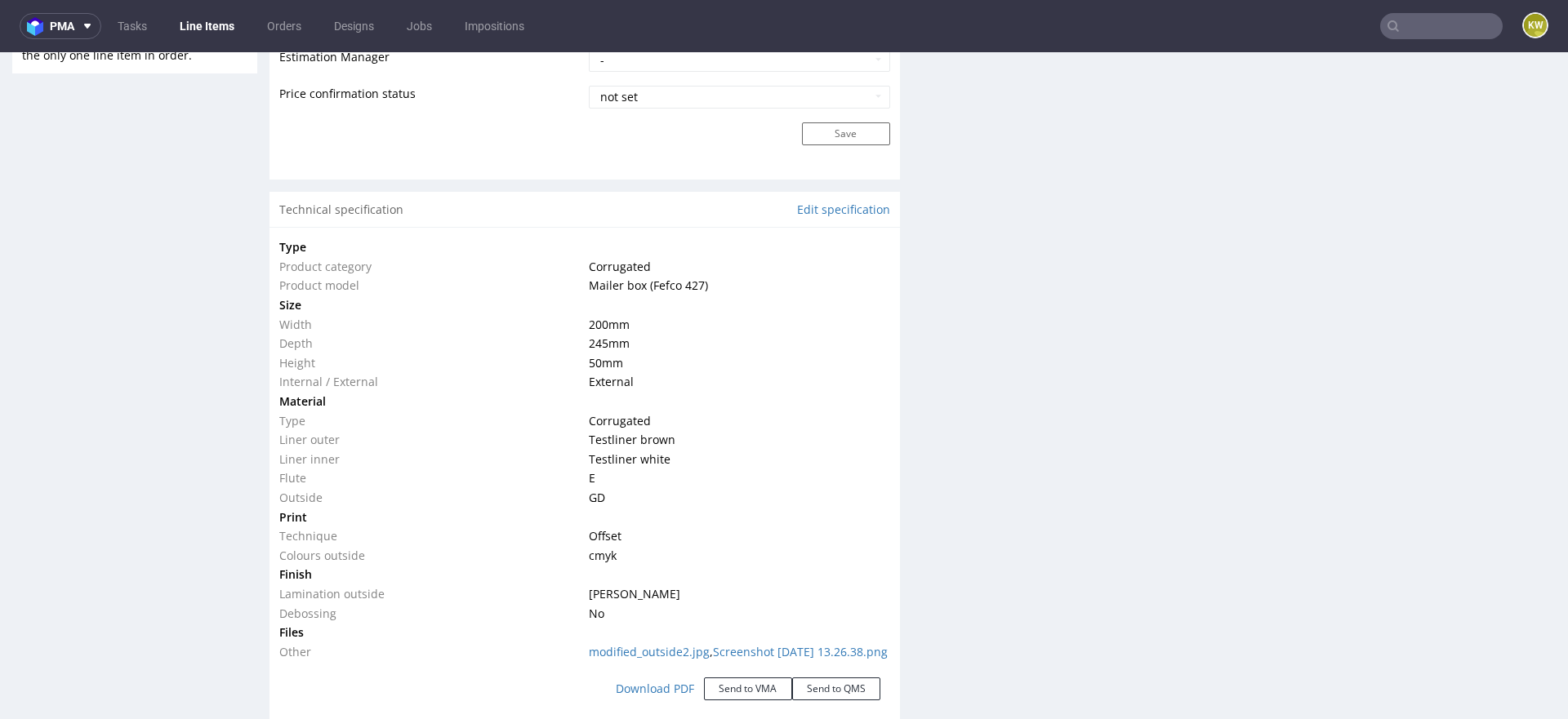
scroll to position [1447, 0]
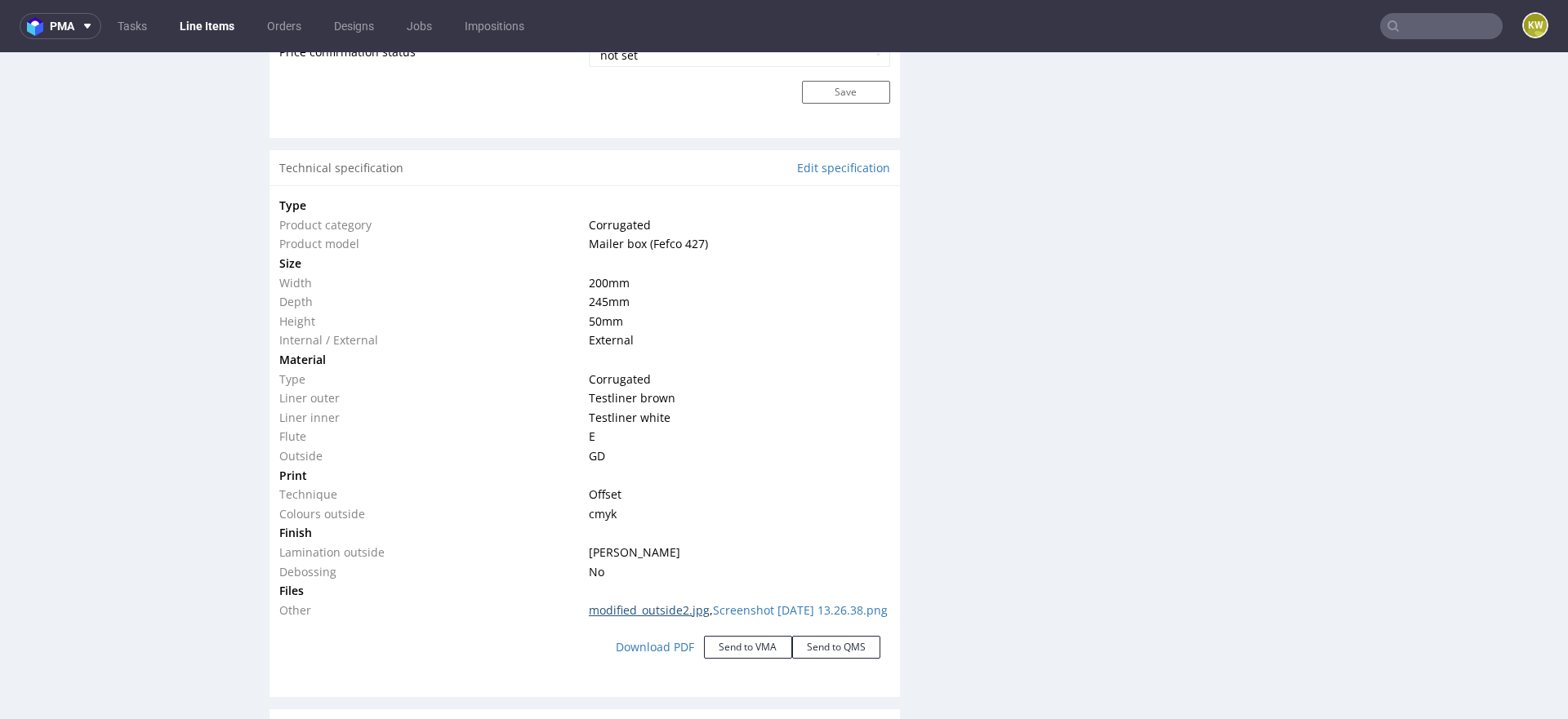
click at [671, 608] on link "modified_outside2.jpg" at bounding box center [648, 610] width 121 height 16
click at [811, 170] on link "Edit specification" at bounding box center [844, 169] width 93 height 17
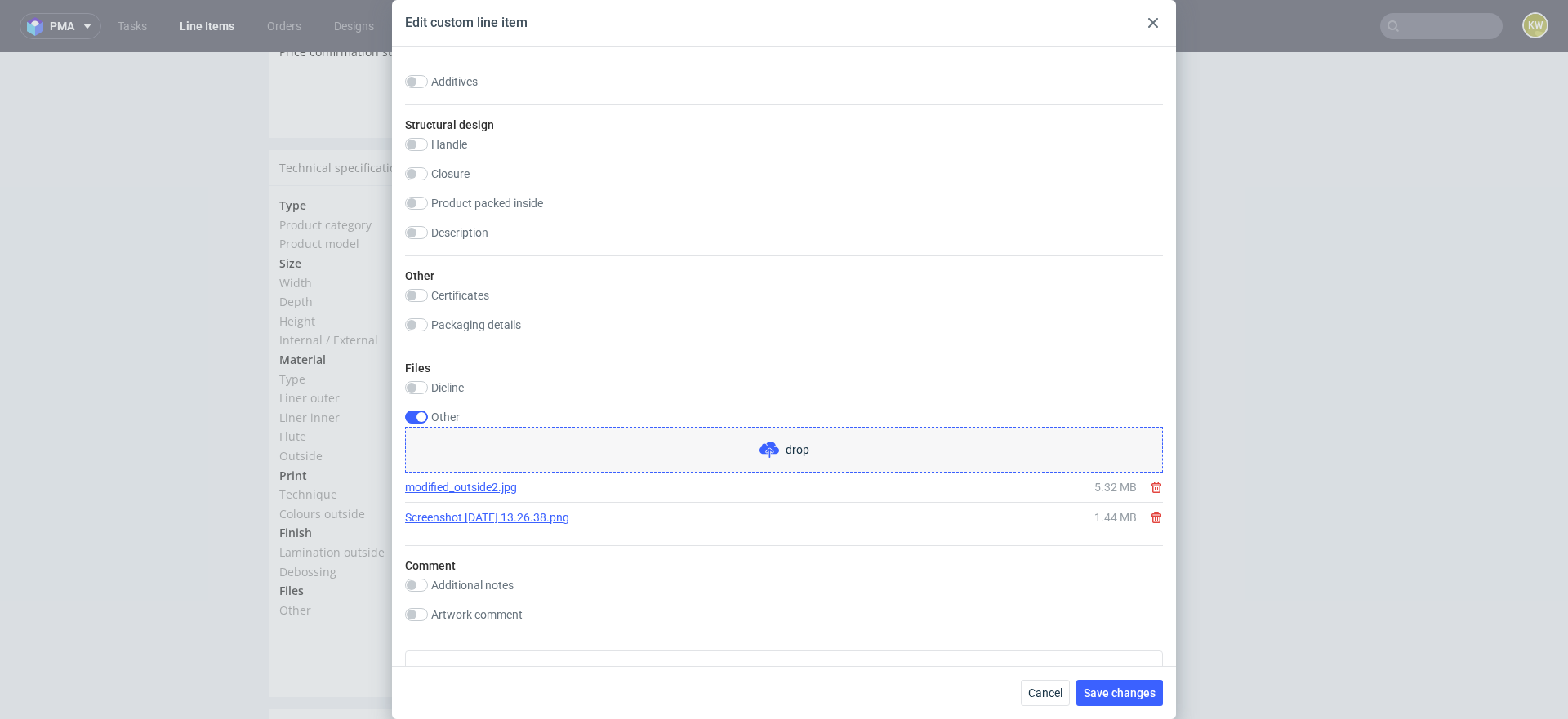
scroll to position [1642, 0]
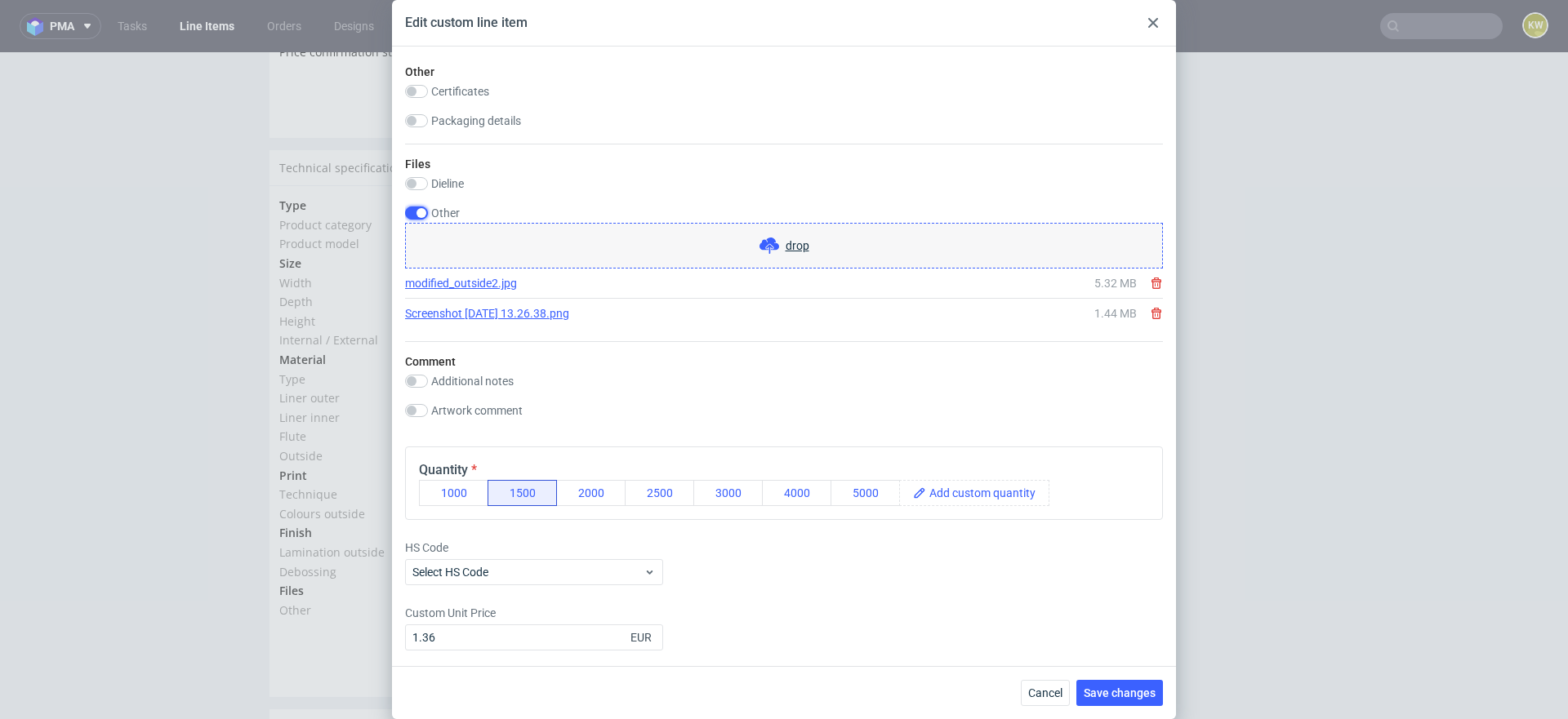
click at [424, 210] on input "checkbox" at bounding box center [417, 213] width 23 height 13
checkbox input "false"
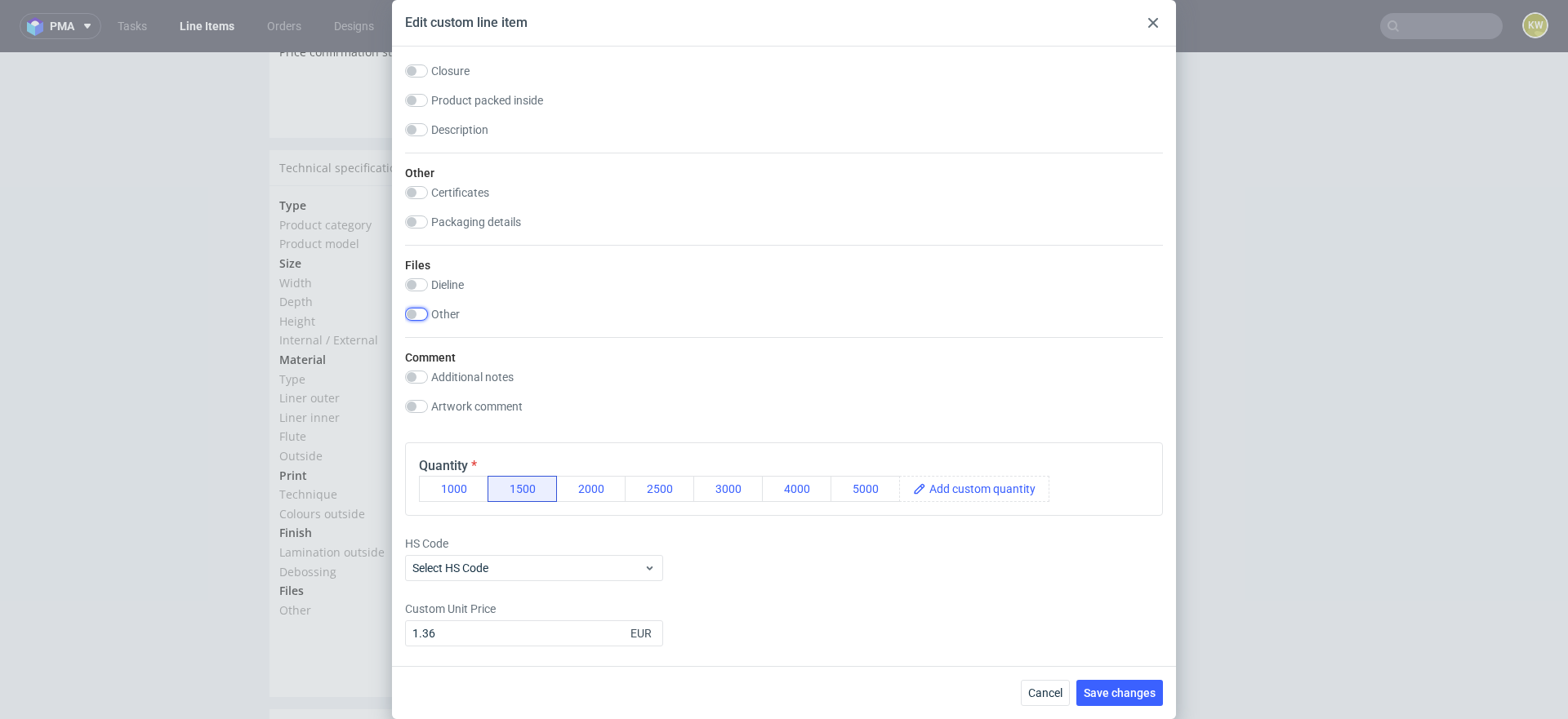
scroll to position [1537, 0]
click at [1120, 691] on span "Save changes" at bounding box center [1119, 693] width 71 height 12
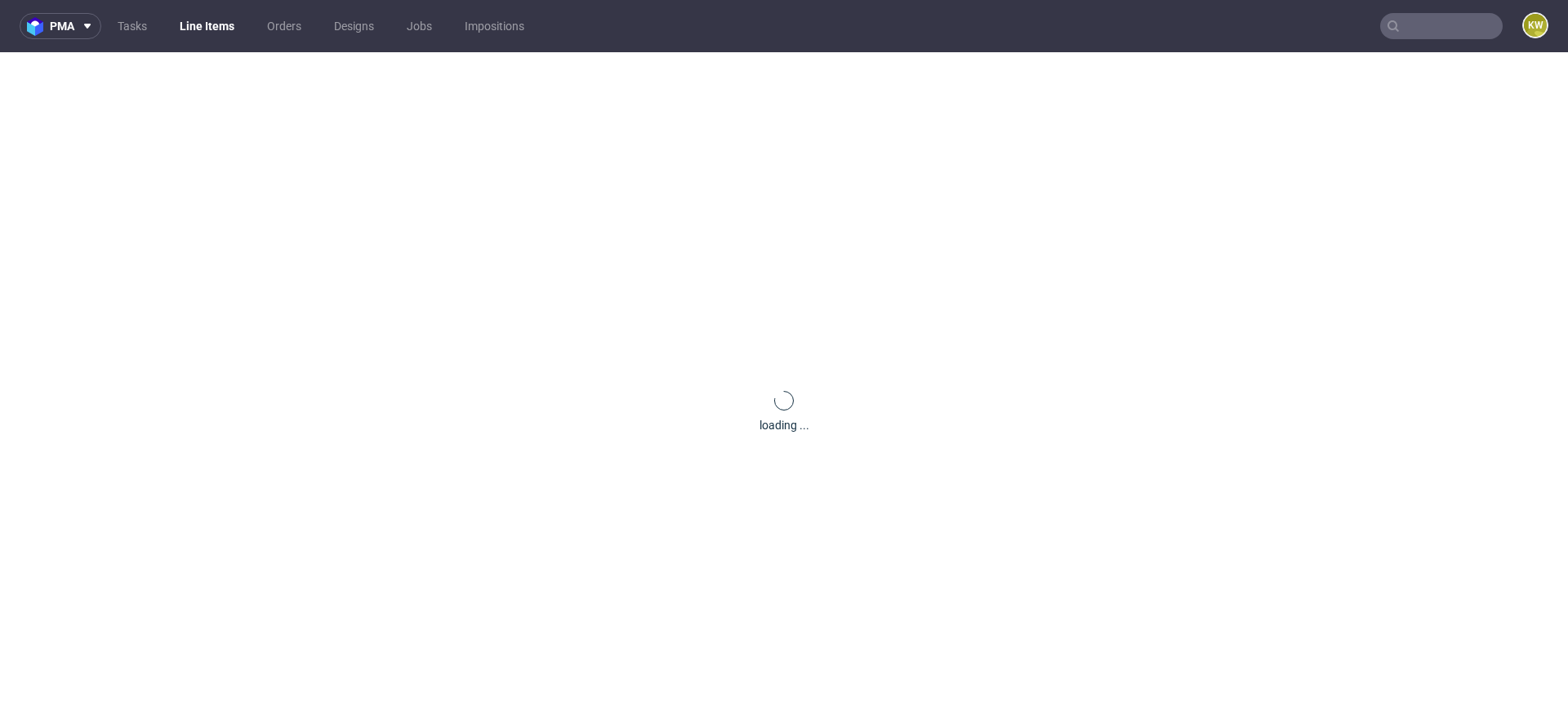
scroll to position [0, 0]
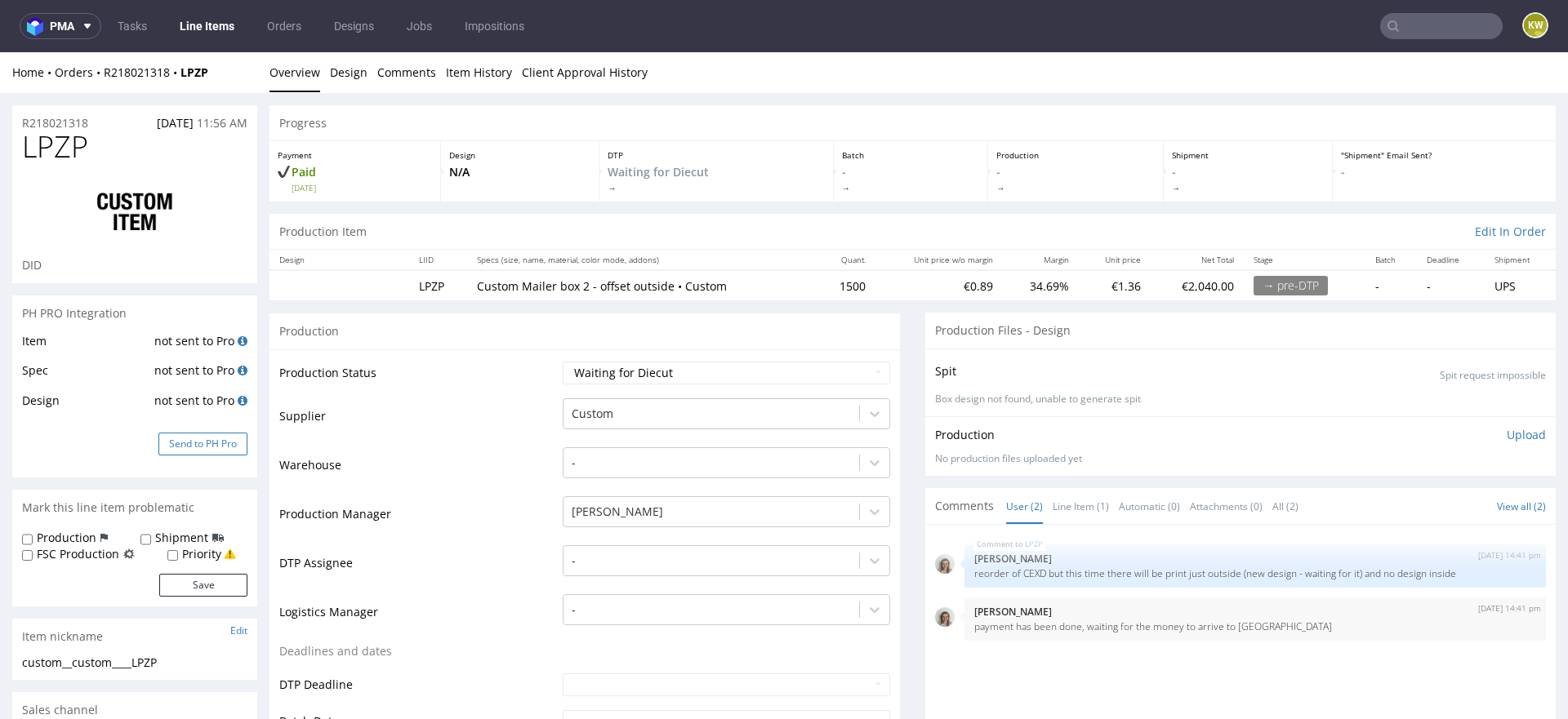
click at [197, 438] on button "Send to PH Pro" at bounding box center [203, 445] width 89 height 23
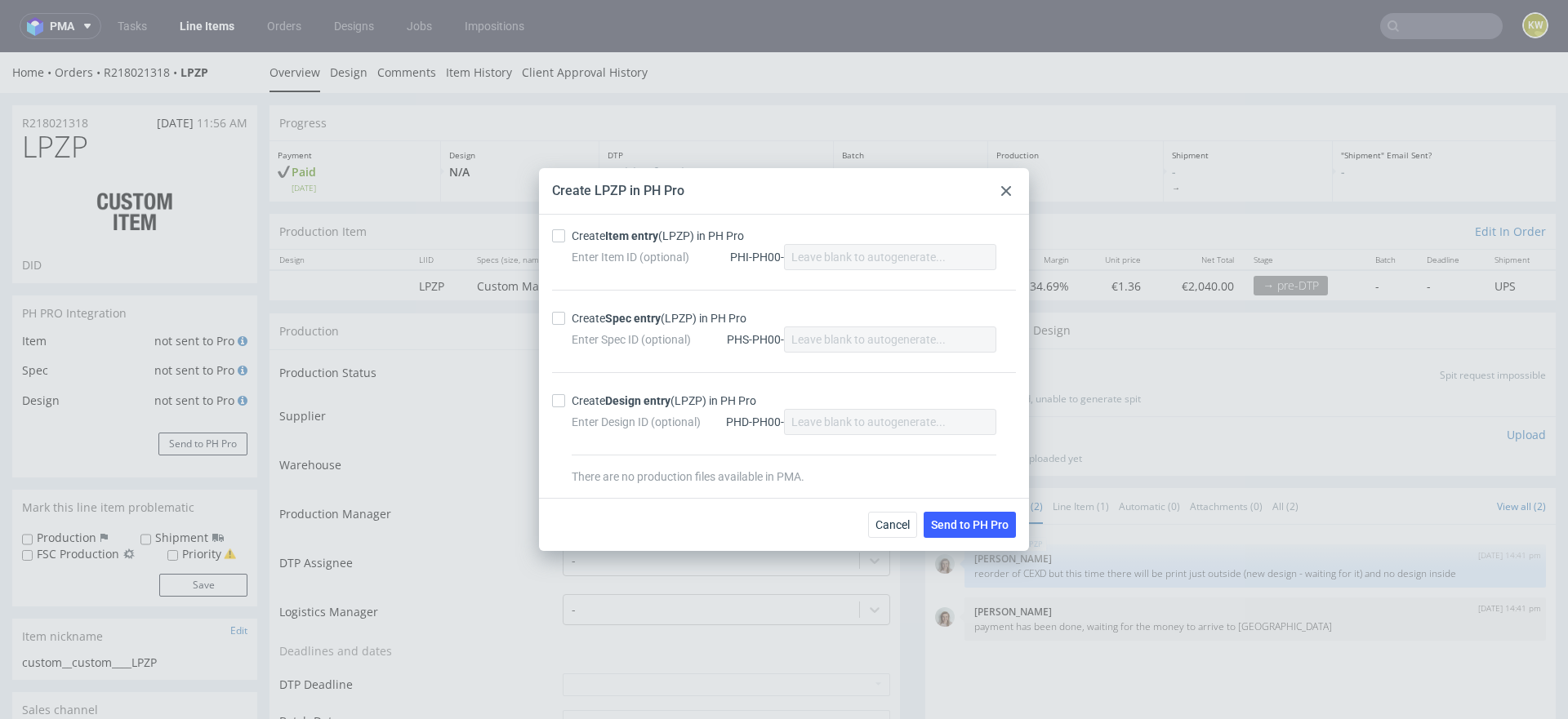
click at [562, 224] on div "Create Item entry (LPZP) in PH Pro Enter Item ID (optional) PHI-PH00- Create Sp…" at bounding box center [783, 356] width 490 height 283
click at [562, 242] on input "Create Item entry (LPZP) in PH Pro" at bounding box center [559, 236] width 13 height 13
checkbox input "true"
click at [559, 318] on input "Create Spec entry (LPZP) in PH Pro" at bounding box center [559, 318] width 13 height 13
checkbox input "true"
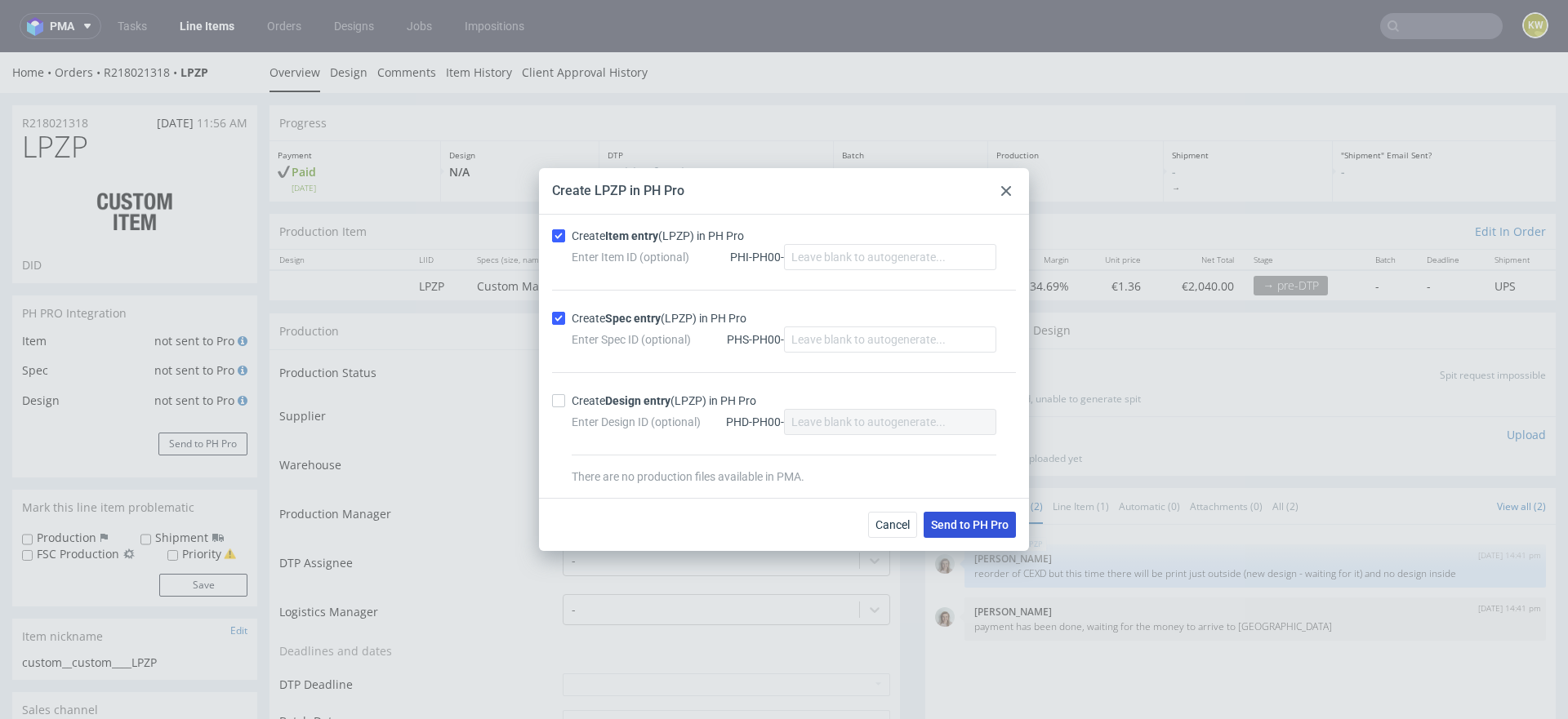
click at [939, 516] on button "Send to PH Pro" at bounding box center [969, 524] width 92 height 26
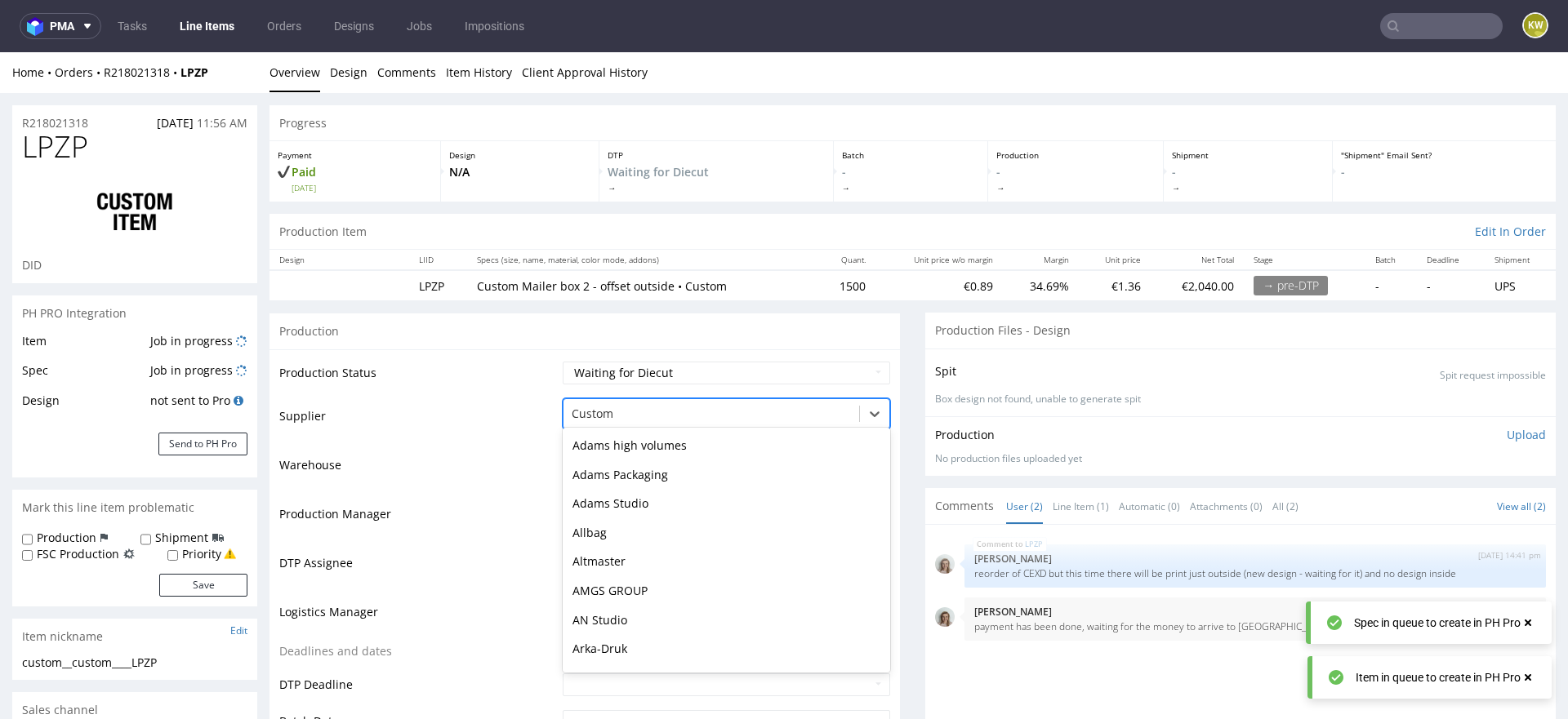
click at [584, 416] on div at bounding box center [712, 414] width 279 height 20
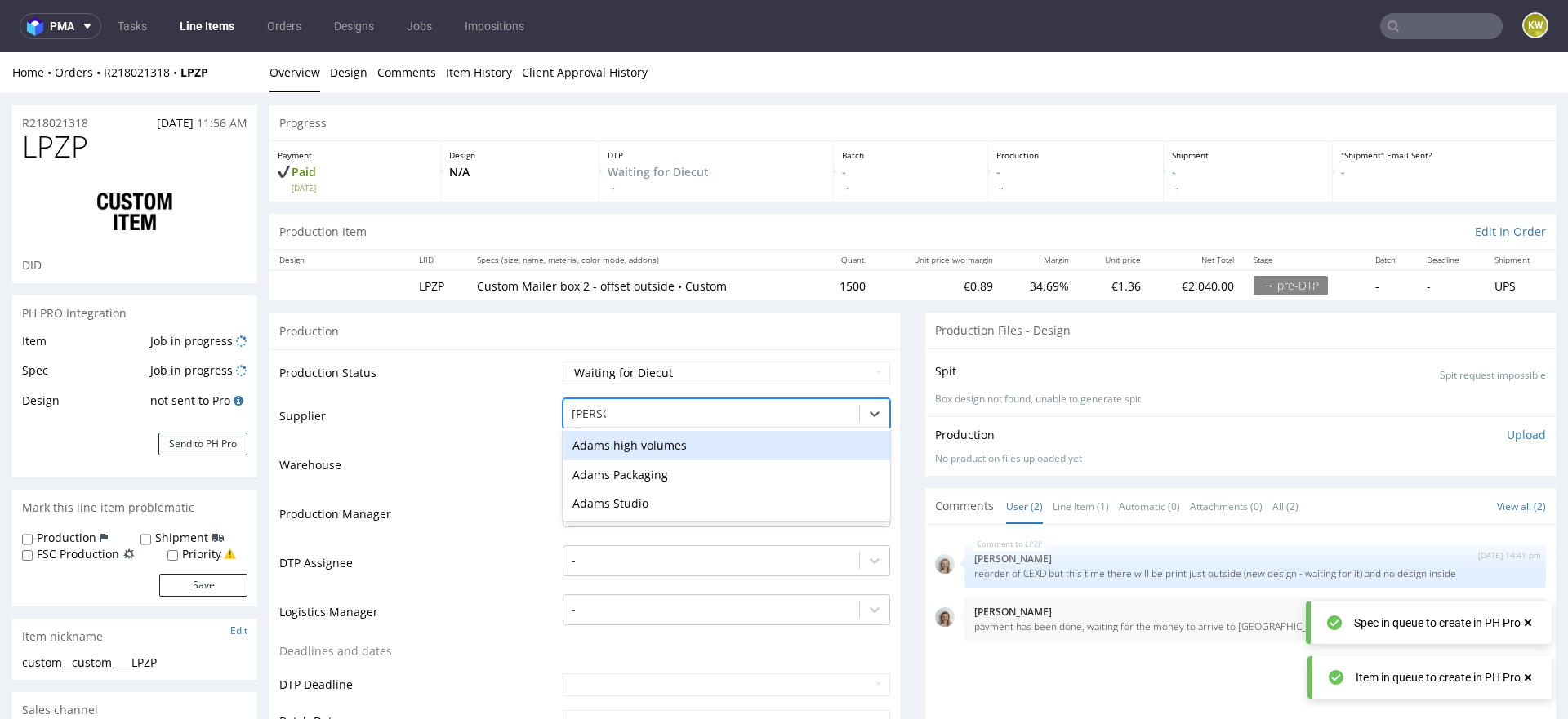
type input "adams"
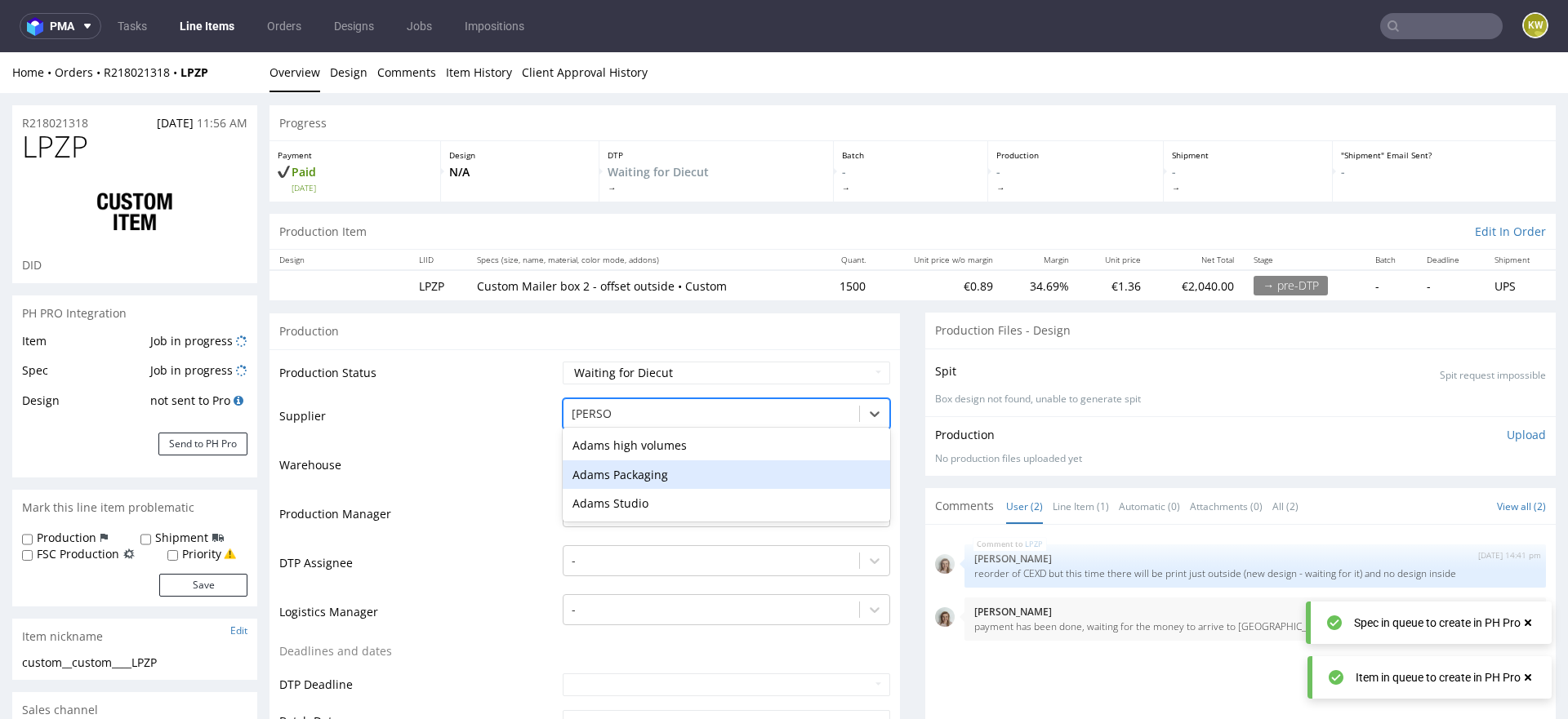
click at [606, 466] on div "Adams Packaging" at bounding box center [727, 475] width 328 height 29
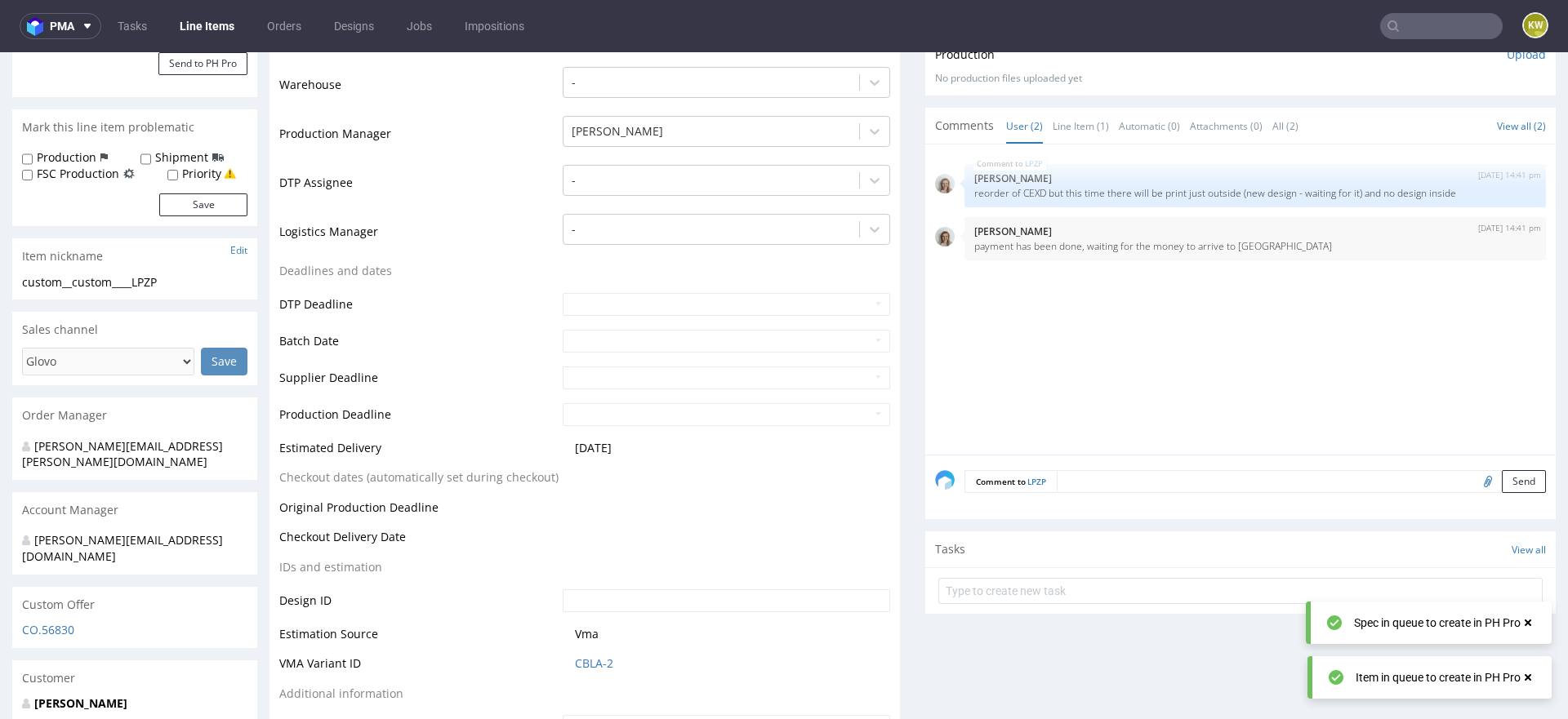
scroll to position [539, 0]
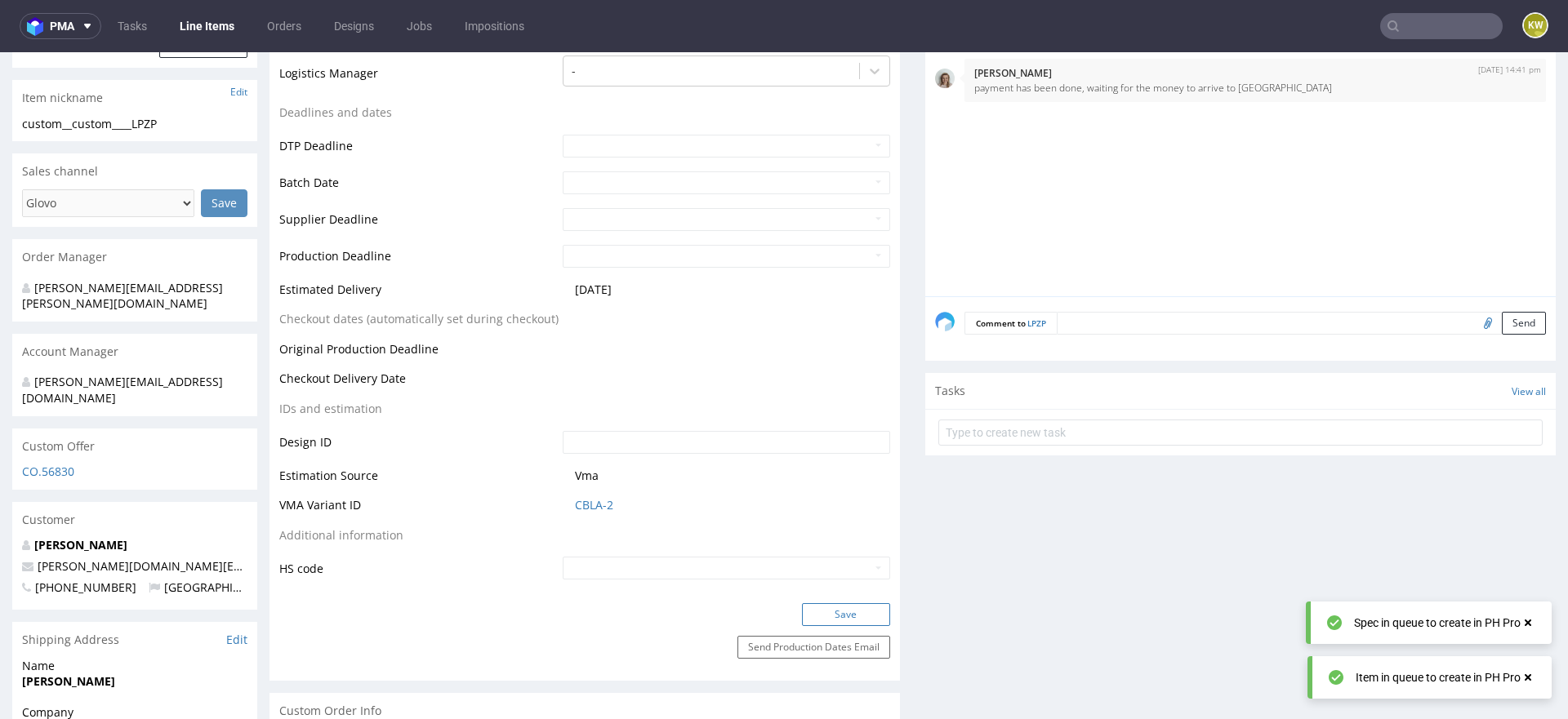
click at [841, 623] on button "Save" at bounding box center [846, 615] width 88 height 23
click at [587, 511] on link "CBLA-2" at bounding box center [594, 505] width 38 height 17
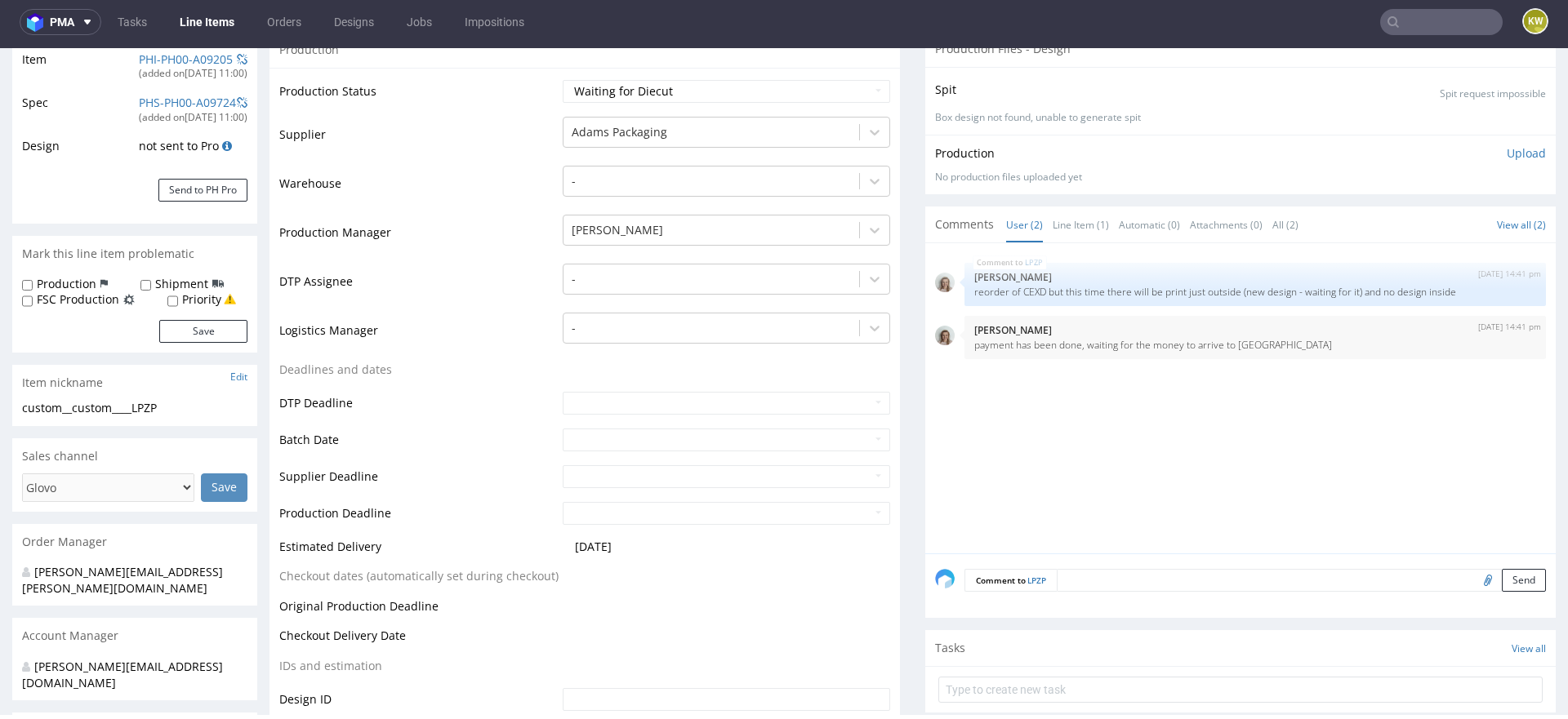
scroll to position [416, 0]
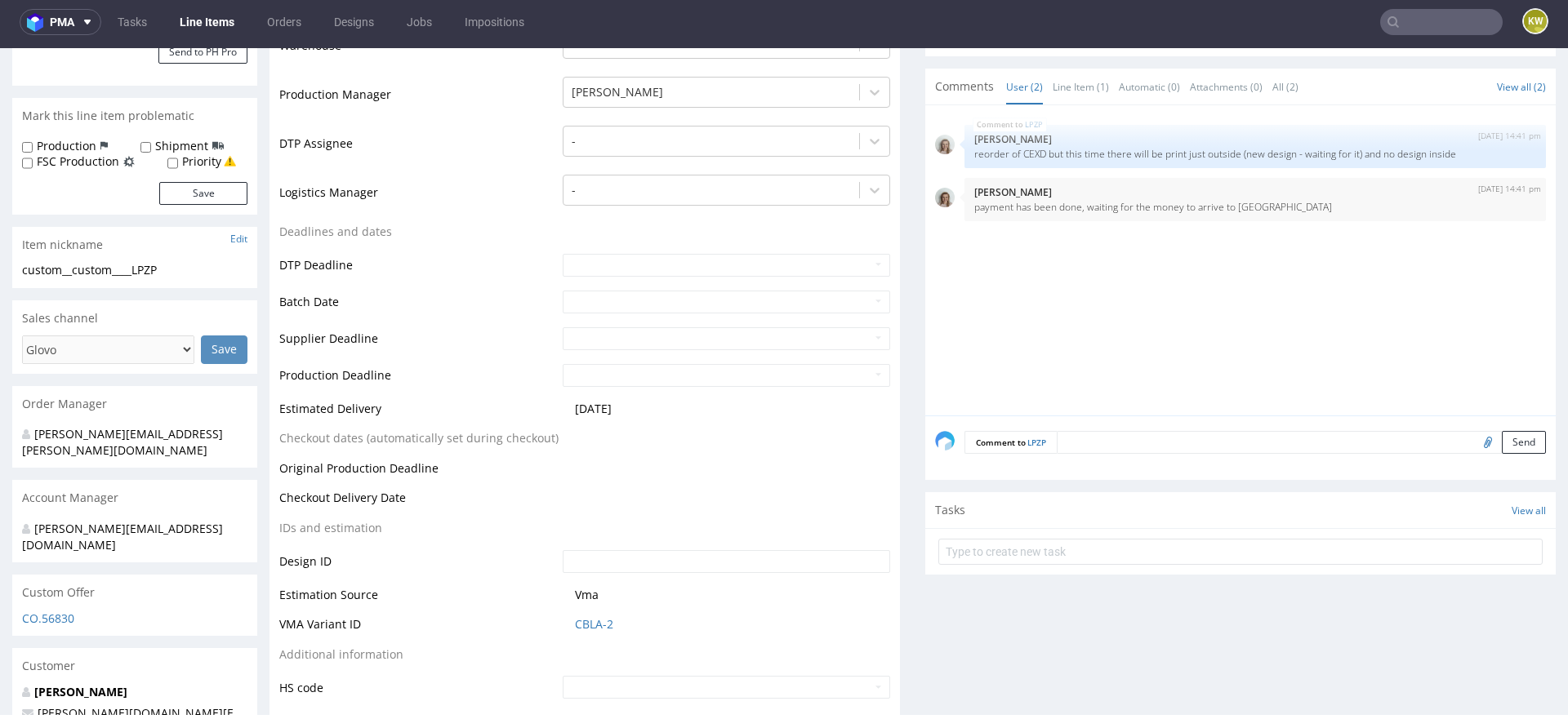
click at [624, 640] on td "CBLA-2" at bounding box center [724, 630] width 332 height 30
drag, startPoint x: 631, startPoint y: 623, endPoint x: 513, endPoint y: 622, distance: 118.0
click at [512, 623] on tr "VMA Variant ID CBLA-2" at bounding box center [584, 630] width 611 height 30
copy tr "CBLA-2"
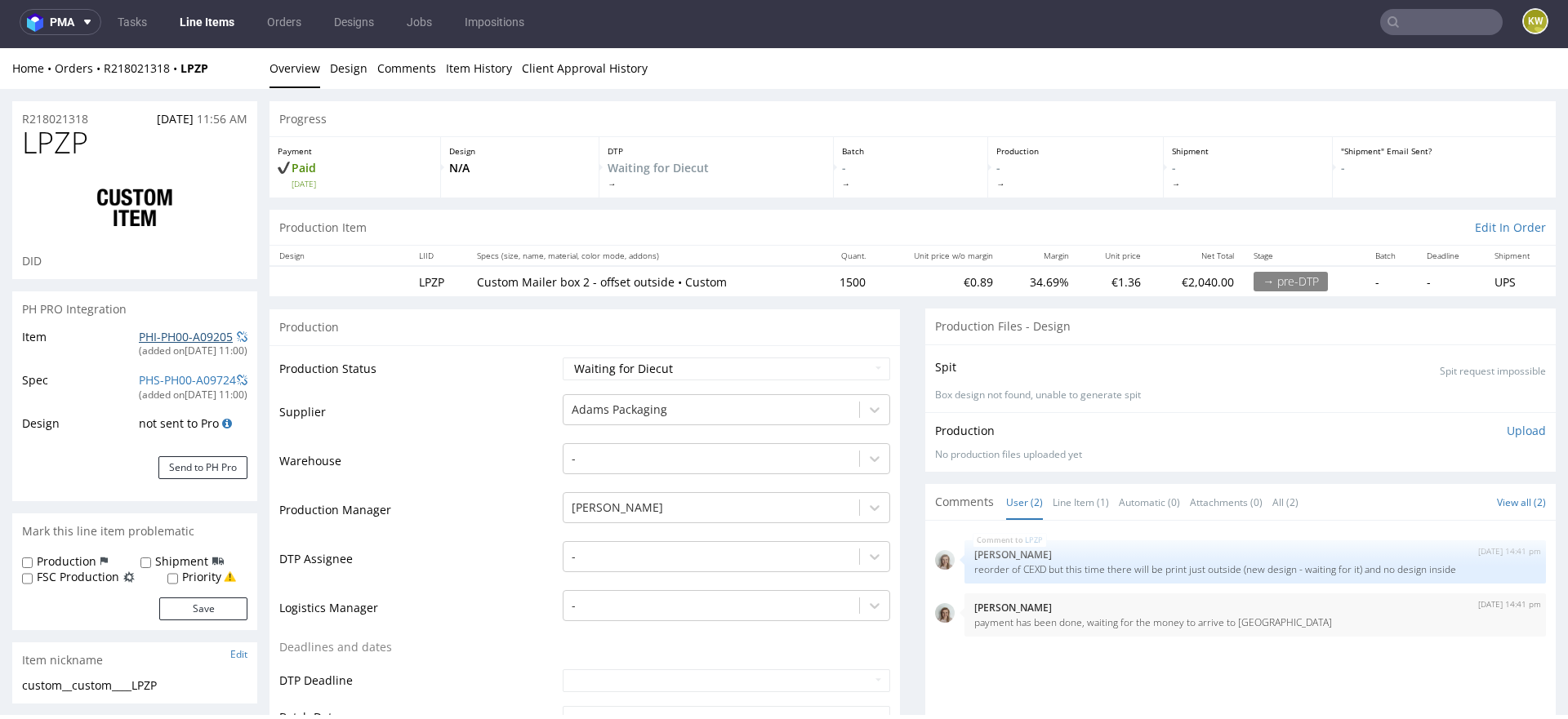
click at [163, 336] on link "PHI-PH00-A09205" at bounding box center [185, 337] width 94 height 16
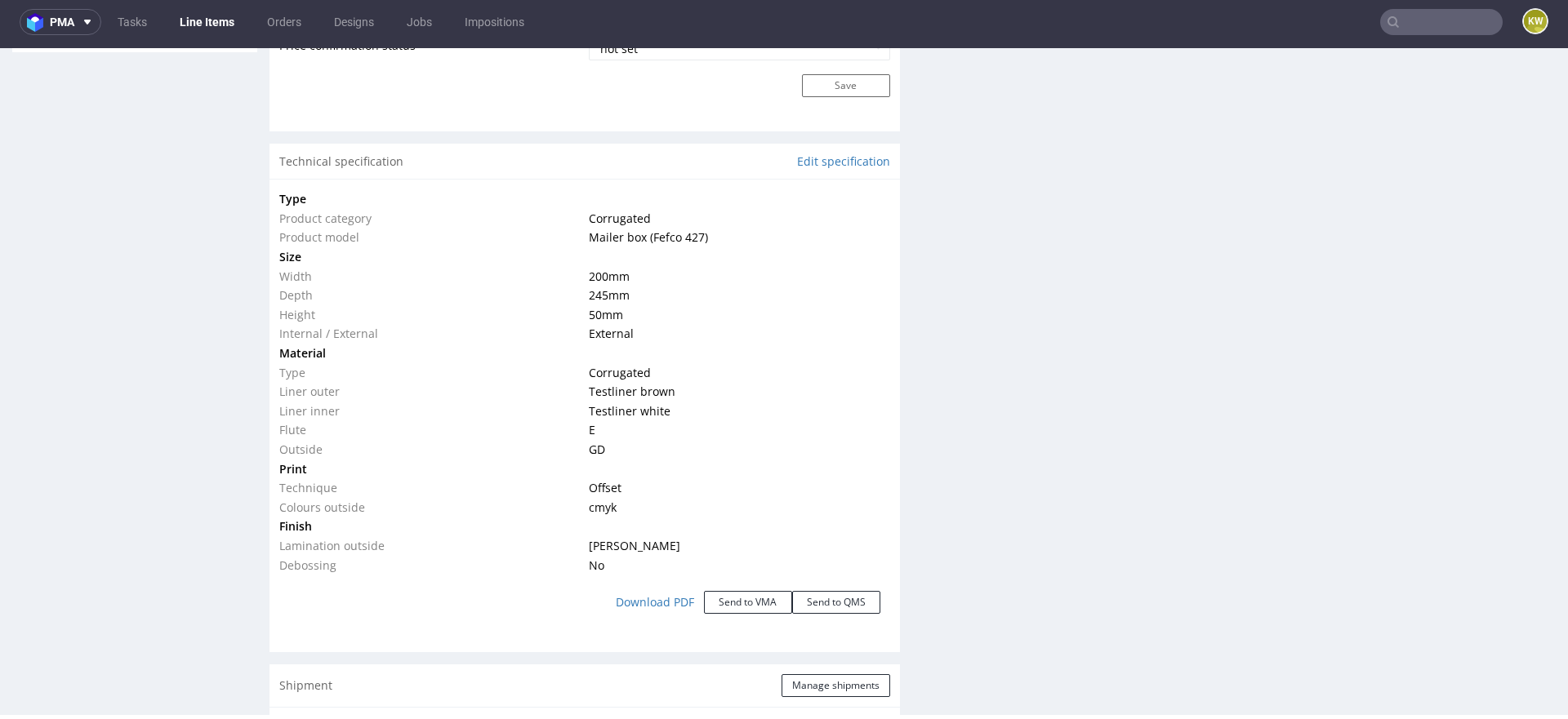
scroll to position [1484, 0]
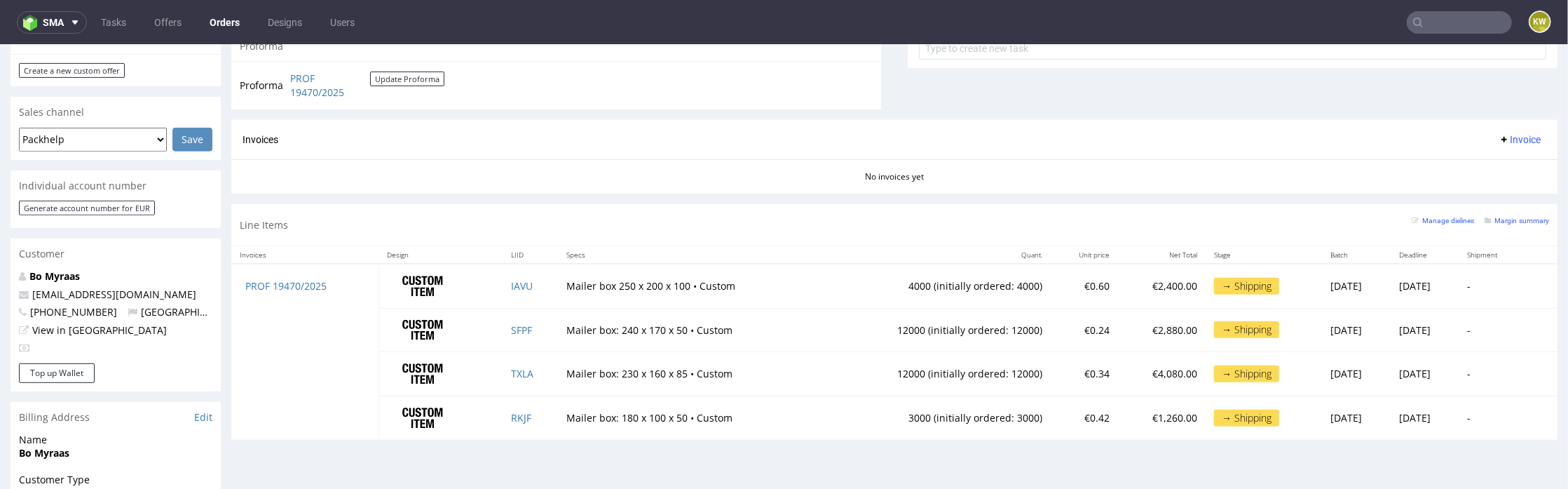
scroll to position [649, 0]
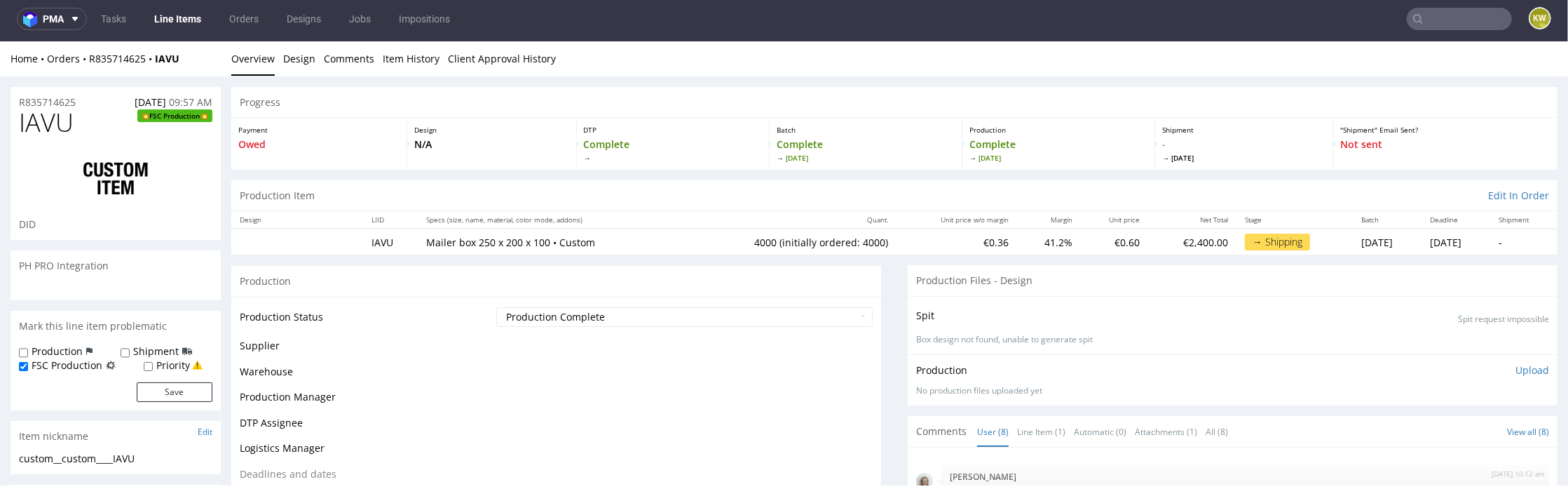
scroll to position [128, 0]
select select "in_progress"
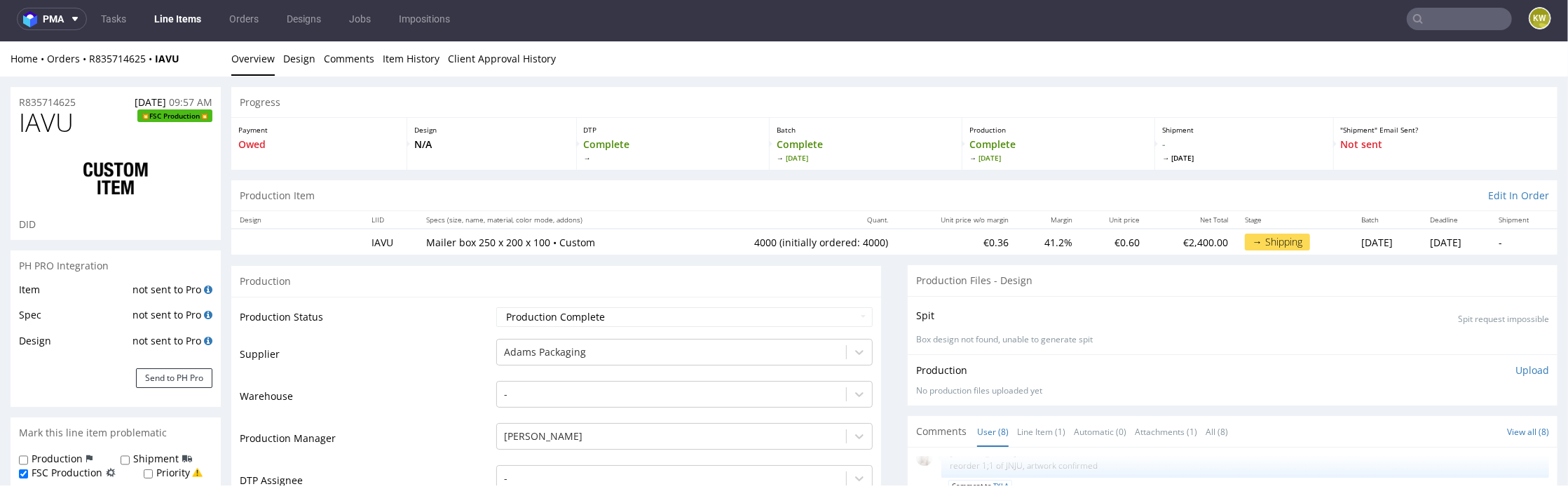
type input "4120"
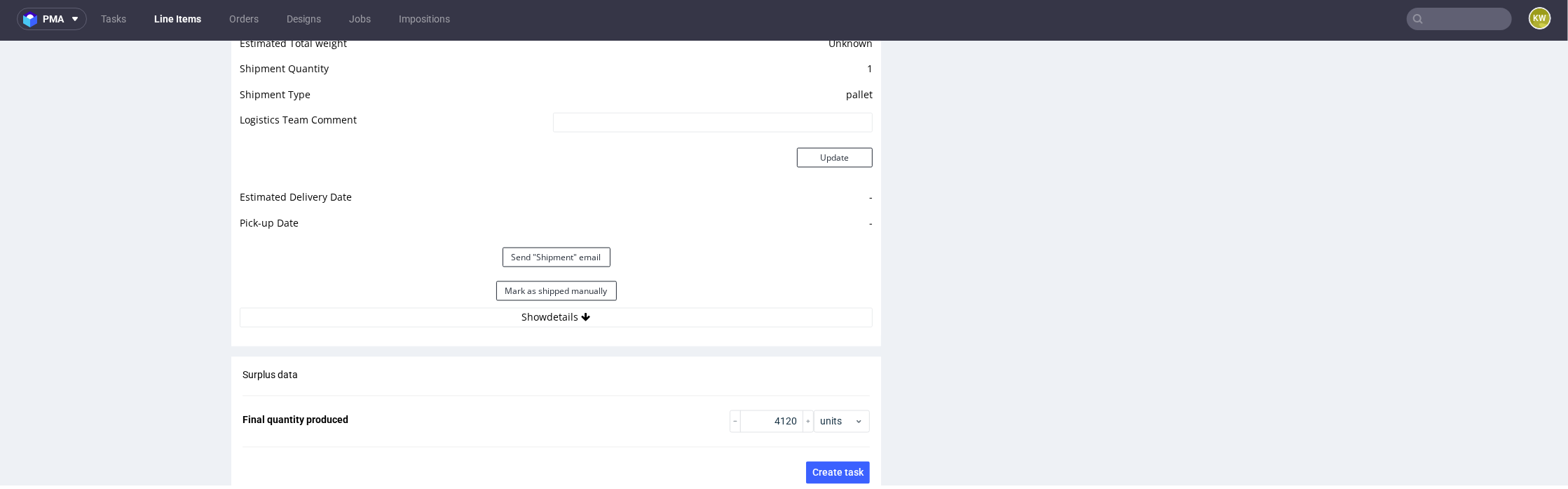
scroll to position [2085, 0]
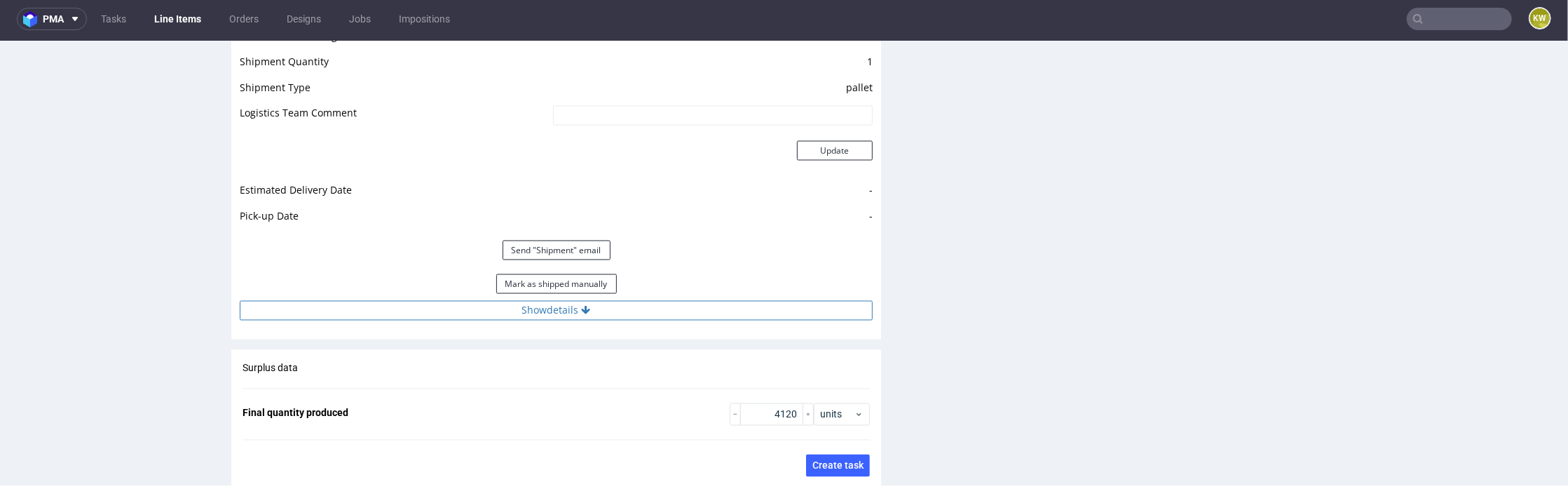
click at [711, 310] on button "Show details" at bounding box center [556, 310] width 633 height 20
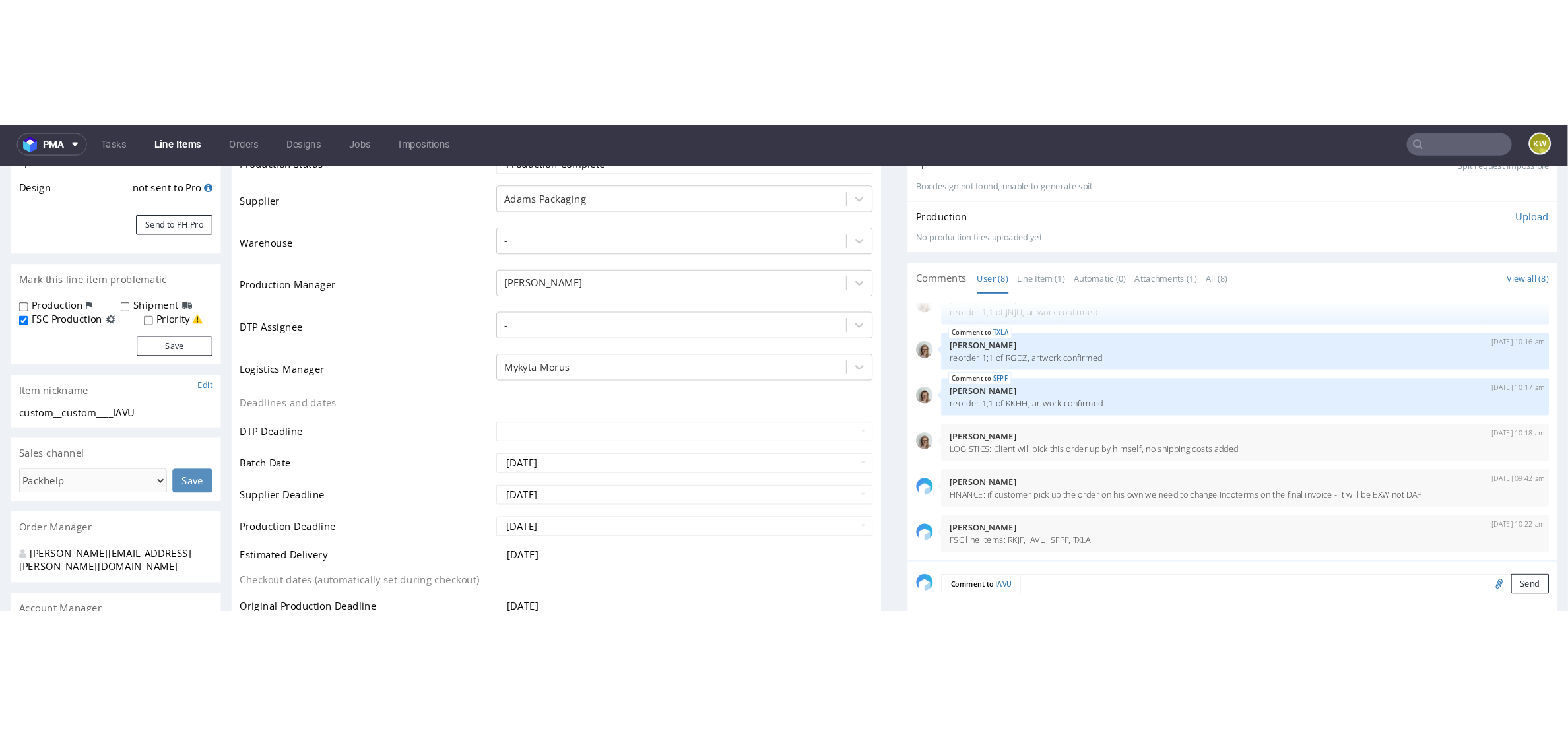
scroll to position [263, 0]
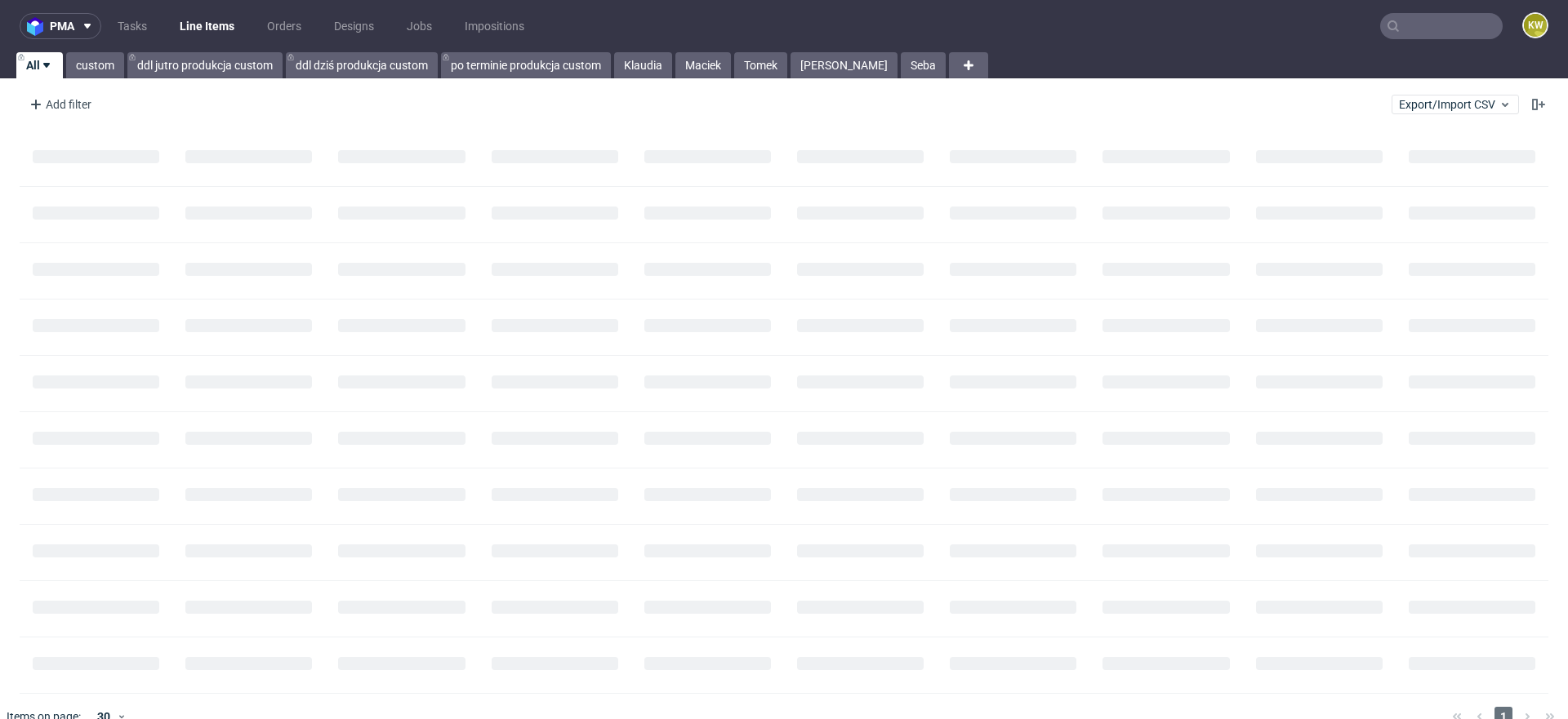
click at [1423, 42] on nav "pma Tasks Line Items Orders Designs Jobs Impositions KW" at bounding box center [784, 26] width 1568 height 52
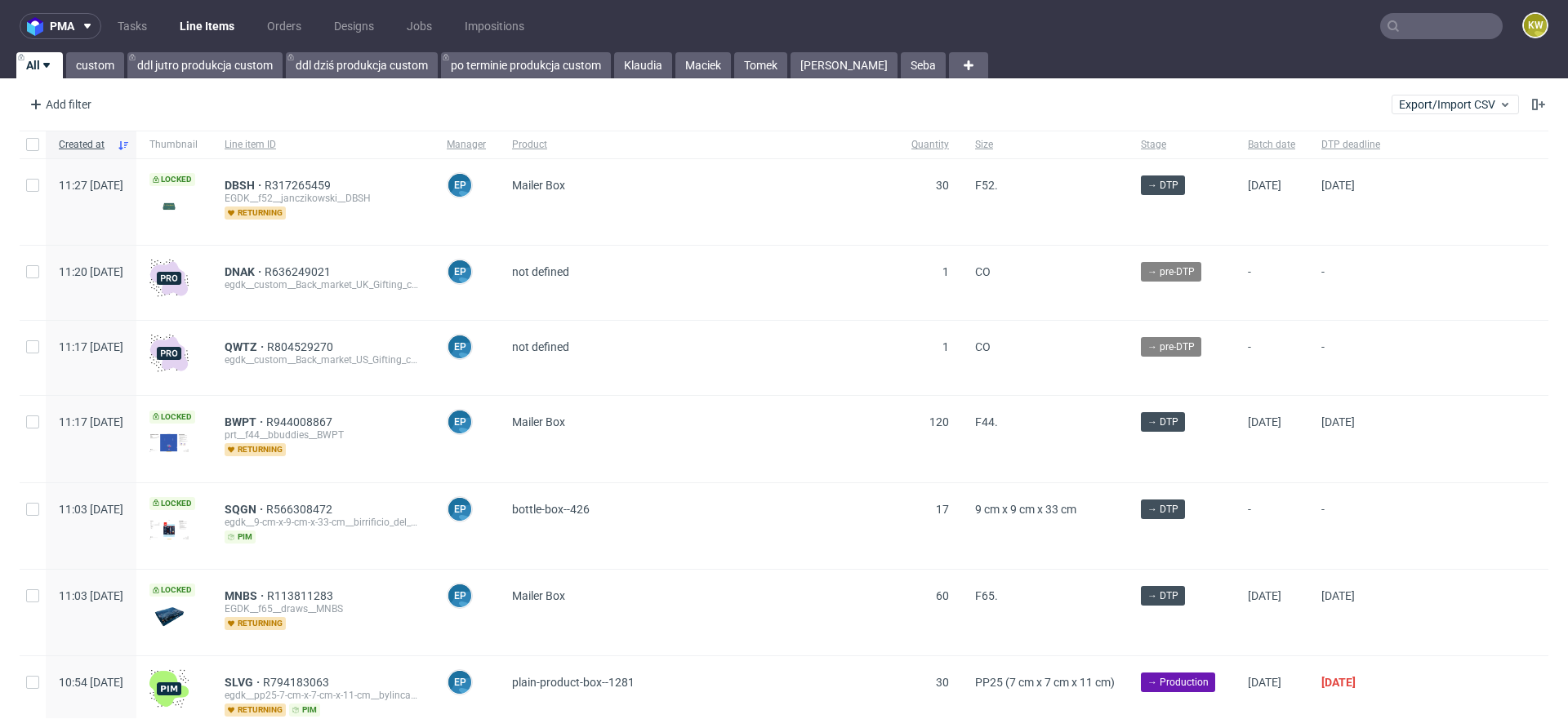
click at [1423, 31] on input "text" at bounding box center [1441, 26] width 122 height 26
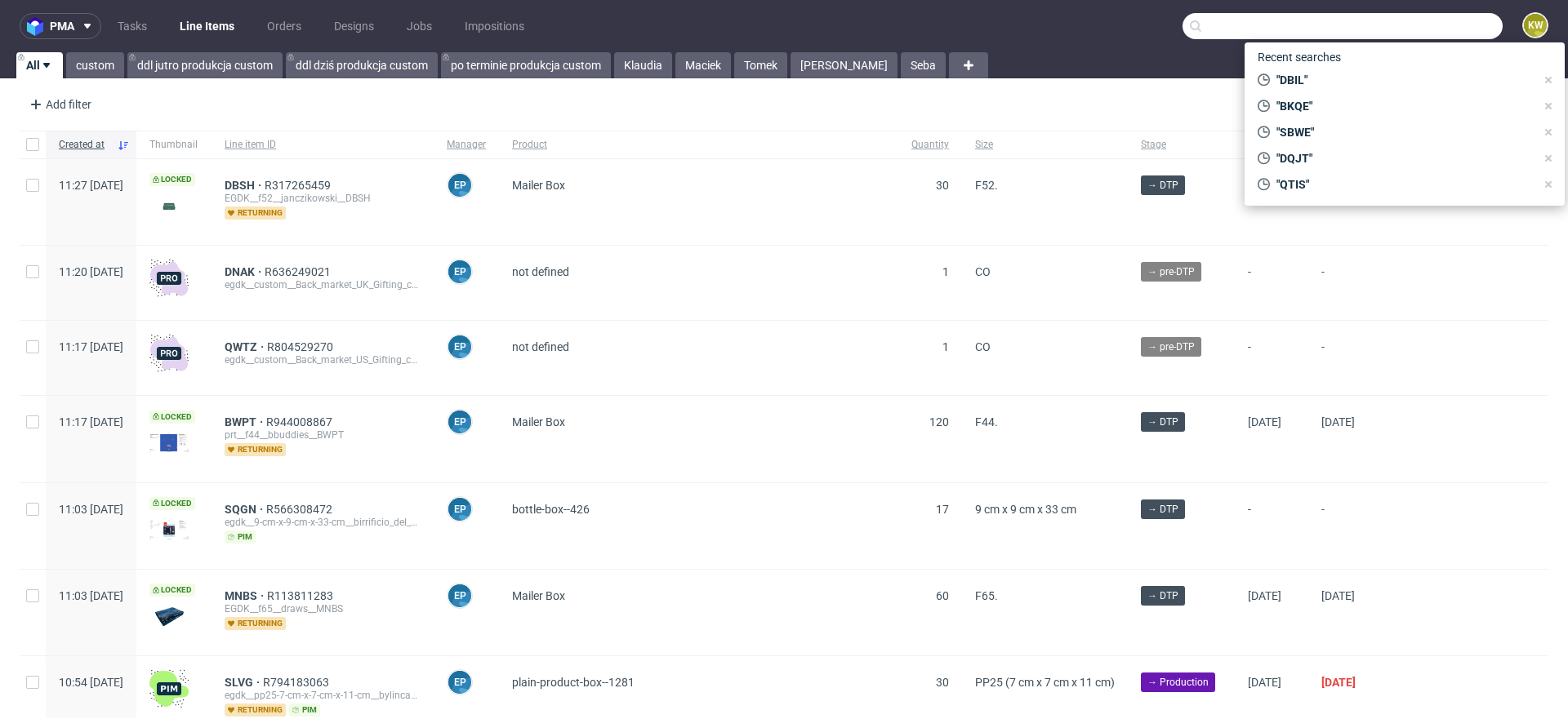
paste input "OUBX"
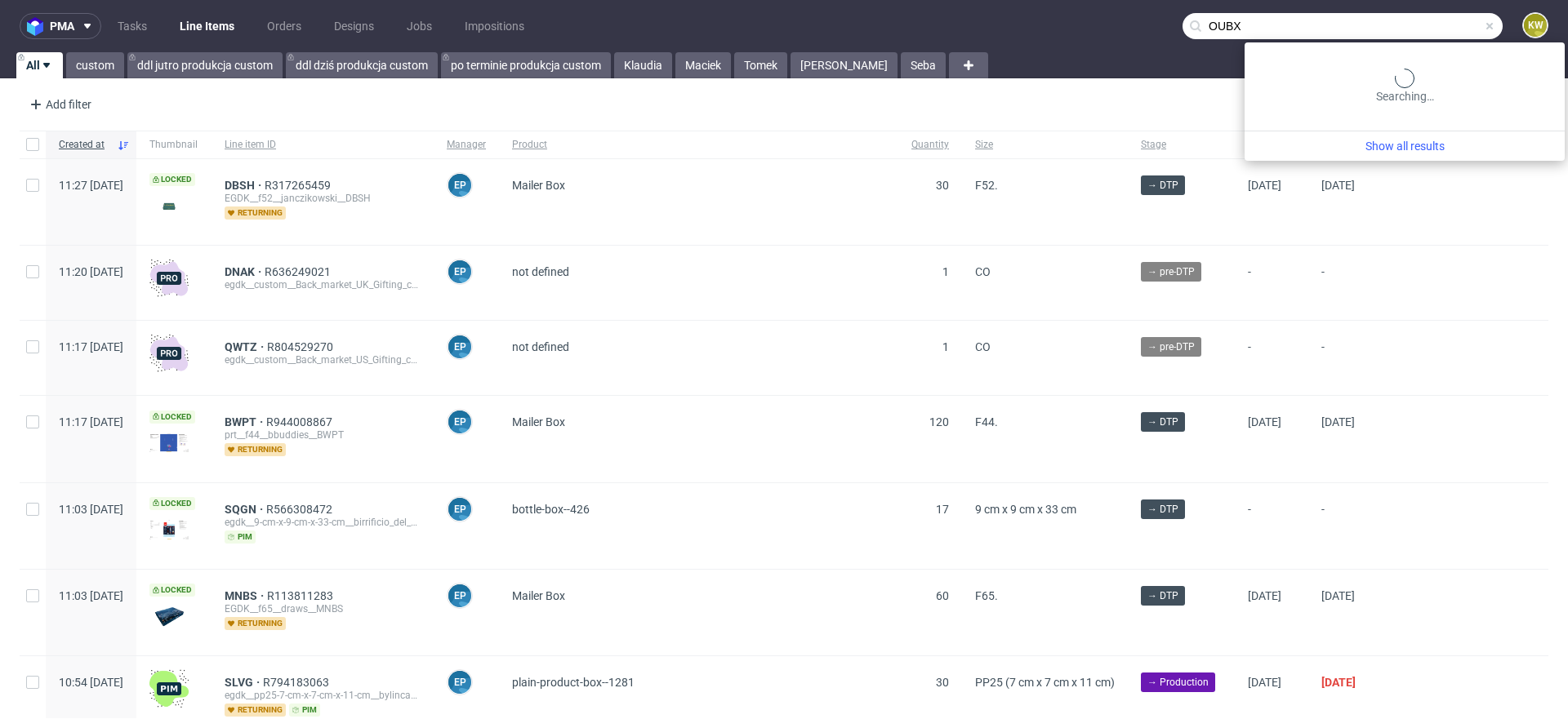
type input "OUBX"
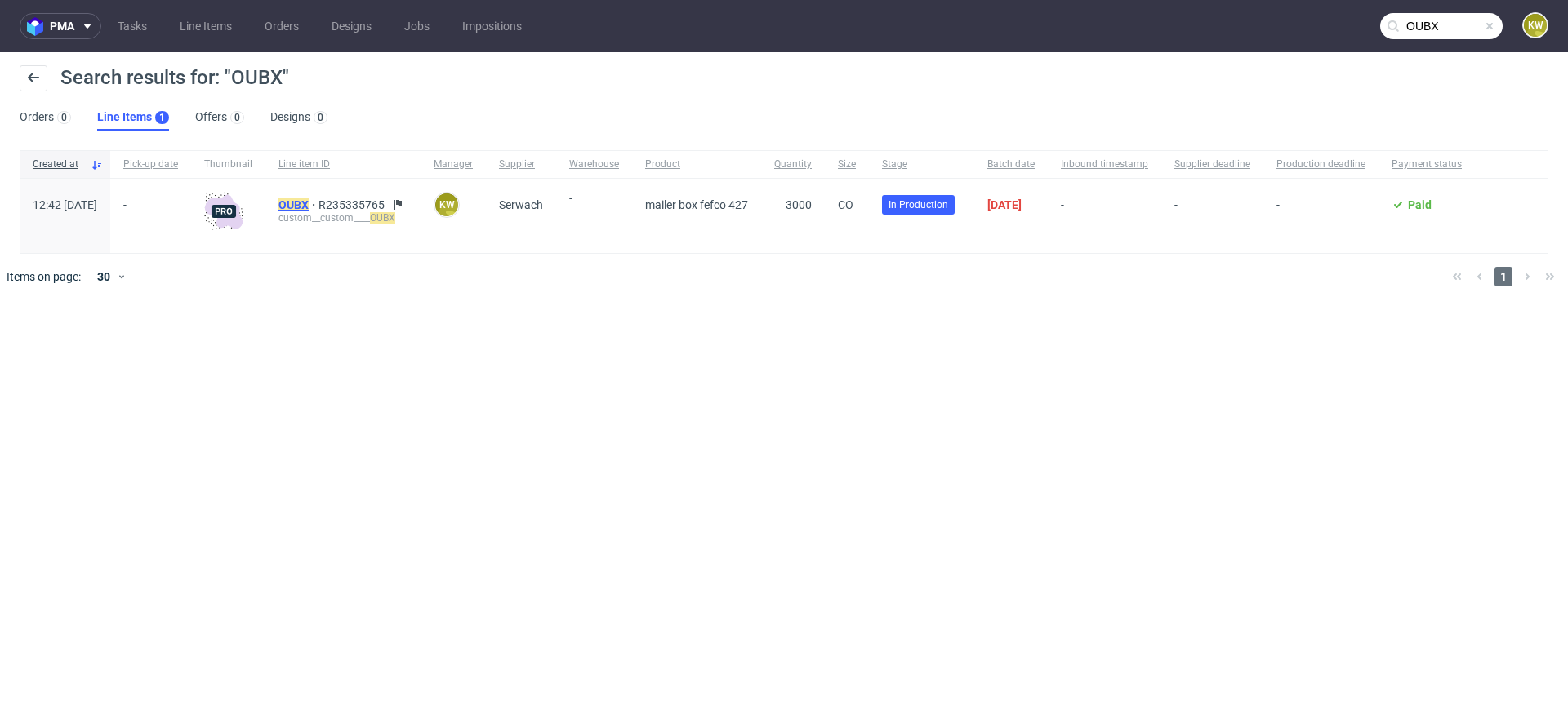
click at [308, 208] on mark "OUBX" at bounding box center [293, 205] width 30 height 13
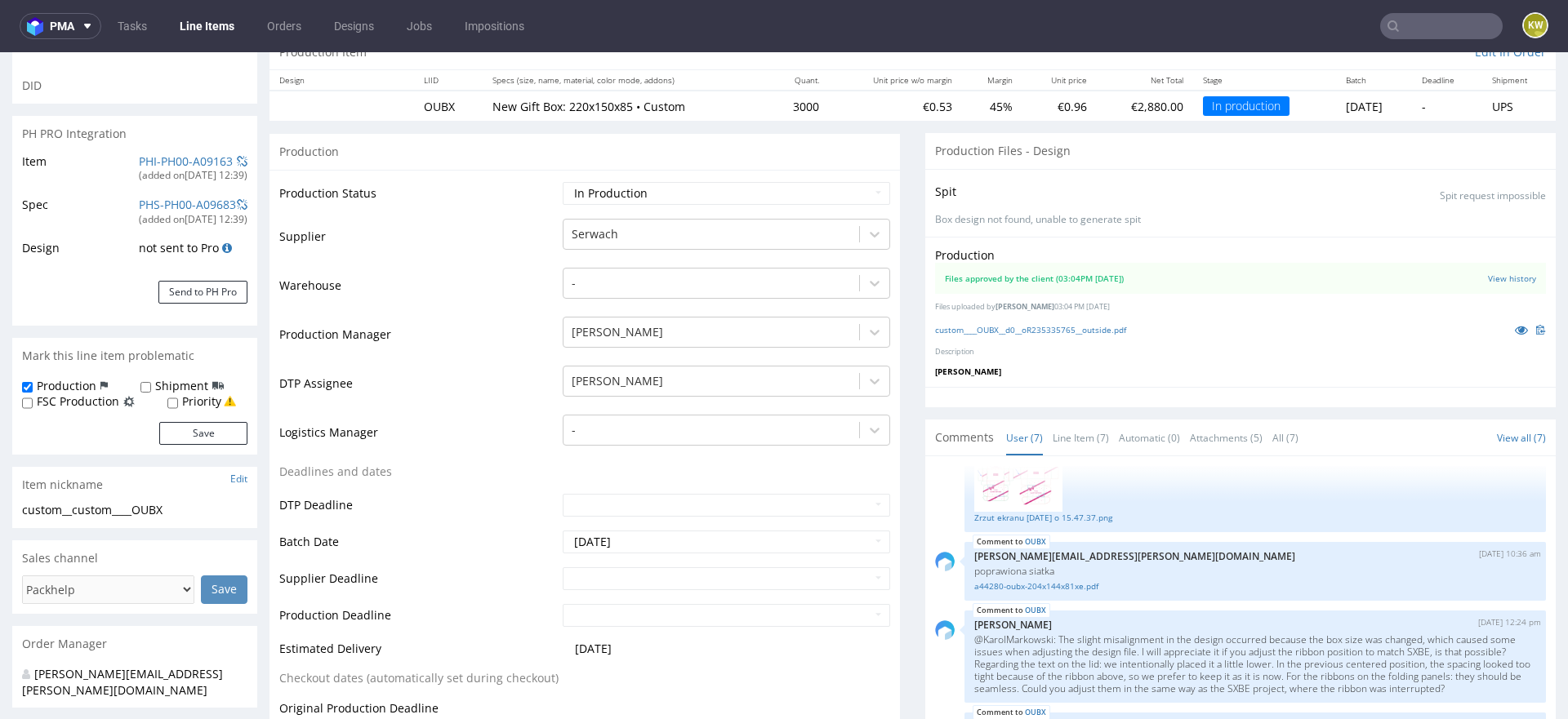
scroll to position [186, 0]
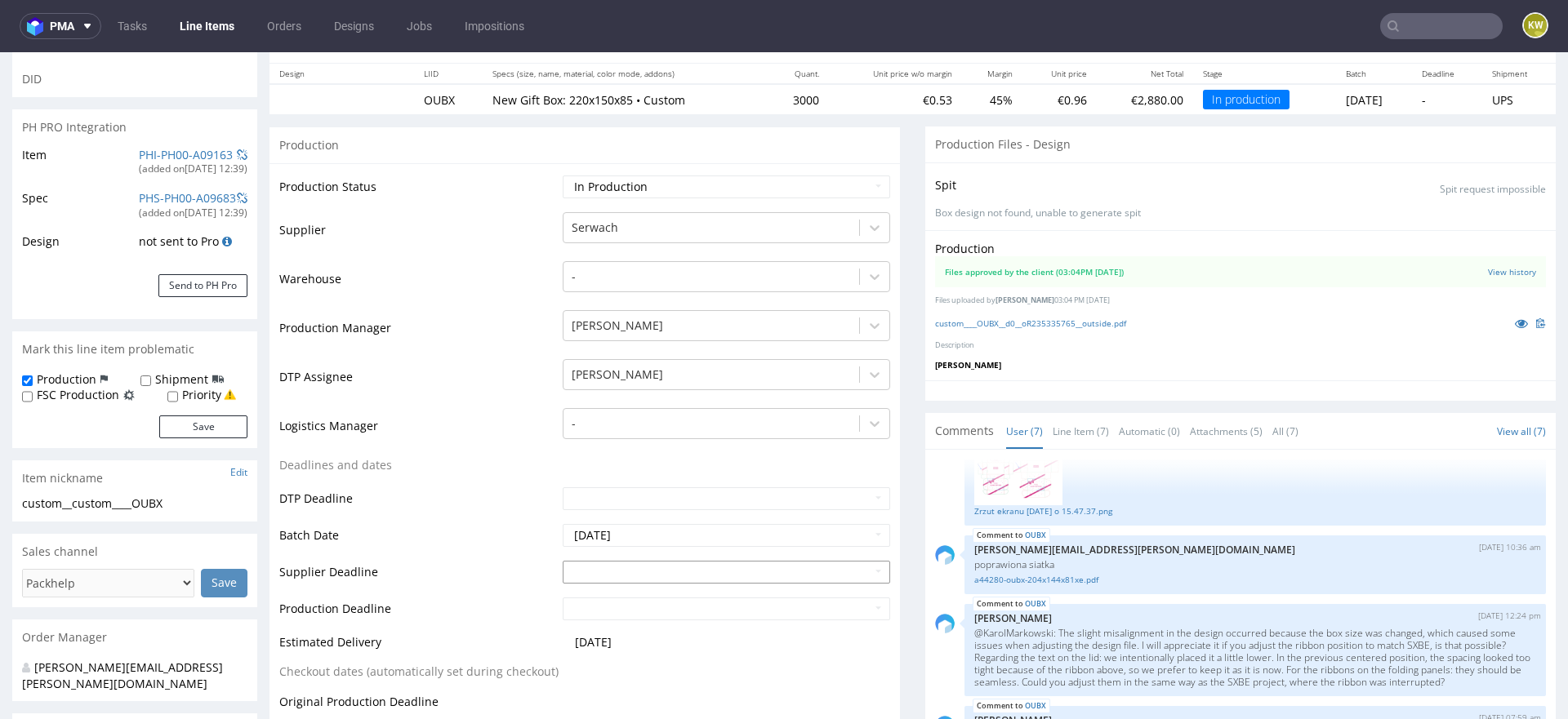
click at [581, 565] on input "text" at bounding box center [727, 573] width 328 height 23
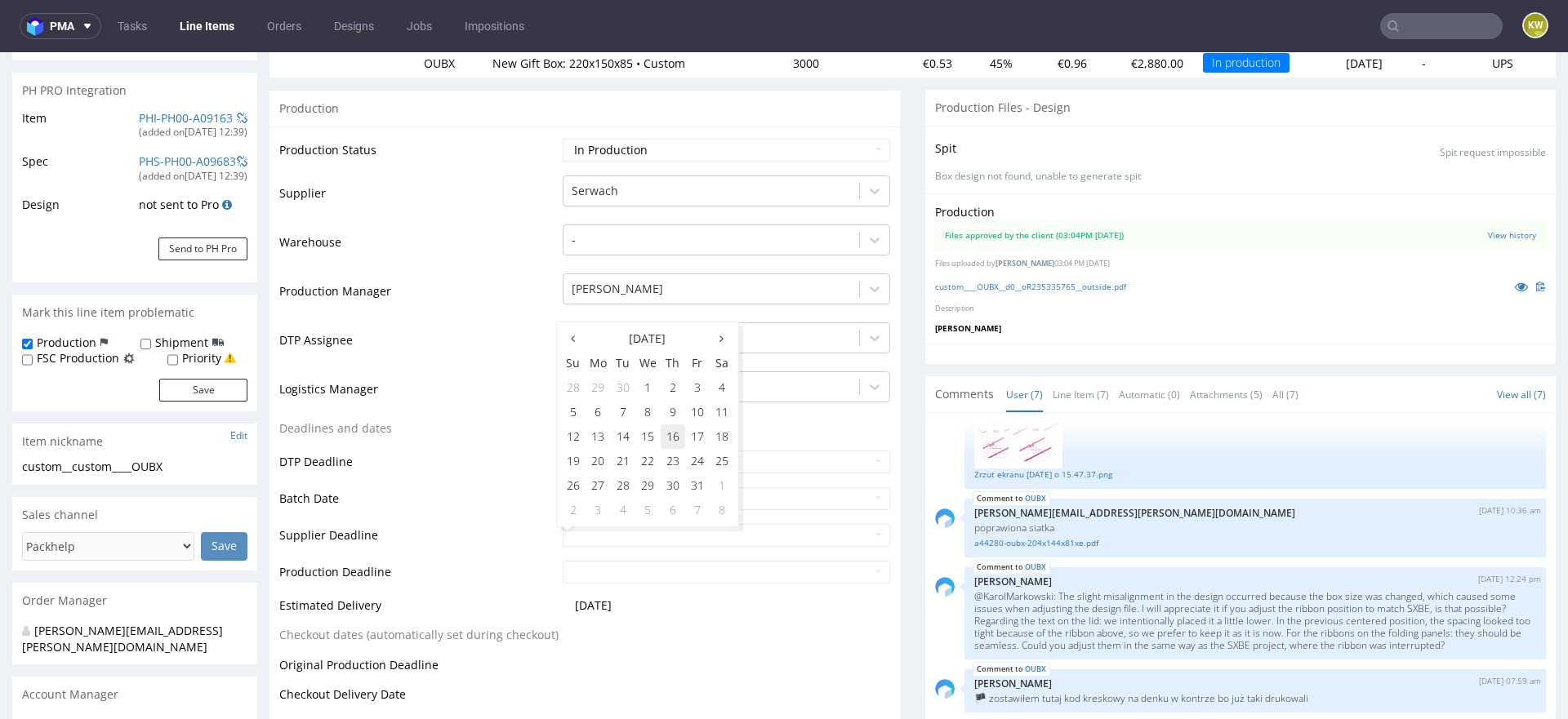
click at [671, 436] on td "16" at bounding box center [673, 436] width 24 height 24
type input "2025-10-16"
click at [625, 571] on input "text" at bounding box center [727, 573] width 328 height 23
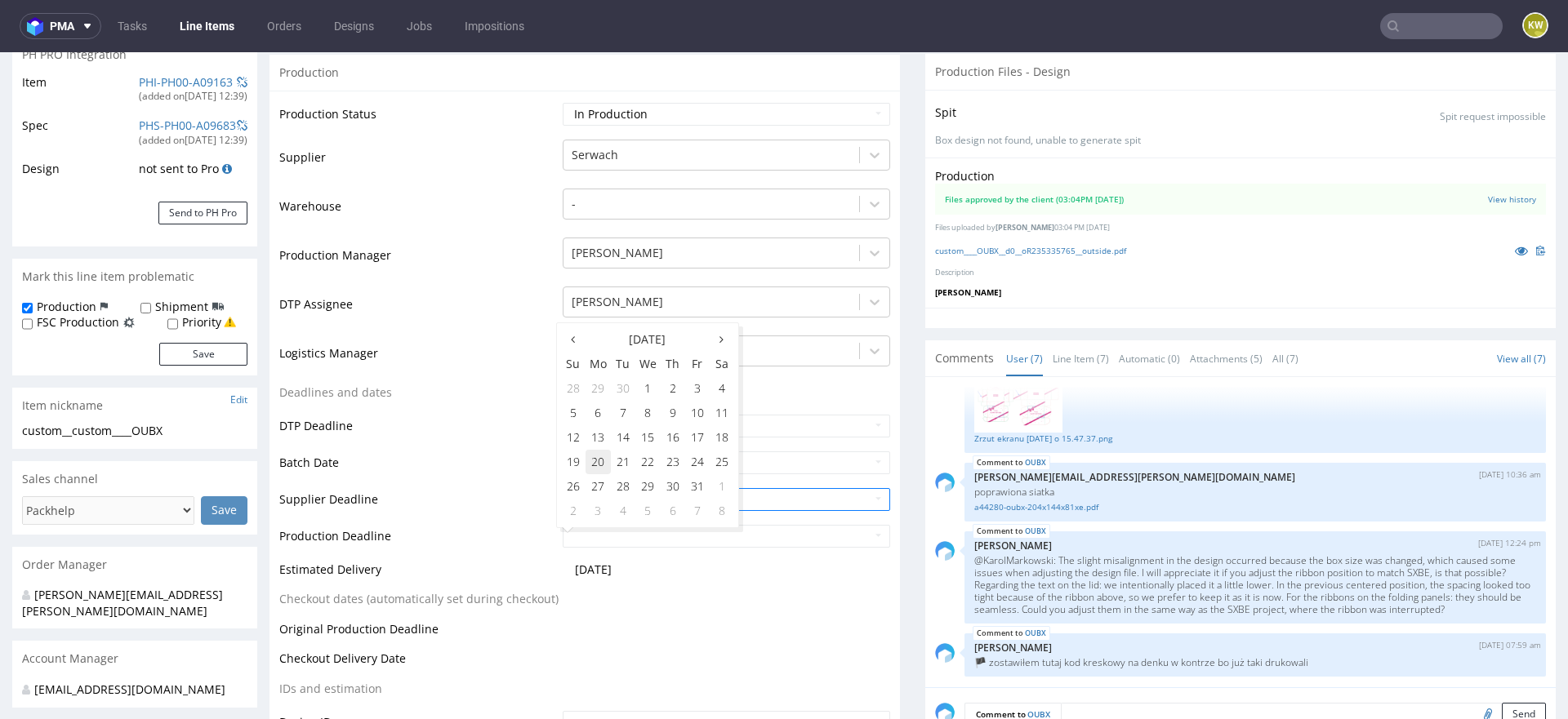
click at [604, 465] on td "20" at bounding box center [598, 461] width 25 height 24
type input "2025-10-20"
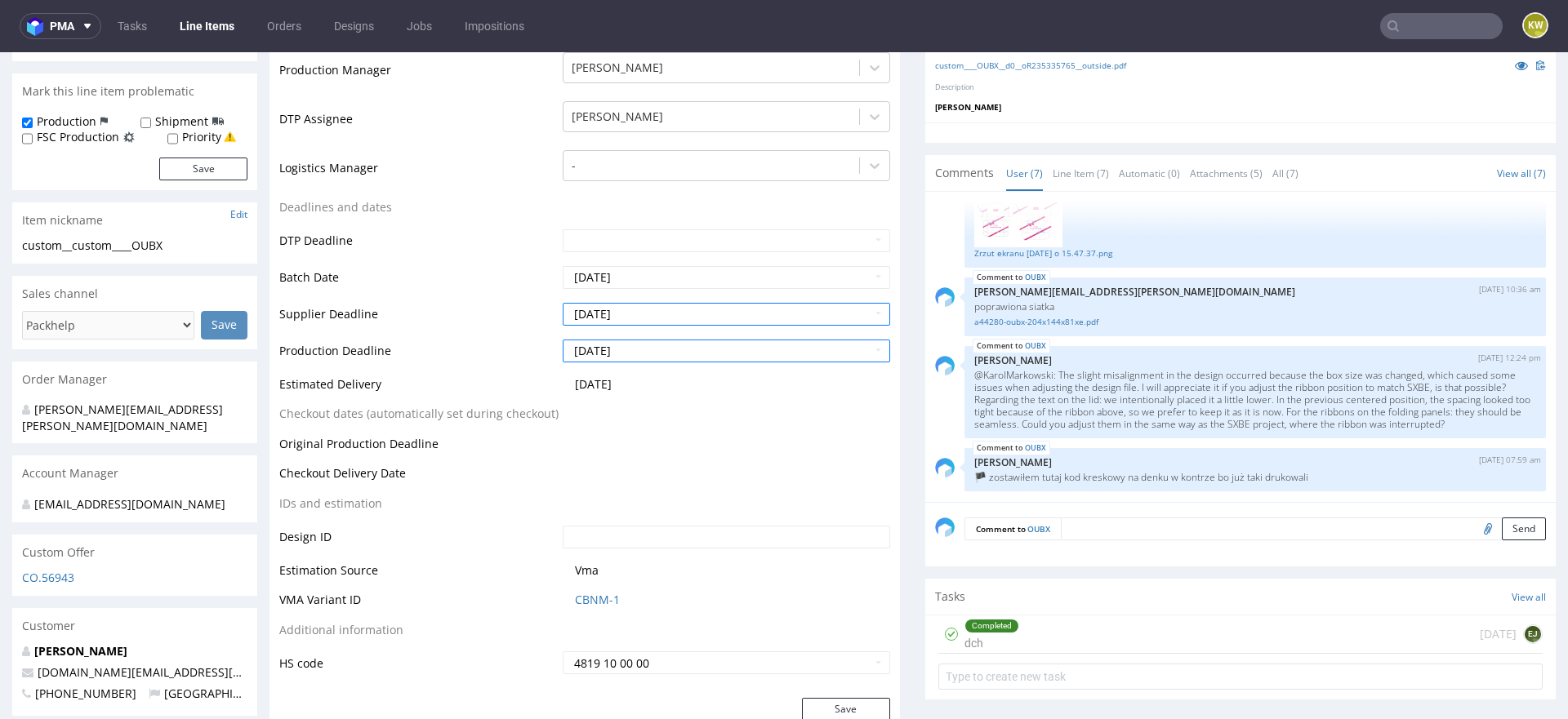
scroll to position [472, 0]
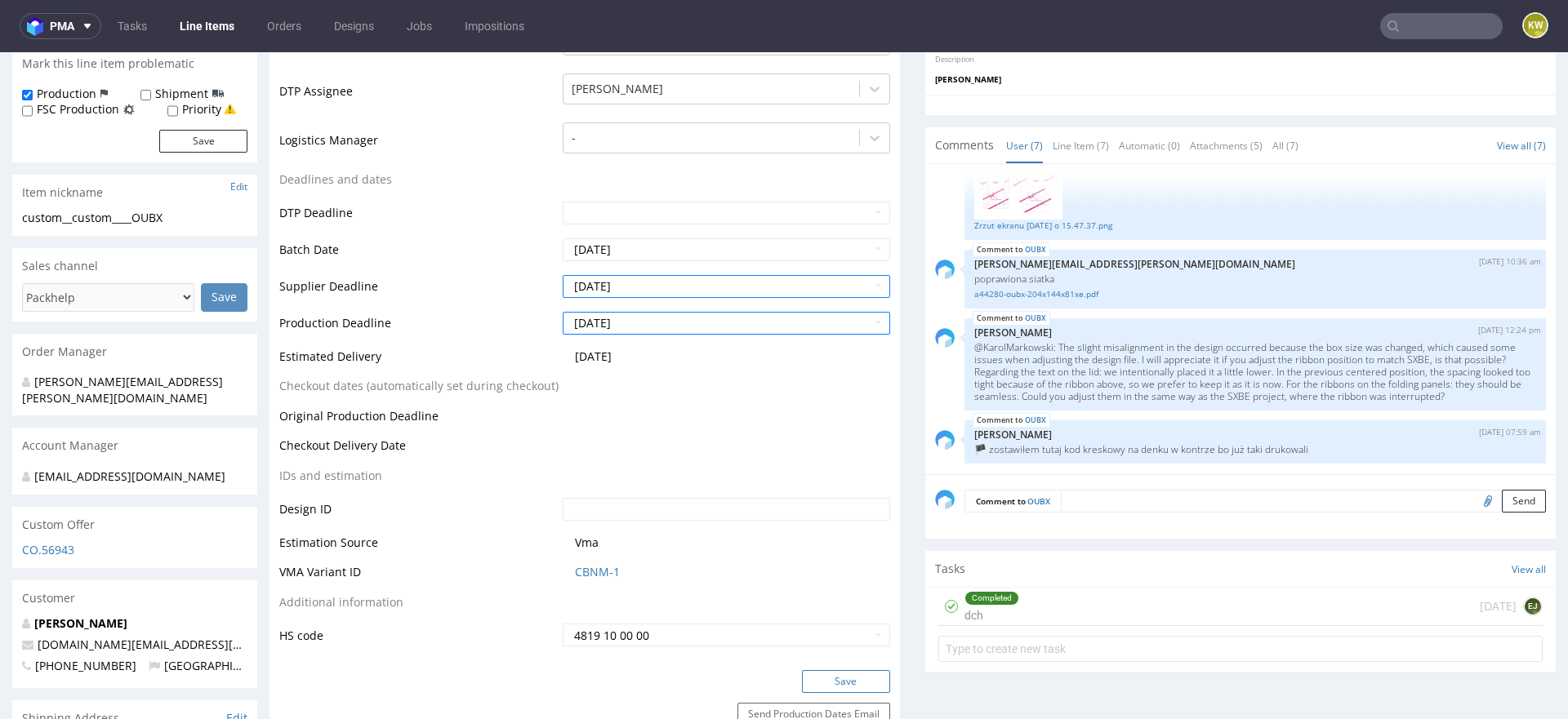
click at [814, 671] on button "Save" at bounding box center [846, 682] width 88 height 23
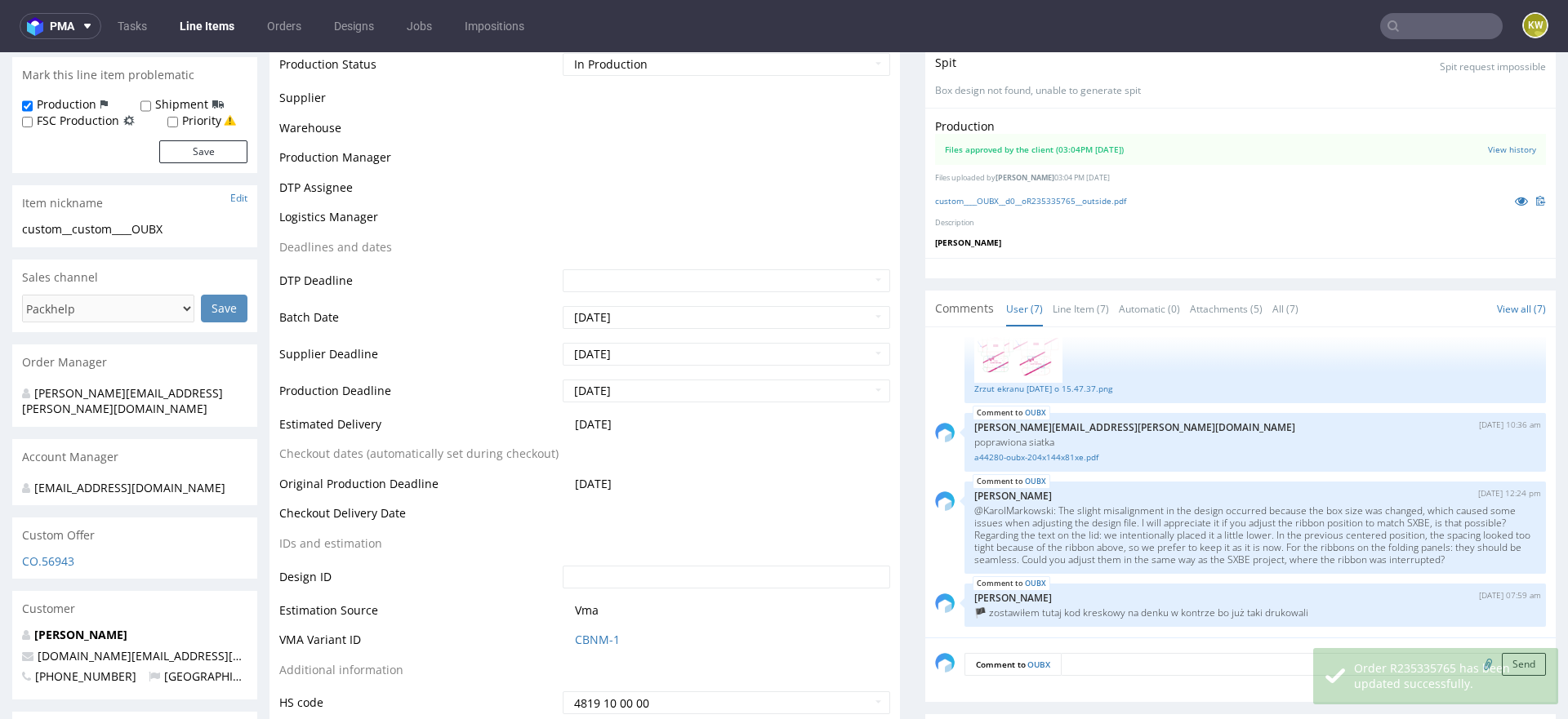
scroll to position [461, 0]
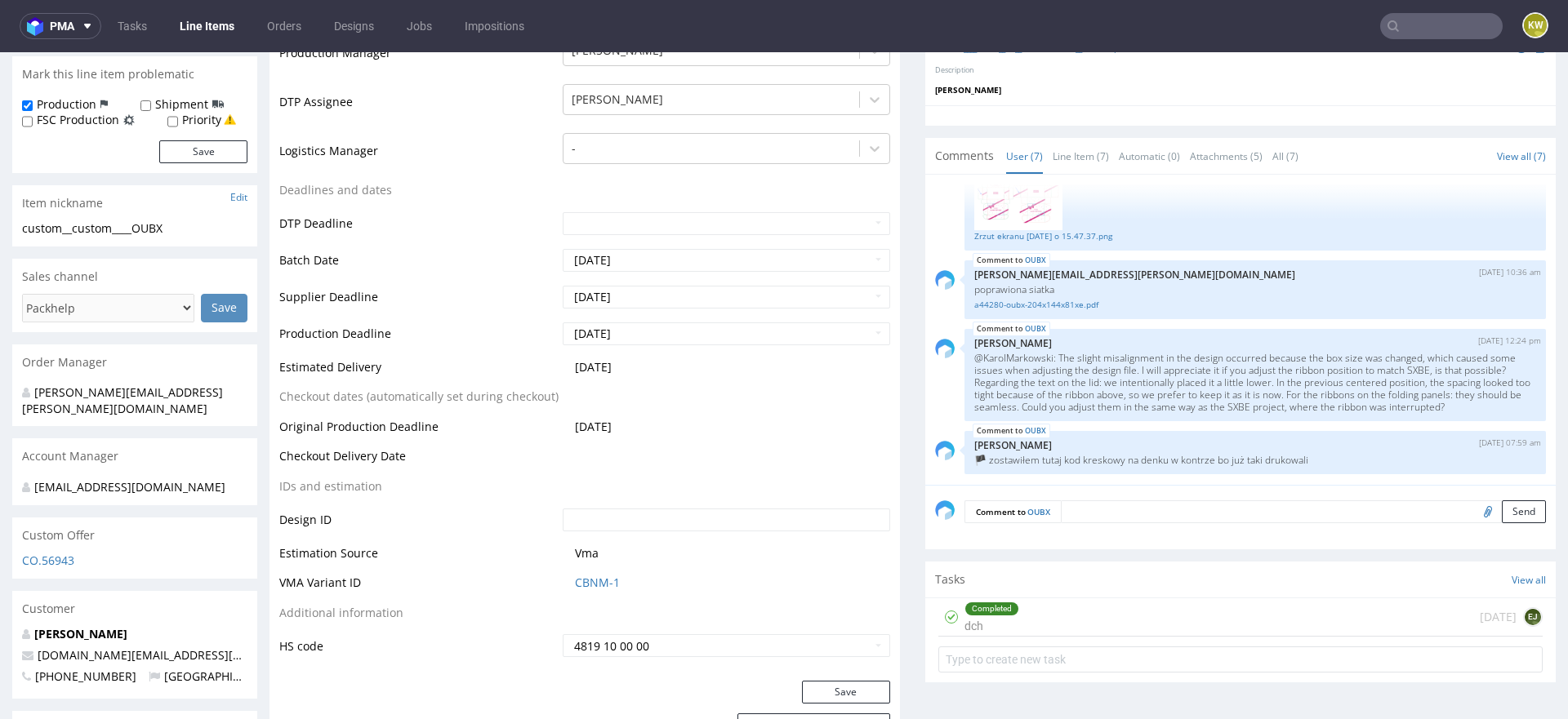
click at [1409, 31] on input "text" at bounding box center [1441, 26] width 122 height 26
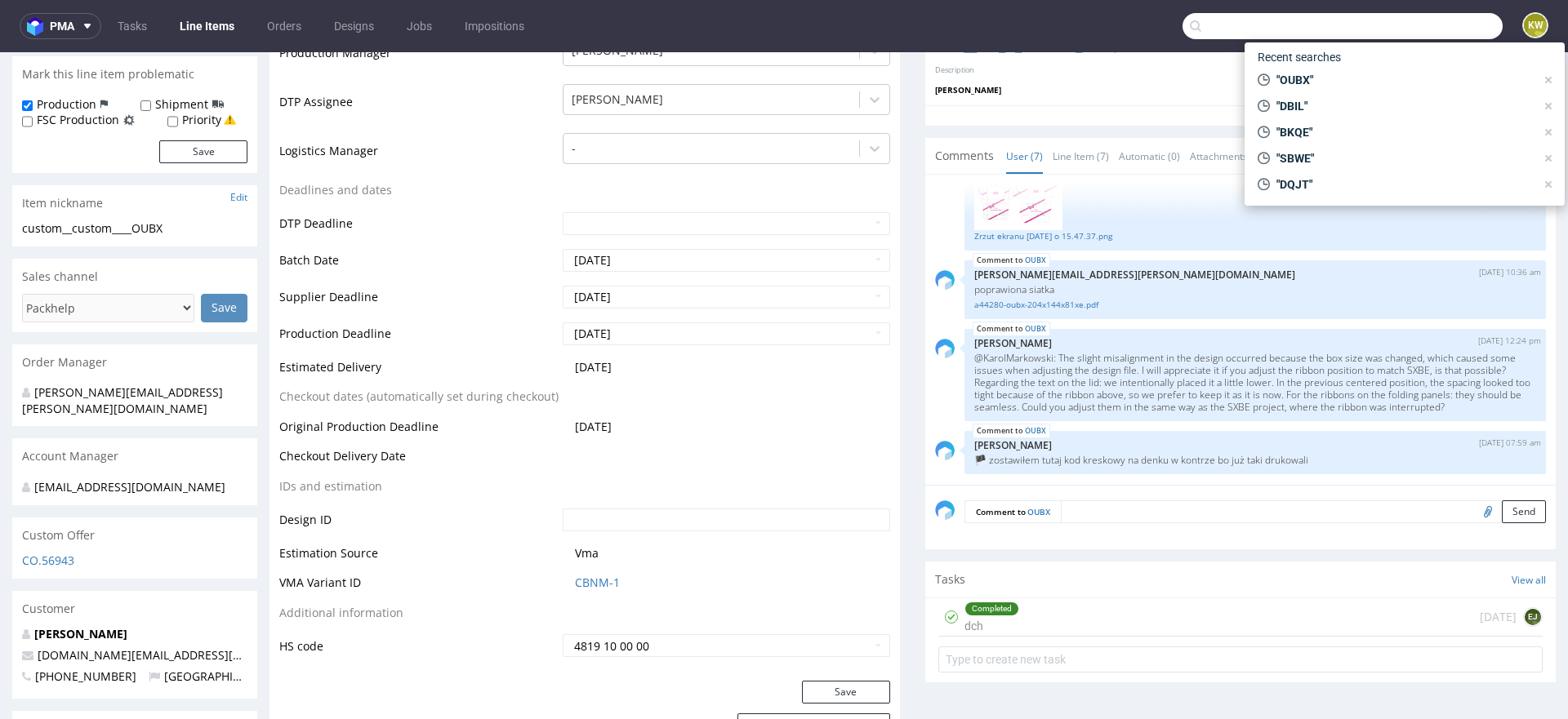
paste input "EJQP"
type input "EJQP"
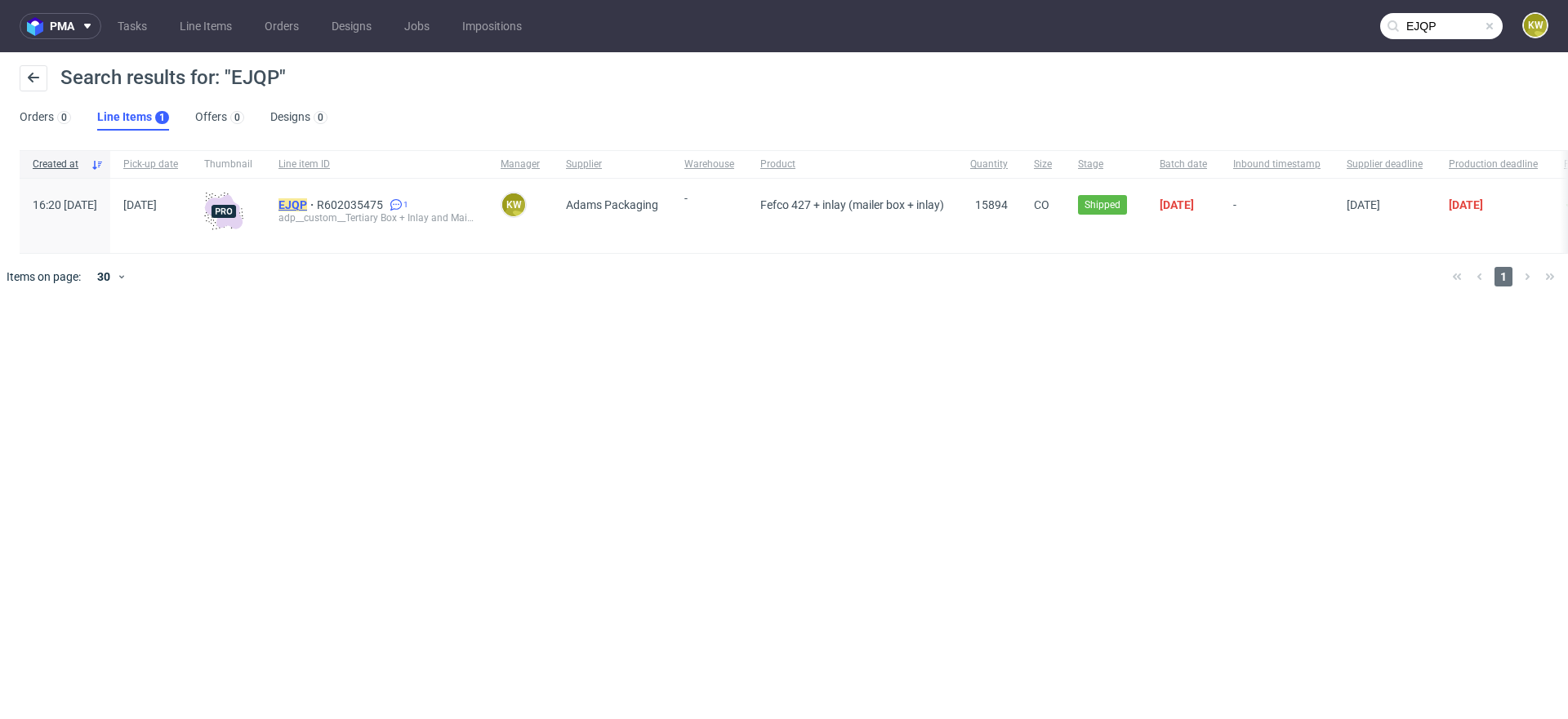
click at [307, 203] on mark "EJQP" at bounding box center [293, 205] width 28 height 13
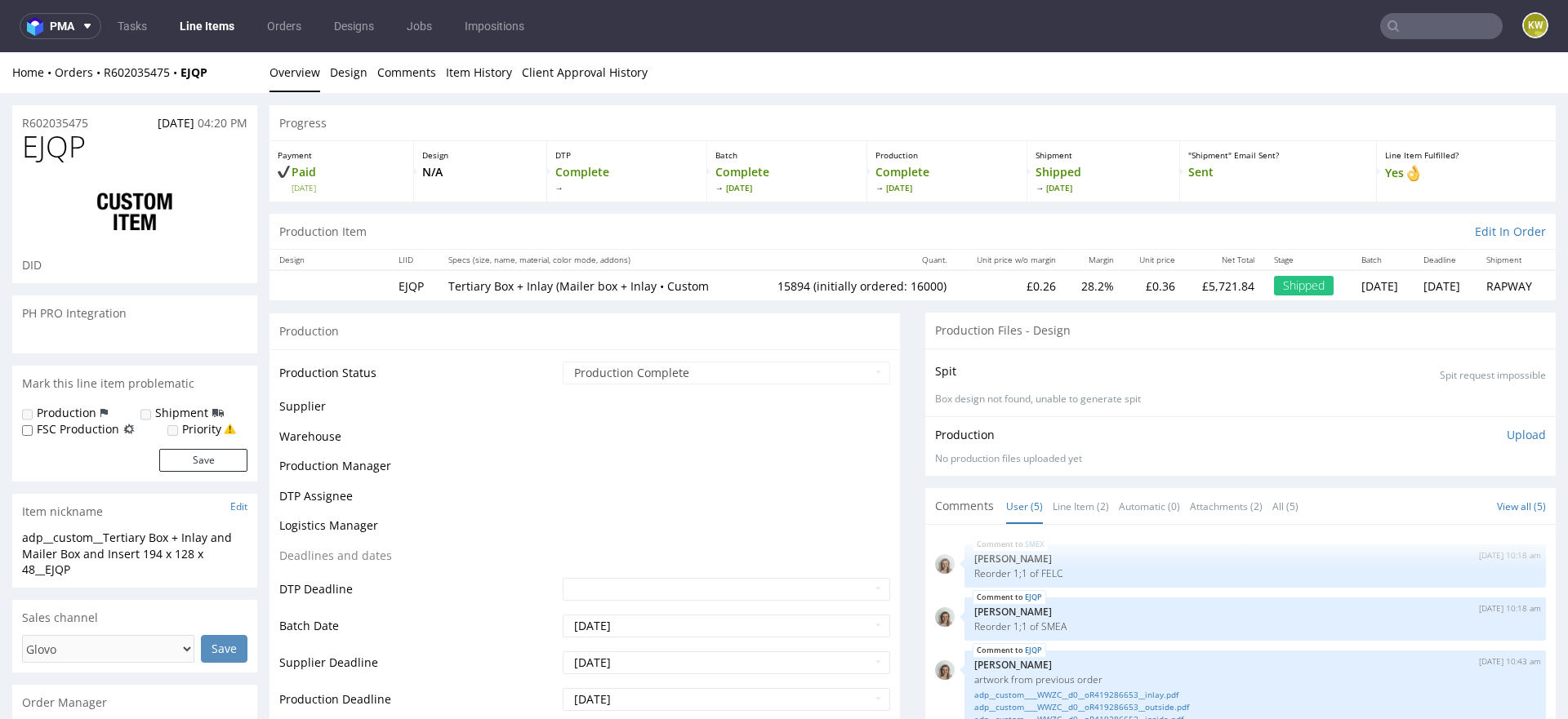
scroll to position [42, 0]
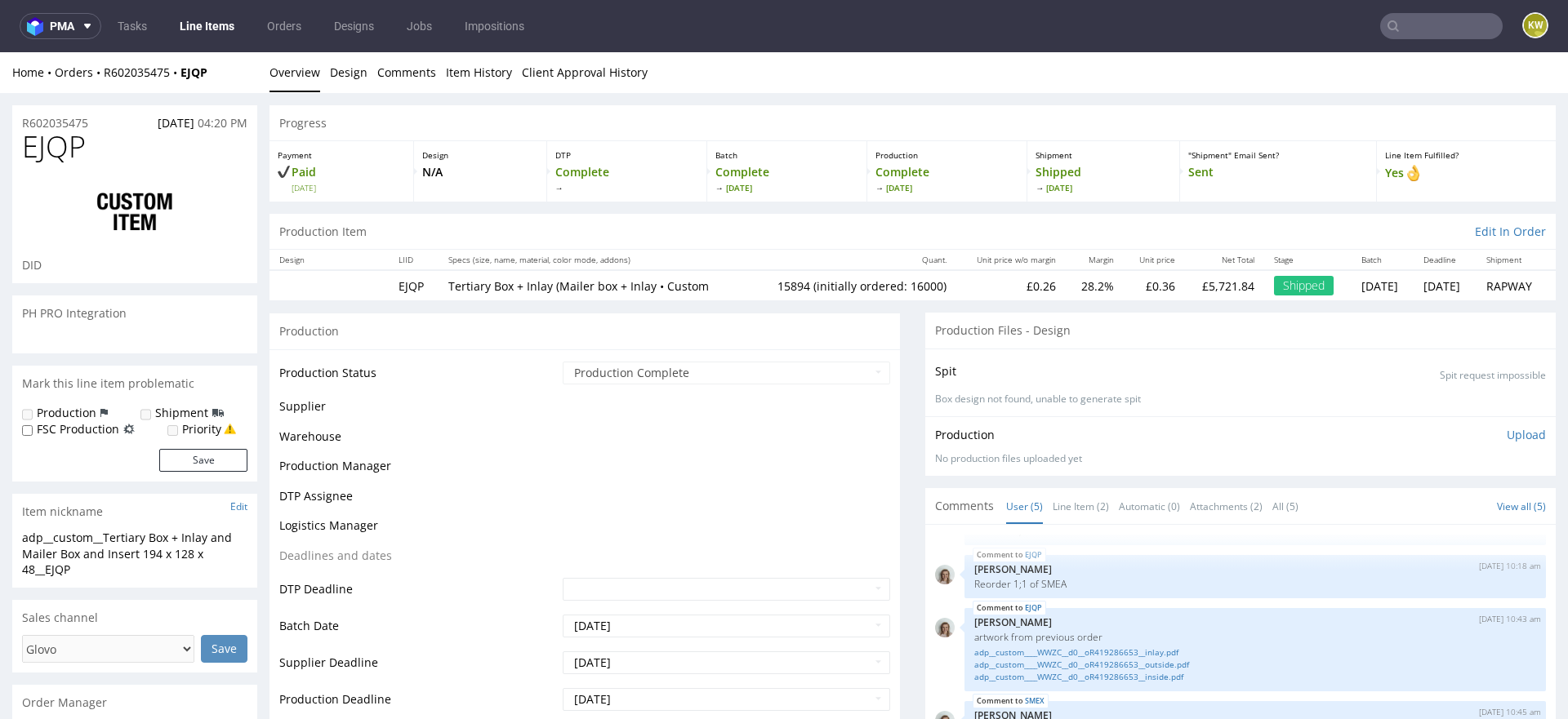
select select "in_progress"
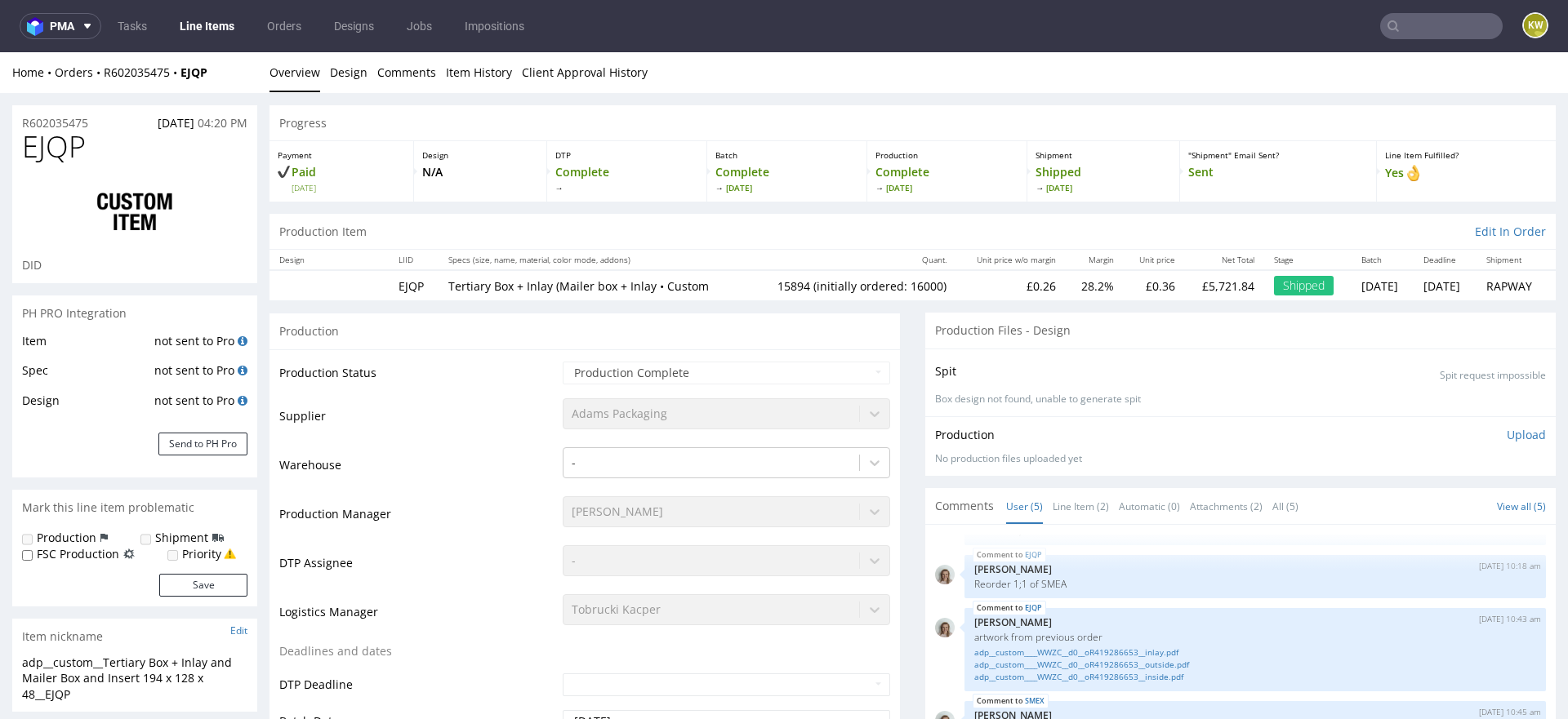
click at [485, 403] on td "Supplier" at bounding box center [419, 421] width 279 height 49
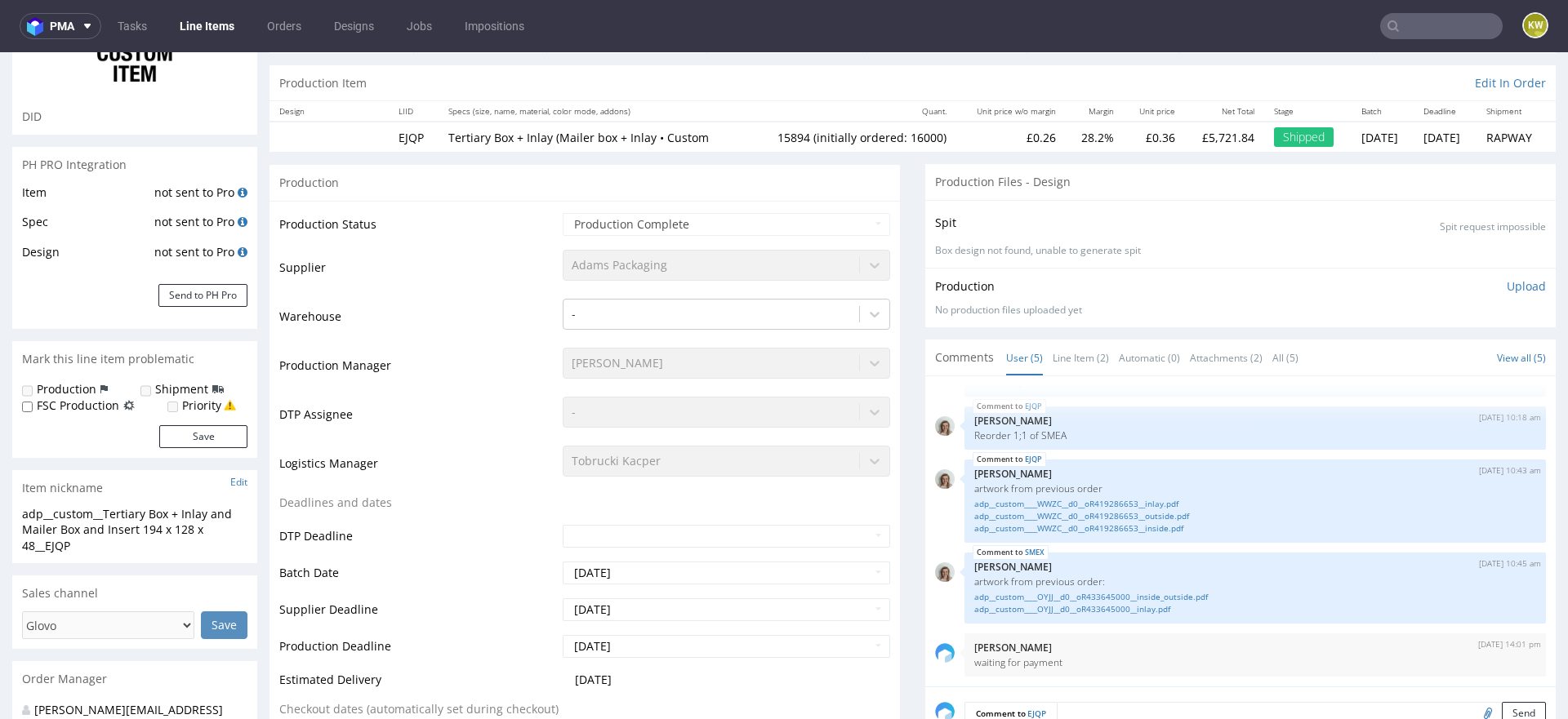
scroll to position [180, 0]
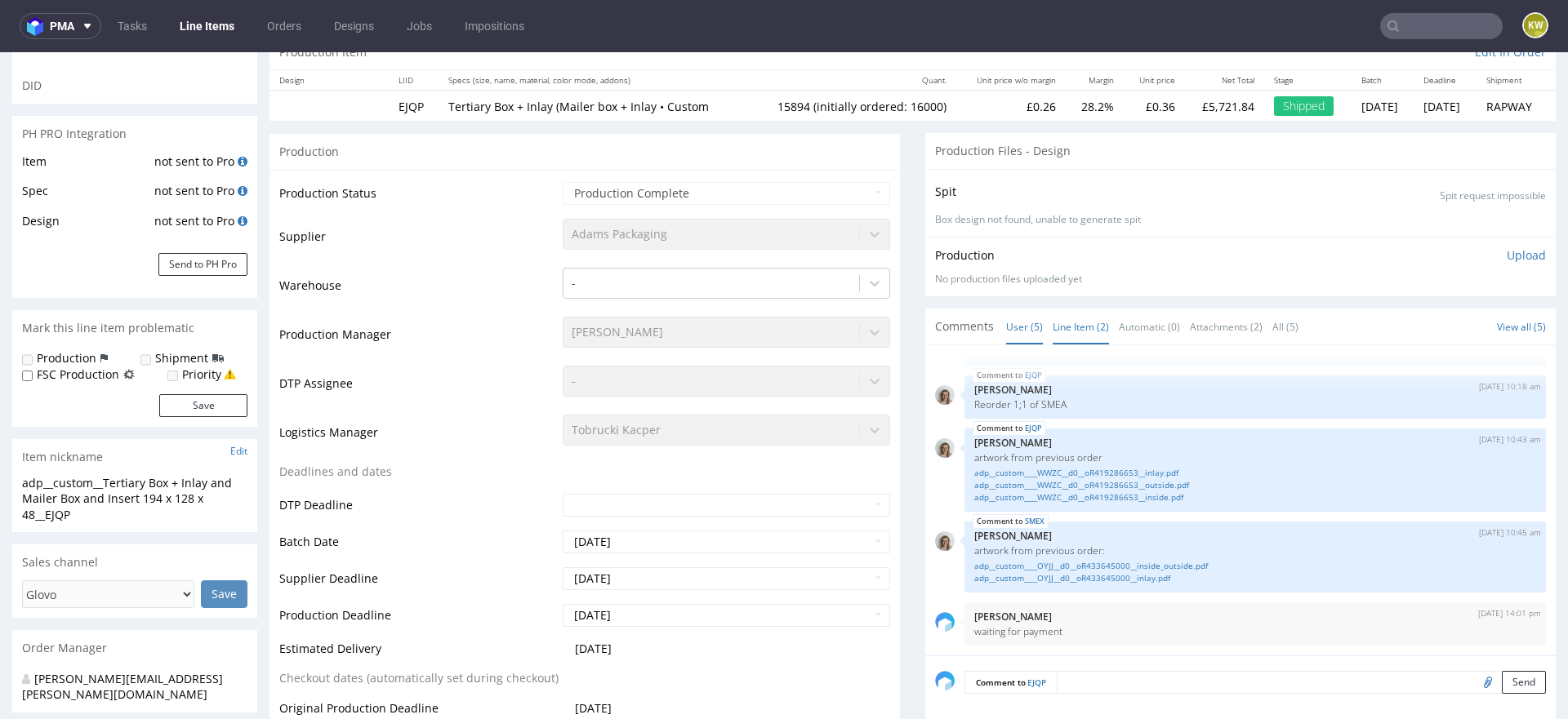
click at [1056, 329] on link "Line Item (2)" at bounding box center [1081, 327] width 57 height 35
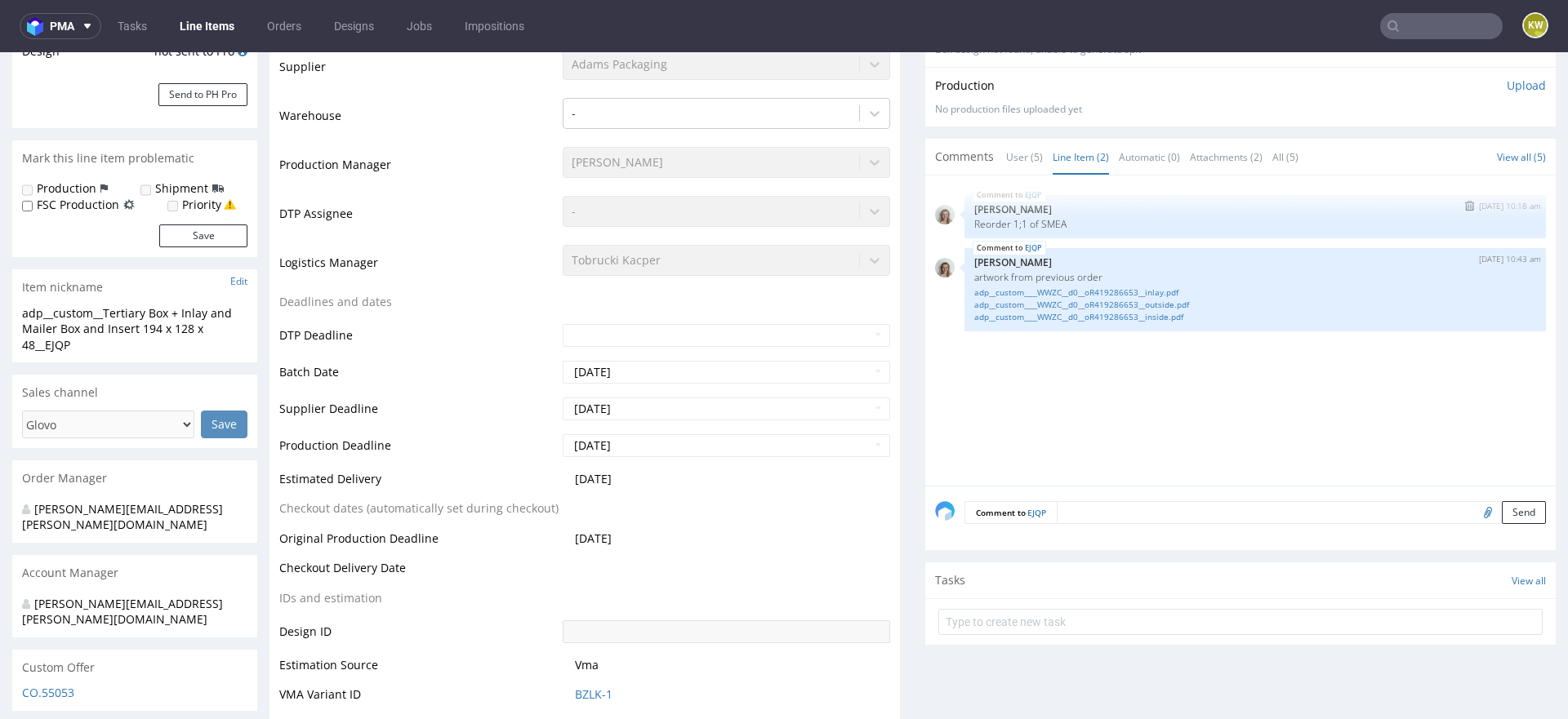
scroll to position [327, 0]
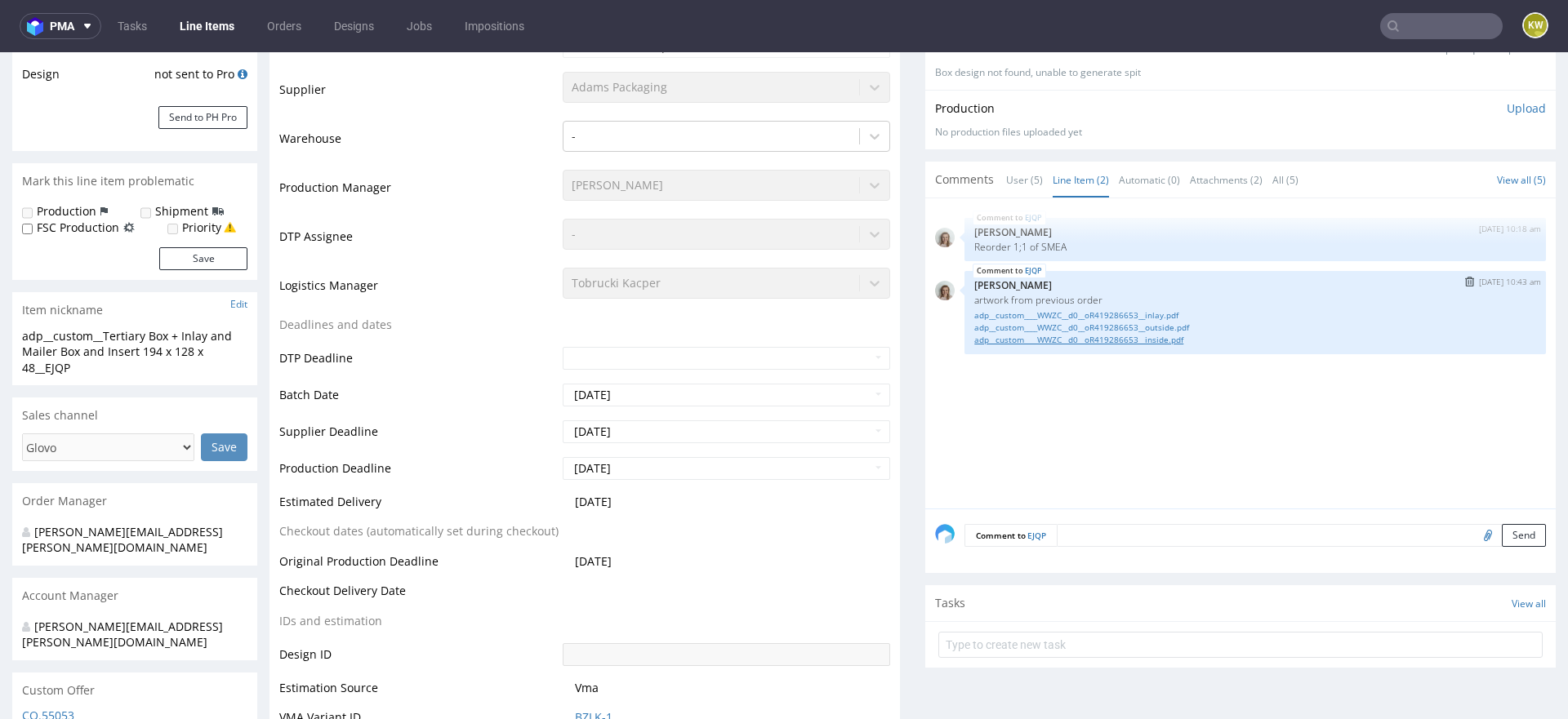
click at [1080, 340] on link "adp__custom____WWZC__d0__oR419286653__inside.pdf" at bounding box center [1255, 340] width 562 height 12
click at [1127, 331] on link "adp__custom____WWZC__d0__oR419286653__outside.pdf" at bounding box center [1255, 327] width 562 height 12
click at [1050, 314] on link "adp__custom____WWZC__d0__oR419286653__inlay.pdf" at bounding box center [1255, 315] width 562 height 12
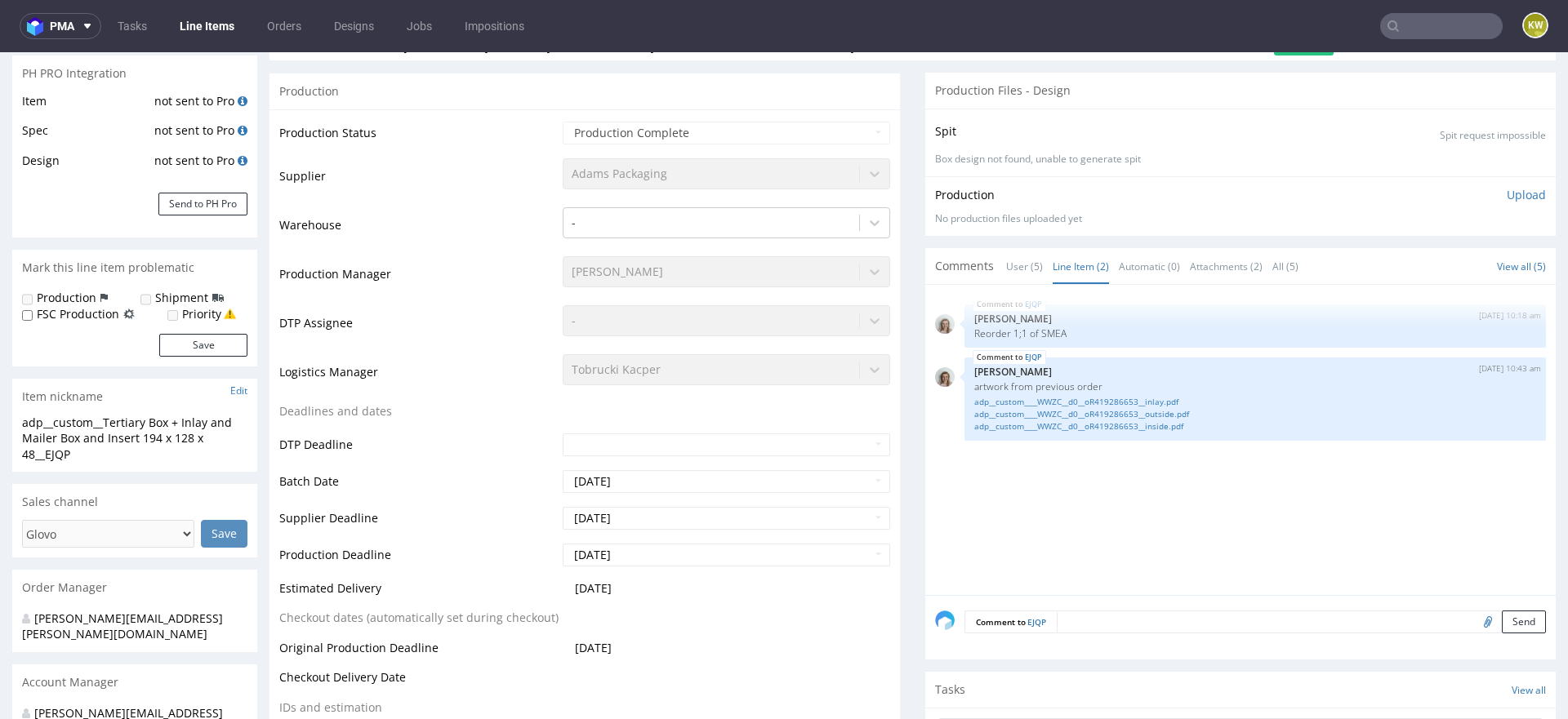
scroll to position [0, 0]
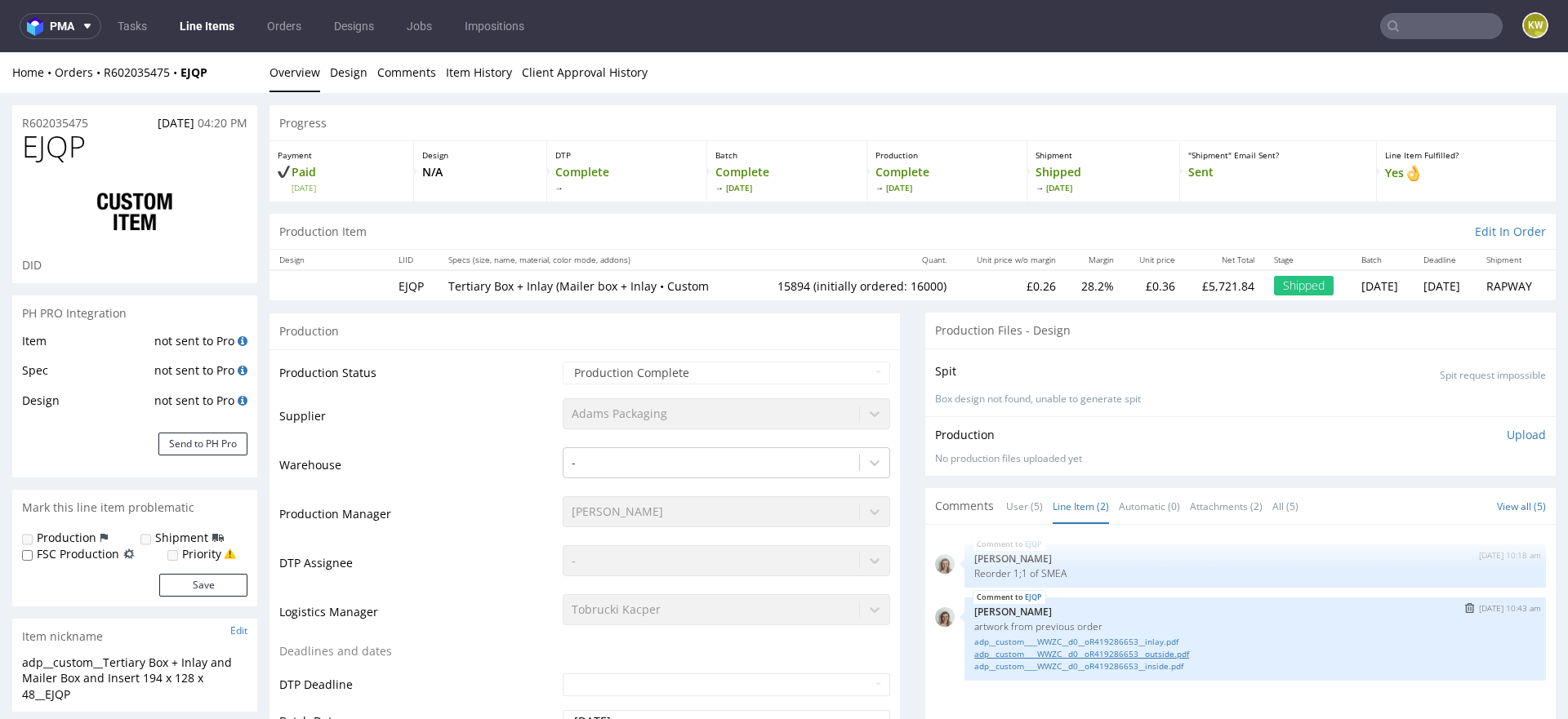
click at [1161, 648] on link "adp__custom____WWZC__d0__oR419286653__outside.pdf" at bounding box center [1255, 654] width 562 height 12
click at [27, 145] on span "EJQP" at bounding box center [54, 146] width 64 height 32
click at [1418, 32] on input "text" at bounding box center [1441, 26] width 122 height 26
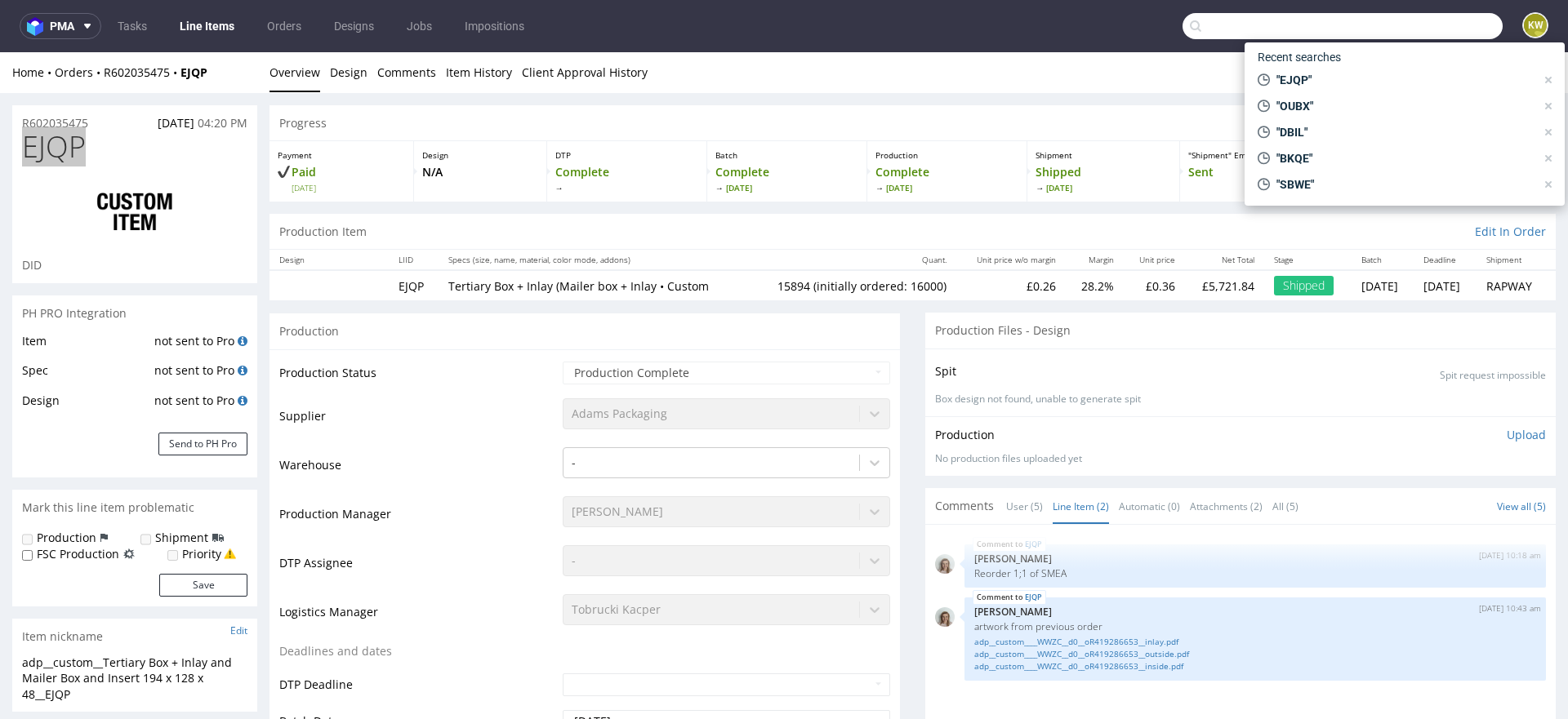
paste input "ZRBS"
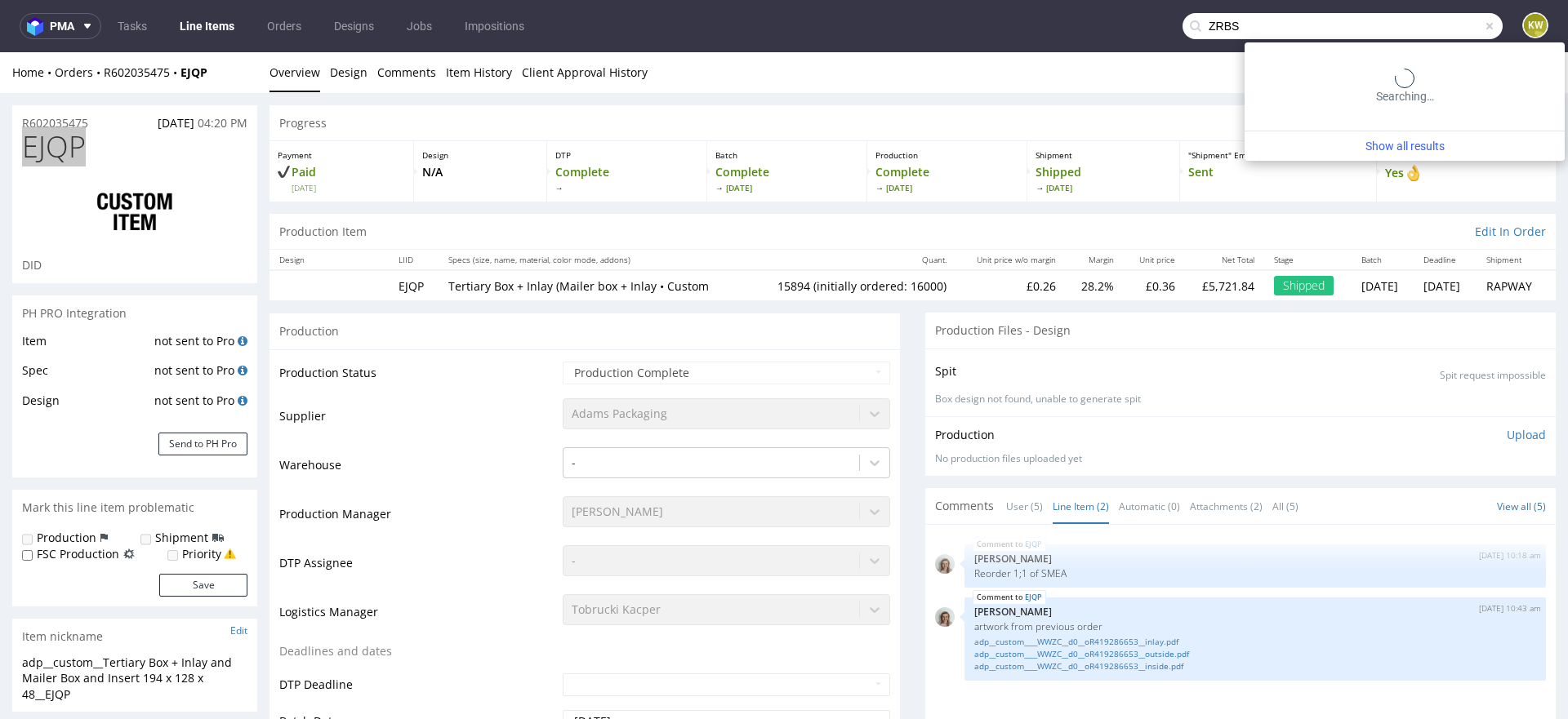
type input "ZRBS"
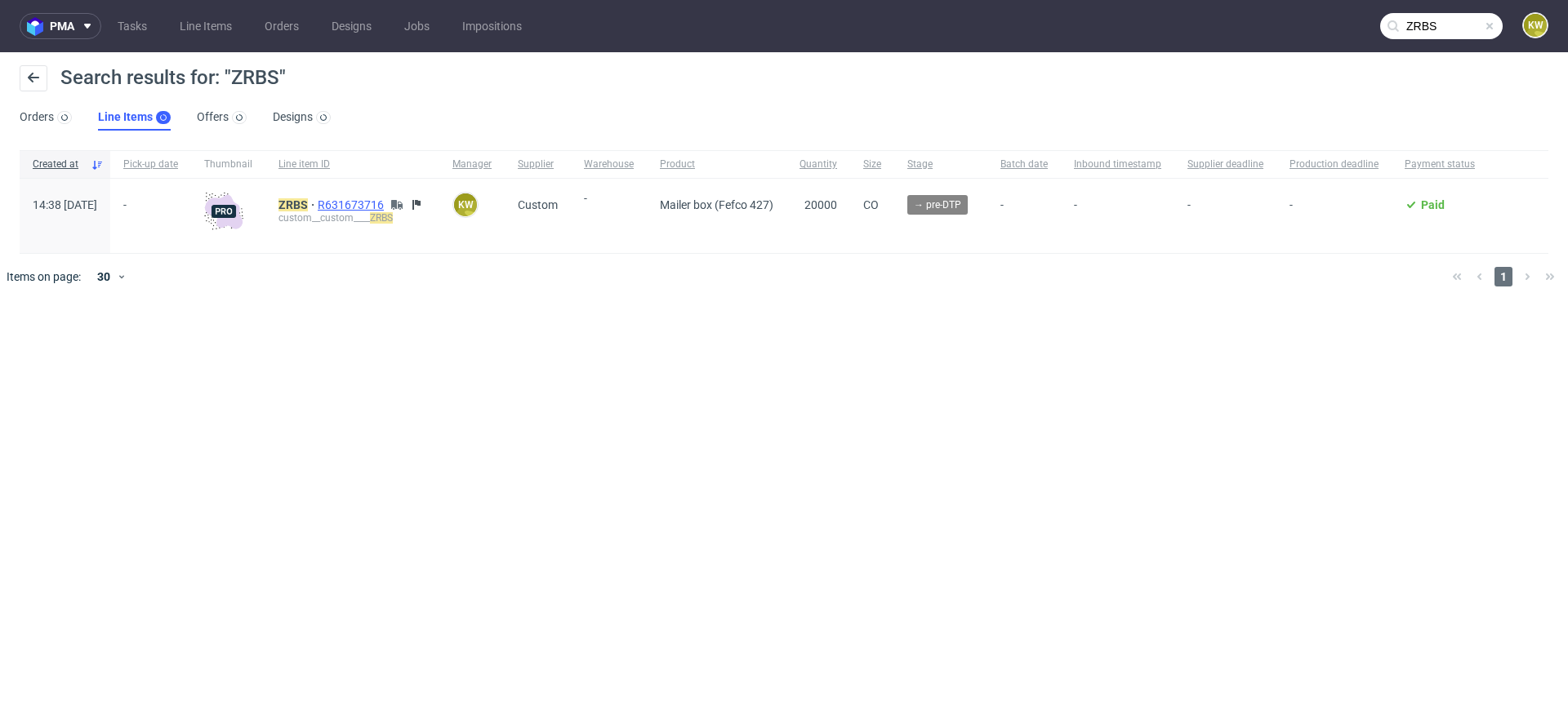
click at [387, 208] on span "R631673716" at bounding box center [352, 205] width 69 height 13
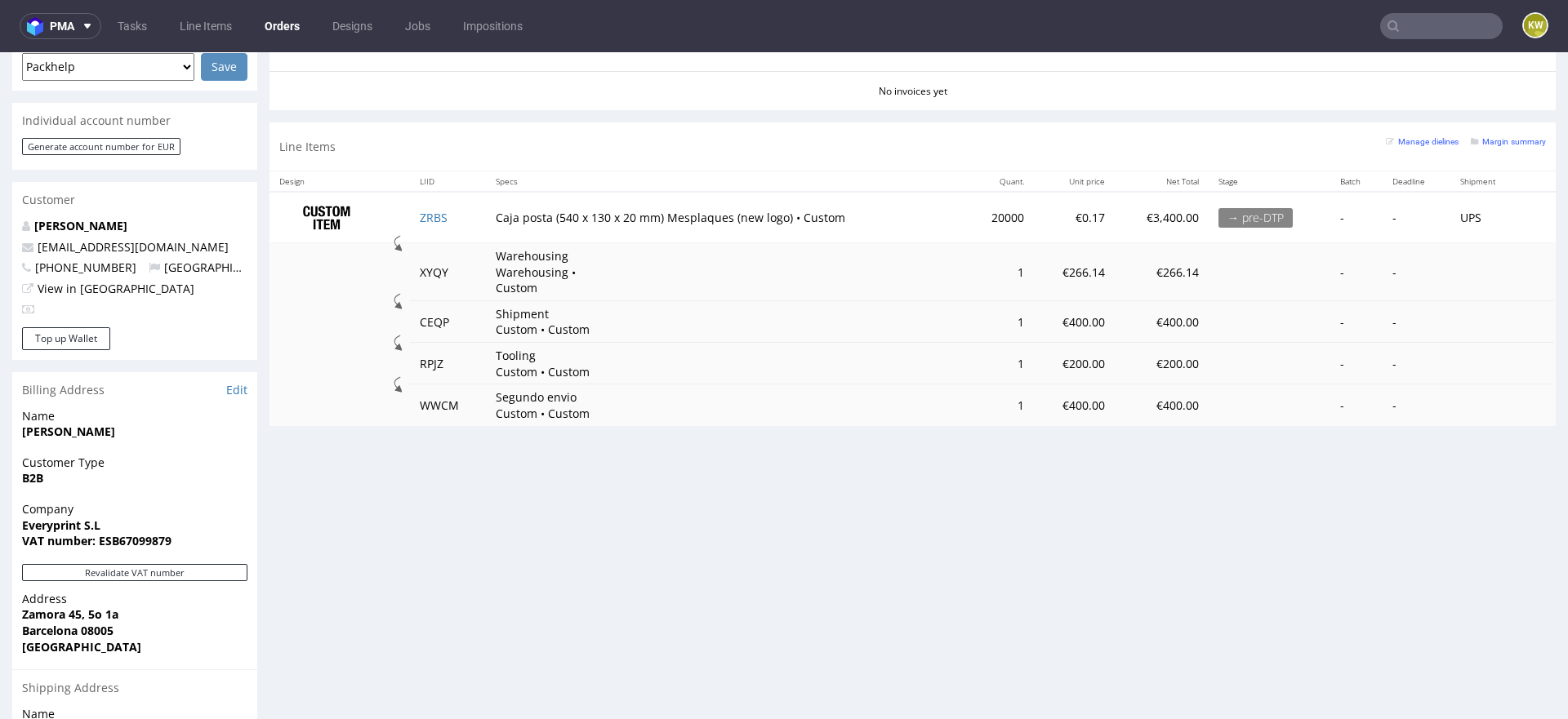
scroll to position [710, 0]
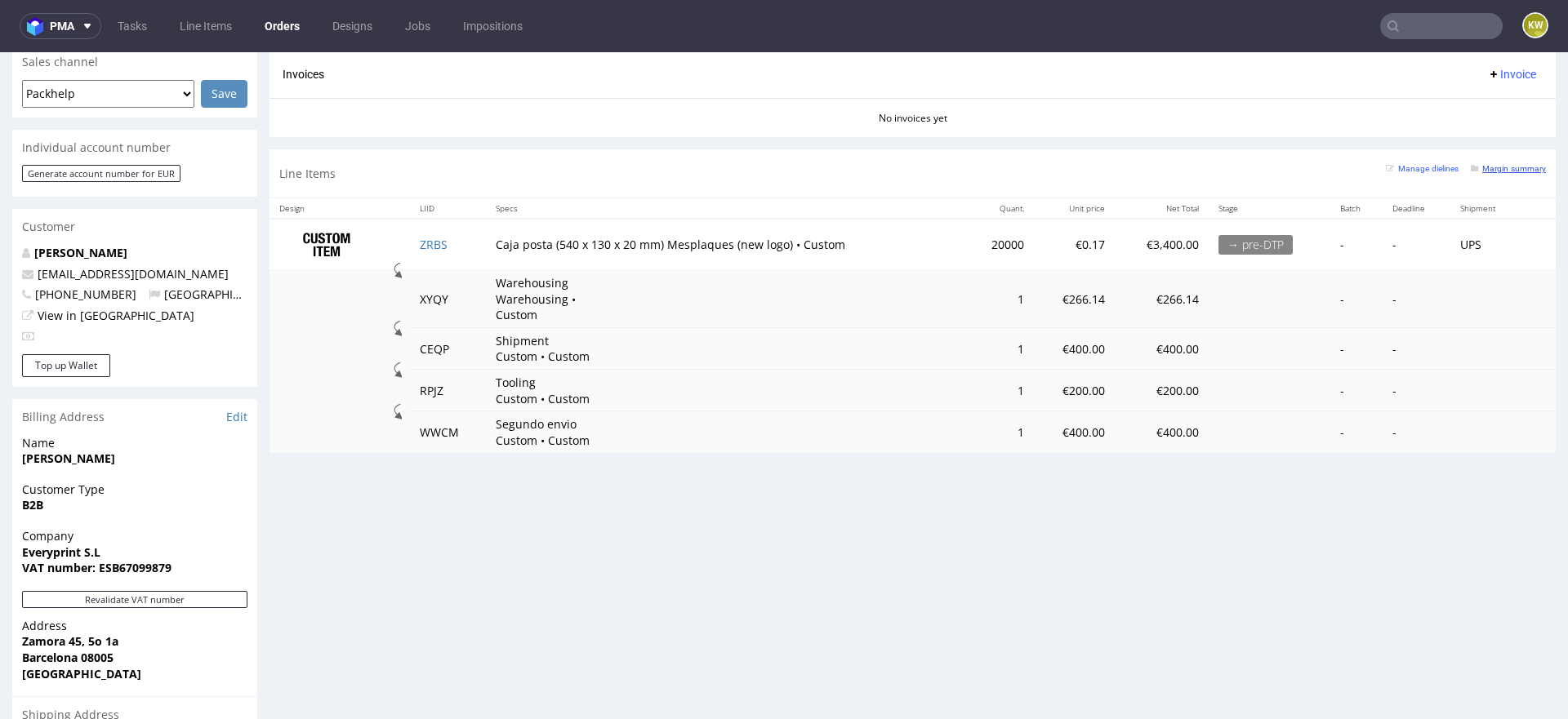
click at [1478, 164] on small "Margin summary" at bounding box center [1508, 168] width 75 height 9
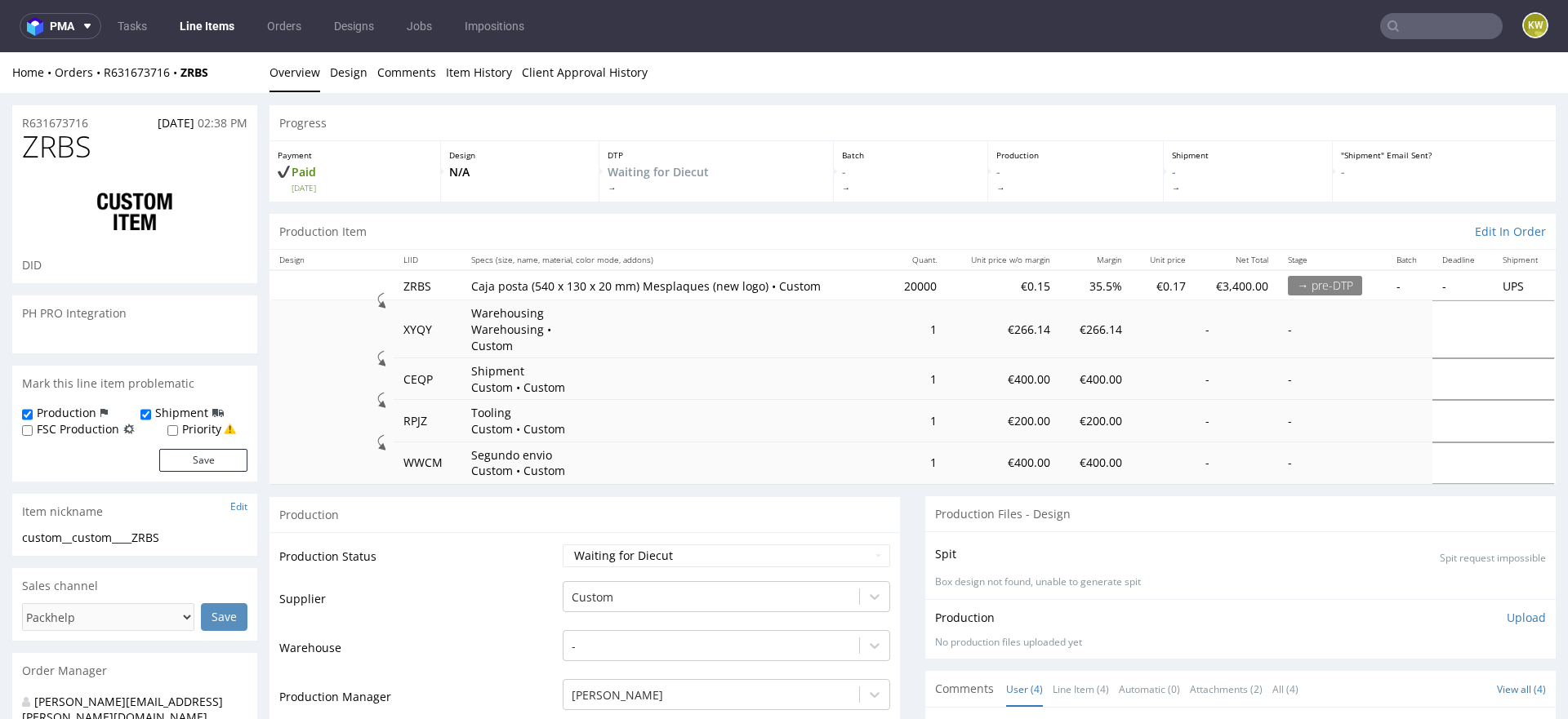
select select "in_progress"
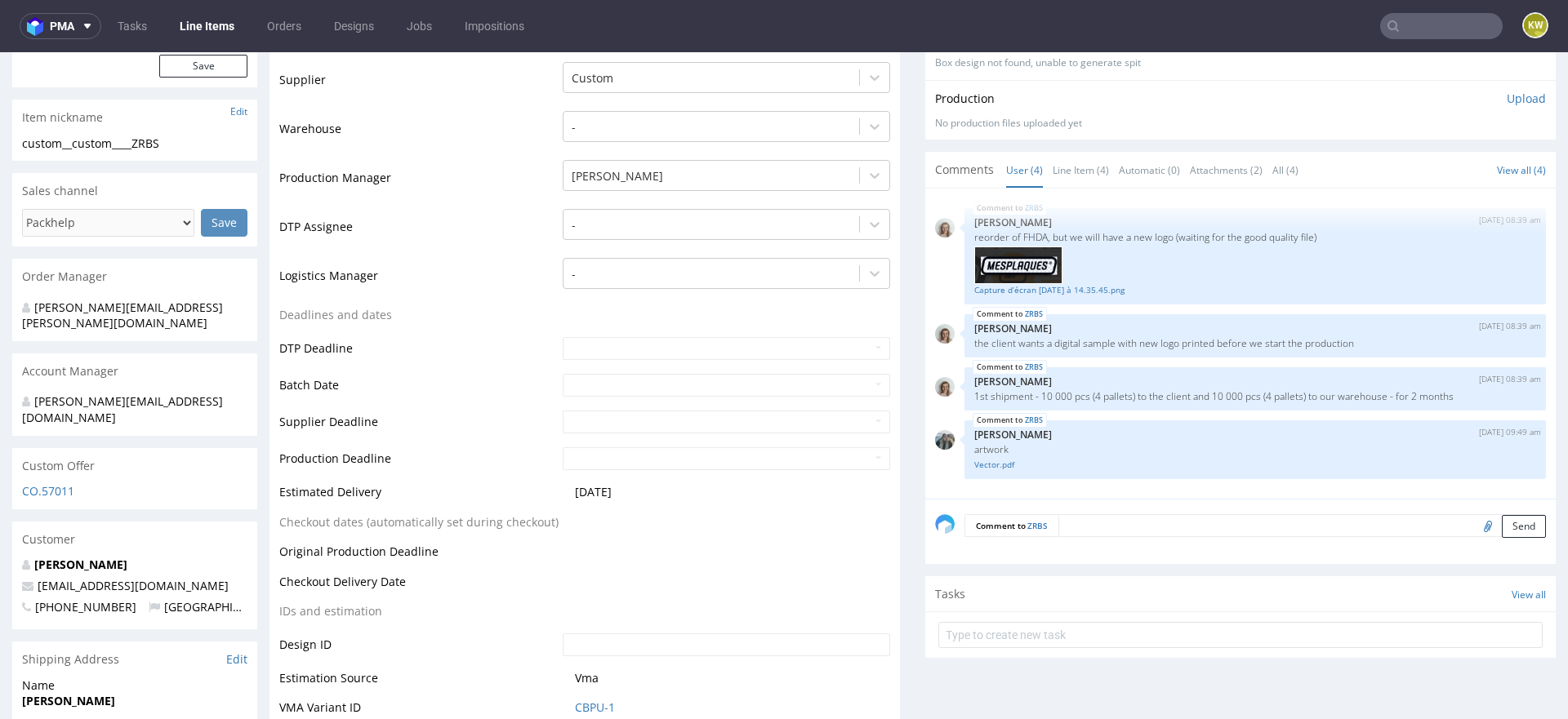
scroll to position [523, 0]
click at [1063, 156] on link "Line Item (4)" at bounding box center [1081, 167] width 57 height 35
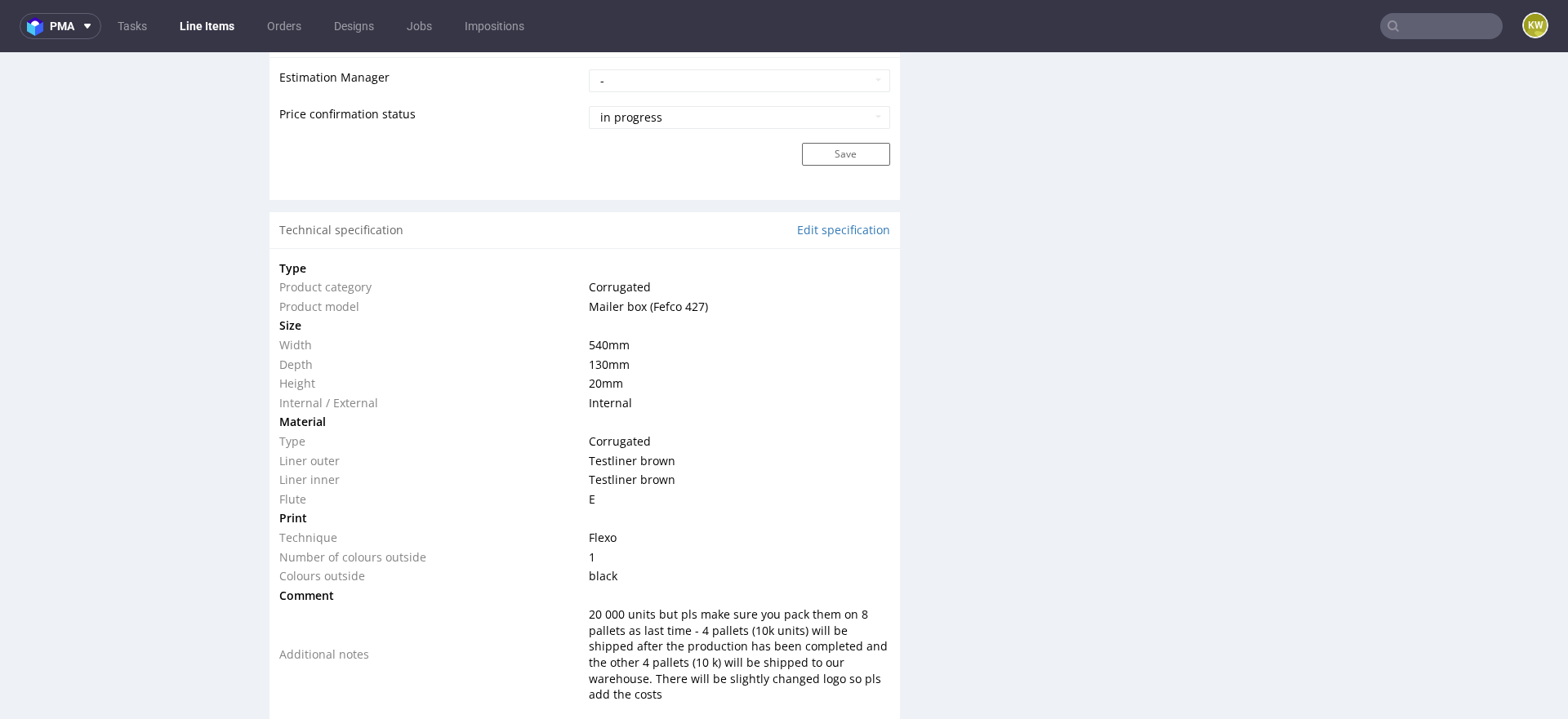
scroll to position [1571, 0]
click at [827, 219] on link "Edit specification" at bounding box center [844, 228] width 93 height 17
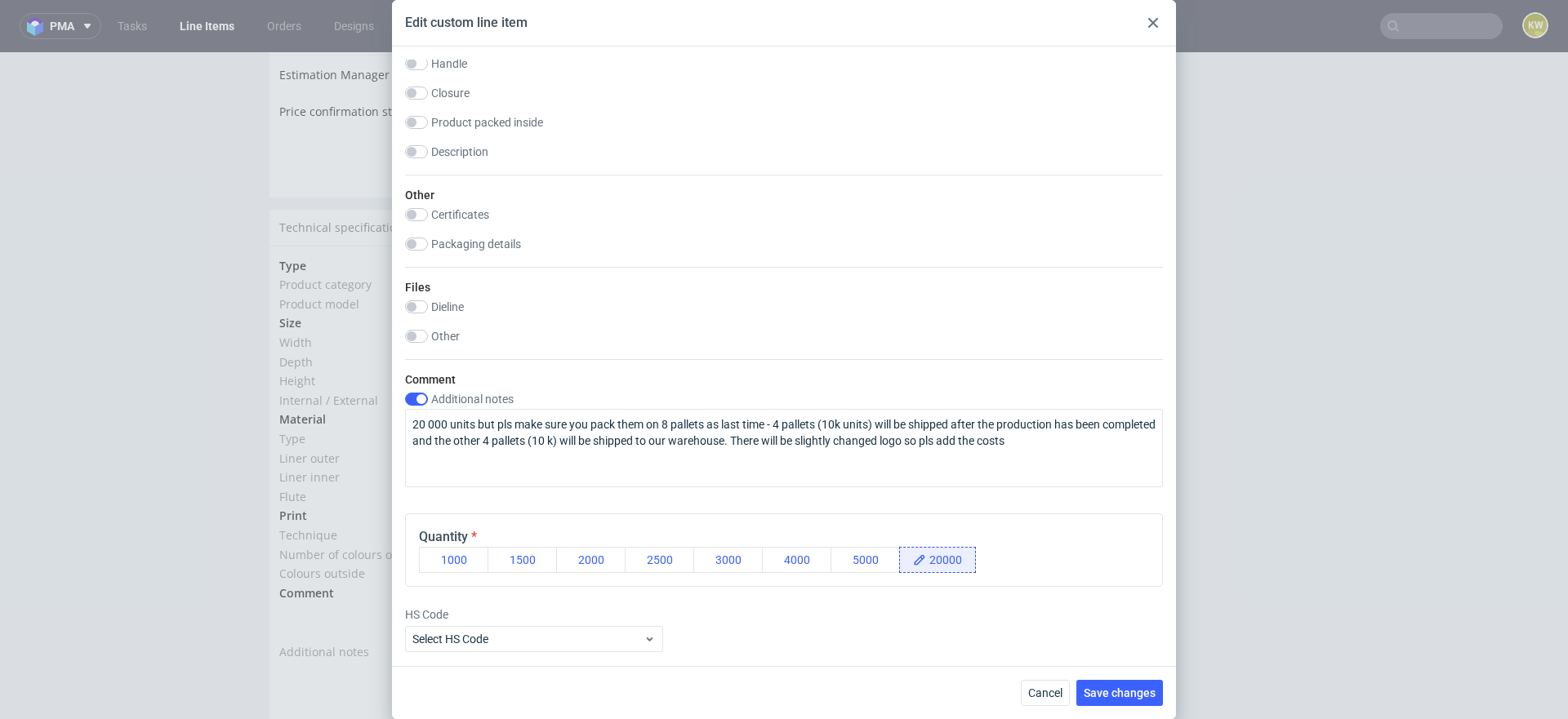
scroll to position [1240, 0]
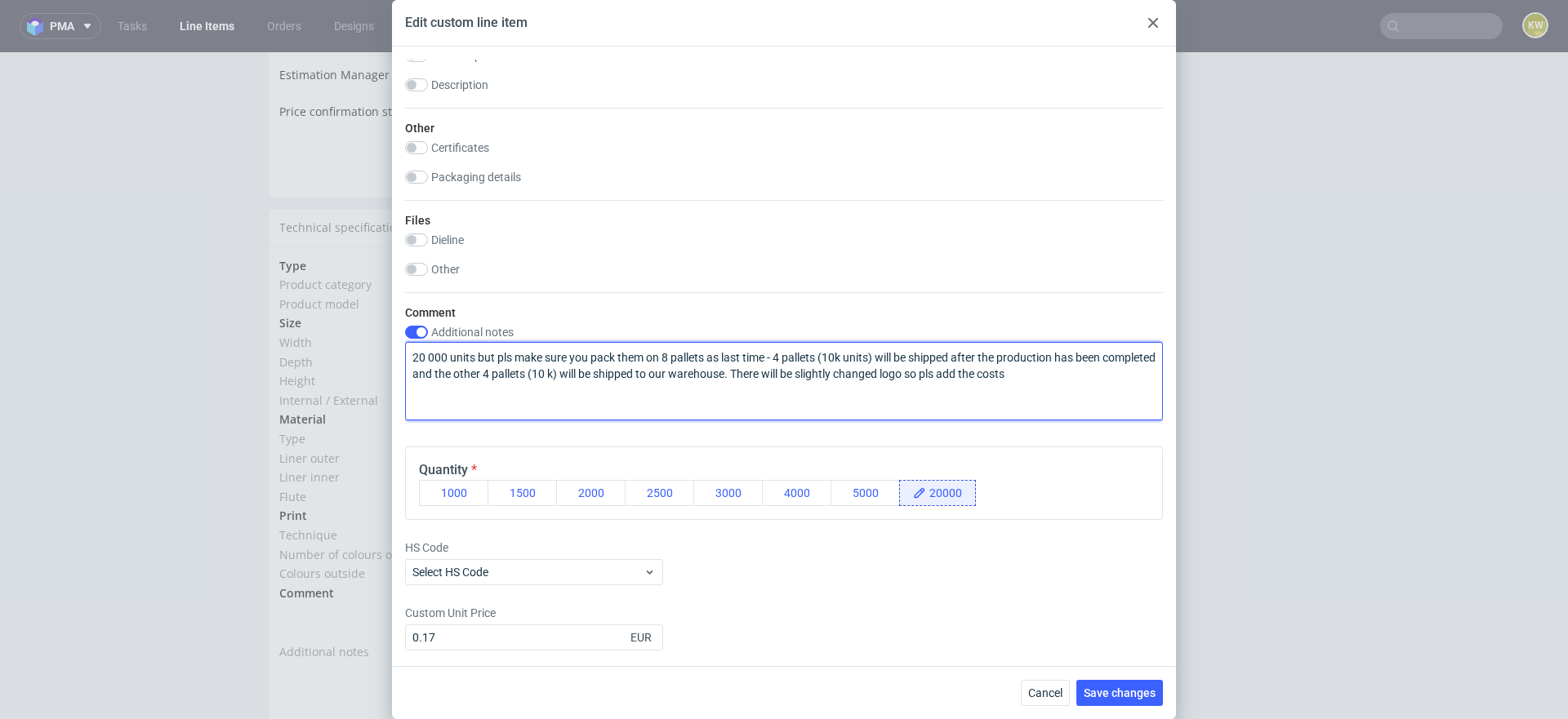
drag, startPoint x: 1093, startPoint y: 374, endPoint x: 796, endPoint y: 372, distance: 297.0
click at [794, 373] on textarea "20 000 units but pls make sure you pack them on 8 pallets as last time - 4 pall…" at bounding box center [783, 382] width 757 height 78
type textarea "20 000 units but pls make sure you pack them on 8 pallets as last time - 4 pall…"
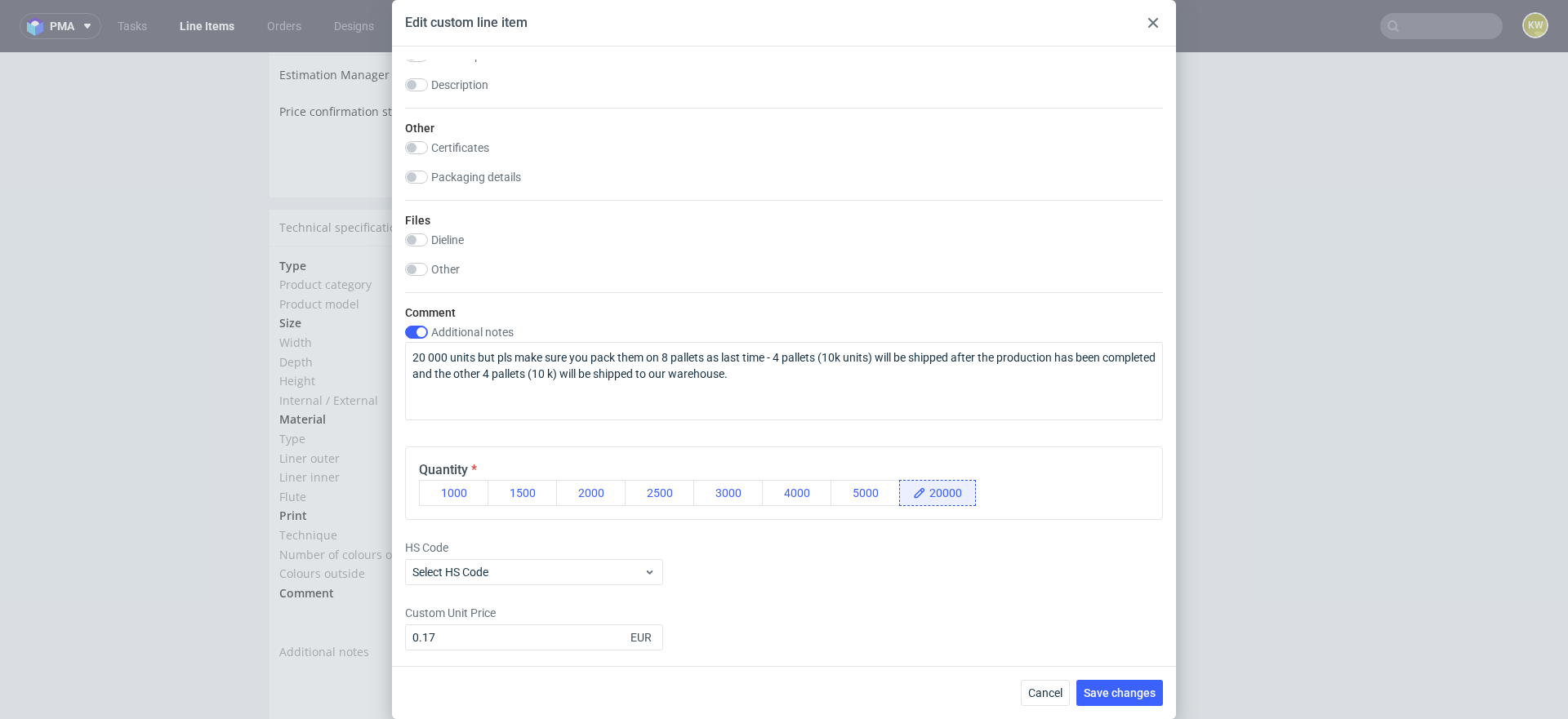
click at [1162, 11] on div "Edit custom line item" at bounding box center [783, 23] width 784 height 47
click at [1156, 32] on div at bounding box center [1153, 23] width 20 height 20
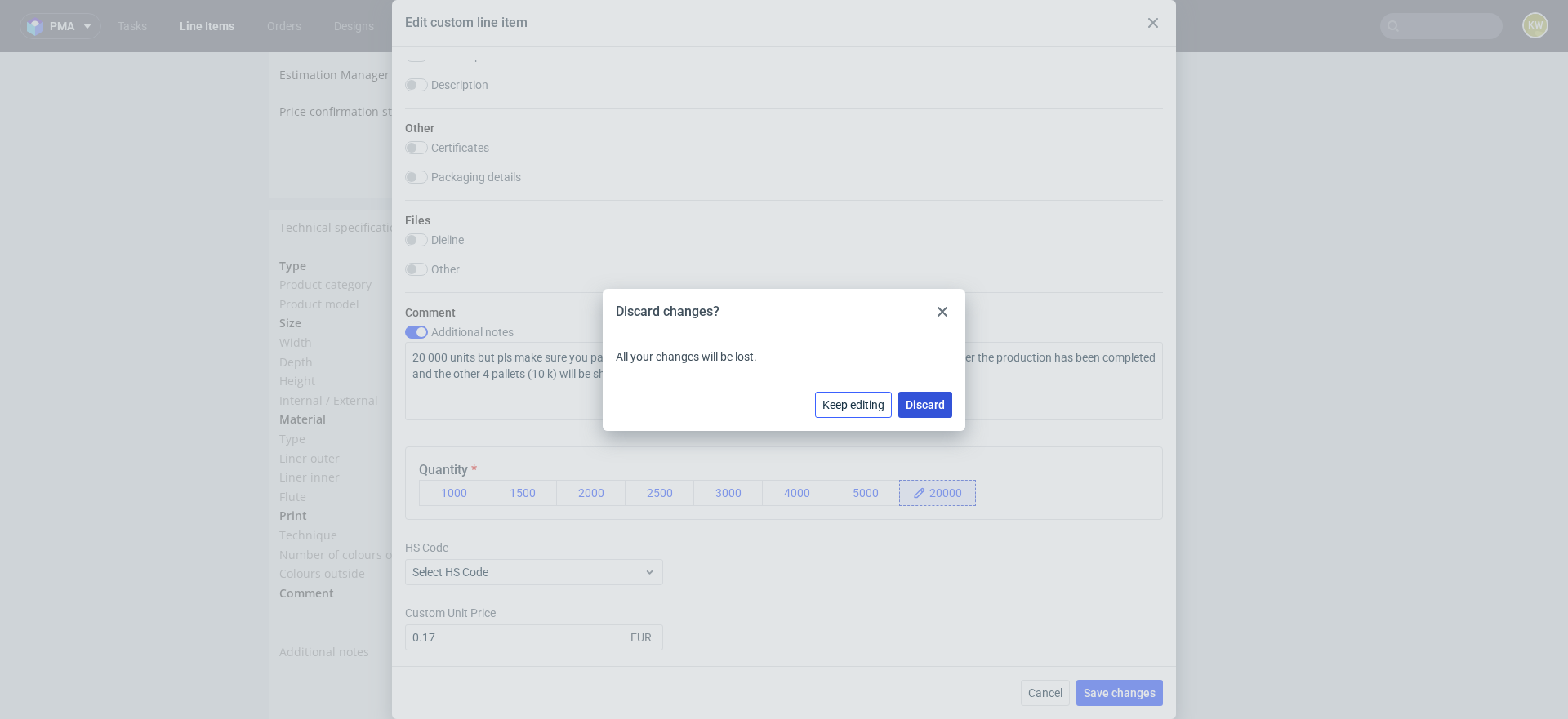
drag, startPoint x: 860, startPoint y: 411, endPoint x: 911, endPoint y: 396, distance: 53.2
click at [910, 400] on div "Keep editing Discard" at bounding box center [883, 404] width 137 height 26
drag, startPoint x: 917, startPoint y: 396, endPoint x: 918, endPoint y: 343, distance: 53.0
click at [917, 396] on button "Discard" at bounding box center [925, 404] width 54 height 26
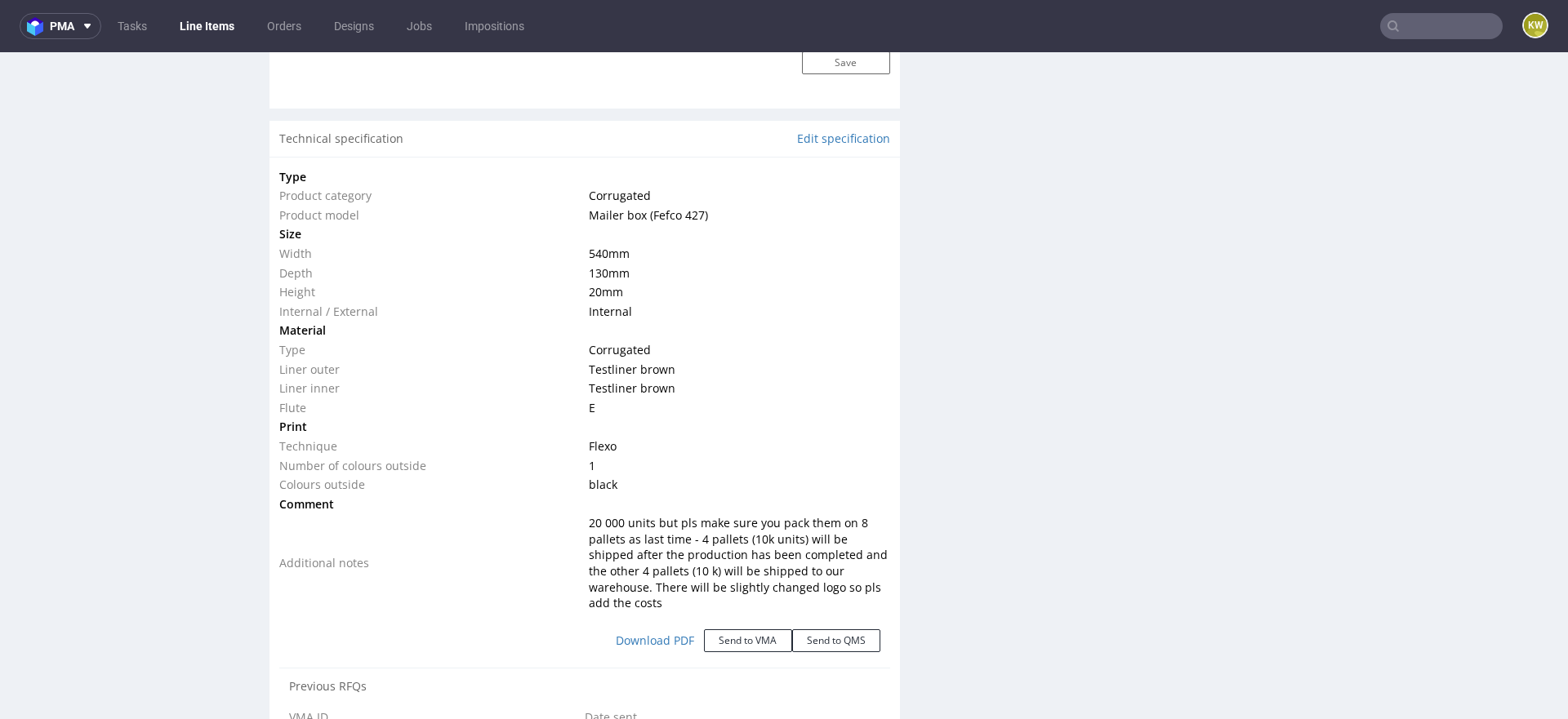
scroll to position [1652, 0]
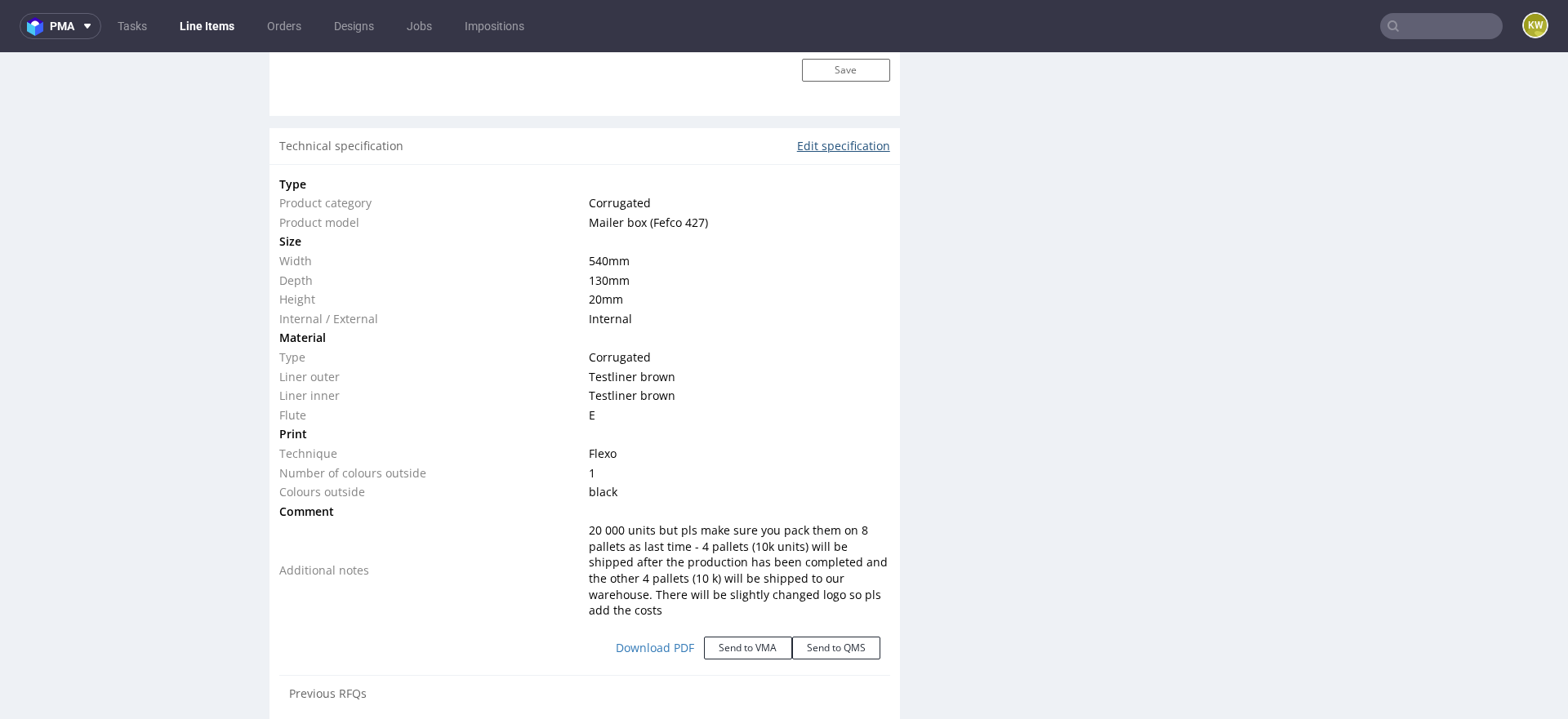
click at [841, 138] on link "Edit specification" at bounding box center [844, 146] width 93 height 17
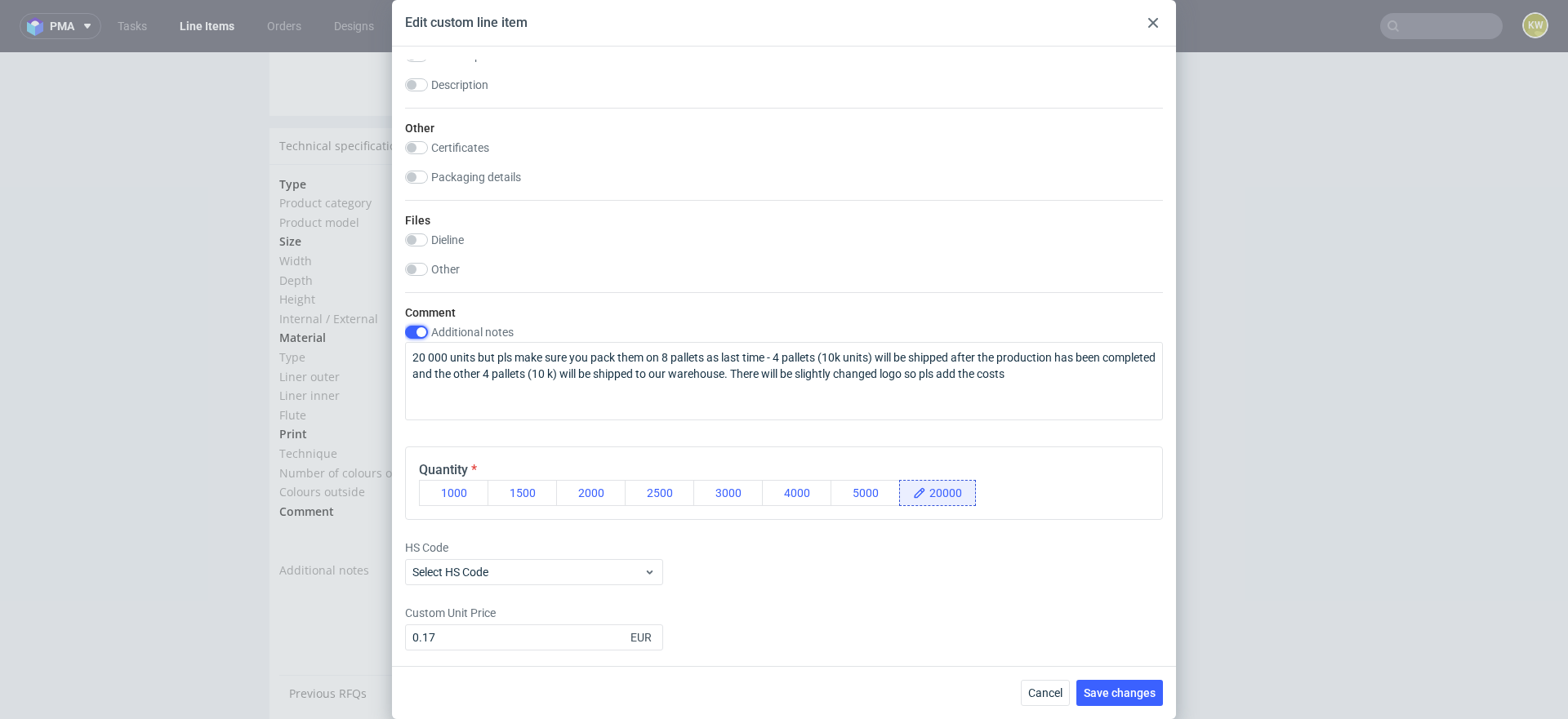
click at [423, 333] on input "checkbox" at bounding box center [417, 332] width 23 height 13
checkbox input "false"
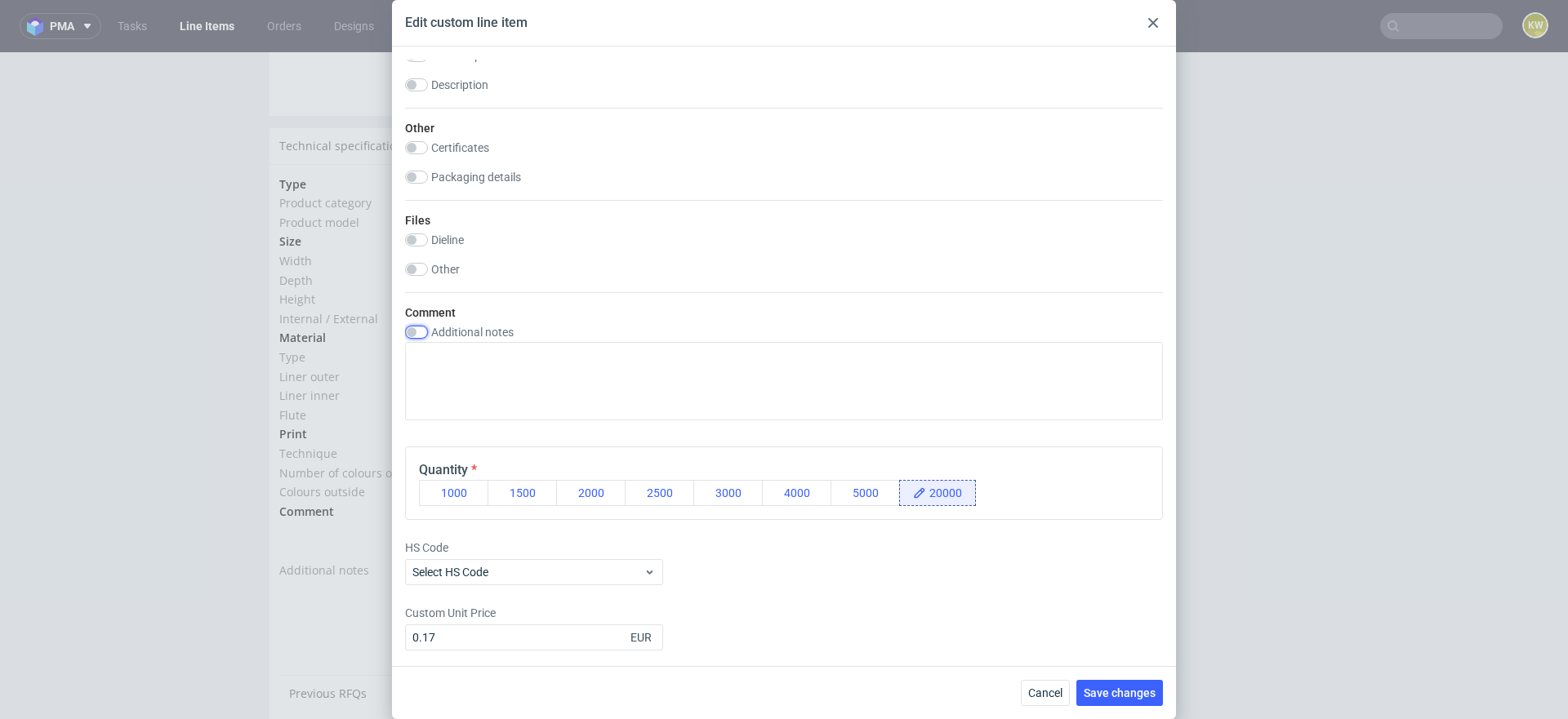
scroll to position [1162, 0]
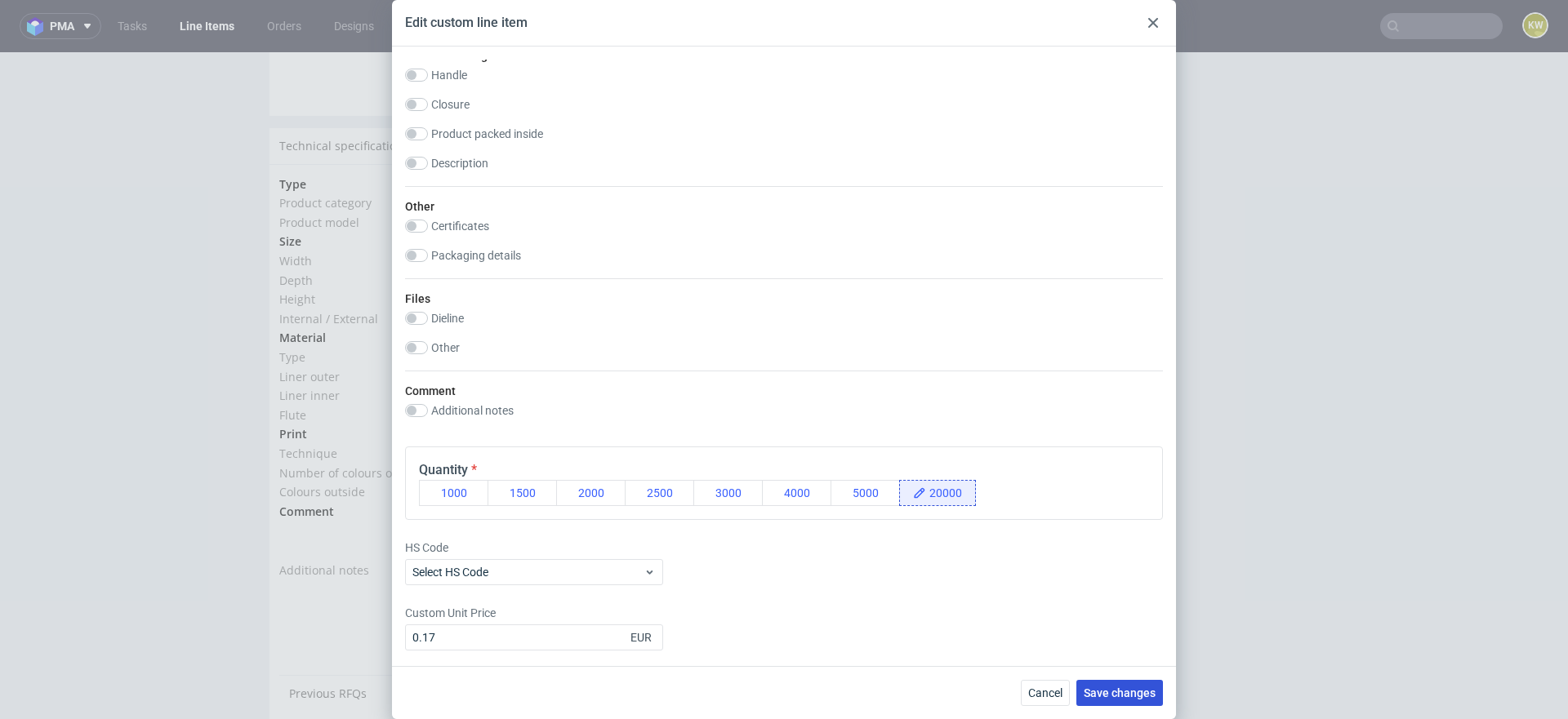
click at [1092, 694] on span "Save changes" at bounding box center [1119, 693] width 71 height 12
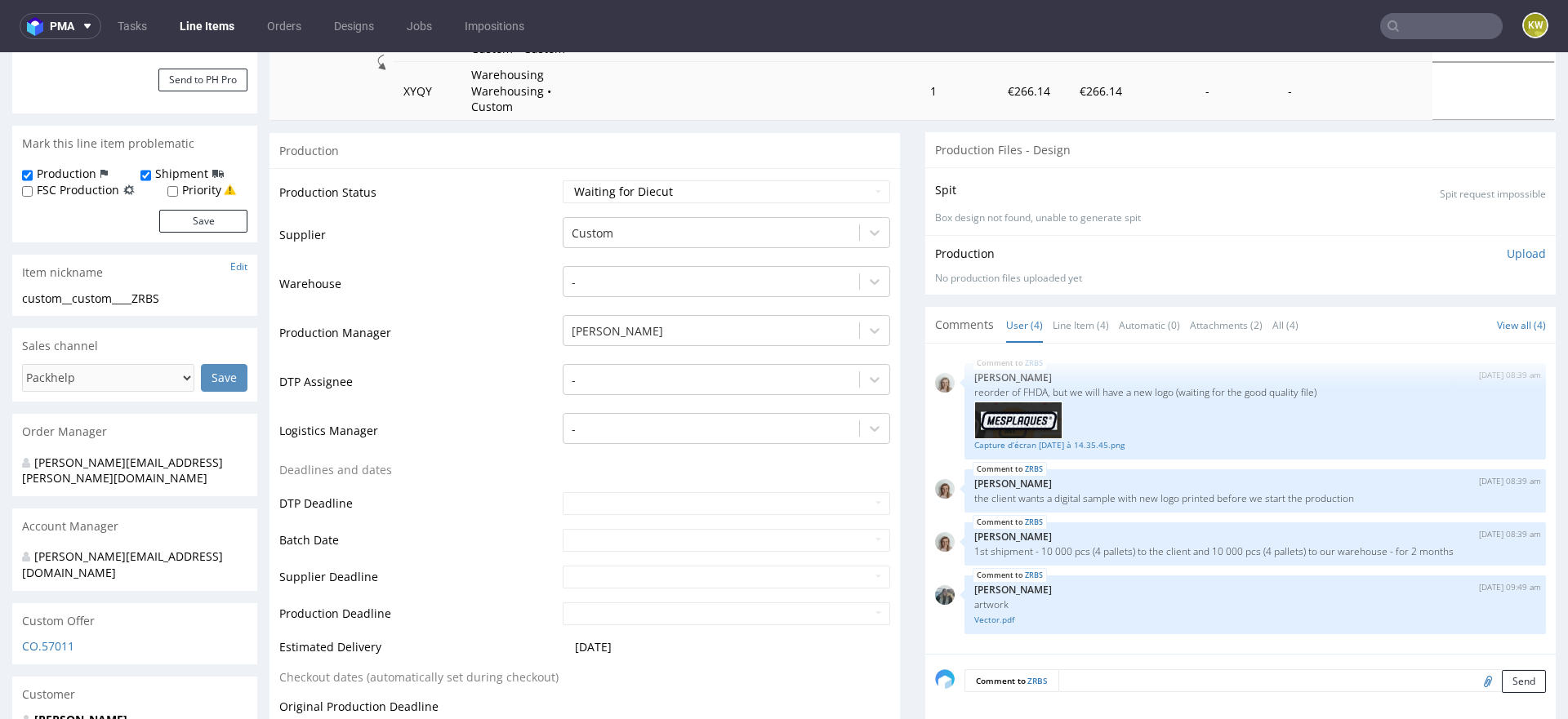
scroll to position [386, 0]
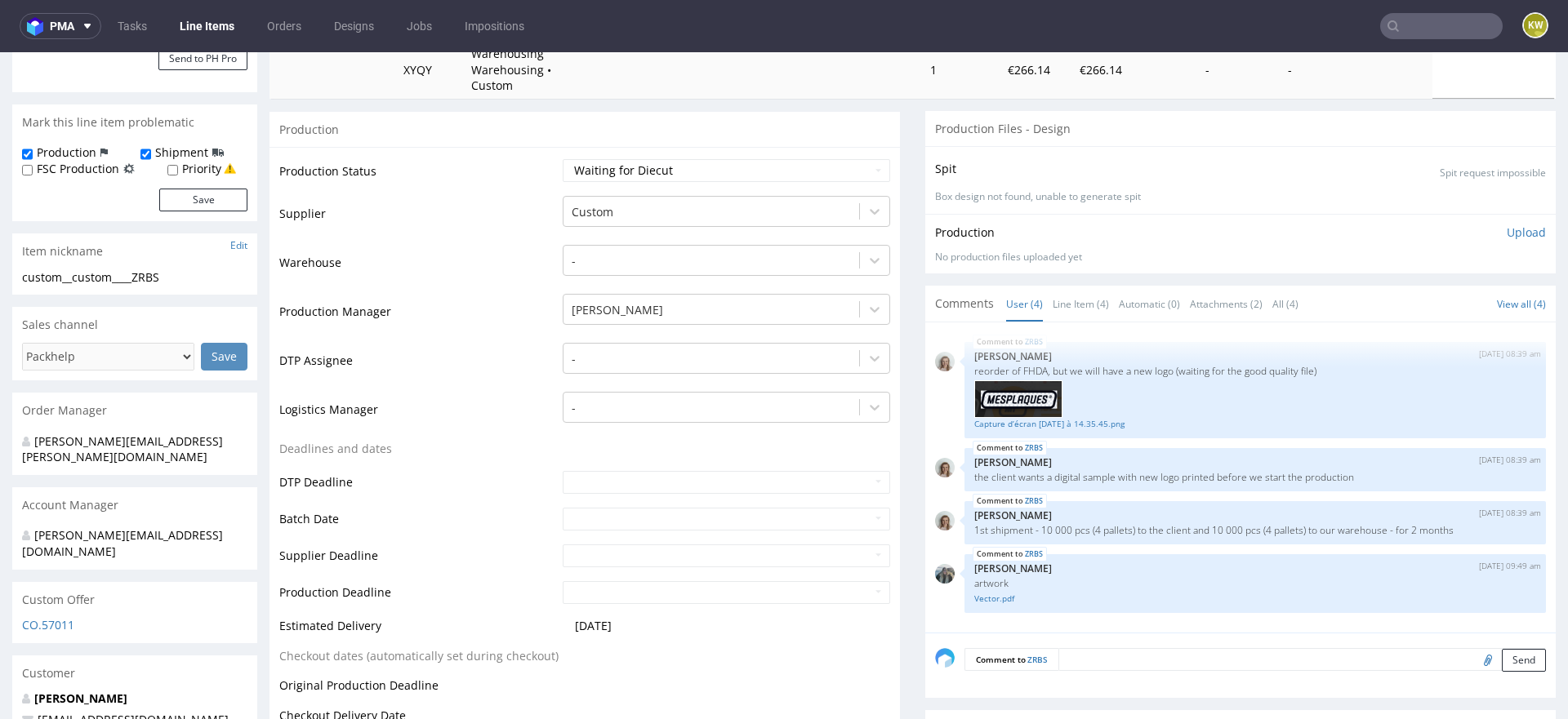
select select "in_progress"
click at [1067, 287] on link "Line Item (4)" at bounding box center [1081, 304] width 57 height 35
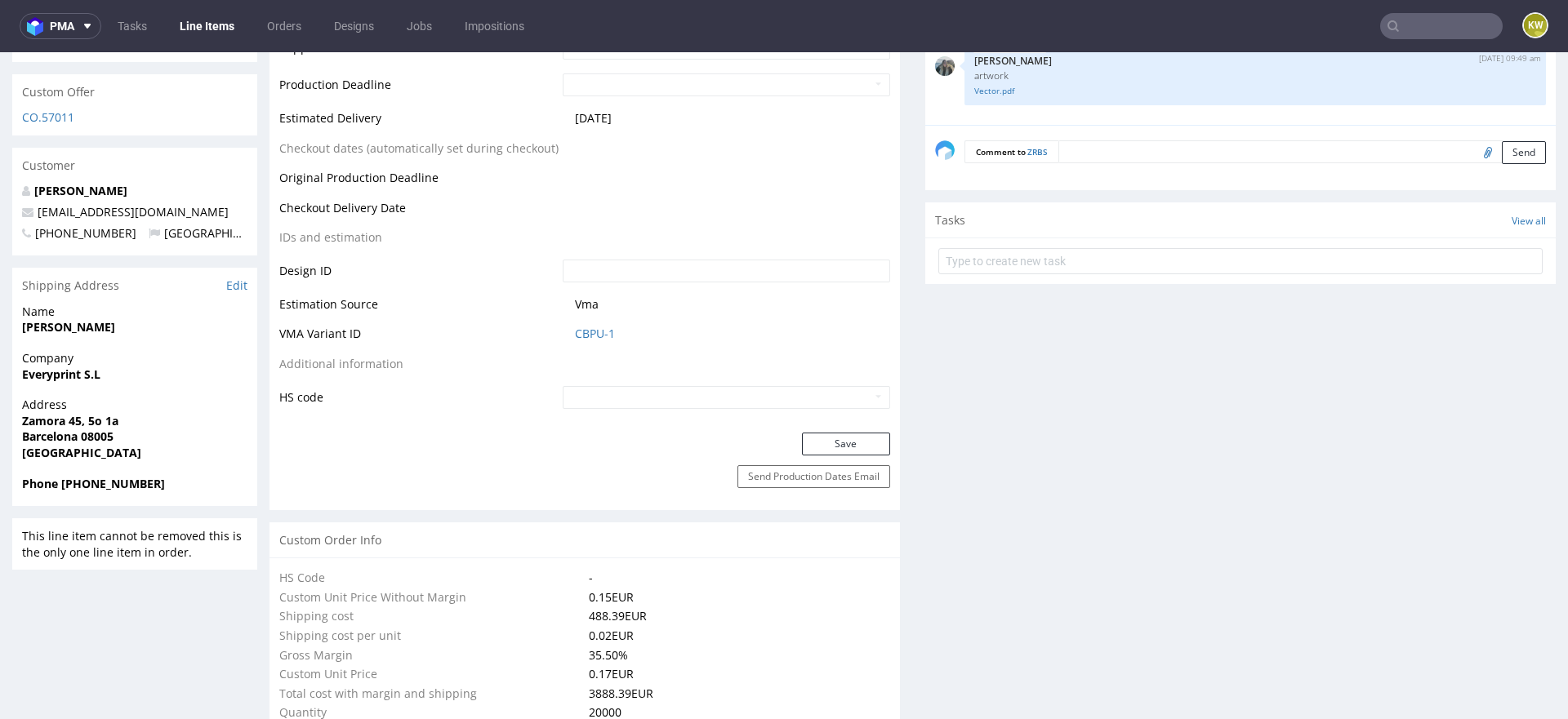
scroll to position [0, 0]
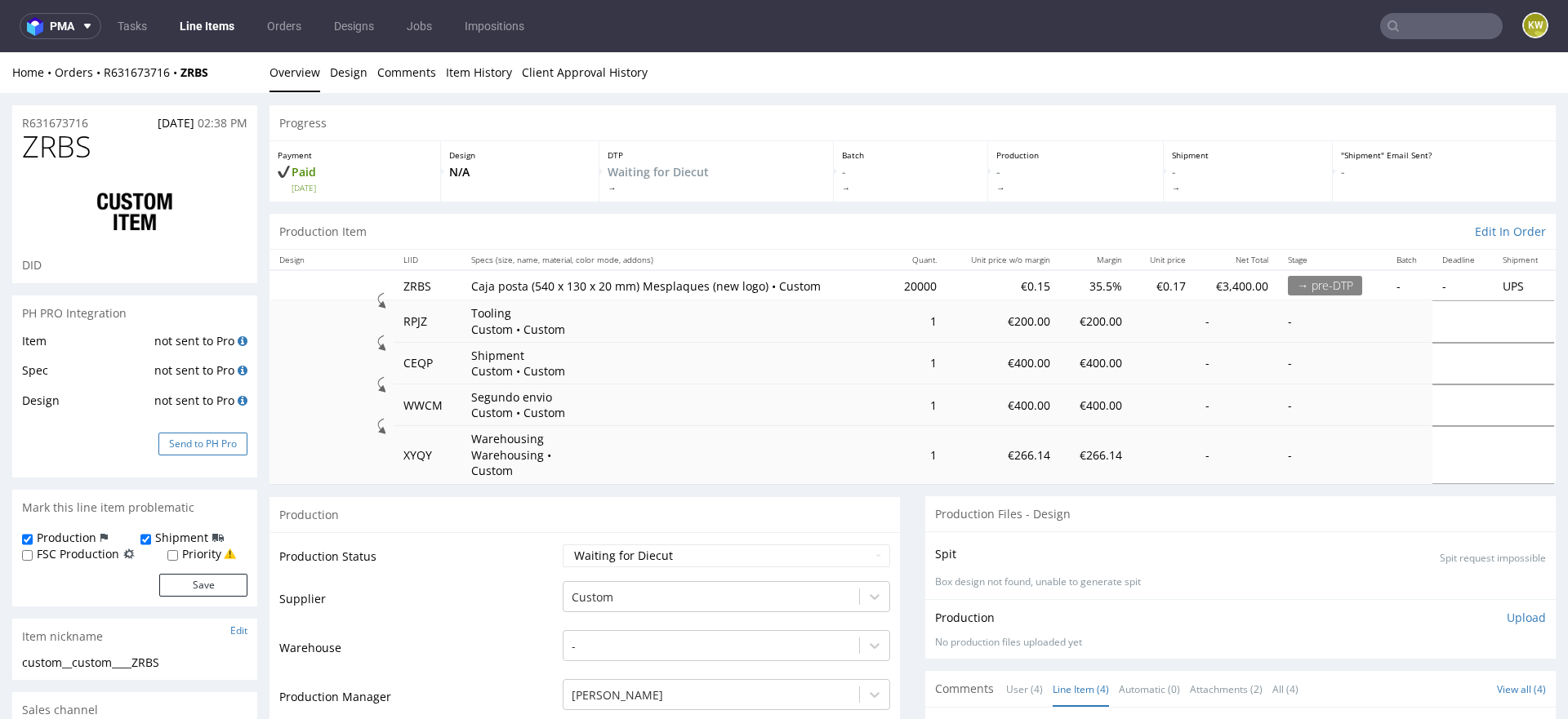
click at [190, 451] on button "Send to PH Pro" at bounding box center [203, 445] width 89 height 23
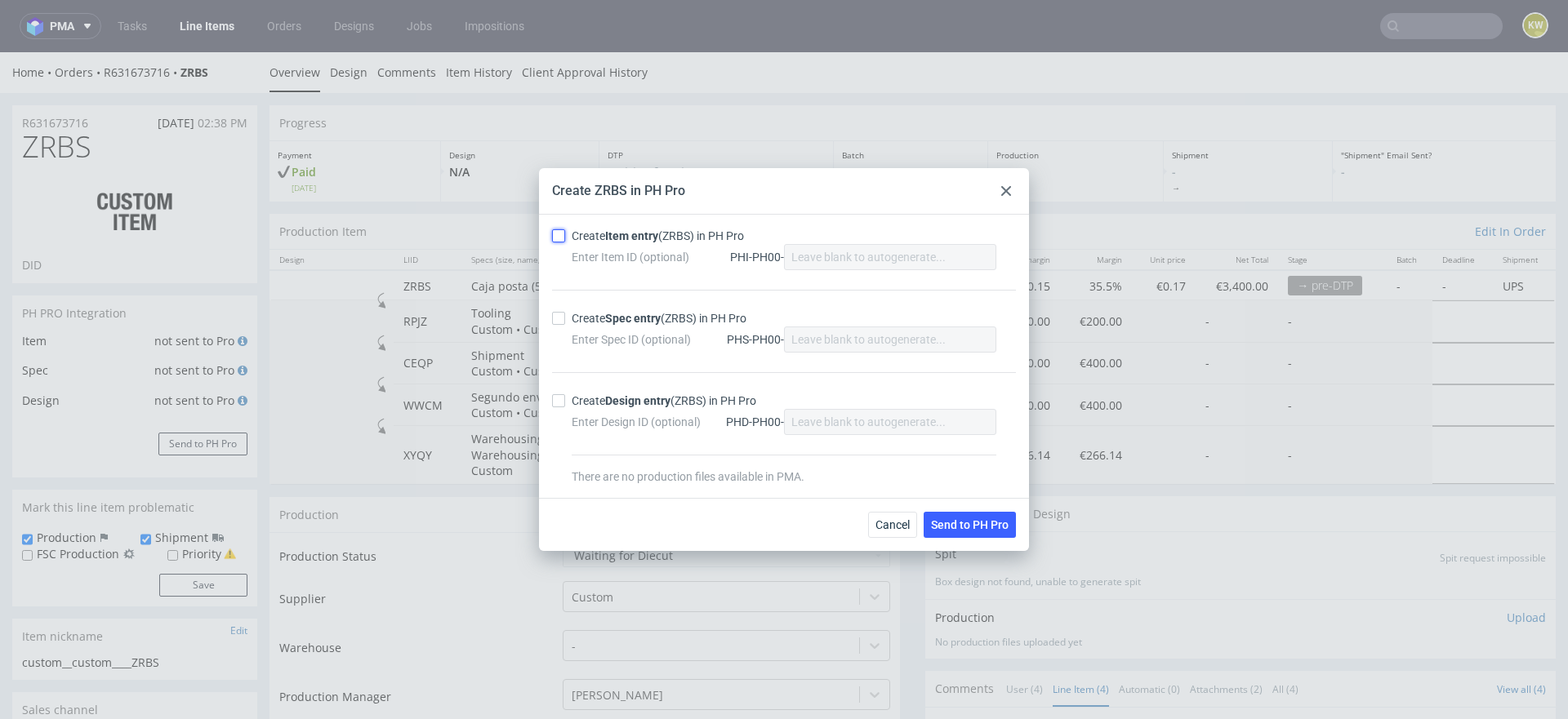
click at [556, 237] on input "Create Item entry (ZRBS) in PH Pro" at bounding box center [559, 236] width 13 height 13
checkbox input "true"
click at [556, 336] on div "Create Spec entry (ZRBS) in PH Pro Enter Spec ID (optional) PHS-PH00-" at bounding box center [784, 331] width 464 height 82
click at [556, 324] on input "Create Spec entry (ZRBS) in PH Pro" at bounding box center [559, 318] width 13 height 13
checkbox input "true"
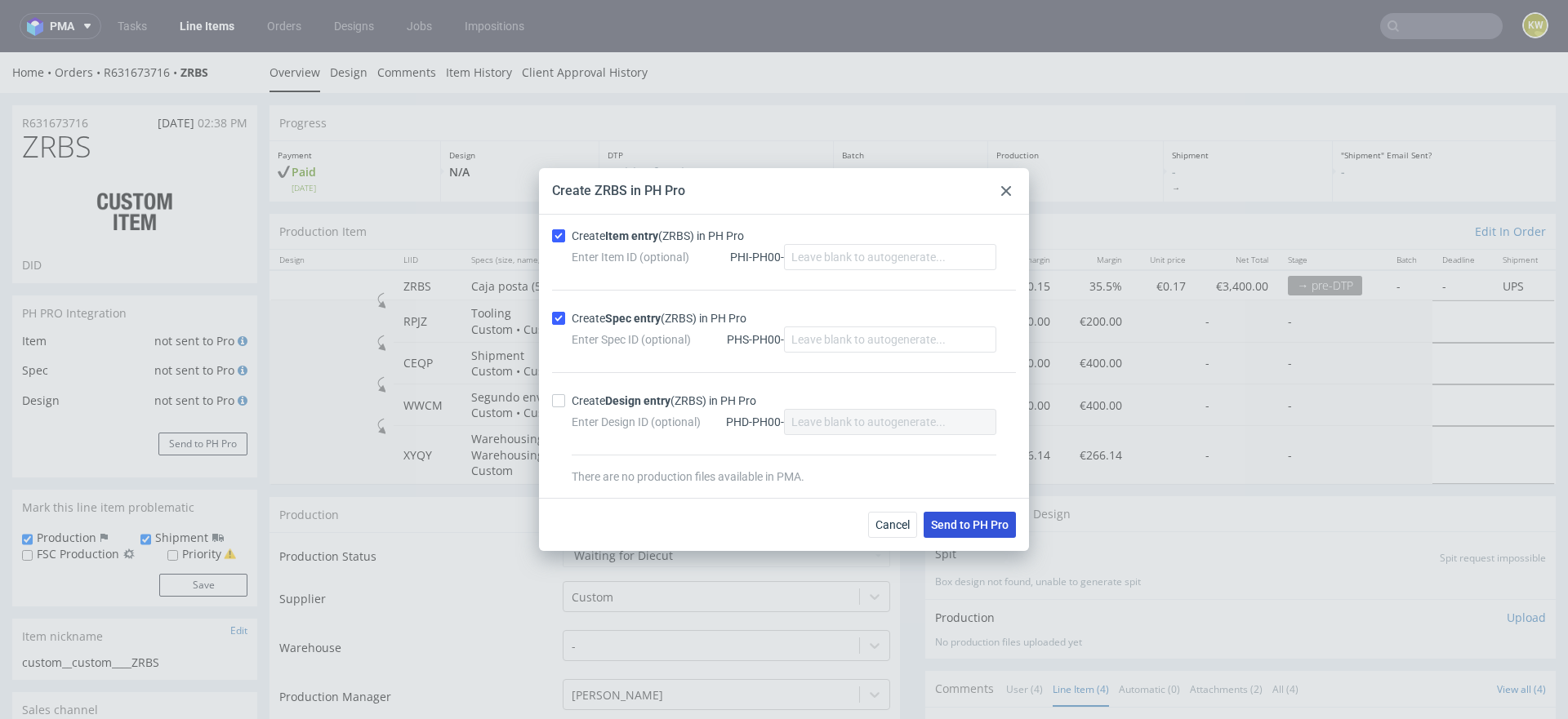
click at [958, 512] on button "Send to PH Pro" at bounding box center [969, 524] width 92 height 26
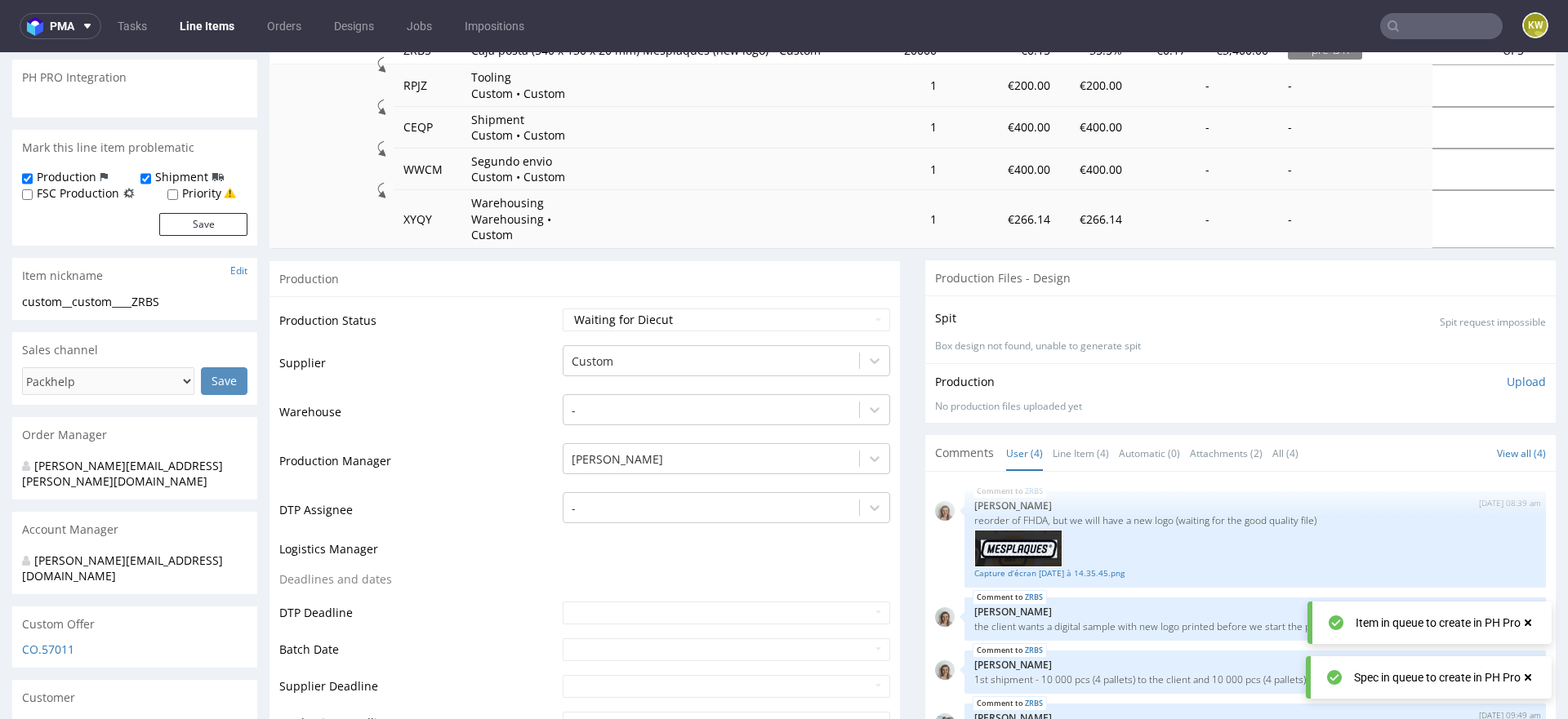
select select "in_progress"
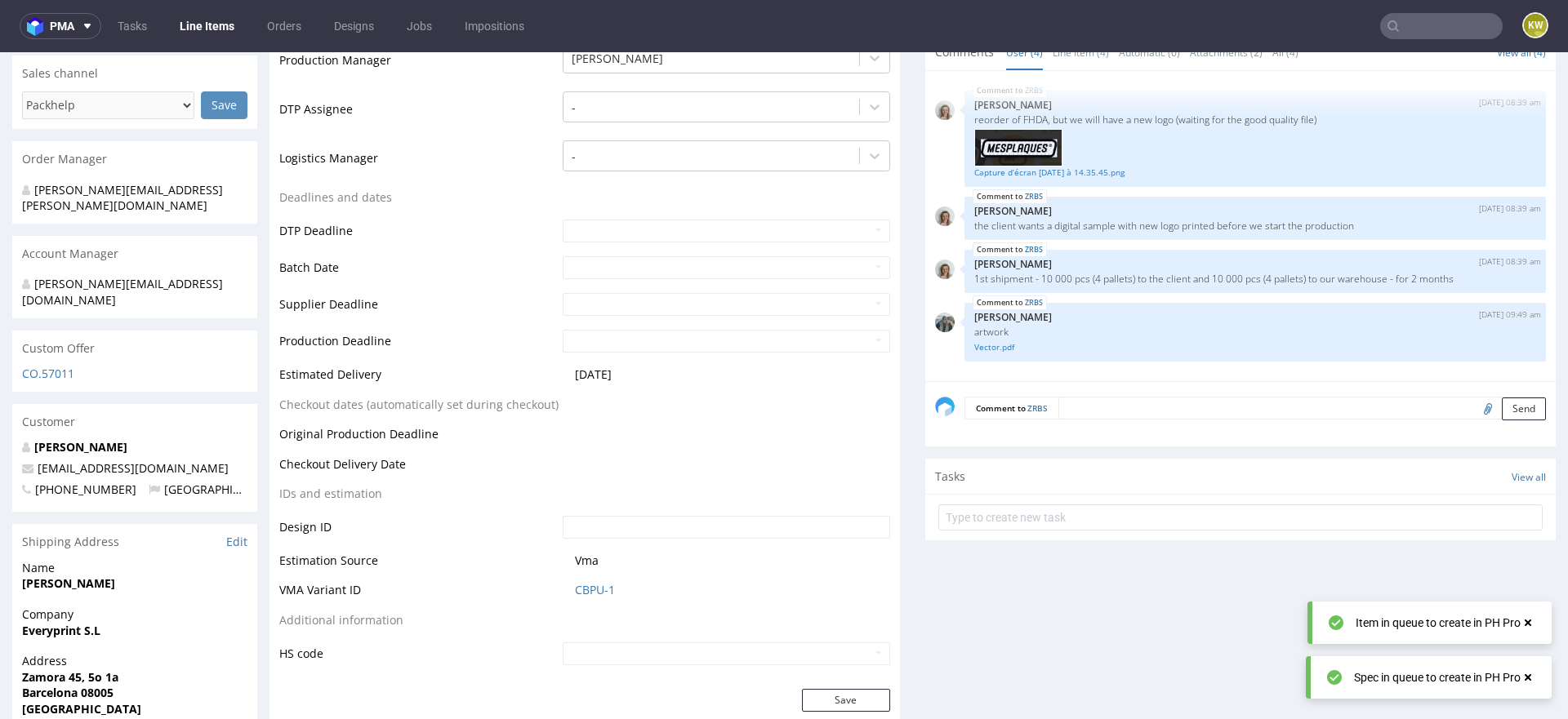
scroll to position [641, 0]
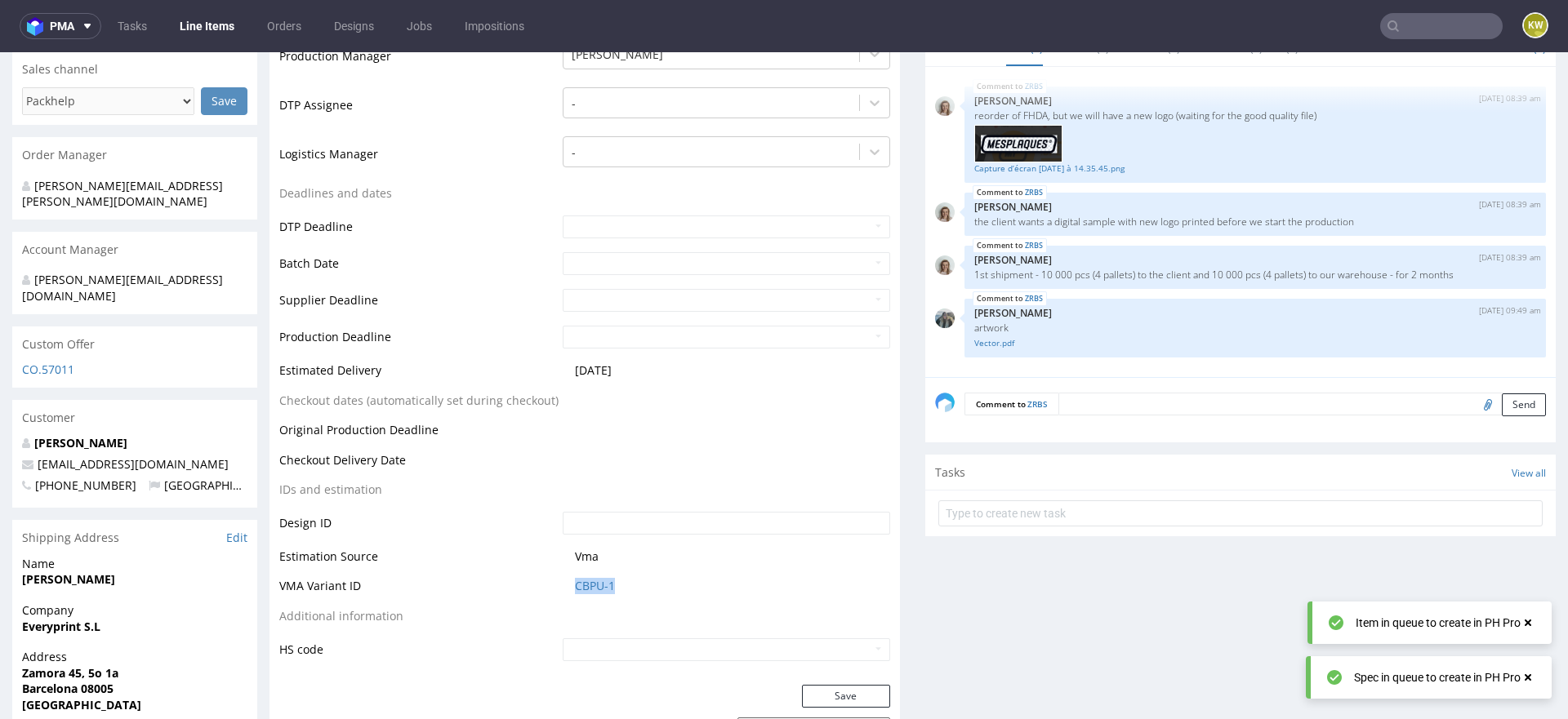
drag, startPoint x: 628, startPoint y: 563, endPoint x: 530, endPoint y: 562, distance: 98.0
click at [528, 576] on tr "VMA Variant ID CBPU-1" at bounding box center [584, 591] width 611 height 30
copy tr "CBPU-1"
click at [574, 578] on link "CBPU-1" at bounding box center [594, 586] width 40 height 17
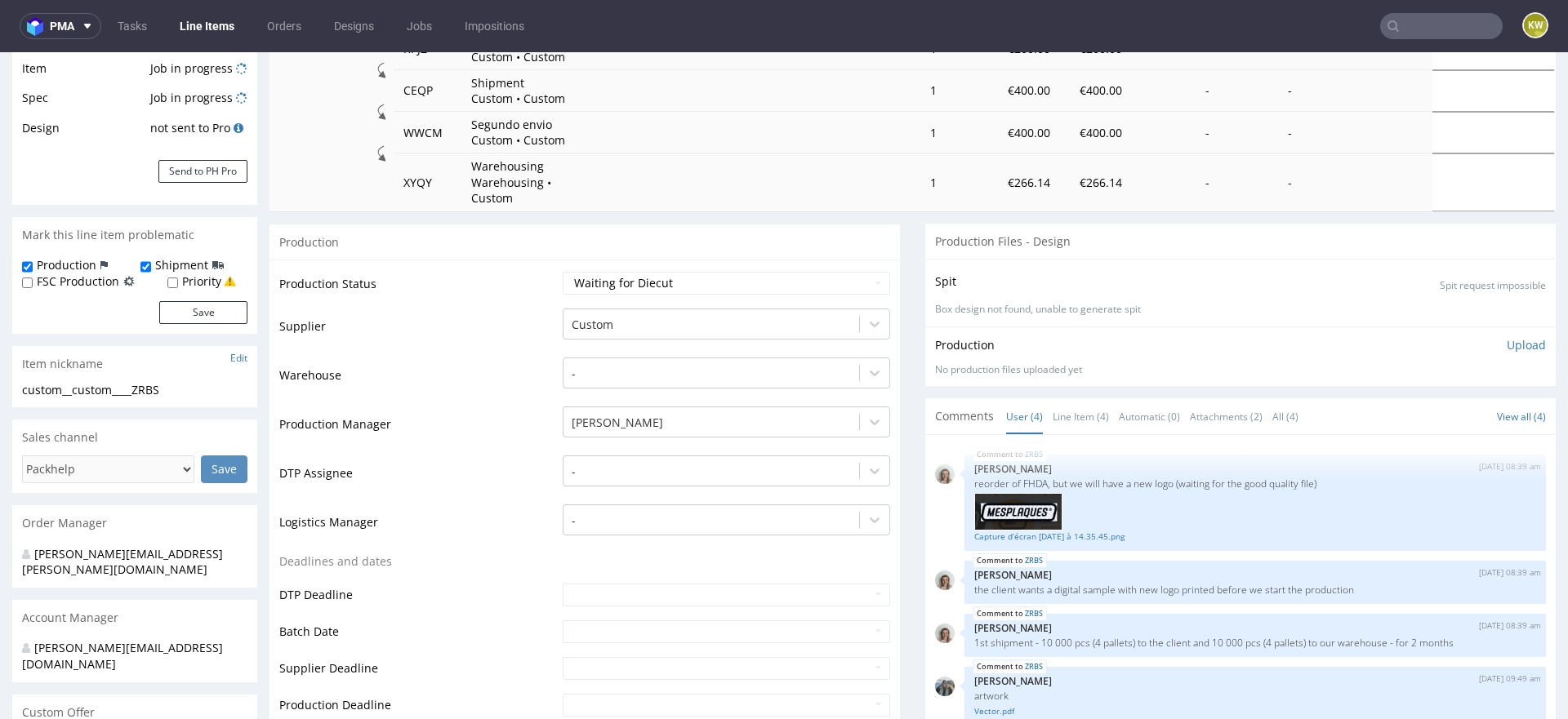
scroll to position [126, 0]
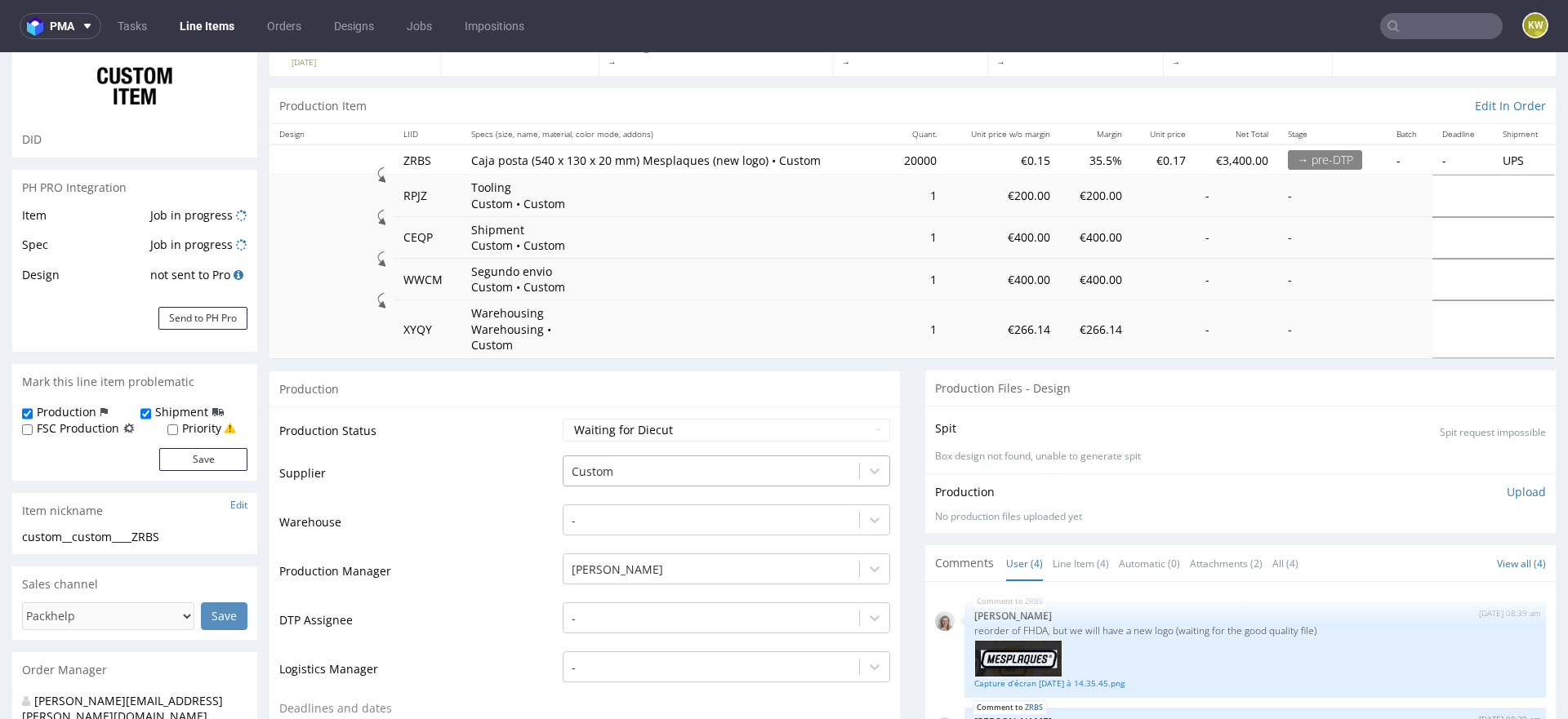
click at [594, 462] on div at bounding box center [712, 472] width 279 height 20
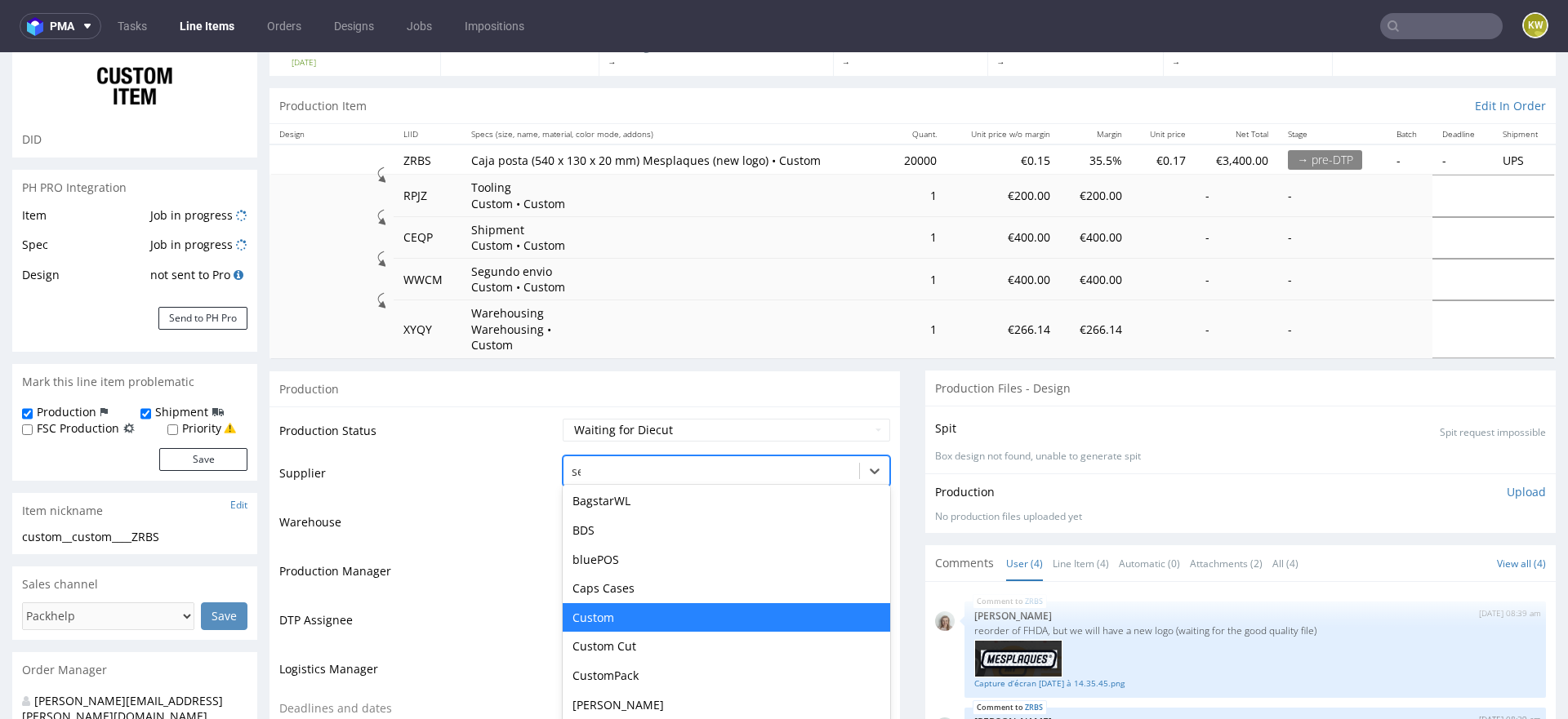
scroll to position [0, 0]
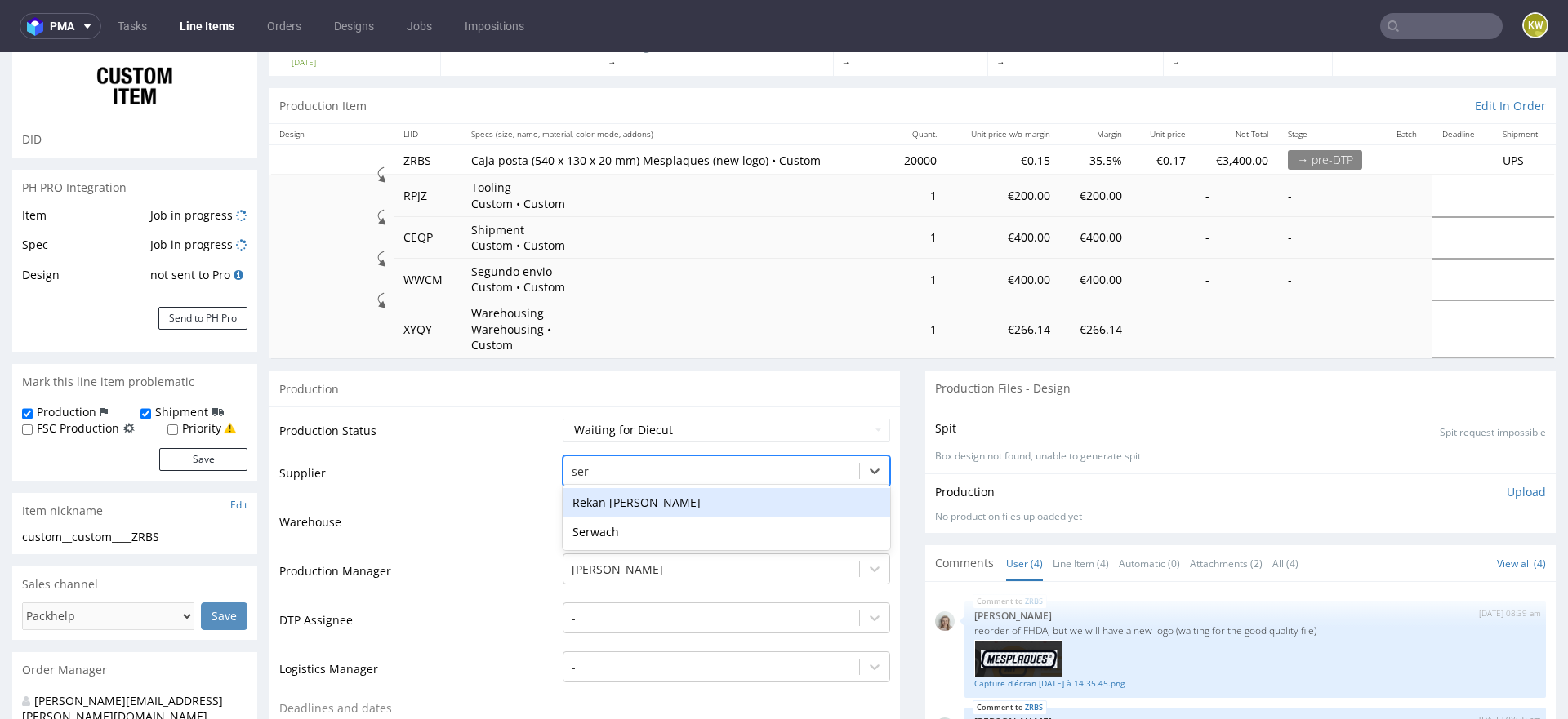
type input "serw"
click at [644, 488] on div "Serwach" at bounding box center [727, 502] width 328 height 29
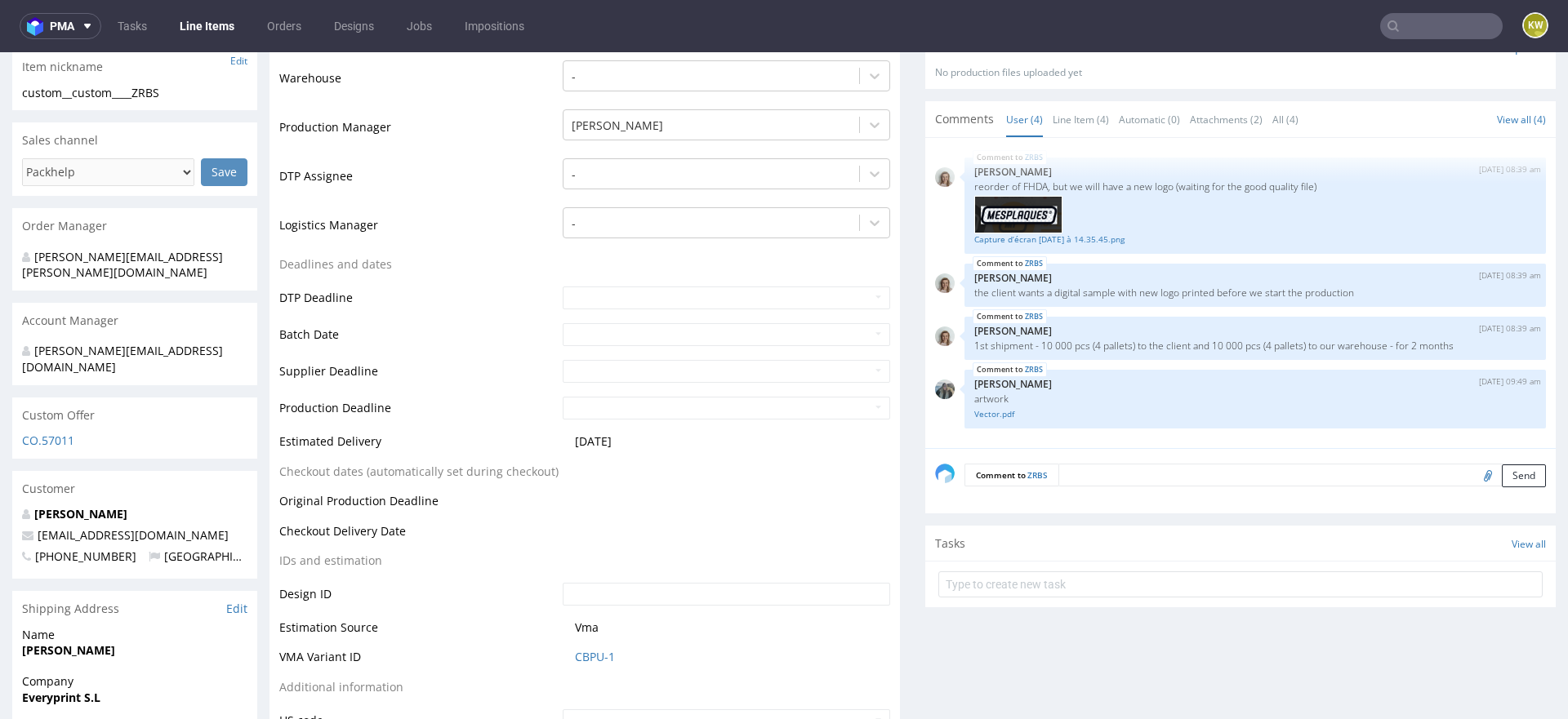
scroll to position [764, 0]
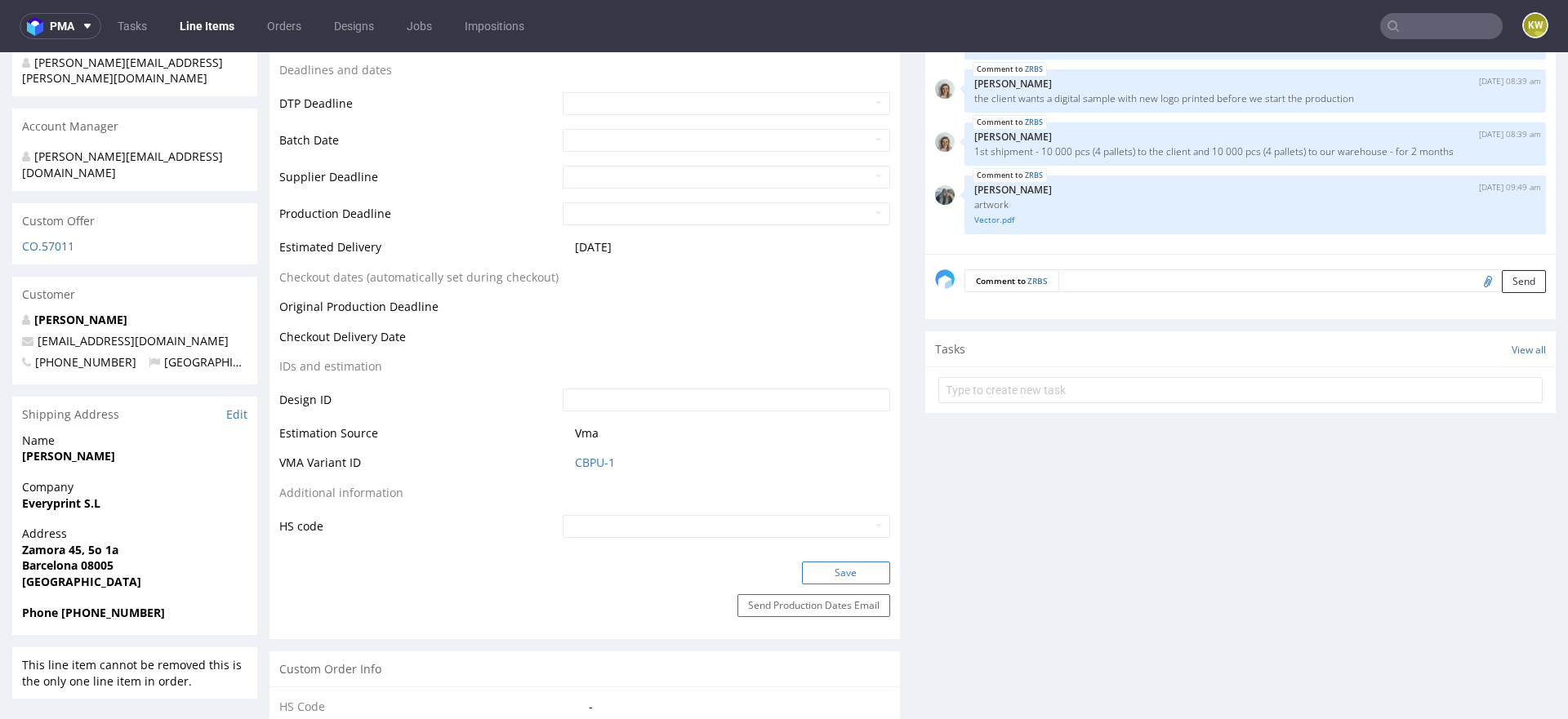
click at [815, 562] on button "Save" at bounding box center [846, 574] width 88 height 23
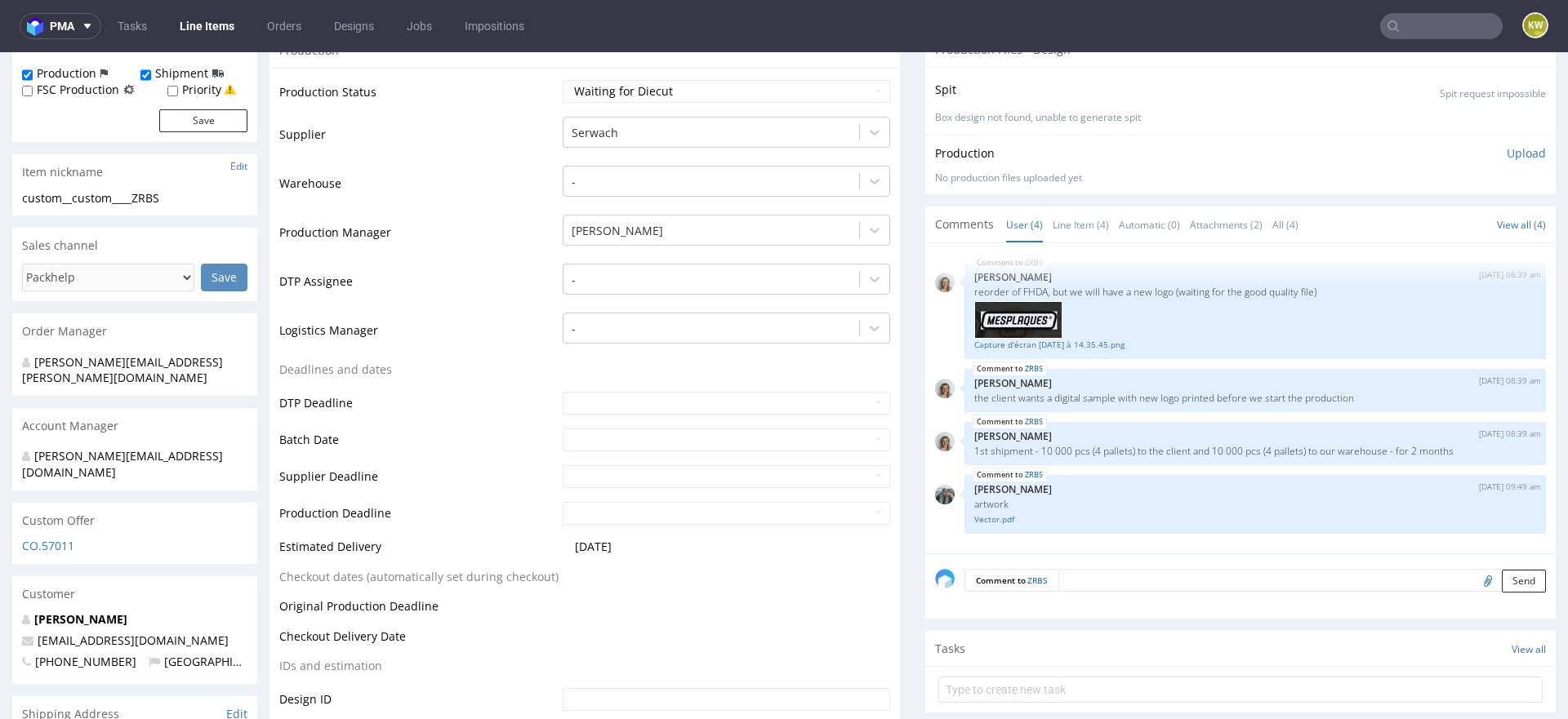
scroll to position [0, 0]
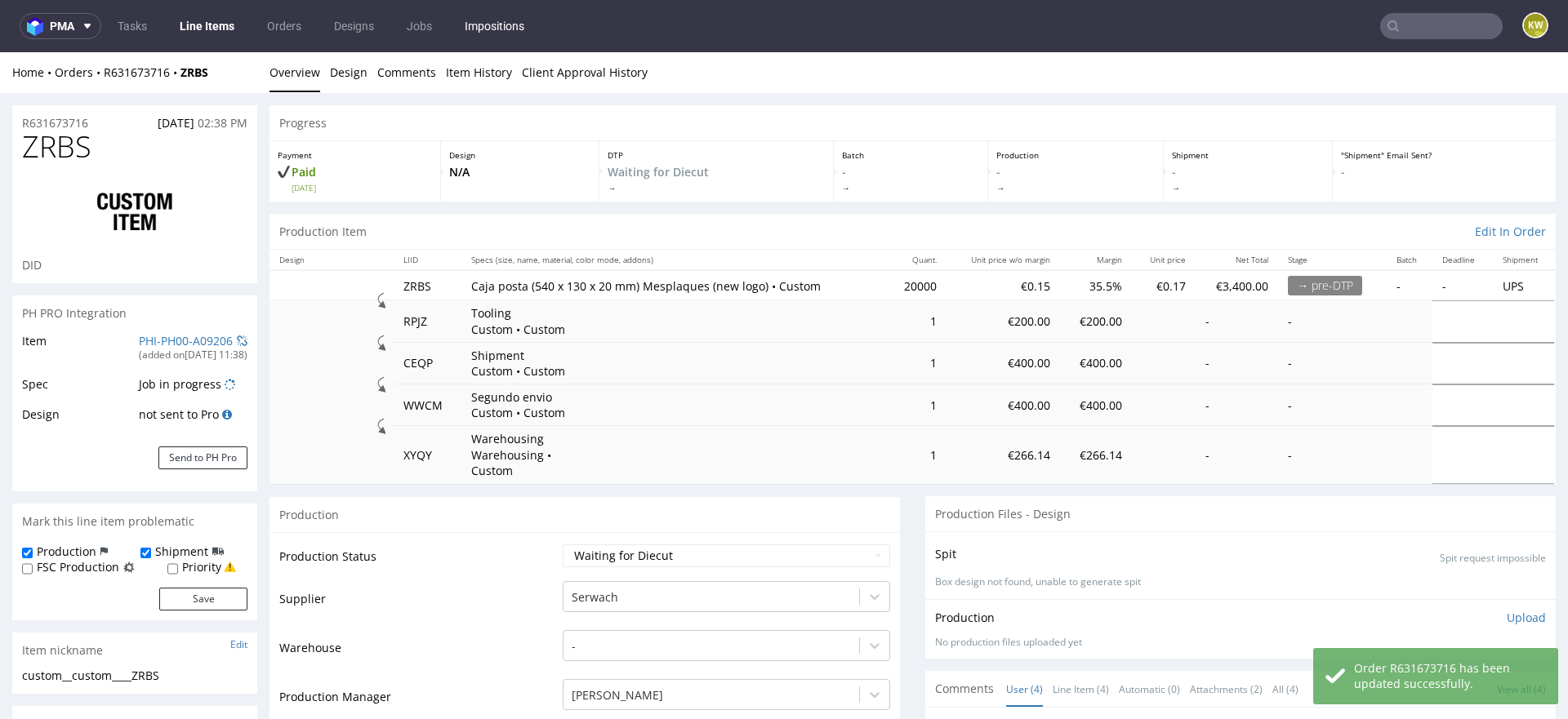
select select "in_progress"
click at [209, 338] on link "PHI-PH00-A09206" at bounding box center [185, 341] width 94 height 16
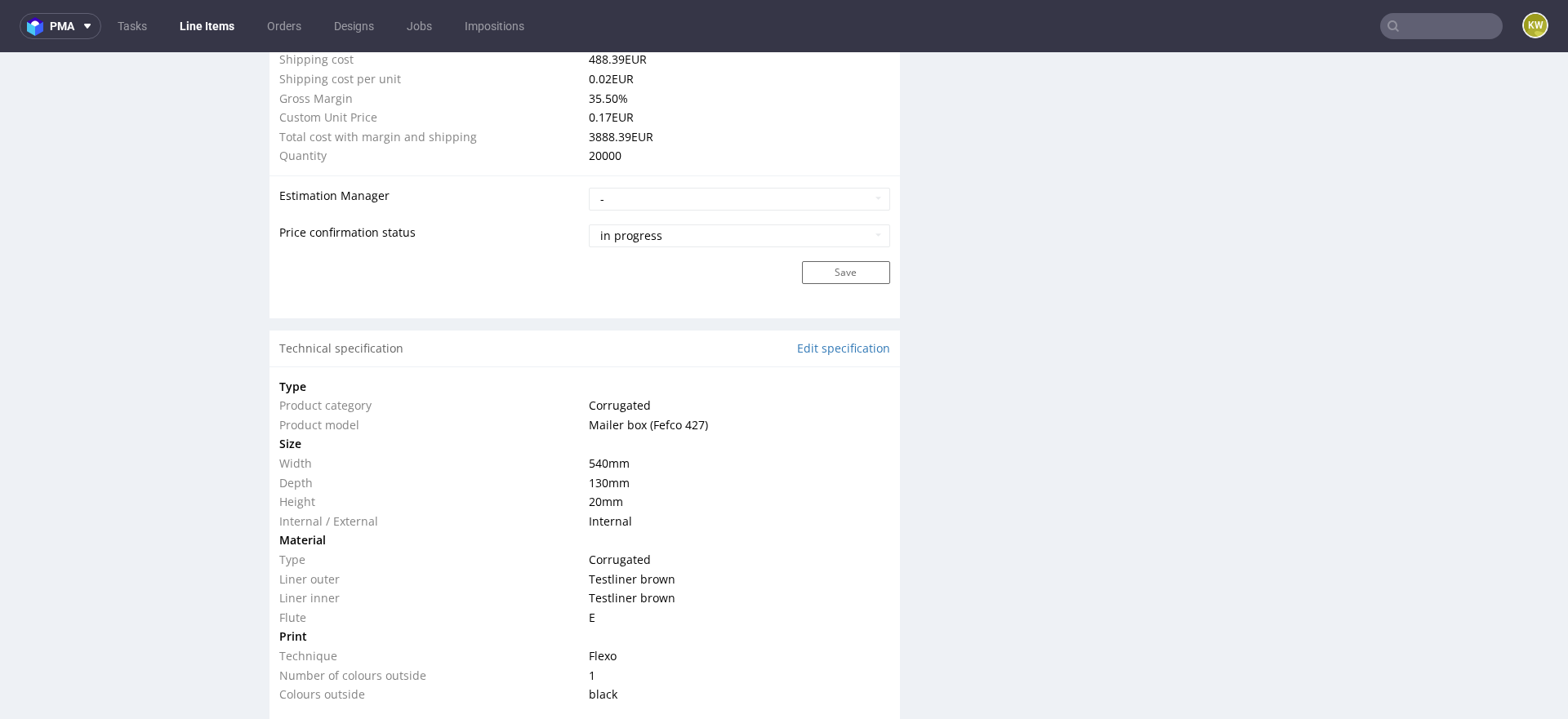
scroll to position [325, 0]
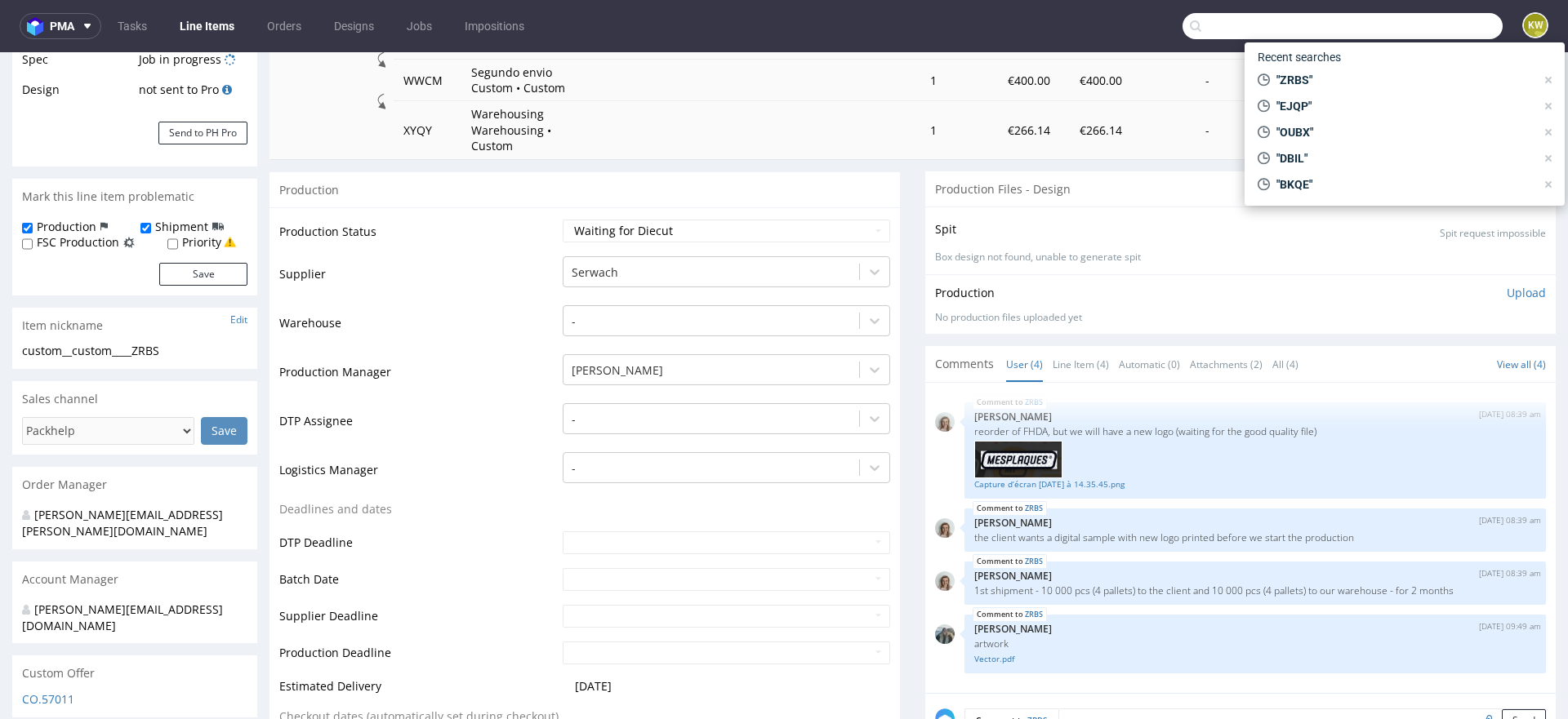
click at [1424, 17] on input "text" at bounding box center [1342, 26] width 320 height 26
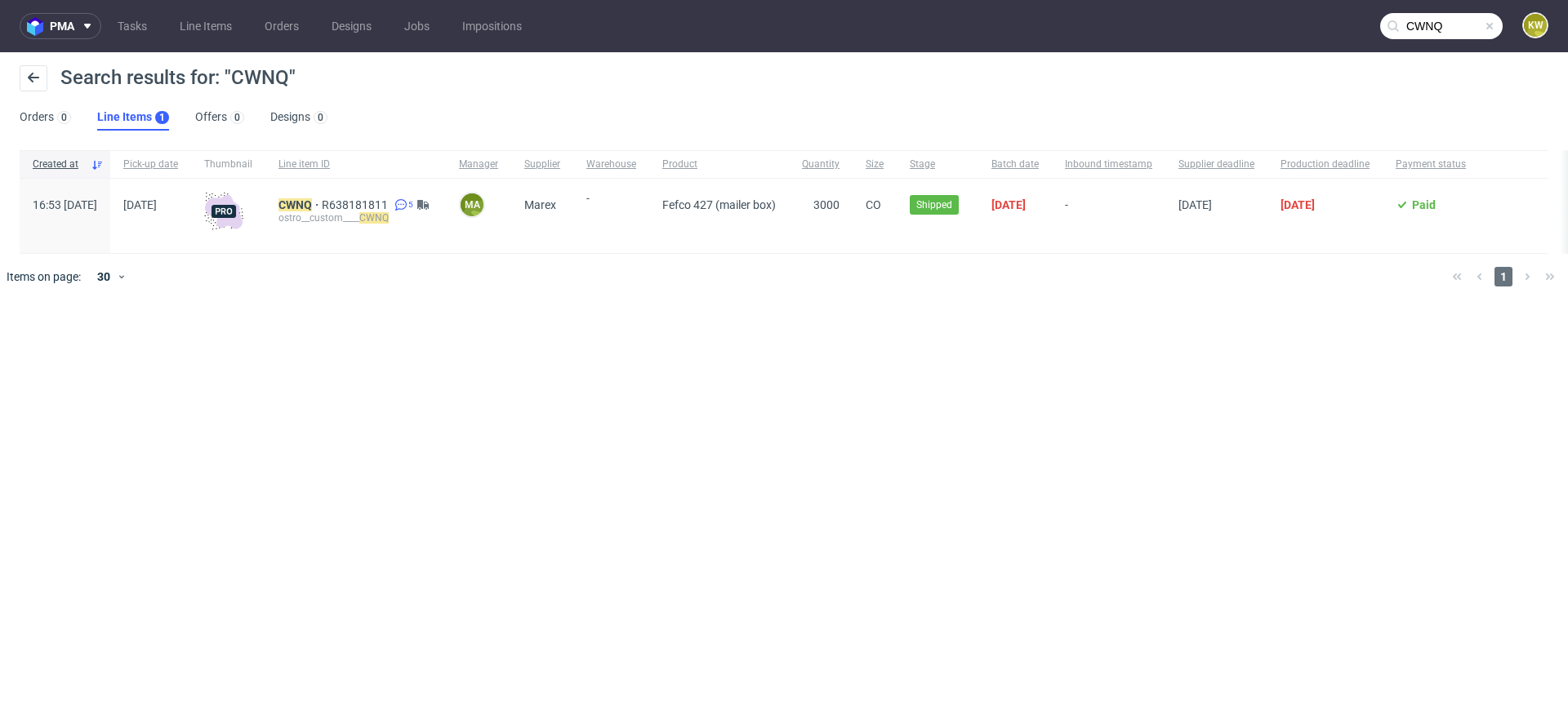
click at [1457, 19] on input "CWNQ" at bounding box center [1441, 26] width 122 height 26
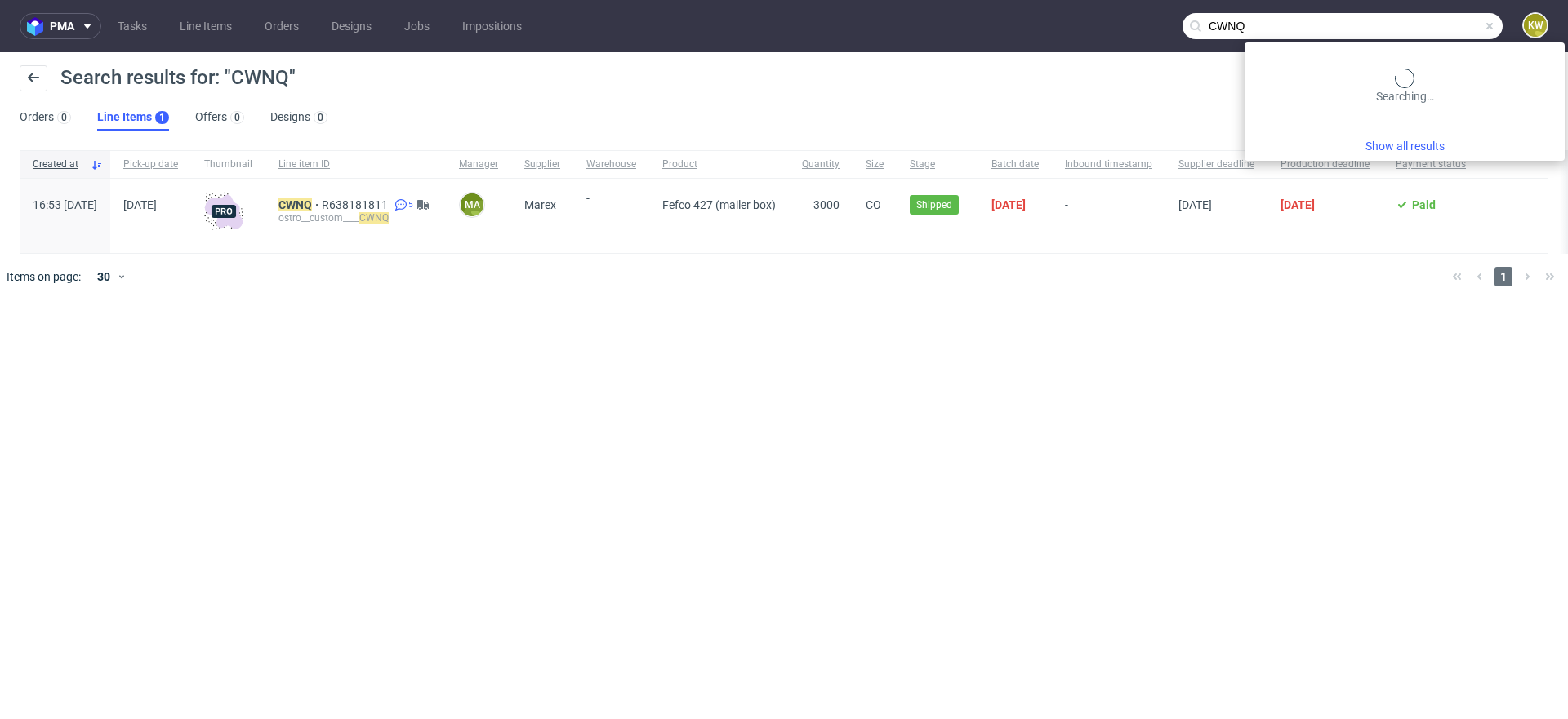
click at [1457, 19] on input "CWNQ" at bounding box center [1342, 26] width 320 height 26
paste input "R154489057_PVJP"
type input "R154489057"
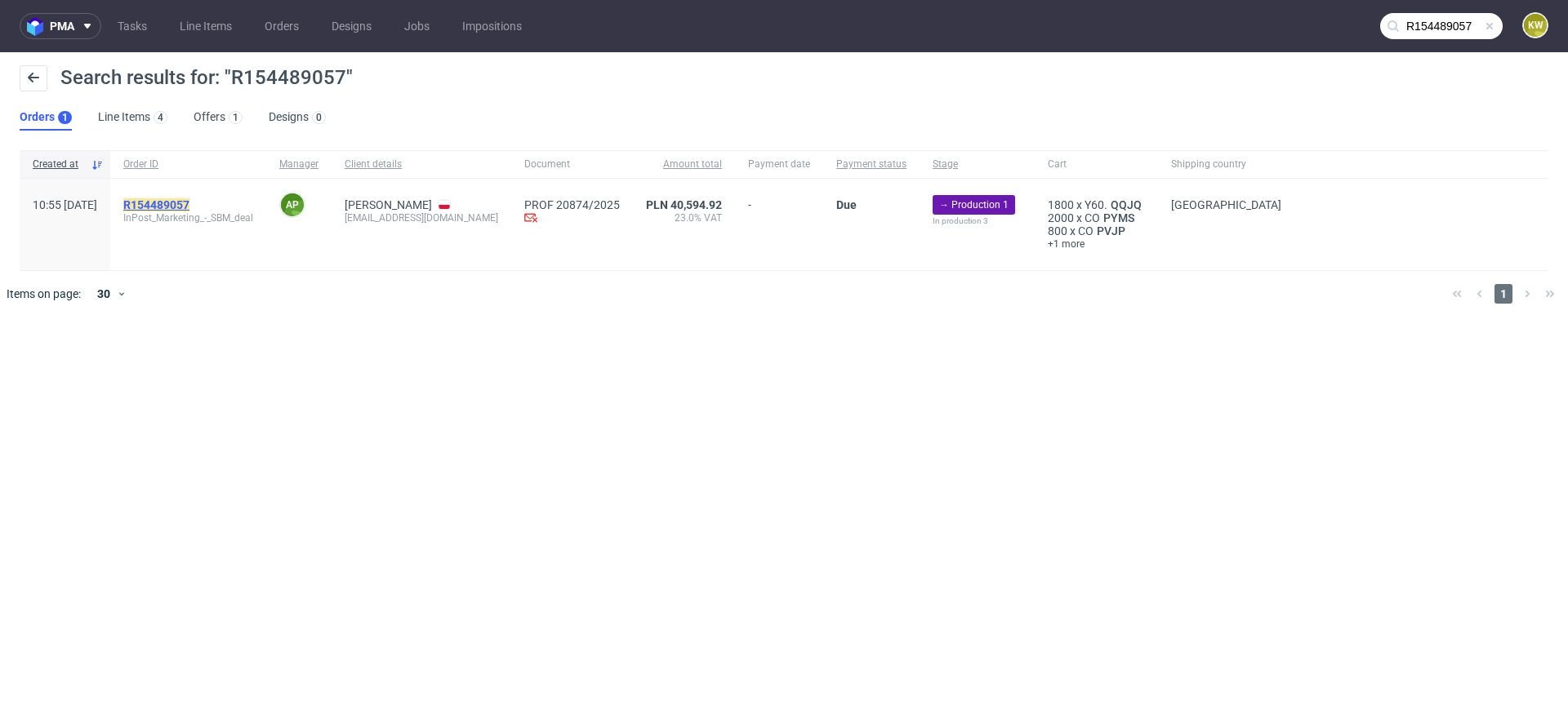
click at [190, 201] on mark "R154489057" at bounding box center [156, 205] width 67 height 13
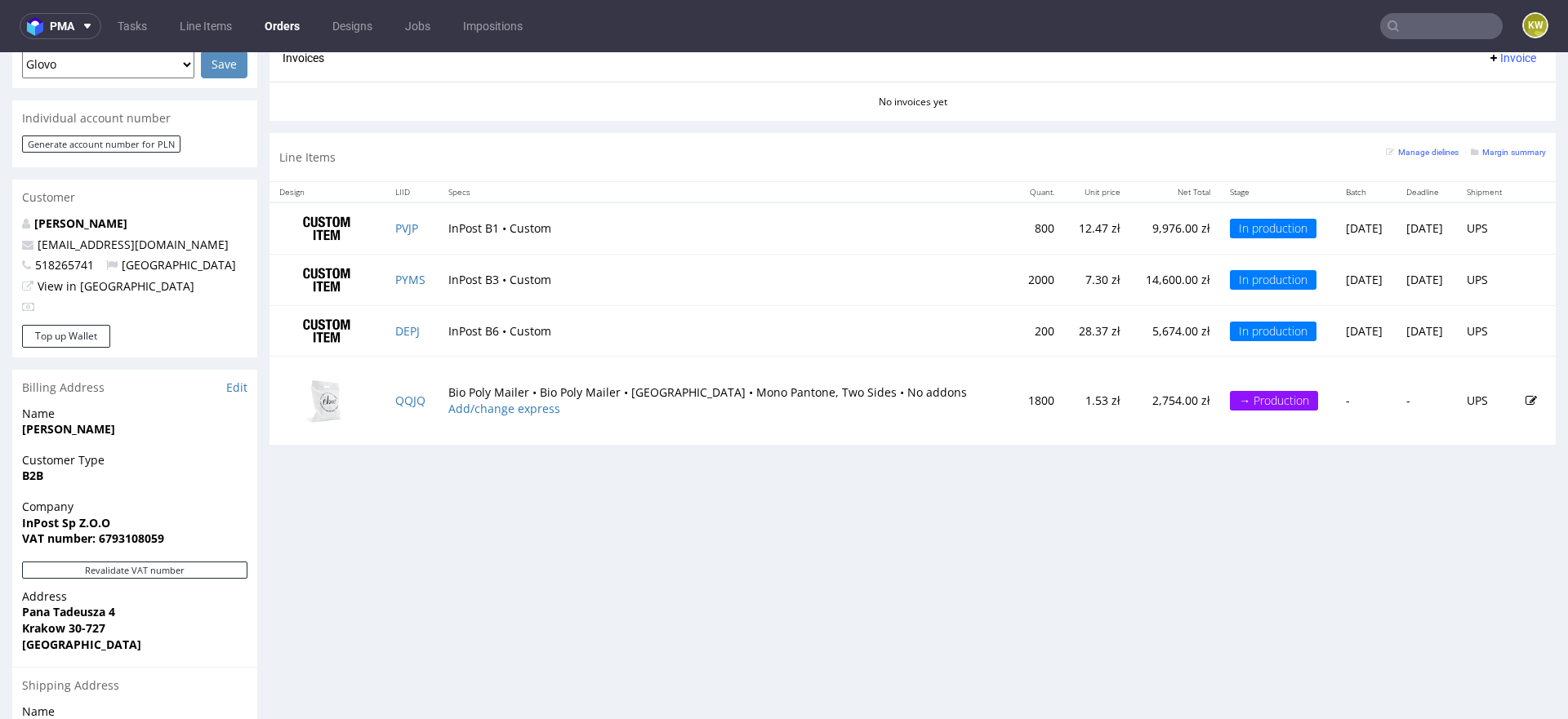
scroll to position [740, 0]
click at [615, 504] on div "Progress Payment Due Payment “Received” Email - Line Items 4 DTP - Production -…" at bounding box center [912, 135] width 1286 height 1539
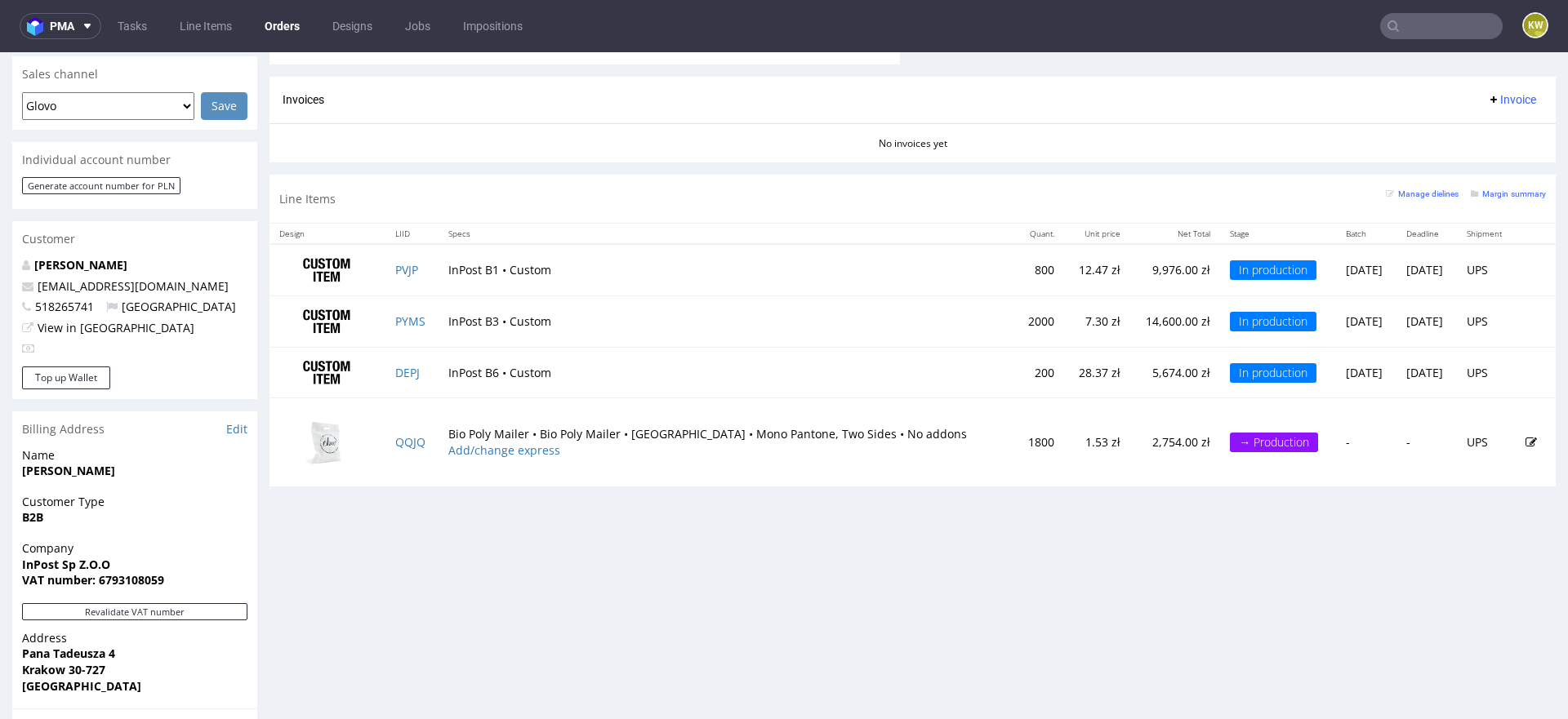
scroll to position [691, 0]
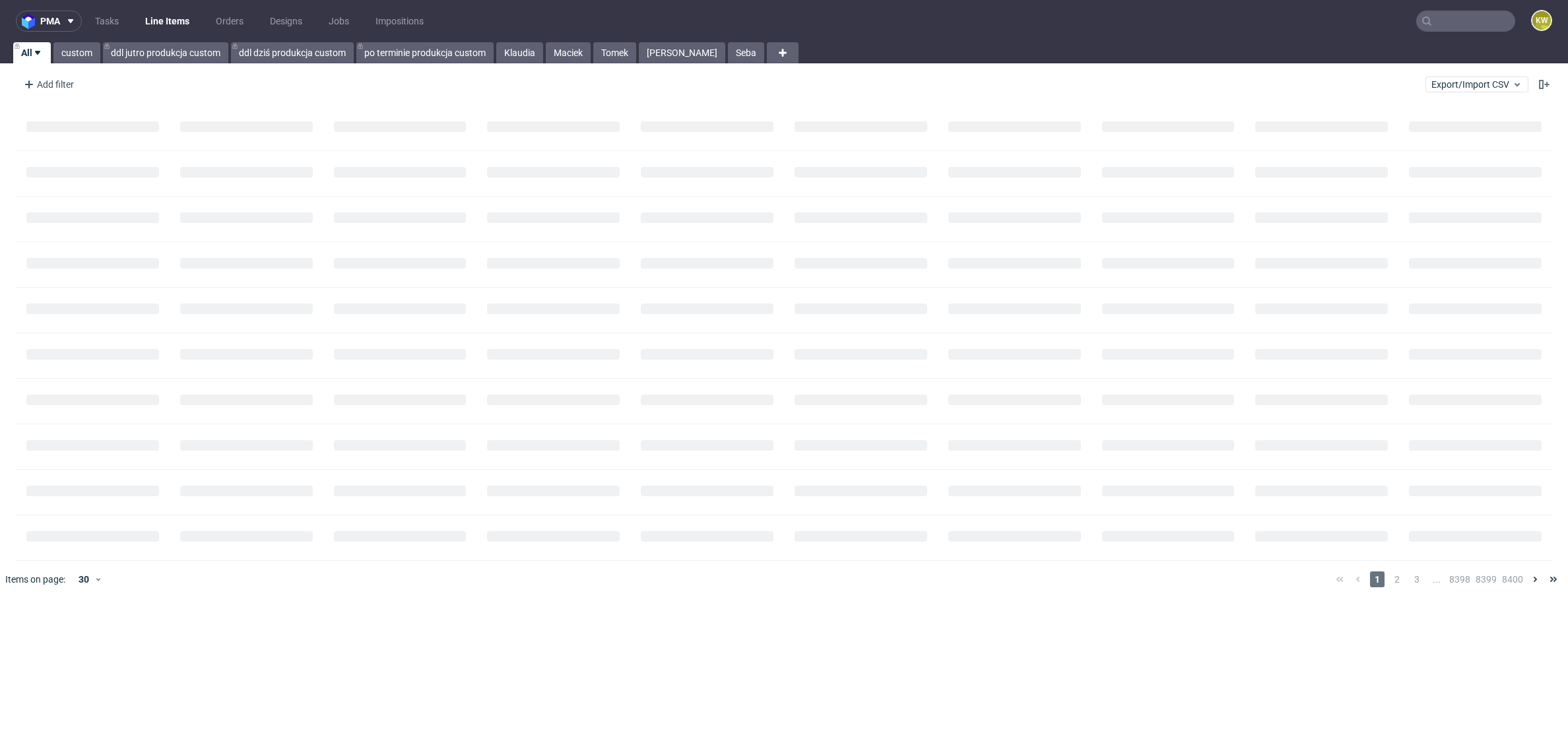
click at [1463, 38] on nav "pma Tasks Line Items Orders Designs Jobs Impositions KW" at bounding box center [784, 21] width 1568 height 42
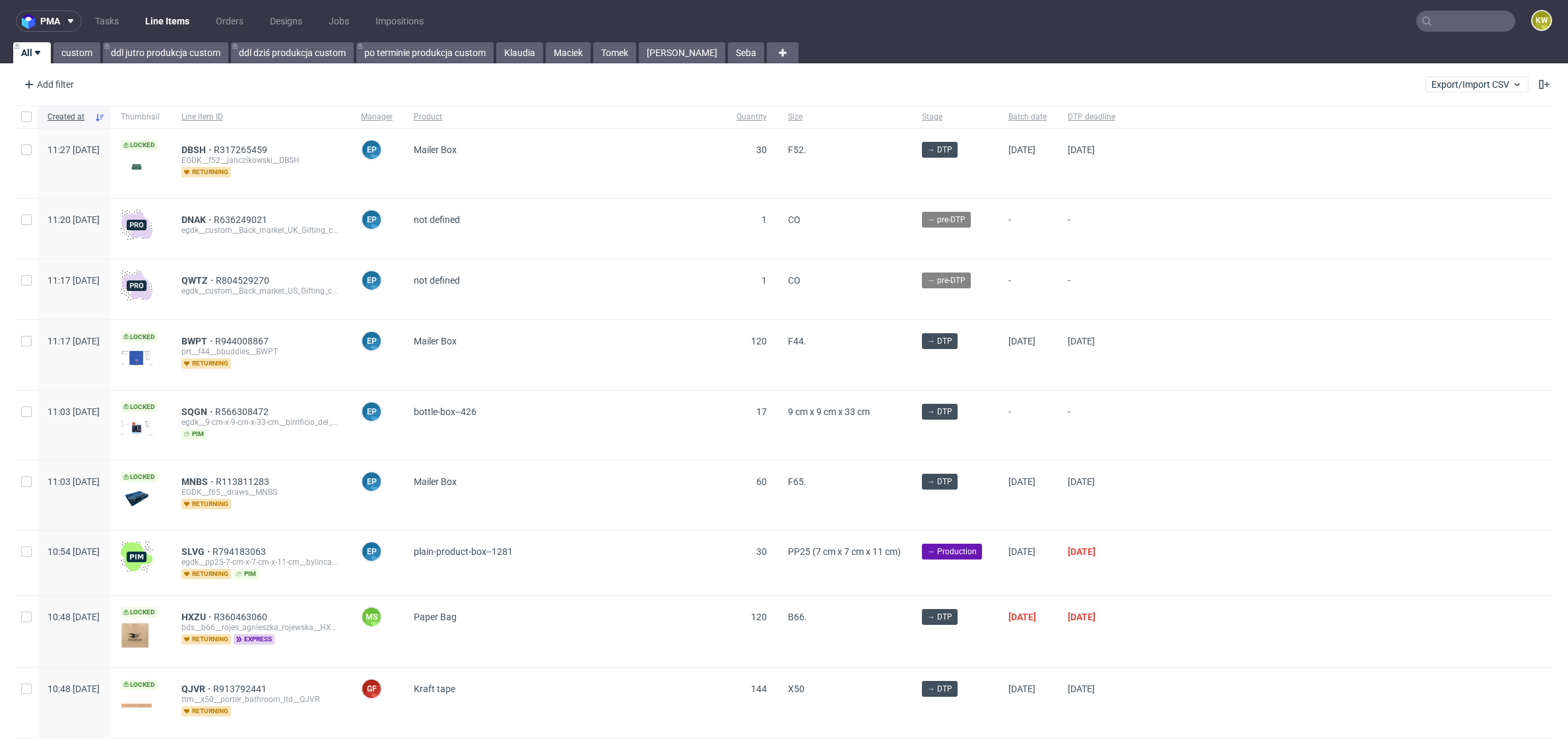
click at [1463, 33] on nav "pma Tasks Line Items Orders Designs Jobs Impositions KW" at bounding box center [784, 21] width 1568 height 42
click at [1456, 20] on input "text" at bounding box center [1465, 21] width 99 height 21
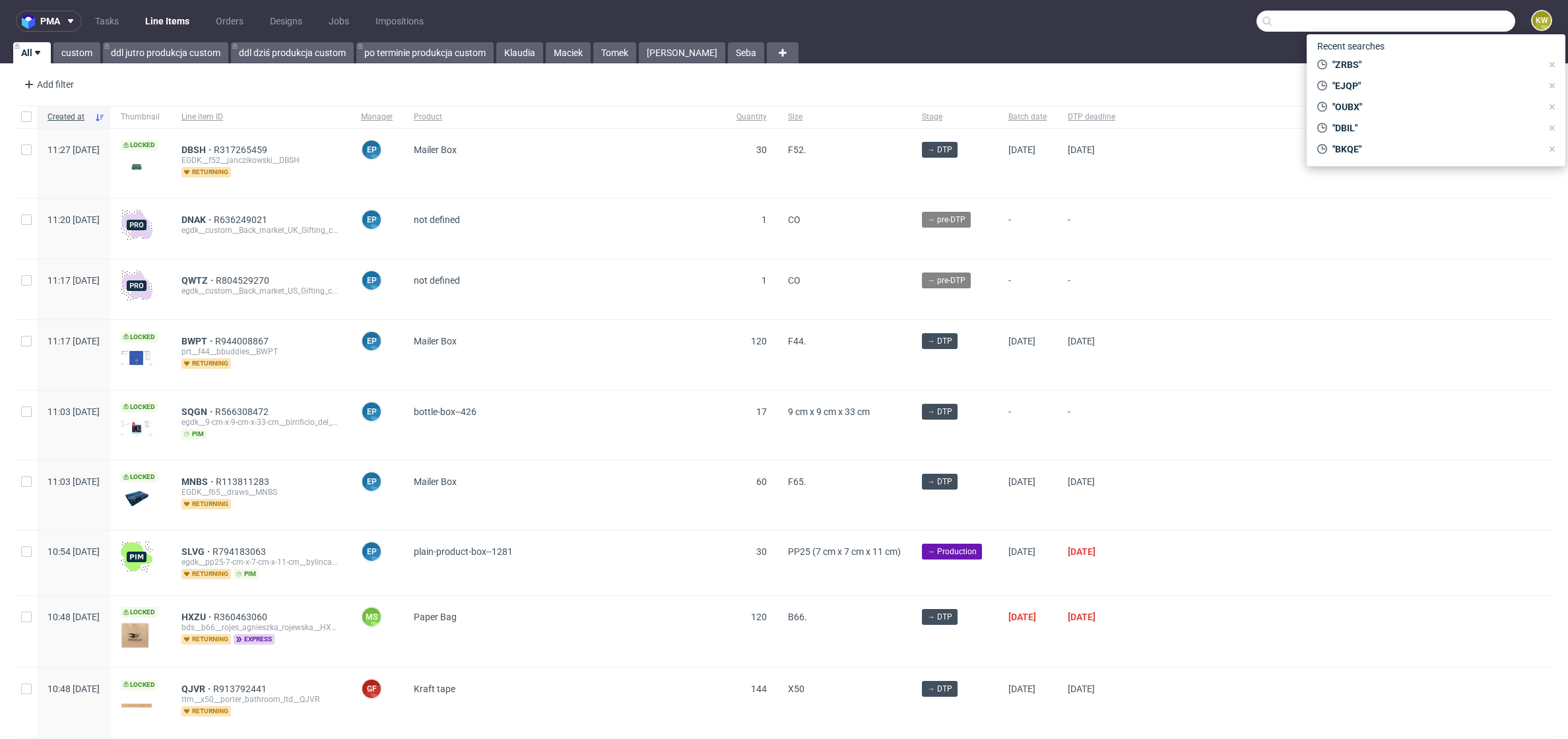
paste input "R430479207_FHDA"
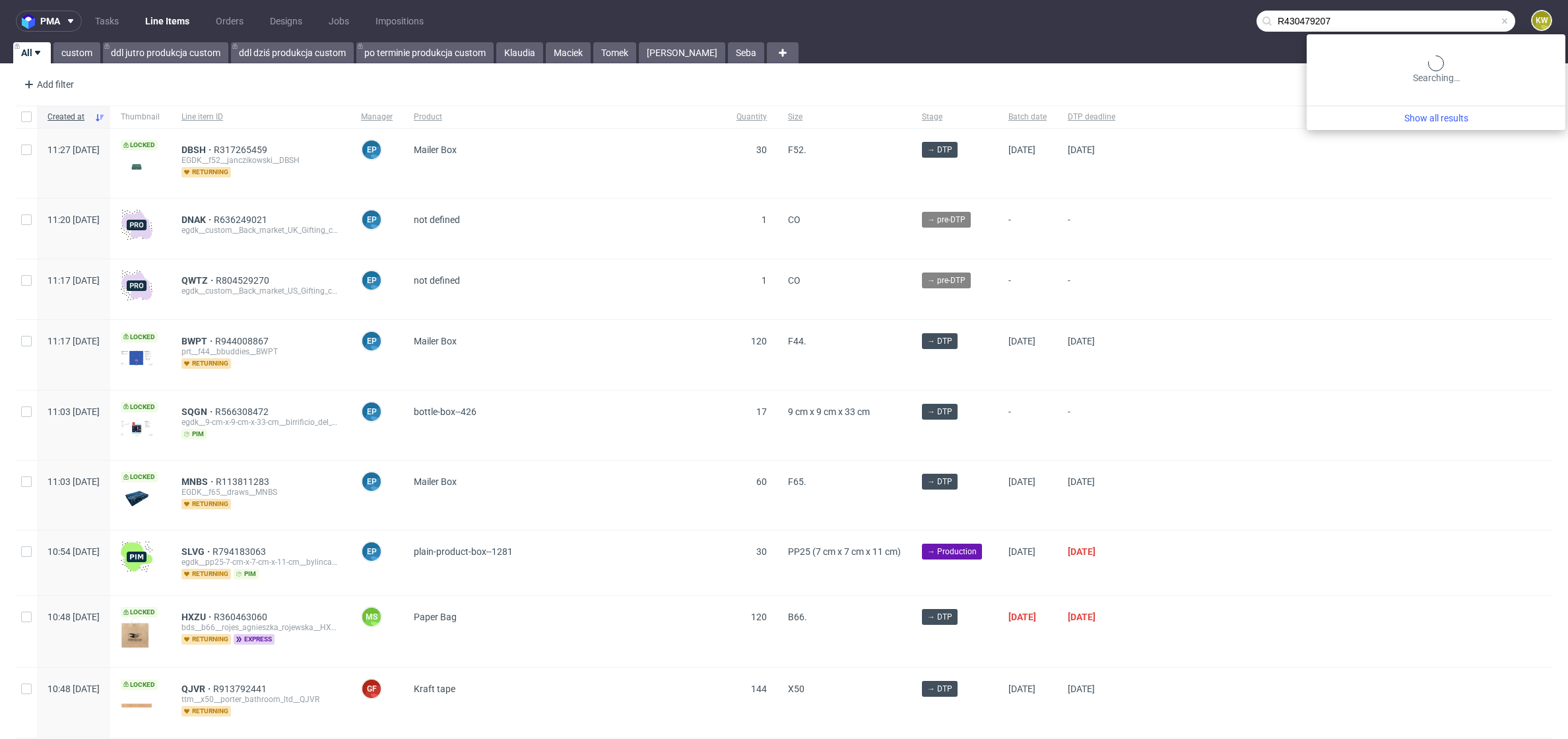
type input "R430479207"
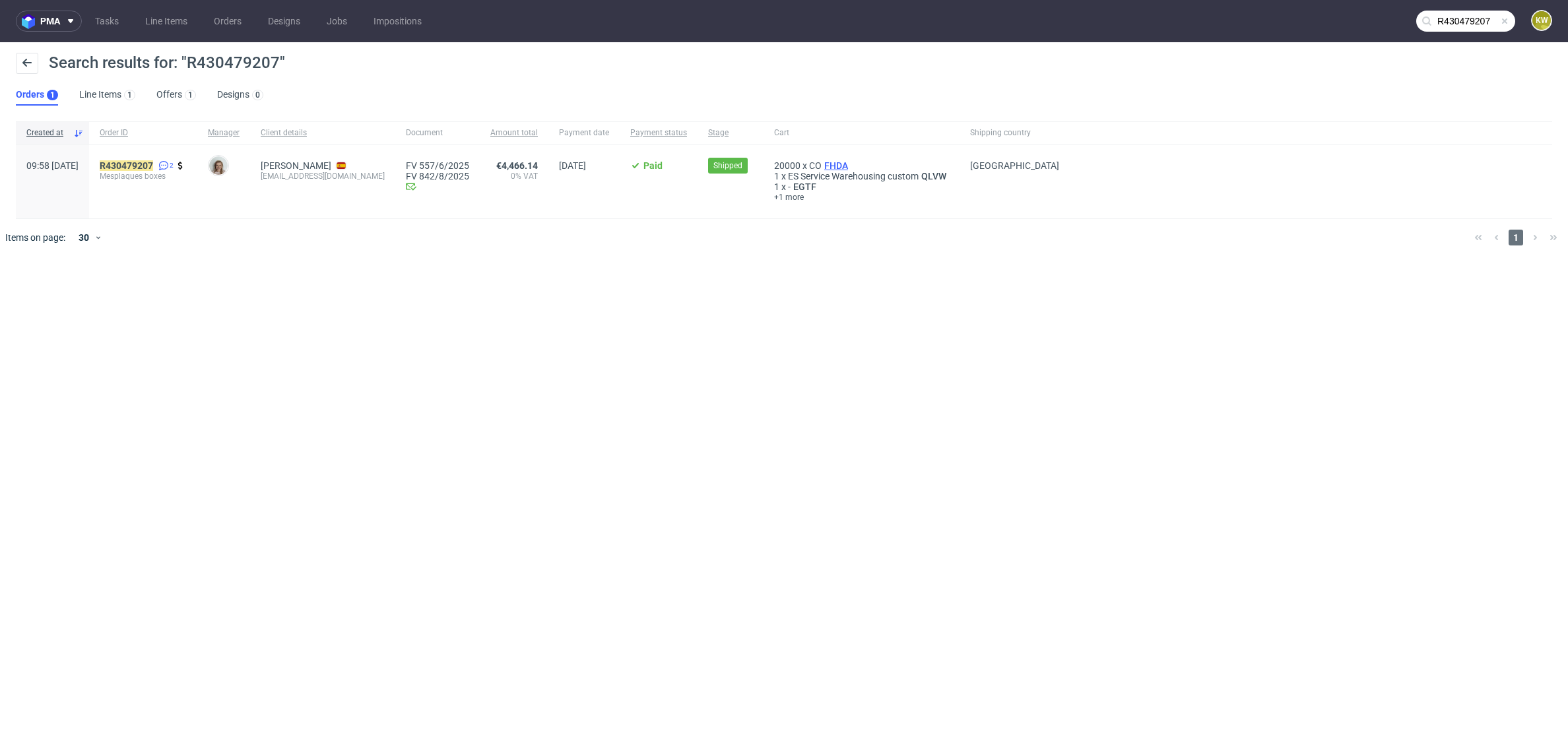
click at [825, 167] on span "FHDA" at bounding box center [836, 166] width 29 height 11
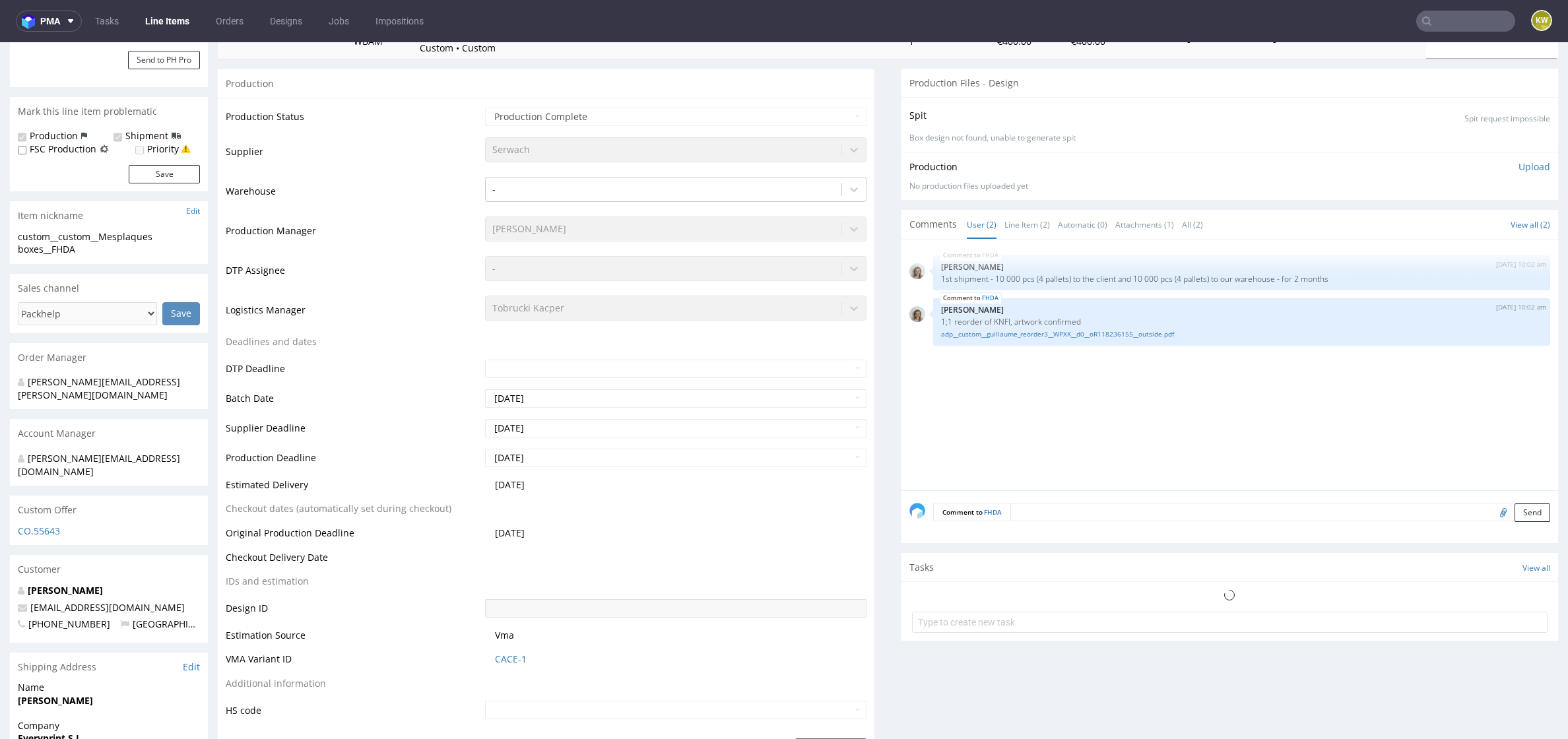
select select "in_progress"
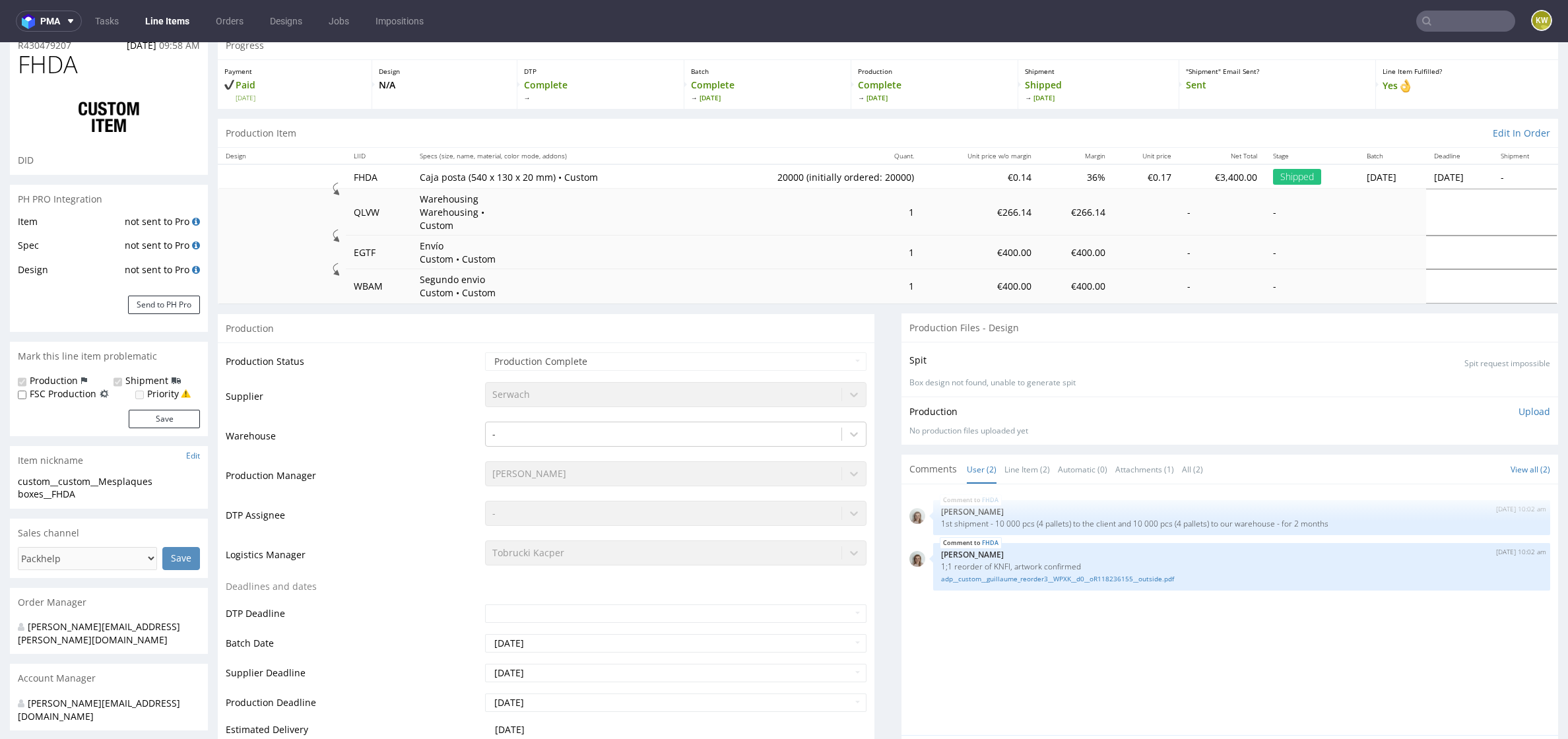
scroll to position [54, 0]
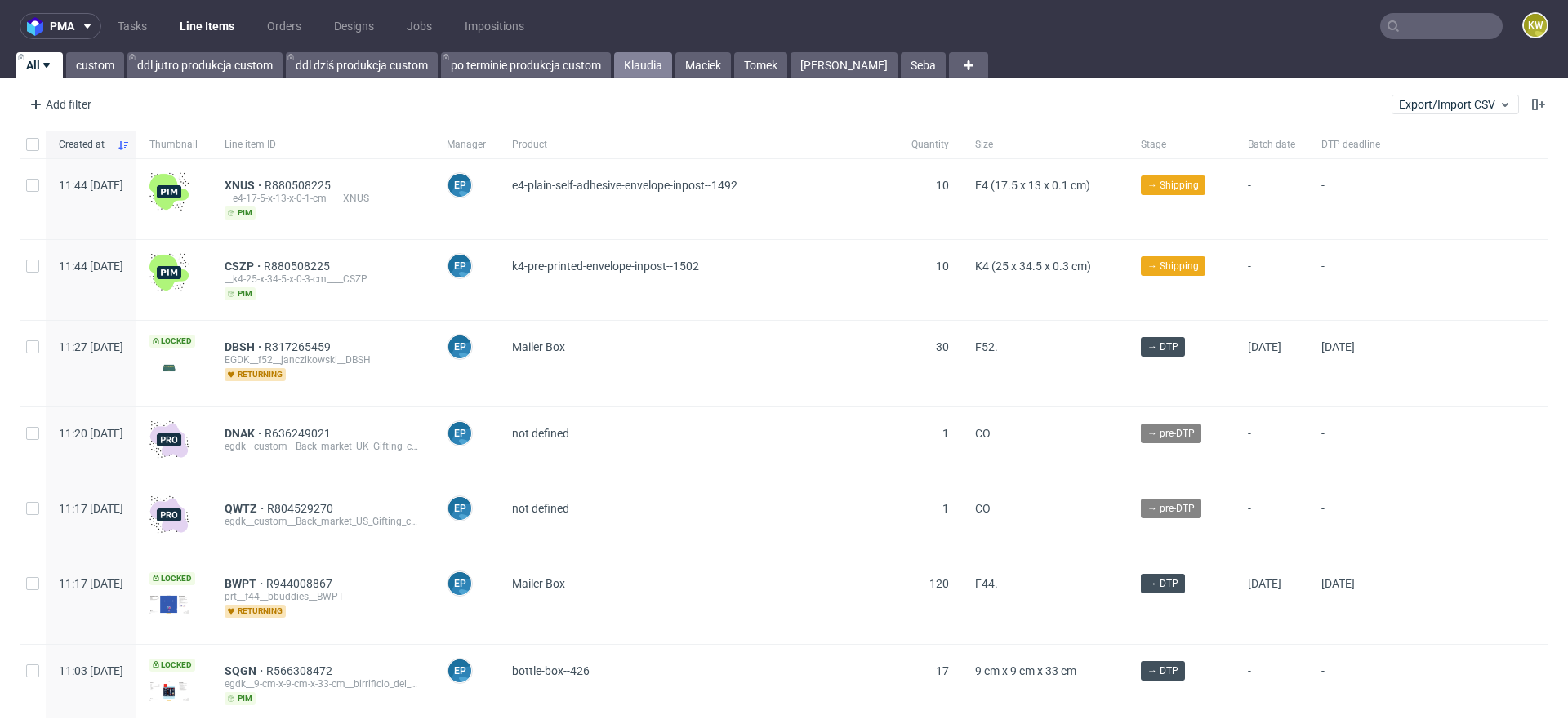
click at [651, 69] on link "Klaudia" at bounding box center [643, 65] width 58 height 26
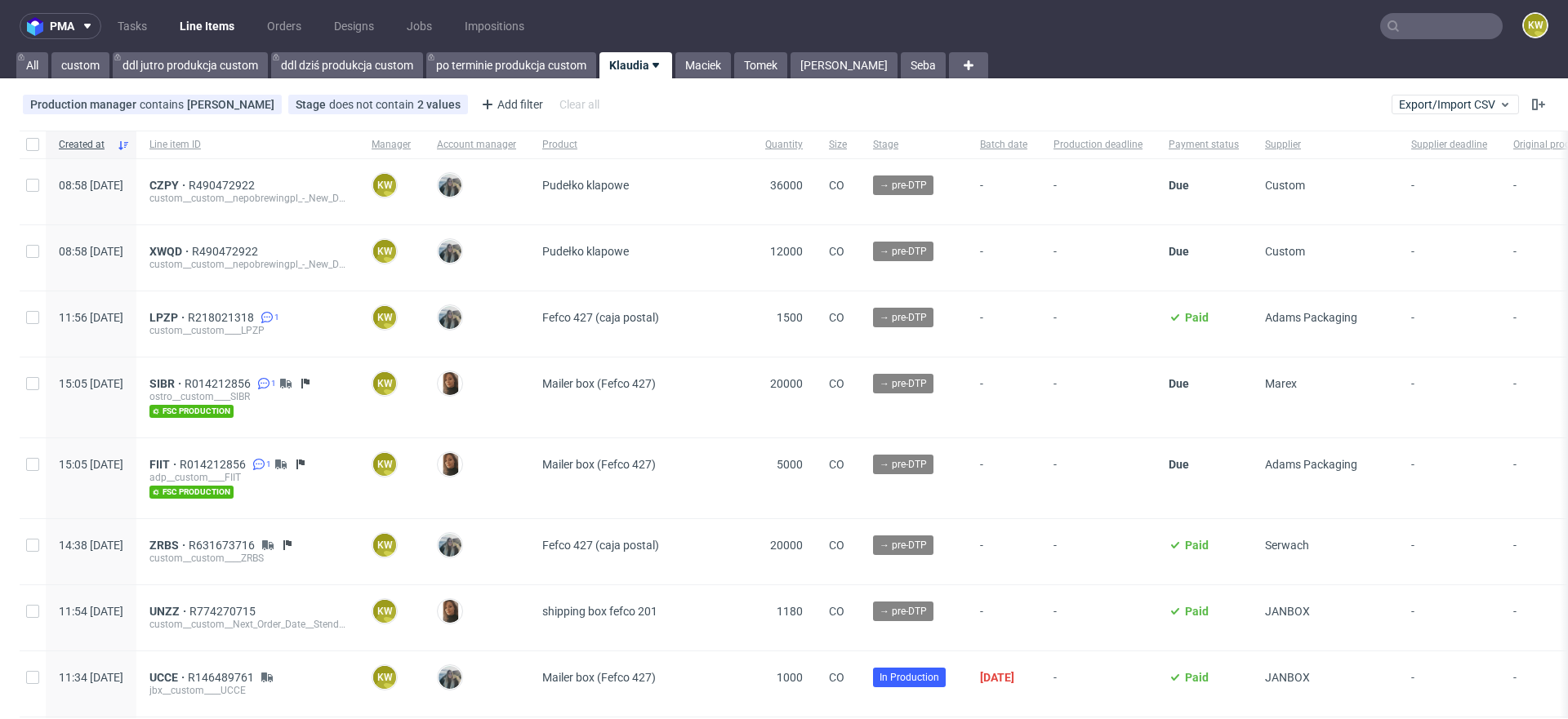
click at [1400, 31] on input "text" at bounding box center [1441, 26] width 122 height 26
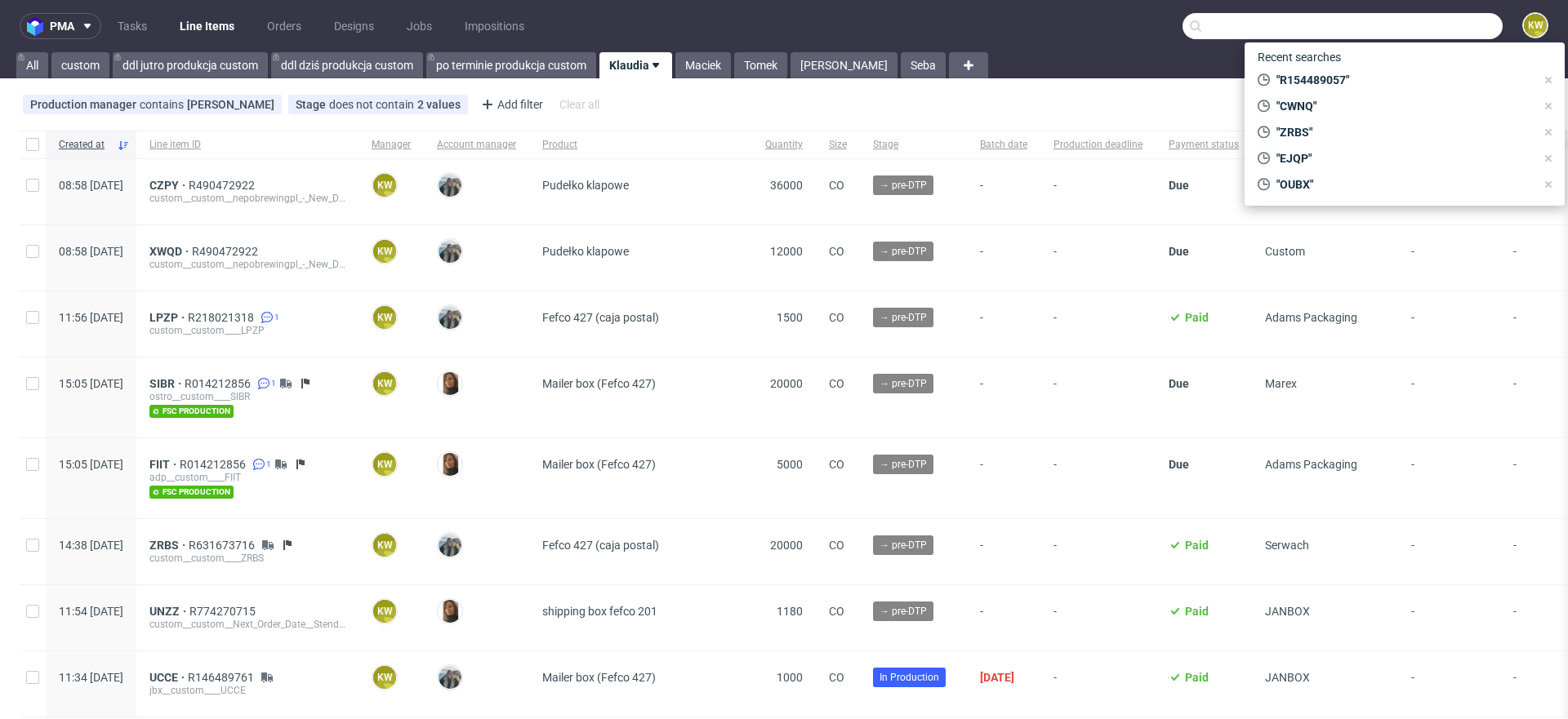
paste input "KDUQ"
type input "KDUQ"
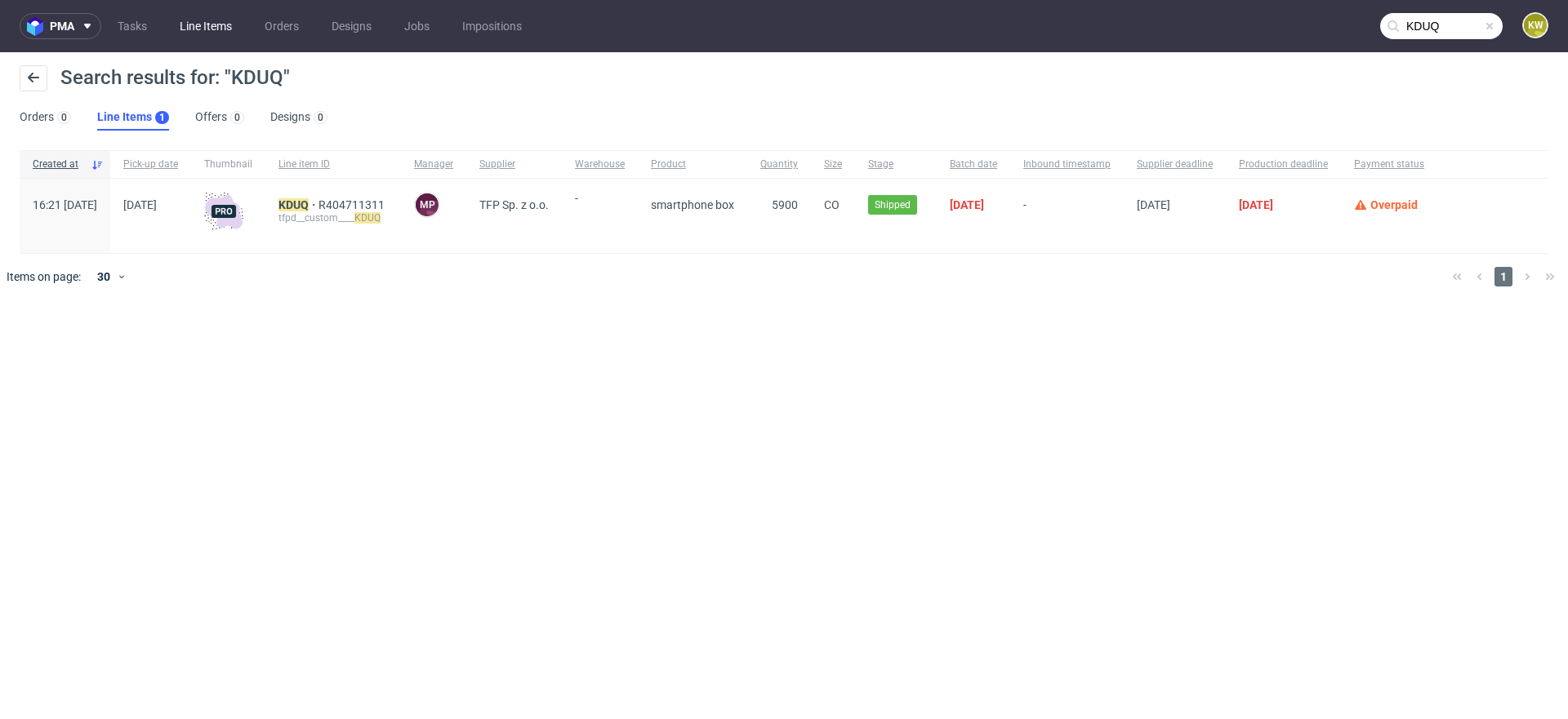
click at [208, 23] on link "Line Items" at bounding box center [205, 26] width 71 height 26
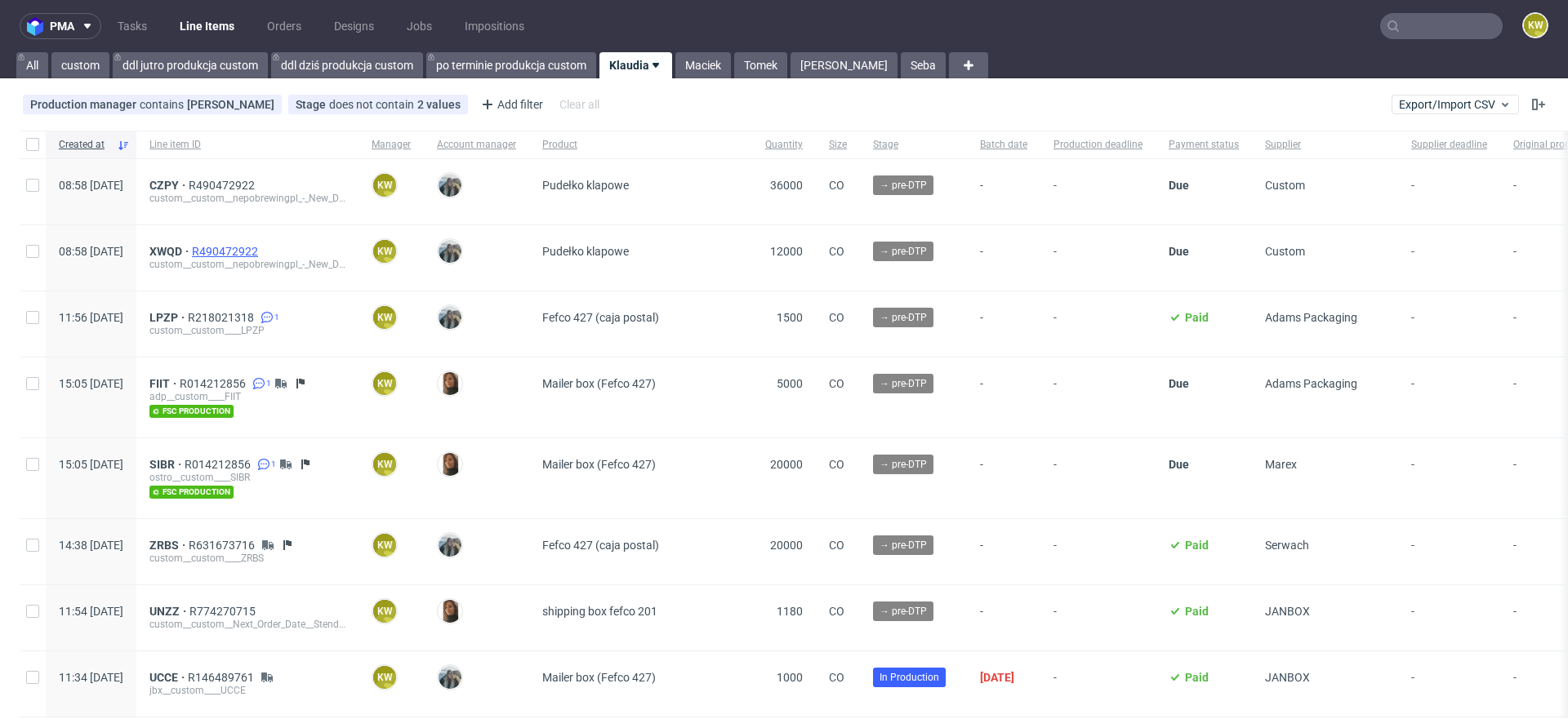
click at [261, 253] on span "R490472922" at bounding box center [226, 252] width 69 height 13
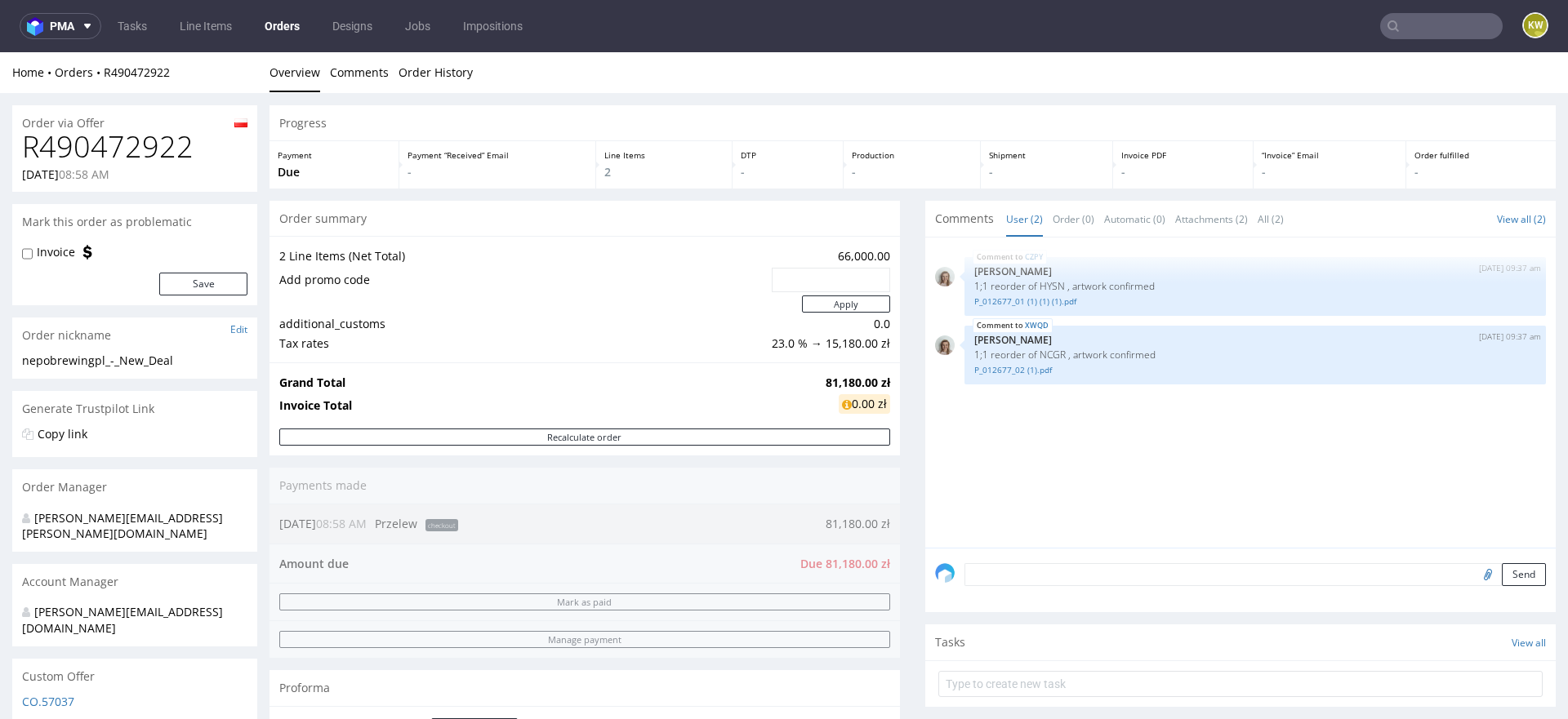
scroll to position [71, 0]
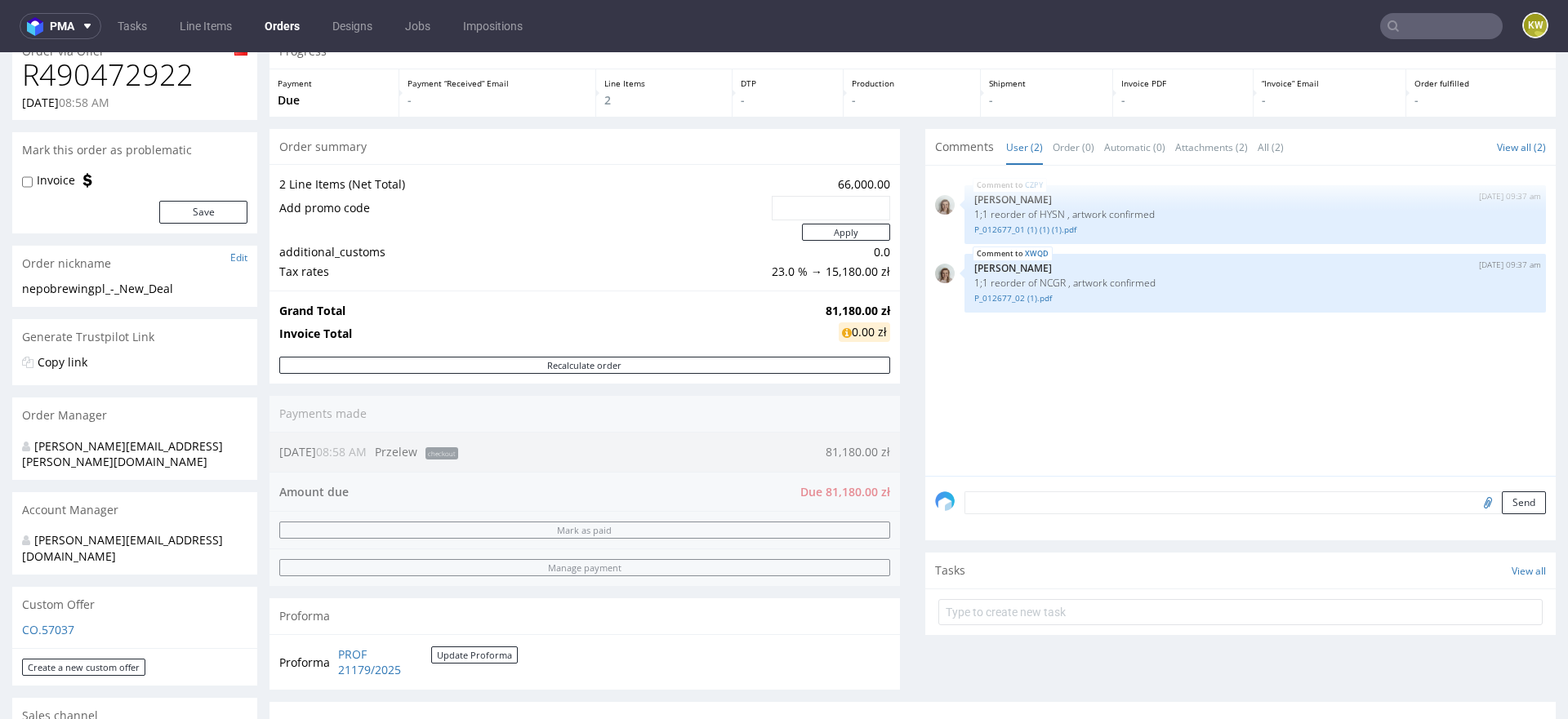
click at [982, 491] on textarea at bounding box center [1255, 503] width 581 height 23
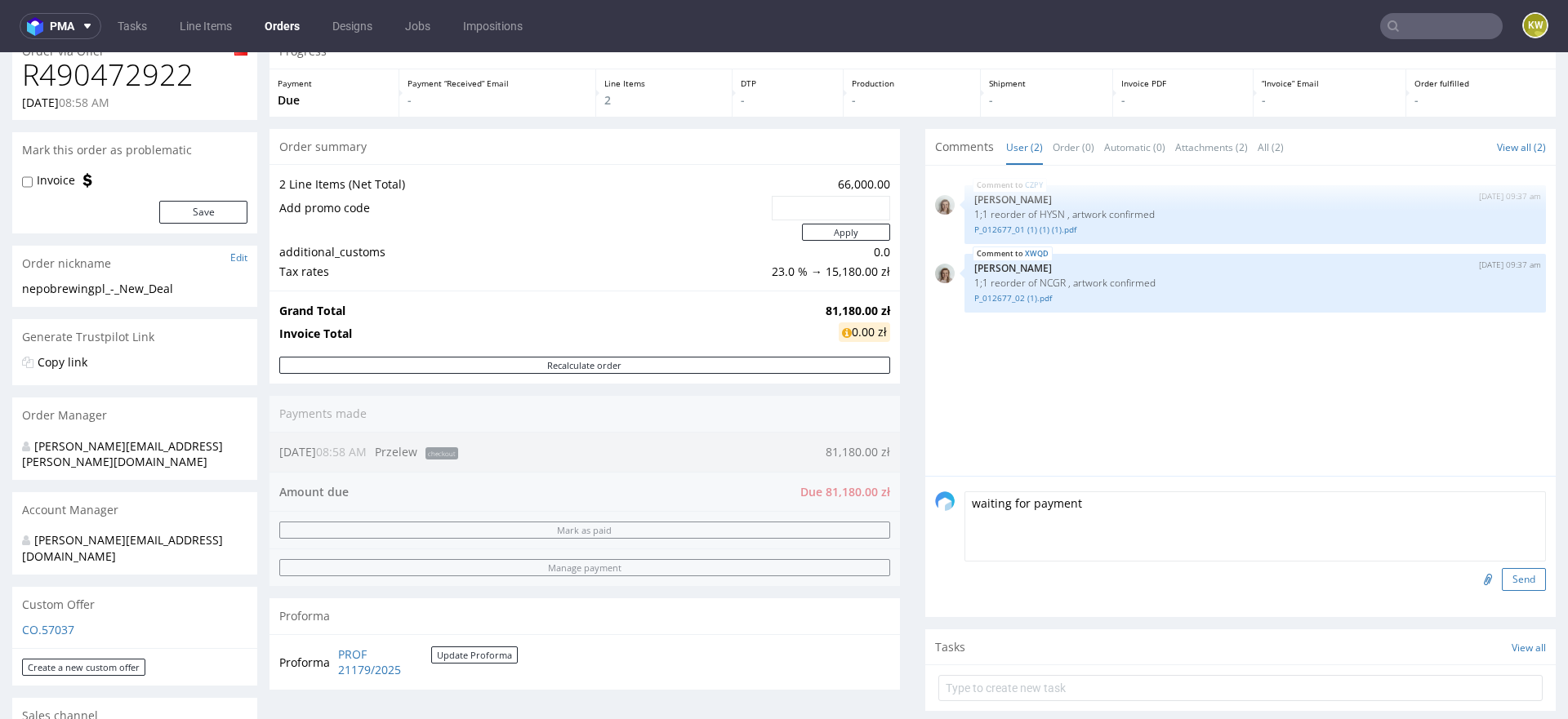
type textarea "waiting for payment"
click at [1501, 578] on button "Send" at bounding box center [1523, 580] width 44 height 23
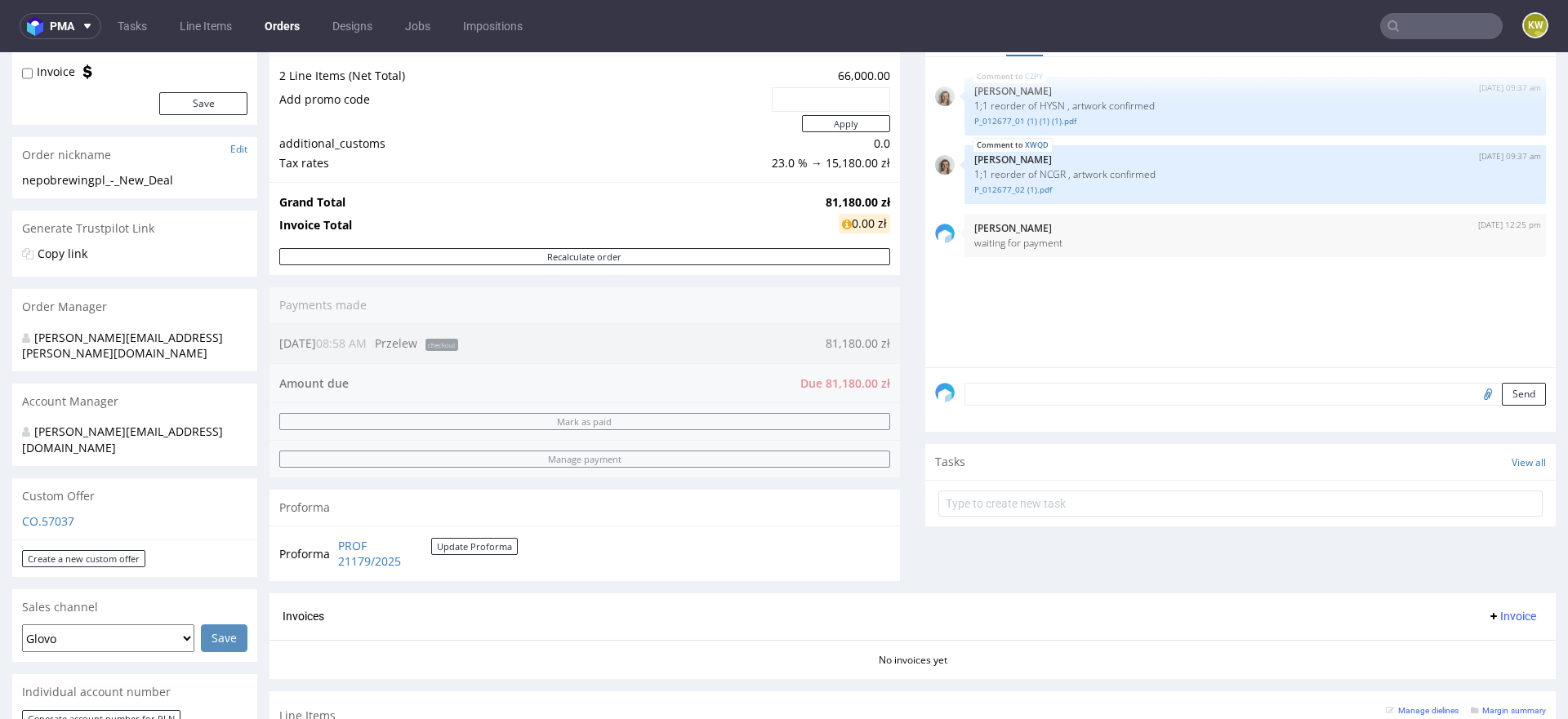
scroll to position [0, 0]
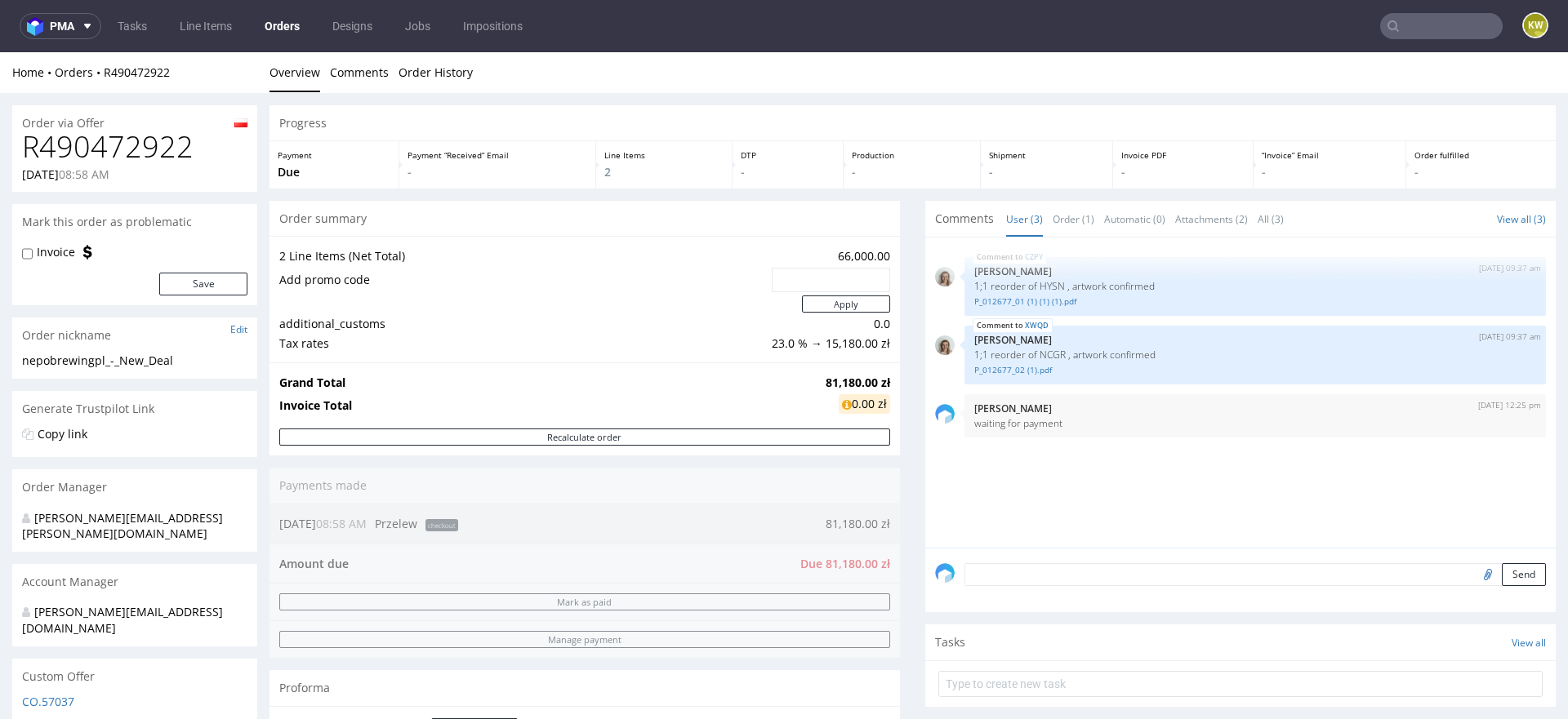
click at [1401, 22] on input "text" at bounding box center [1441, 26] width 122 height 26
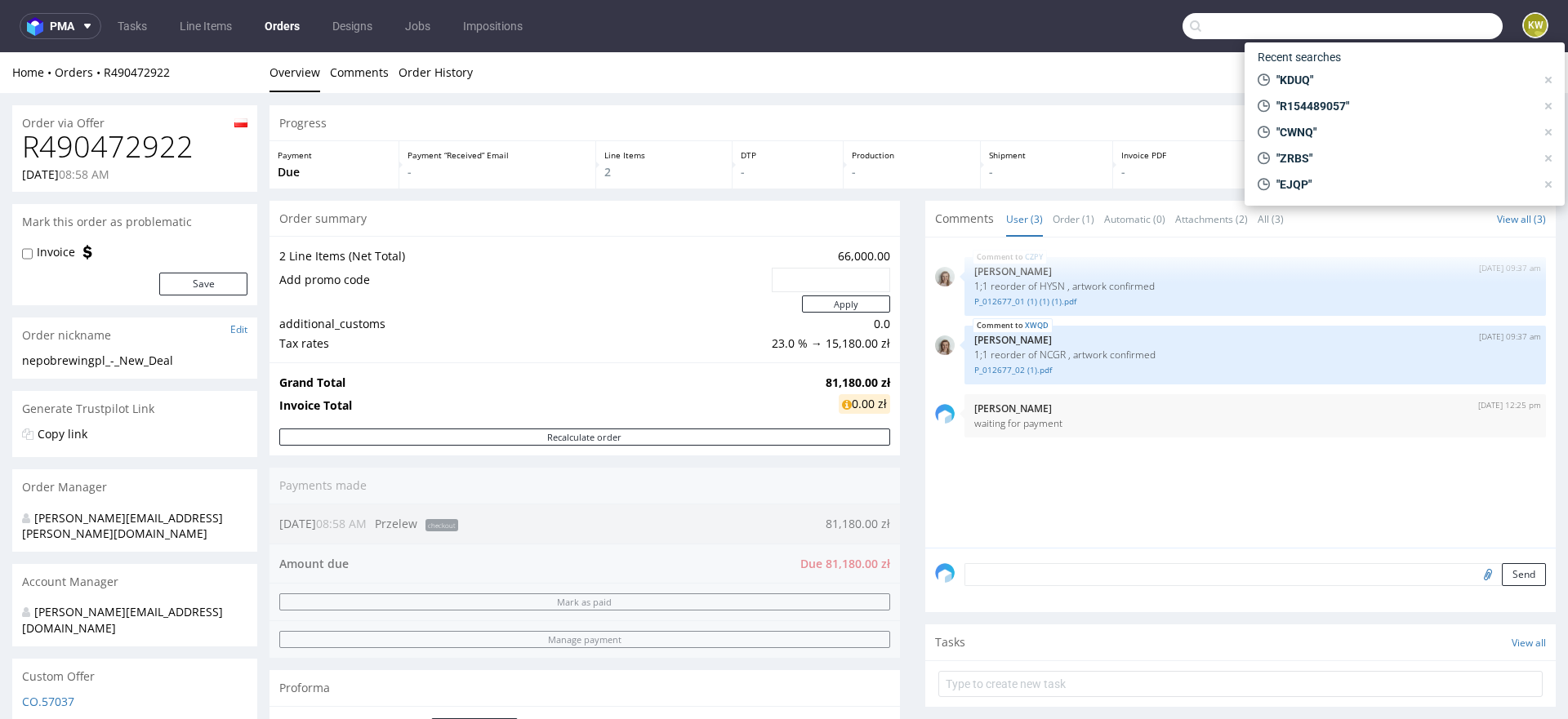
paste input "PYMS"
type input "PYMS"
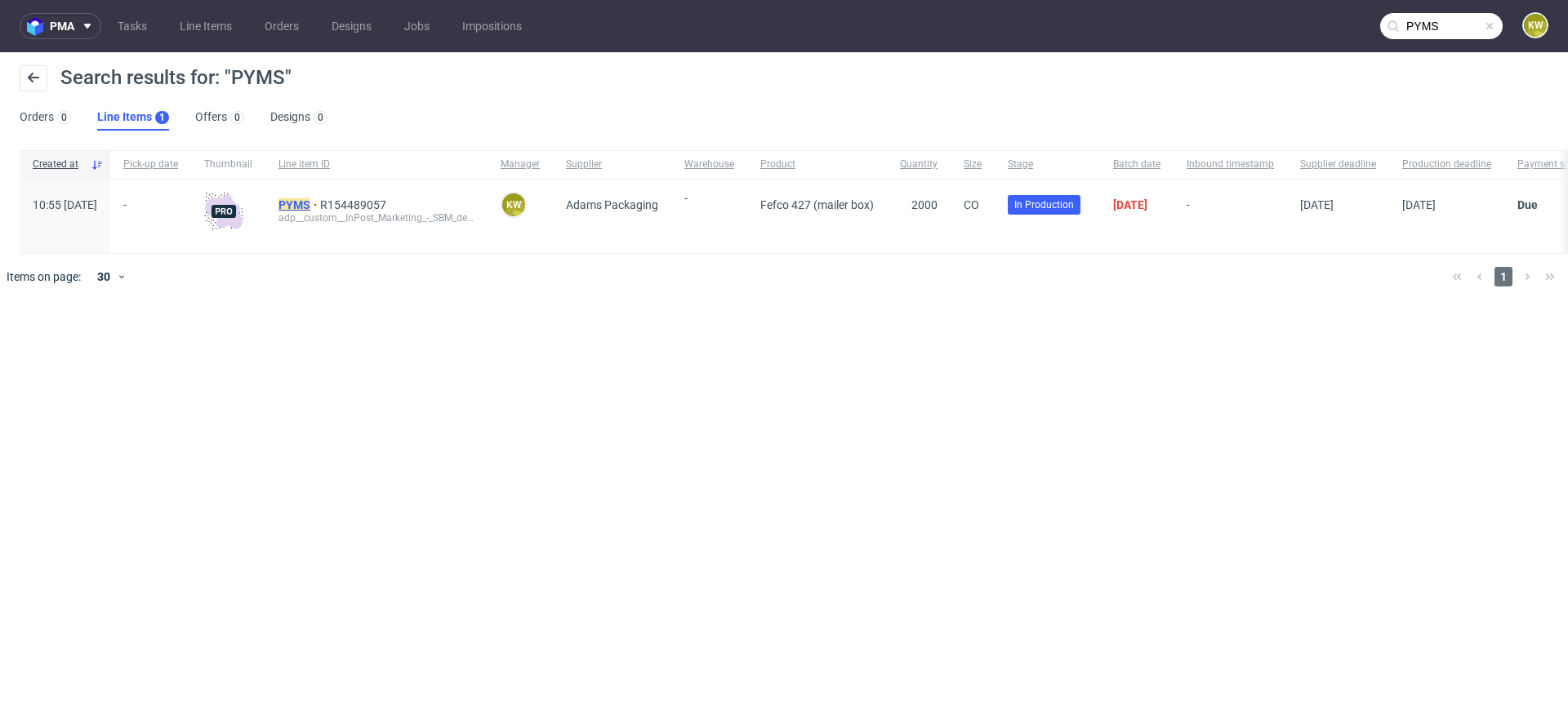
click at [310, 202] on mark "PYMS" at bounding box center [294, 205] width 32 height 13
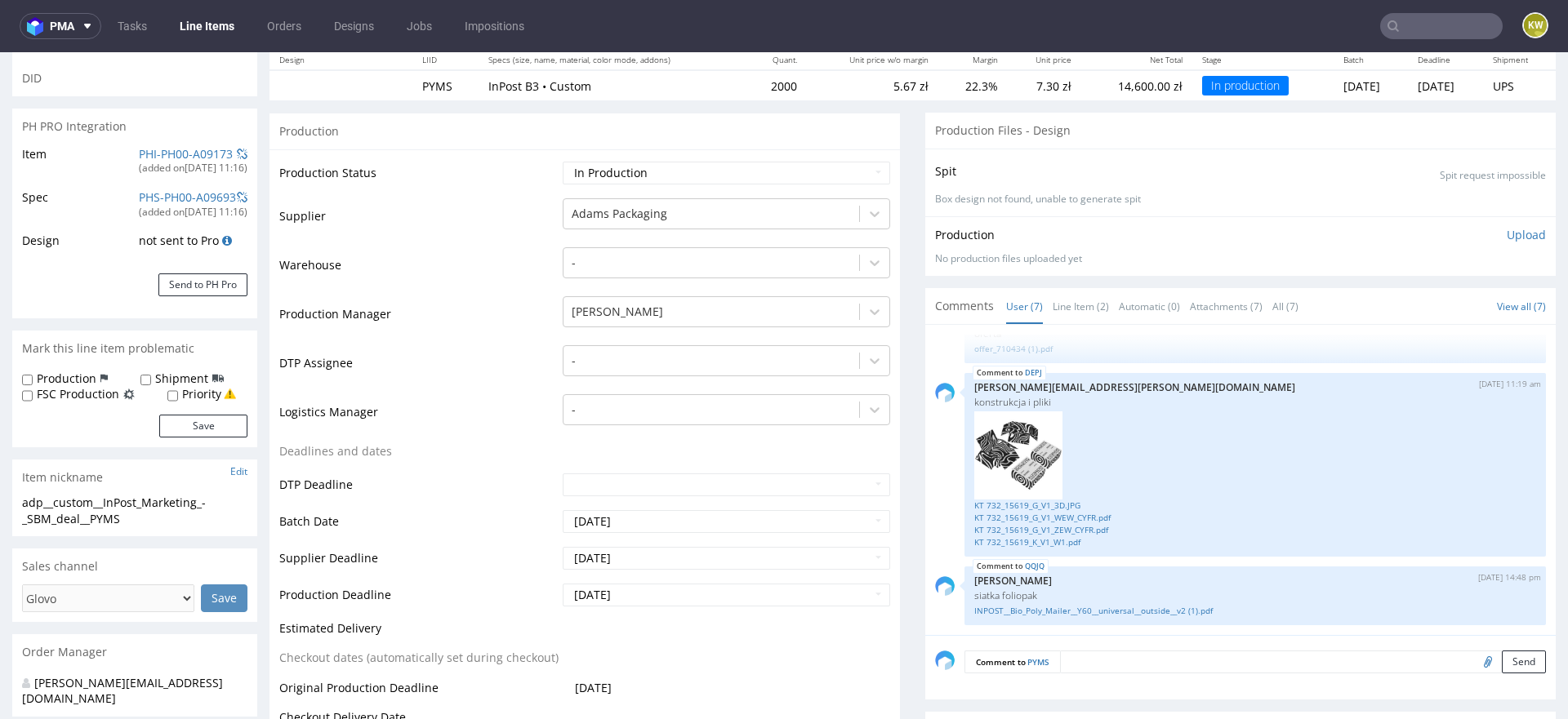
scroll to position [188, 0]
click at [1079, 298] on link "Line Item (2)" at bounding box center [1081, 306] width 57 height 35
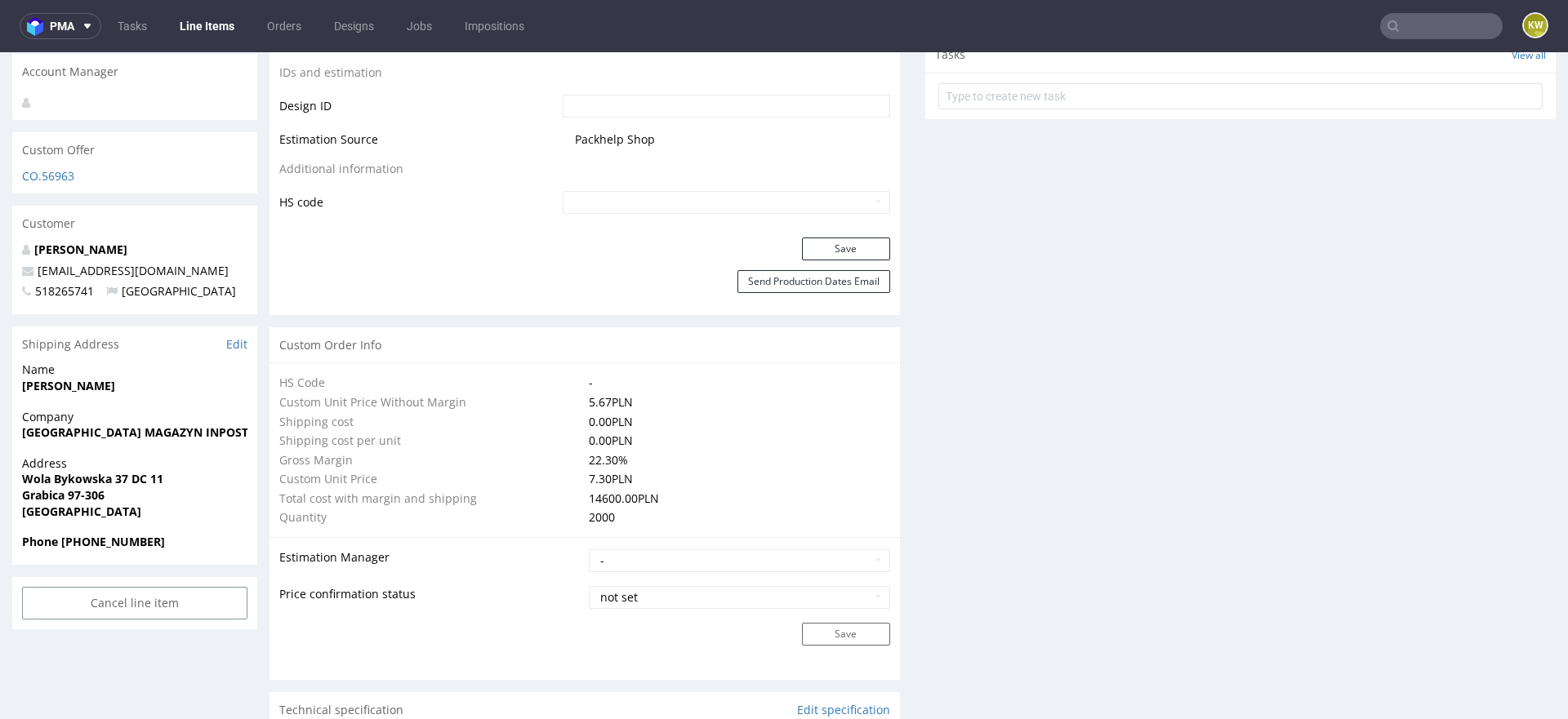
scroll to position [867, 0]
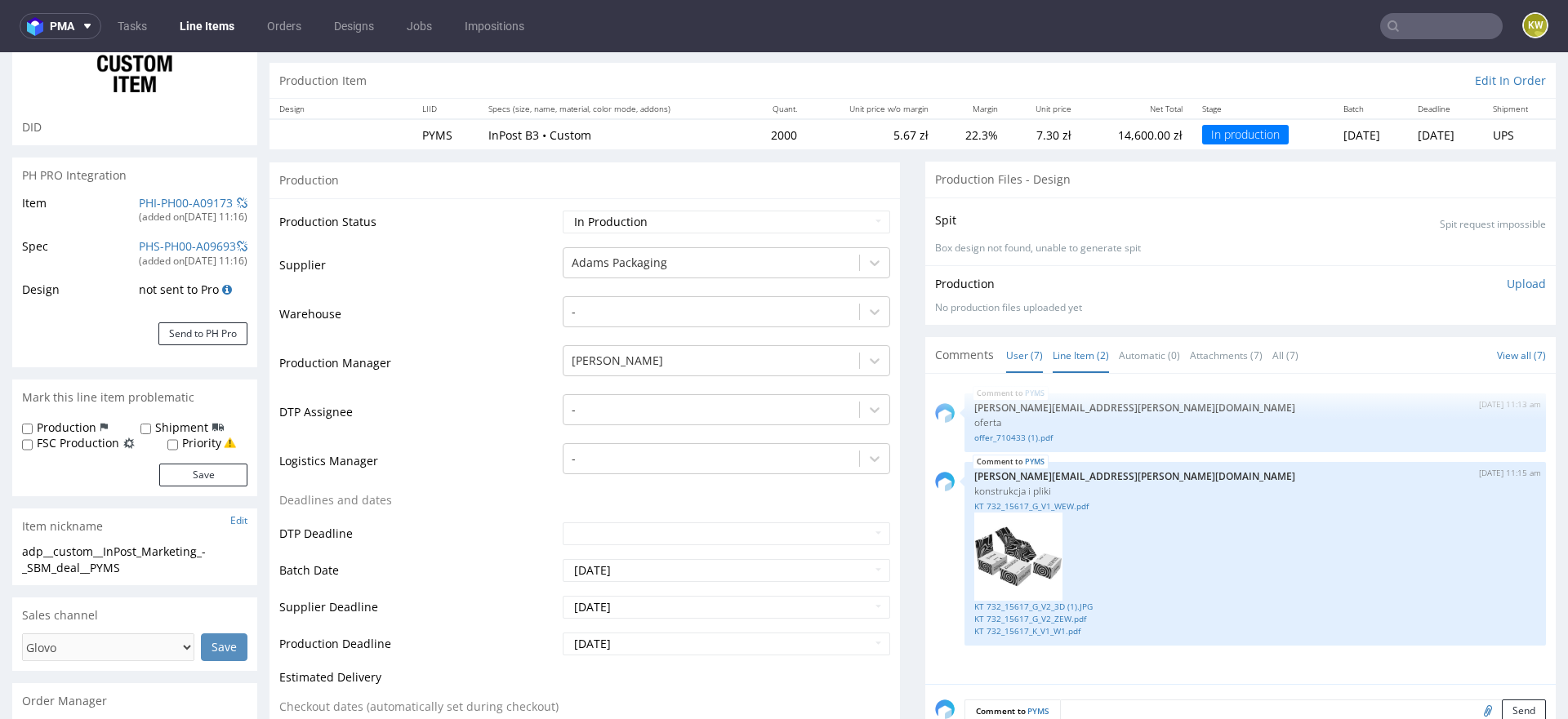
click at [1016, 348] on link "User (7)" at bounding box center [1024, 356] width 37 height 35
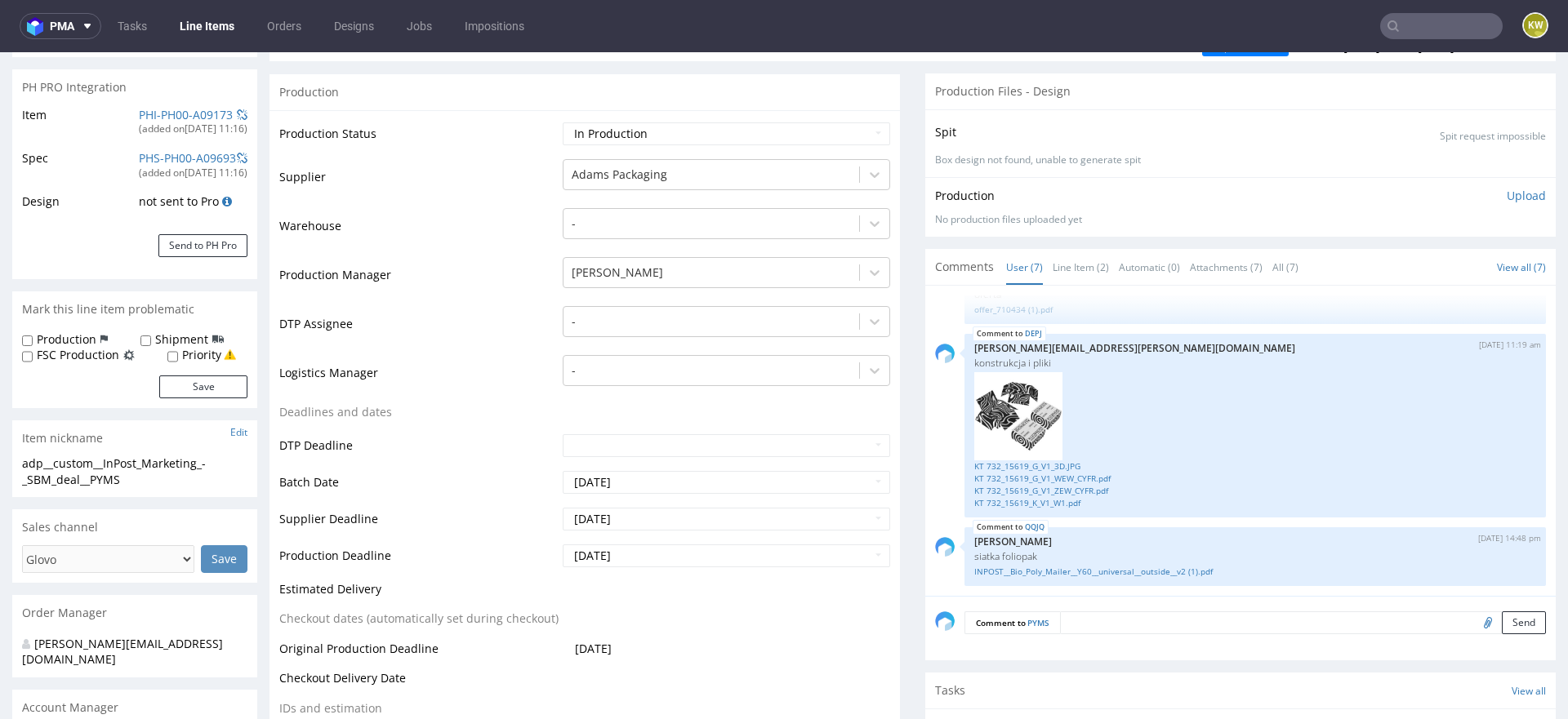
scroll to position [0, 0]
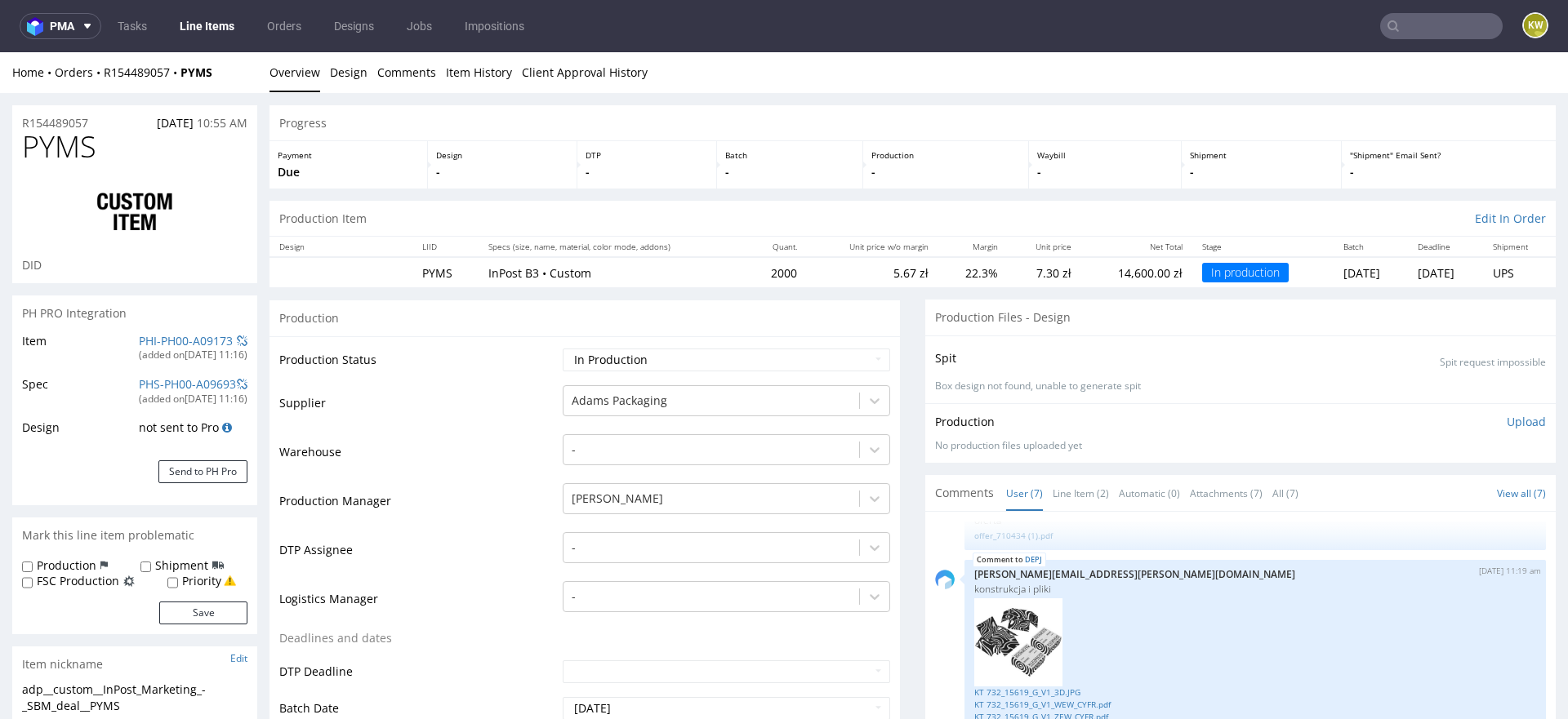
click at [207, 27] on link "Line Items" at bounding box center [206, 26] width 74 height 26
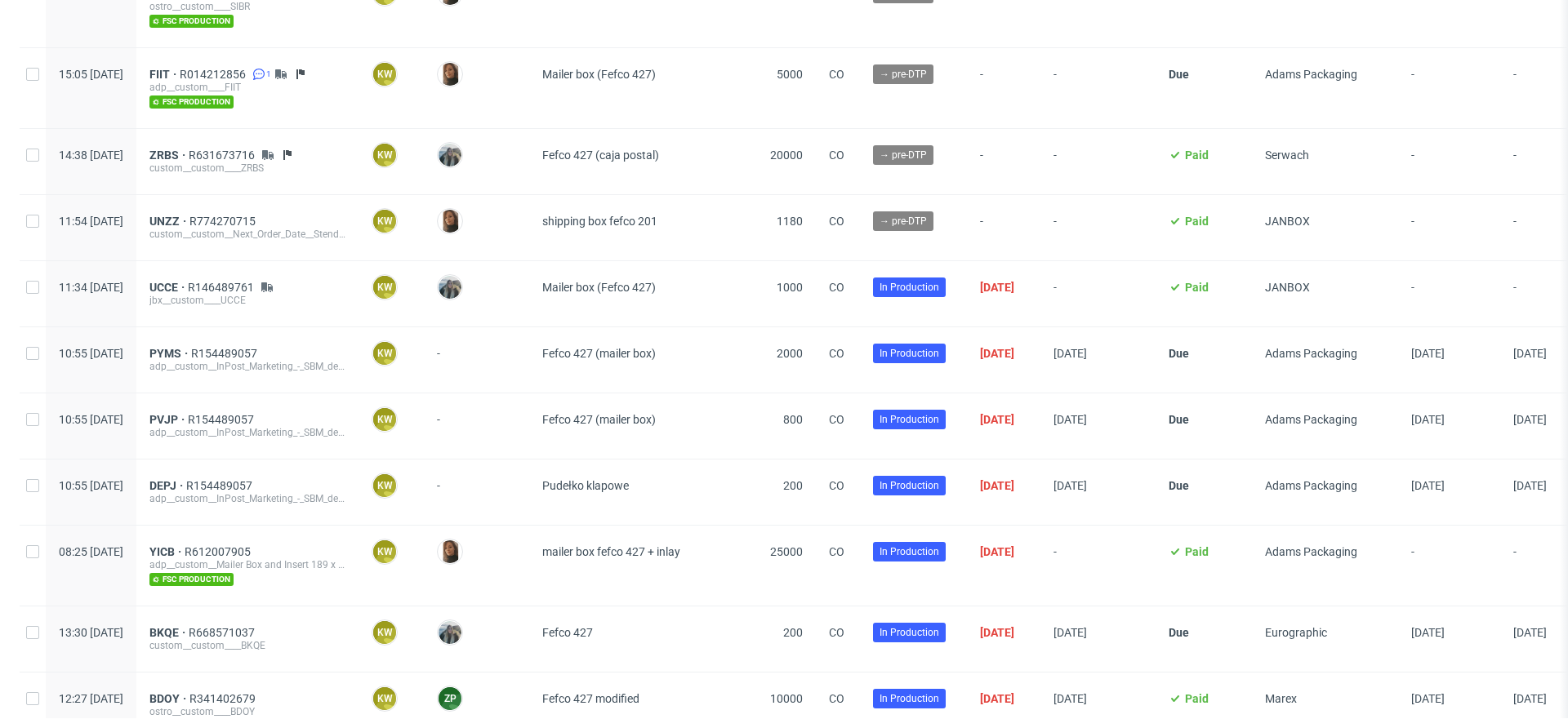
scroll to position [390, 0]
click at [260, 350] on span "R154489057" at bounding box center [225, 353] width 69 height 13
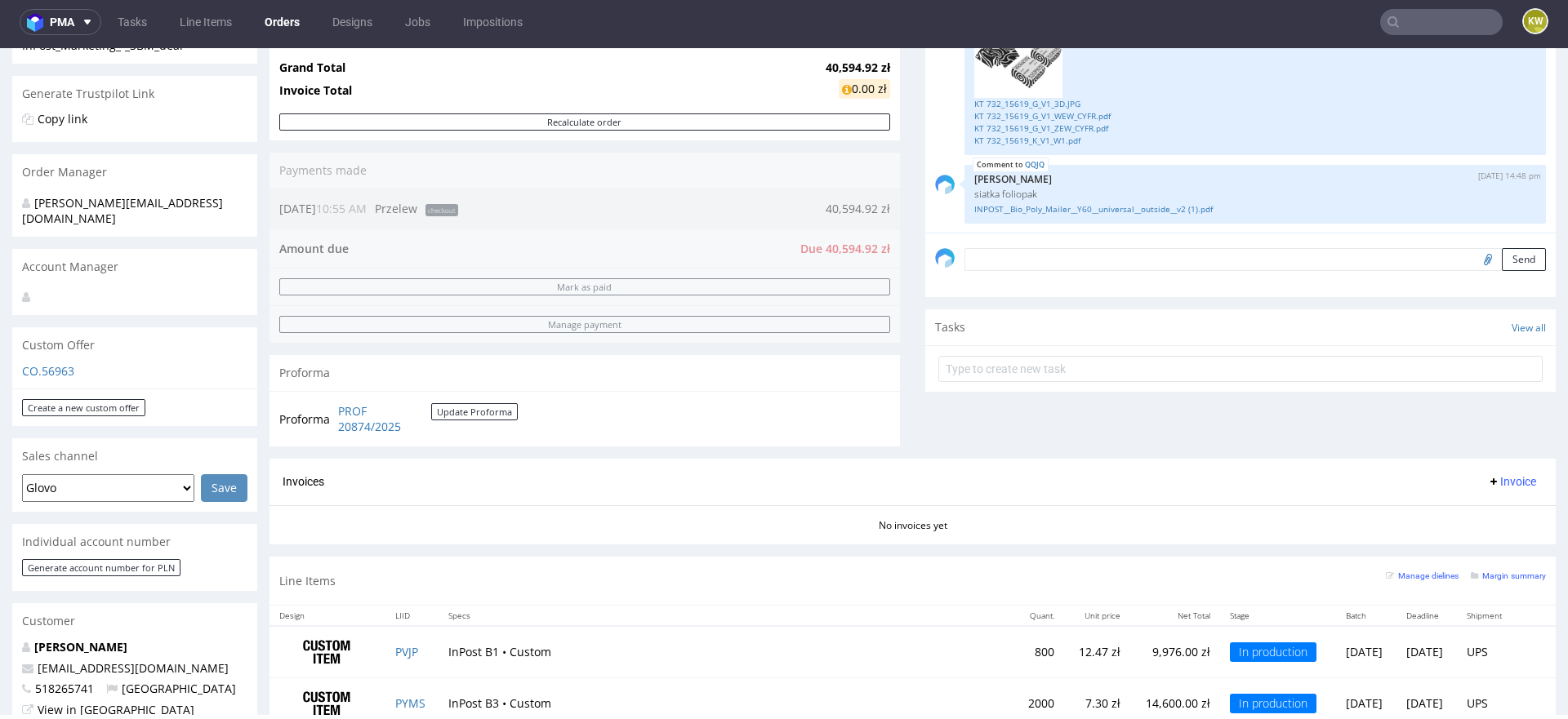
scroll to position [308, 0]
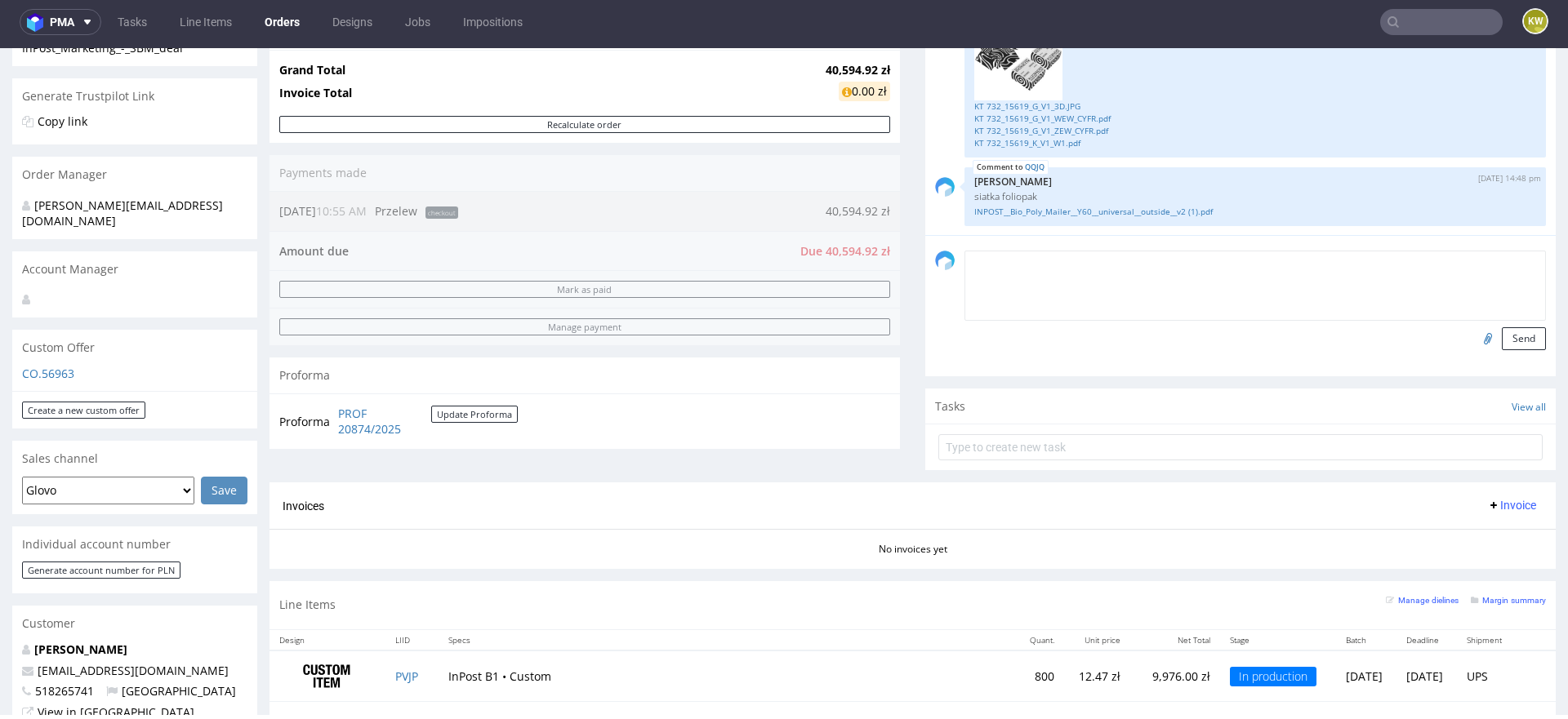
click at [984, 259] on textarea at bounding box center [1255, 286] width 581 height 70
paste textarea "Magazyn Packfully ul.Stągiewna 6 03-117 Warszawa"
click at [964, 278] on textarea "Adres dostawy: Magazyn Packfully ul.Stągiewna 6 03-117 Warszawa" at bounding box center [1255, 286] width 581 height 70
click at [1233, 259] on textarea "Adres dostawy: Magazyn Packfully ul.Stągiewna 6 03-117 Warszawa" at bounding box center [1255, 286] width 581 height 70
type textarea "Adres dostawy: Magazyn Packfully ul.Stągiewna 6, 03-117 Warszawa"
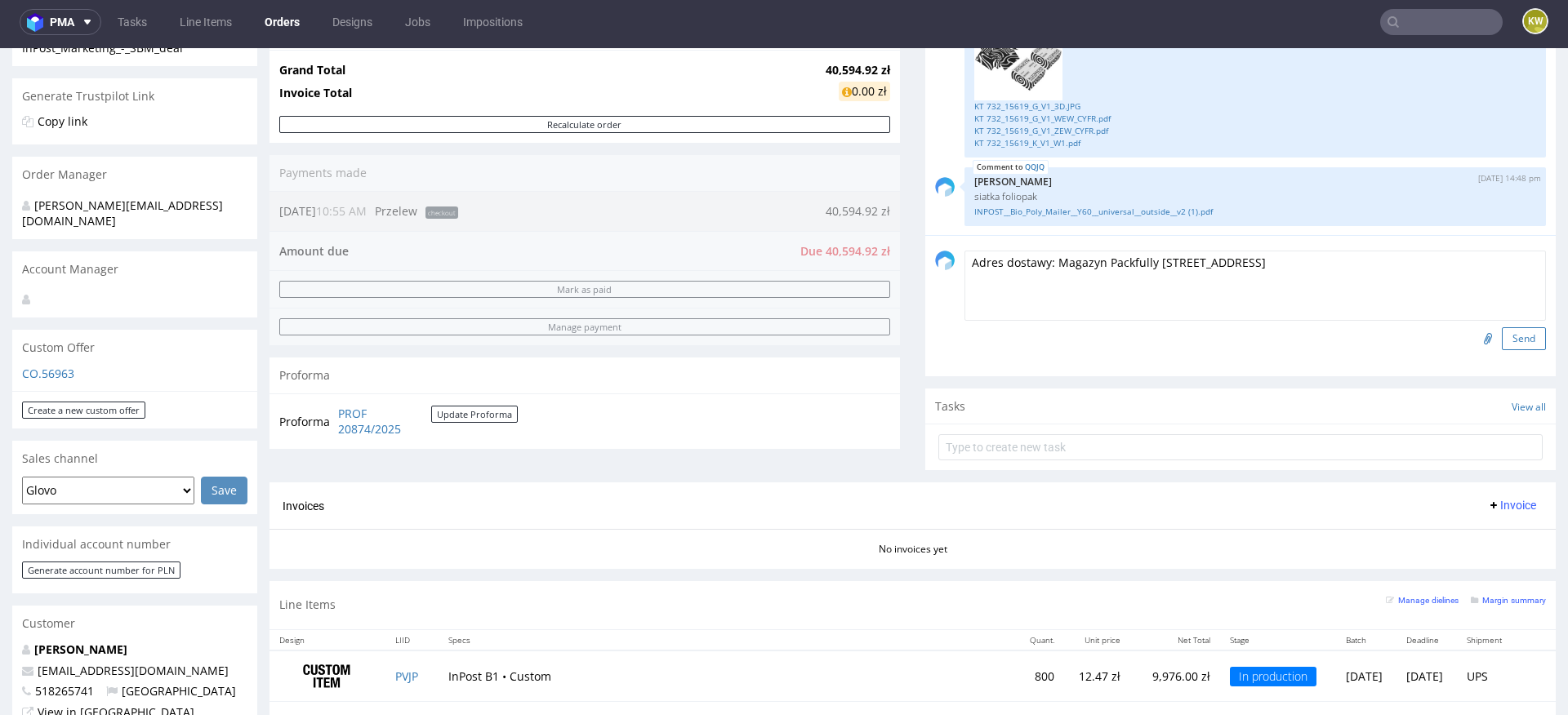
click at [1501, 338] on button "Send" at bounding box center [1523, 339] width 44 height 23
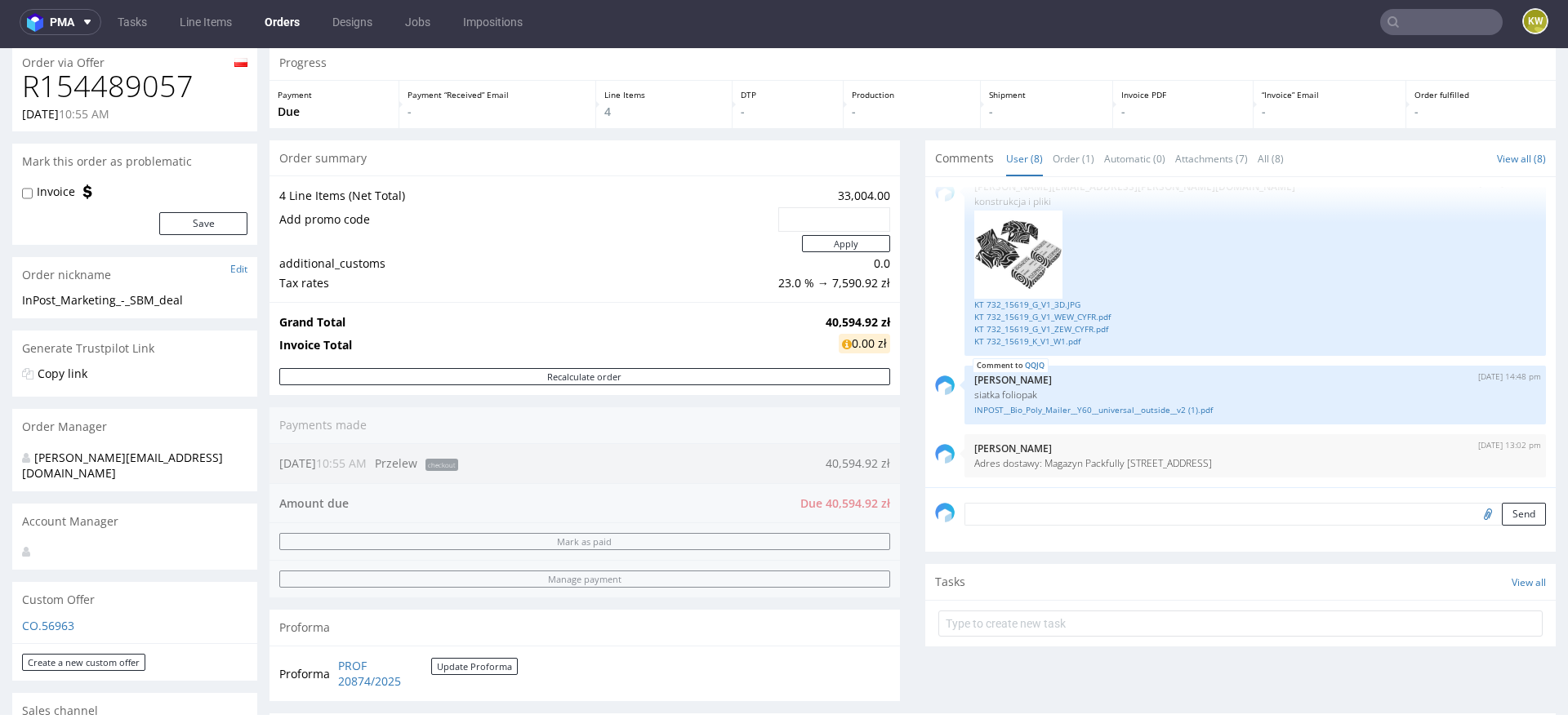
scroll to position [57, 0]
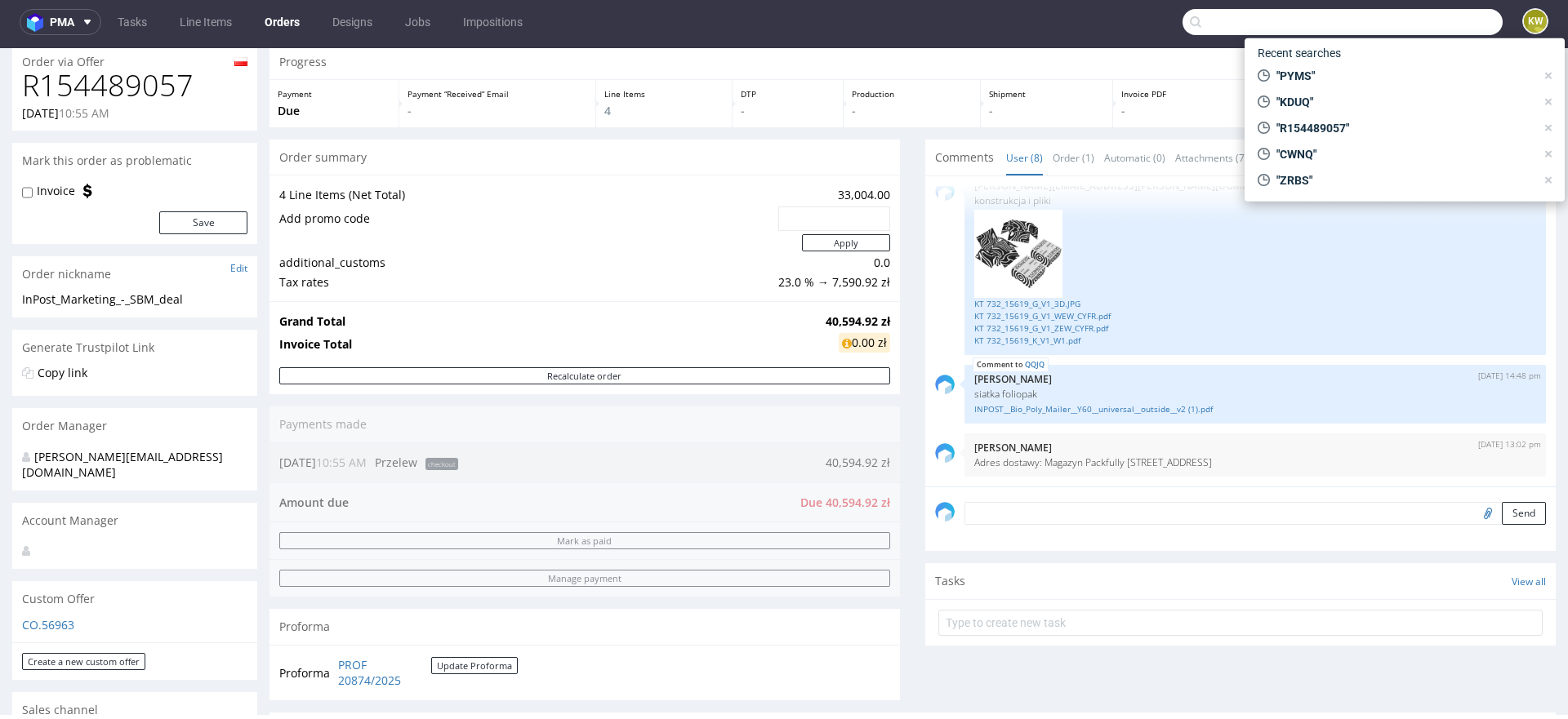
click at [1410, 27] on input "text" at bounding box center [1342, 22] width 320 height 26
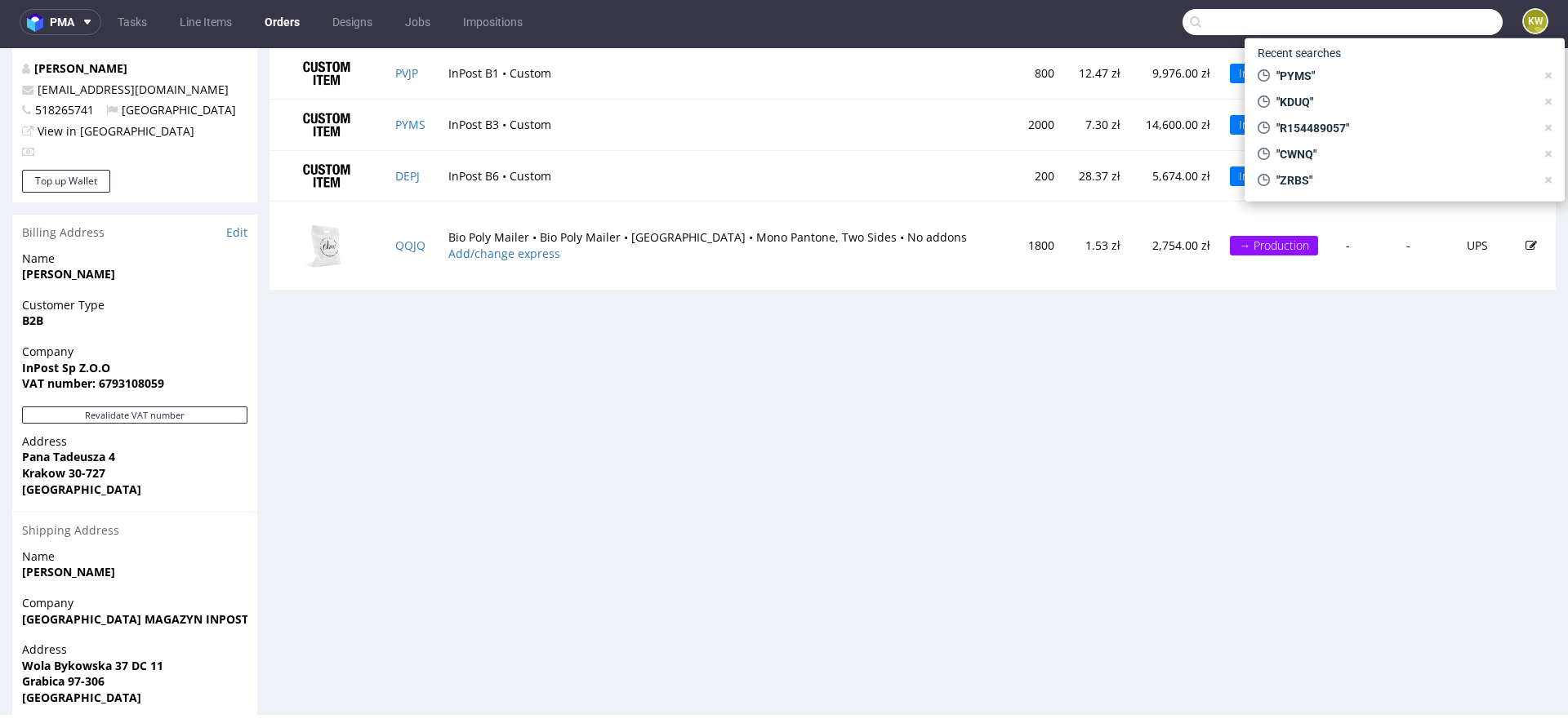
scroll to position [872, 0]
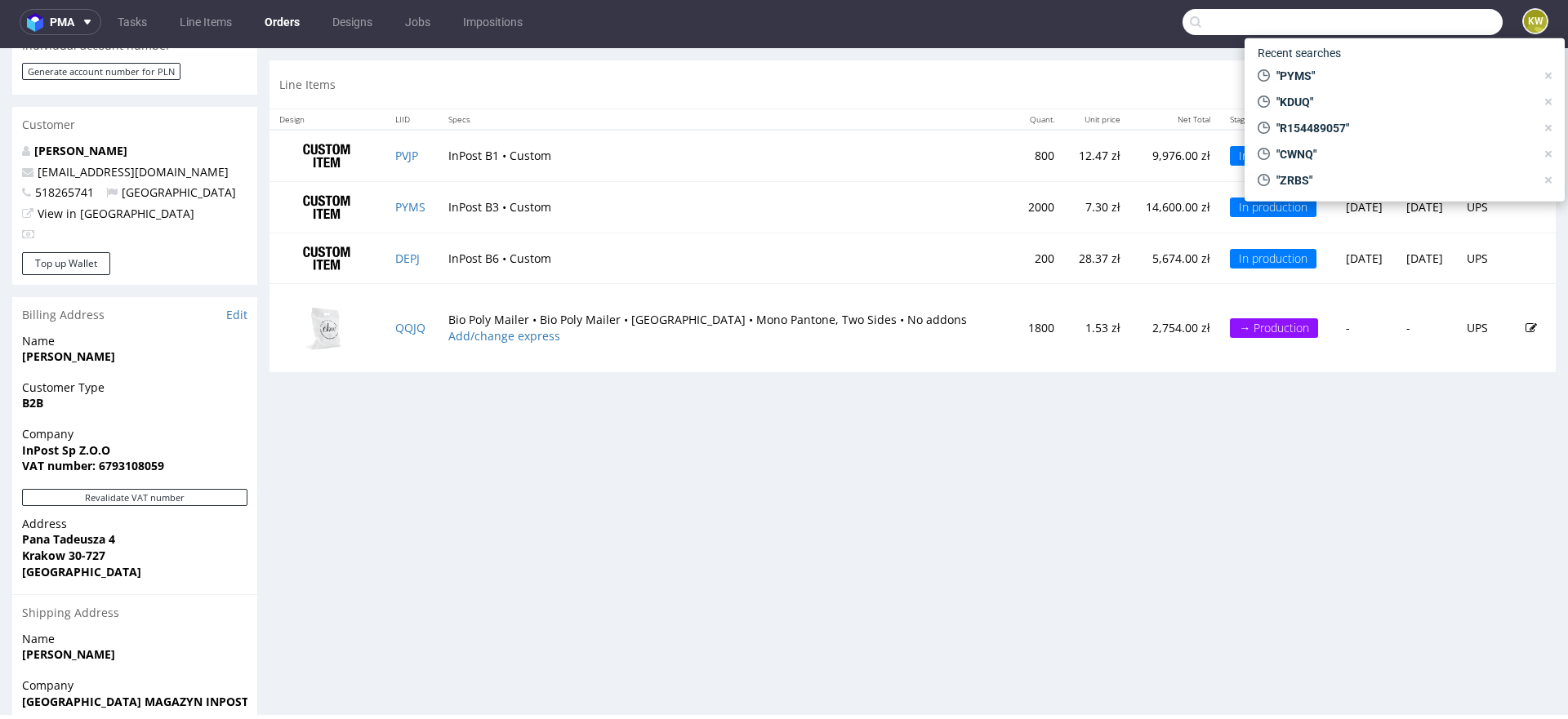
scroll to position [800, 0]
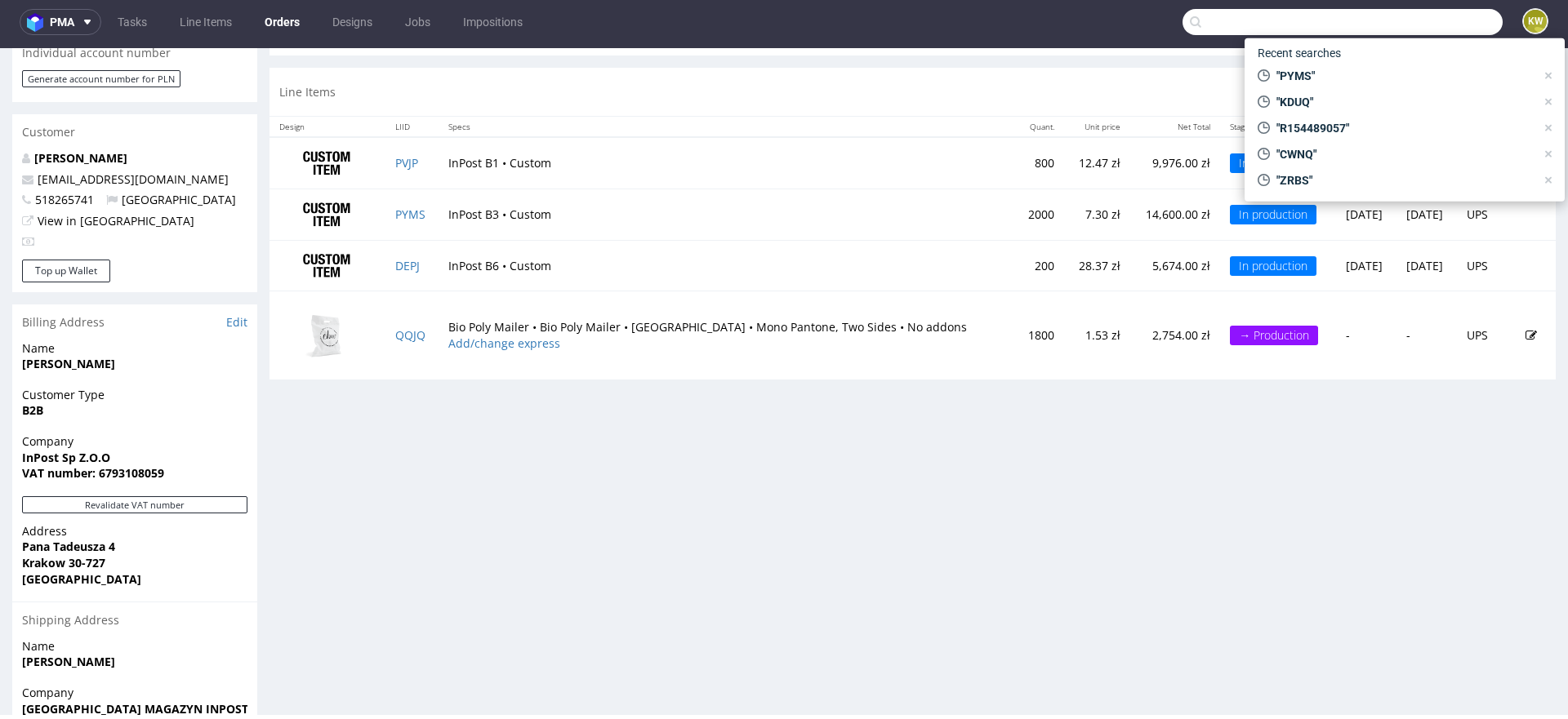
click at [923, 465] on div "Progress Payment Due Payment “Received” Email - Line Items 4 DTP - Production -…" at bounding box center [912, 71] width 1286 height 1539
click at [818, 507] on div "Progress Payment Due Payment “Received” Email - Line Items 4 DTP - Production -…" at bounding box center [912, 71] width 1286 height 1539
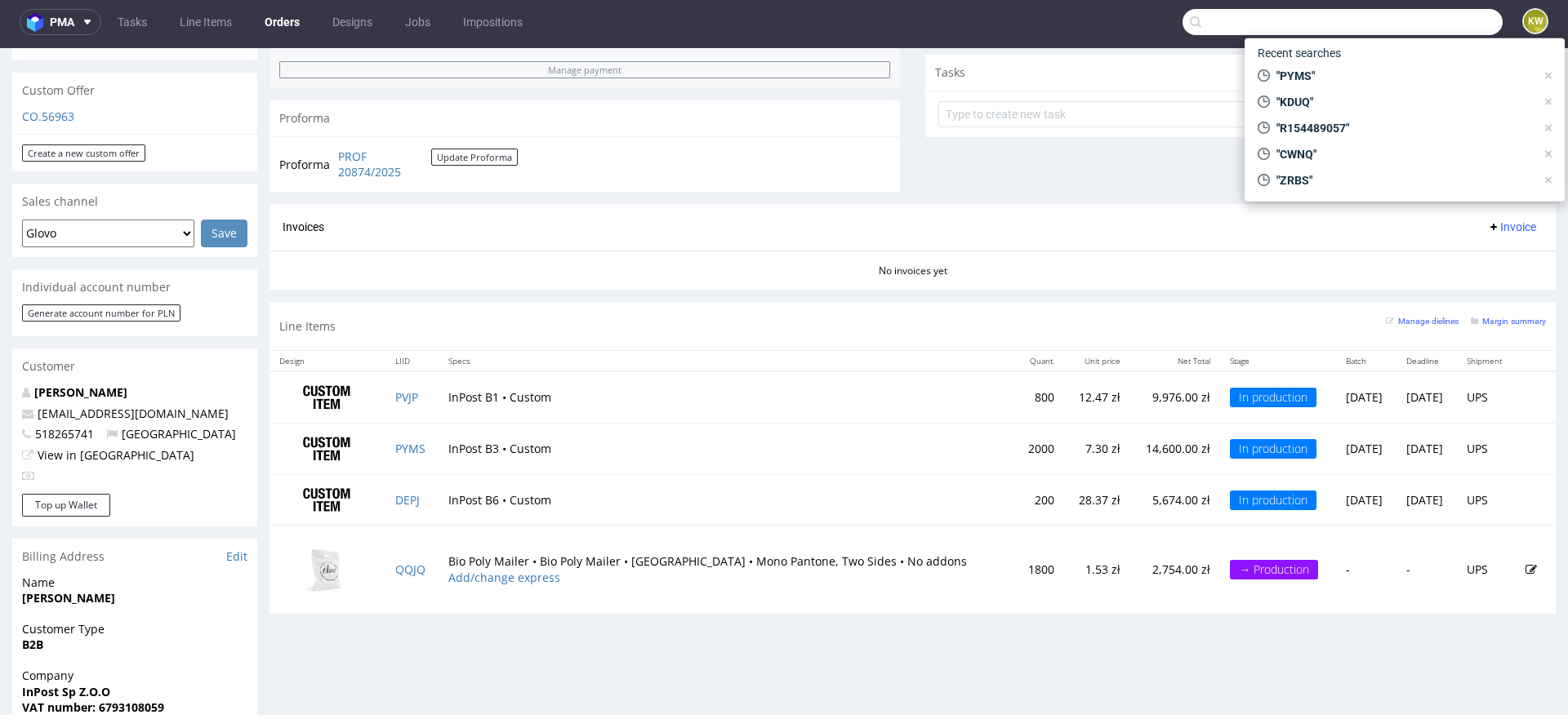
scroll to position [567, 0]
click at [440, 396] on td "InPost B1 • Custom" at bounding box center [727, 396] width 577 height 52
click at [436, 397] on td "PVJP" at bounding box center [412, 396] width 53 height 52
copy link "PVJP"
click at [431, 443] on td "PYMS" at bounding box center [412, 449] width 53 height 52
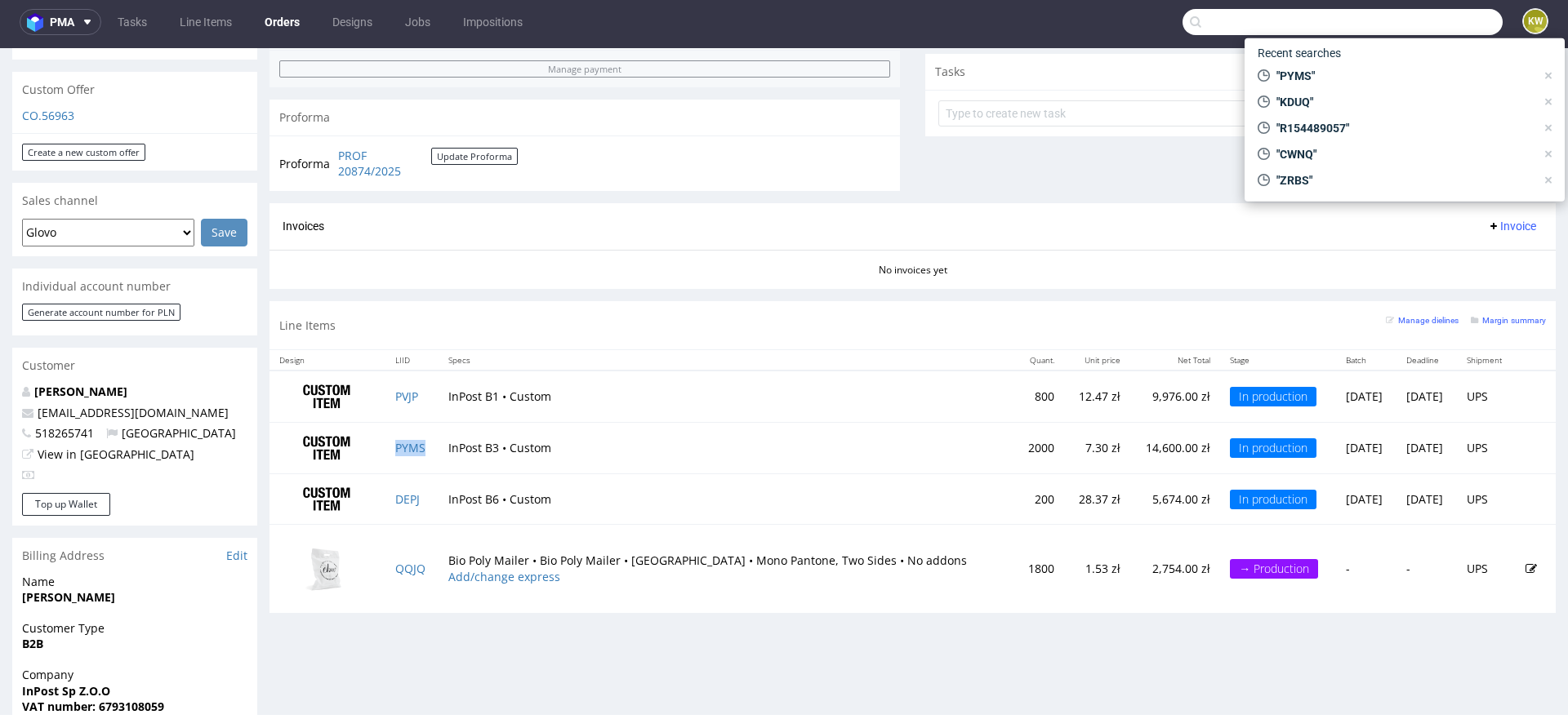
copy link "PYMS"
click at [428, 500] on td "DEPJ" at bounding box center [412, 500] width 53 height 52
copy link "DEPJ"
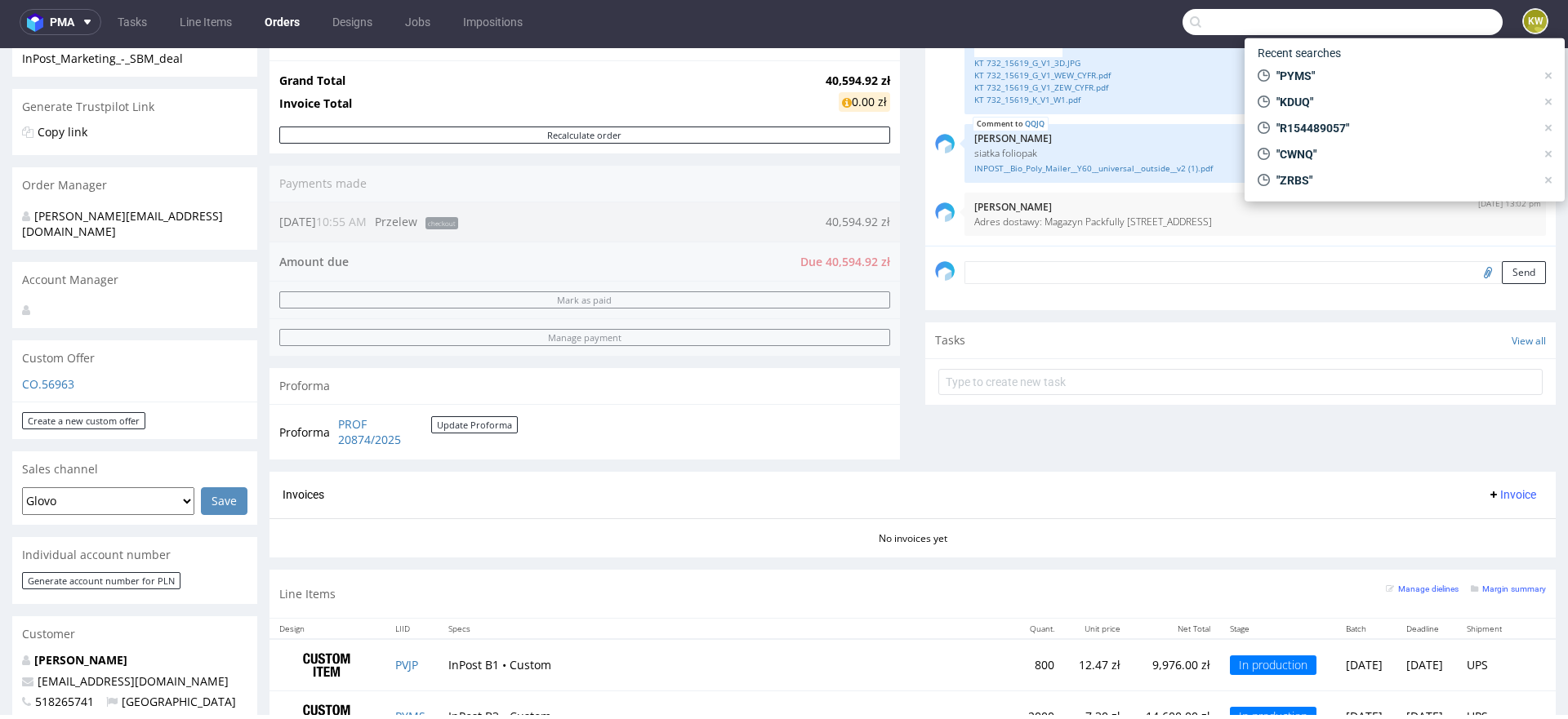
scroll to position [288, 0]
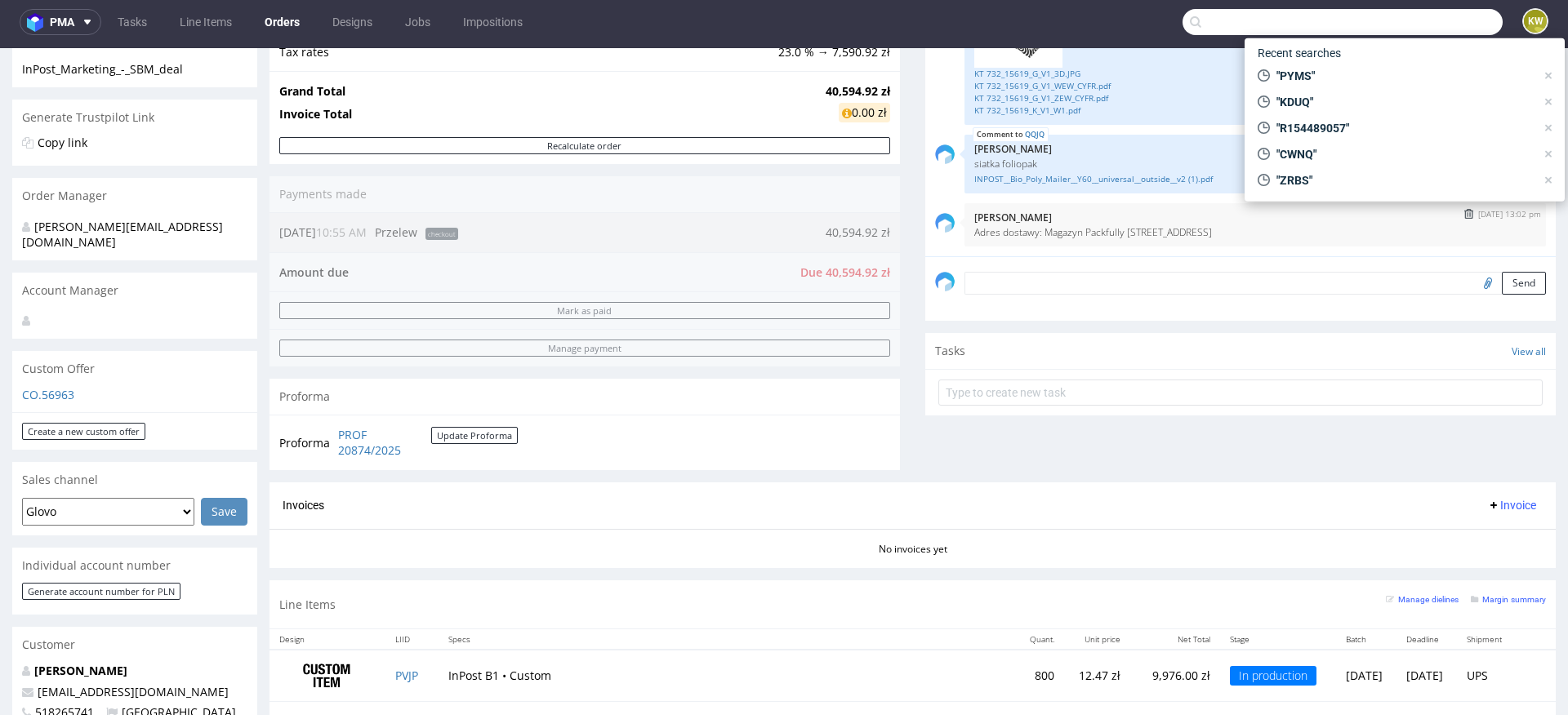
click at [1127, 231] on p "Adres dostawy: Magazyn Packfully ul.Stągiewna 6, 03-117 Warszawa" at bounding box center [1255, 232] width 562 height 12
drag, startPoint x: 1288, startPoint y: 232, endPoint x: 1043, endPoint y: 230, distance: 245.0
click at [1043, 231] on p "Adres dostawy: Magazyn Packfully ul.Stągiewna 6, 03-117 Warszawa" at bounding box center [1255, 232] width 562 height 12
copy p "agazyn Packfully ul.Stągiewna 6, 03-117 Warszawa"
click at [1000, 467] on div "Comments User (8) Order (1) Automatic (0) Attachments (7) All (8) View all (8) …" at bounding box center [1240, 195] width 630 height 573
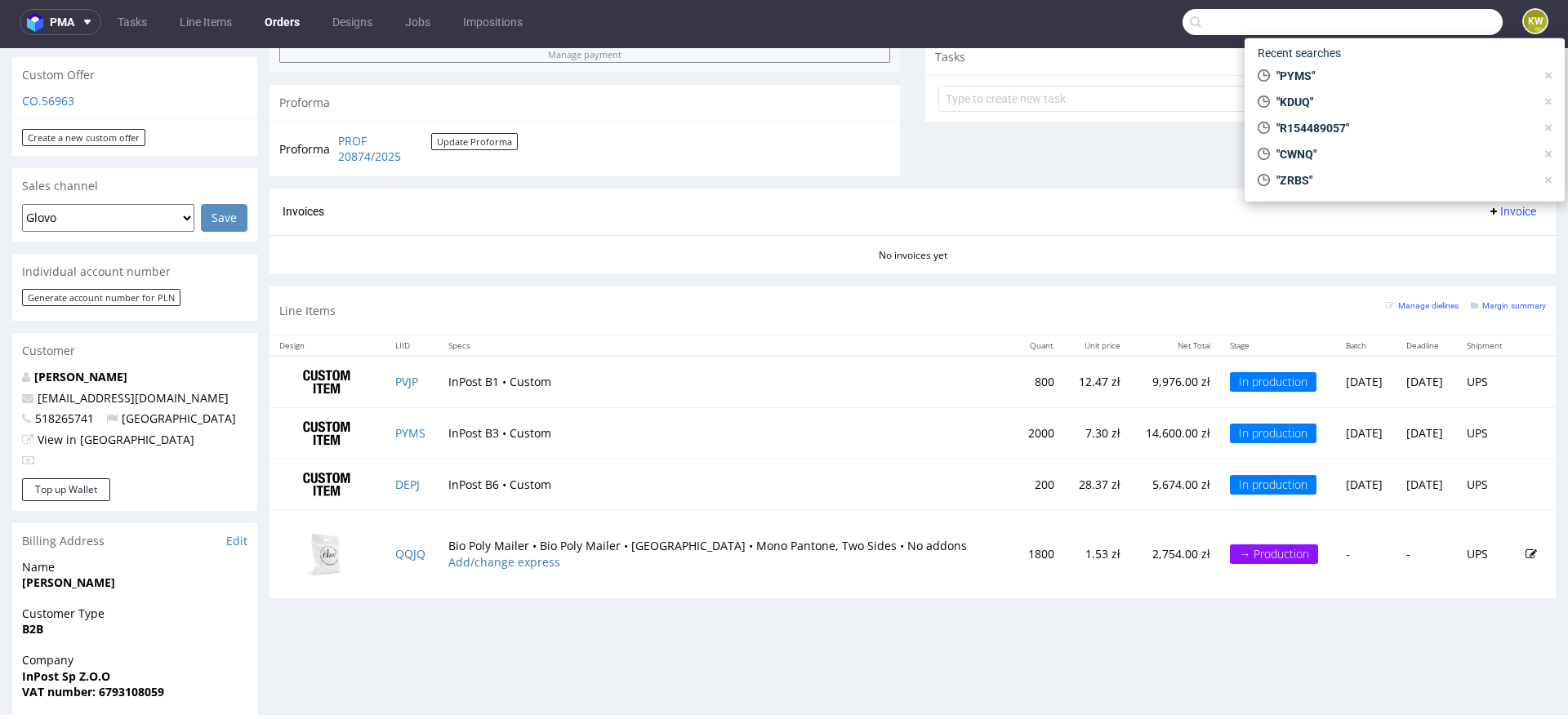
scroll to position [616, 0]
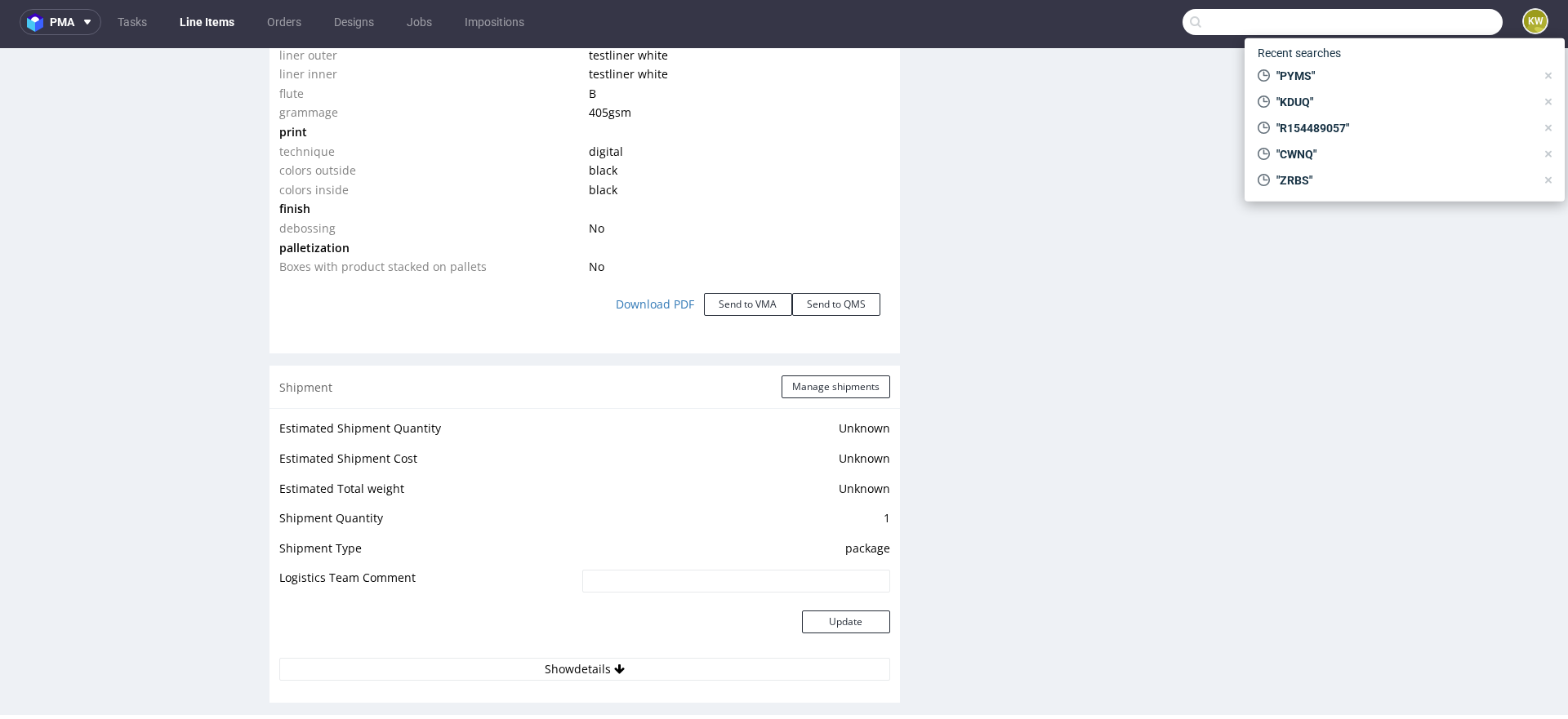
scroll to position [1770, 0]
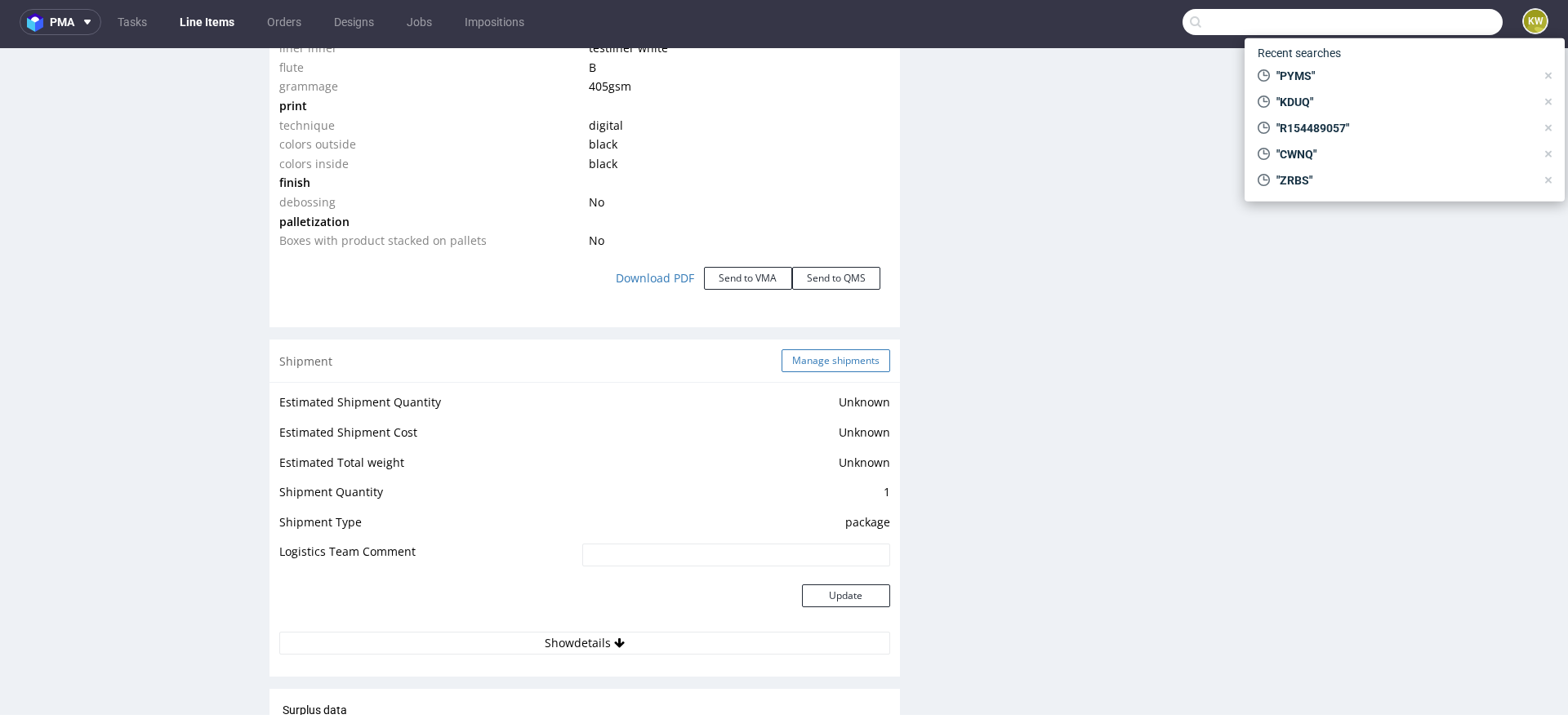
click at [833, 362] on button "Manage shipments" at bounding box center [836, 361] width 109 height 23
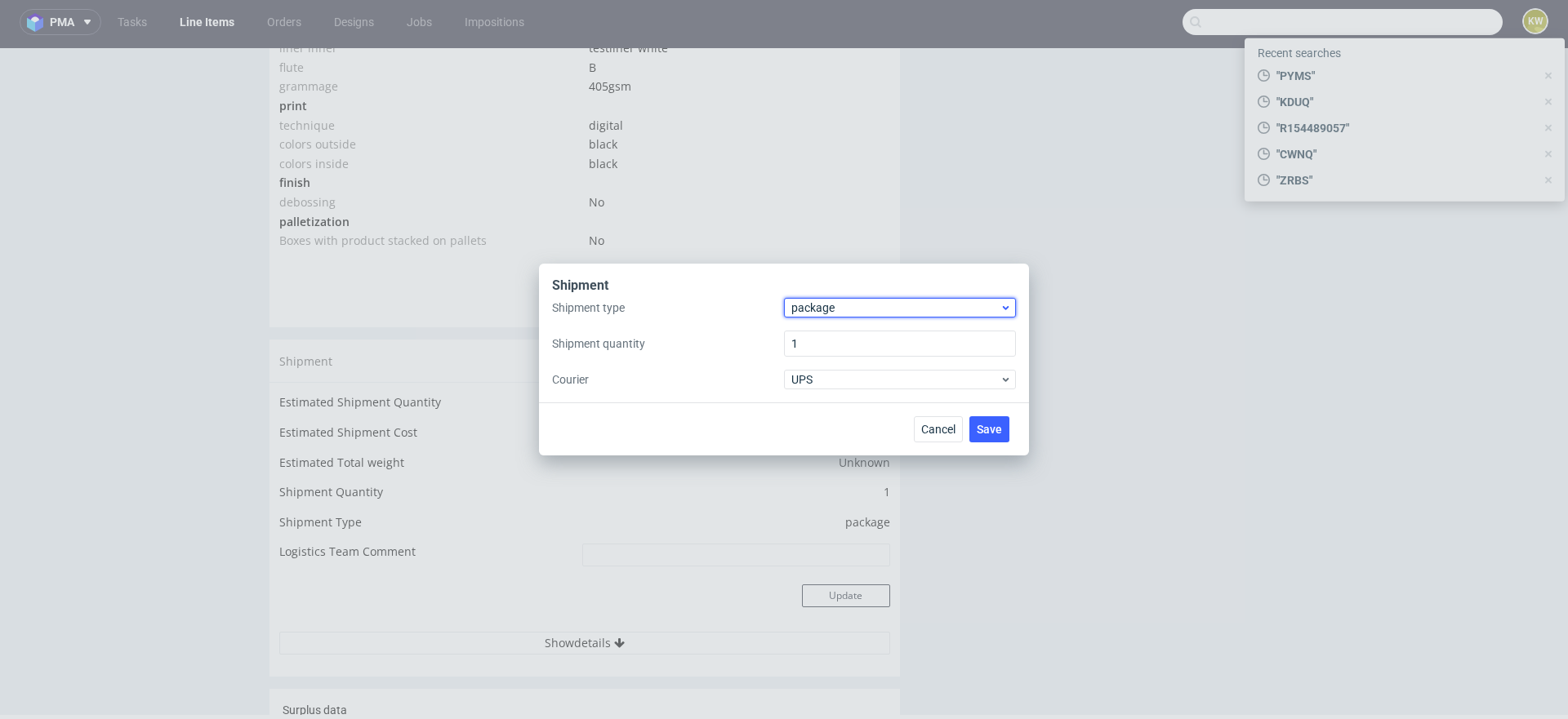
click at [835, 314] on span "package" at bounding box center [895, 308] width 208 height 17
click at [828, 337] on div "pallet" at bounding box center [900, 342] width 219 height 29
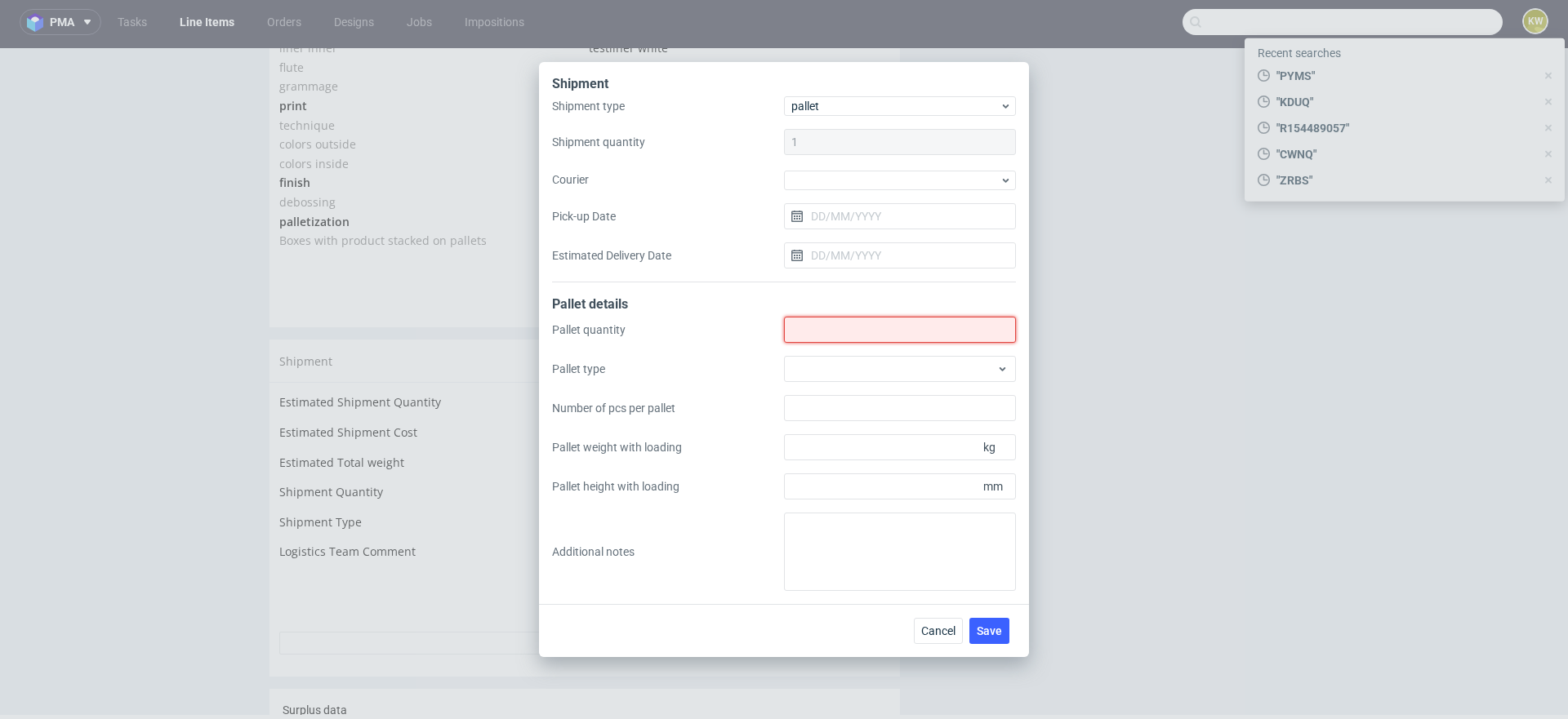
click at [817, 336] on input "Shipment type" at bounding box center [900, 329] width 232 height 26
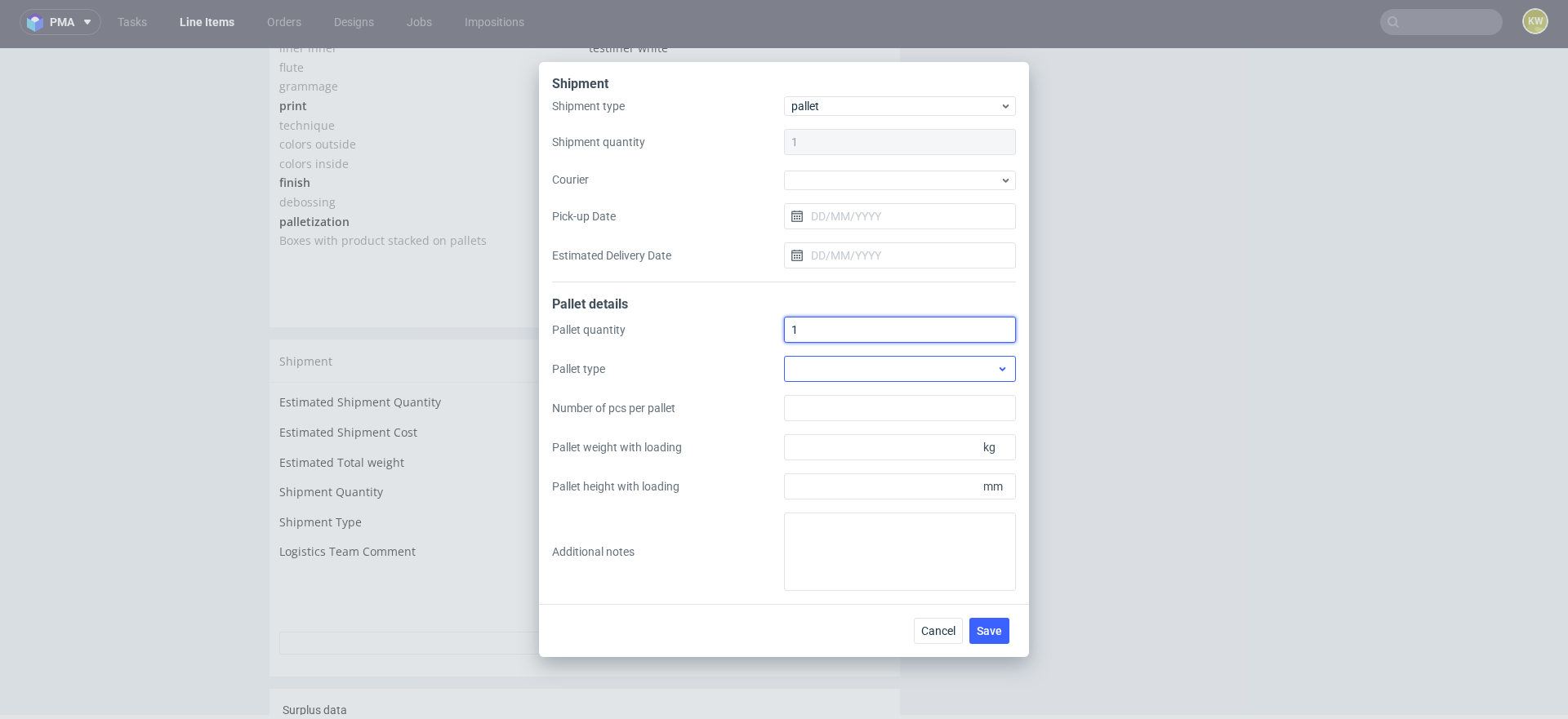
type input "1"
click at [836, 372] on div at bounding box center [900, 368] width 232 height 26
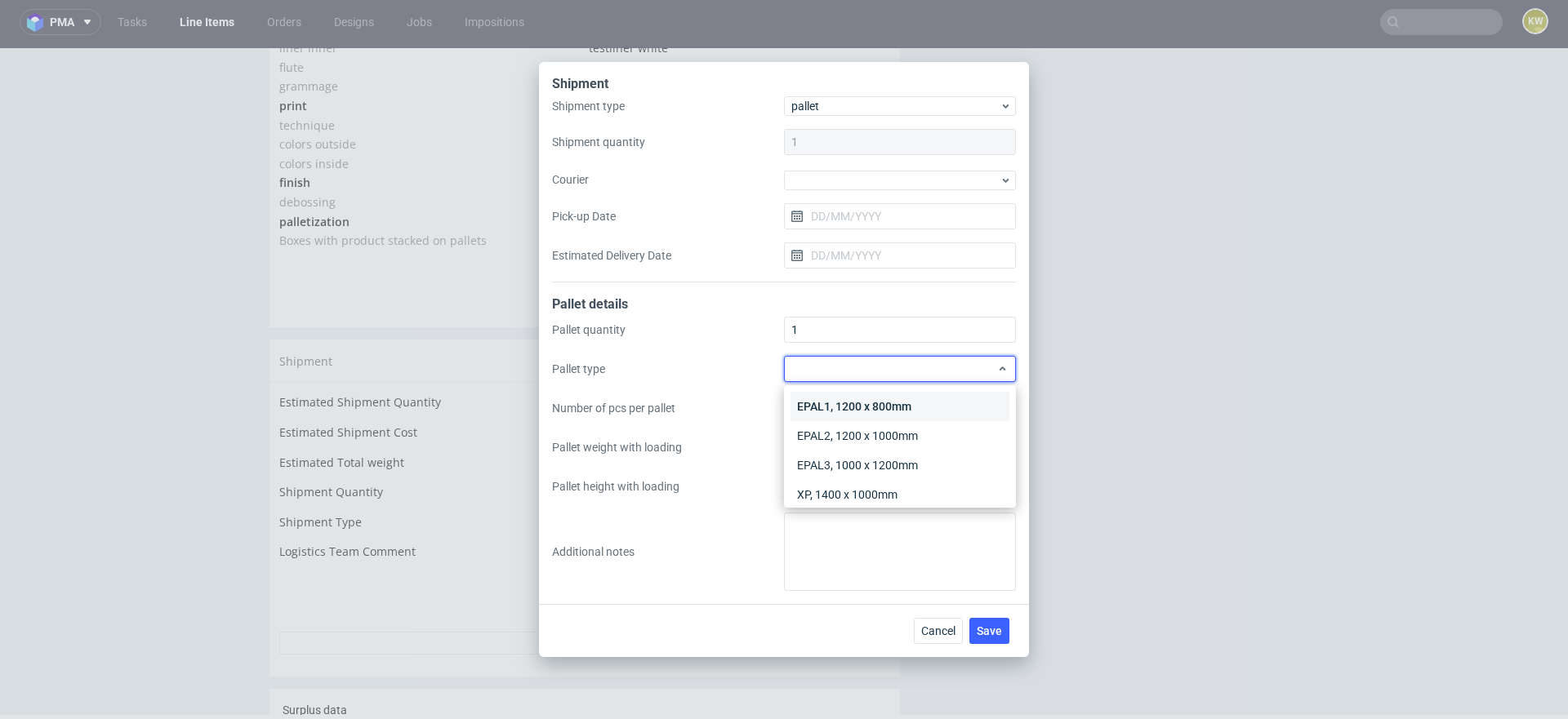
click at [836, 402] on div "EPAL1, 1200 x 800mm" at bounding box center [900, 406] width 219 height 29
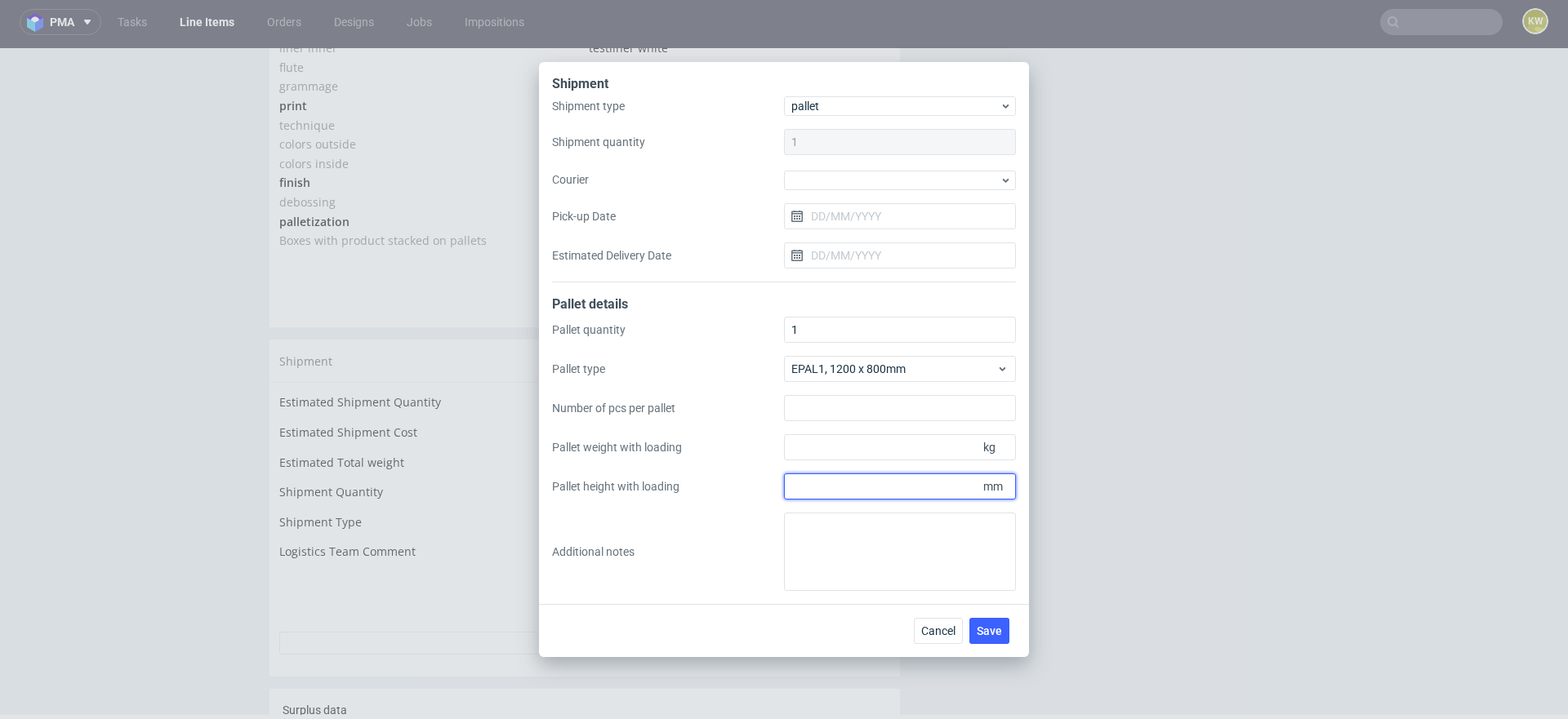
click at [819, 485] on input "Pallet height with loading" at bounding box center [900, 486] width 232 height 26
type input "1350"
click at [831, 446] on input "Pallet weight with loading" at bounding box center [900, 447] width 232 height 26
type input "112"
click at [984, 627] on span "Save" at bounding box center [989, 631] width 25 height 12
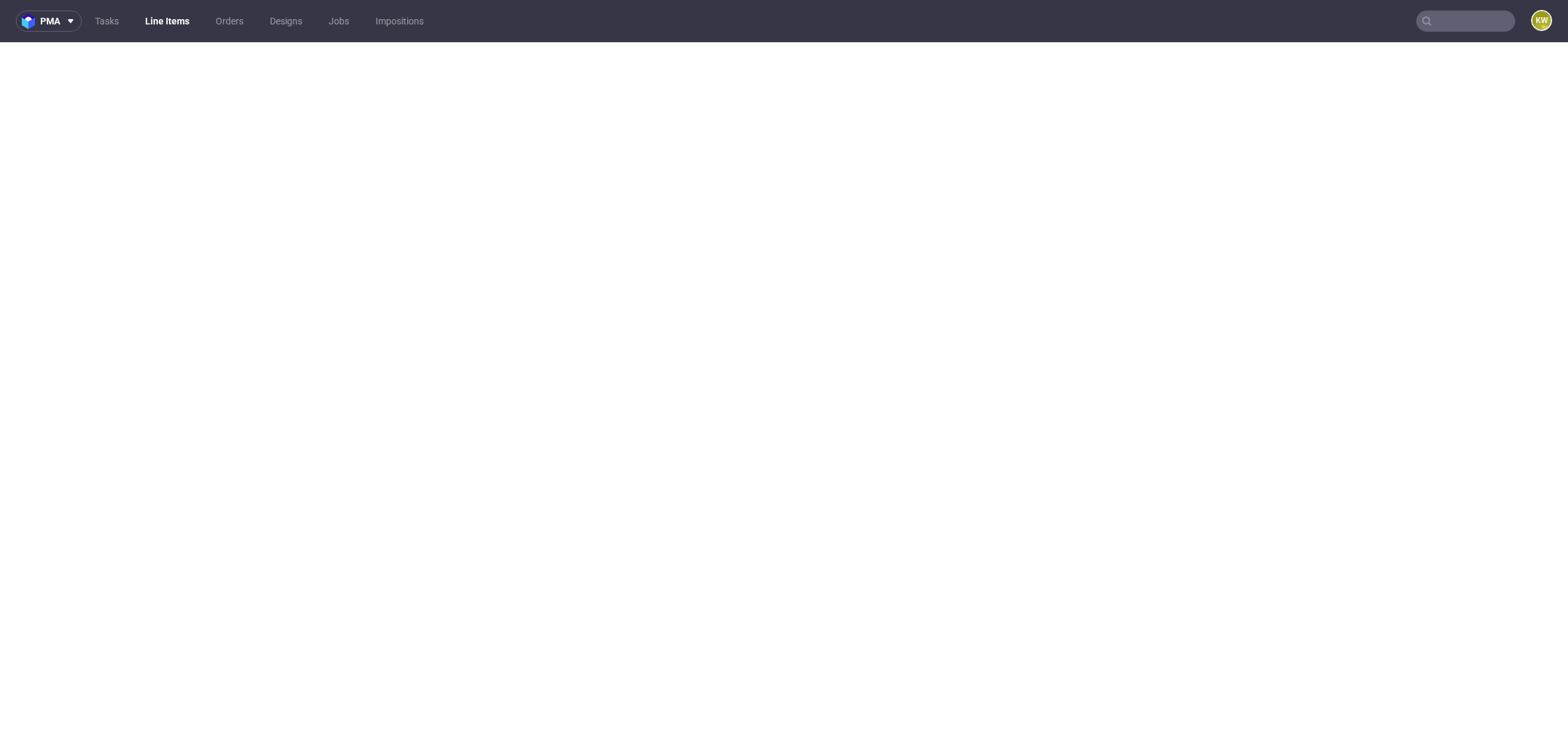
select select "in_progress"
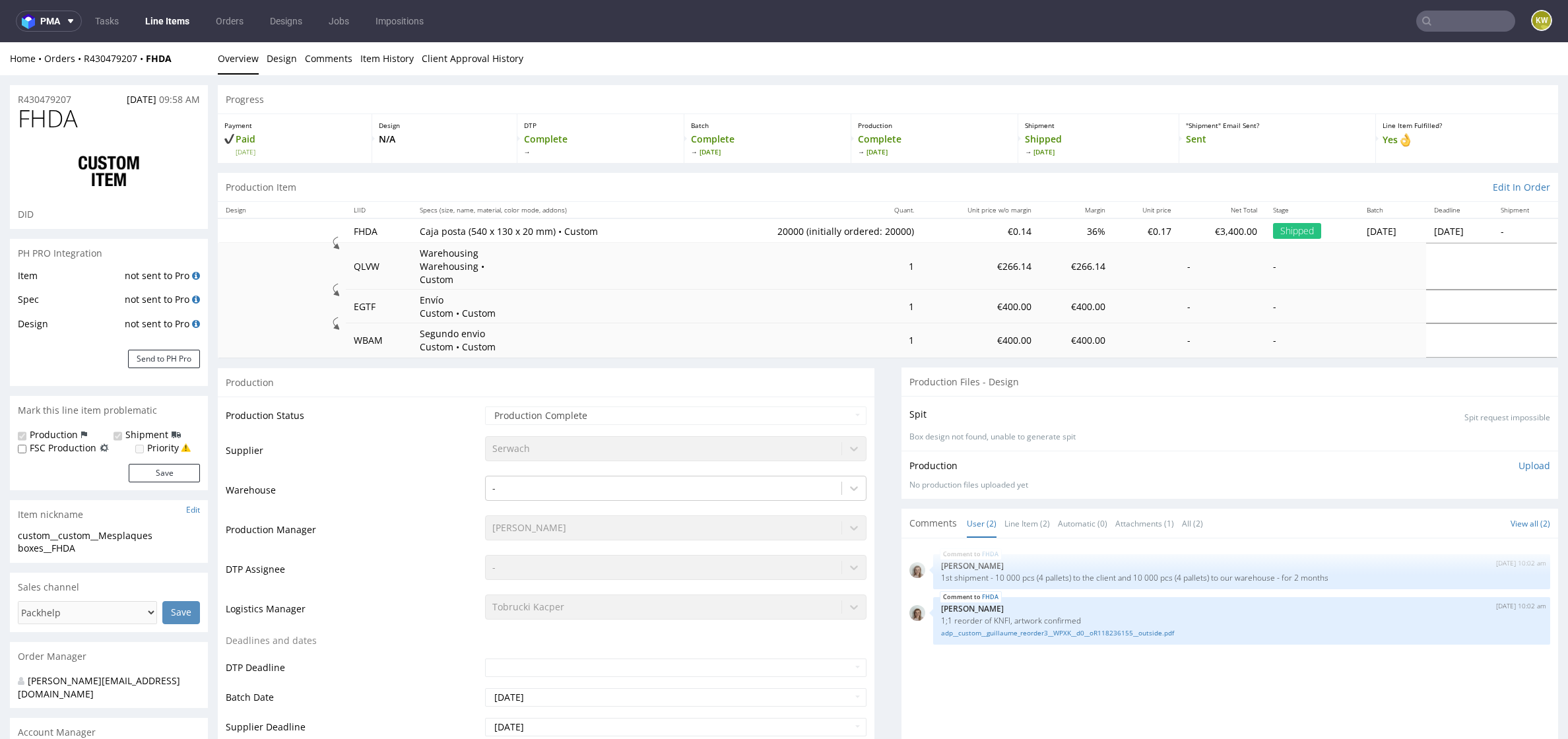
scroll to position [54, 0]
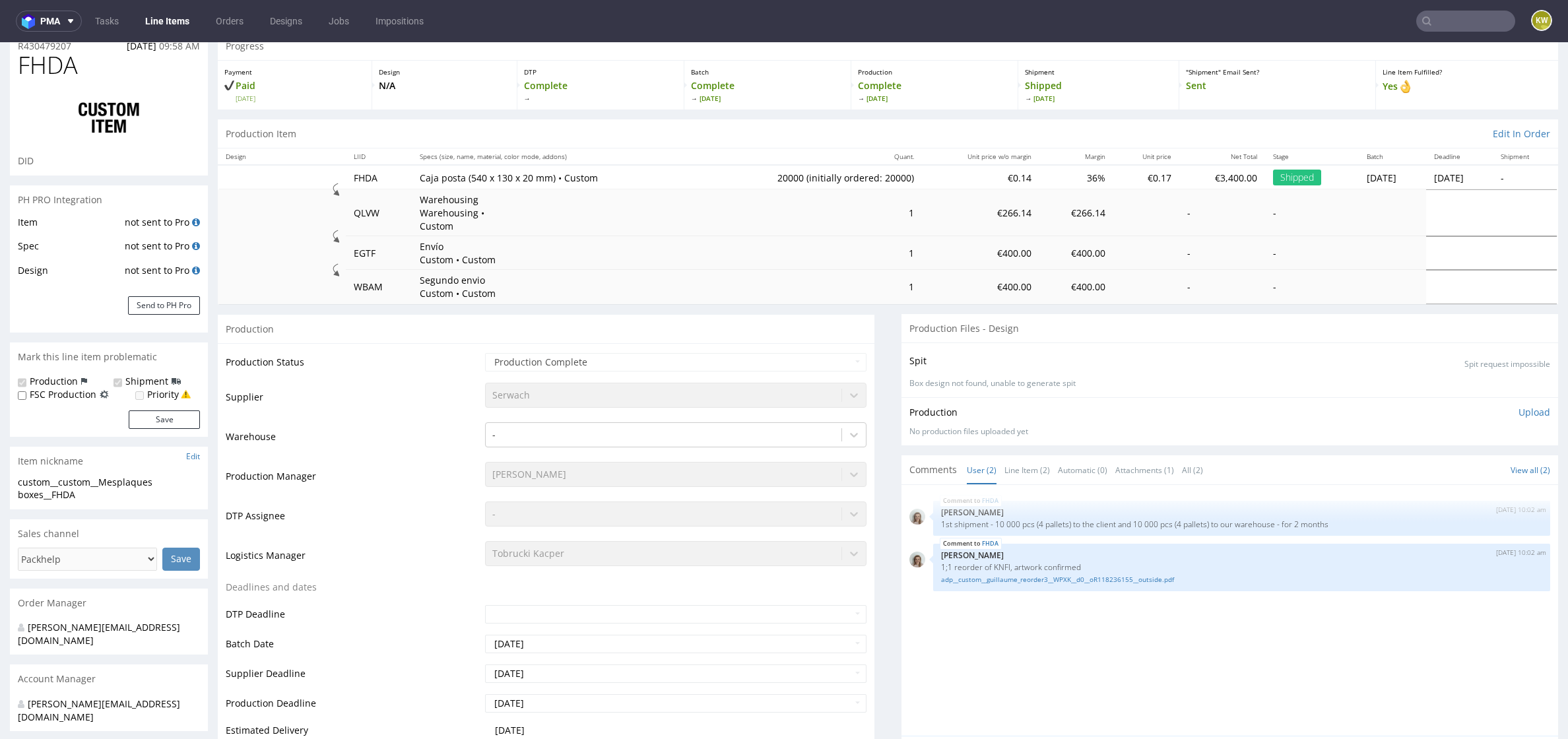
click at [1439, 40] on nav "pma Tasks Line Items Orders Designs Jobs Impositions KW" at bounding box center [784, 21] width 1568 height 42
click at [1439, 34] on nav "pma Tasks Line Items Orders Designs Jobs Impositions KW" at bounding box center [784, 21] width 1568 height 42
click at [1447, 28] on input "text" at bounding box center [1465, 21] width 99 height 21
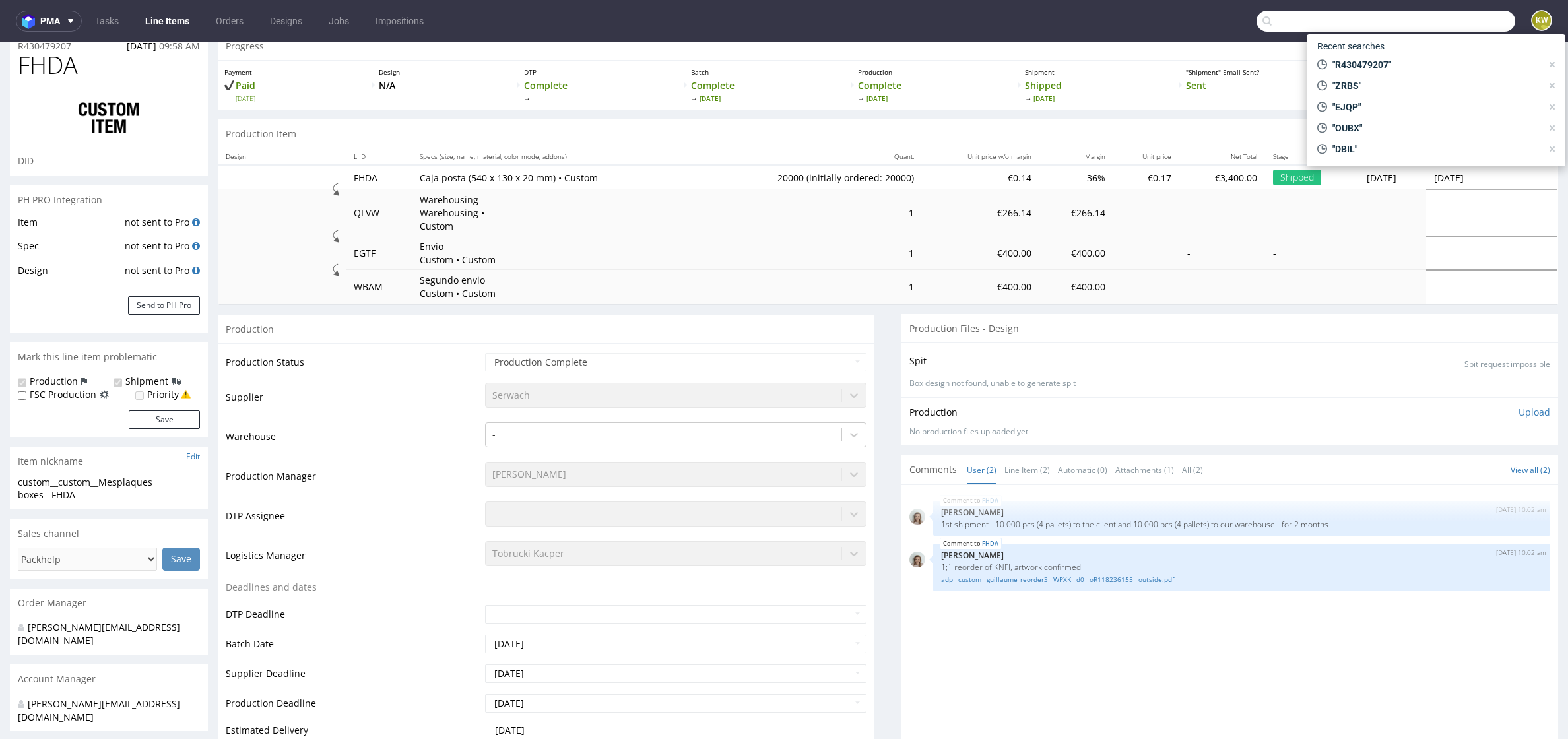
paste input "DVKW"
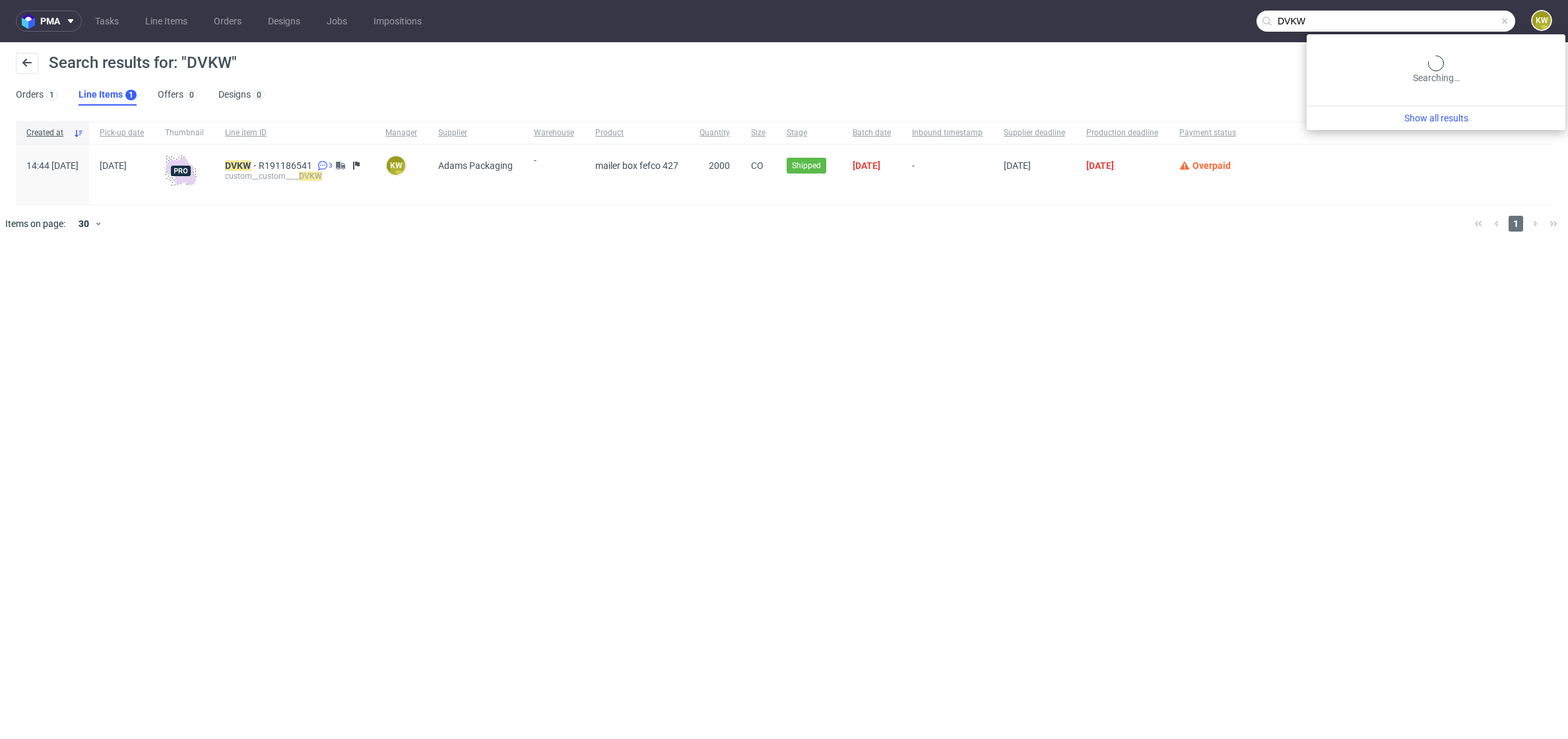
click at [1485, 25] on input "DVKW" at bounding box center [1385, 21] width 259 height 21
click at [1484, 25] on input "DVKW" at bounding box center [1385, 21] width 259 height 21
paste input "QGKK"
type input "QGKK"
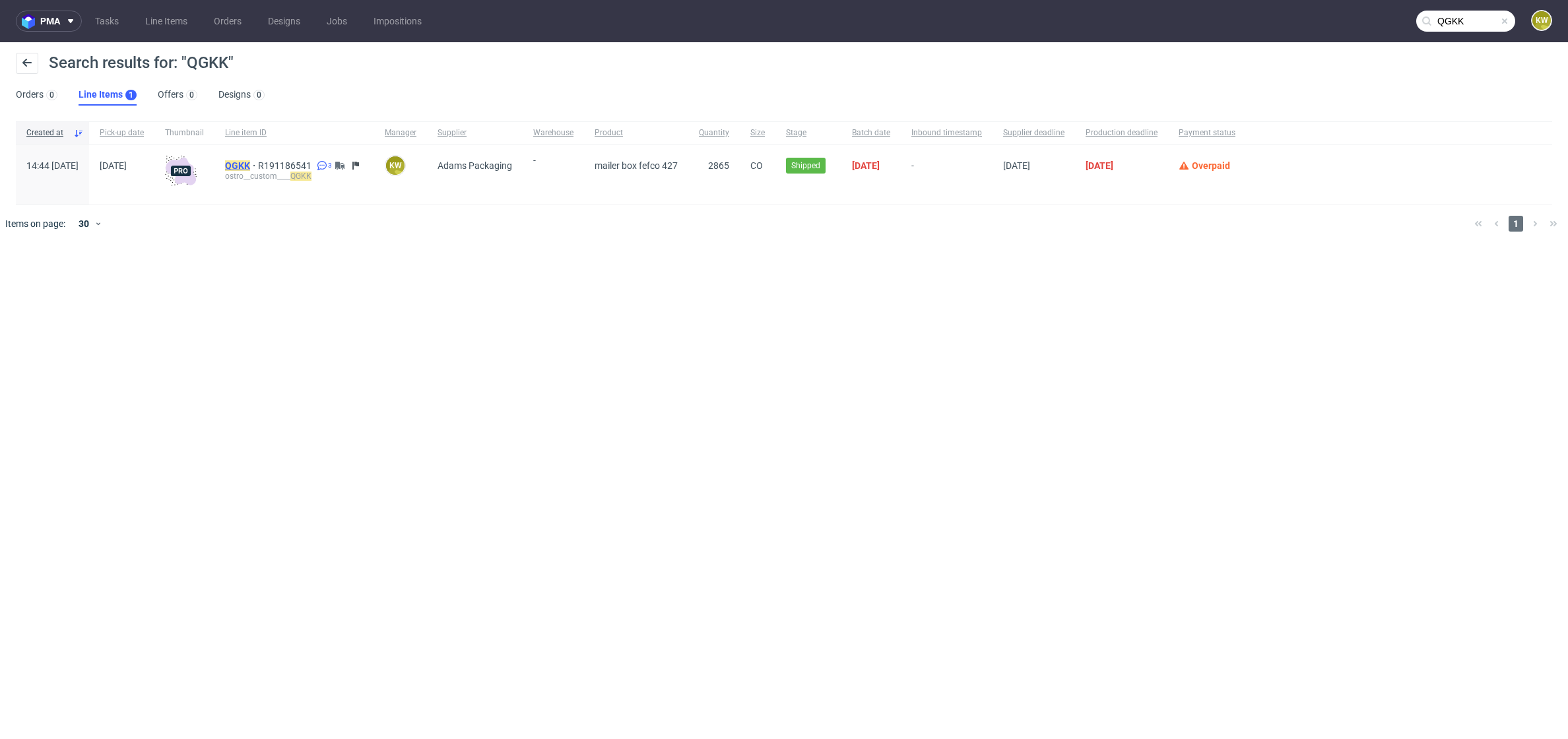
click at [250, 165] on mark "QGKK" at bounding box center [237, 166] width 25 height 11
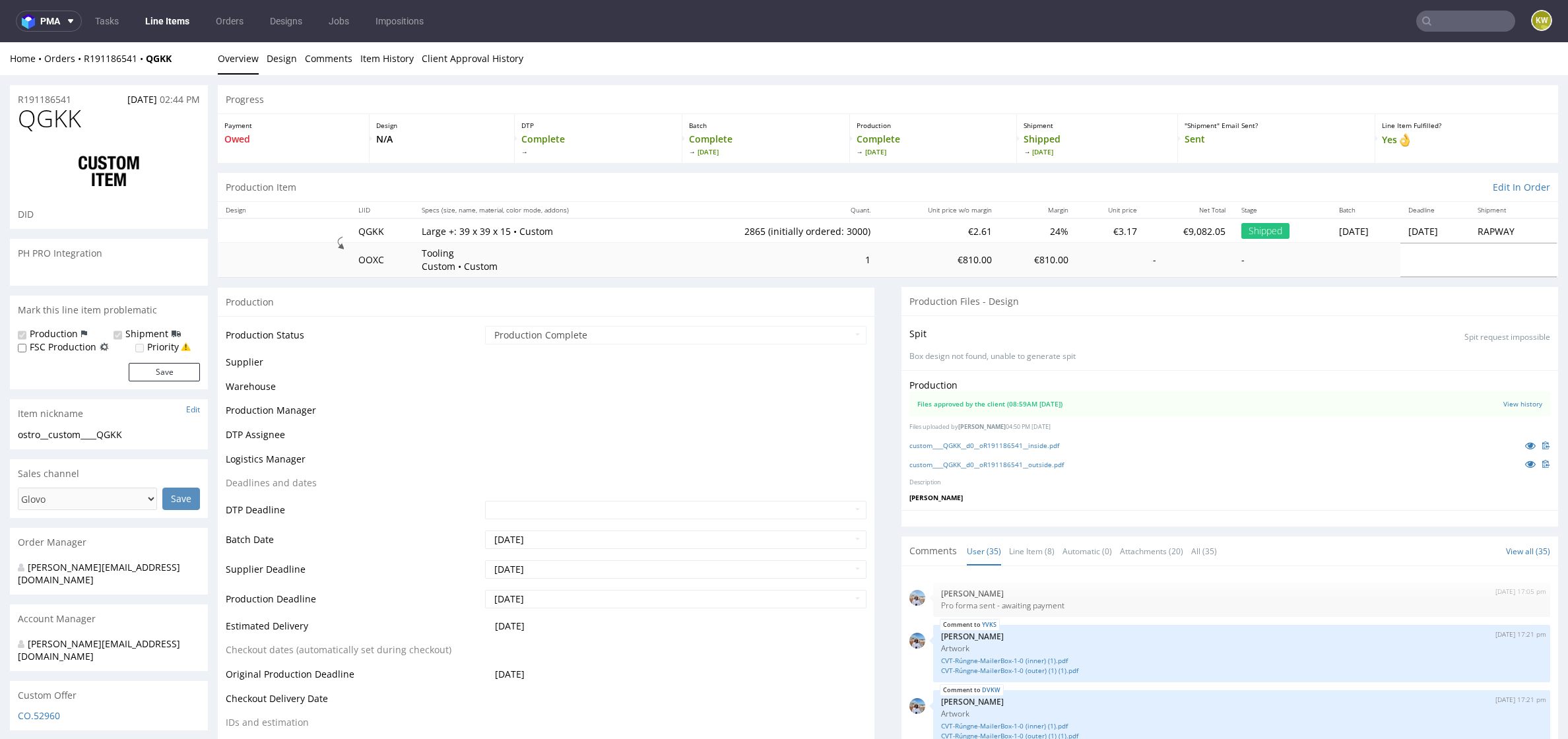
scroll to position [1745, 0]
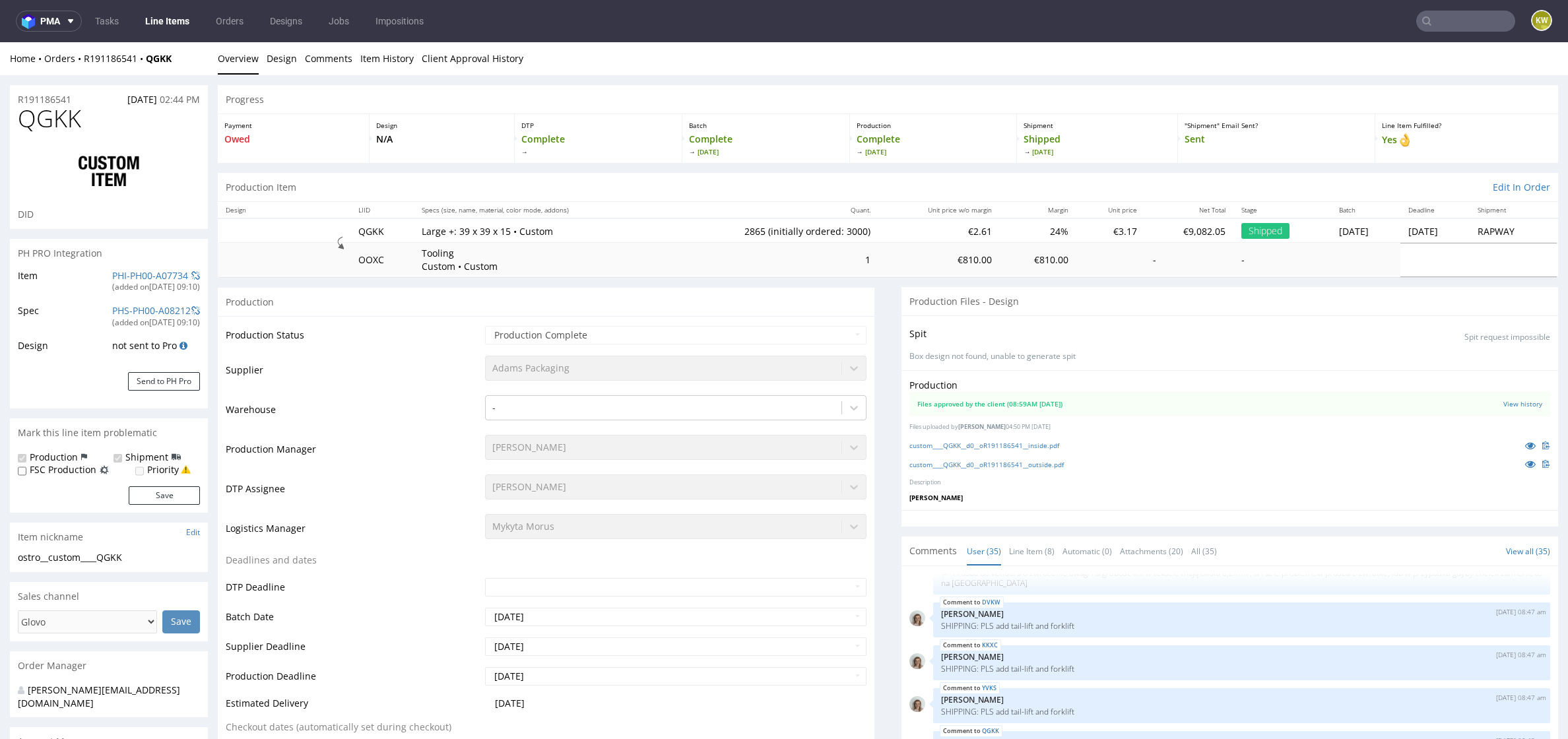
select select "in_progress"
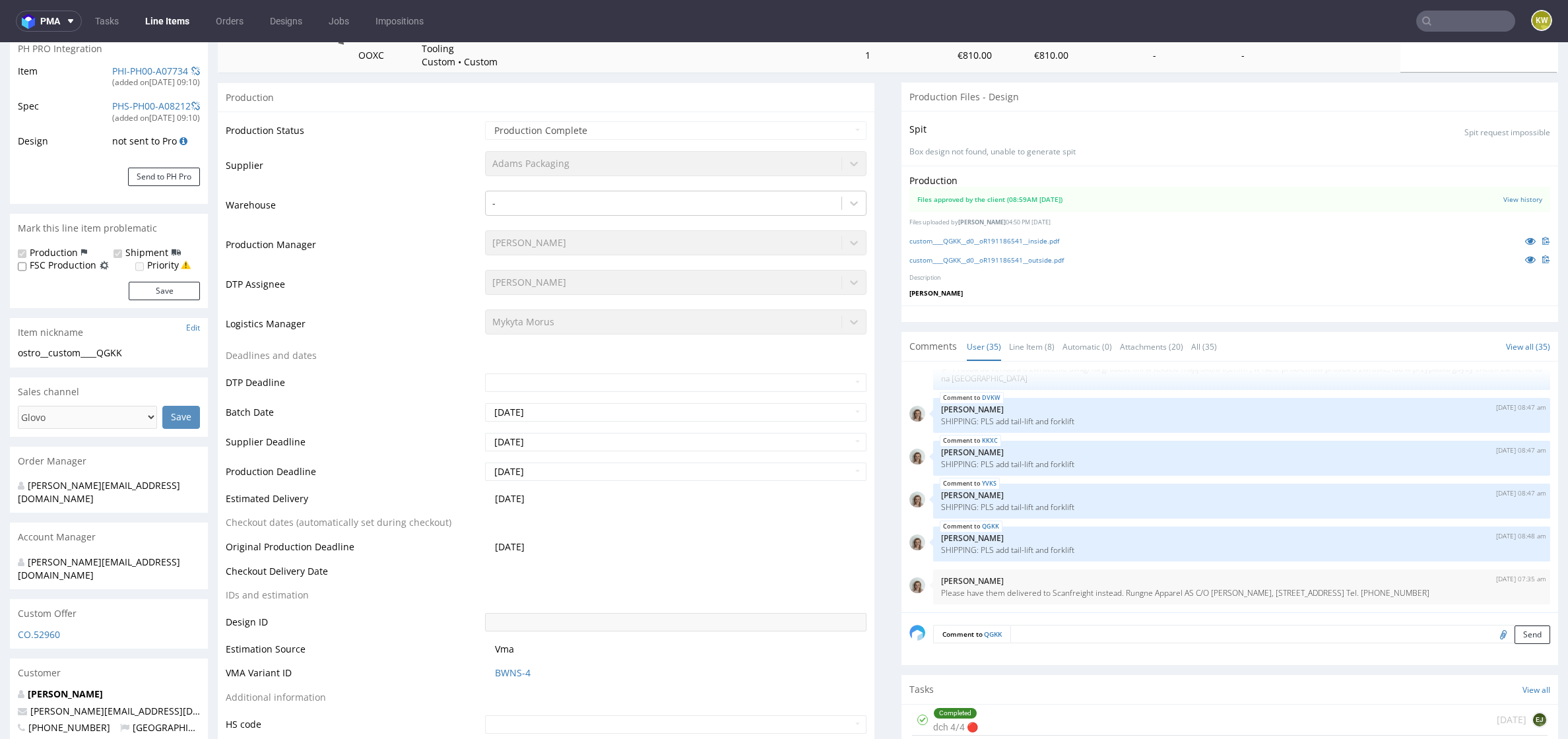
scroll to position [56, 0]
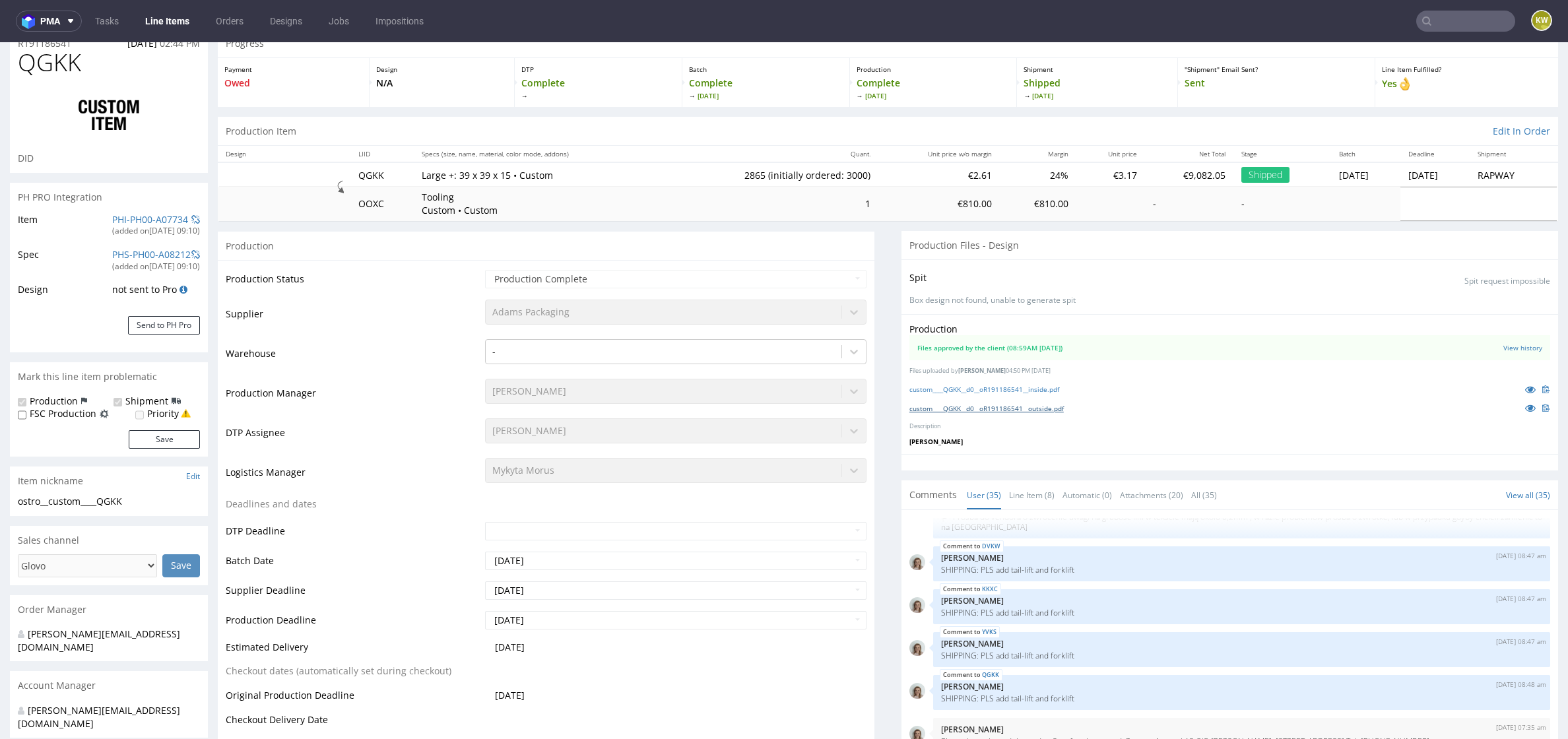
click at [1016, 405] on link "custom____QGKK__d0__oR191186541__outside.pdf" at bounding box center [986, 408] width 155 height 9
click at [982, 389] on link "custom____QGKK__d0__oR191186541__inside.pdf" at bounding box center [984, 390] width 150 height 9
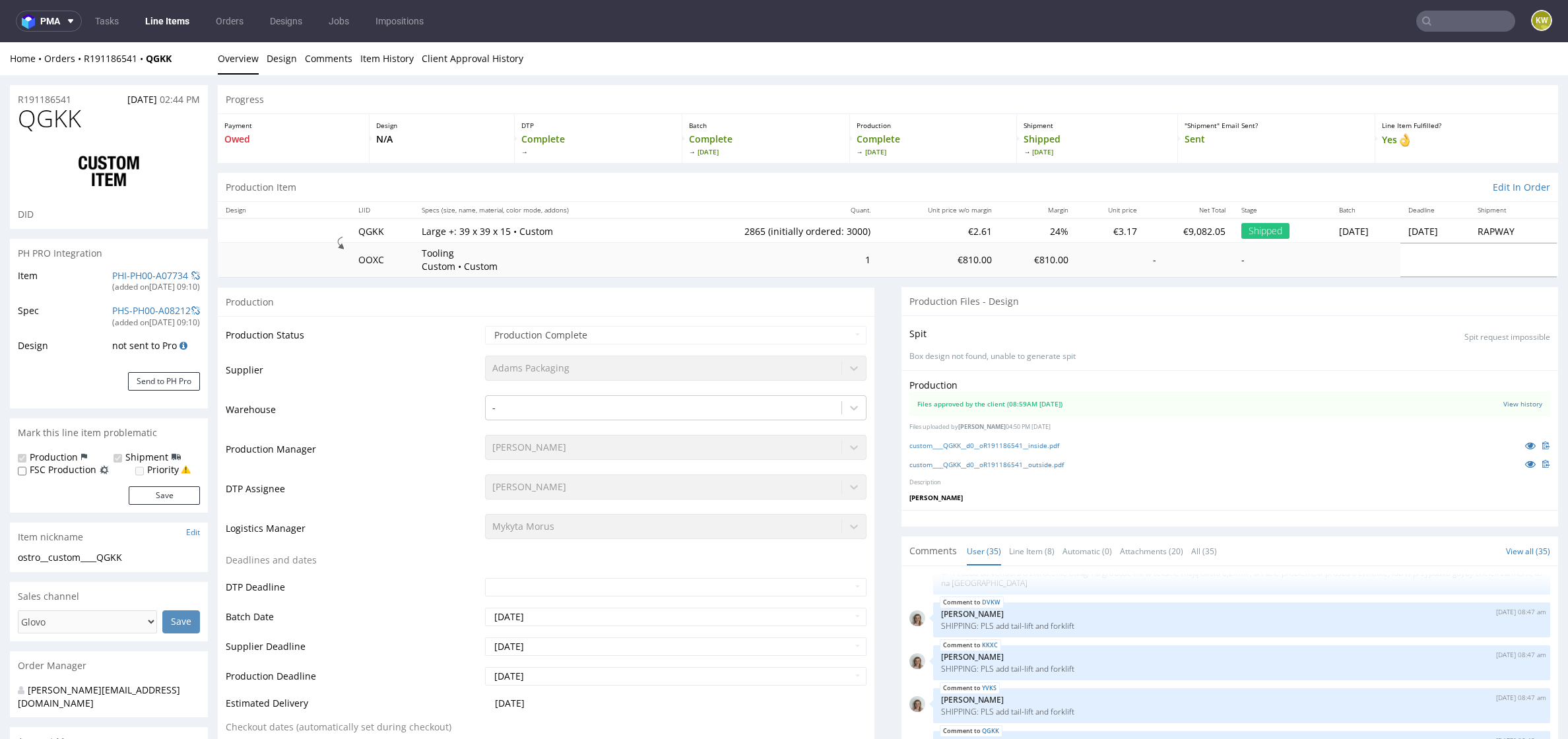
click at [56, 124] on span "QGKK" at bounding box center [50, 118] width 63 height 26
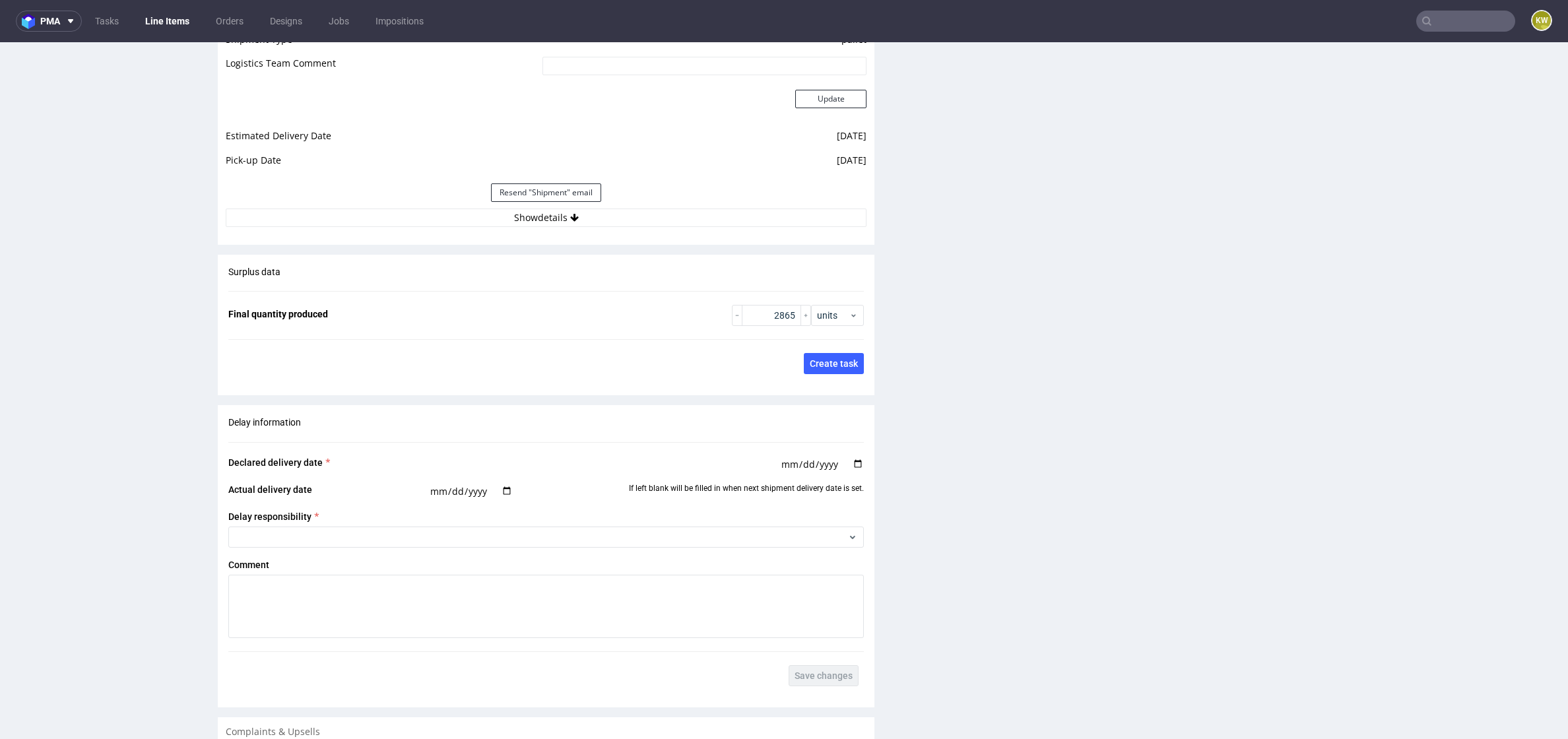
scroll to position [2472, 0]
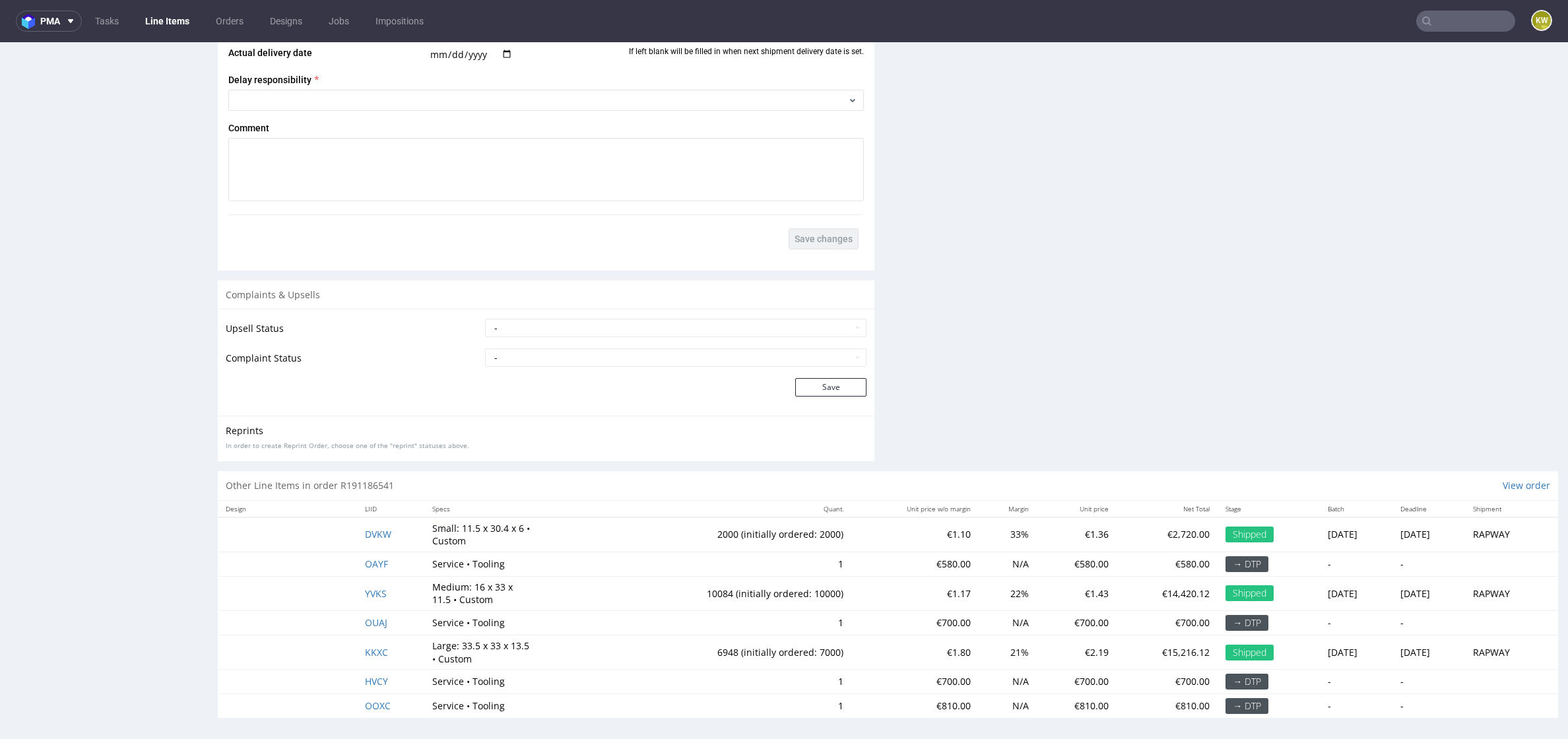
click at [357, 647] on td "KKXC" at bounding box center [390, 652] width 67 height 34
click at [365, 647] on span "KKXC" at bounding box center [376, 652] width 23 height 13
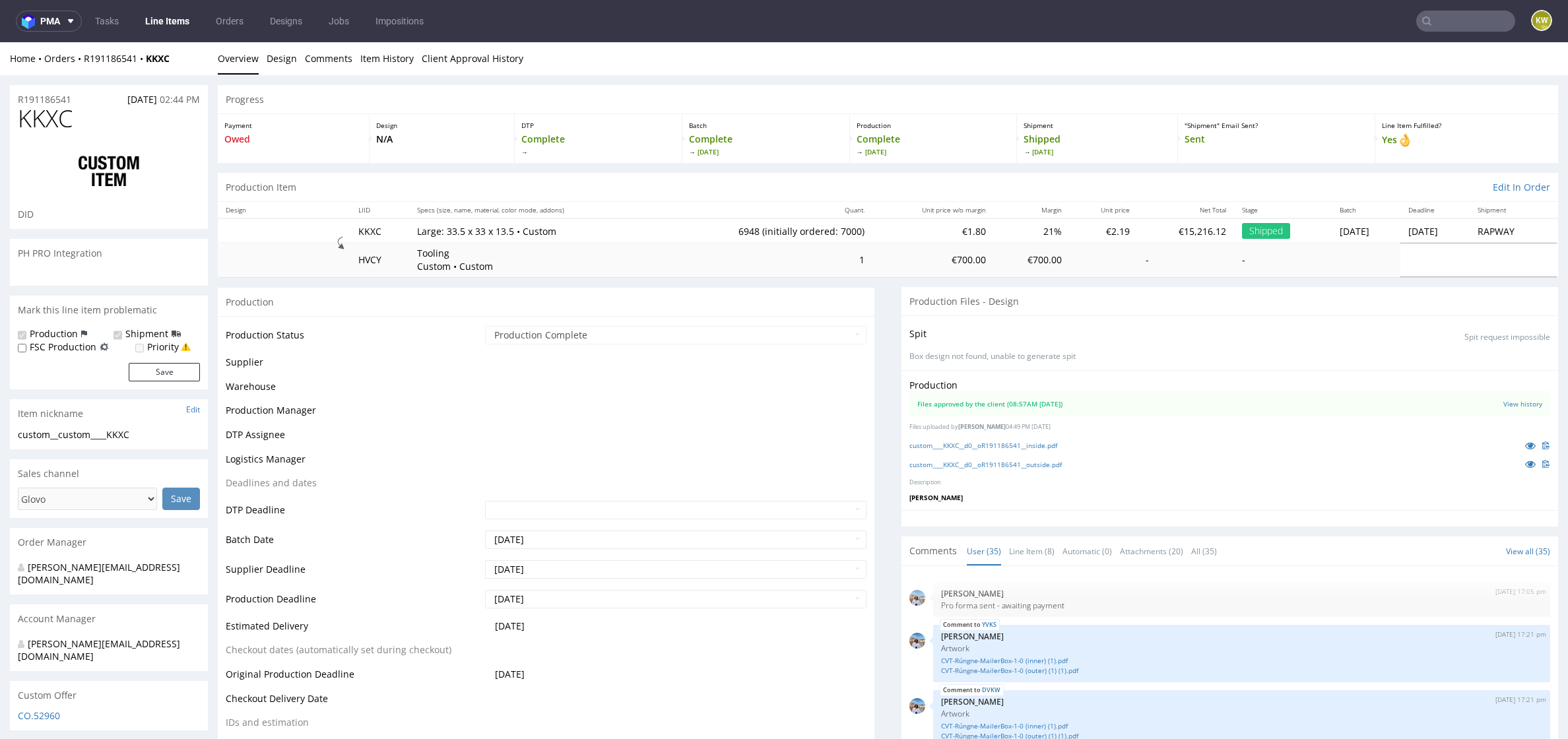
scroll to position [1745, 0]
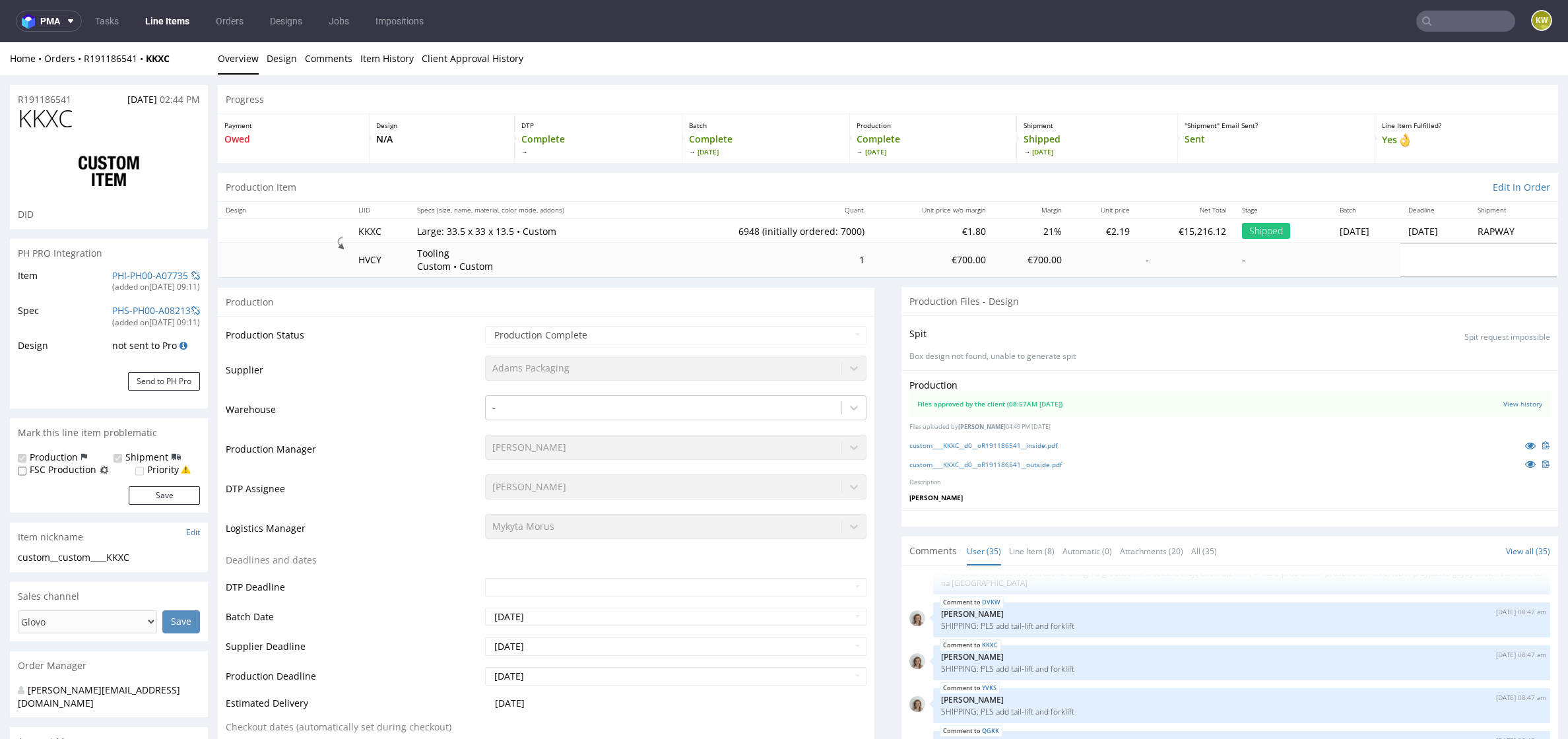
select select "in_progress"
click at [1039, 466] on link "custom____KKXC__d0__oR191186541__outside.pdf" at bounding box center [985, 465] width 153 height 9
click at [990, 450] on div "custom____KKXC__d0__oR191186541__inside.pdf" at bounding box center [1229, 445] width 641 height 15
click at [999, 447] on link "custom____KKXC__d0__oR191186541__inside.pdf" at bounding box center [983, 445] width 148 height 9
click at [50, 128] on span "KKXC" at bounding box center [46, 118] width 55 height 26
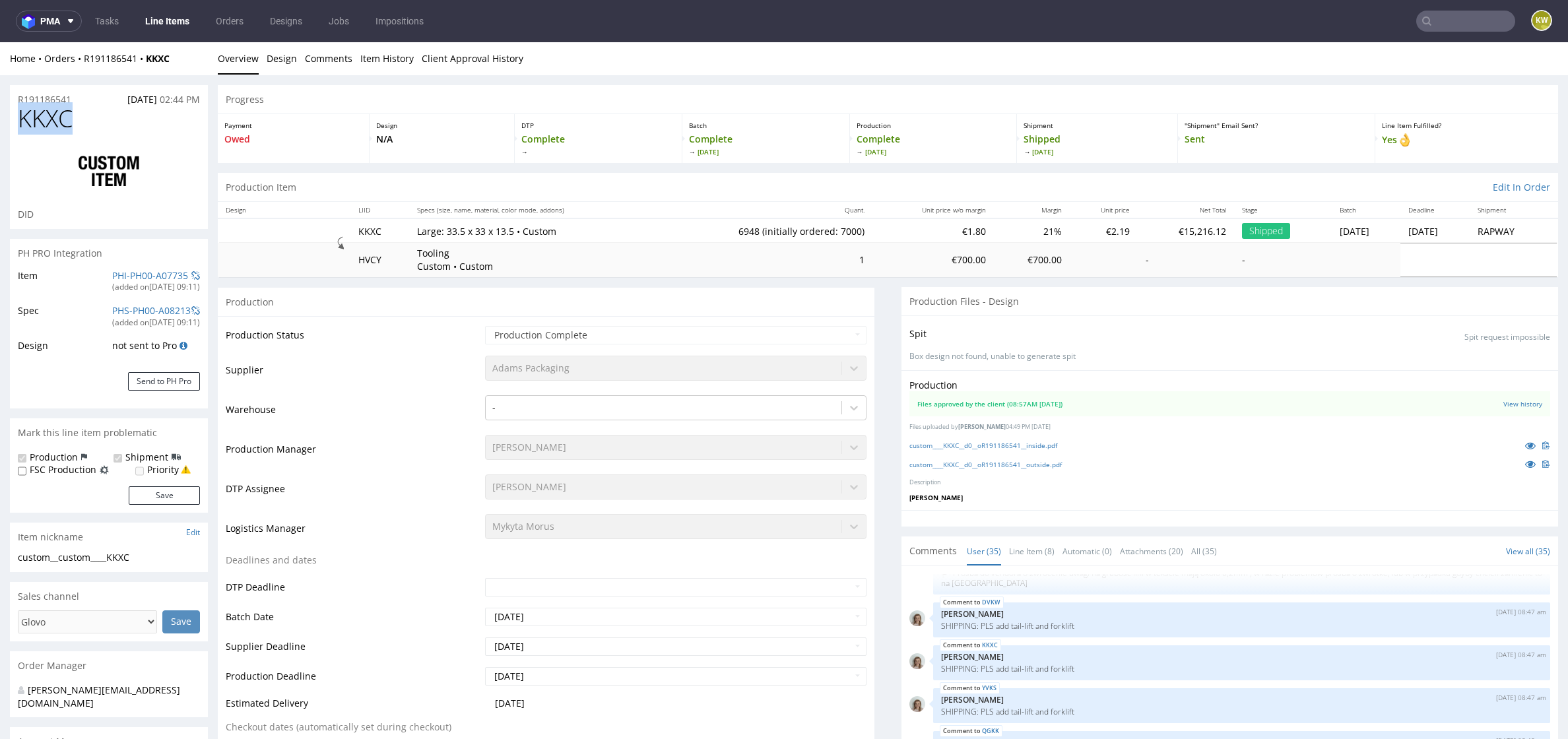
click at [50, 128] on span "KKXC" at bounding box center [46, 118] width 55 height 26
copy span "KKXC"
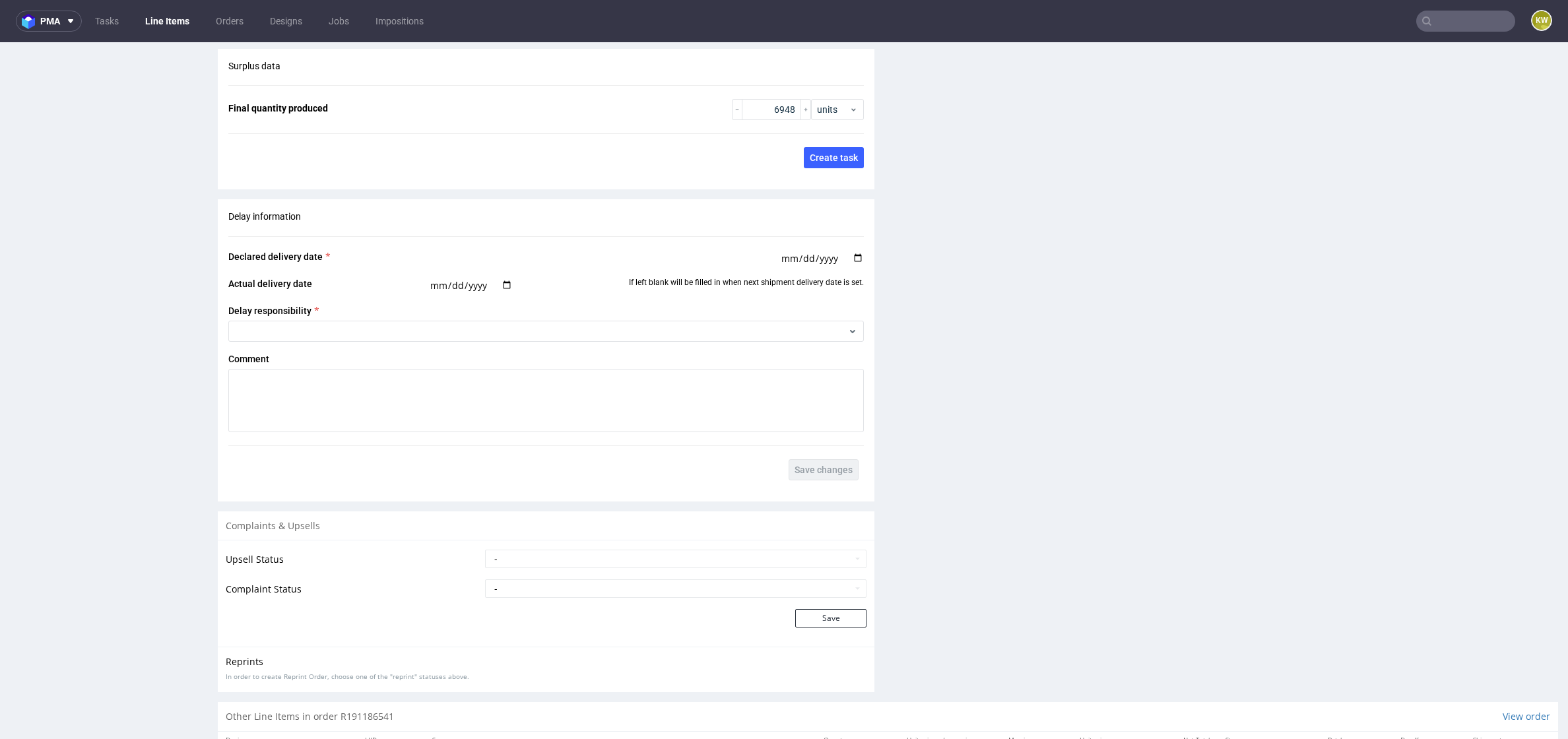
scroll to position [2472, 0]
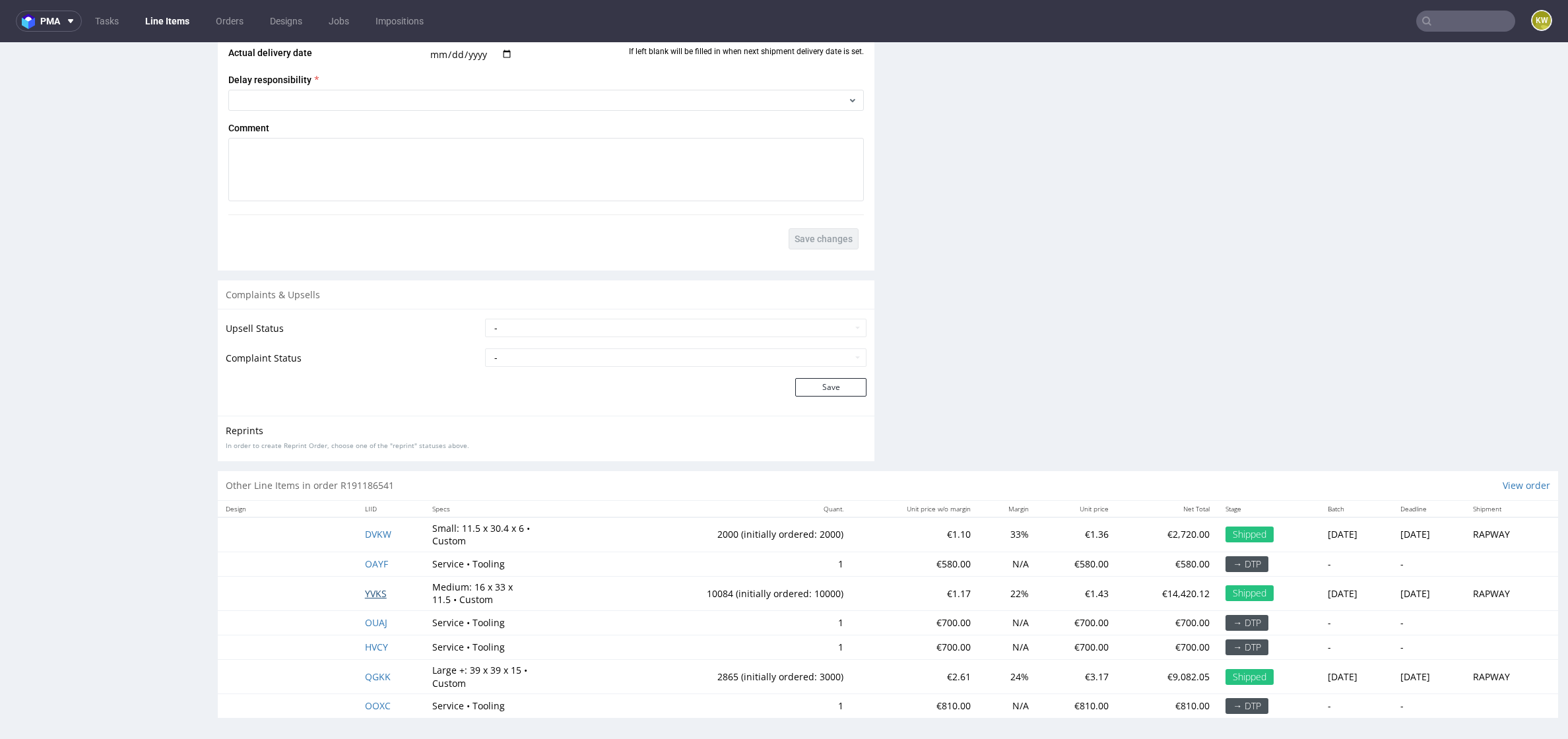
click at [370, 589] on span "YVKS" at bounding box center [376, 593] width 21 height 13
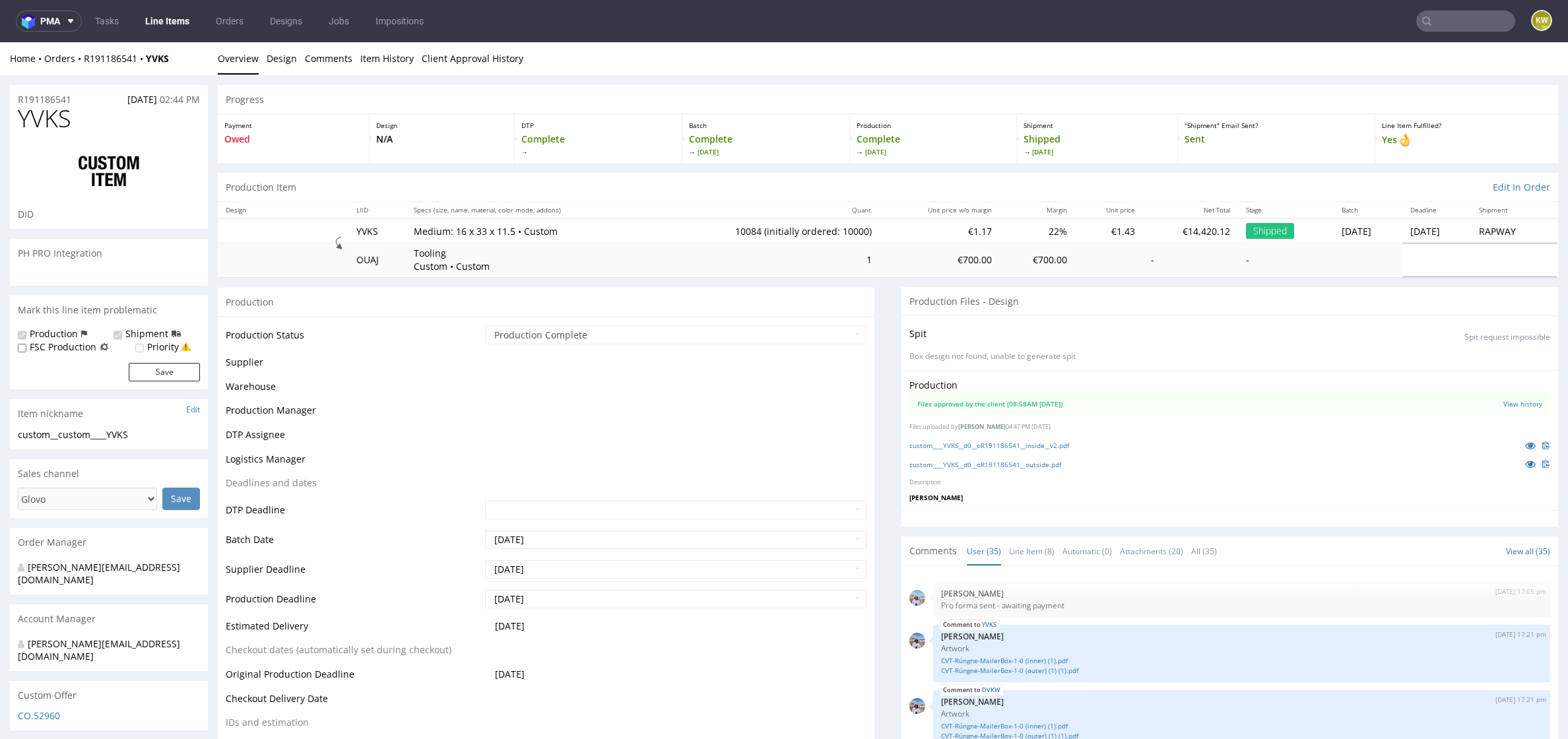
scroll to position [1745, 0]
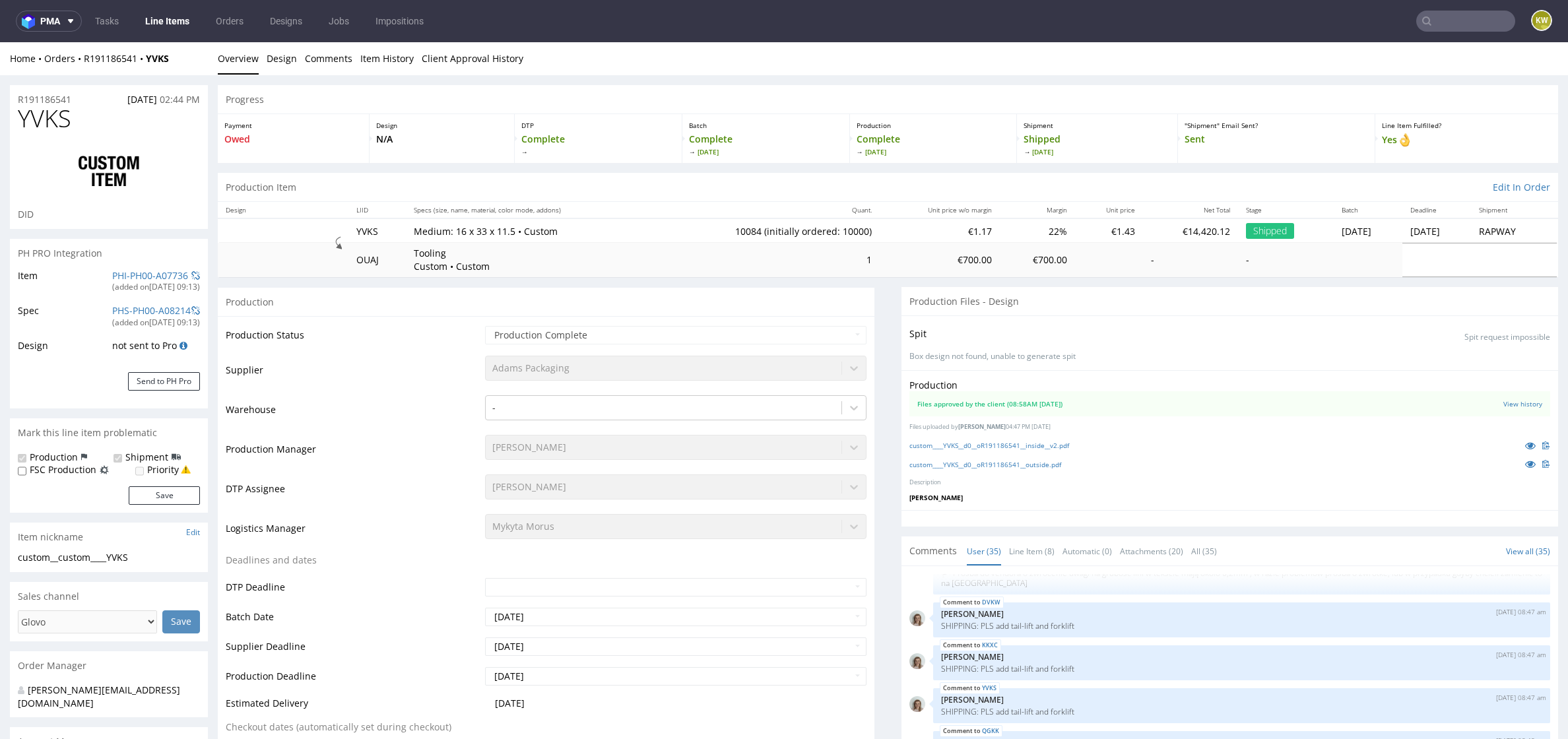
select select "in_progress"
click at [1025, 464] on link "custom____YVKS__d0__oR191186541__outside.pdf" at bounding box center [985, 465] width 152 height 9
click at [991, 445] on link "custom____YVKS__d0__oR191186541__inside__v2.pdf" at bounding box center [989, 445] width 160 height 9
click at [52, 128] on span "YVKS" at bounding box center [45, 118] width 54 height 26
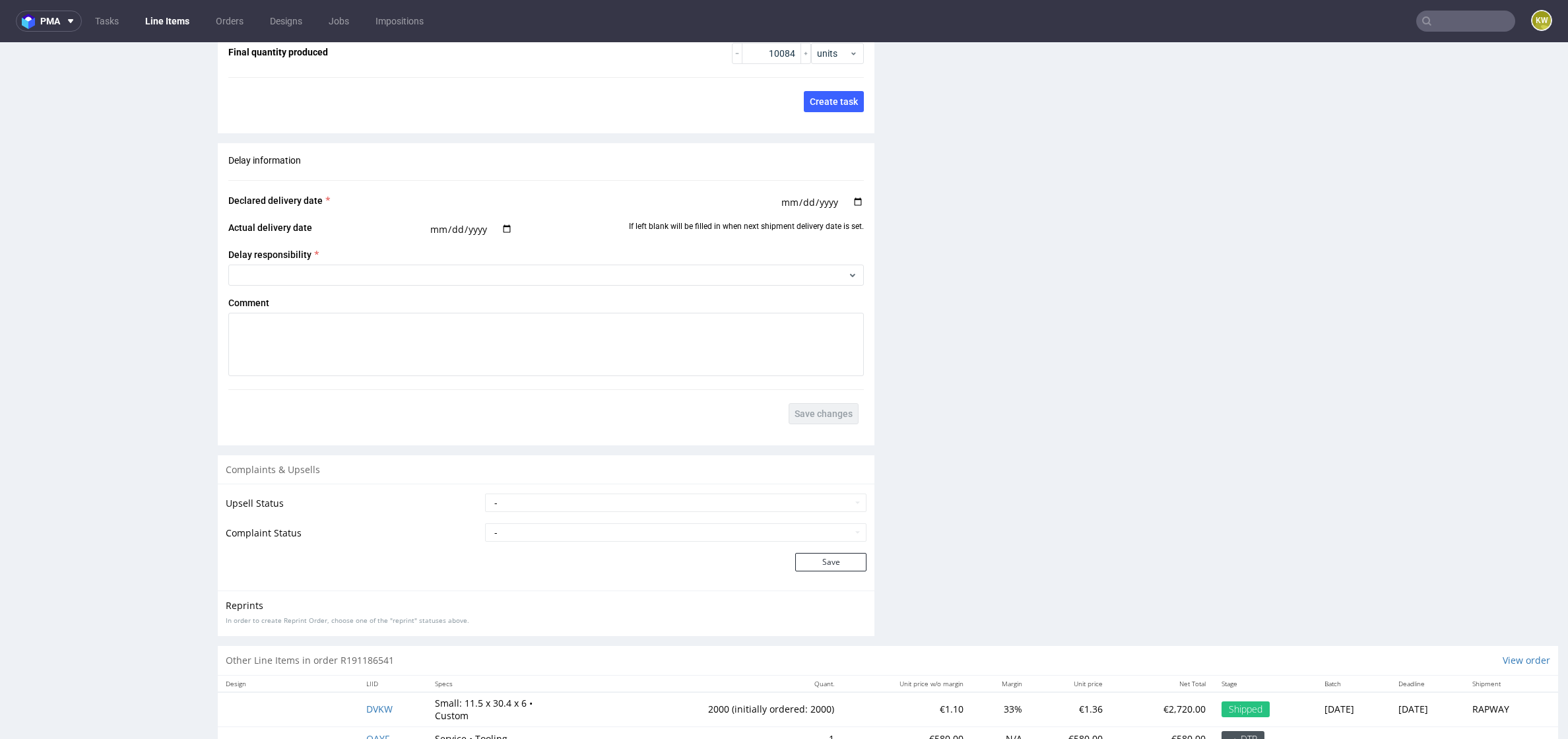
scroll to position [2496, 0]
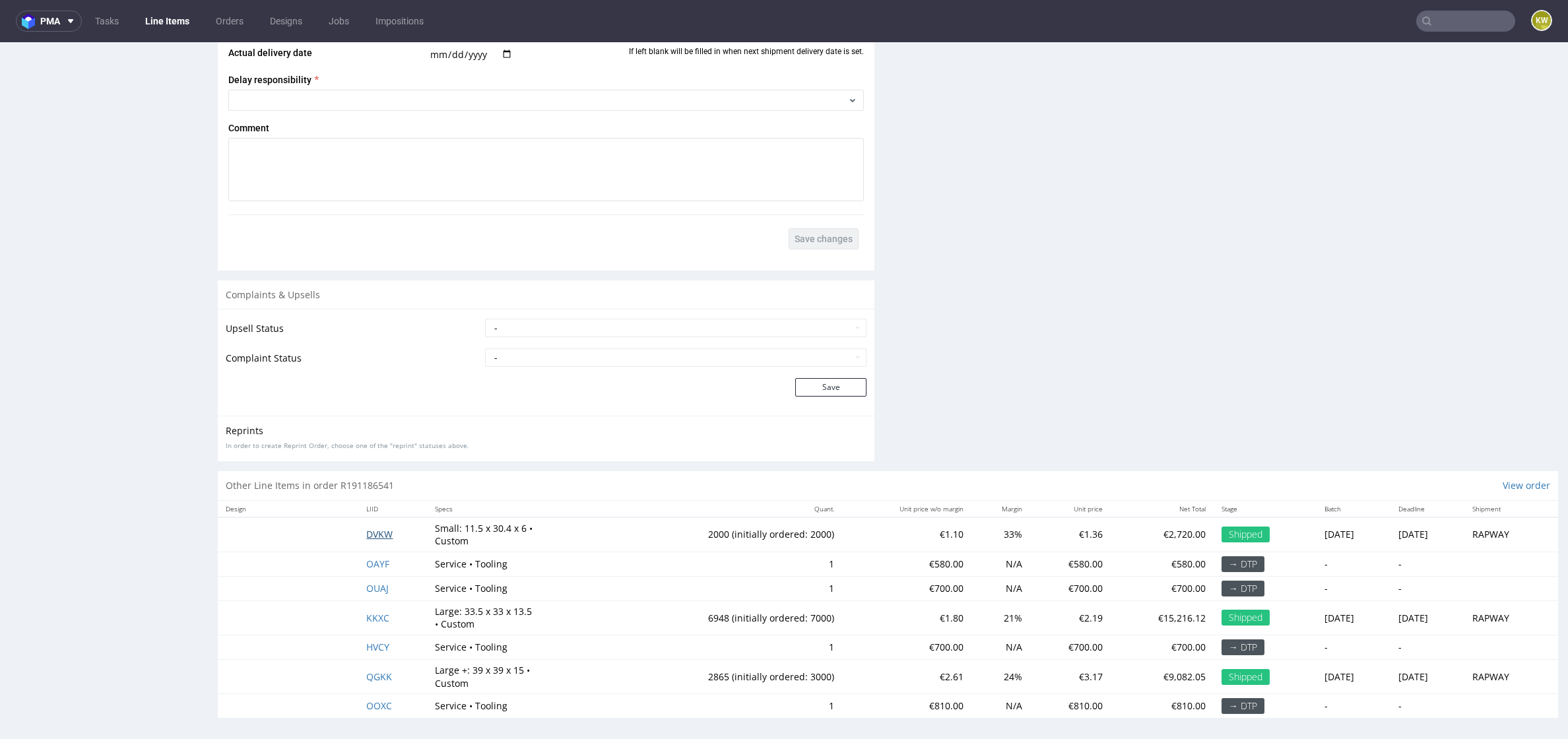
click at [367, 529] on span "DVKW" at bounding box center [379, 534] width 26 height 13
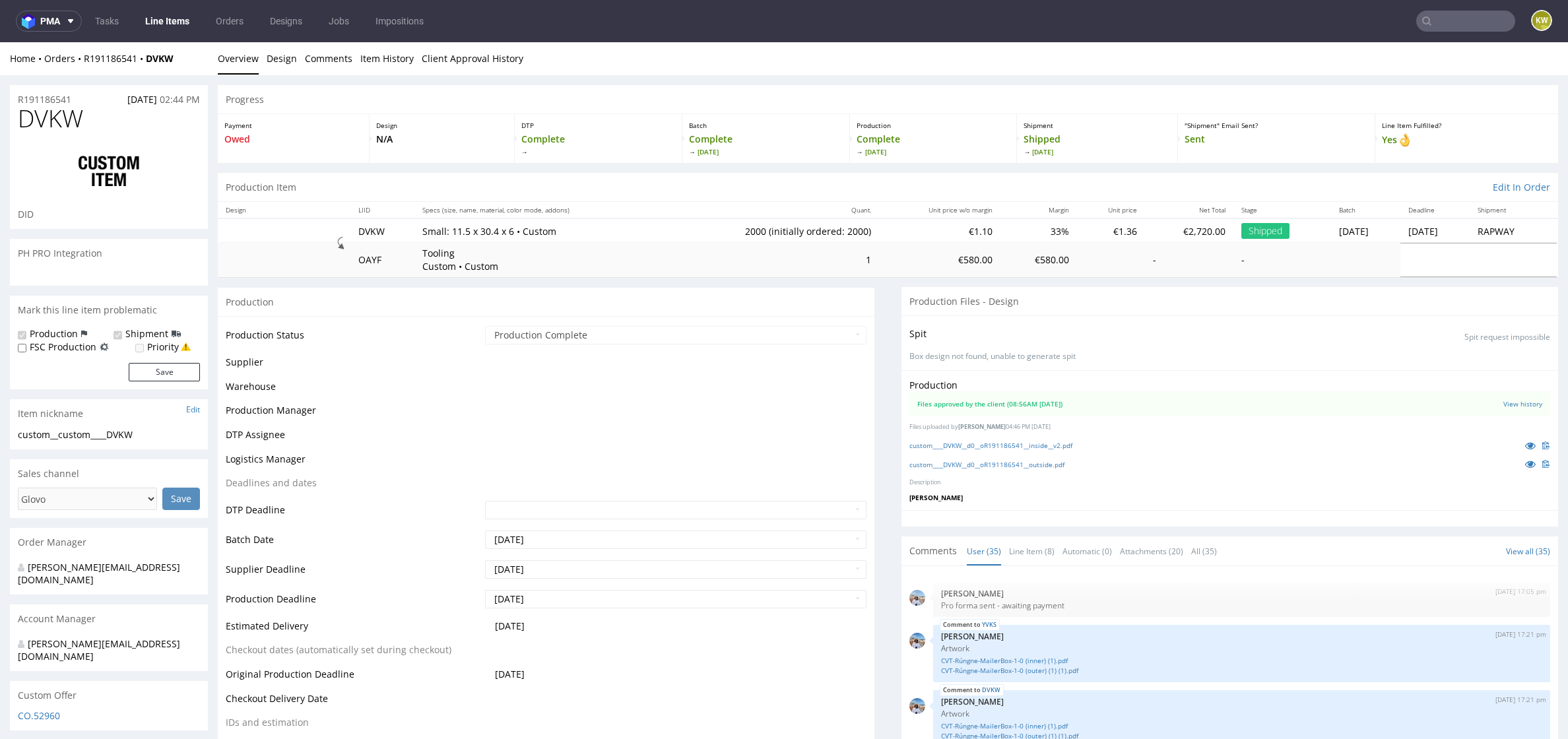
scroll to position [1745, 0]
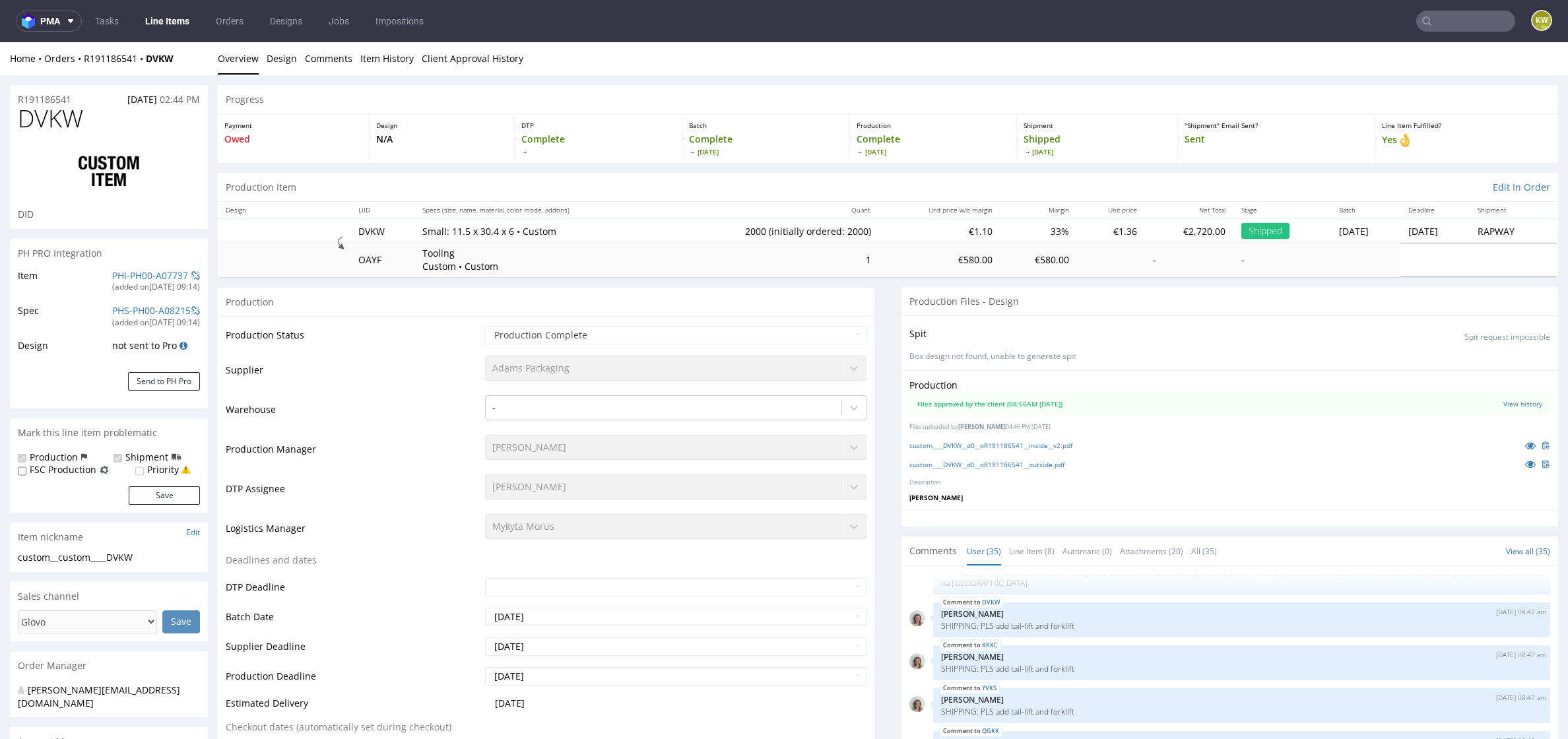
select select "in_progress"
click at [1005, 466] on link "custom____DVKW__d0__oR191186541__outside.pdf" at bounding box center [986, 465] width 155 height 9
click at [979, 445] on link "custom____DVKW__d0__oR191186541__inside__v2.pdf" at bounding box center [990, 445] width 163 height 9
click at [62, 132] on div "DVKW DID" at bounding box center [109, 167] width 198 height 124
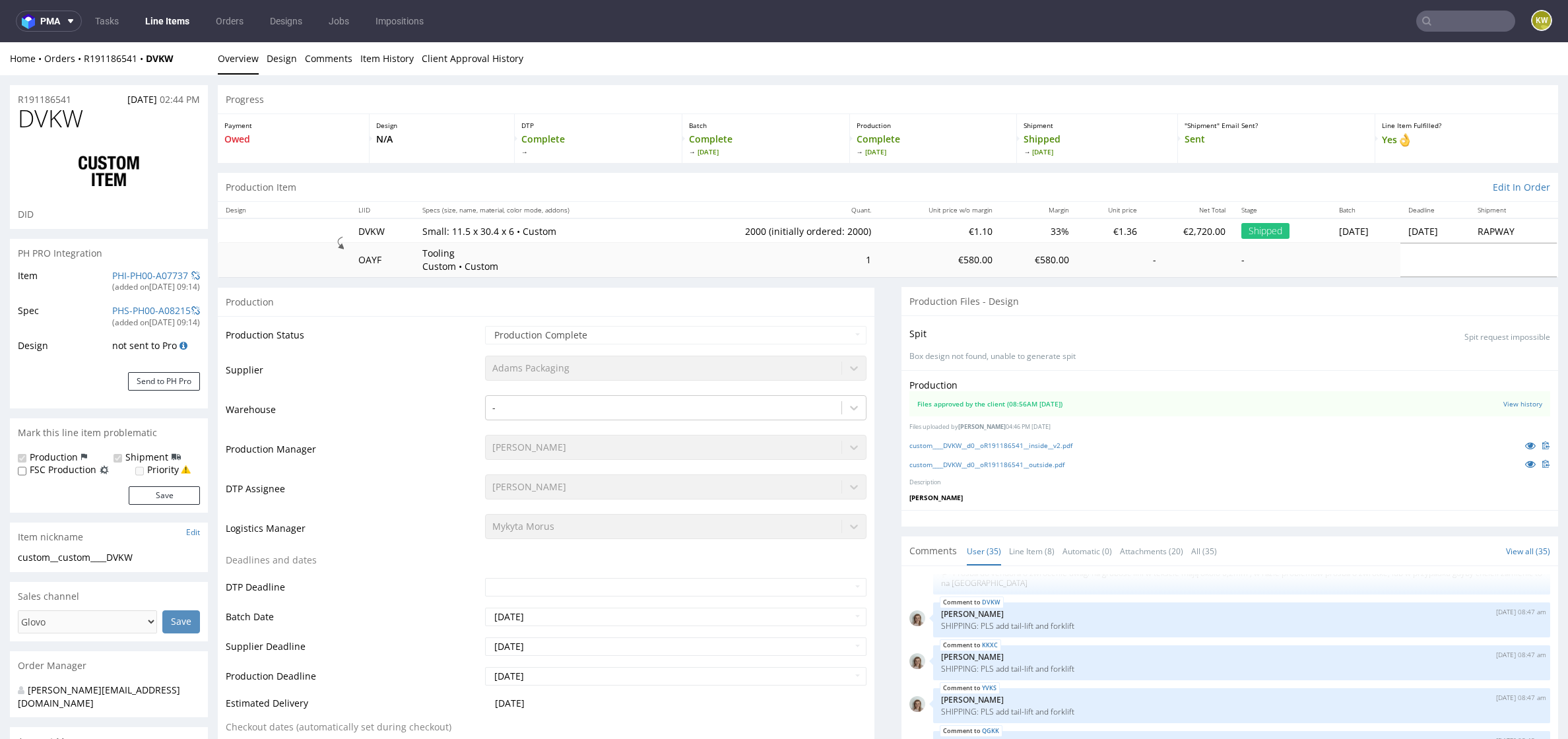
click at [60, 112] on span "DVKW" at bounding box center [50, 118] width 65 height 26
copy span "DVKW"
click at [180, 21] on link "Line Items" at bounding box center [167, 21] width 60 height 21
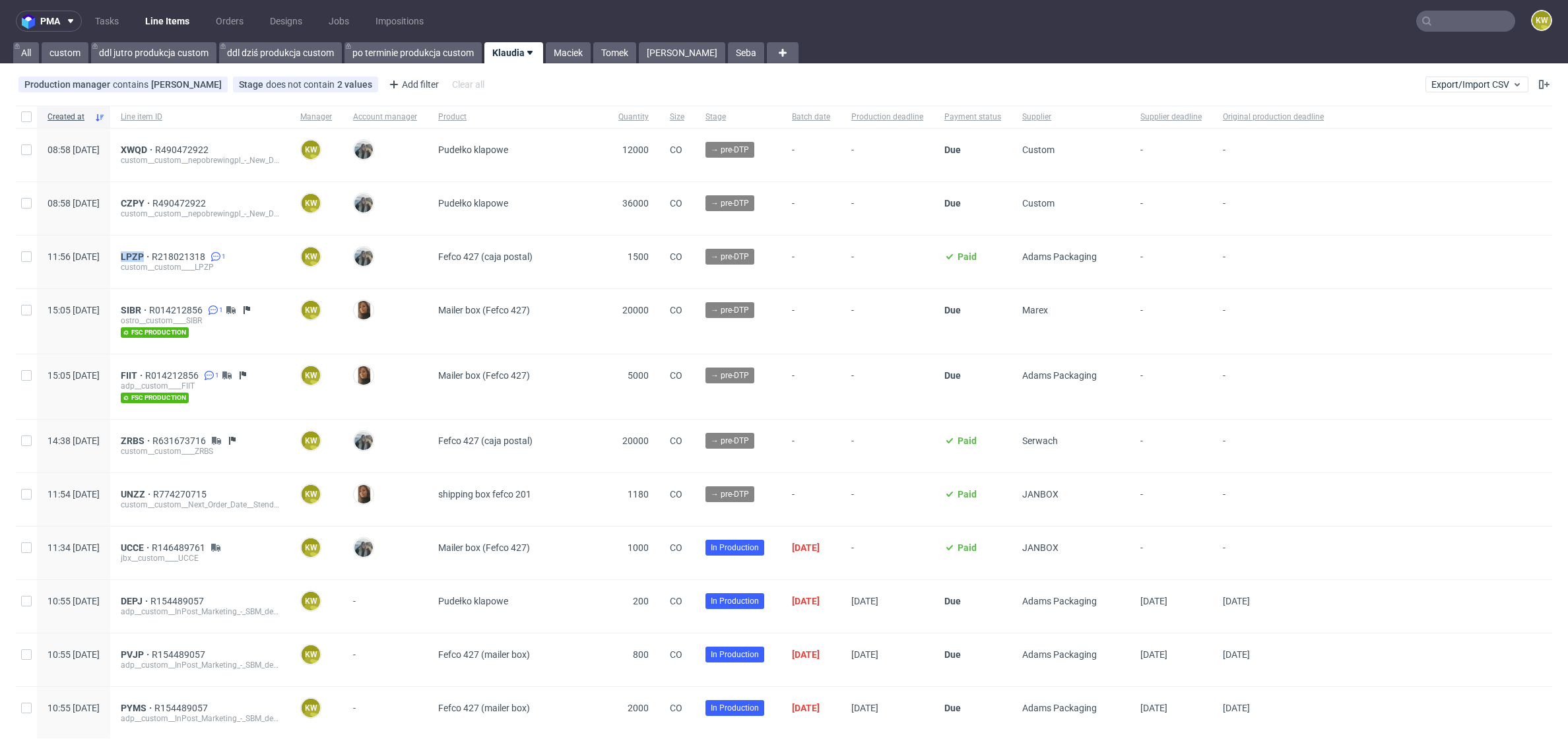
drag, startPoint x: 177, startPoint y: 256, endPoint x: 188, endPoint y: 261, distance: 12.1
click at [189, 261] on div "LPZP R218021318 1 custom__custom____LPZP" at bounding box center [200, 261] width 159 height 21
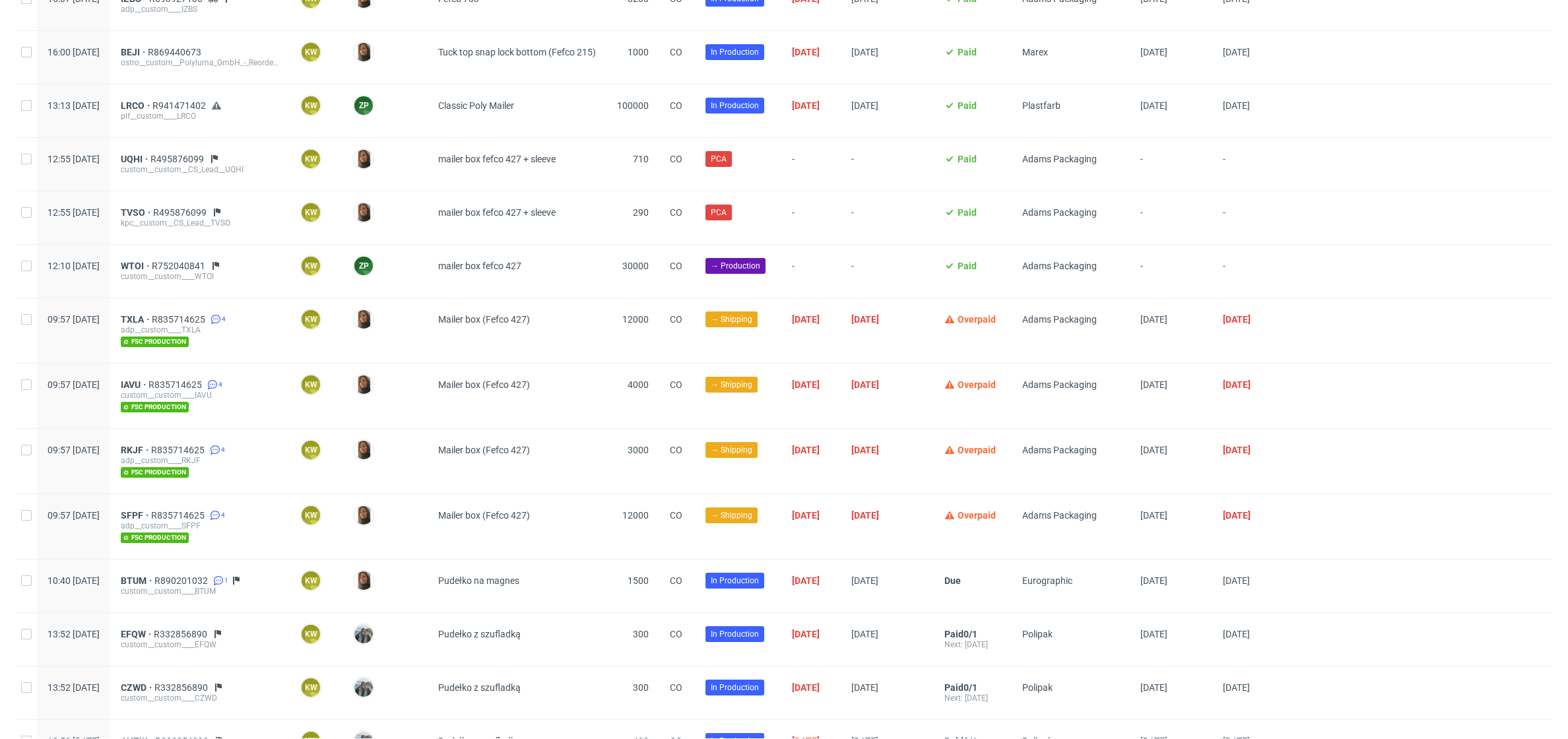
scroll to position [1200, 0]
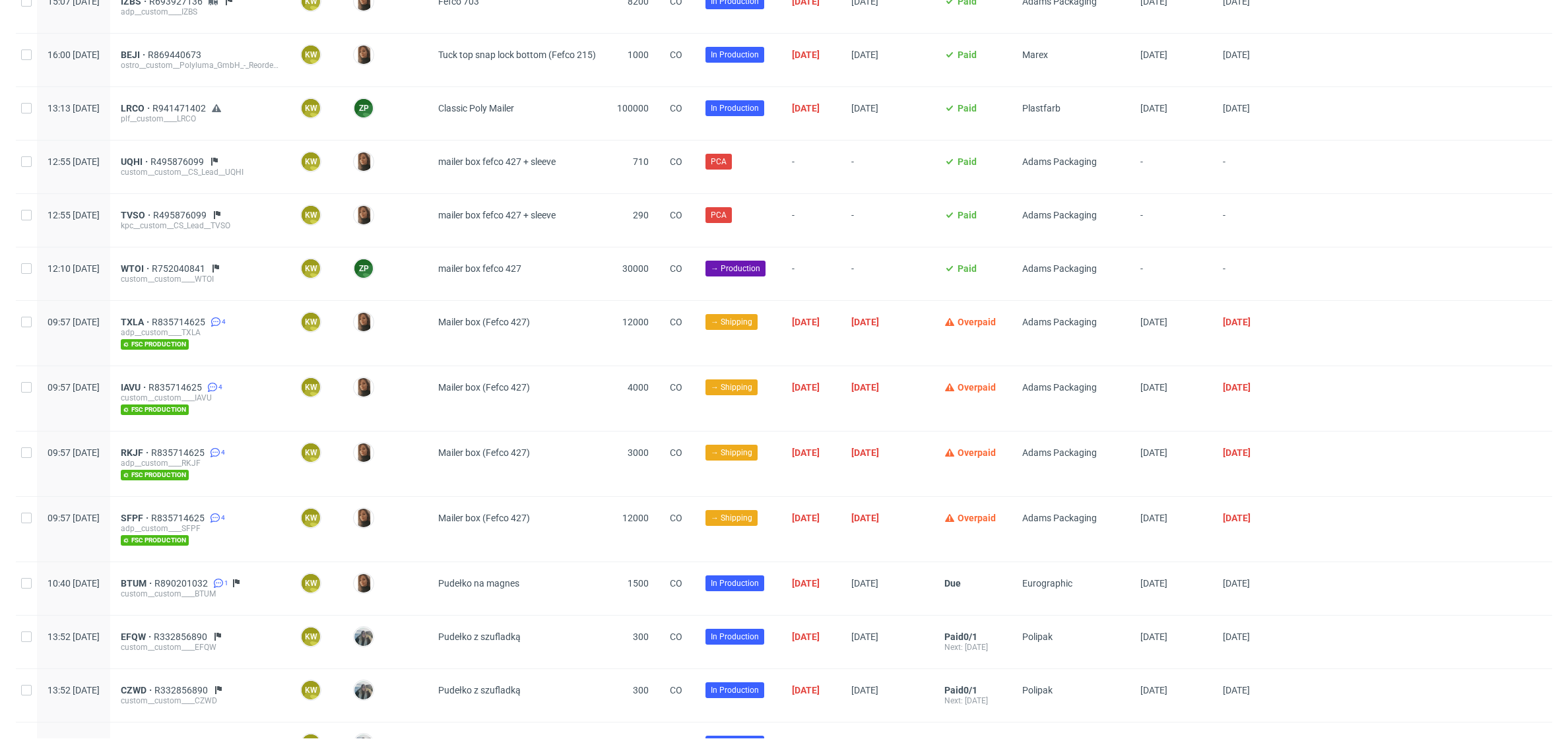
click at [290, 282] on div "WTOI R752040841 custom__custom____WTOI" at bounding box center [200, 273] width 179 height 53
click at [279, 220] on div "kpc__custom__CS_Lead__TVSO" at bounding box center [200, 226] width 159 height 11
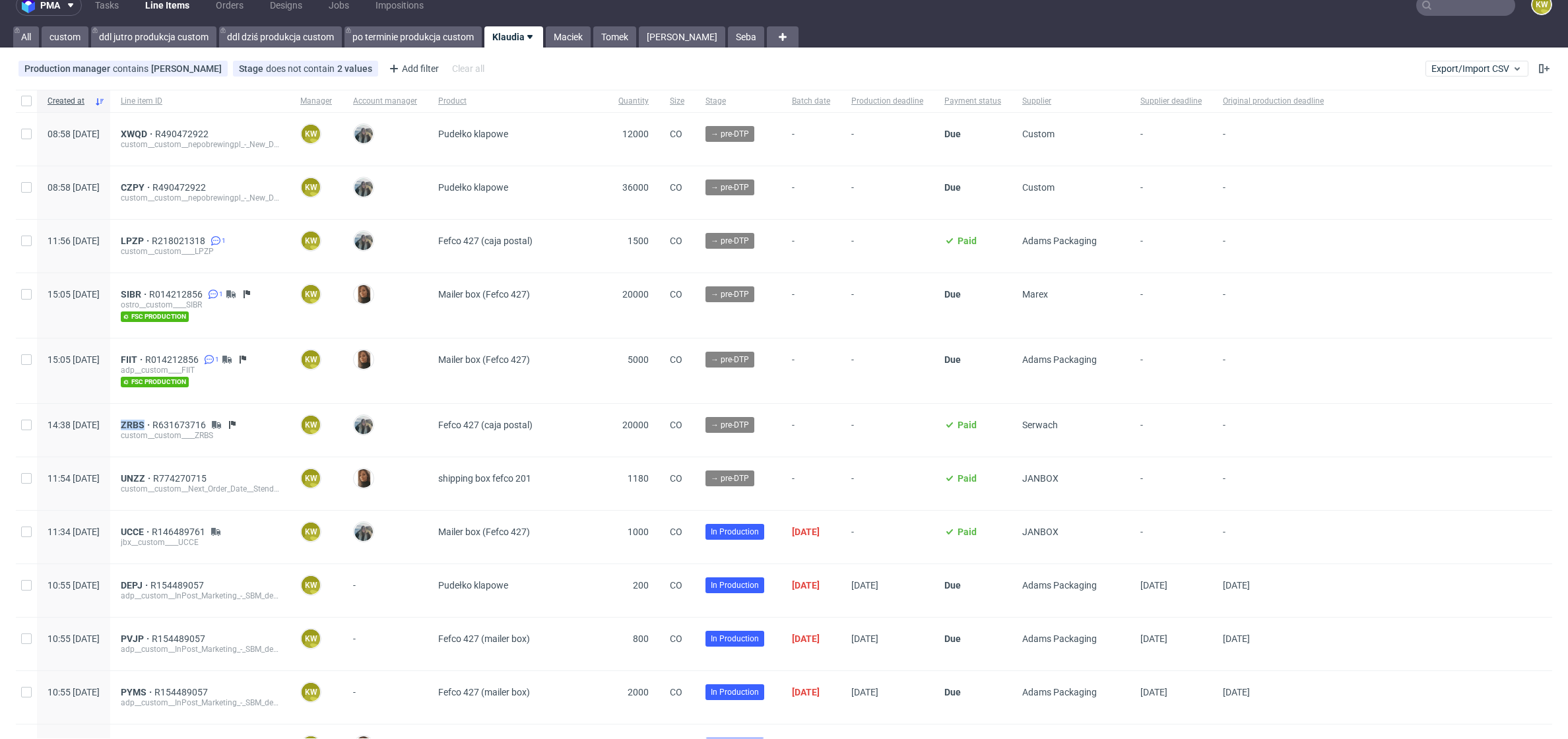
scroll to position [0, 0]
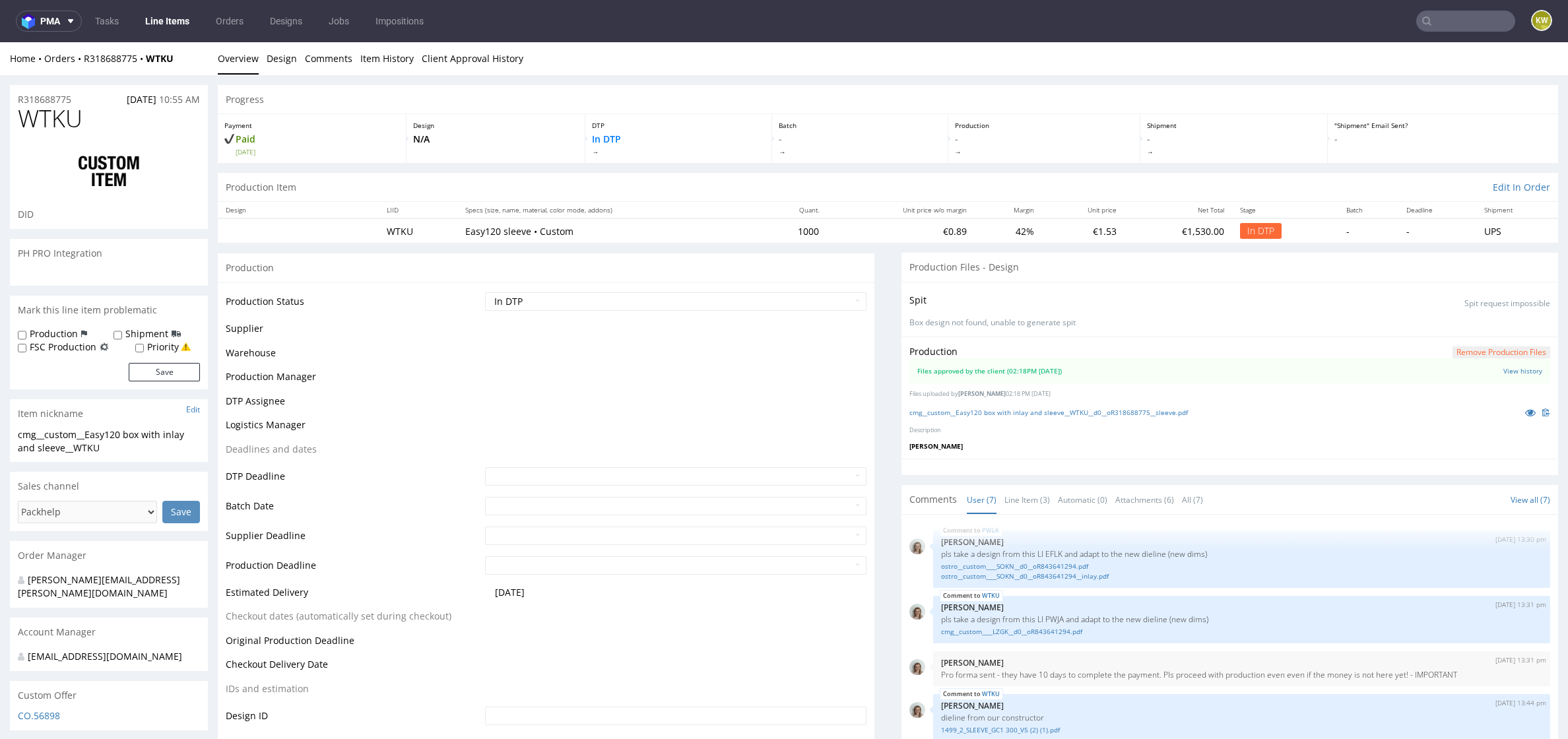
scroll to position [170, 0]
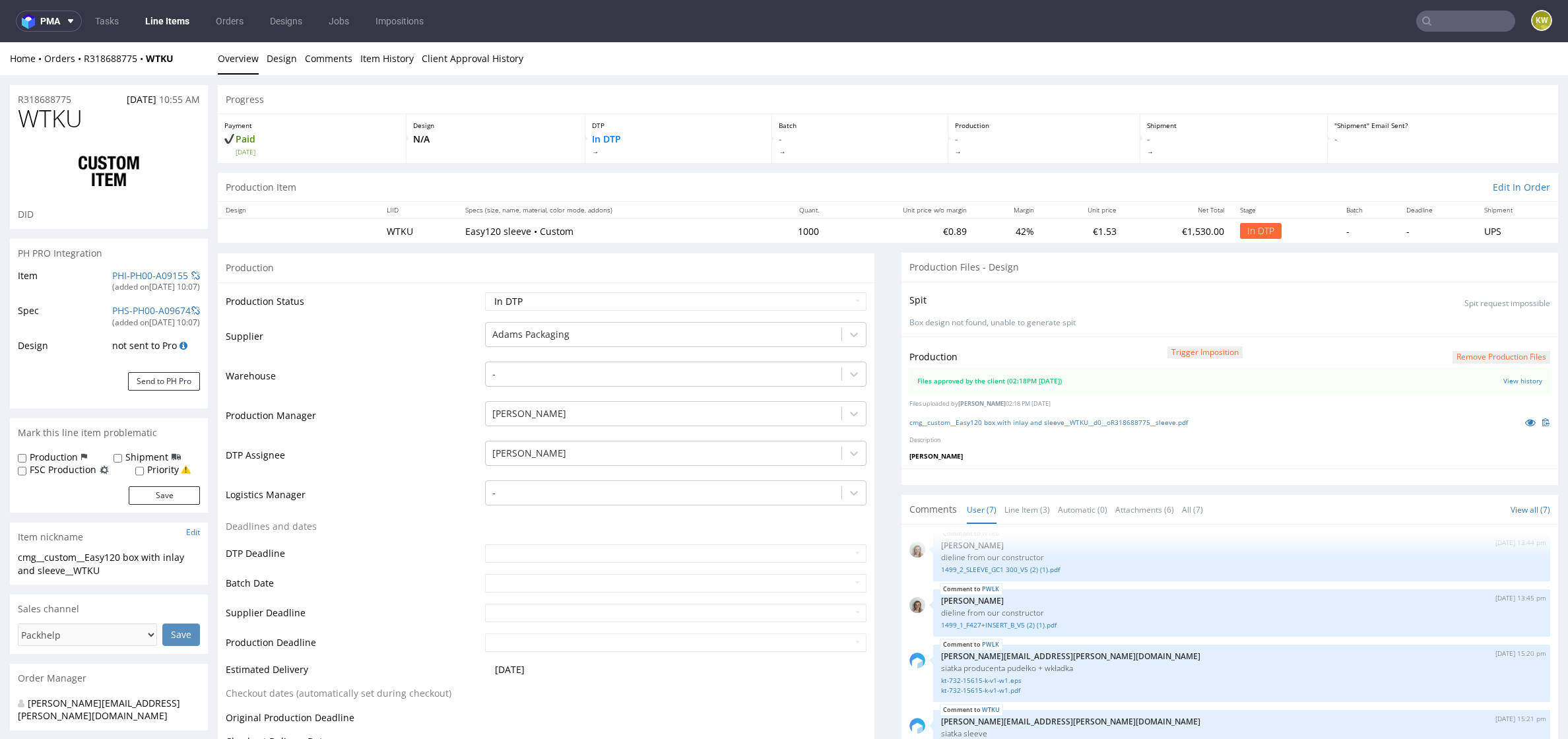
click at [421, 369] on td "Warehouse" at bounding box center [353, 380] width 256 height 40
click at [402, 372] on td "Warehouse" at bounding box center [353, 380] width 256 height 40
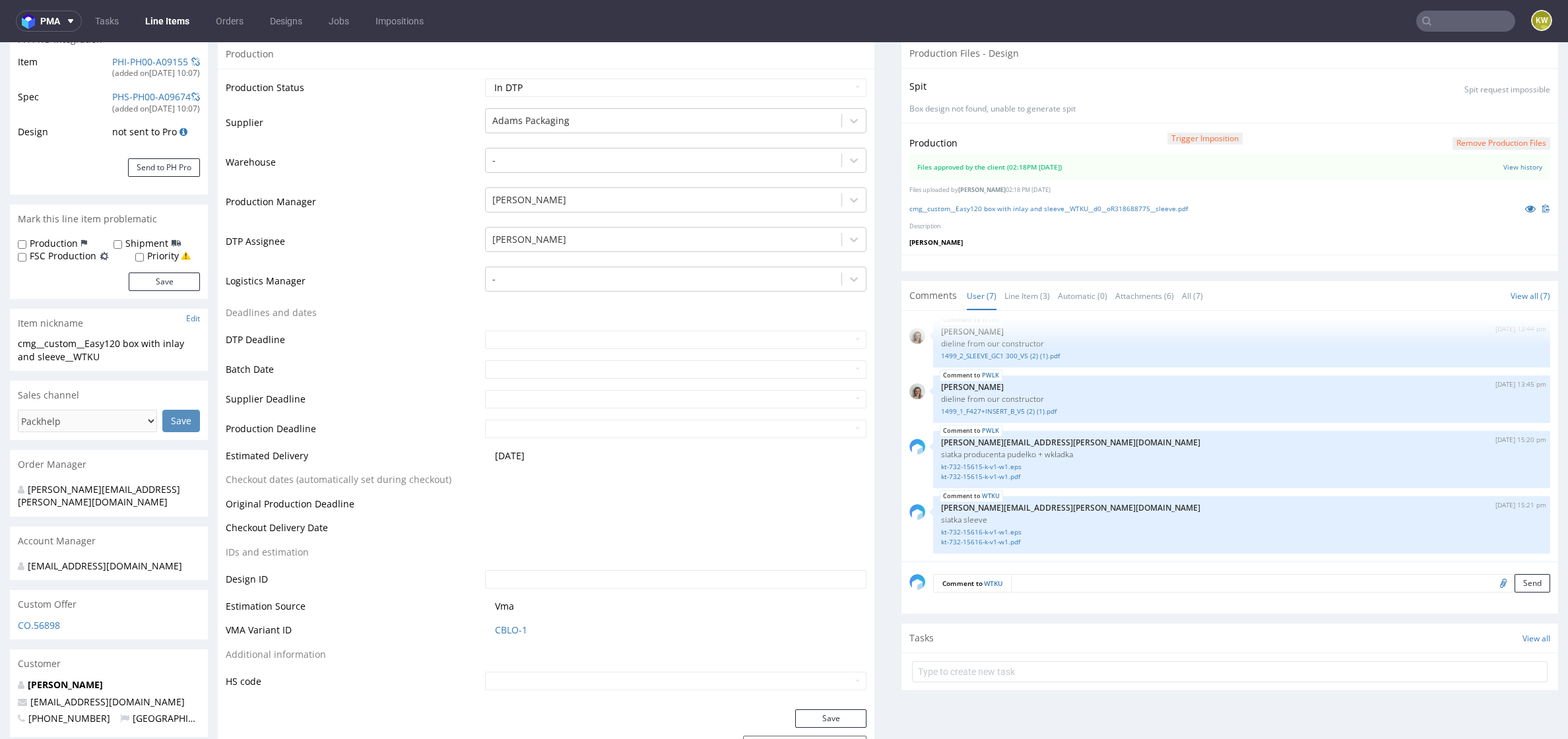
scroll to position [245, 0]
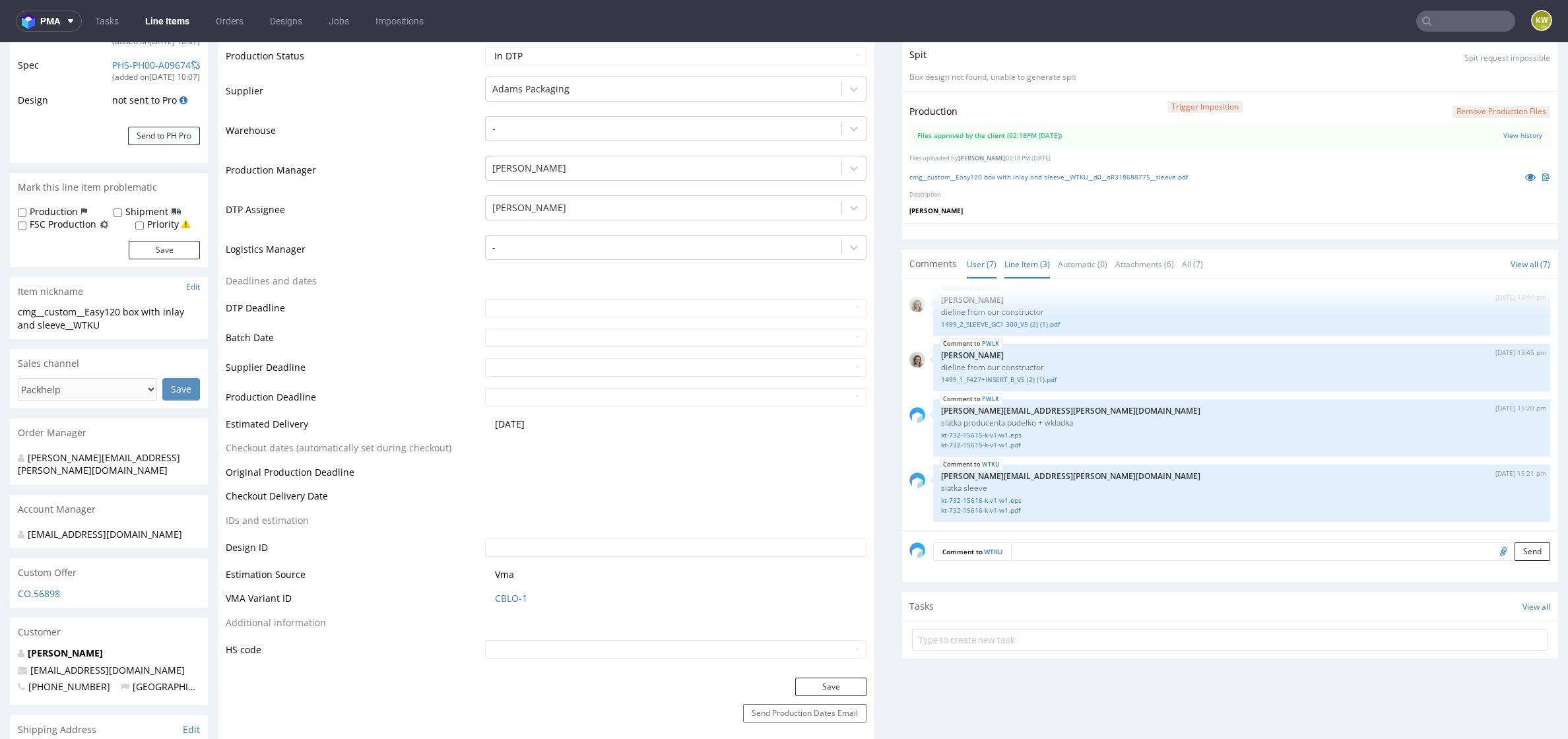
click at [1032, 259] on link "Line Item (3)" at bounding box center [1027, 264] width 46 height 28
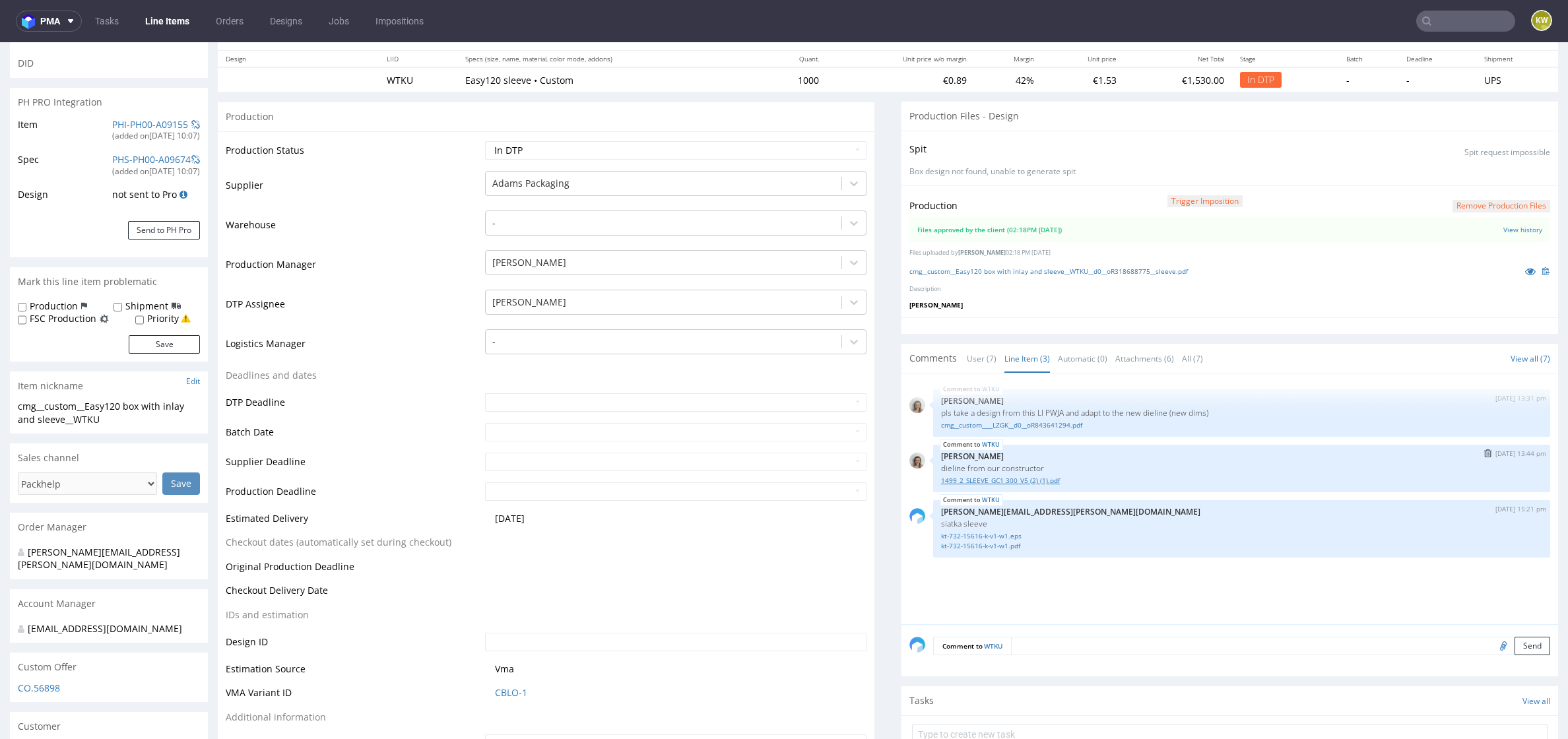
scroll to position [134, 0]
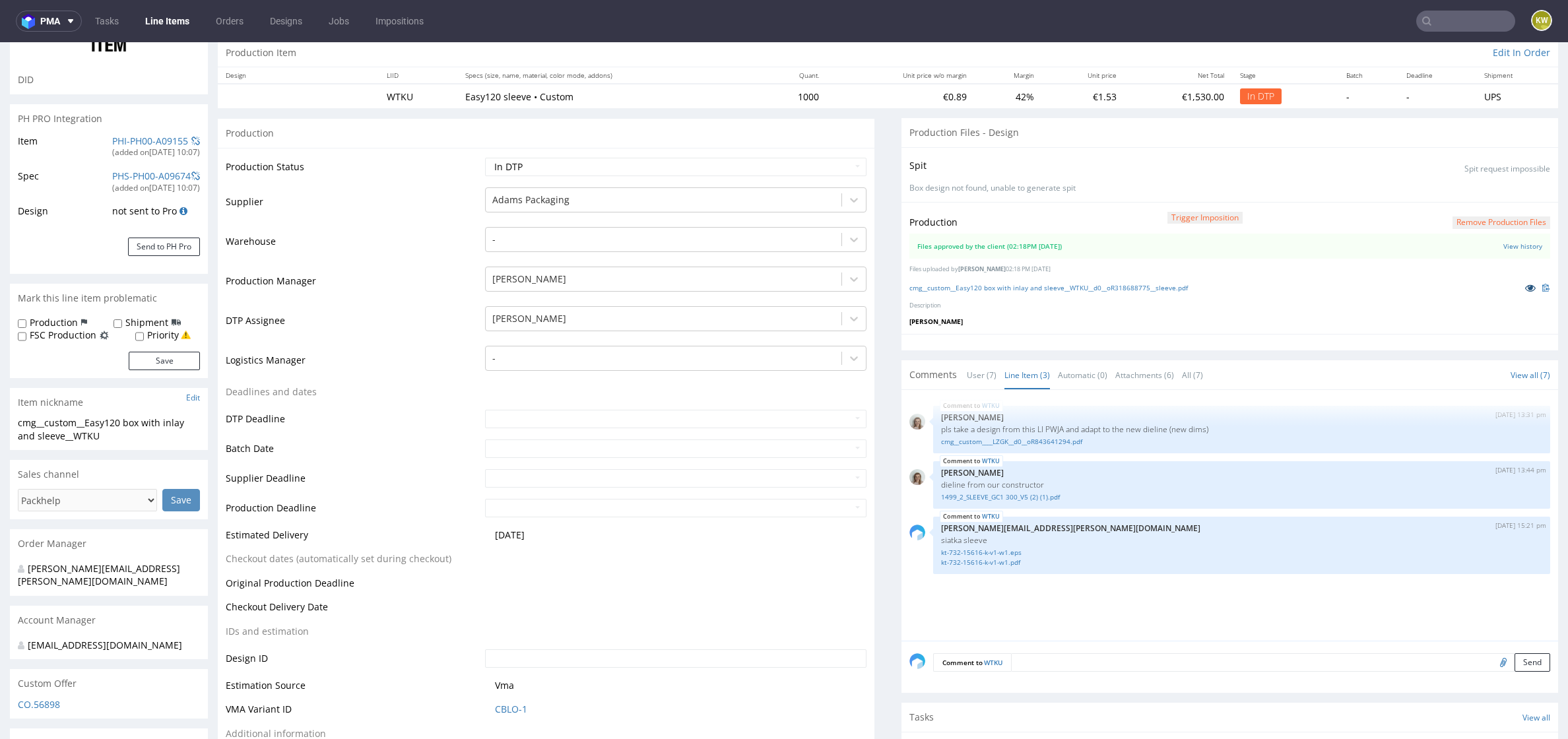
click at [1525, 286] on icon at bounding box center [1530, 288] width 11 height 9
click at [1078, 285] on link "cmg__custom__Easy120 box with inlay and sleeve__WTKU__d0__oR318688775__sleeve.p…" at bounding box center [1048, 288] width 278 height 9
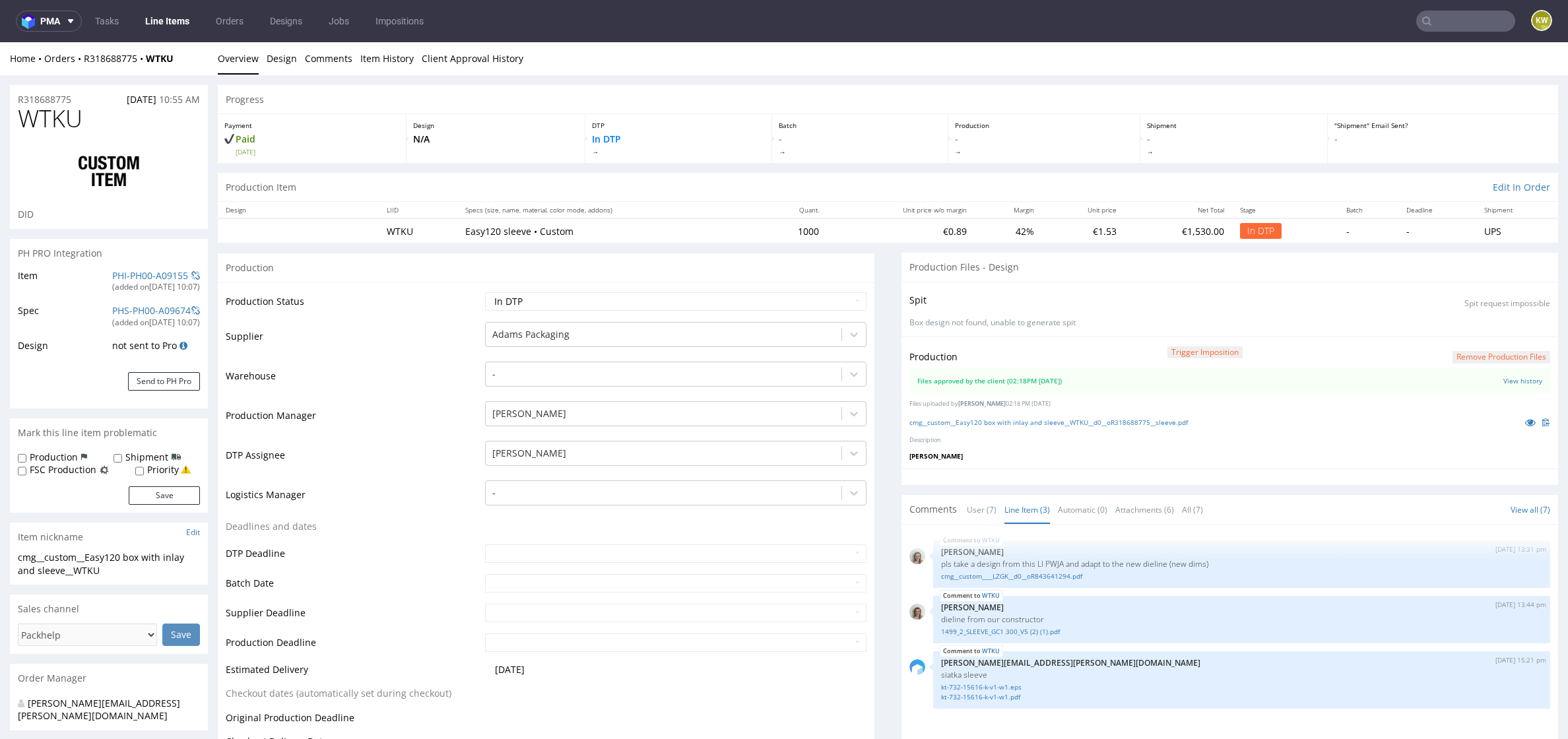
click at [52, 115] on span "WTKU" at bounding box center [50, 118] width 64 height 26
click at [51, 115] on span "WTKU" at bounding box center [50, 118] width 64 height 26
copy span "WTKU"
click at [134, 276] on link "PHI-PH00-A09155" at bounding box center [150, 275] width 76 height 13
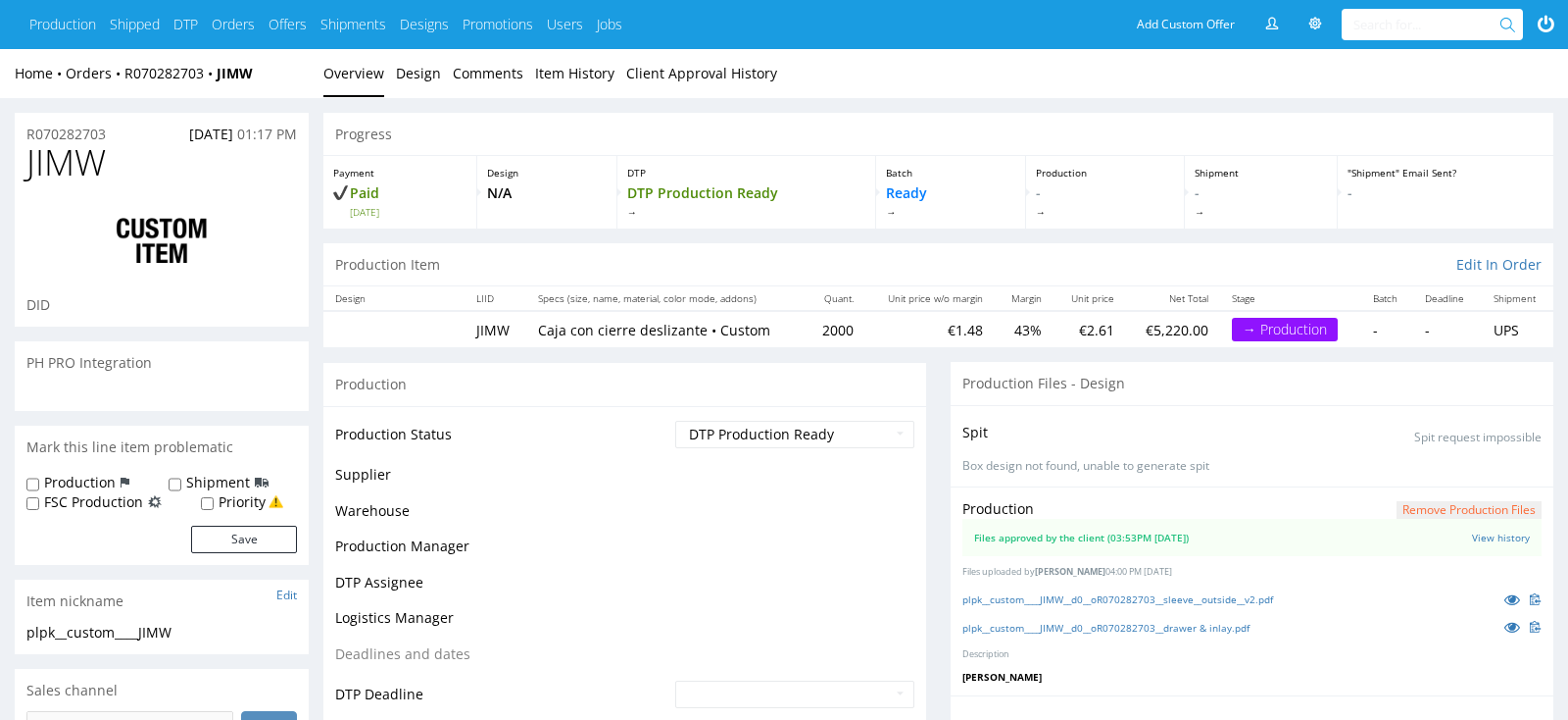
scroll to position [197, 0]
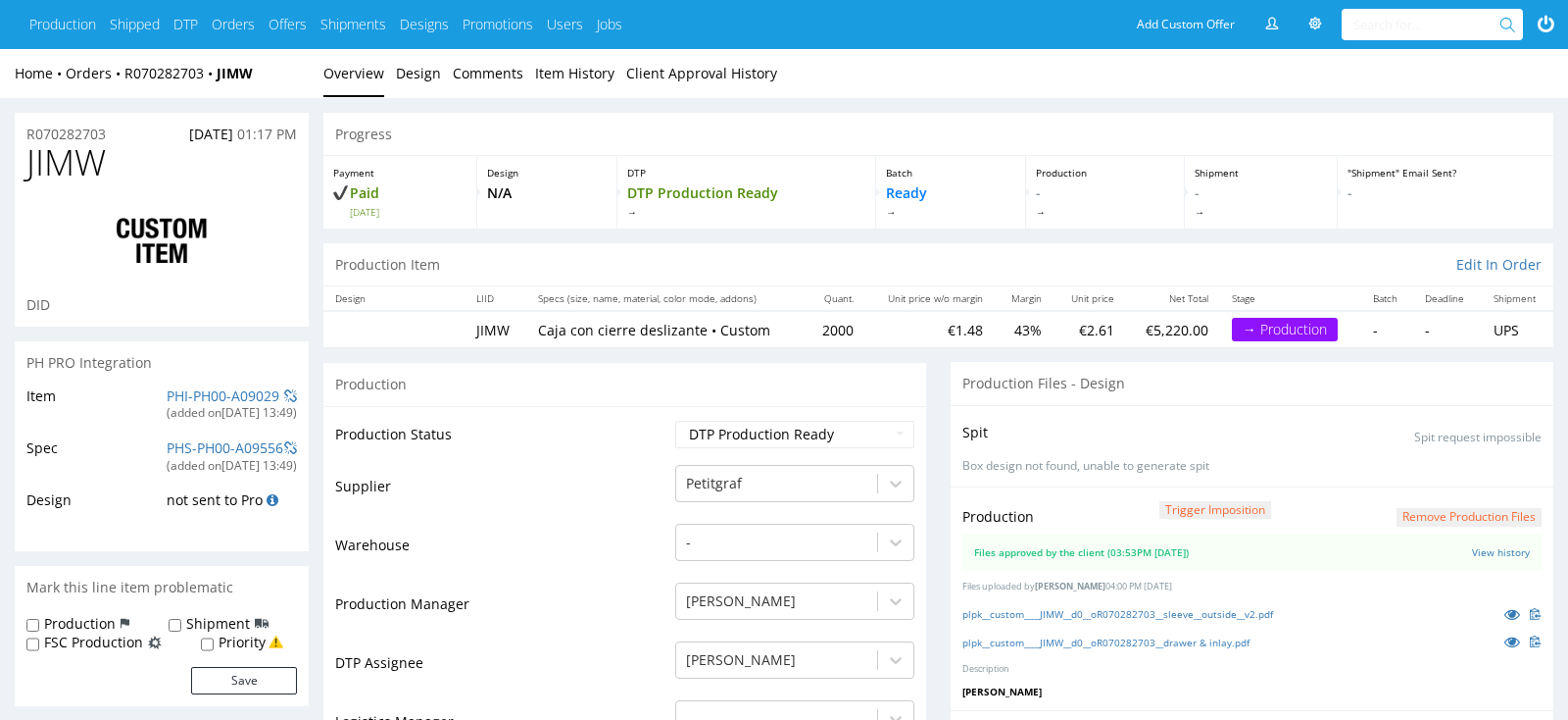
click at [63, 160] on span "JIMW" at bounding box center [67, 162] width 80 height 39
copy span "JIMW"
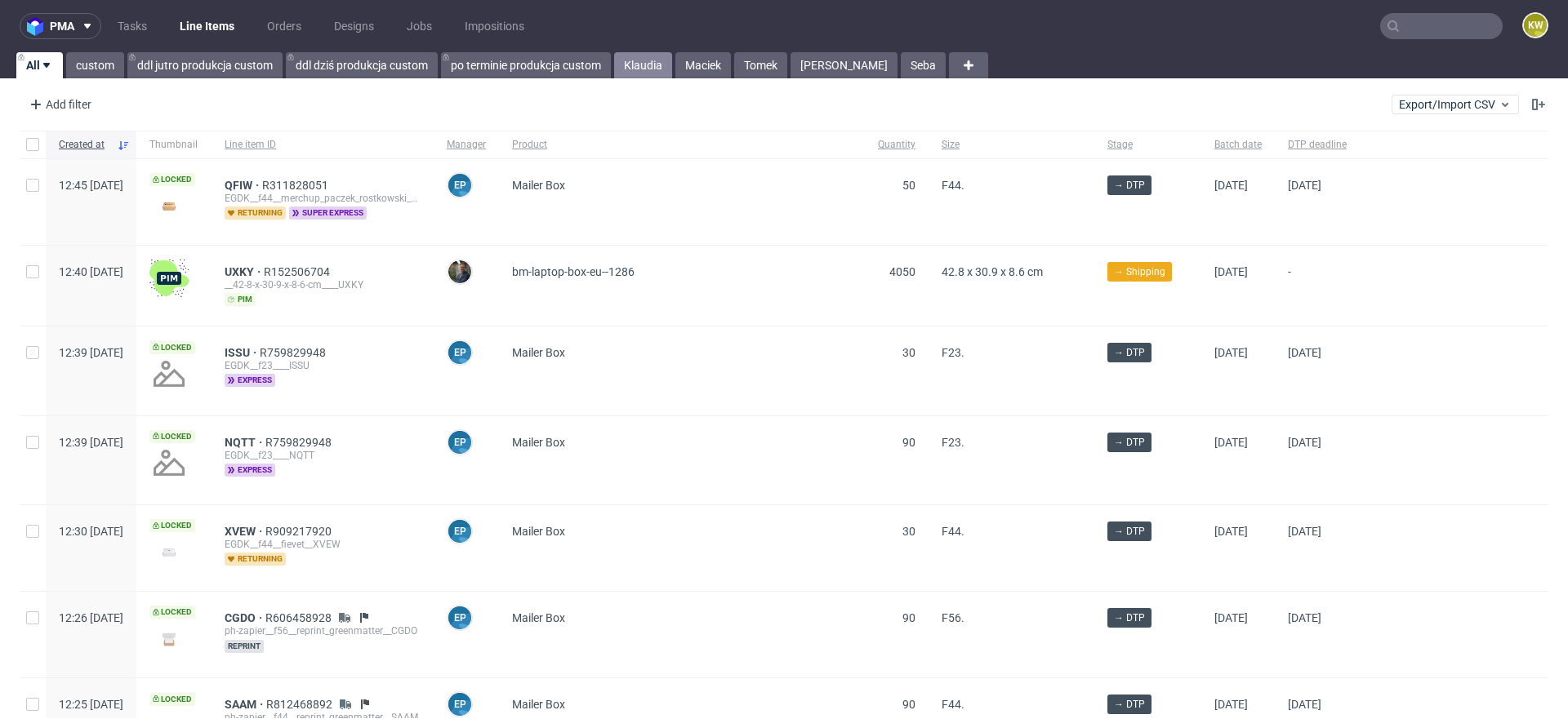
click at [672, 69] on link "Klaudia" at bounding box center [643, 65] width 58 height 26
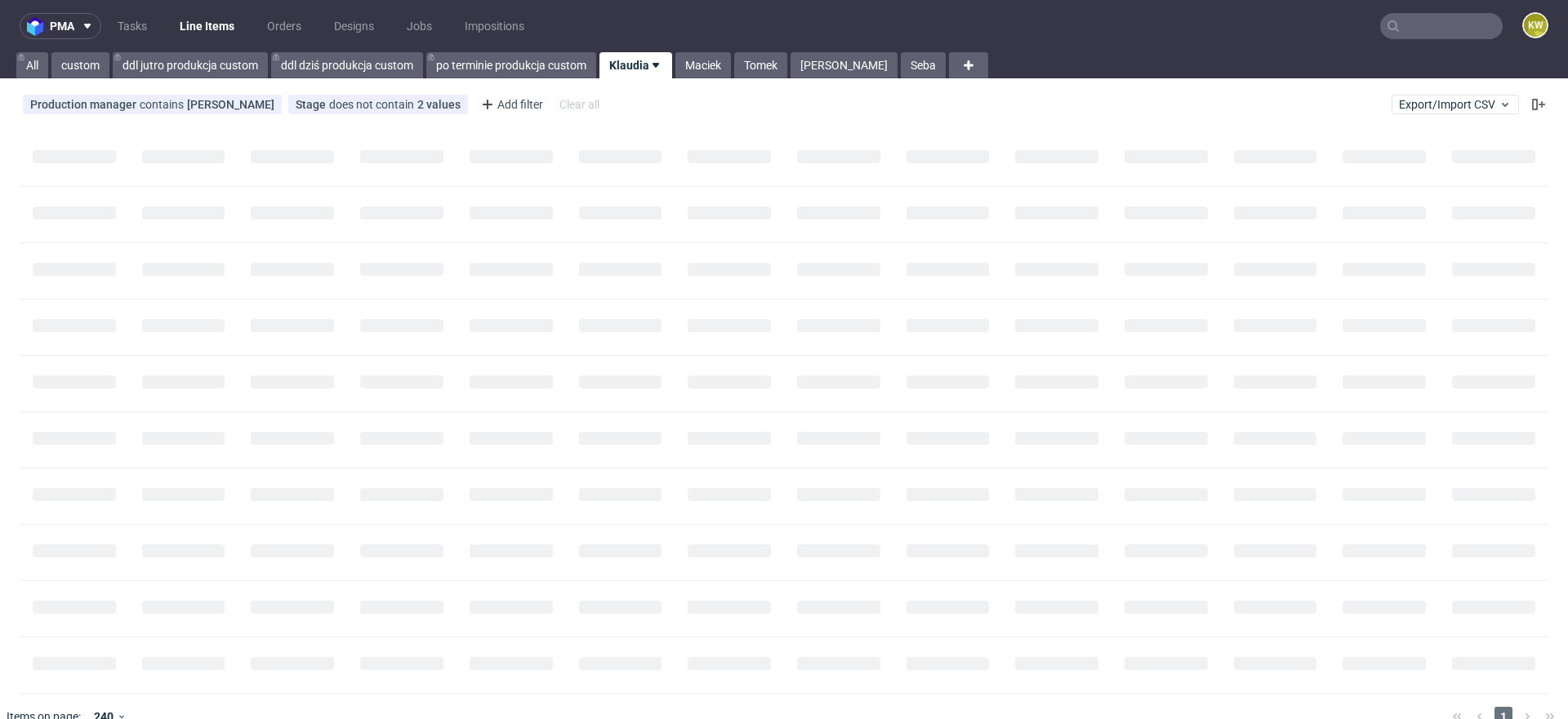
click at [1424, 24] on input "text" at bounding box center [1441, 26] width 122 height 26
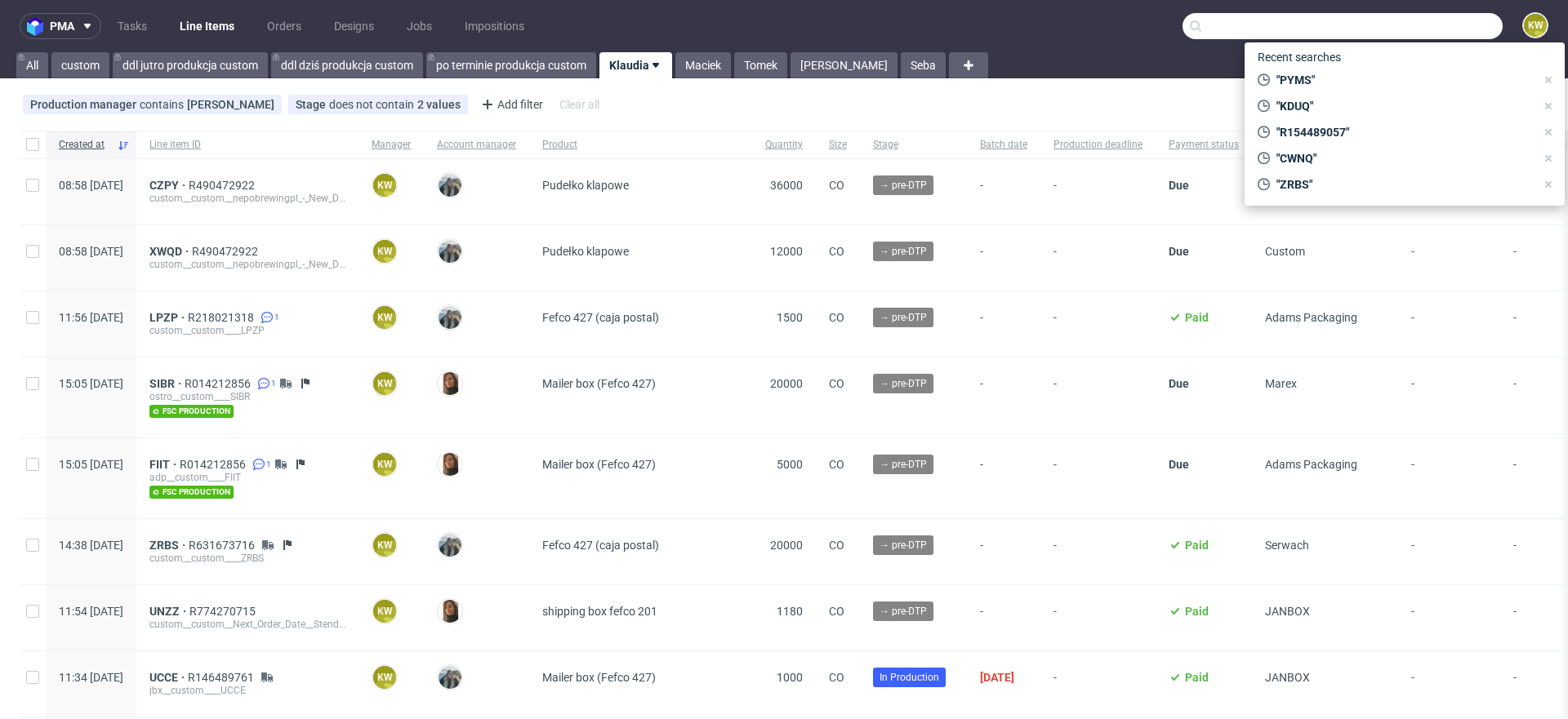
paste input "JIMW"
type input "JIMW"
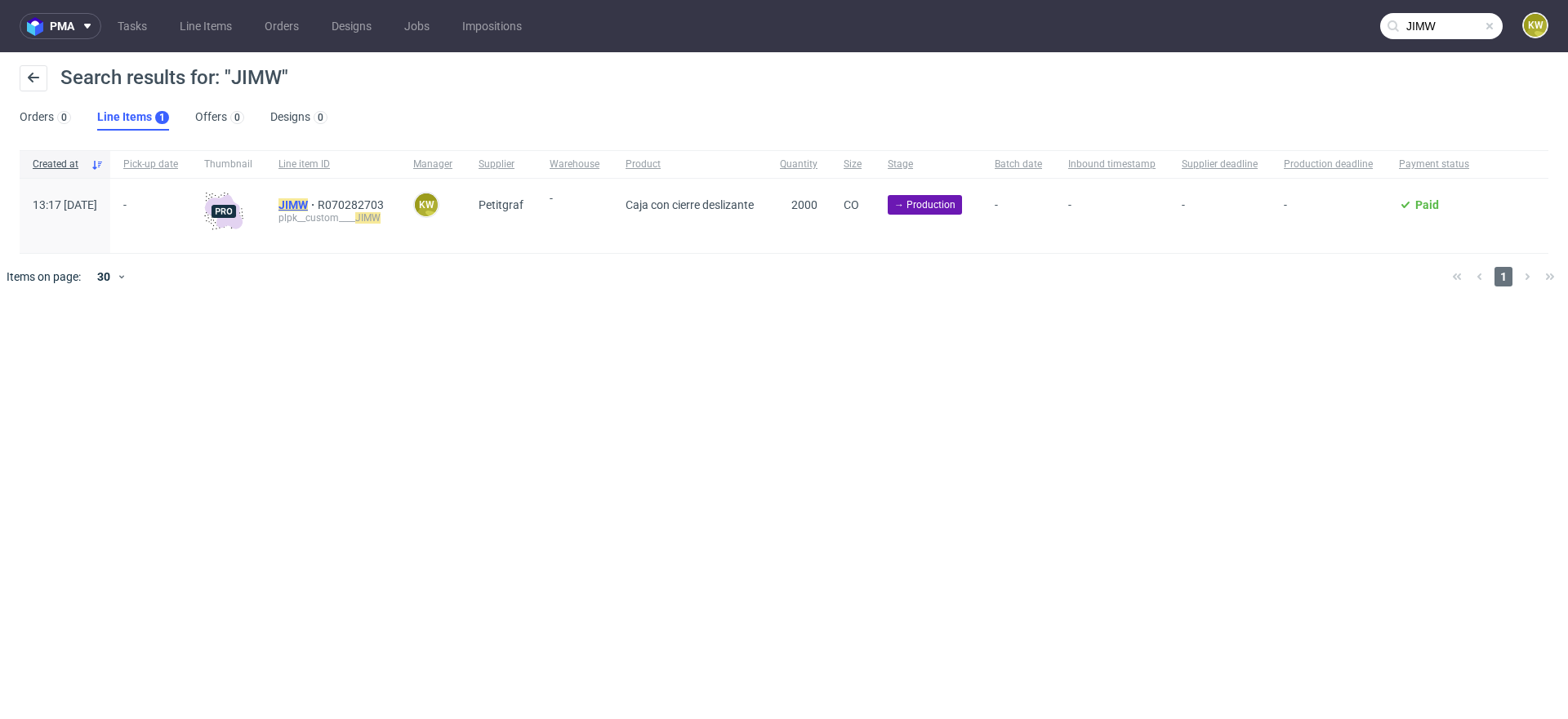
click at [308, 208] on mark "JIMW" at bounding box center [293, 205] width 29 height 13
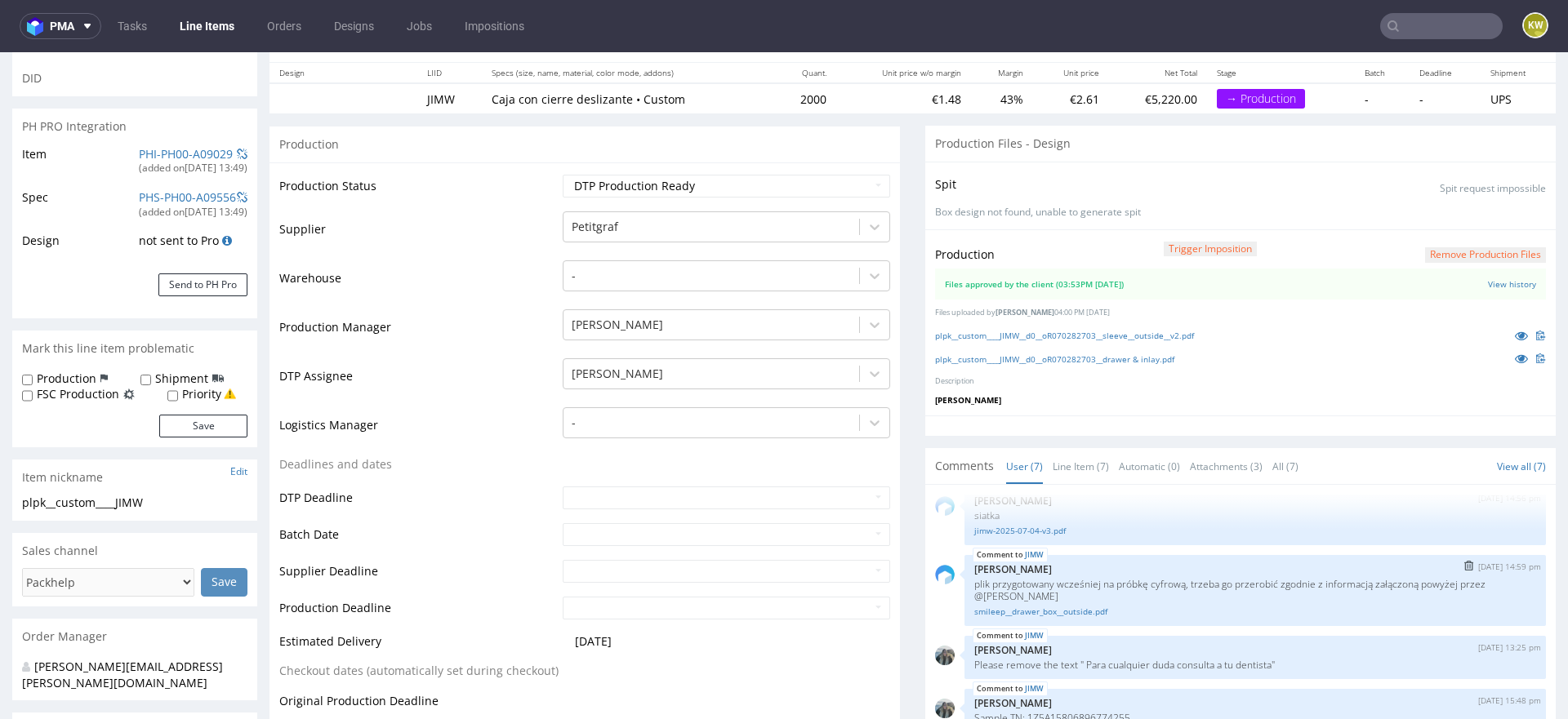
scroll to position [239, 0]
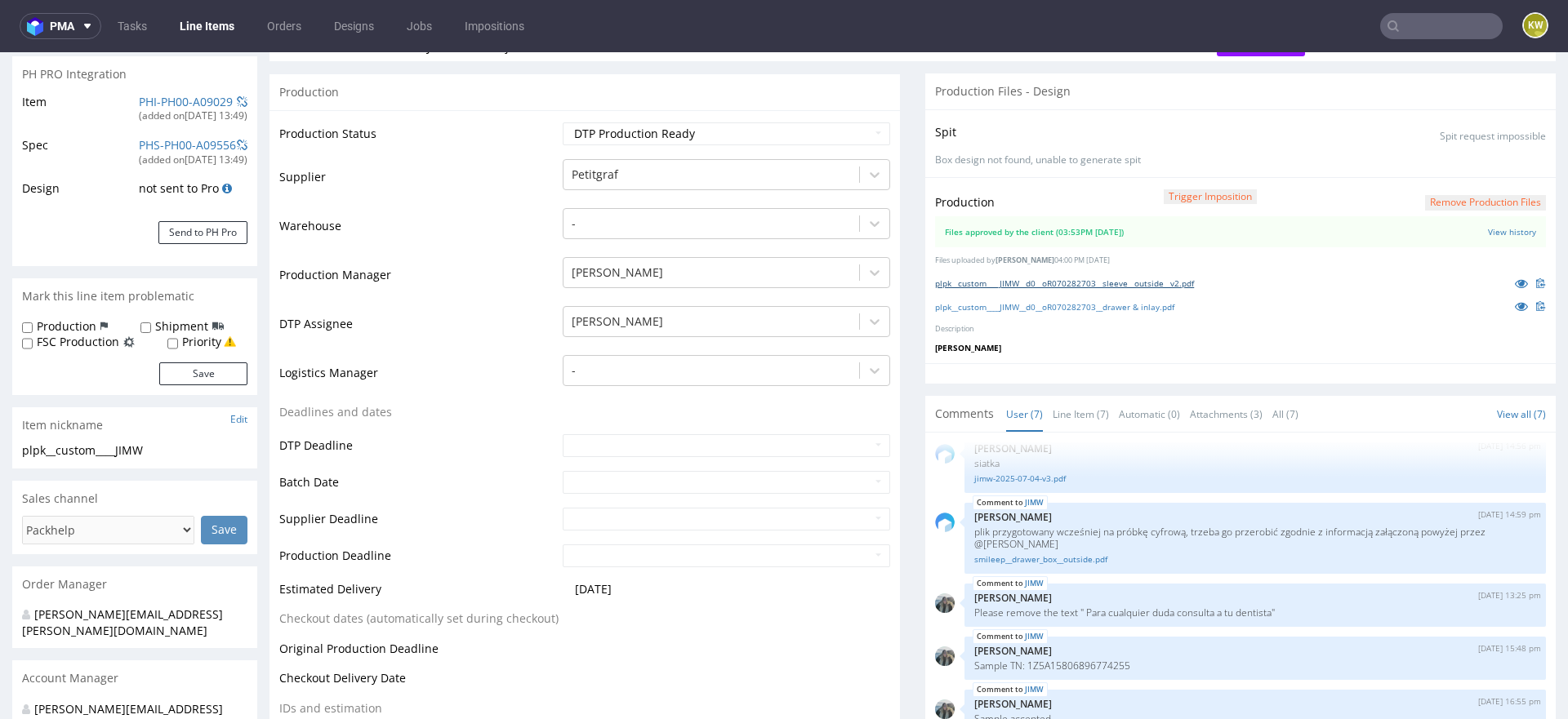
click at [1139, 279] on link "plpk__custom____JIMW__d0__oR070282703__sleeve__outside__v2.pdf" at bounding box center [1064, 283] width 259 height 12
click at [1362, 316] on div "Production Trigger Imposition Remove production files Files approved by the cli…" at bounding box center [1240, 270] width 630 height 187
click at [1108, 315] on div "Production Trigger Imposition Remove production files Files approved by the cli…" at bounding box center [1240, 270] width 630 height 187
click at [1137, 301] on link "plpk__custom____JIMW__d0__oR070282703__drawer & inlay.pdf" at bounding box center [1055, 307] width 239 height 12
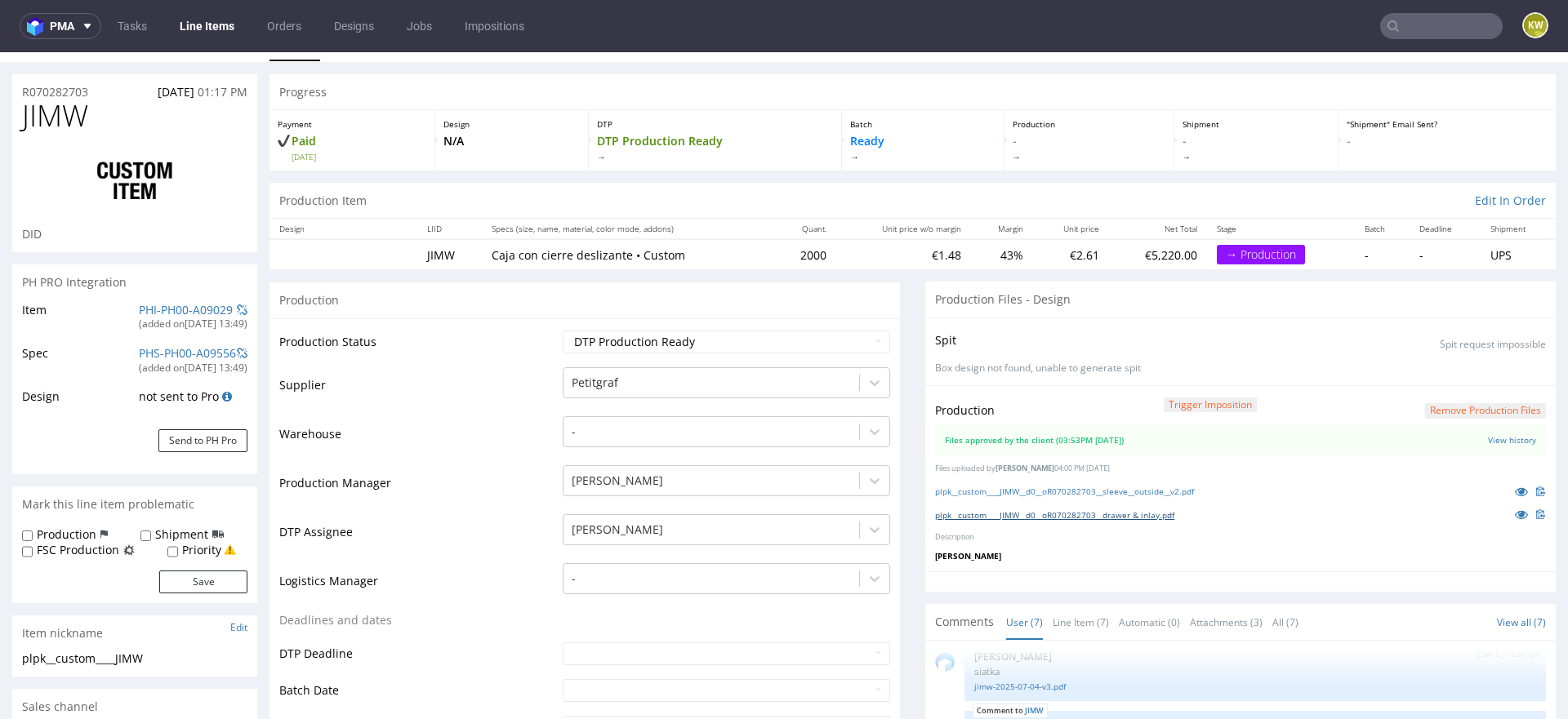
scroll to position [0, 0]
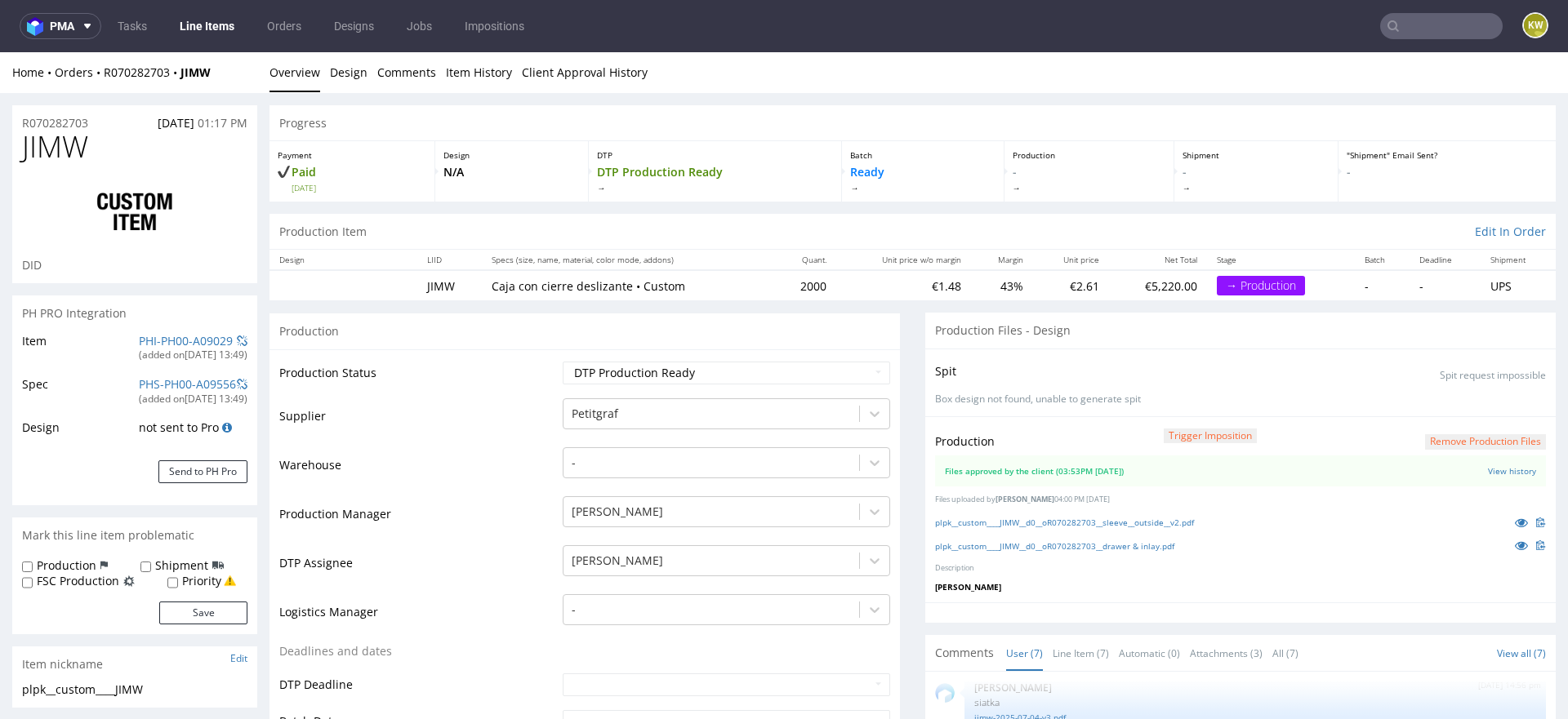
click at [51, 150] on span "JIMW" at bounding box center [56, 146] width 67 height 32
copy span "JIMW"
click at [145, 335] on link "PHI-PH00-A09029" at bounding box center [185, 341] width 94 height 16
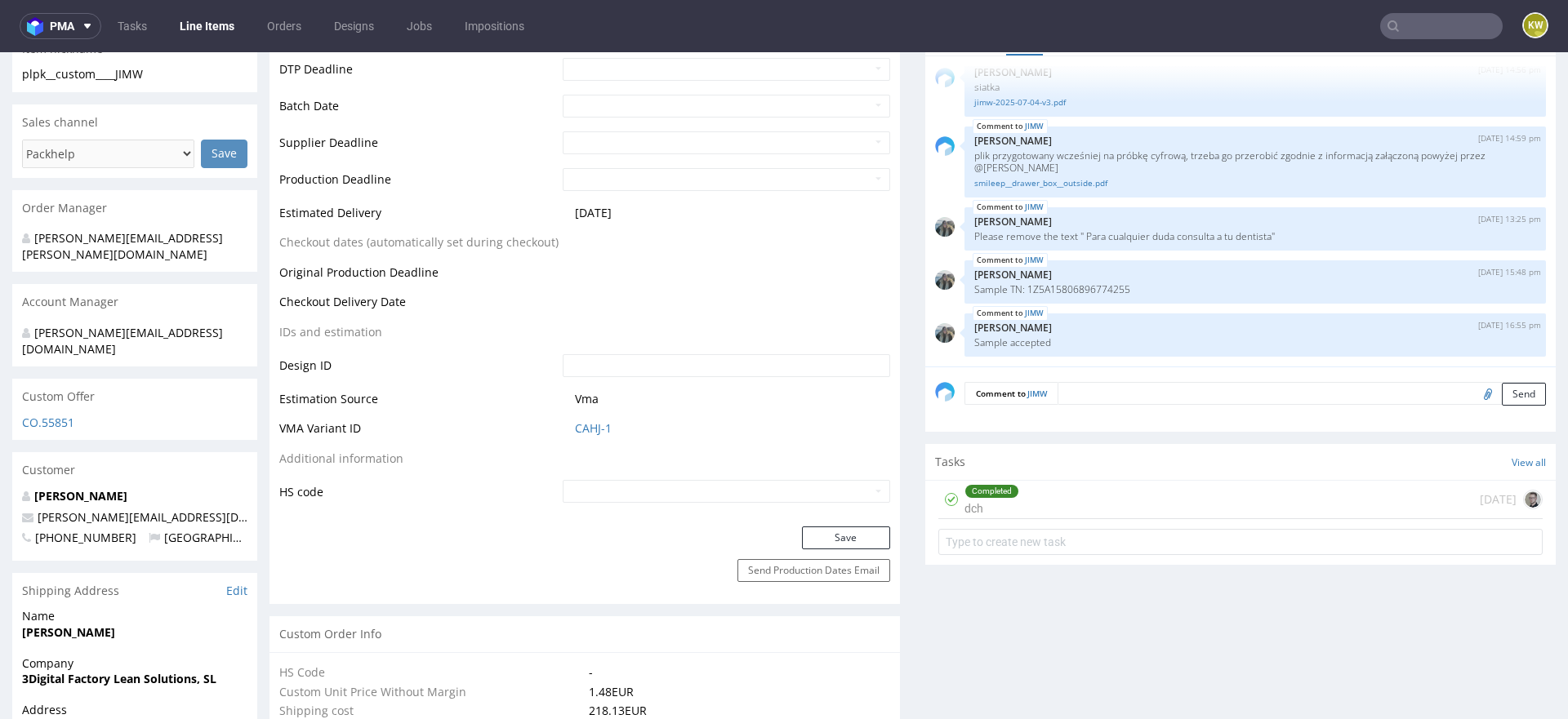
scroll to position [681, 0]
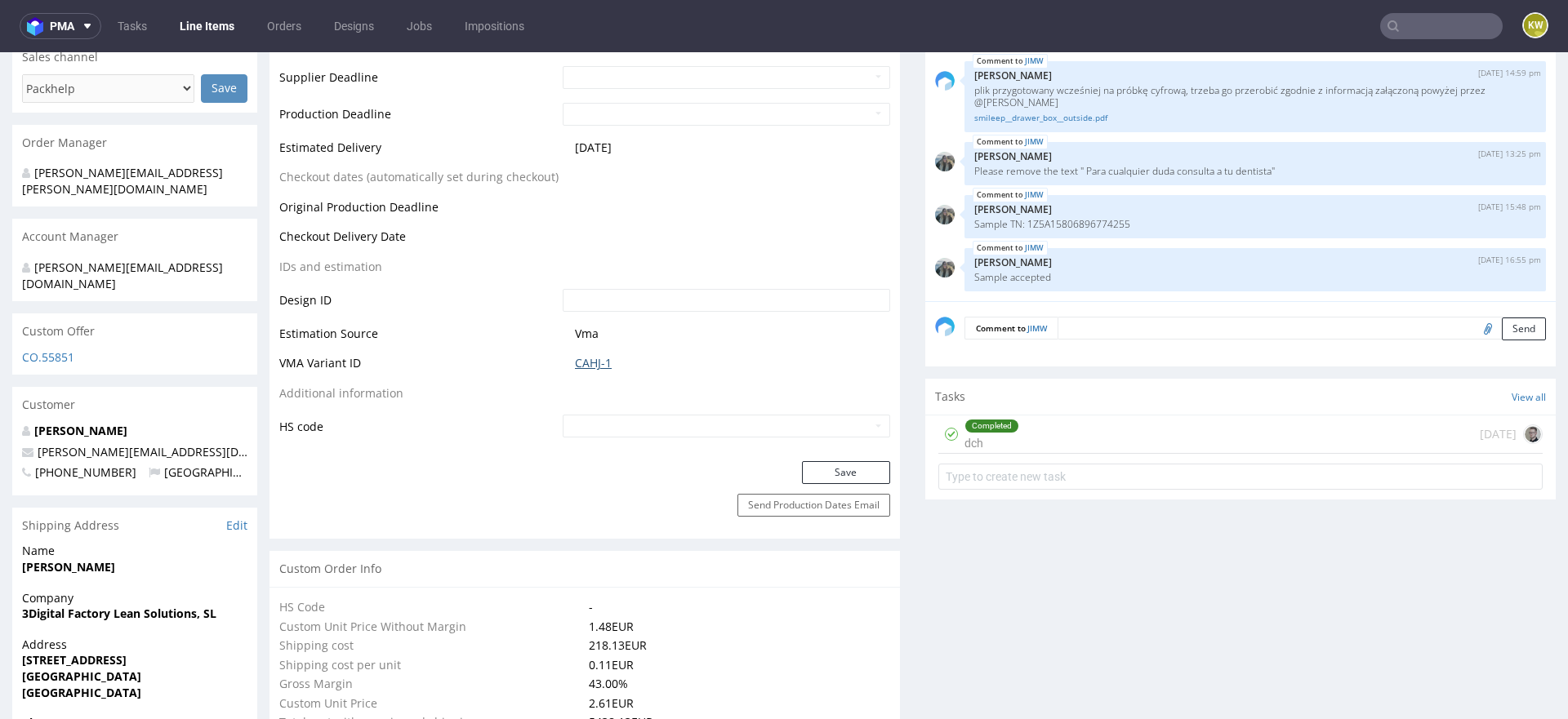
click at [587, 359] on link "CAHJ-1" at bounding box center [593, 363] width 37 height 17
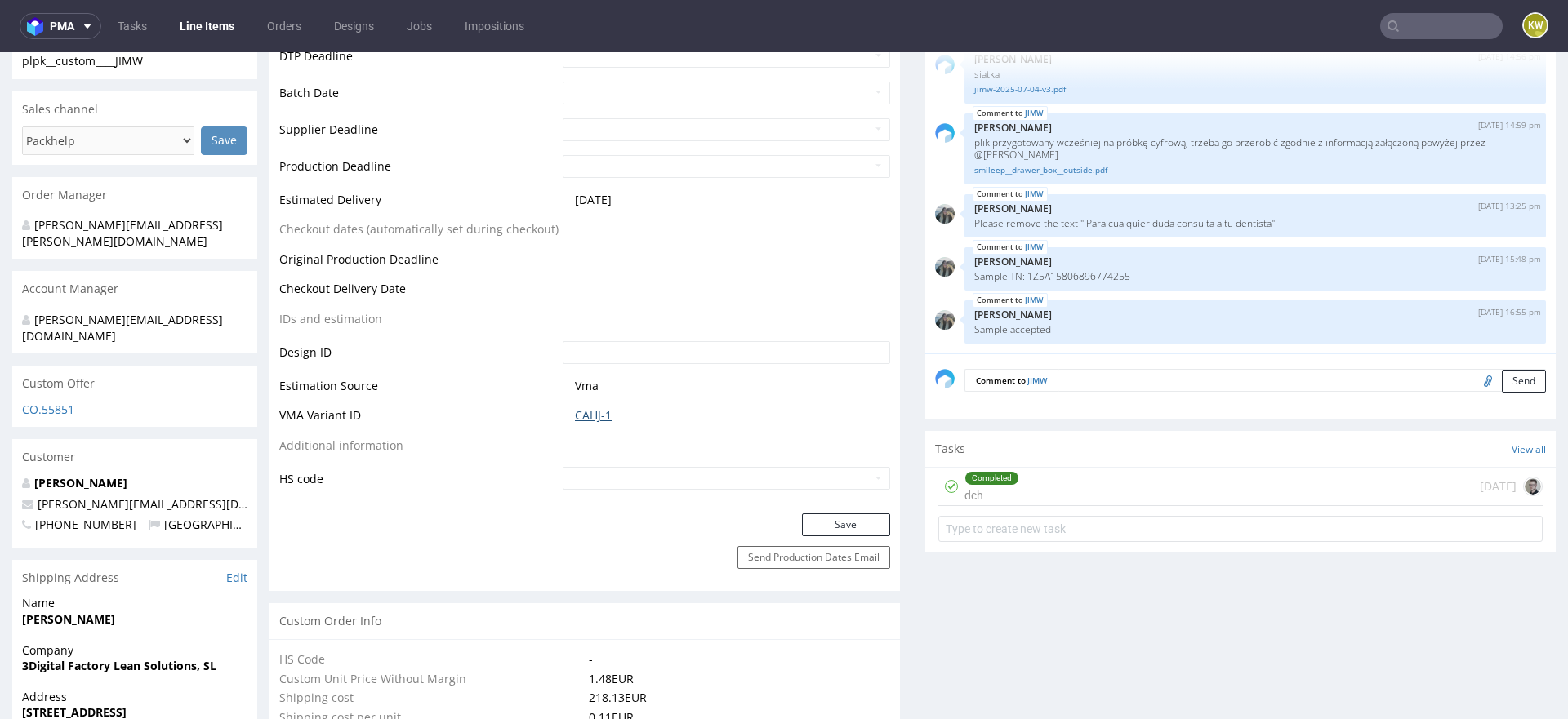
scroll to position [0, 0]
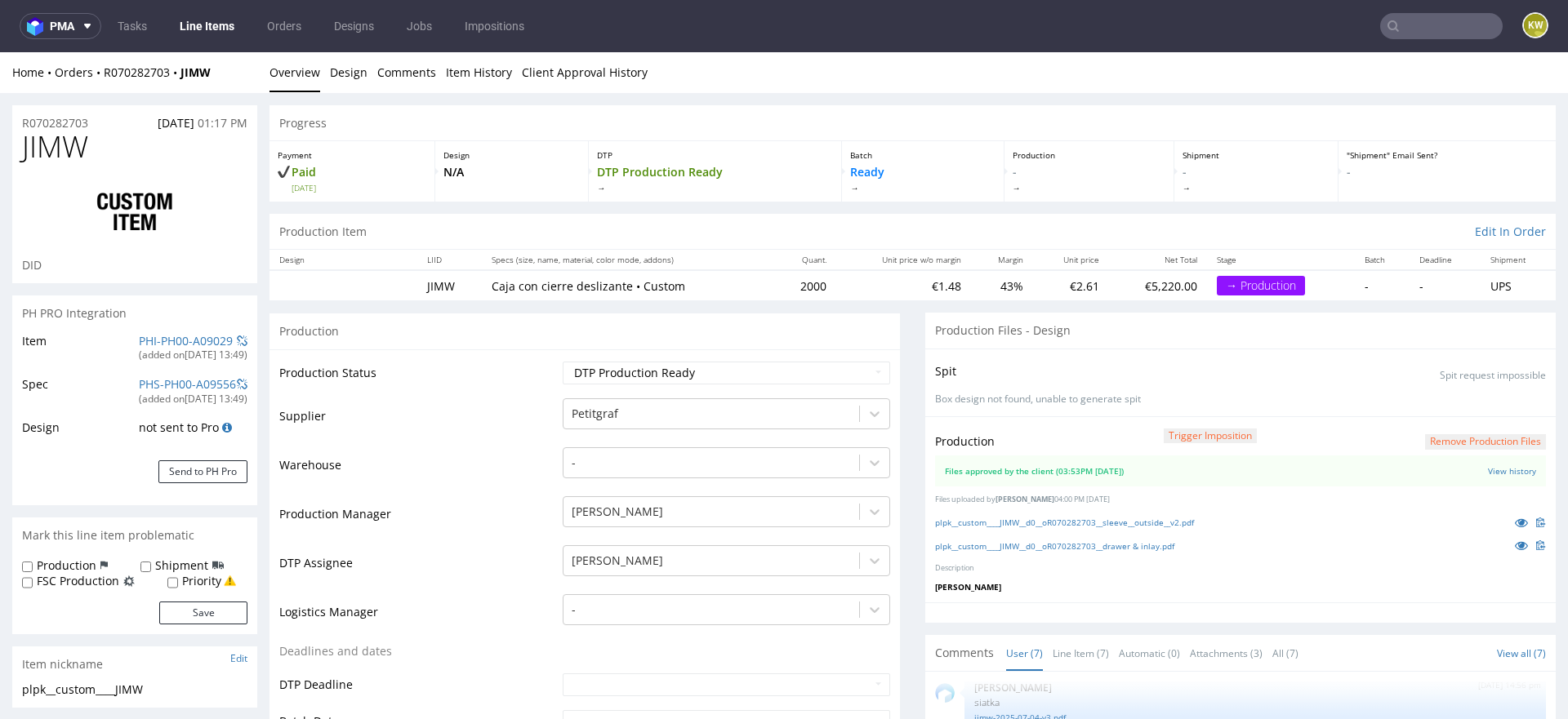
click at [65, 162] on span "JIMW" at bounding box center [56, 146] width 67 height 32
click at [65, 164] on div "JIMW DID" at bounding box center [135, 207] width 245 height 153
click at [70, 136] on span "JIMW" at bounding box center [56, 146] width 67 height 32
copy span "JIMW"
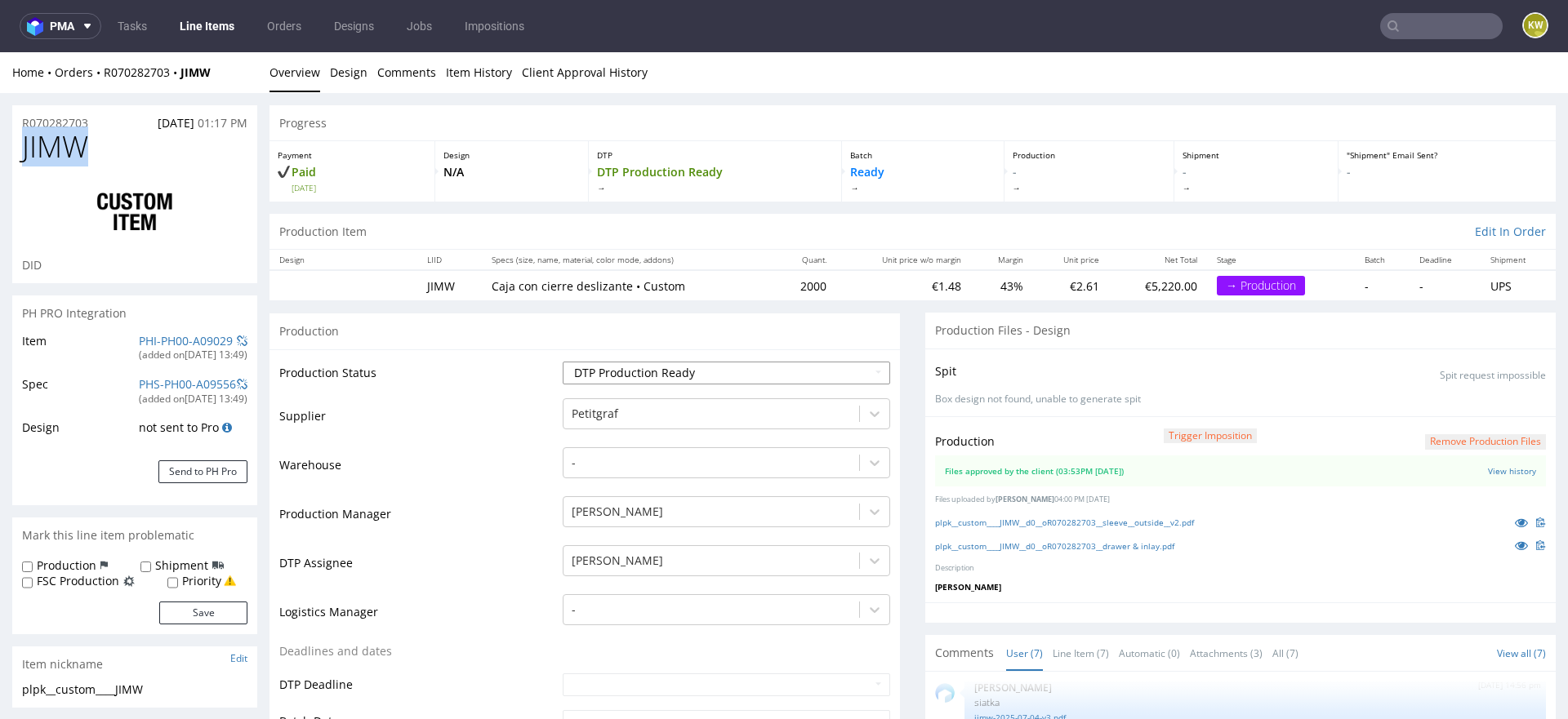
click at [614, 375] on select "Waiting for Artwork Waiting for Diecut Waiting for Mockup Waiting for DTP Waiti…" at bounding box center [727, 373] width 328 height 23
select select "production_in_process"
click at [563, 362] on select "Waiting for Artwork Waiting for Diecut Waiting for Mockup Waiting for DTP Waiti…" at bounding box center [727, 373] width 328 height 23
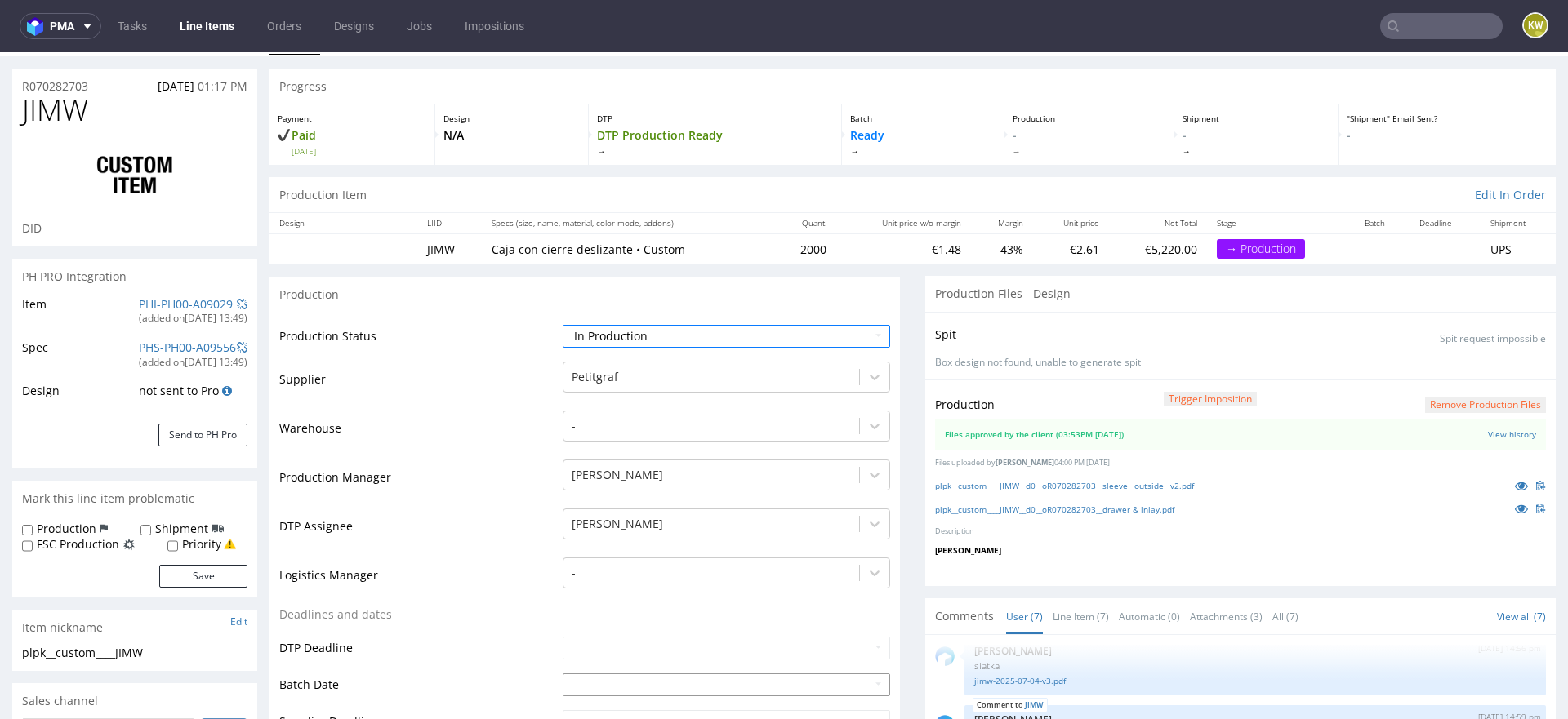
click at [571, 688] on input "text" at bounding box center [727, 685] width 328 height 23
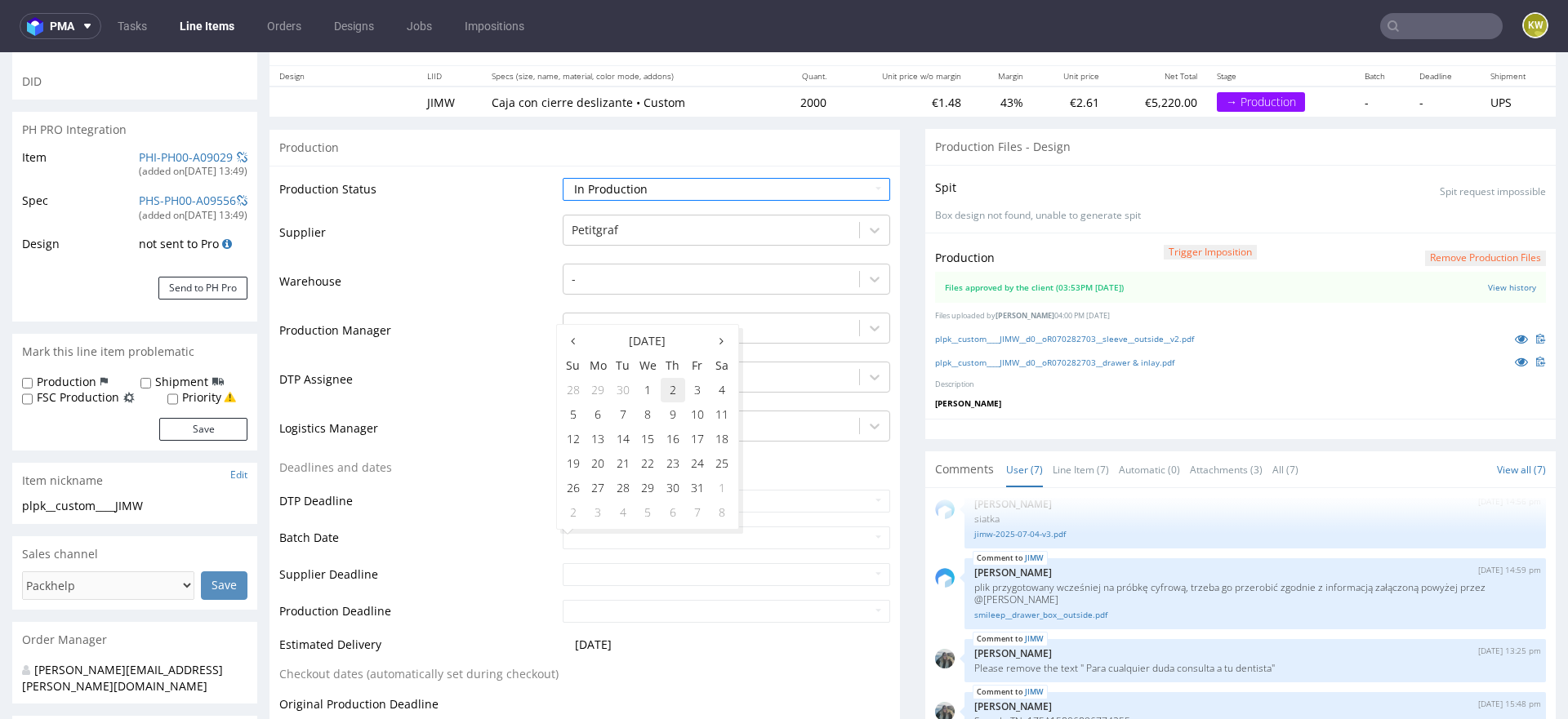
click at [673, 392] on td "2" at bounding box center [673, 390] width 24 height 24
type input "[DATE]"
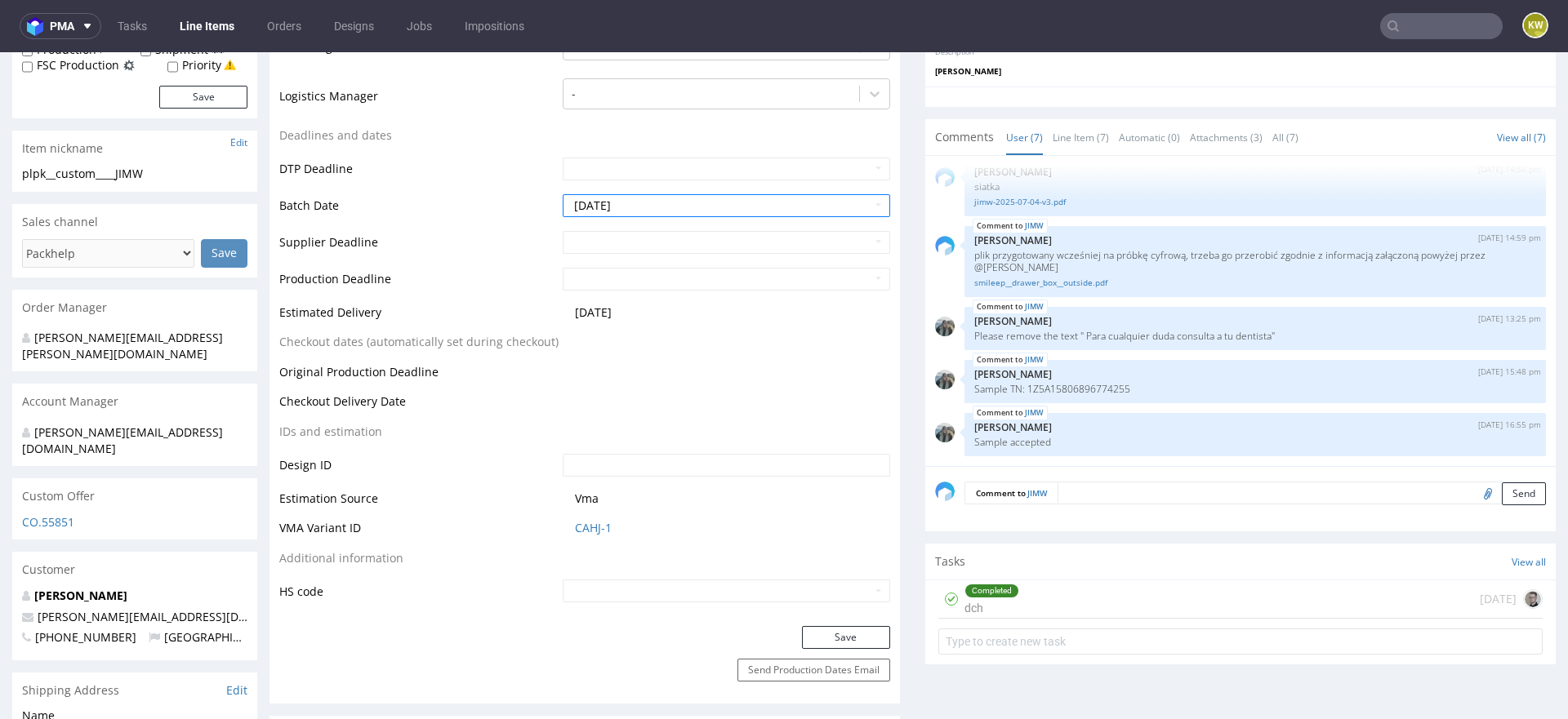
scroll to position [736, 0]
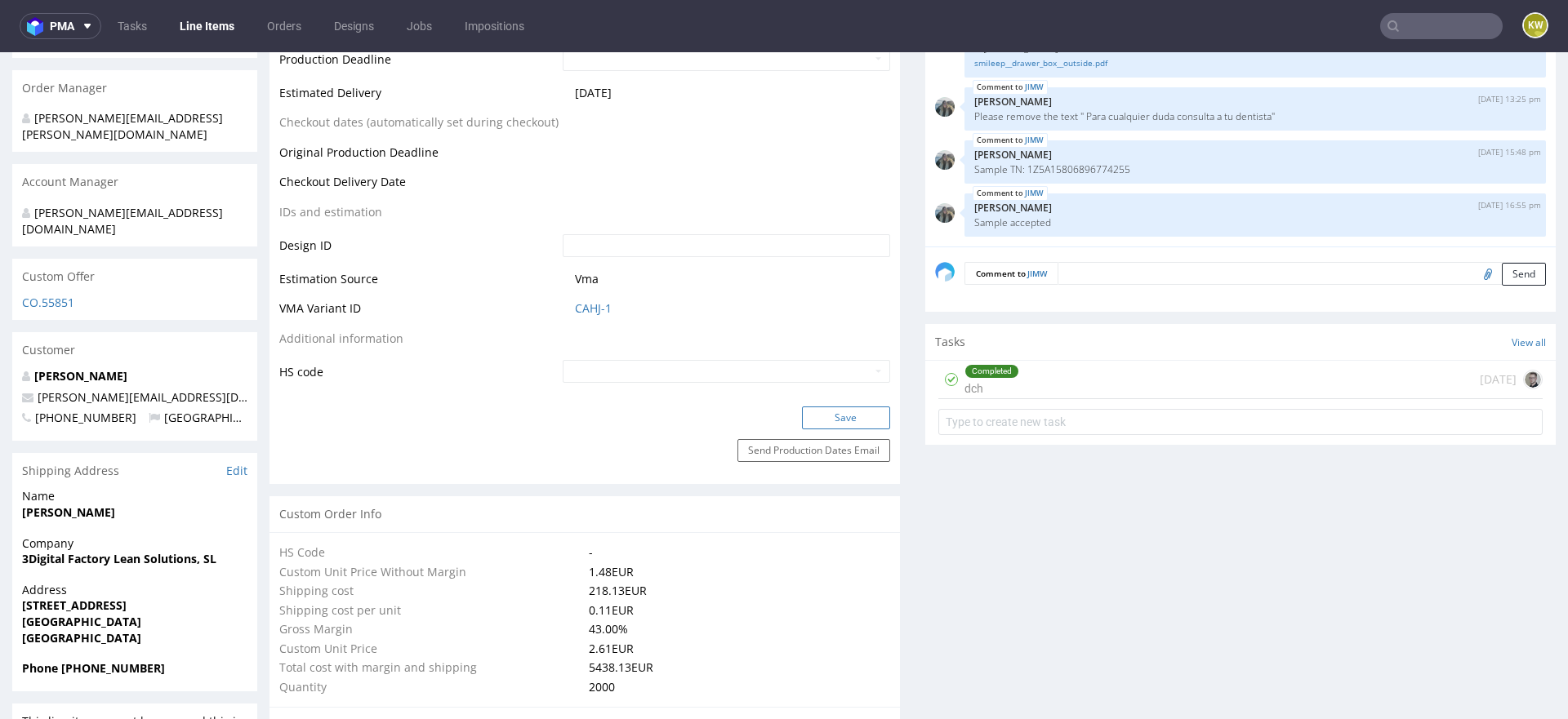
click at [856, 421] on button "Save" at bounding box center [846, 418] width 88 height 23
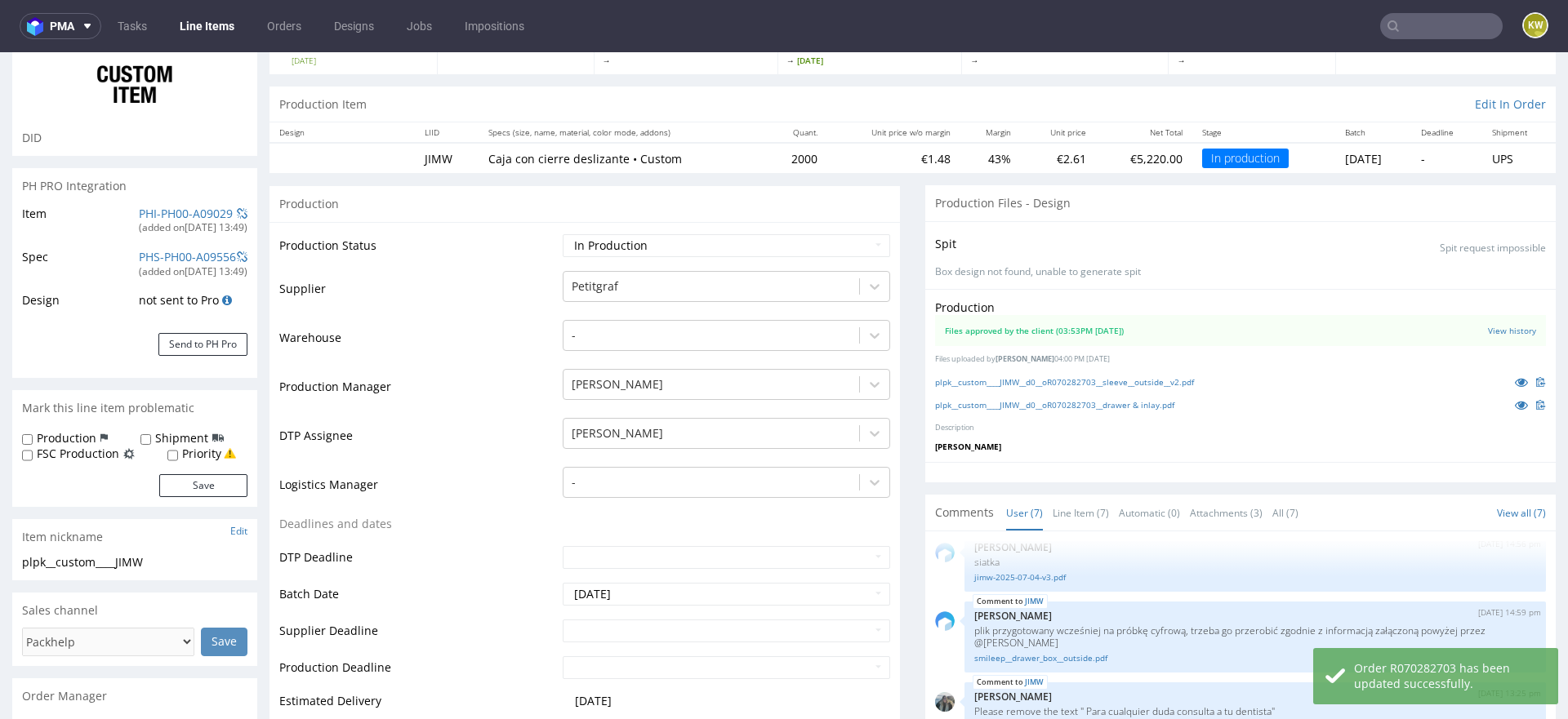
scroll to position [0, 0]
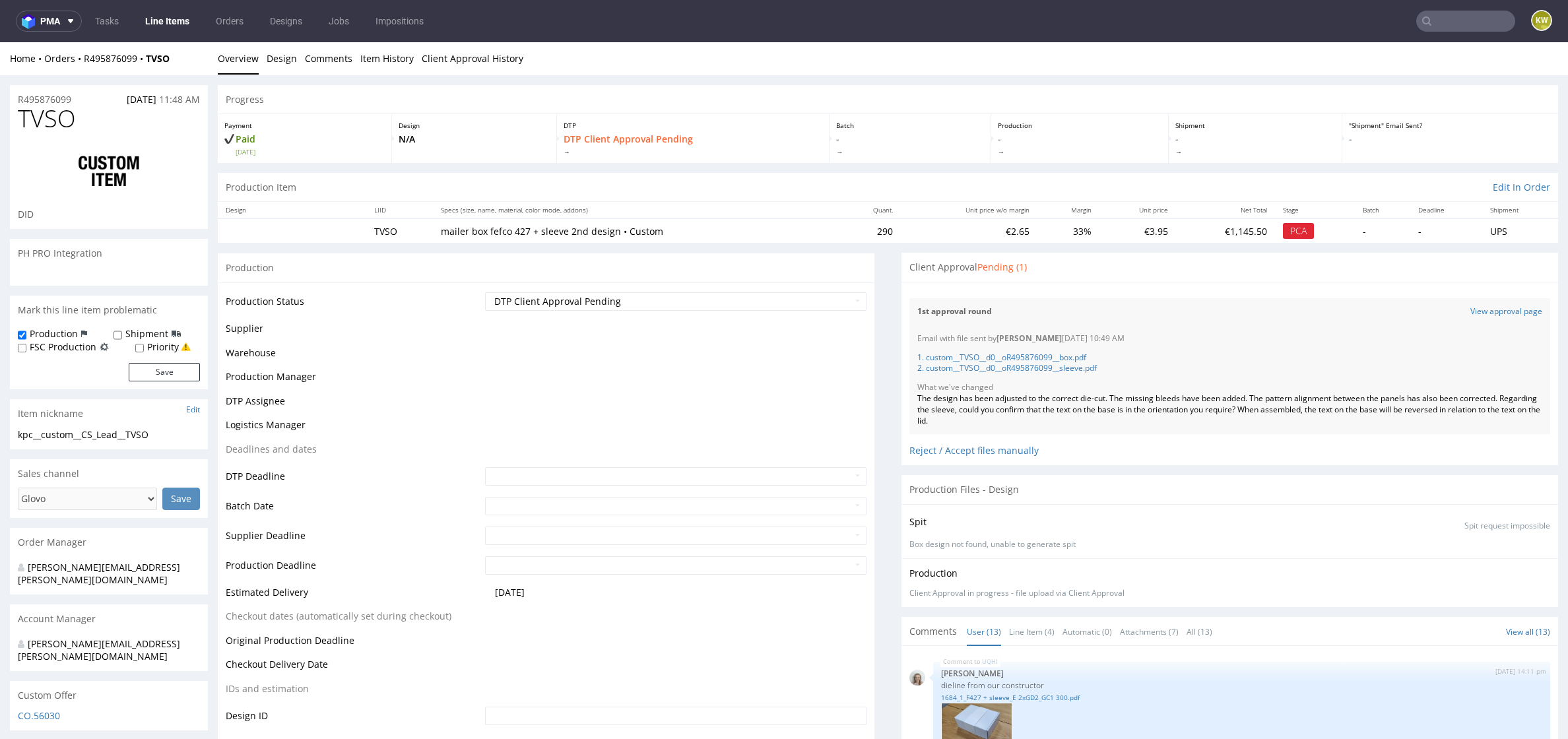
scroll to position [719, 0]
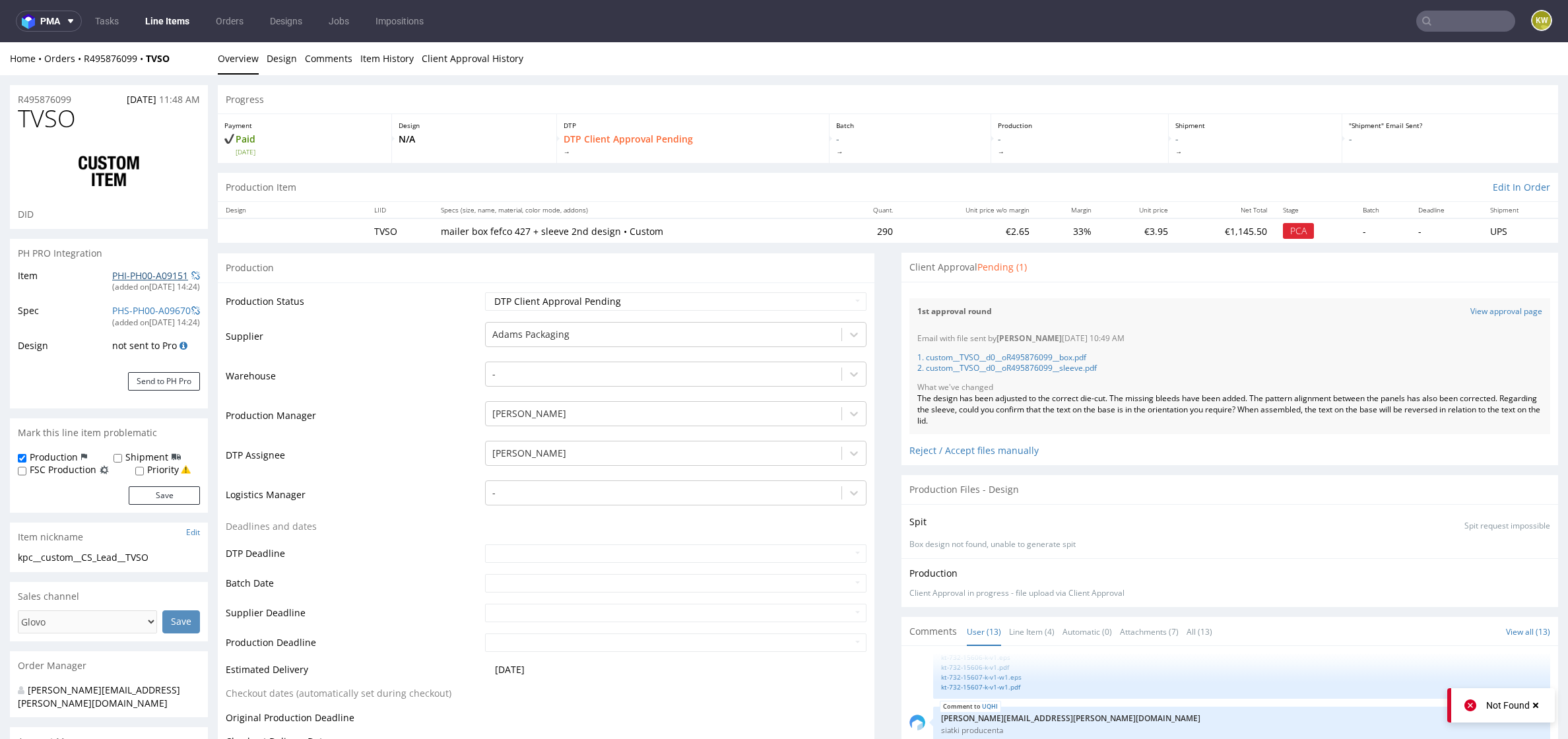
click at [121, 273] on link "PHI-PH00-A09151" at bounding box center [150, 275] width 76 height 13
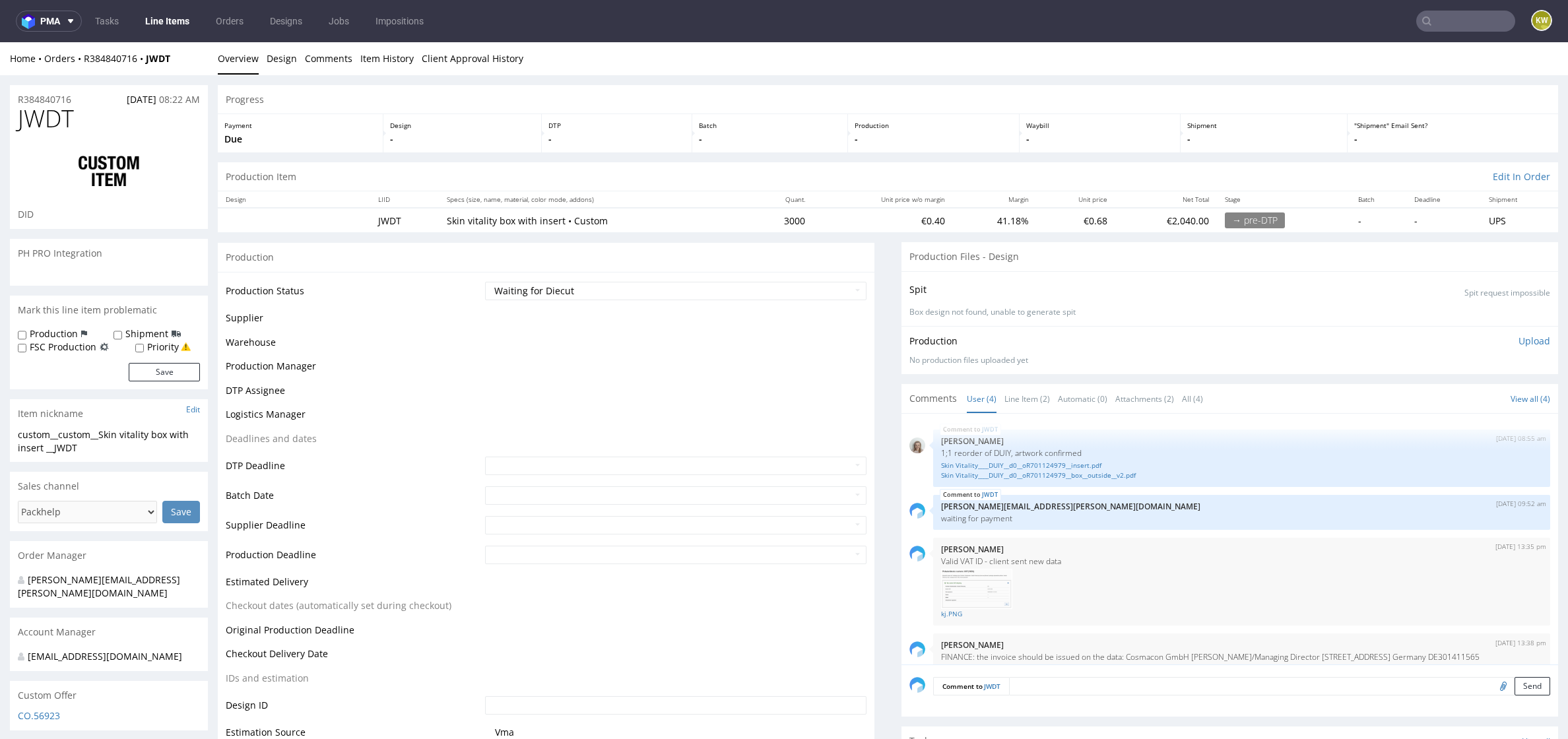
scroll to position [21, 0]
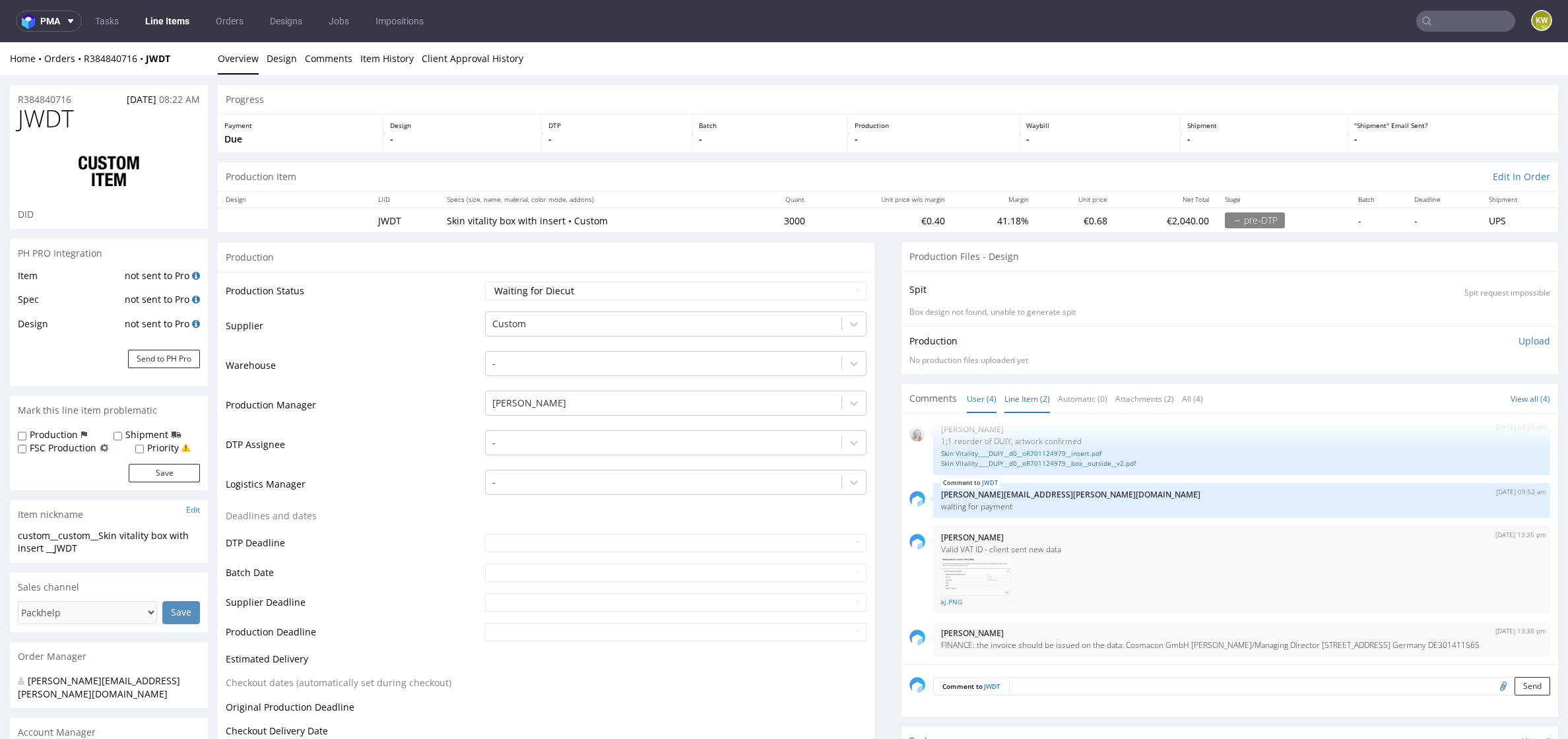
click at [1020, 396] on link "Line Item (2)" at bounding box center [1027, 399] width 46 height 28
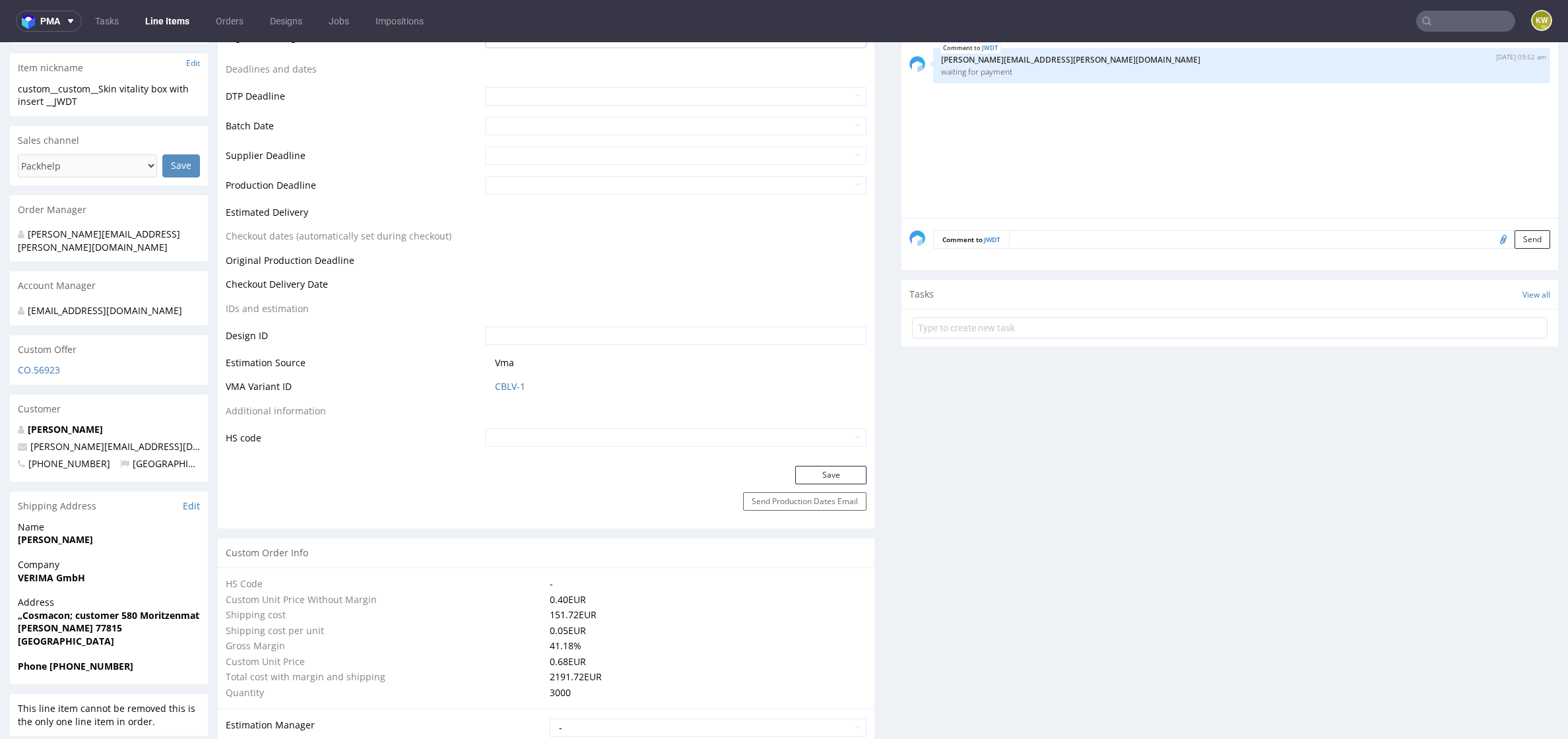
scroll to position [0, 0]
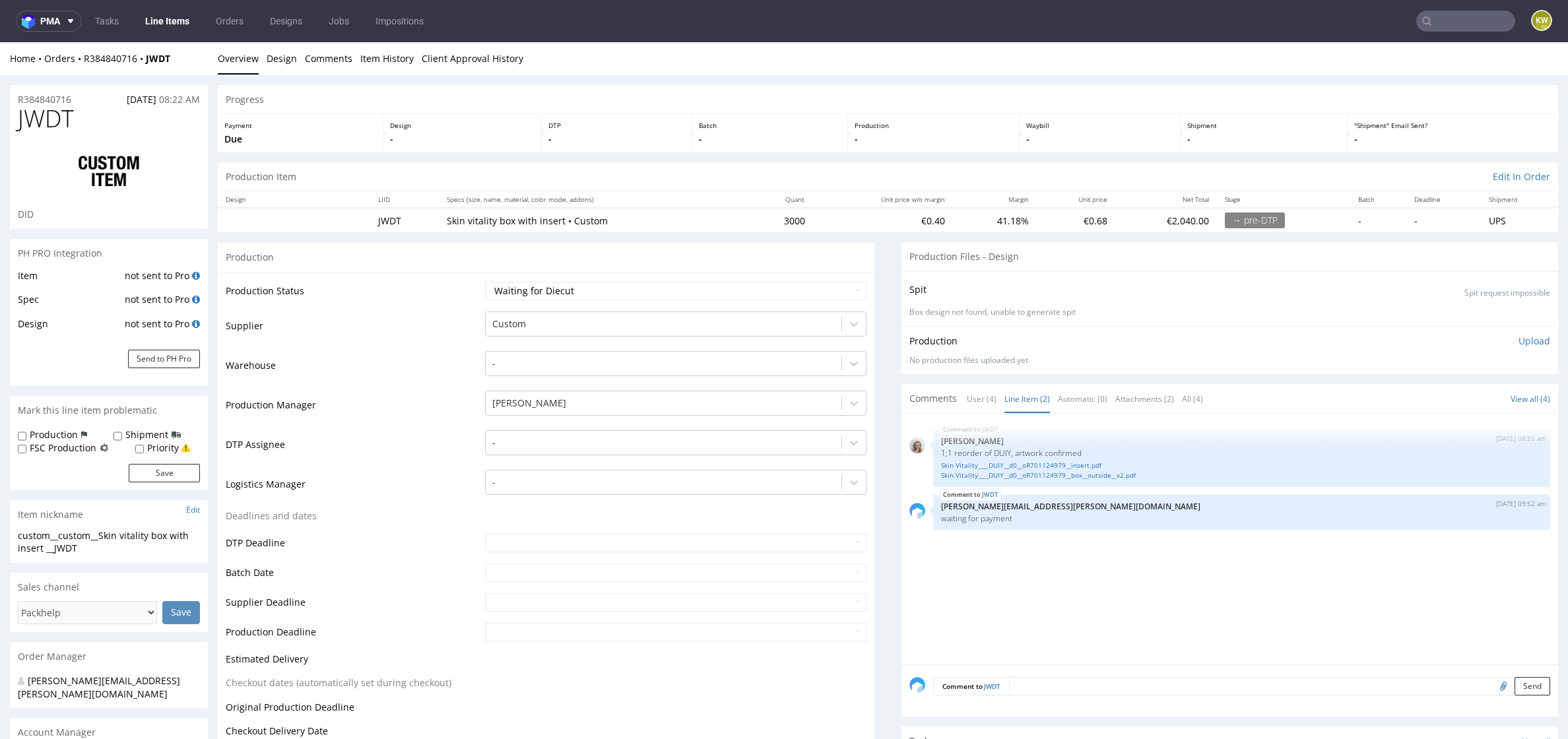
click at [58, 122] on span "JWDT" at bounding box center [46, 118] width 56 height 26
copy span "JWDT"
click at [510, 324] on div at bounding box center [664, 324] width 343 height 16
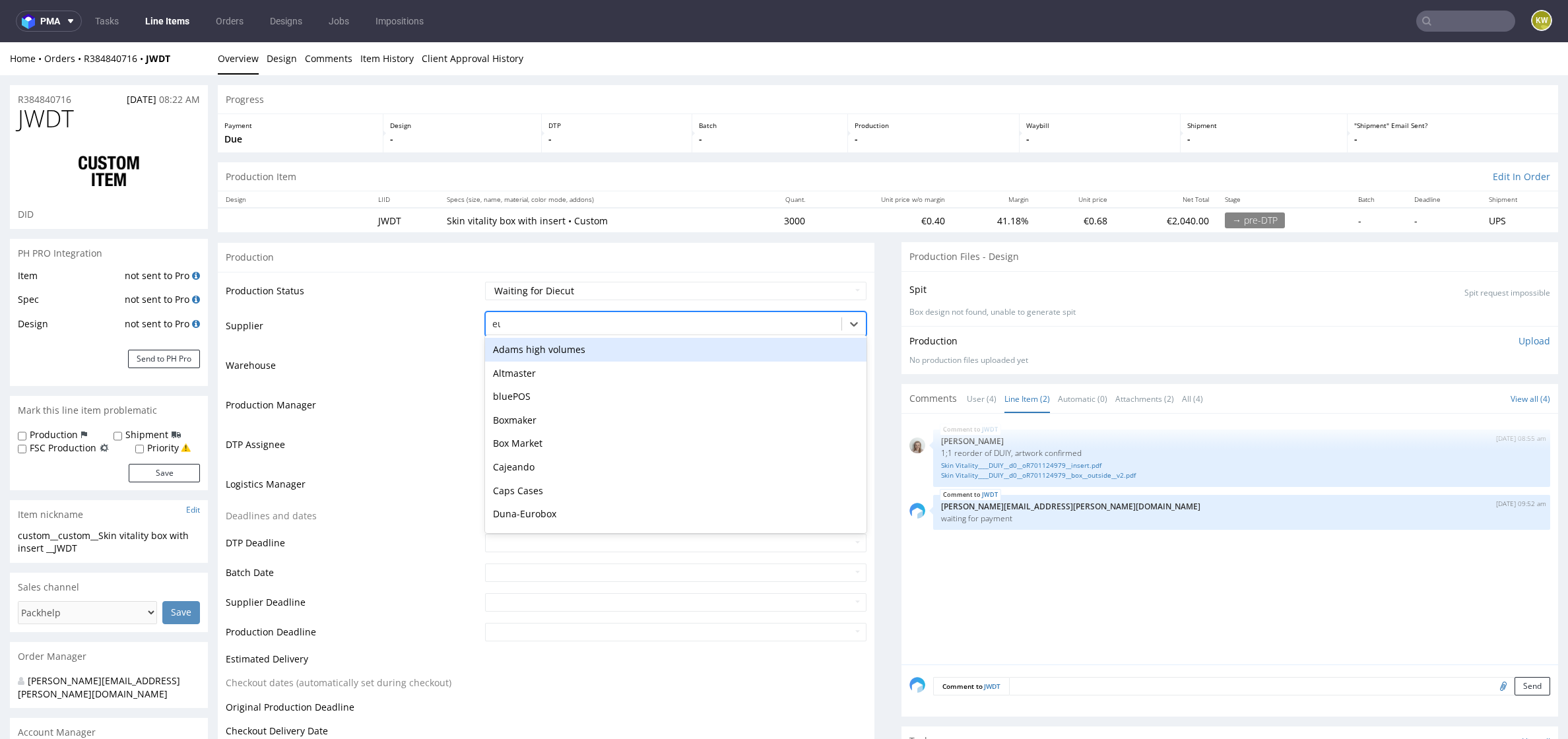
type input "eur"
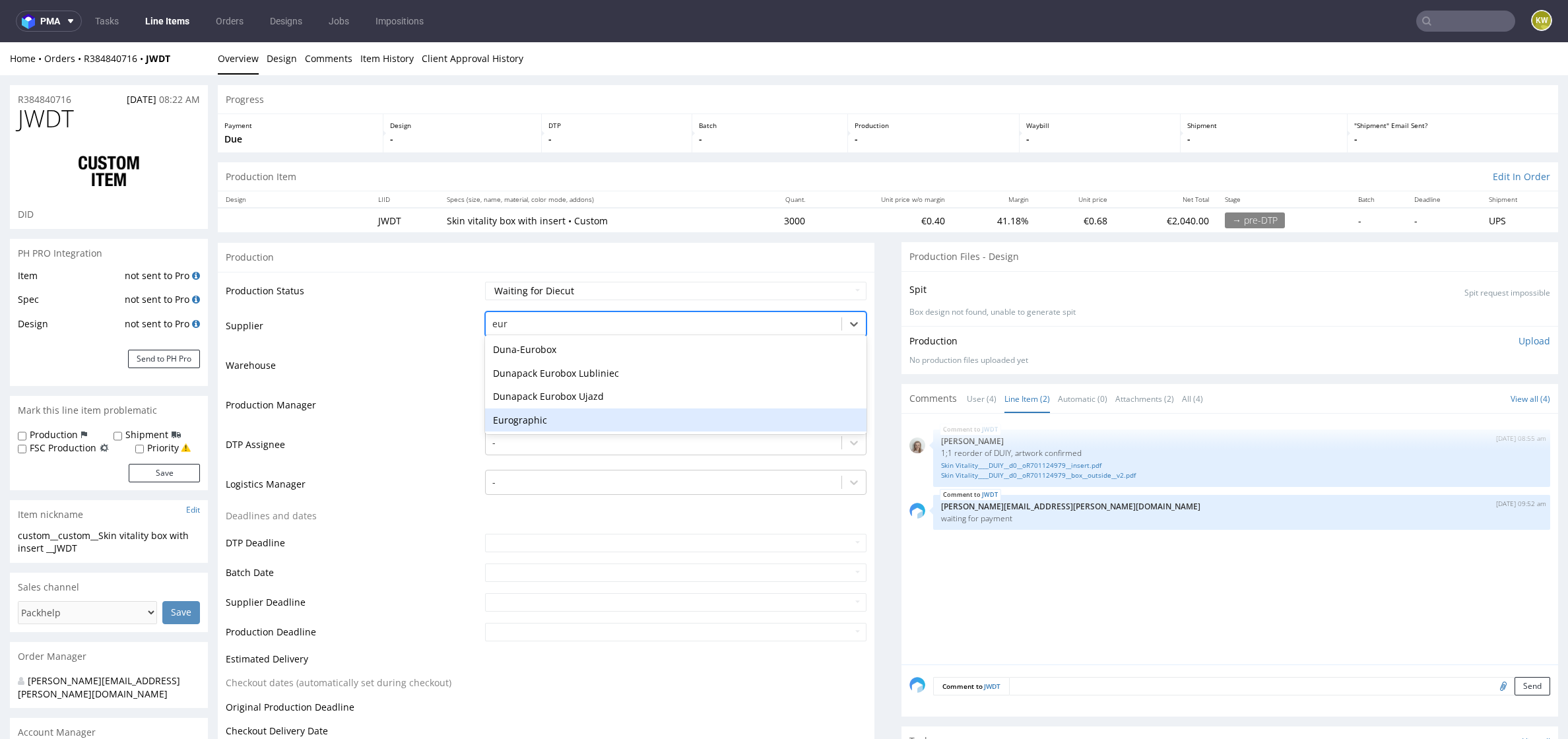
click at [541, 426] on div "Eurographic" at bounding box center [676, 420] width 382 height 24
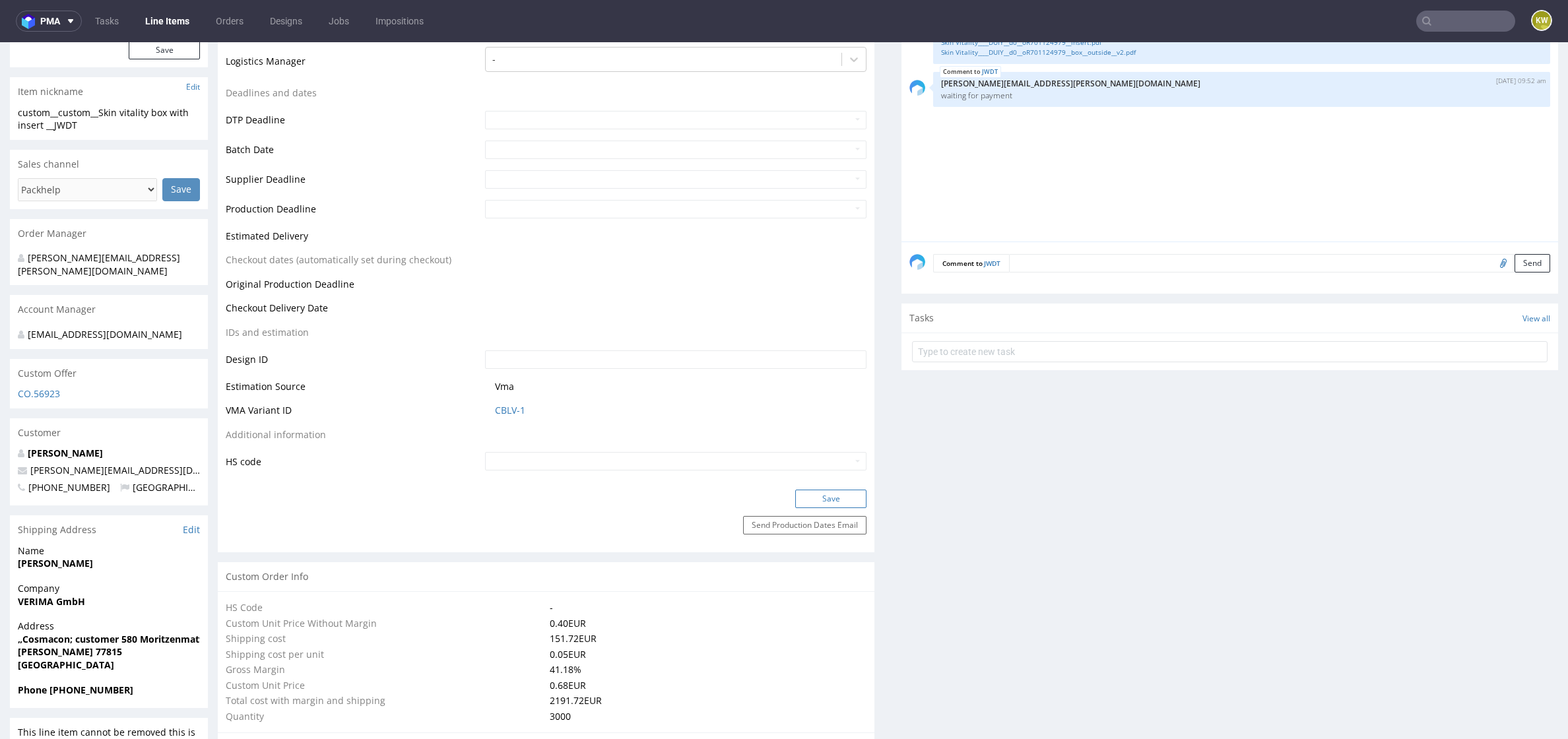
click at [803, 492] on button "Save" at bounding box center [831, 499] width 71 height 19
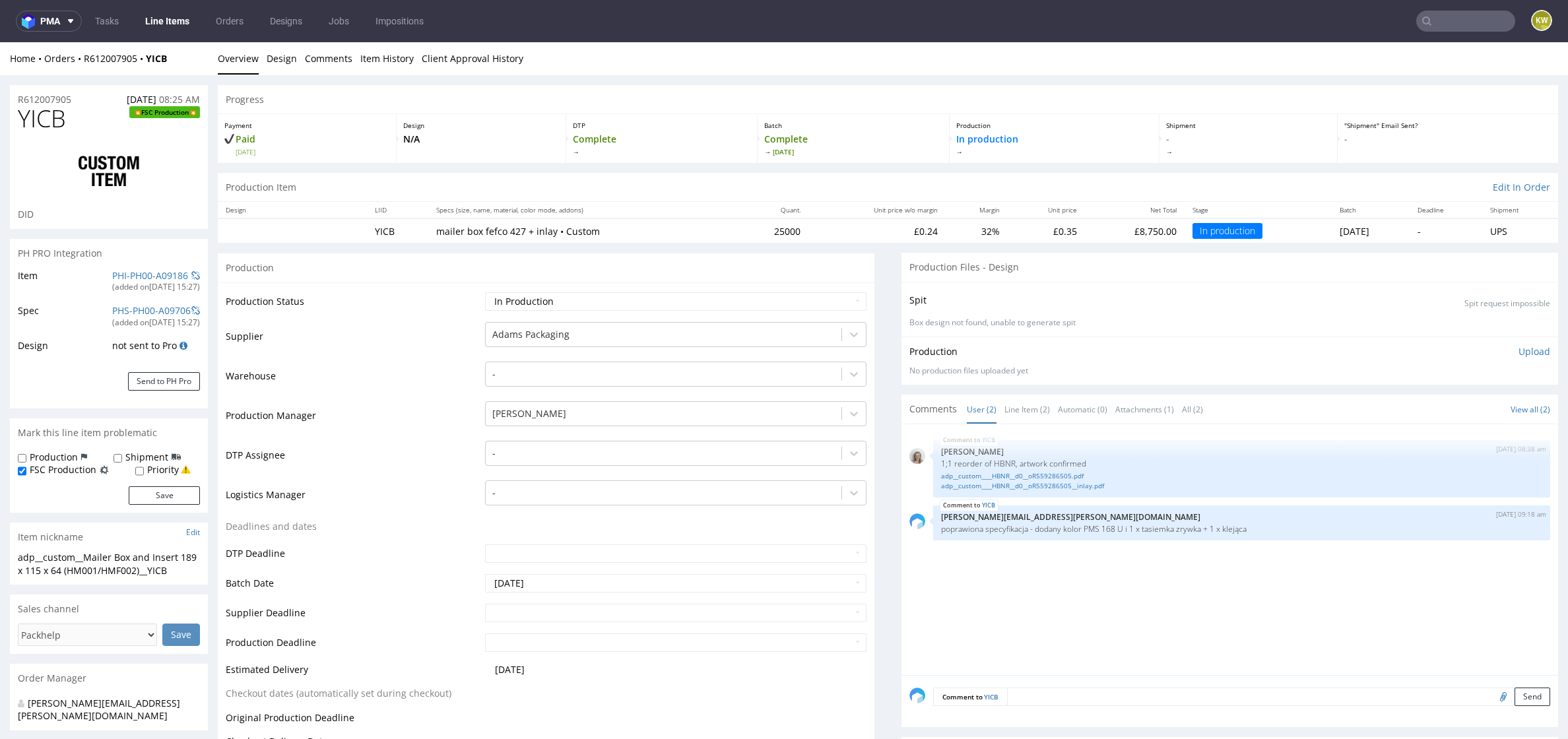
click at [393, 472] on td "DTP Assignee" at bounding box center [353, 459] width 256 height 40
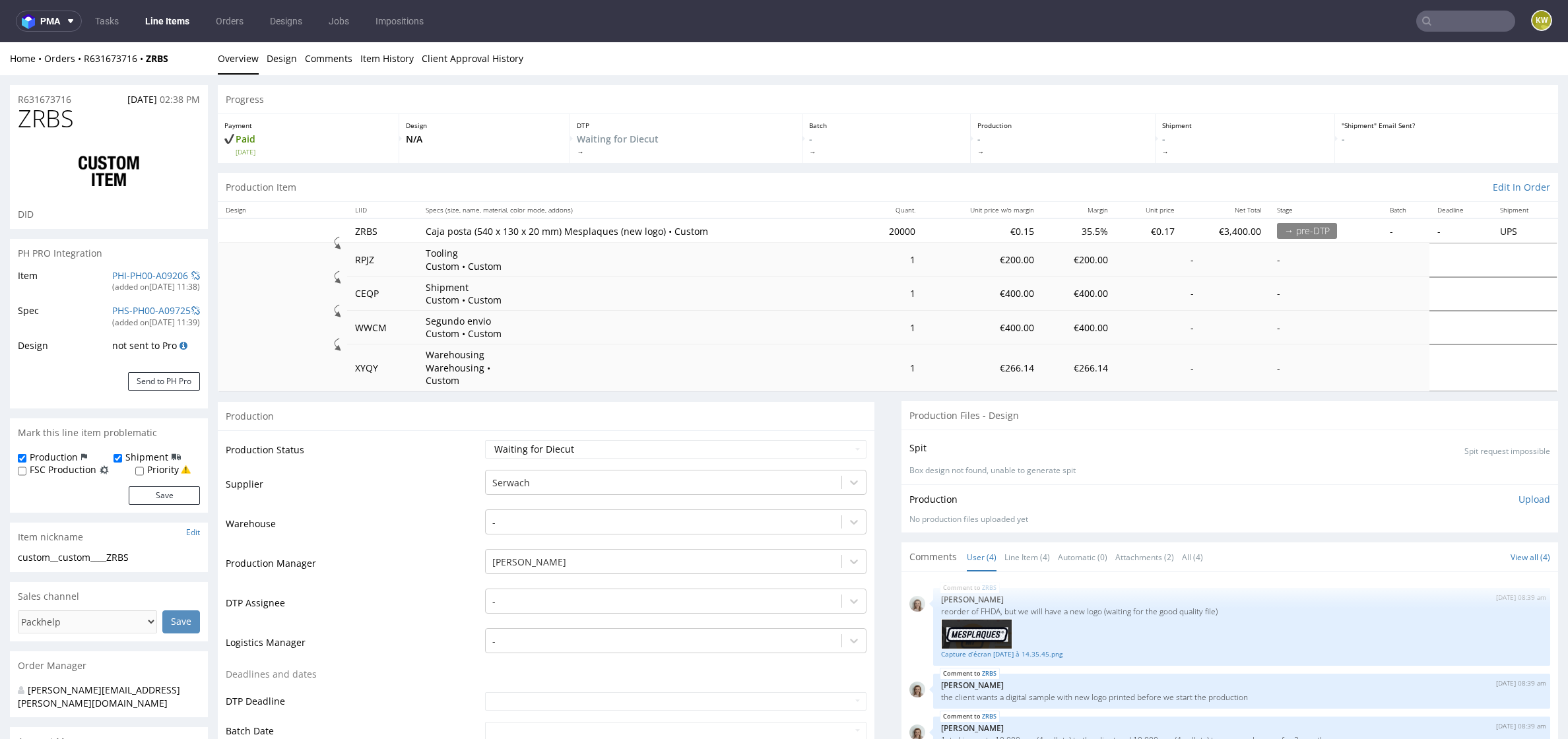
select select "in_progress"
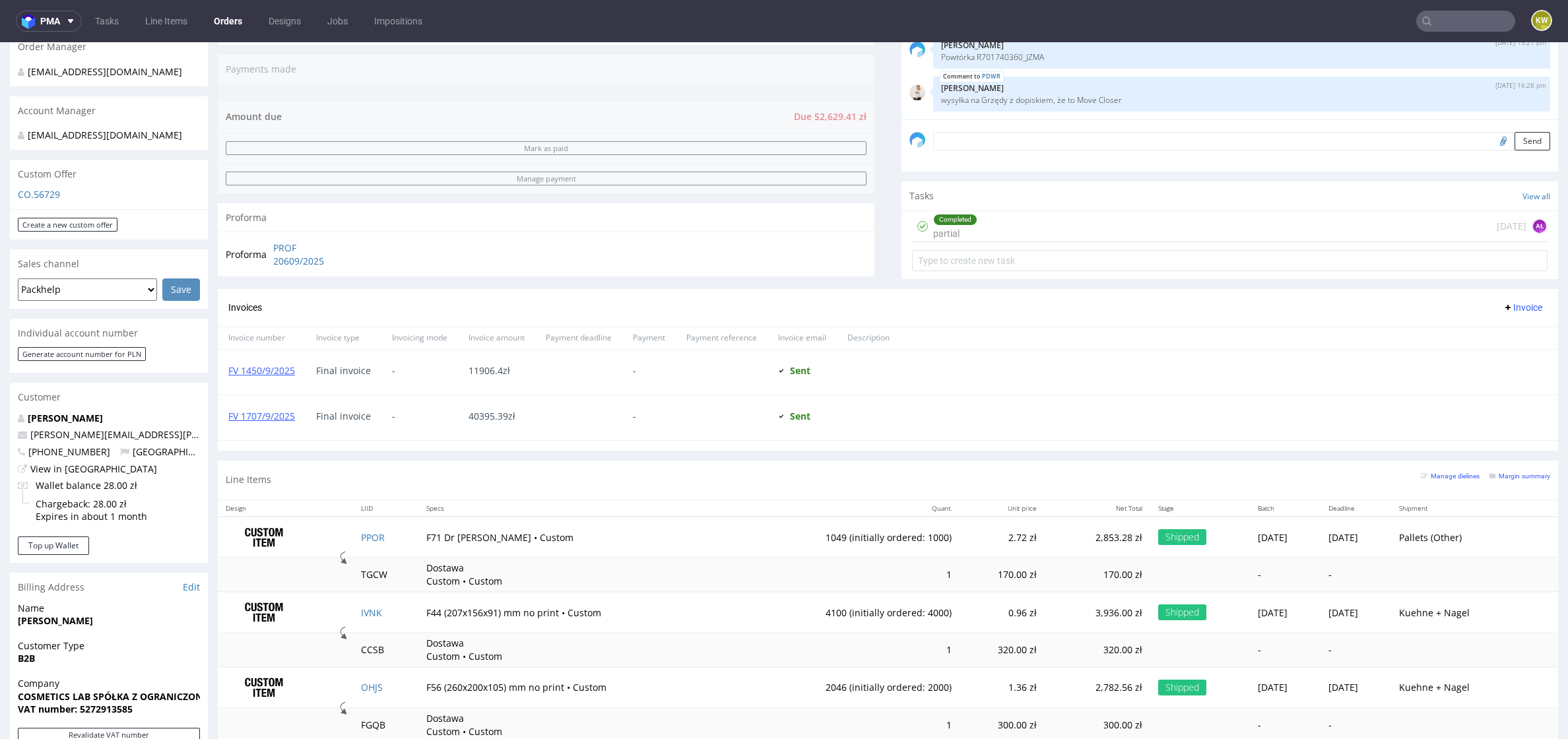
scroll to position [363, 0]
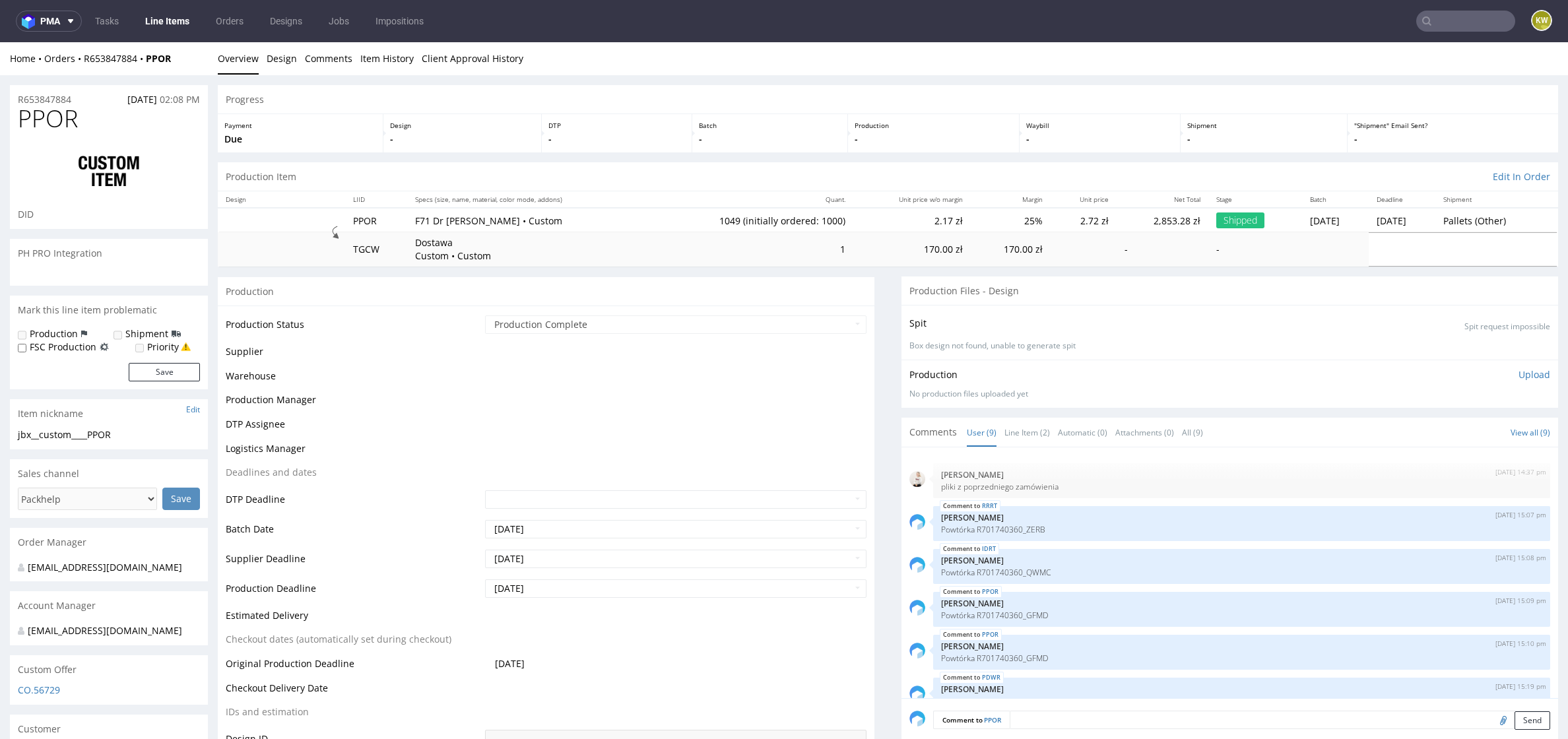
scroll to position [151, 0]
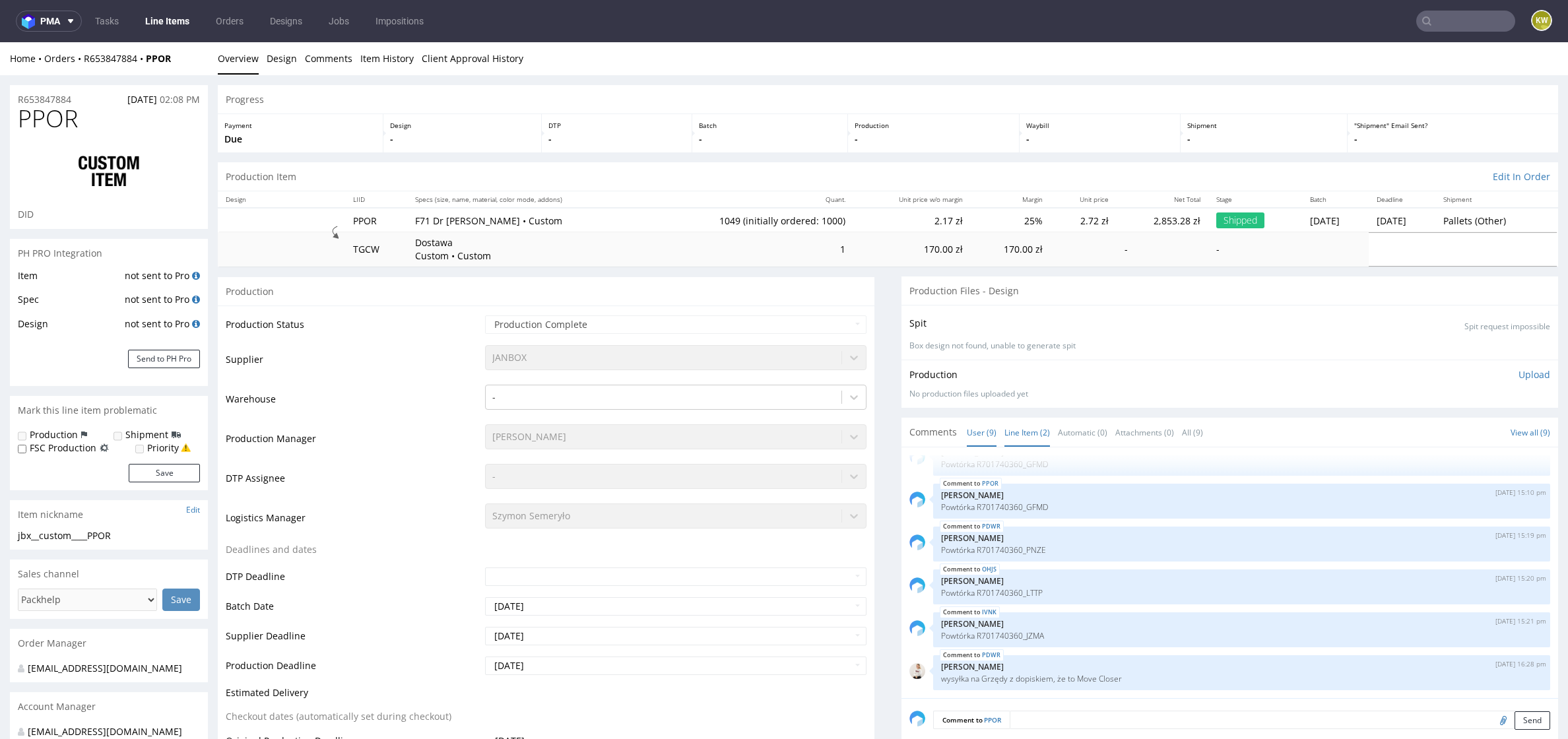
click at [1031, 422] on link "Line Item (2)" at bounding box center [1027, 433] width 46 height 28
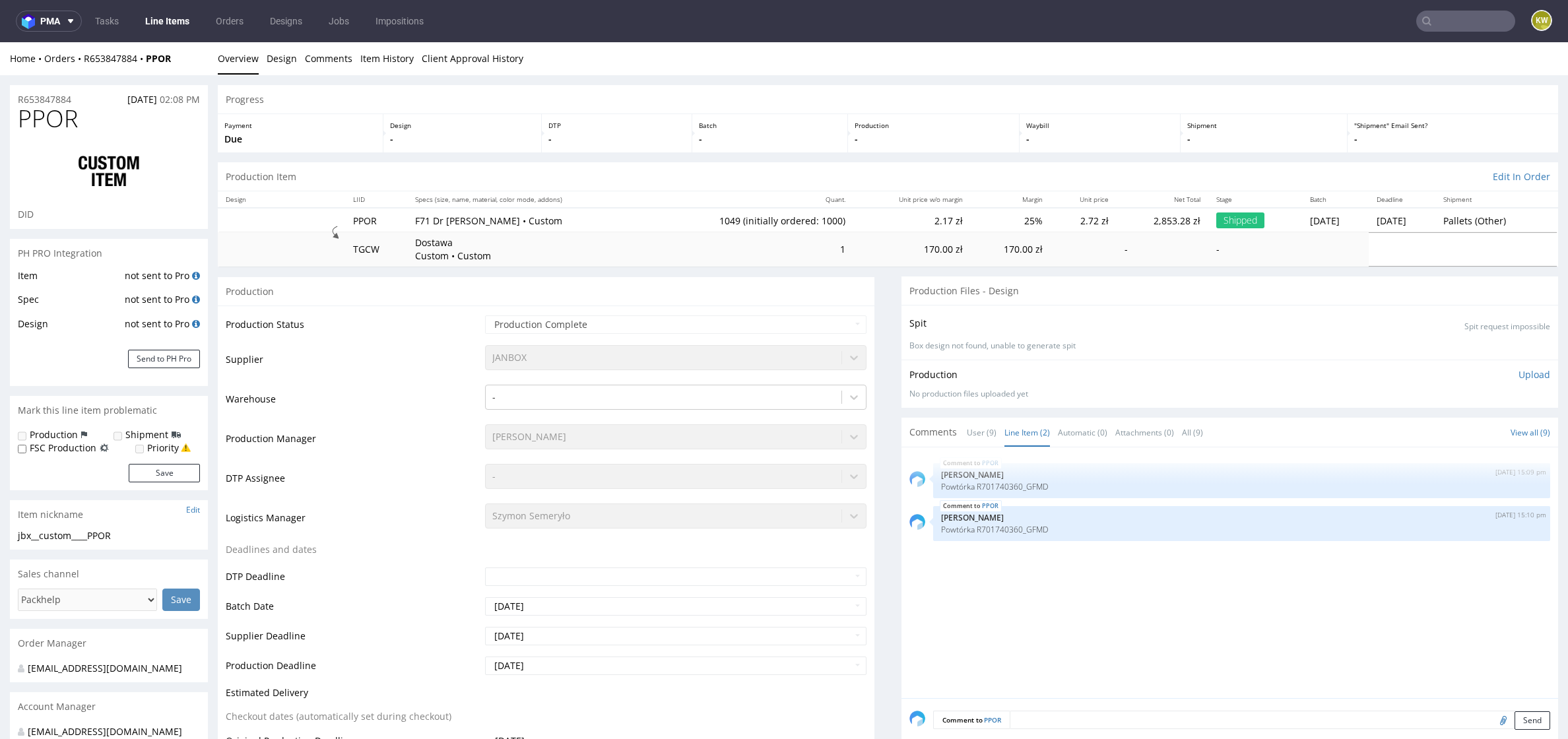
click at [453, 487] on td "DTP Assignee" at bounding box center [353, 482] width 256 height 40
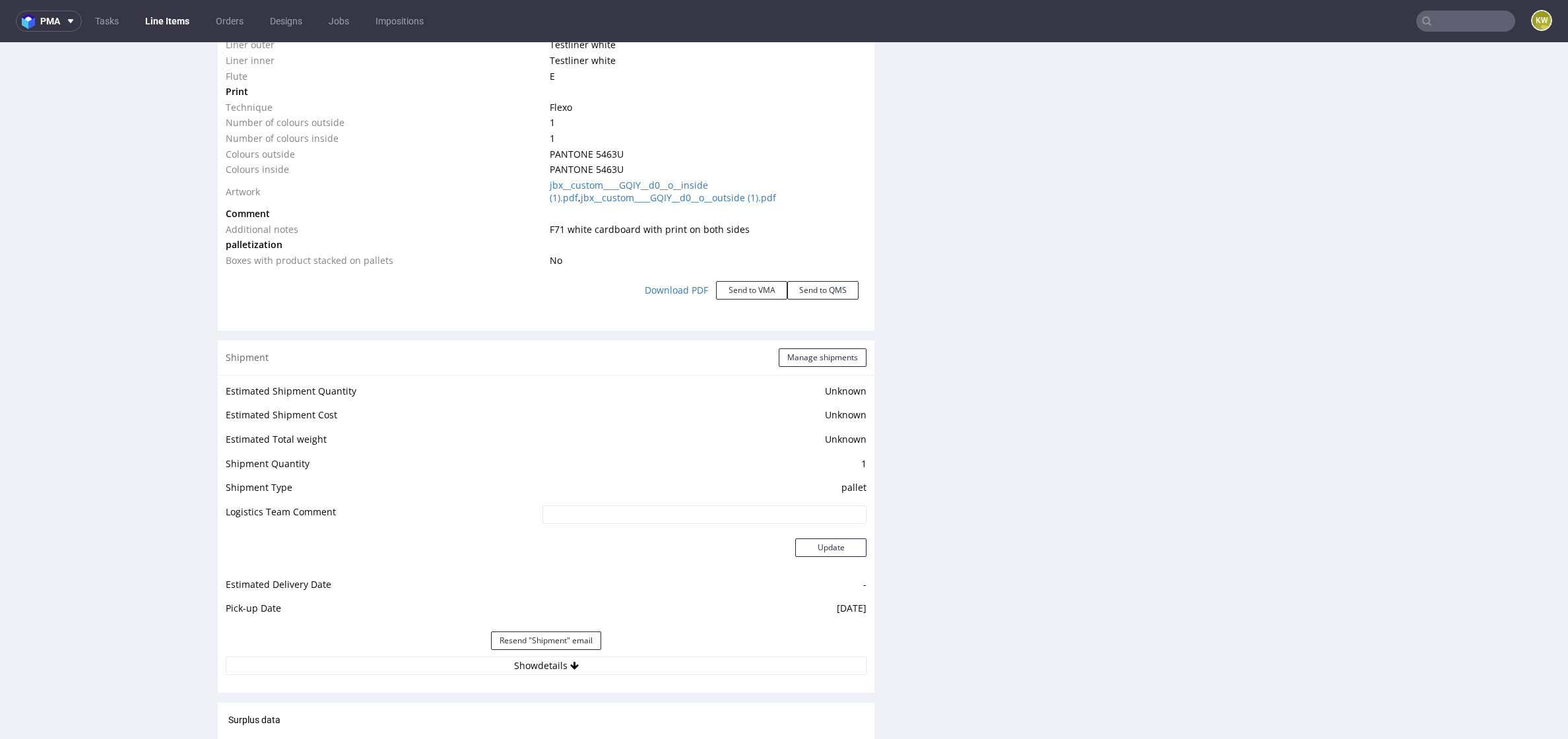
scroll to position [1389, 0]
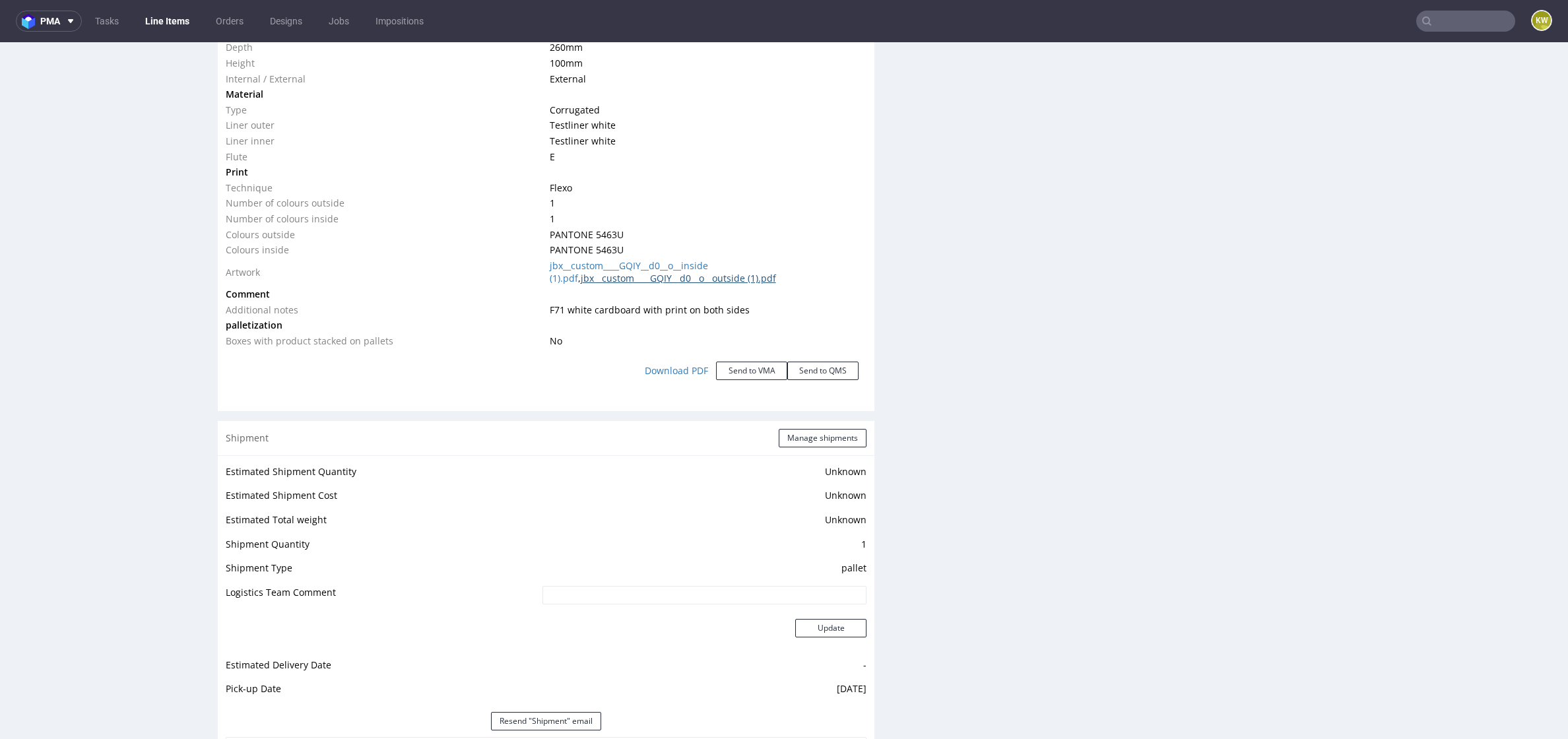
click at [647, 278] on link "jbx__custom____GQIY__d0__o__outside (1).pdf" at bounding box center [678, 278] width 195 height 13
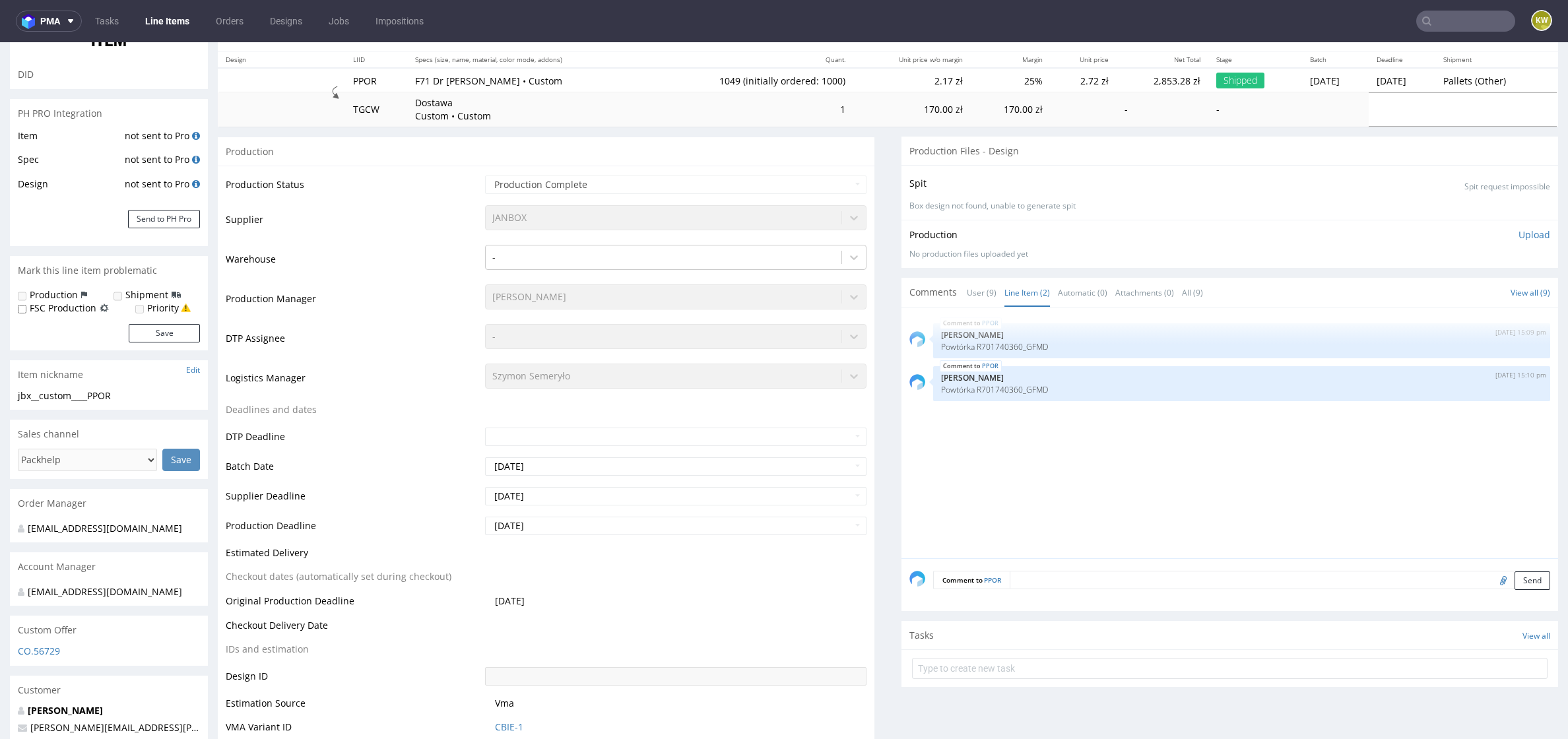
scroll to position [0, 0]
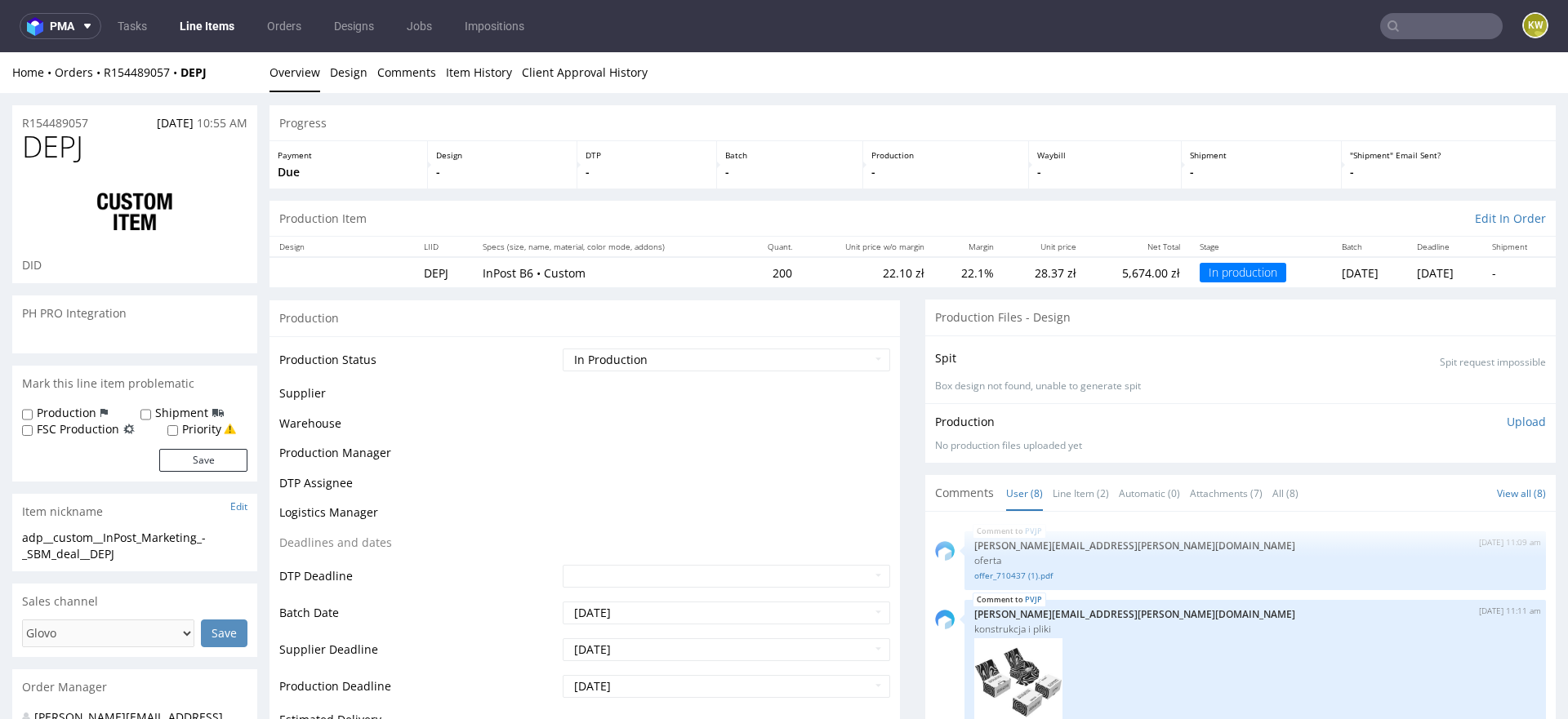
scroll to position [618, 0]
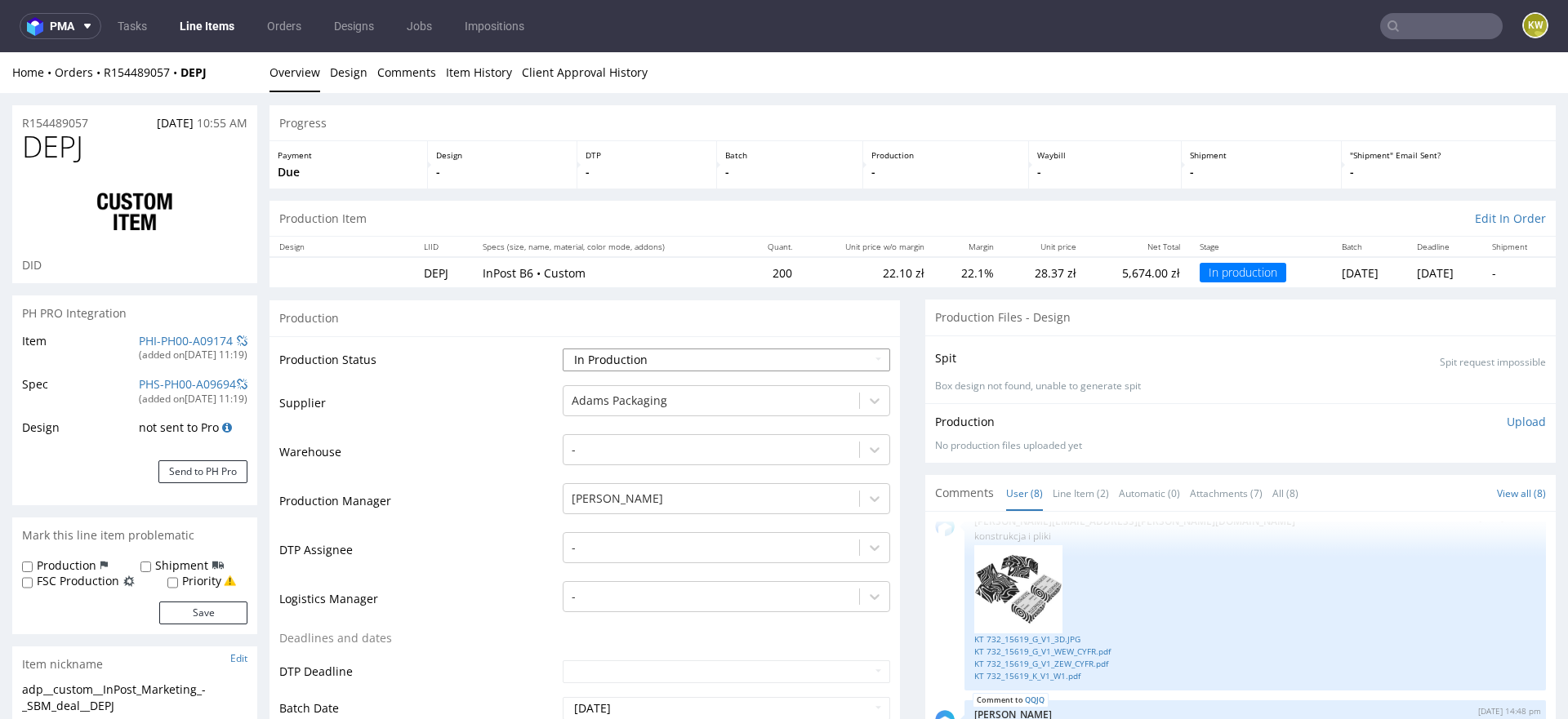
click at [635, 362] on select "Waiting for Artwork Waiting for Diecut Waiting for Mockup Waiting for DTP Waiti…" at bounding box center [727, 360] width 328 height 23
select select "production_complete"
click at [563, 348] on select "Waiting for Artwork Waiting for Diecut Waiting for Mockup Waiting for DTP Waiti…" at bounding box center [727, 360] width 328 height 23
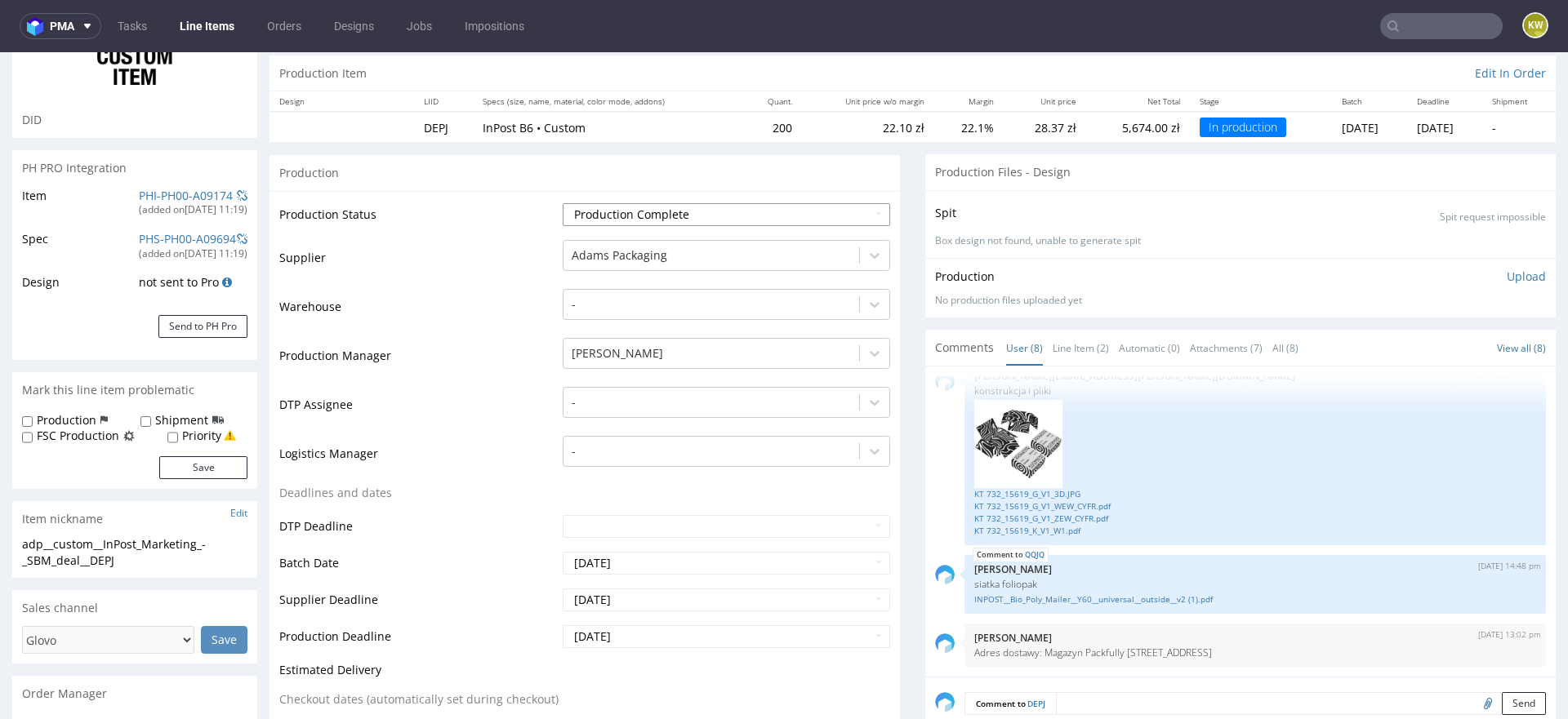
scroll to position [183, 0]
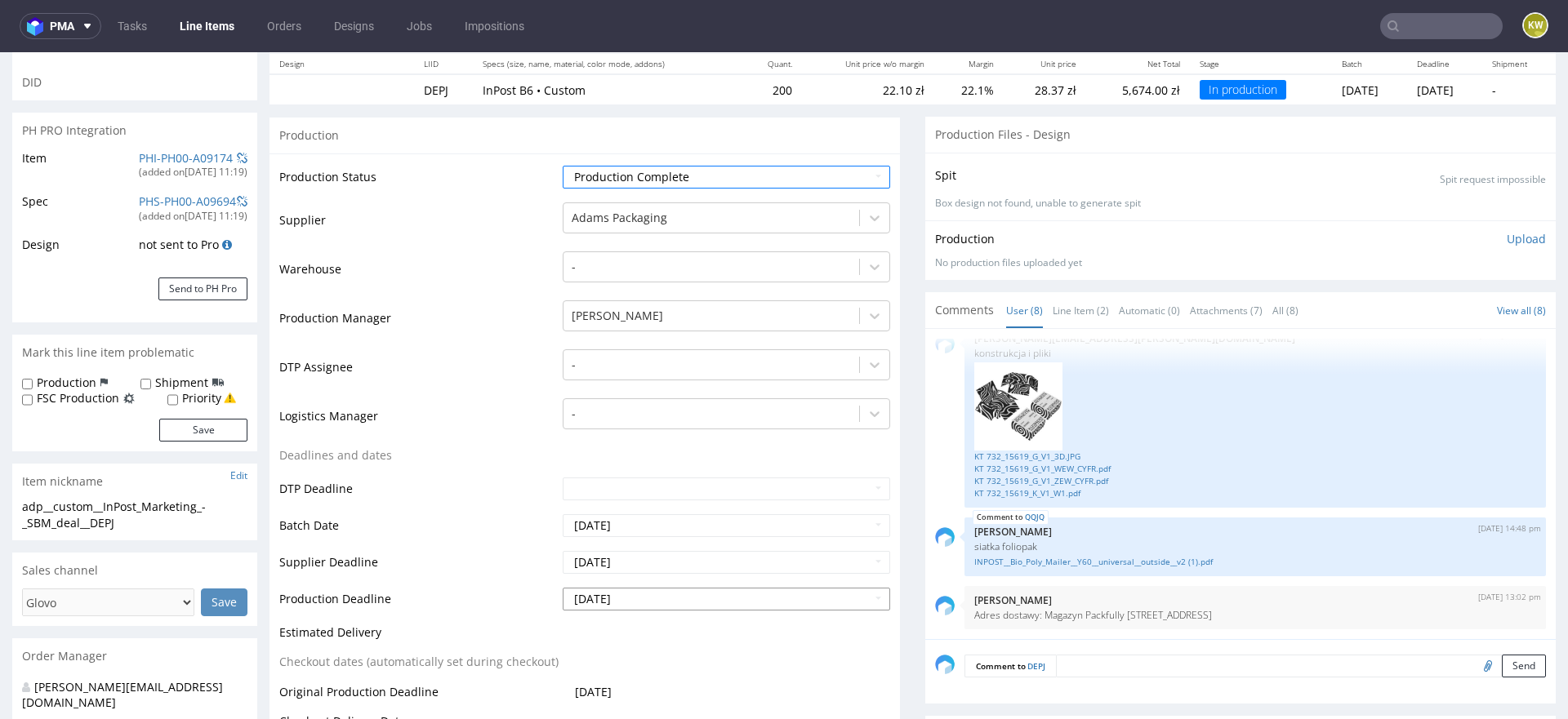
click at [641, 601] on input "[DATE]" at bounding box center [727, 599] width 328 height 23
click at [669, 456] on td "2" at bounding box center [673, 451] width 24 height 24
type input "[DATE]"
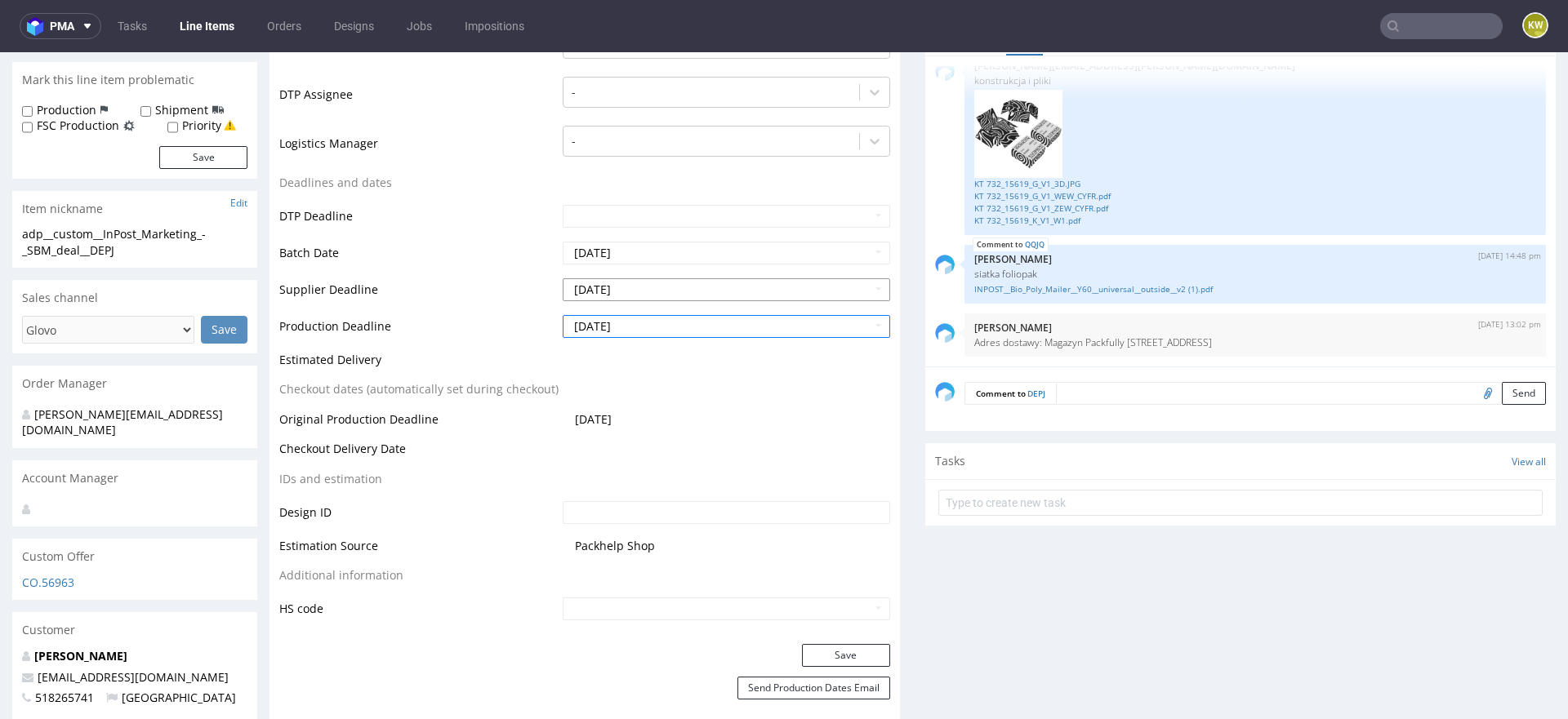
scroll to position [458, 0]
click at [835, 646] on button "Save" at bounding box center [846, 653] width 88 height 23
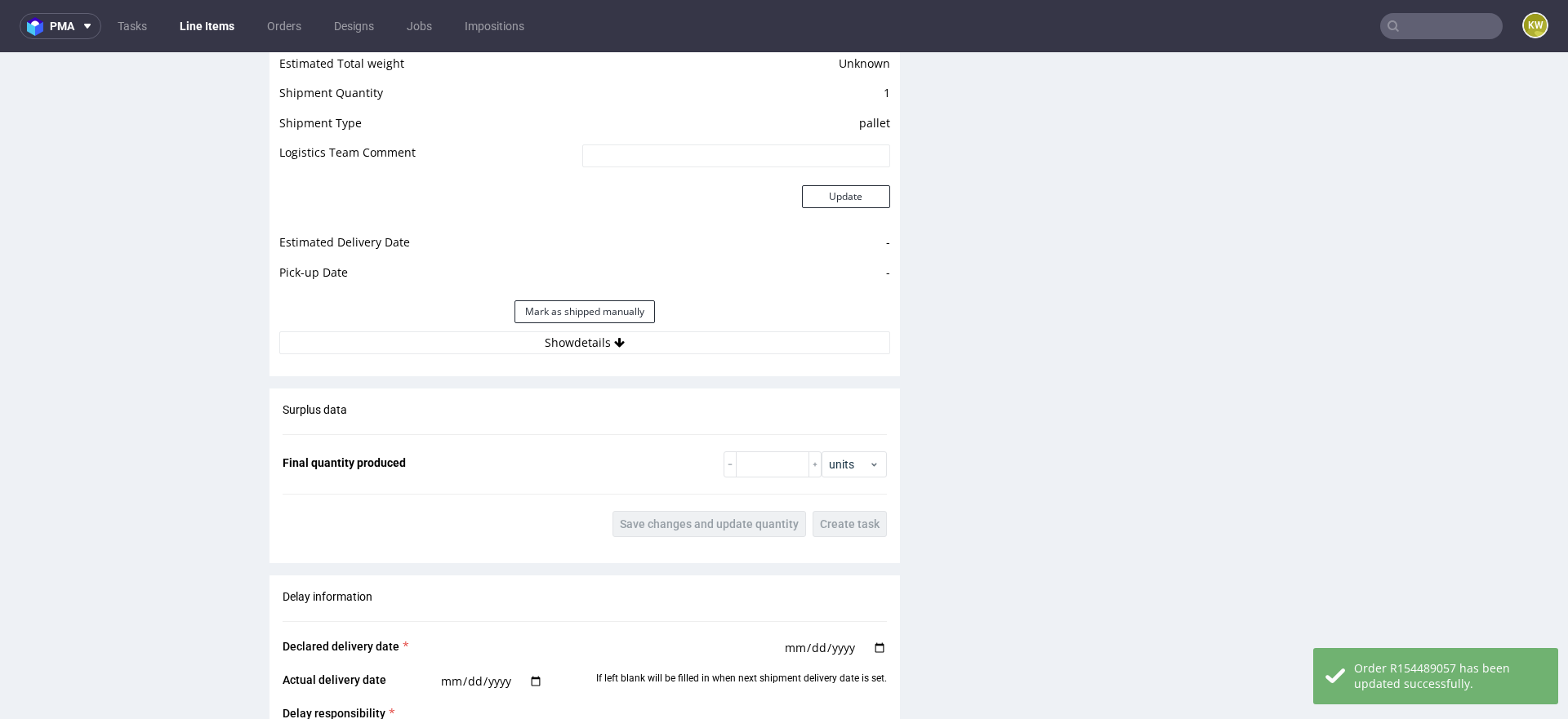
scroll to position [2182, 0]
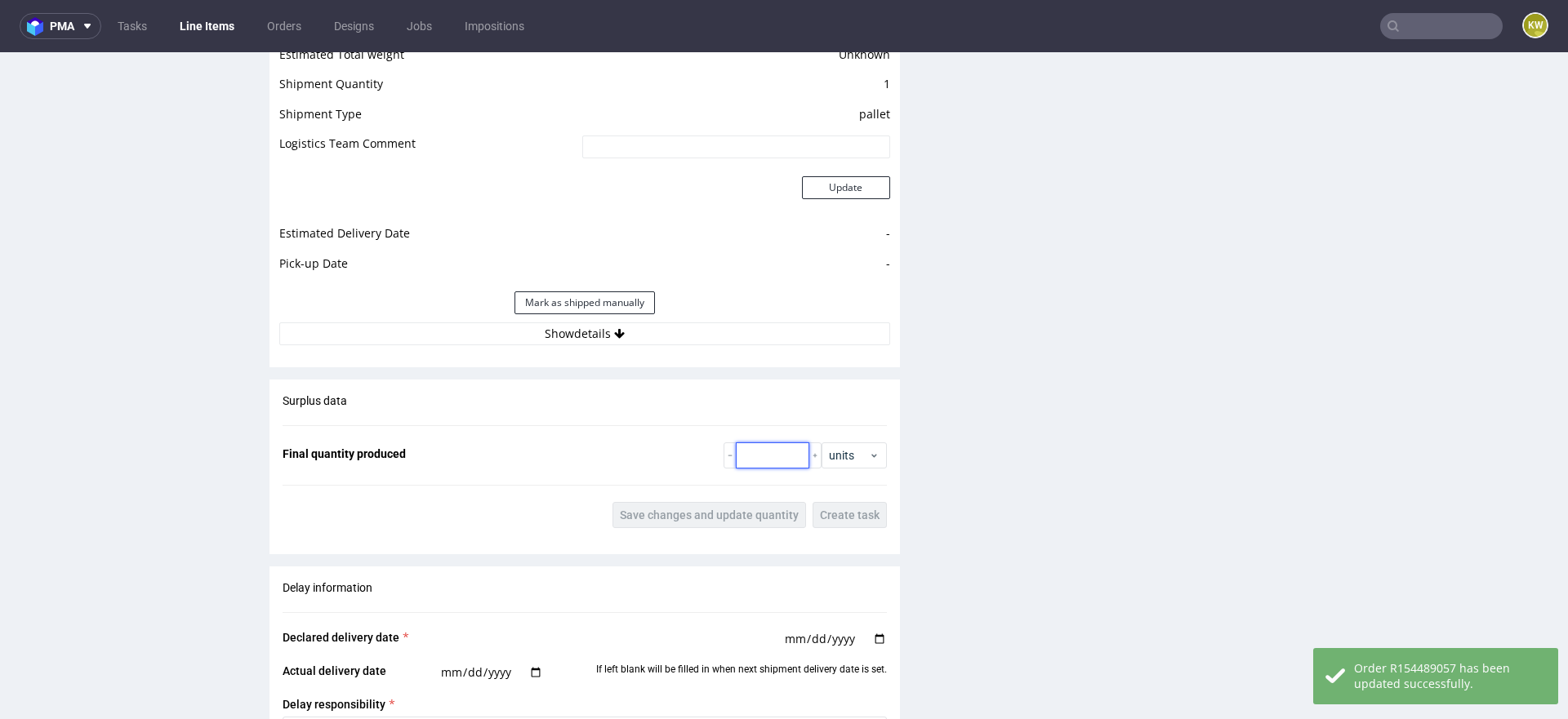
click at [757, 442] on input "number" at bounding box center [772, 455] width 73 height 26
paste input "206"
type input "206"
click at [712, 510] on span "Save changes and update quantity" at bounding box center [708, 515] width 179 height 12
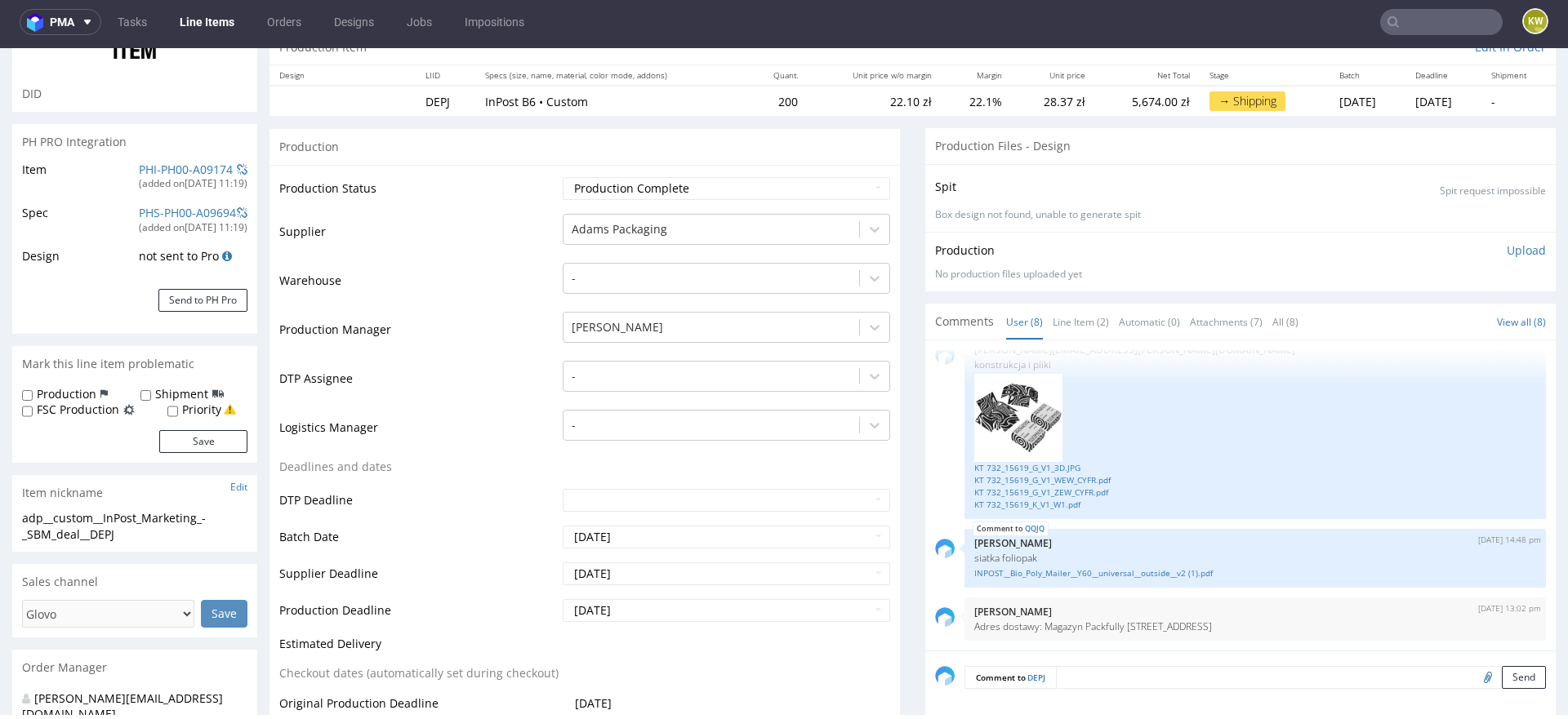
scroll to position [0, 0]
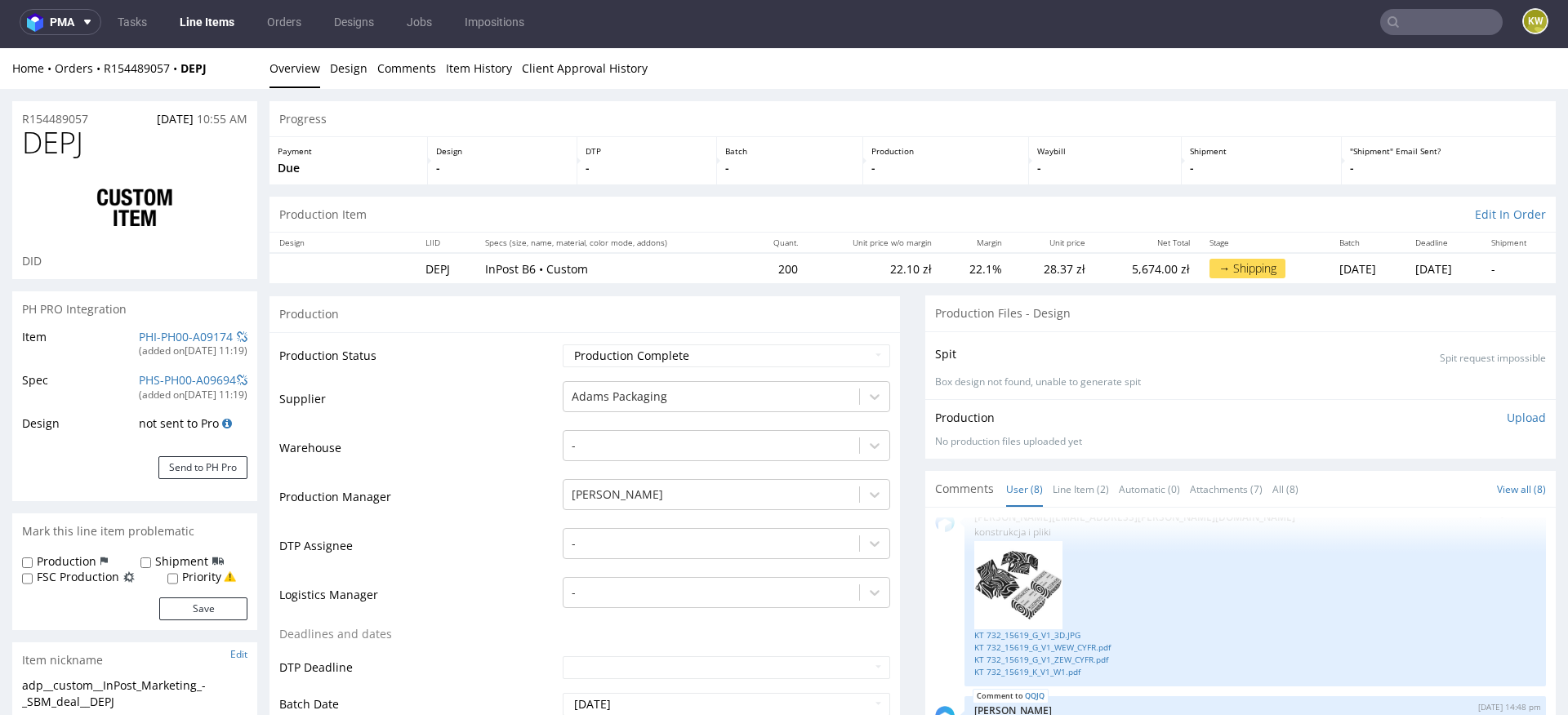
click at [1417, 15] on input "text" at bounding box center [1441, 22] width 122 height 26
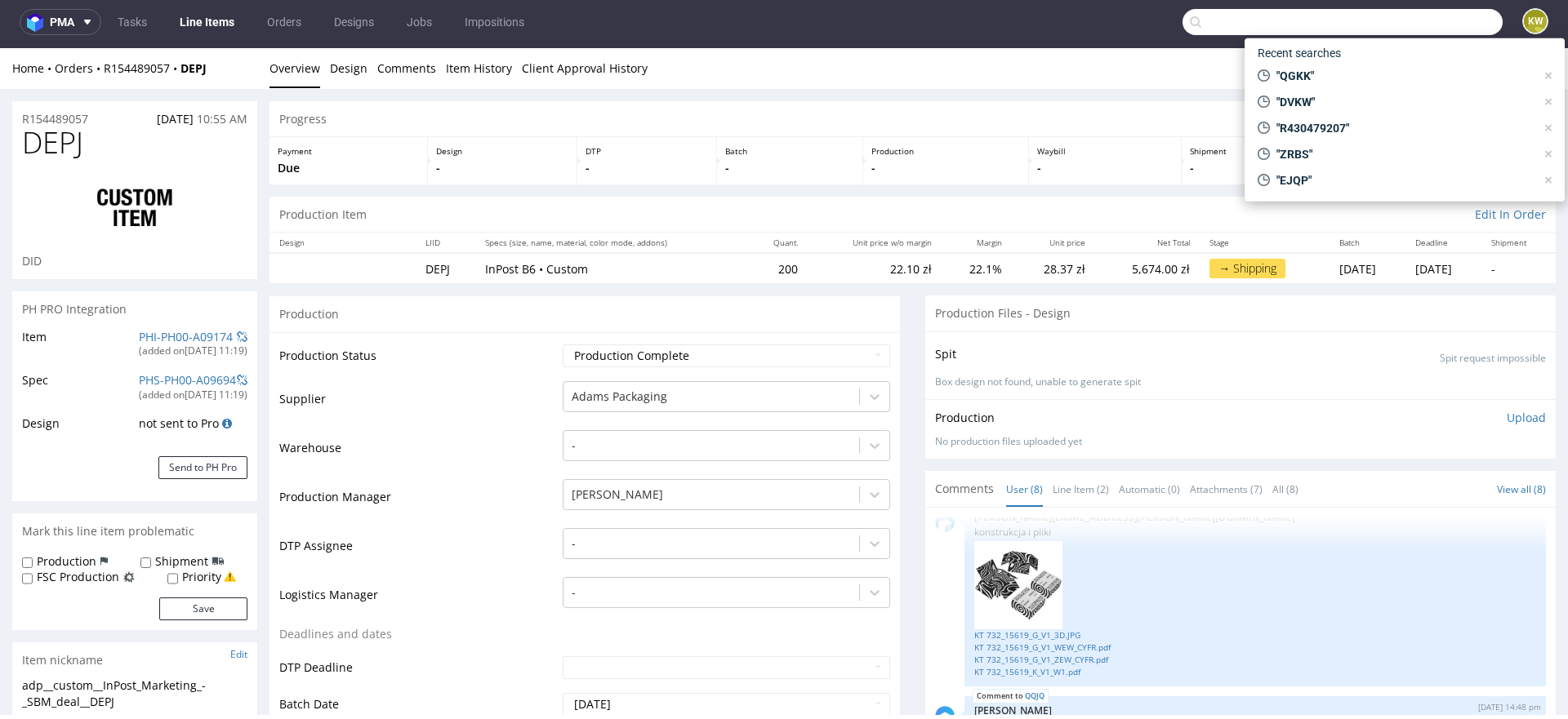
click at [1416, 30] on input "text" at bounding box center [1342, 22] width 320 height 26
paste input "UCCE"
type input "UCCE"
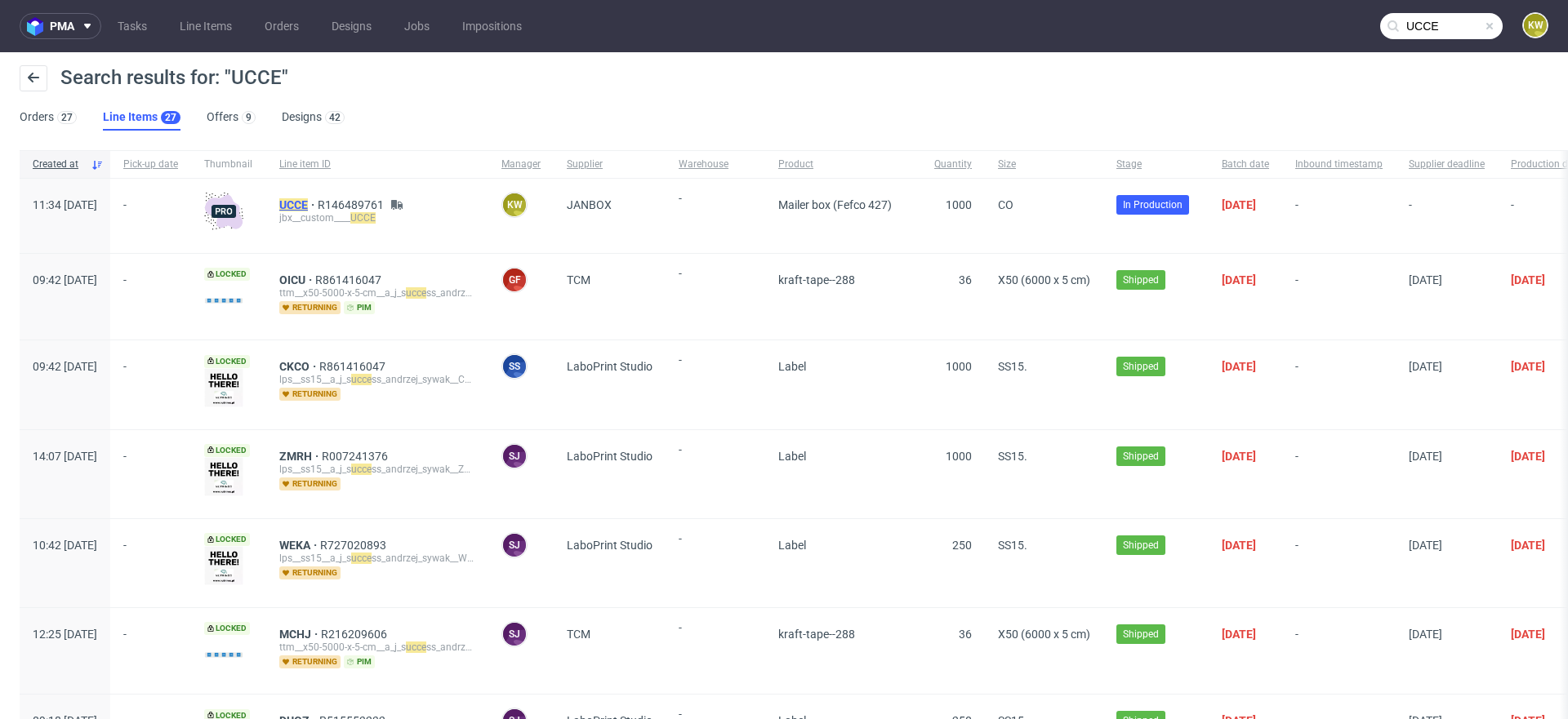
click at [308, 201] on mark "UCCE" at bounding box center [293, 205] width 28 height 13
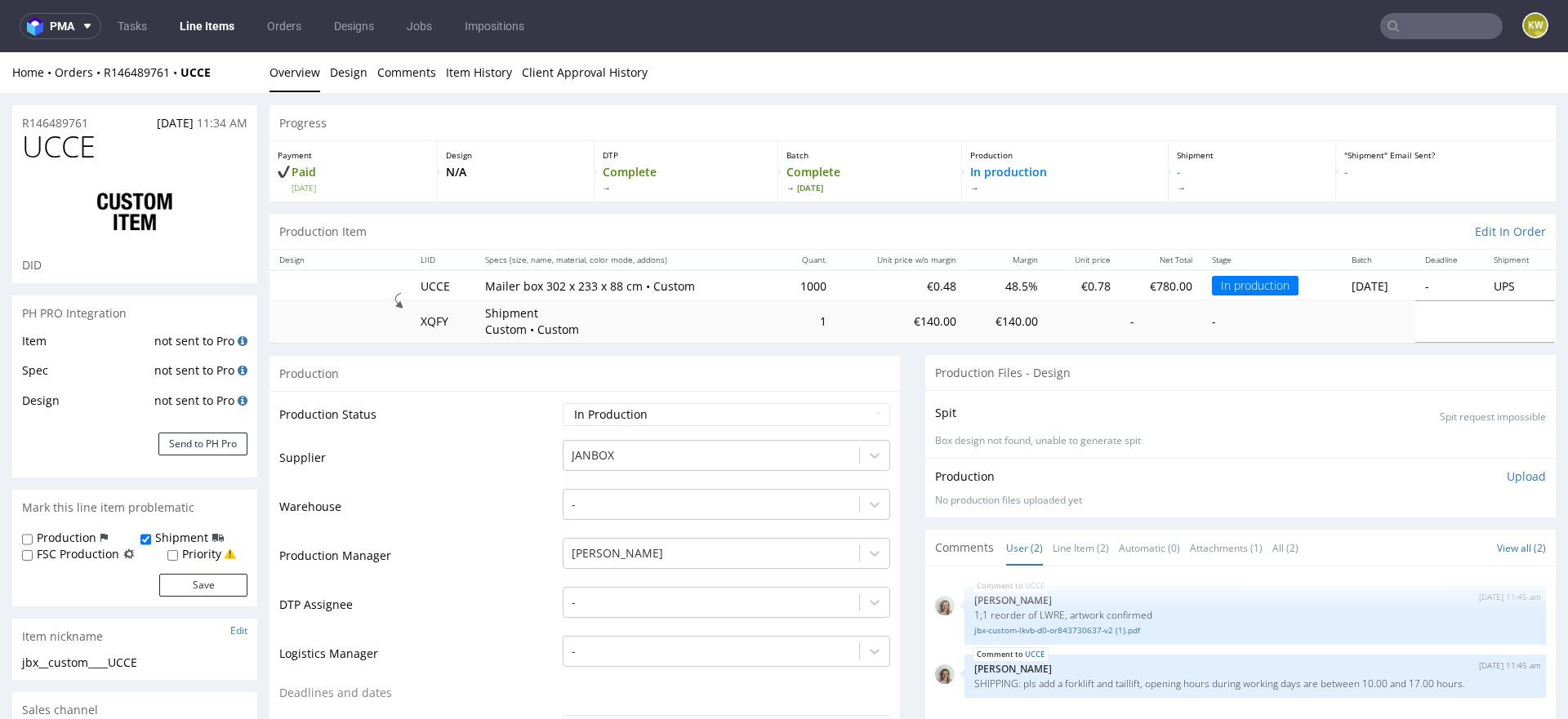
click at [456, 470] on td "Supplier" at bounding box center [419, 462] width 279 height 49
click at [500, 495] on td "Warehouse" at bounding box center [419, 511] width 279 height 49
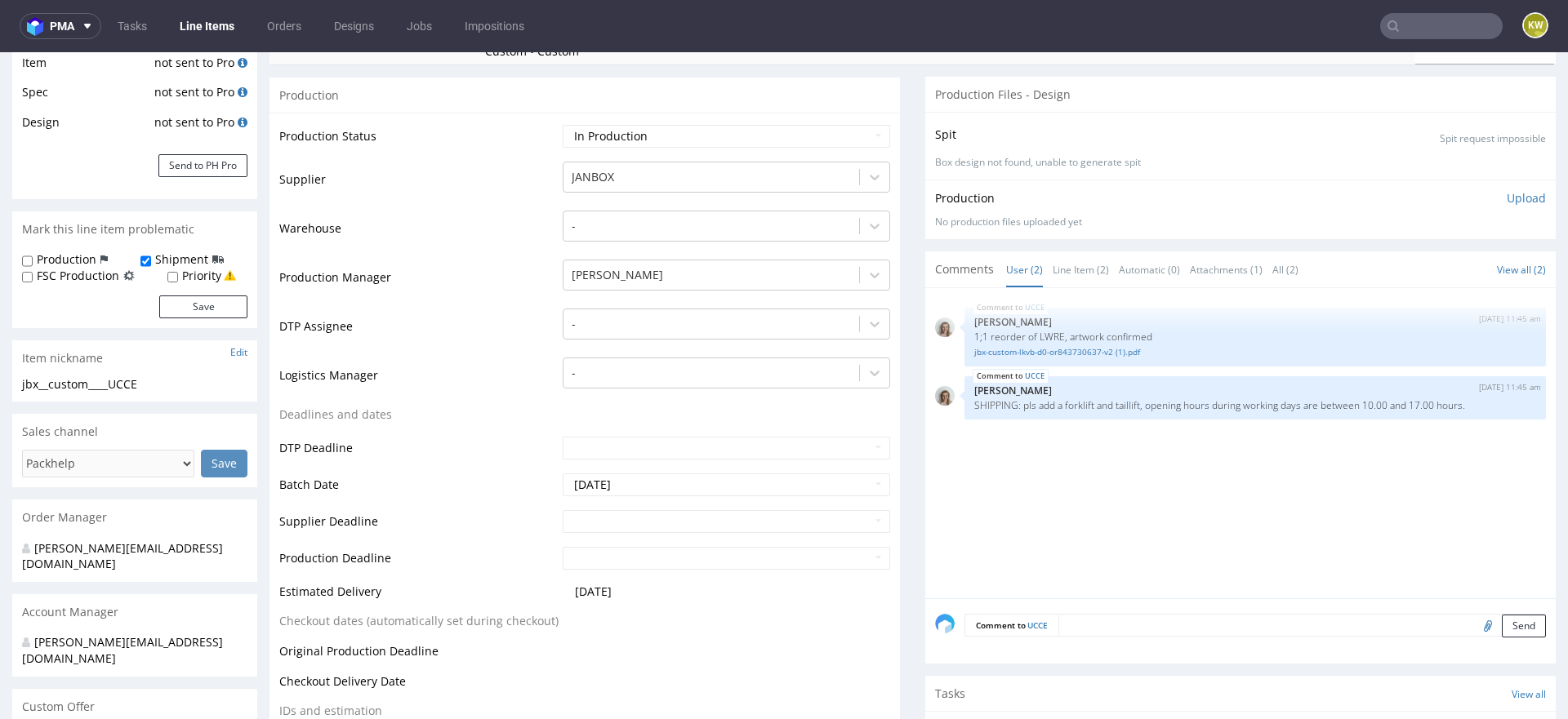
scroll to position [281, 0]
click at [577, 515] on input "text" at bounding box center [727, 520] width 328 height 23
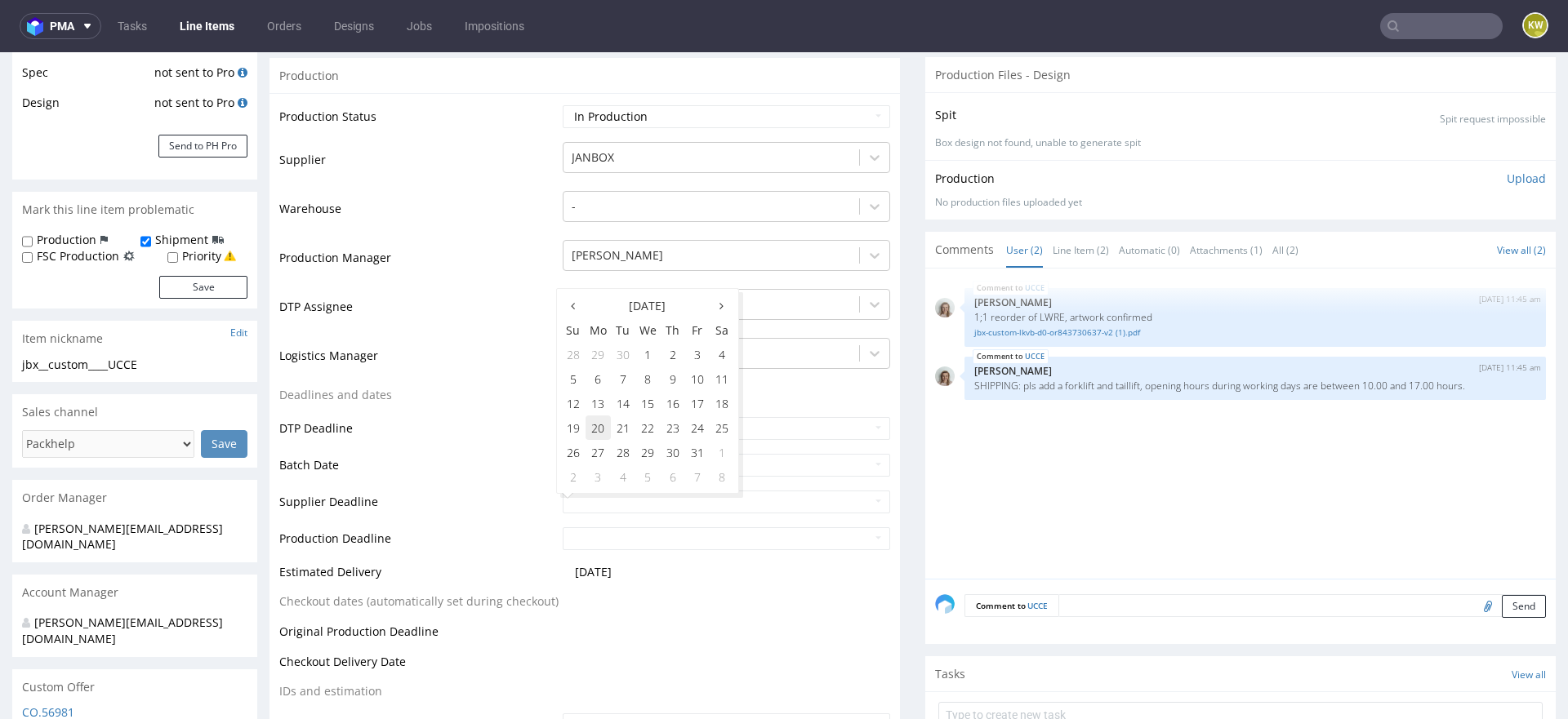
click at [609, 427] on td "20" at bounding box center [598, 427] width 25 height 24
type input "[DATE]"
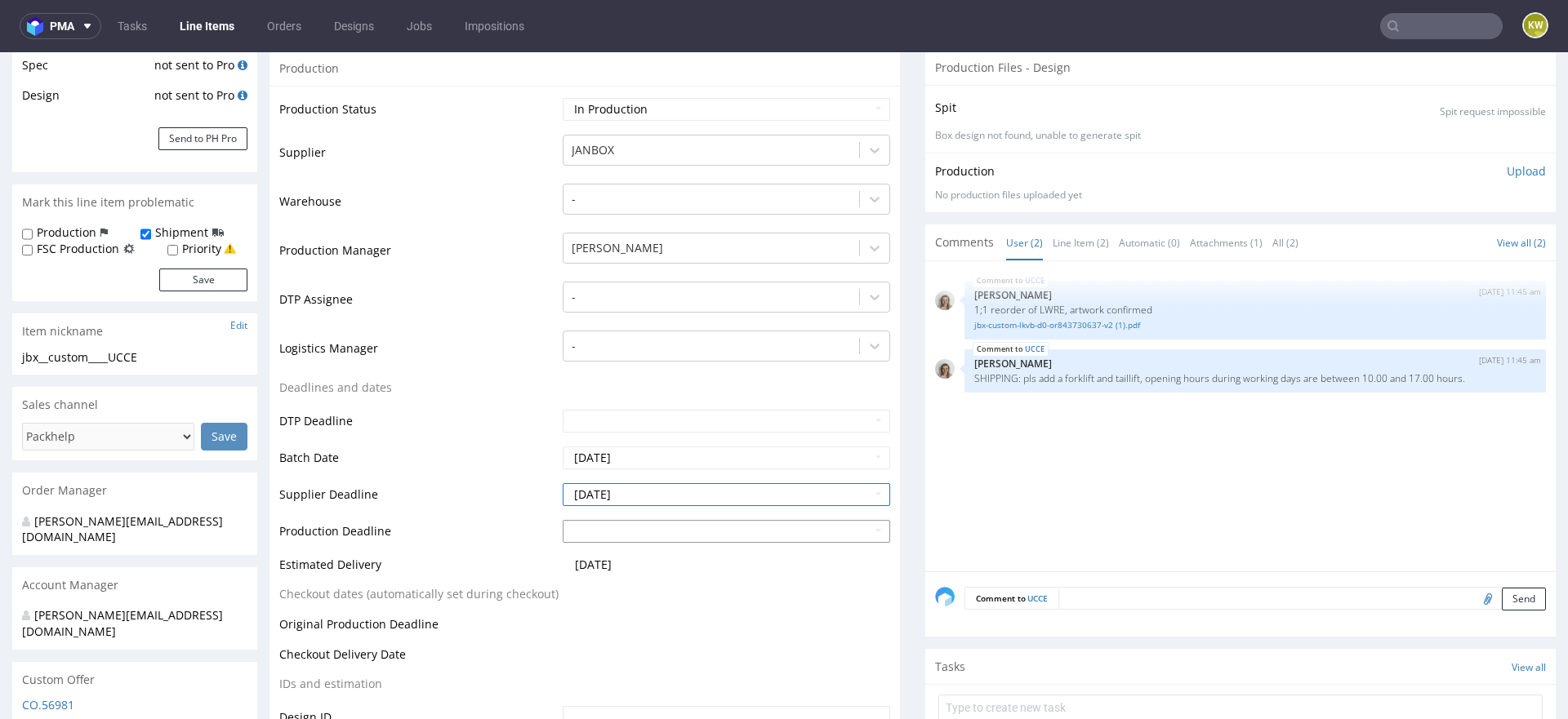
click at [588, 523] on input "text" at bounding box center [727, 532] width 328 height 23
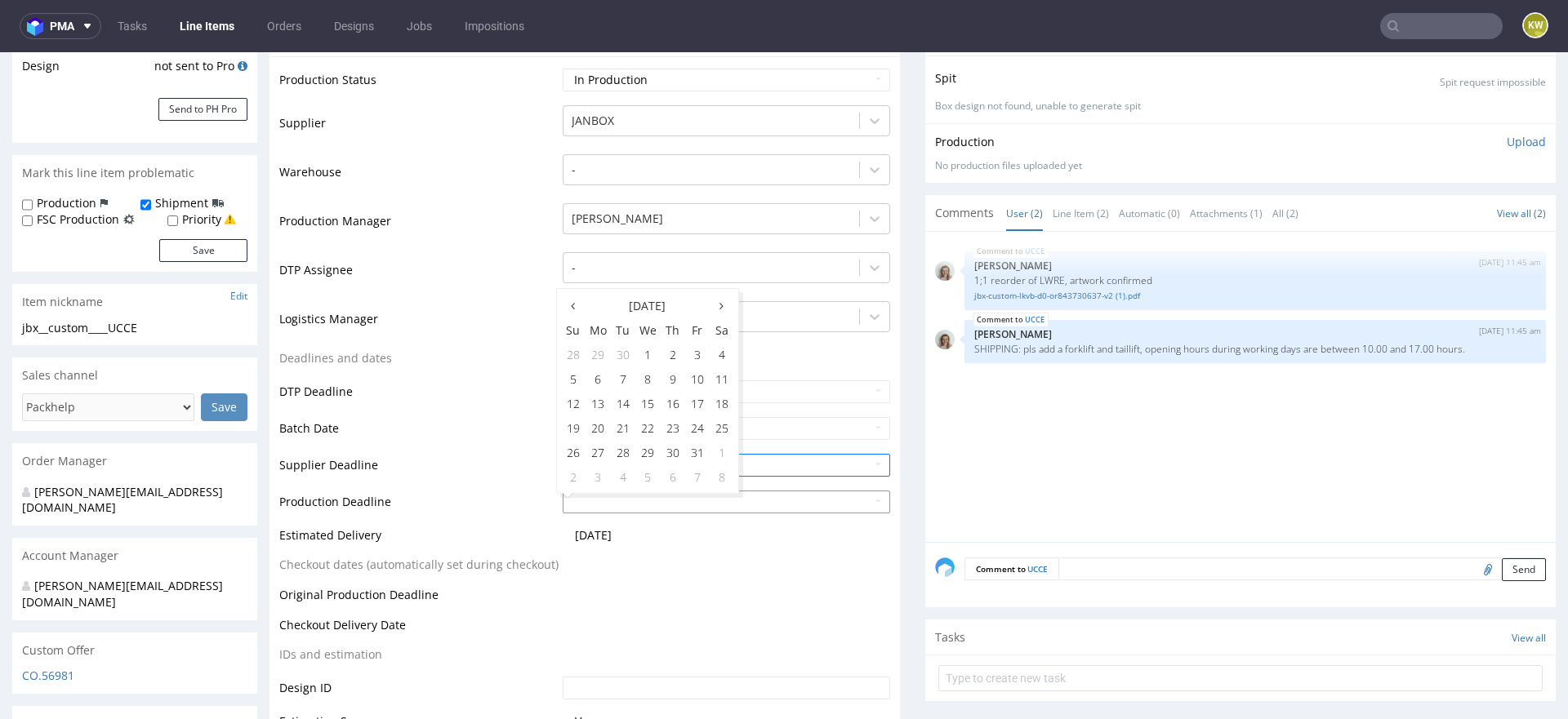
scroll to position [337, 0]
click at [643, 429] on td "22" at bounding box center [648, 426] width 25 height 24
type input "[DATE]"
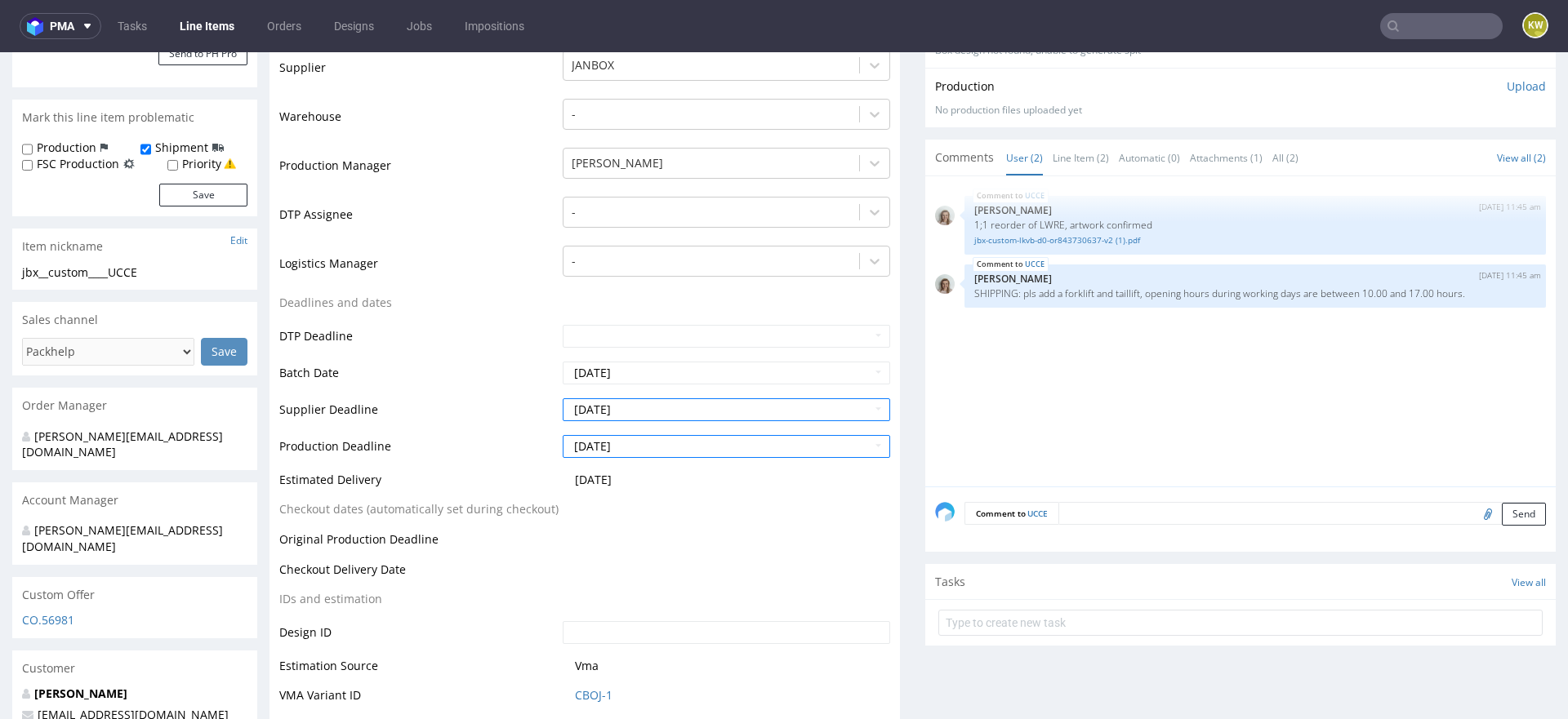
scroll to position [393, 0]
click at [740, 532] on td at bounding box center [724, 542] width 332 height 30
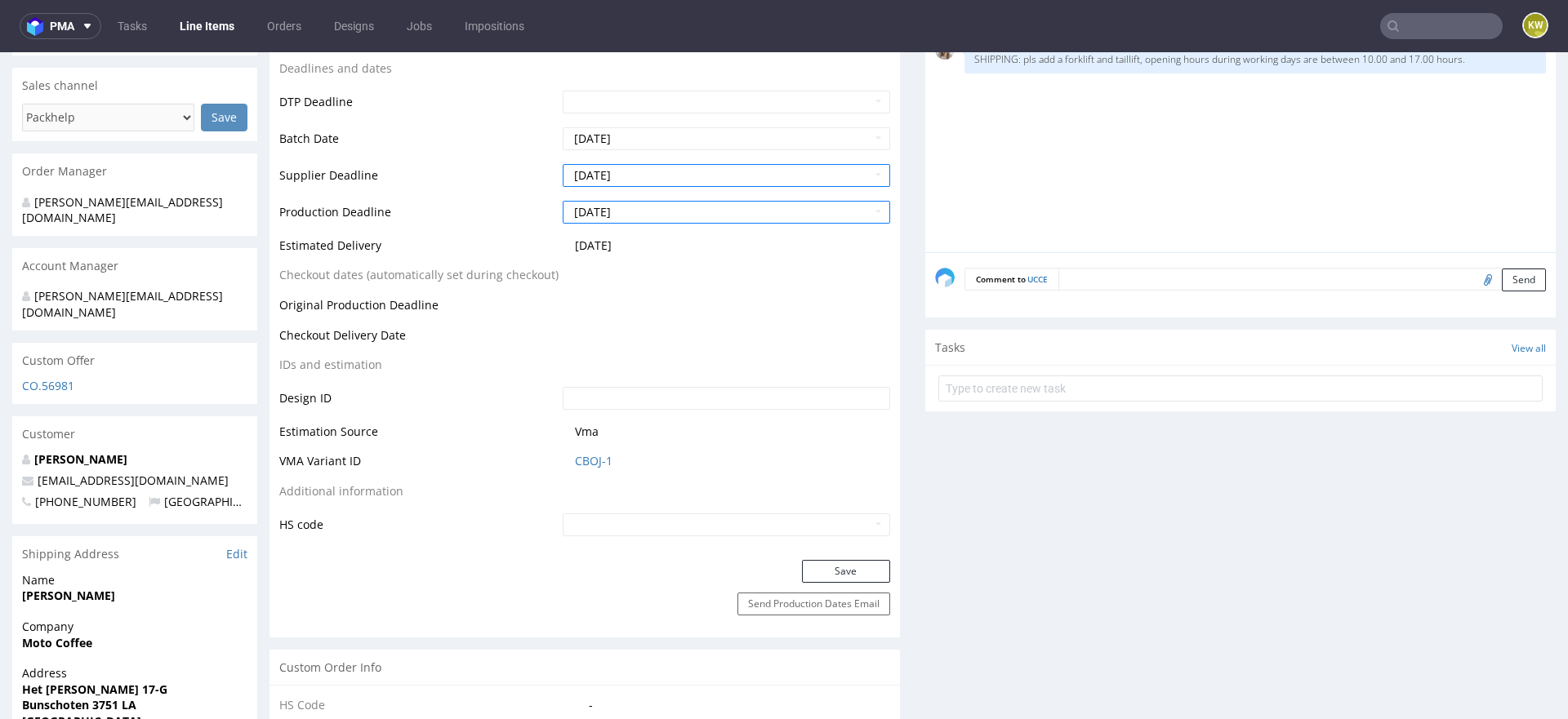
scroll to position [647, 0]
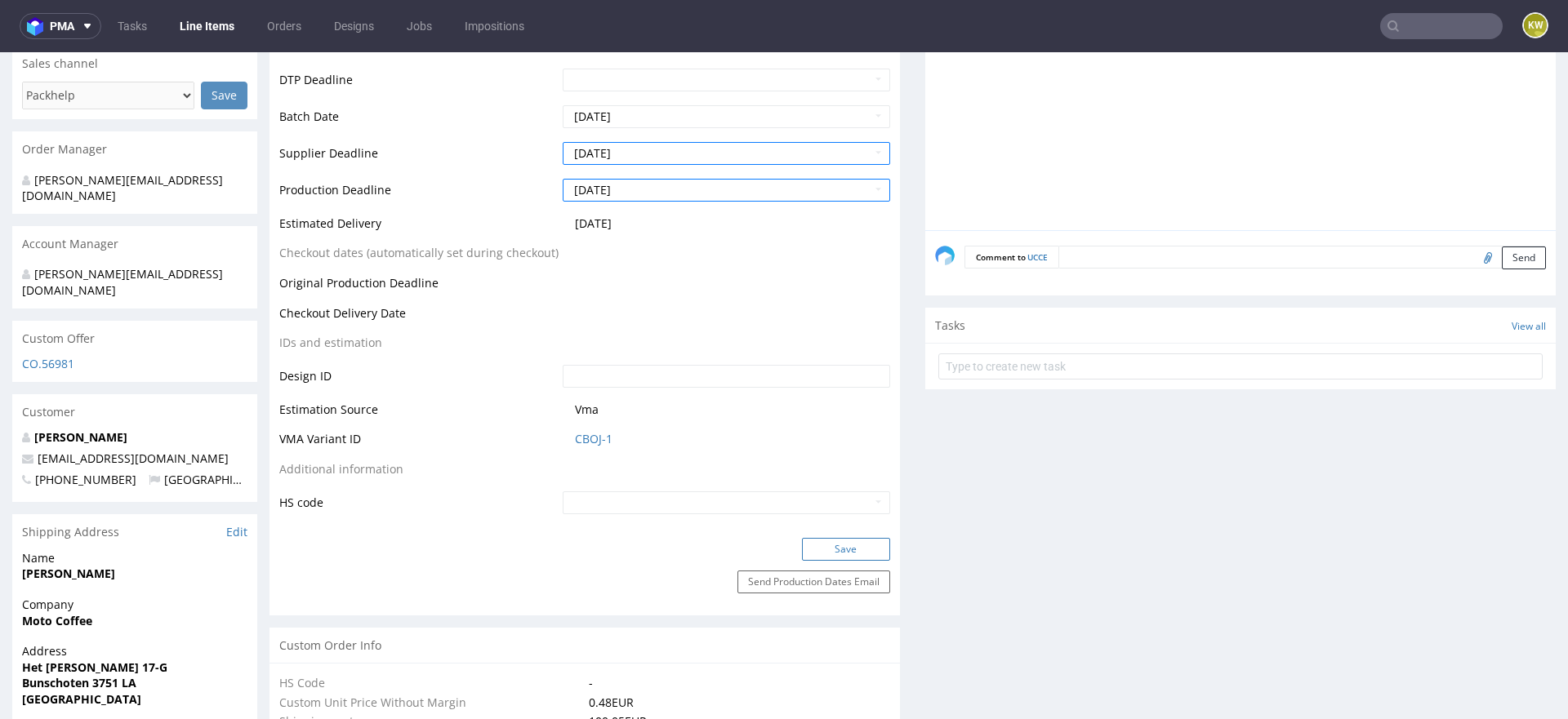
click at [813, 542] on button "Save" at bounding box center [846, 549] width 88 height 23
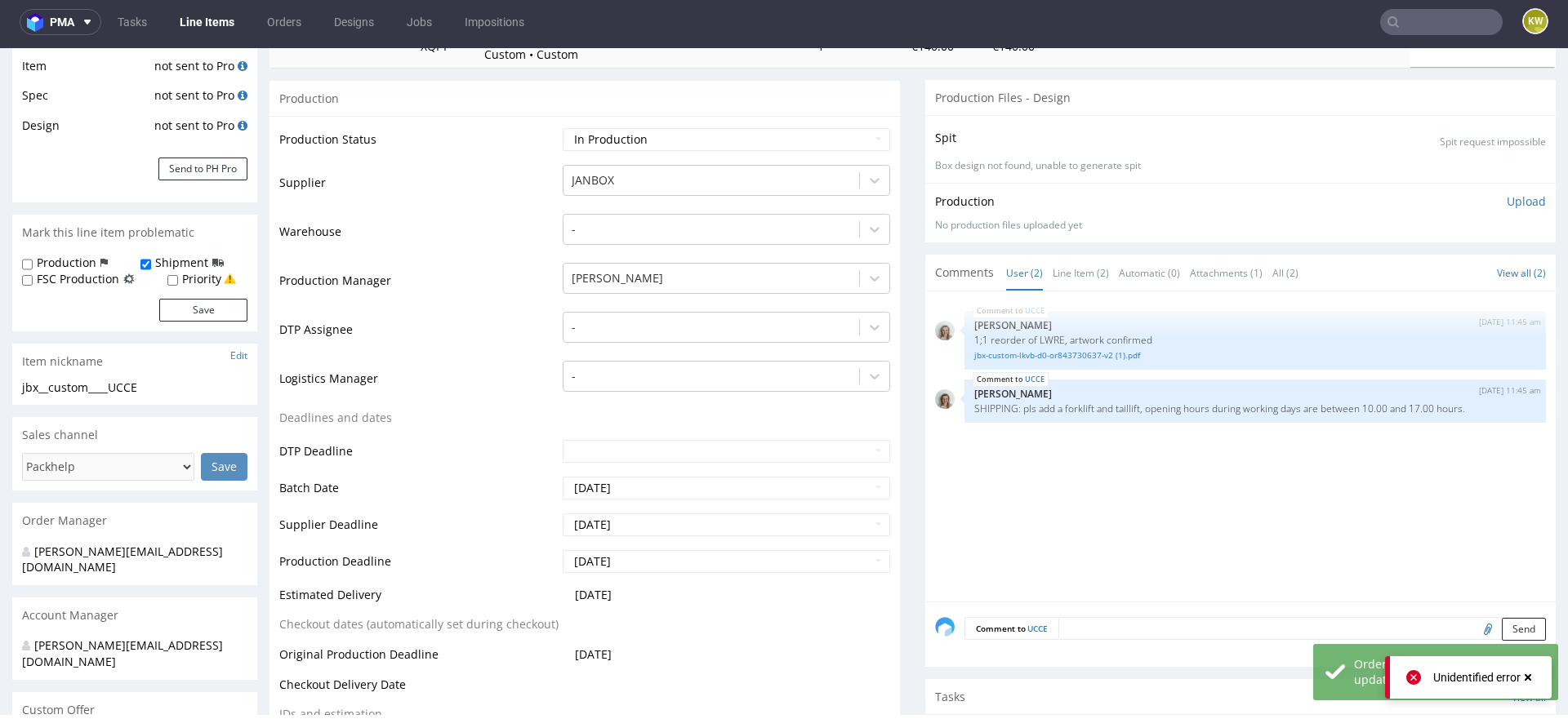
scroll to position [0, 0]
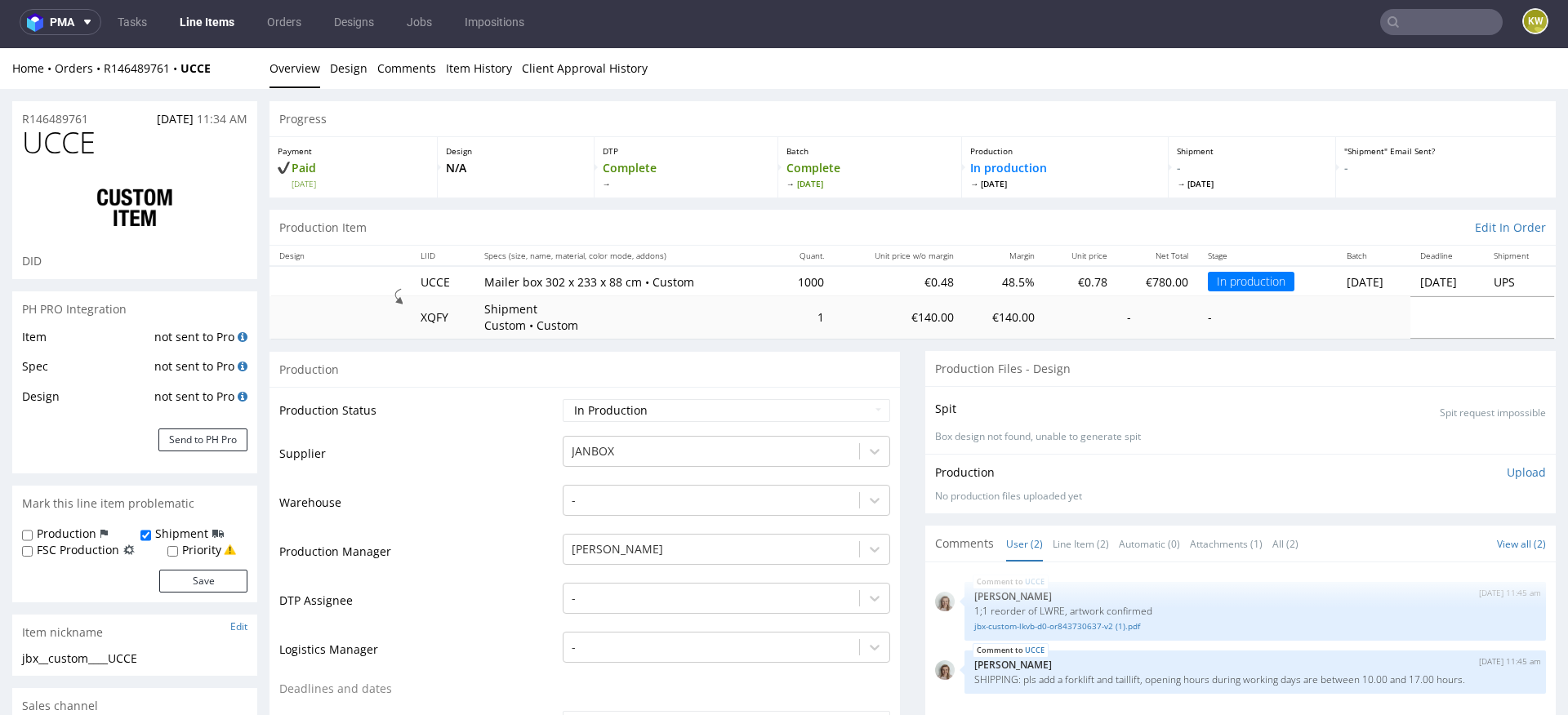
click at [1436, 23] on input "text" at bounding box center [1441, 22] width 122 height 26
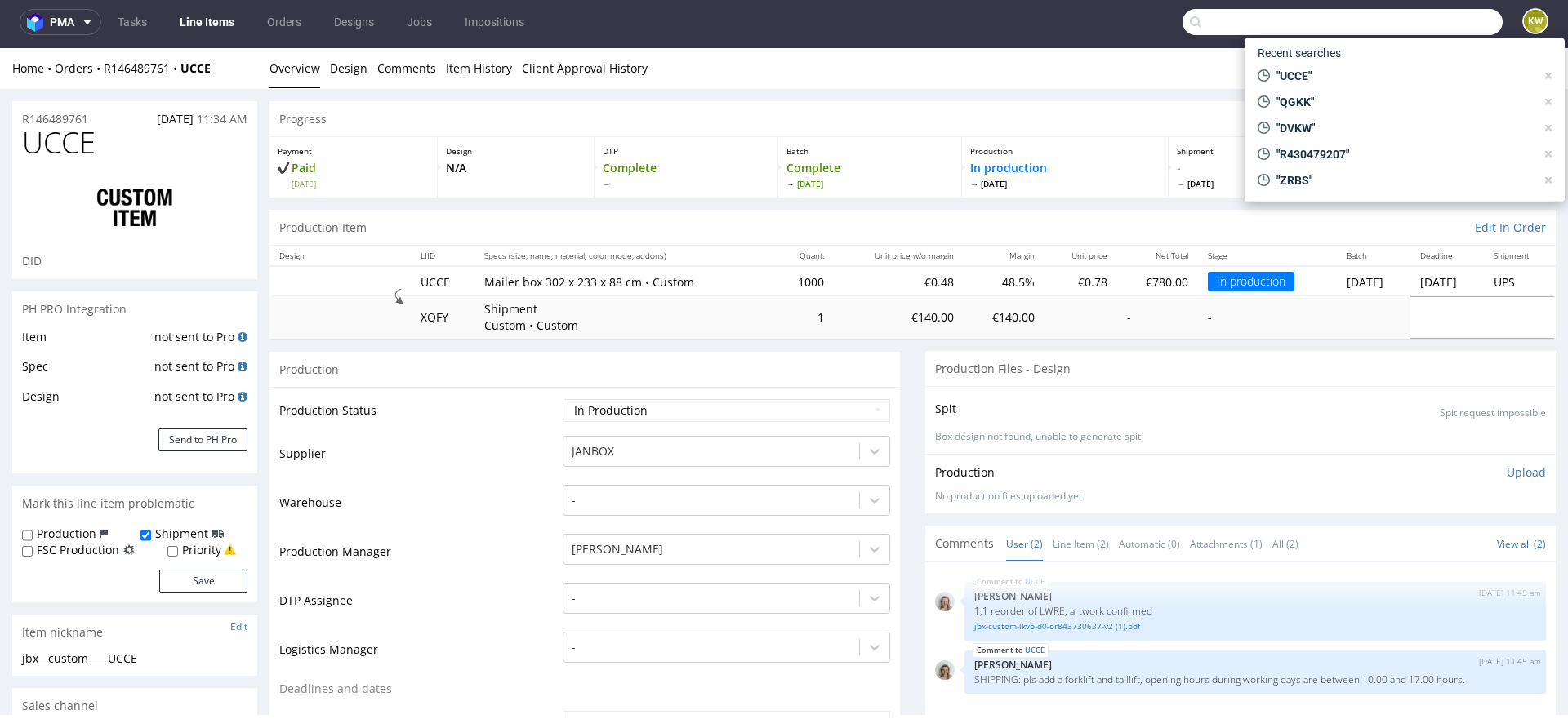
paste input "VHKJ"
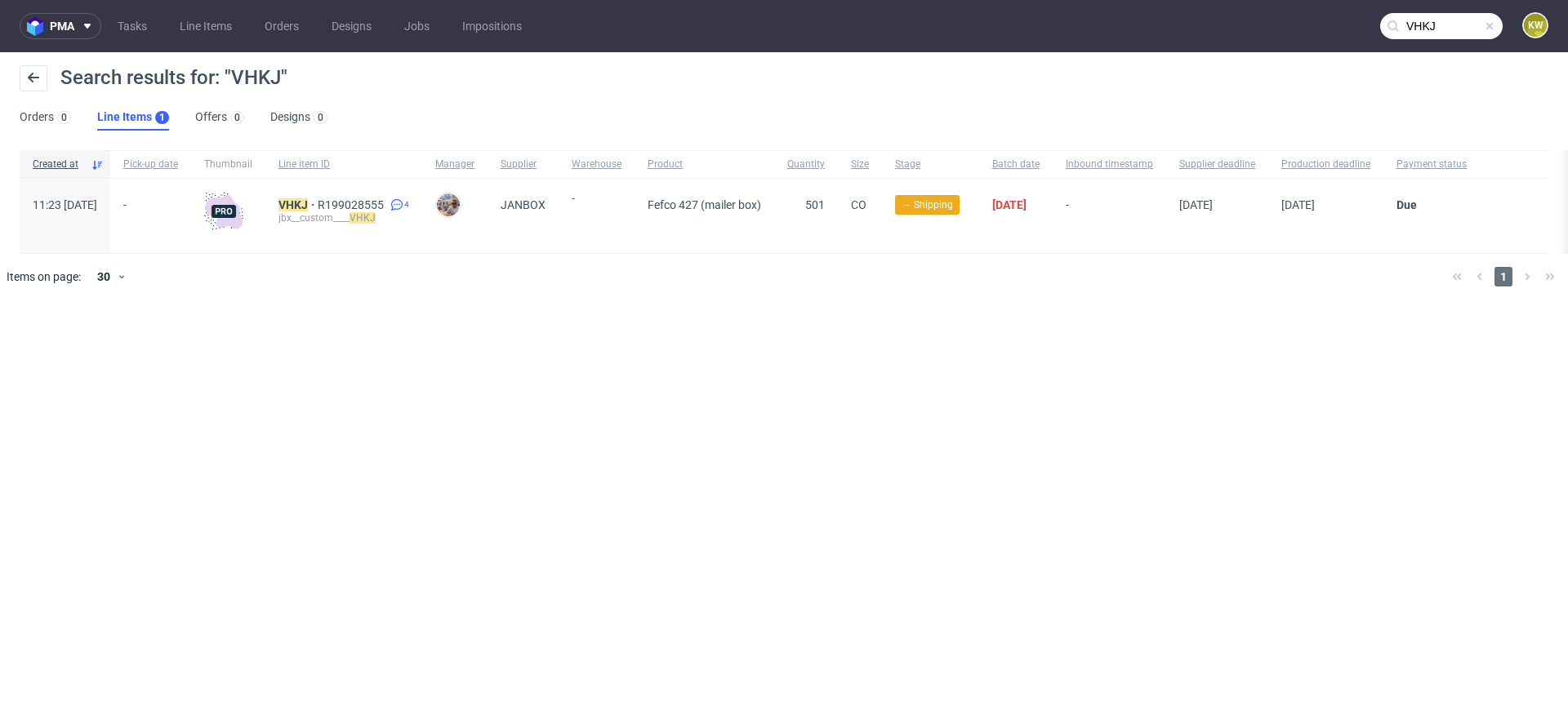
click at [1480, 19] on input "VHKJ" at bounding box center [1441, 26] width 122 height 26
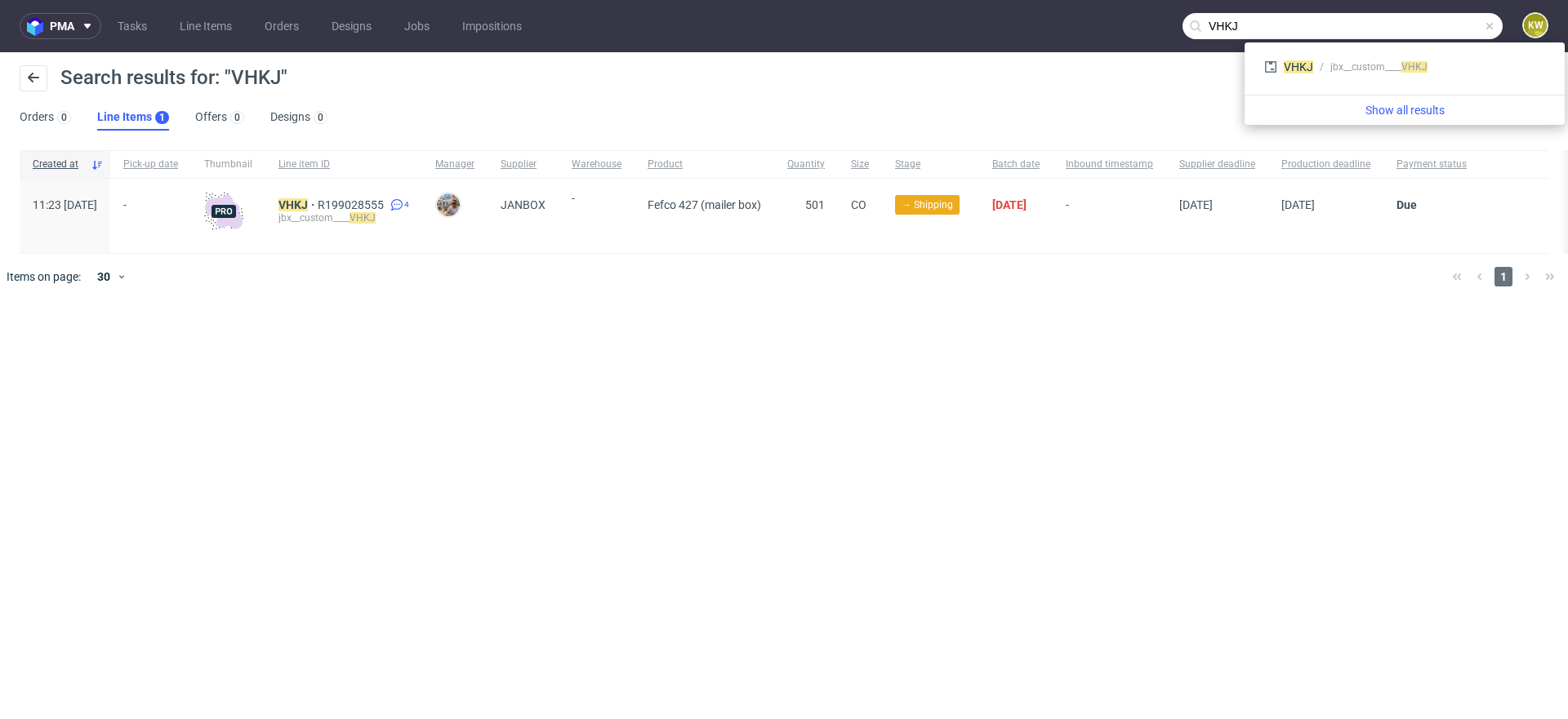
drag, startPoint x: 1434, startPoint y: 24, endPoint x: 953, endPoint y: -12, distance: 482.3
click at [953, 0] on html "pma Tasks Line Items Orders Designs Jobs Impositions VHKJ KW Search results for…" at bounding box center [784, 359] width 1568 height 719
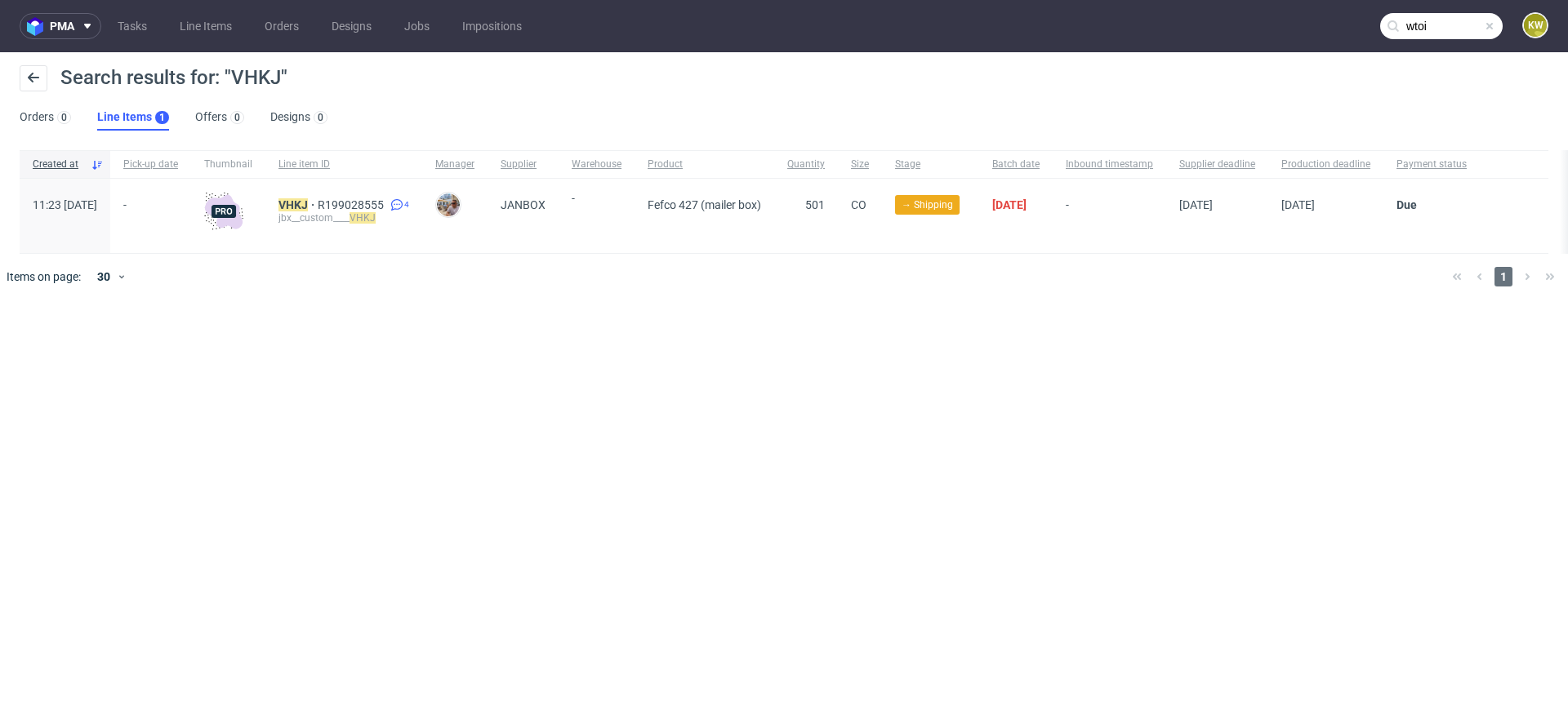
type input "wtoi"
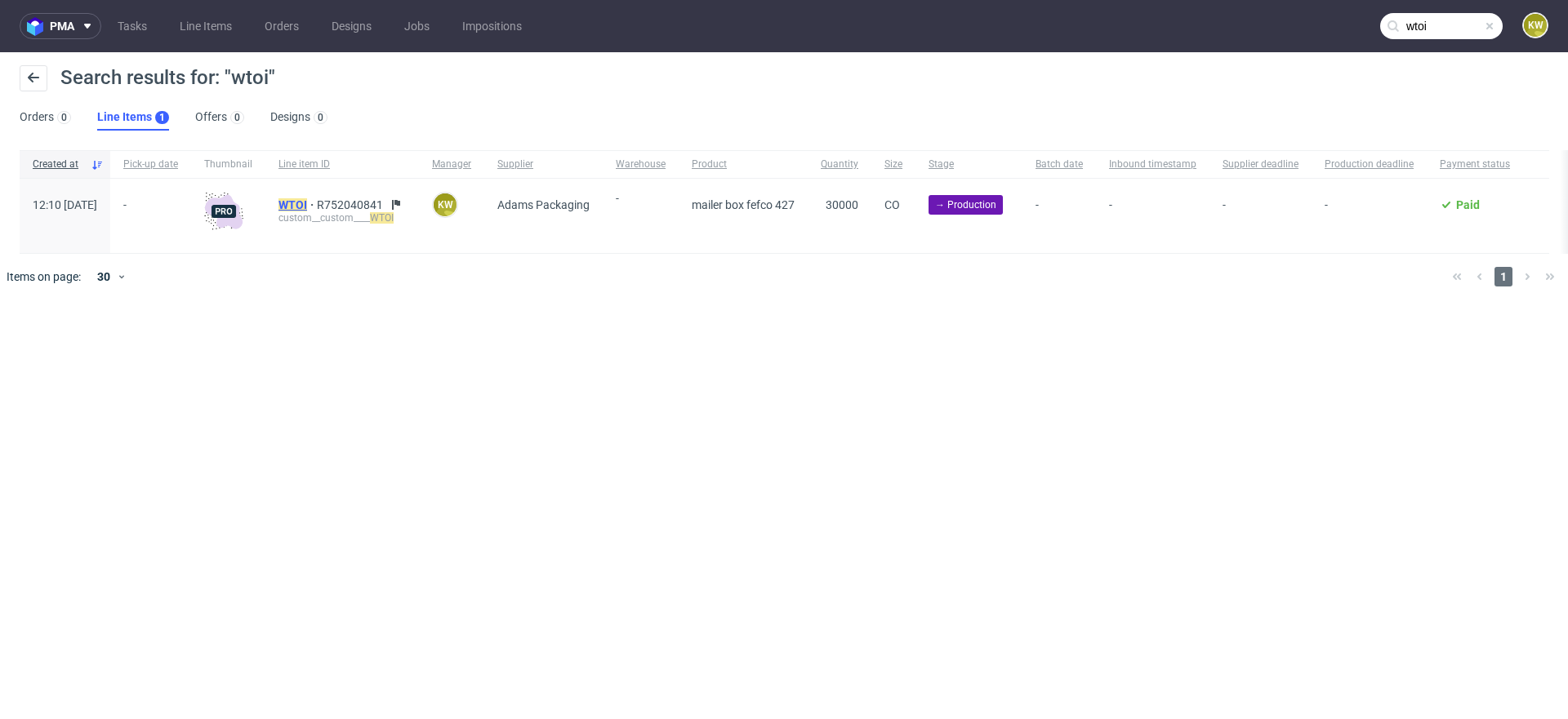
click at [307, 206] on mark "WTOI" at bounding box center [293, 205] width 28 height 13
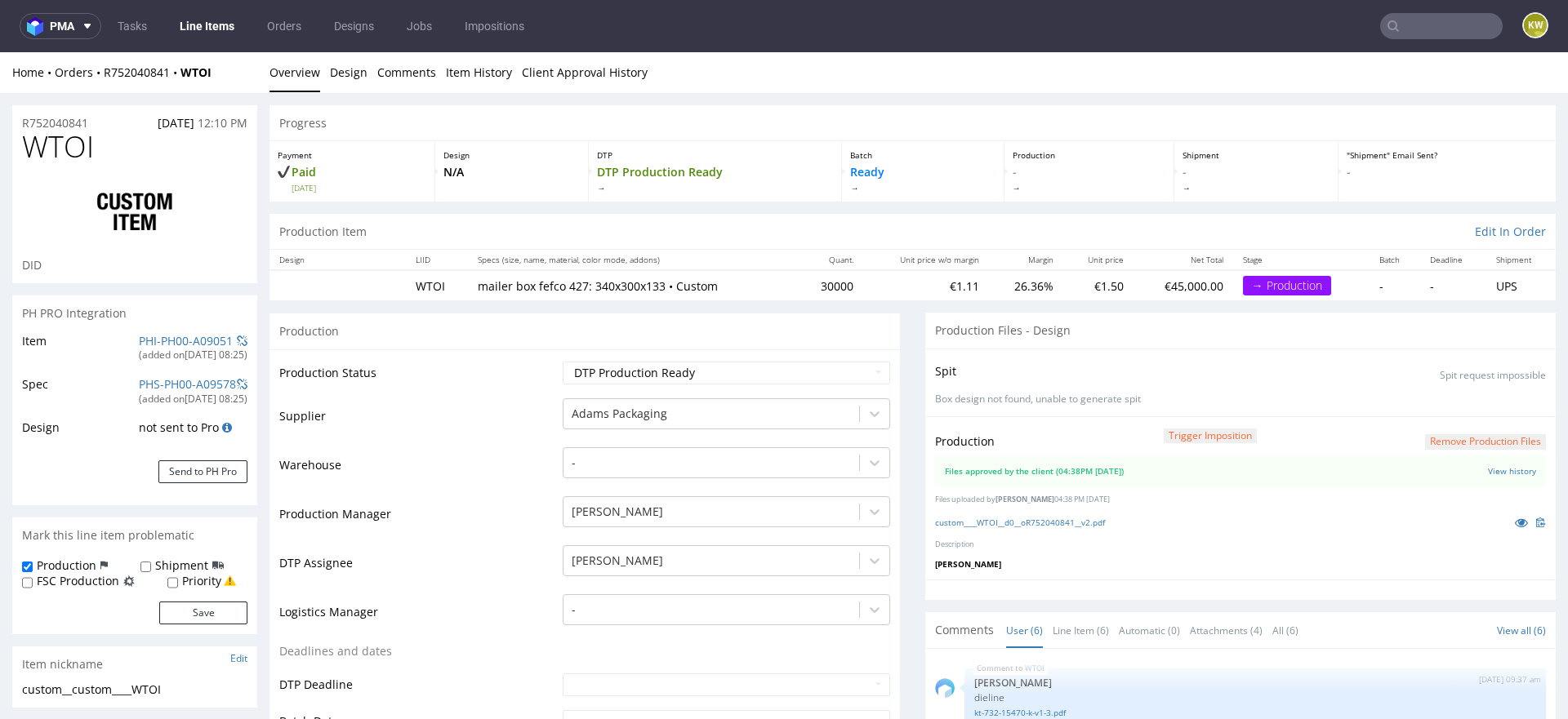
scroll to position [115, 0]
click at [471, 475] on td "Warehouse" at bounding box center [419, 470] width 279 height 49
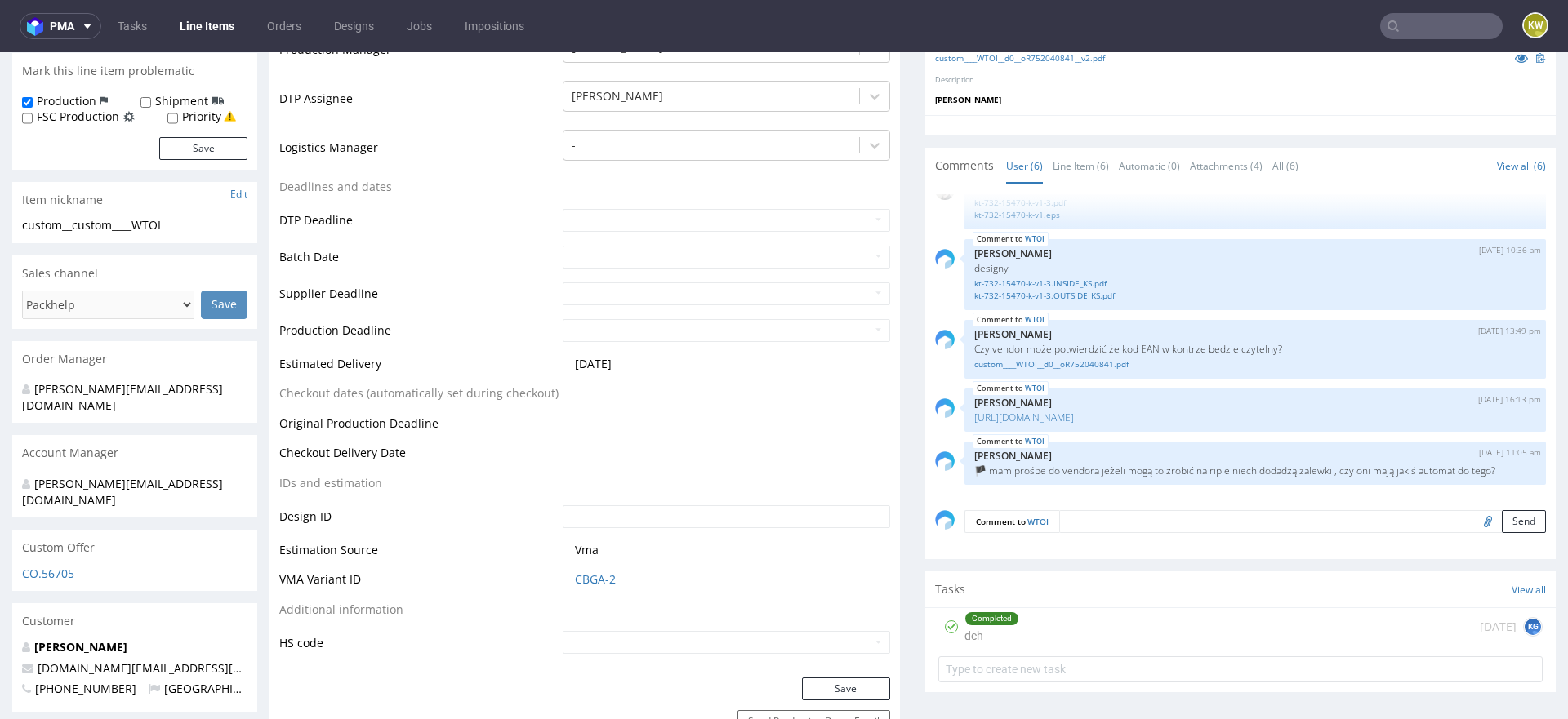
scroll to position [510, 0]
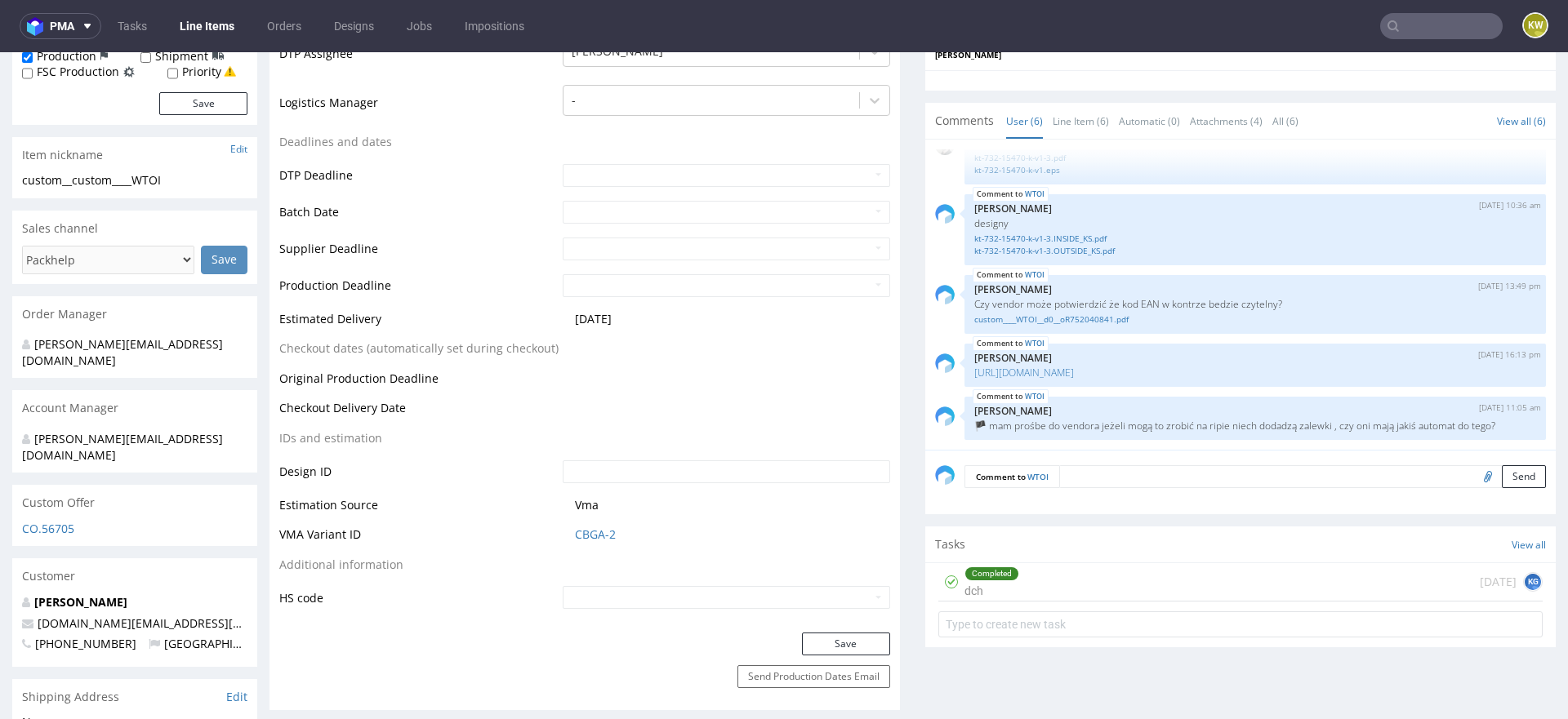
click at [1474, 477] on input "file" at bounding box center [1486, 476] width 23 height 22
type input "C:\fakepath\kt-732-15470-g-v1-3d.jpeg"
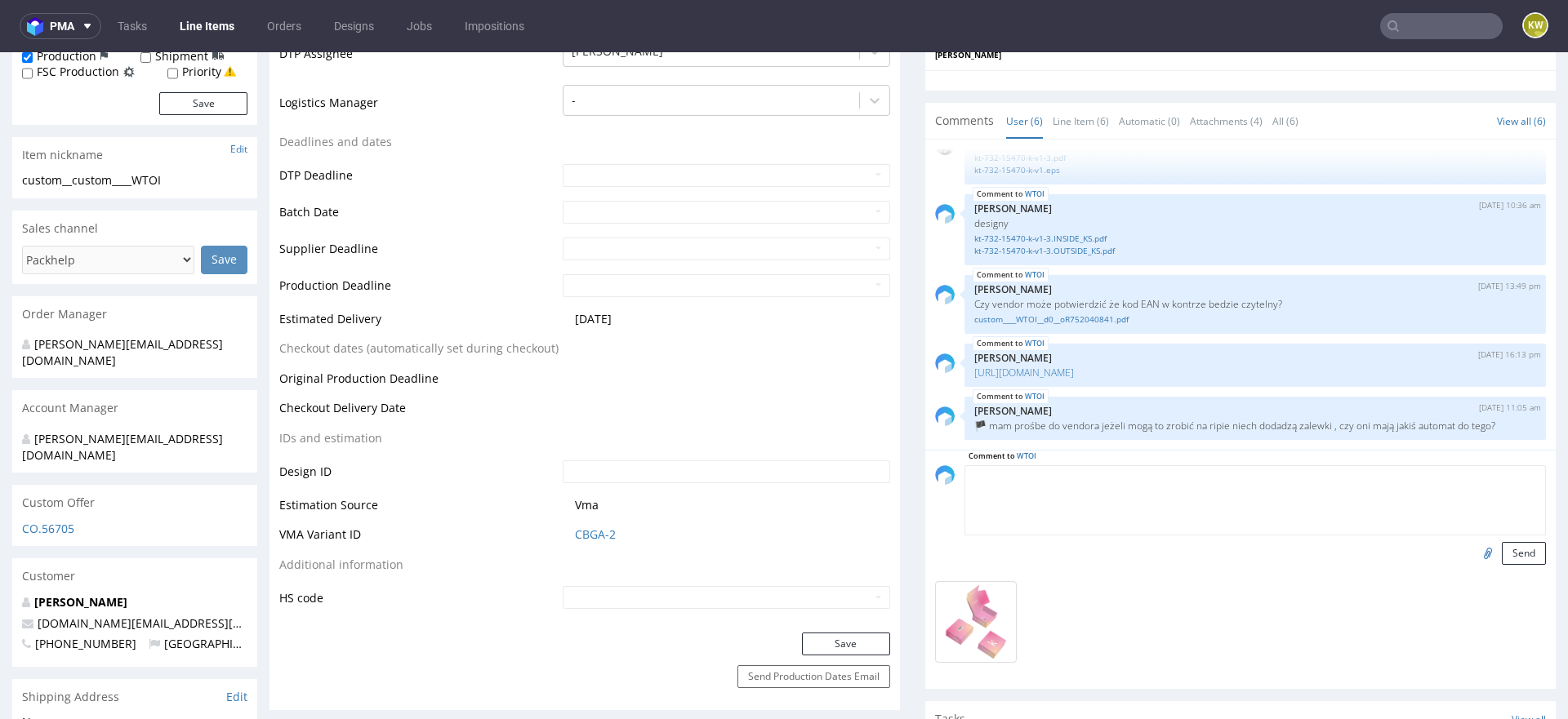
click at [1065, 469] on textarea at bounding box center [1255, 500] width 581 height 70
click at [1081, 475] on textarea "@[PERSON_NAME]" at bounding box center [1255, 500] width 581 height 70
paste textarea "Nie posiadamy automatu zalewkowującego, natomiast zalewki (obrysy z magenty na …"
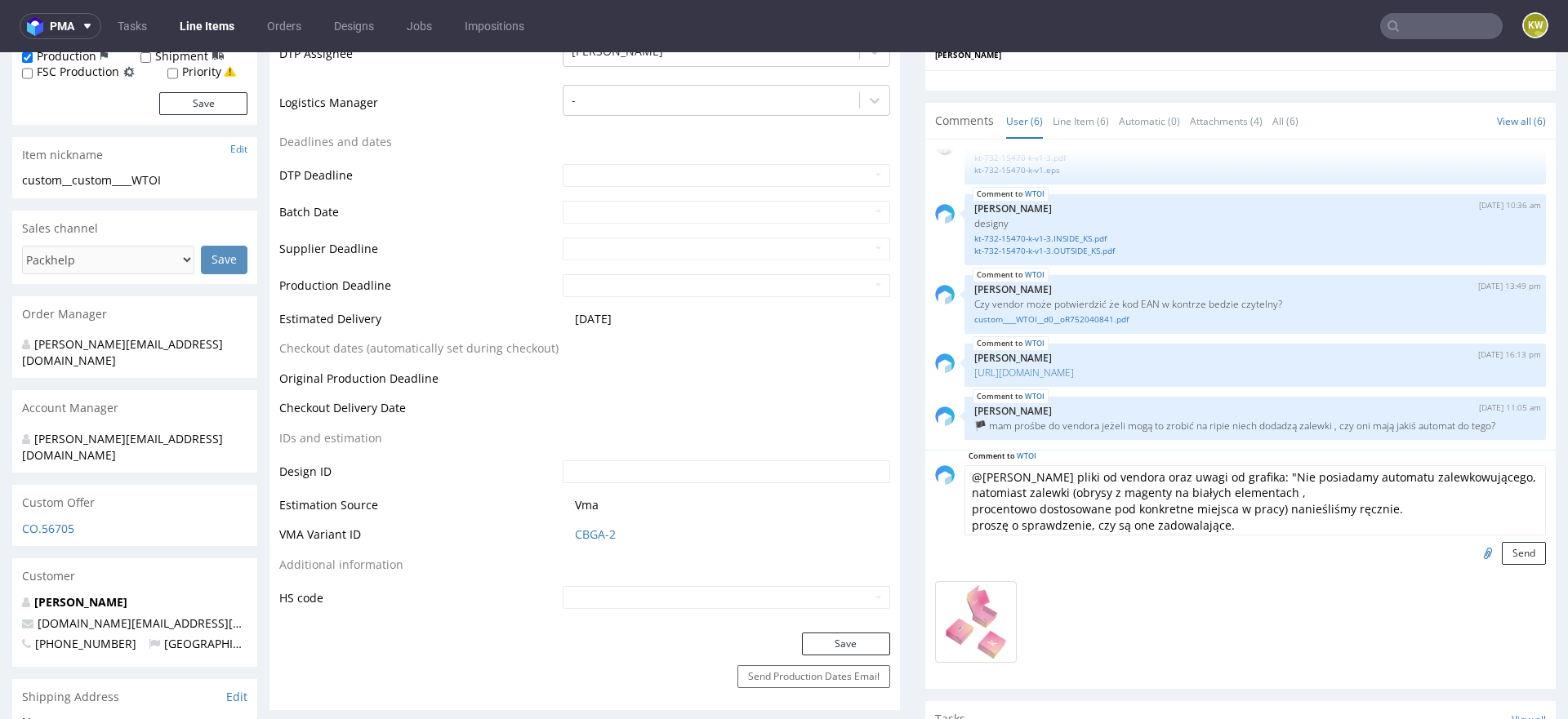
scroll to position [12, 0]
type textarea "@[PERSON_NAME] pliki od vendora oraz uwagi od grafika: "Nie posiadamy automatu …"
click at [1511, 549] on button "Send" at bounding box center [1523, 554] width 44 height 23
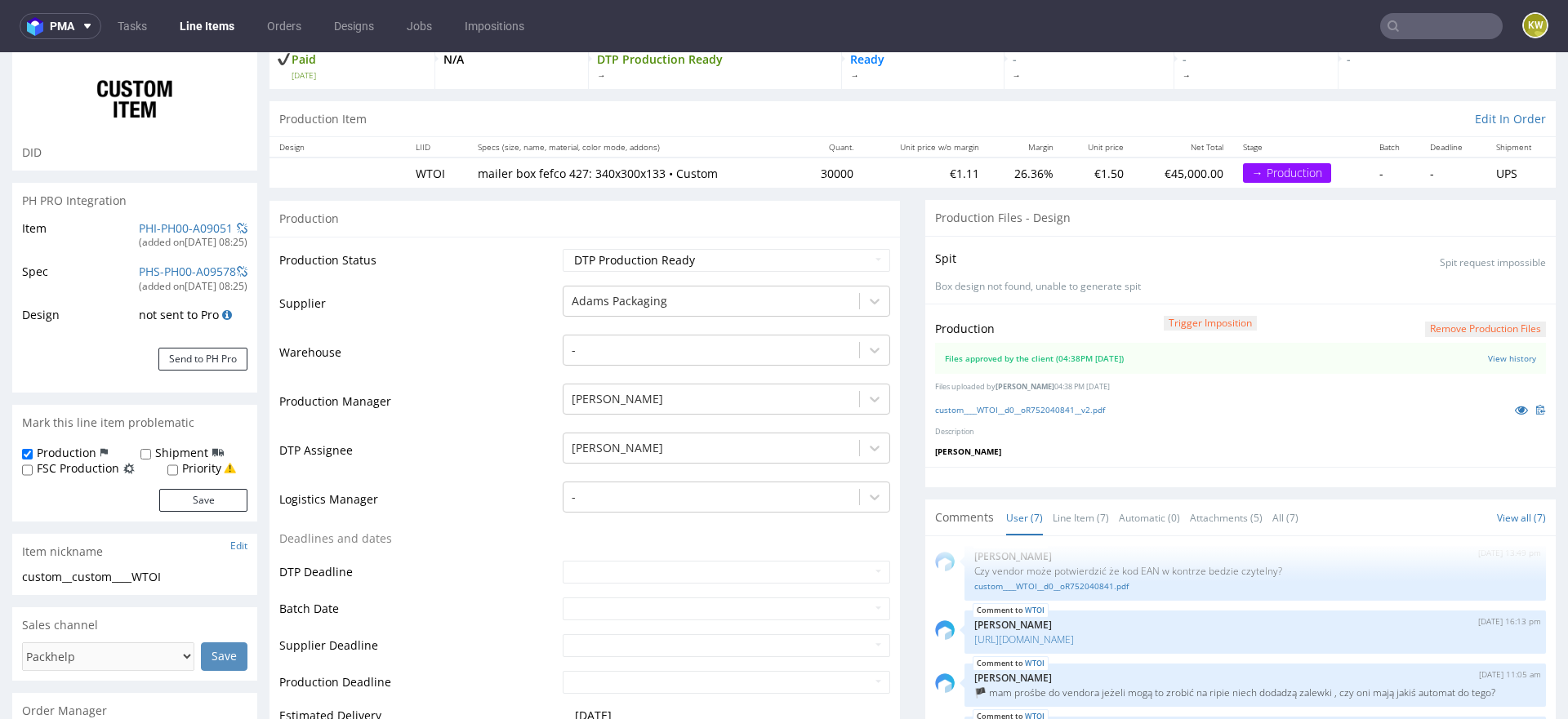
scroll to position [0, 0]
